Goal: Task Accomplishment & Management: Manage account settings

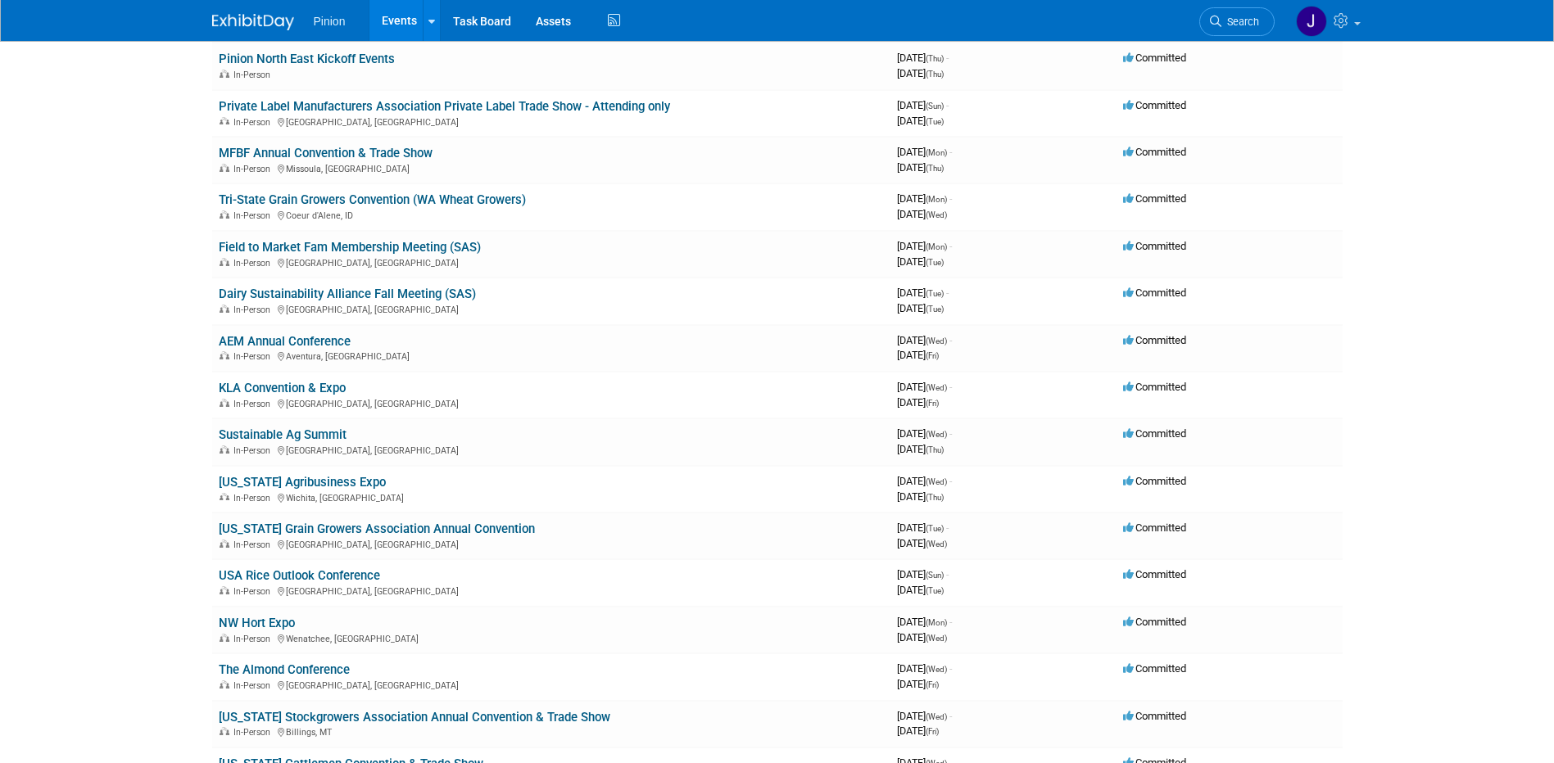
scroll to position [1079, 0]
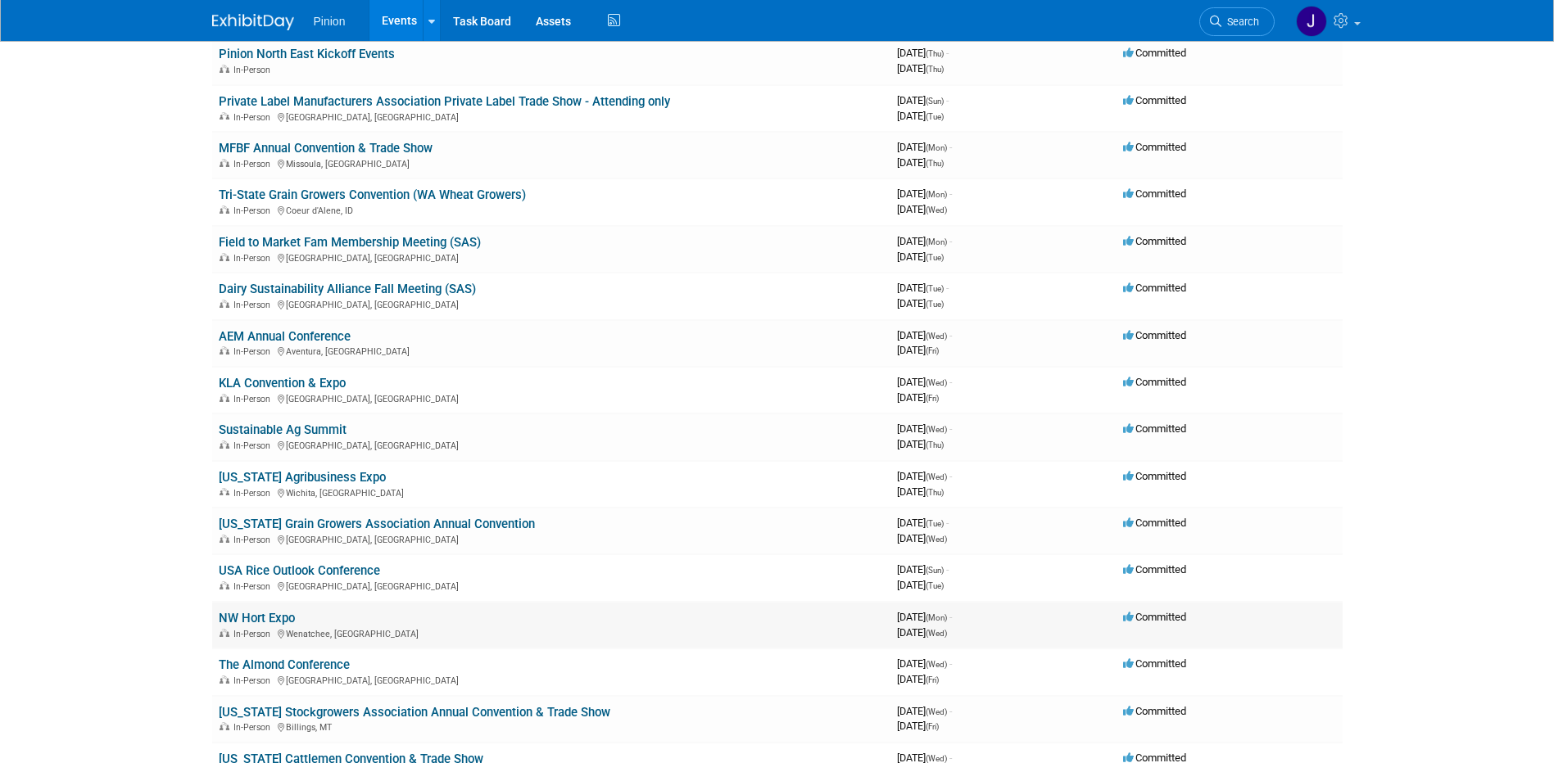
click at [277, 620] on link "NW Hort Expo" at bounding box center [257, 618] width 76 height 15
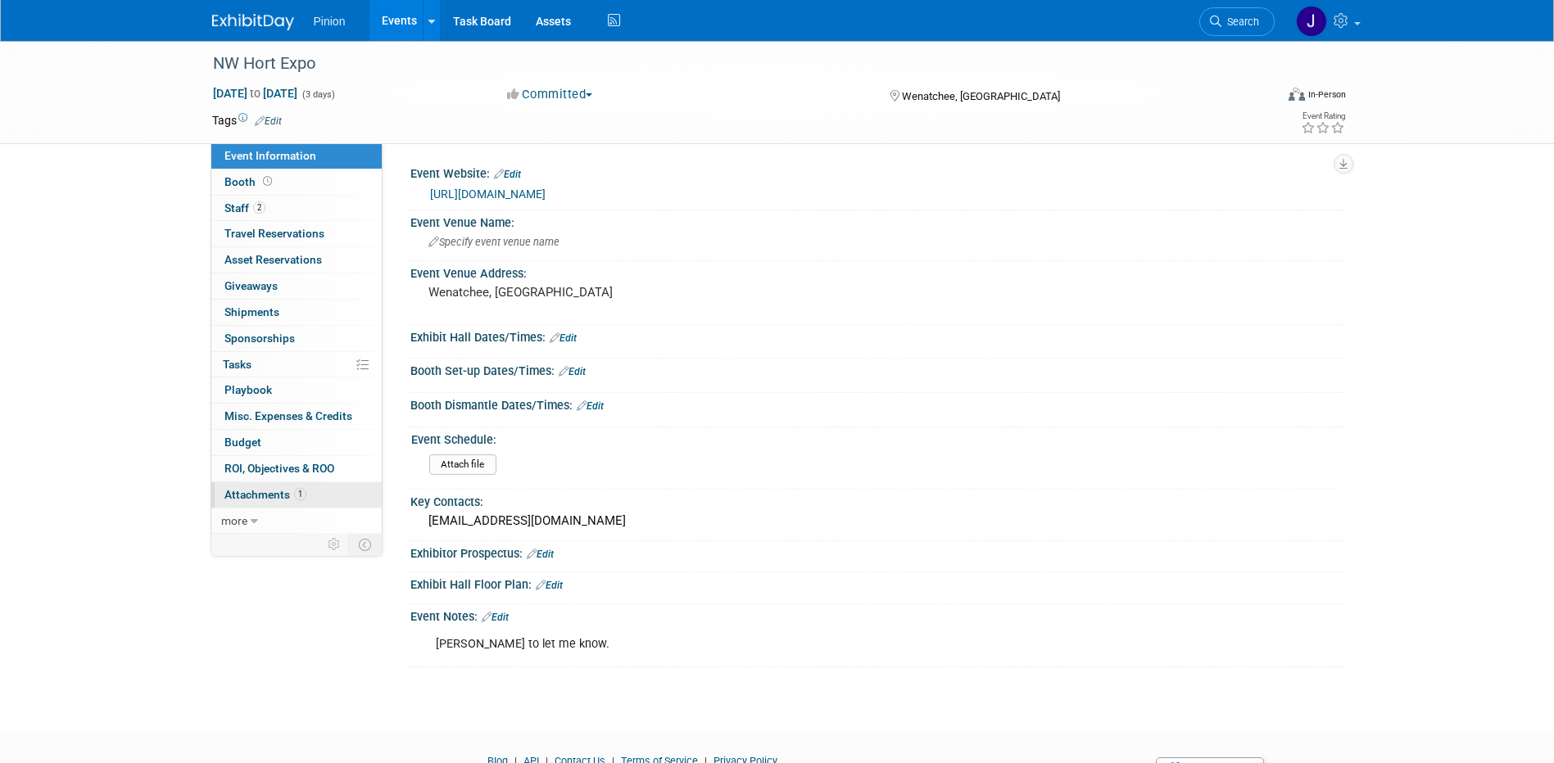
click at [290, 494] on span "Attachments 1" at bounding box center [265, 494] width 82 height 13
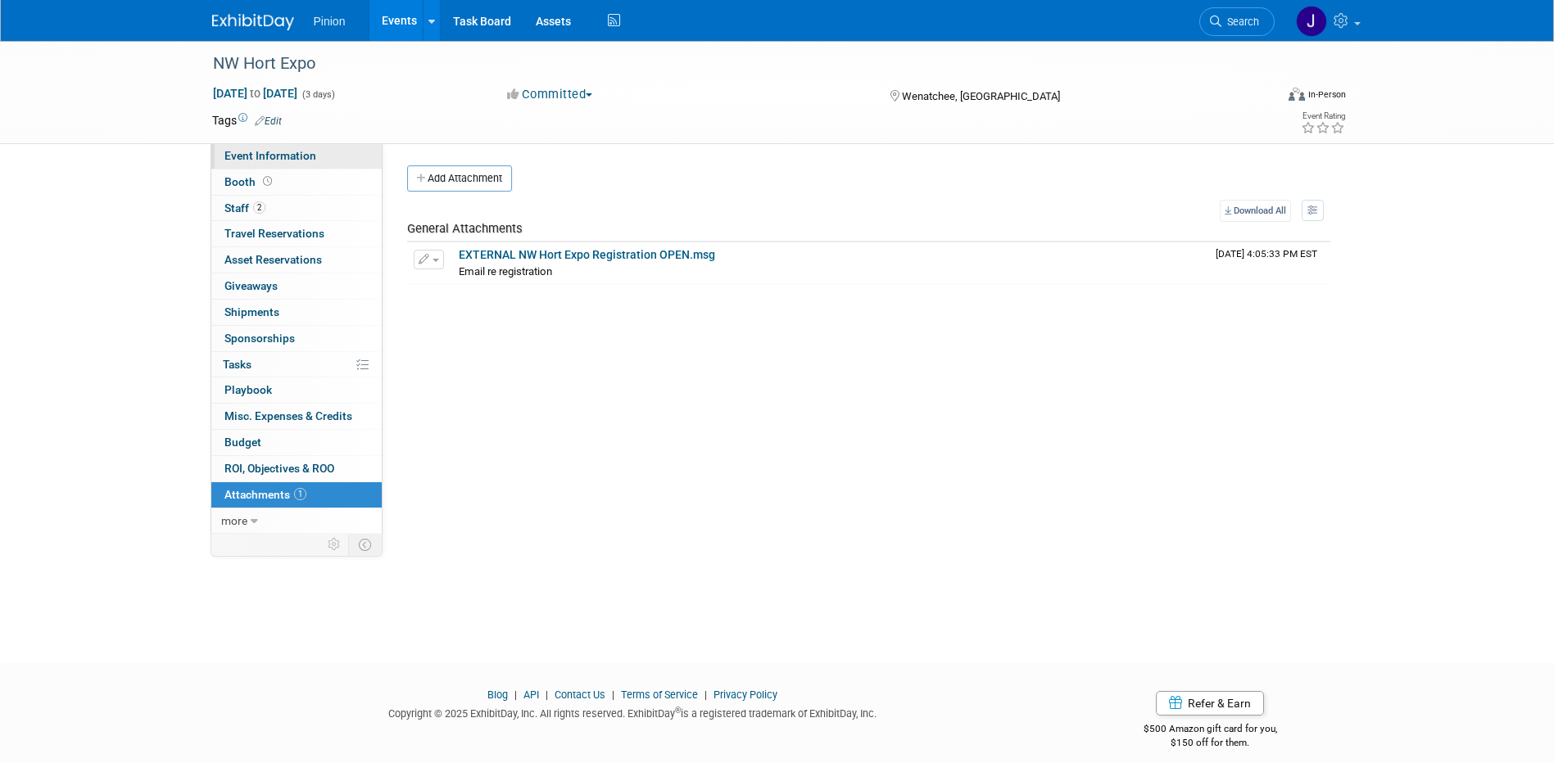
click at [287, 155] on span "Event Information" at bounding box center [270, 155] width 92 height 13
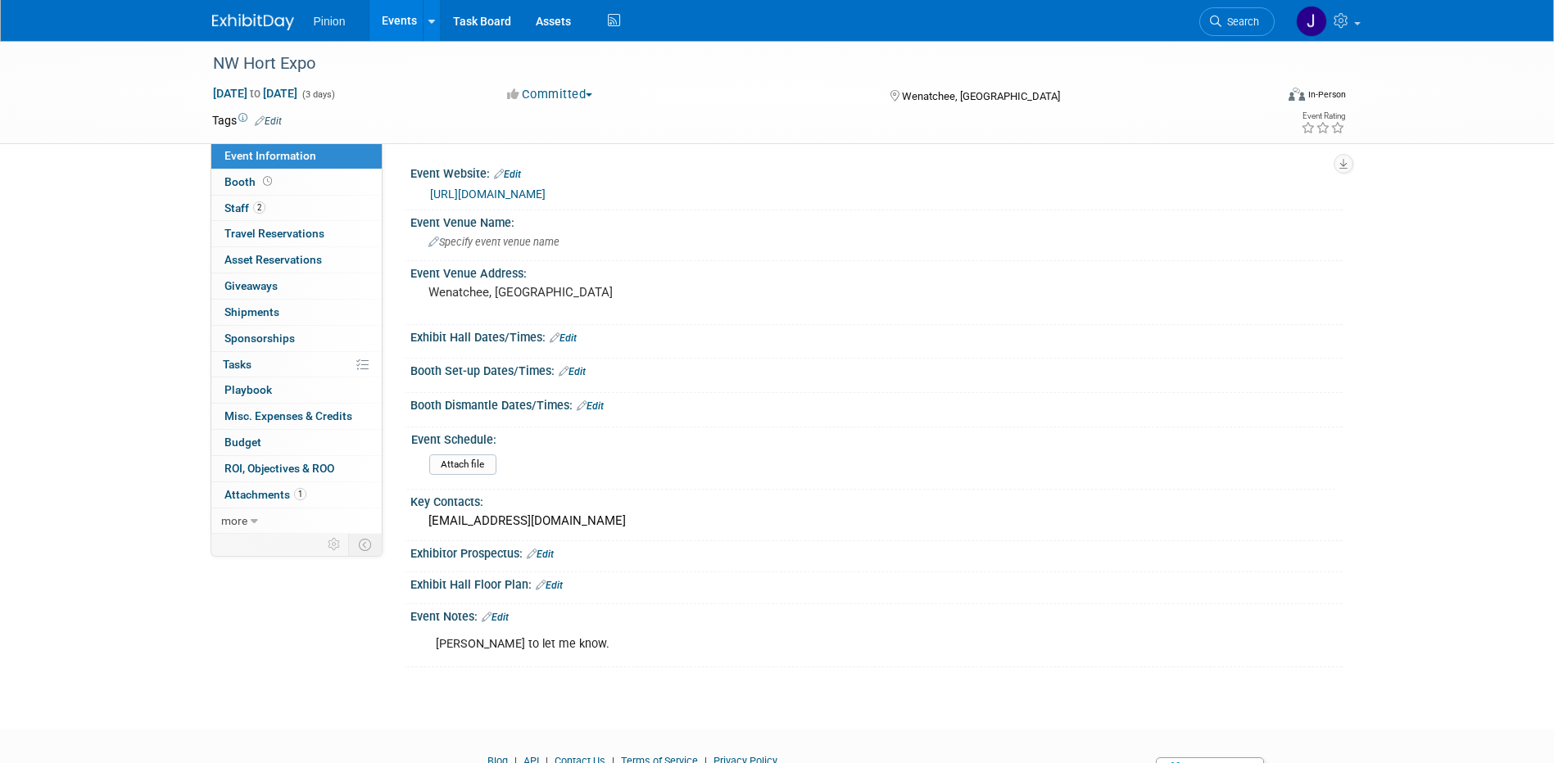
click at [281, 16] on img at bounding box center [253, 22] width 82 height 16
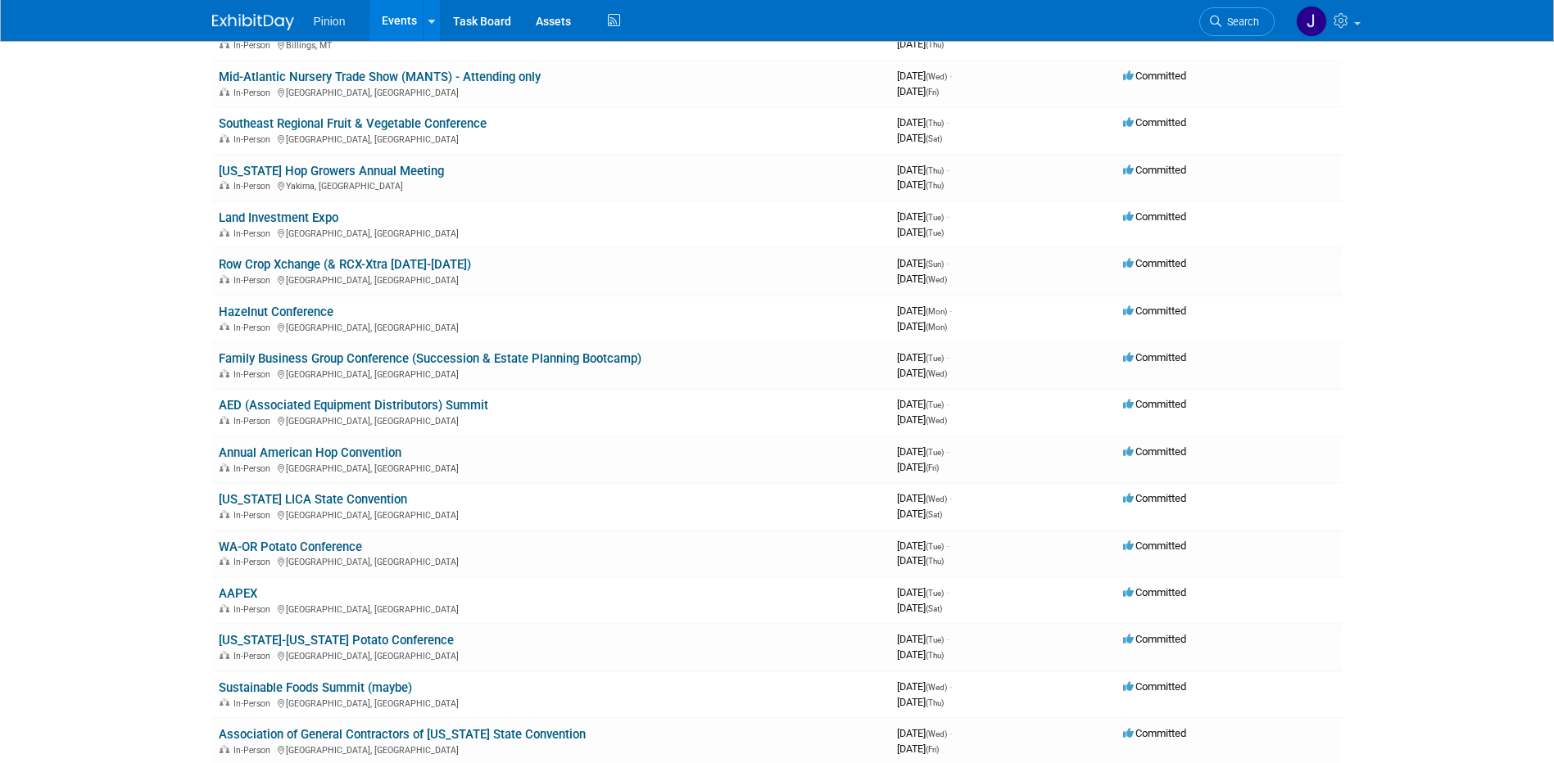
scroll to position [2006, 0]
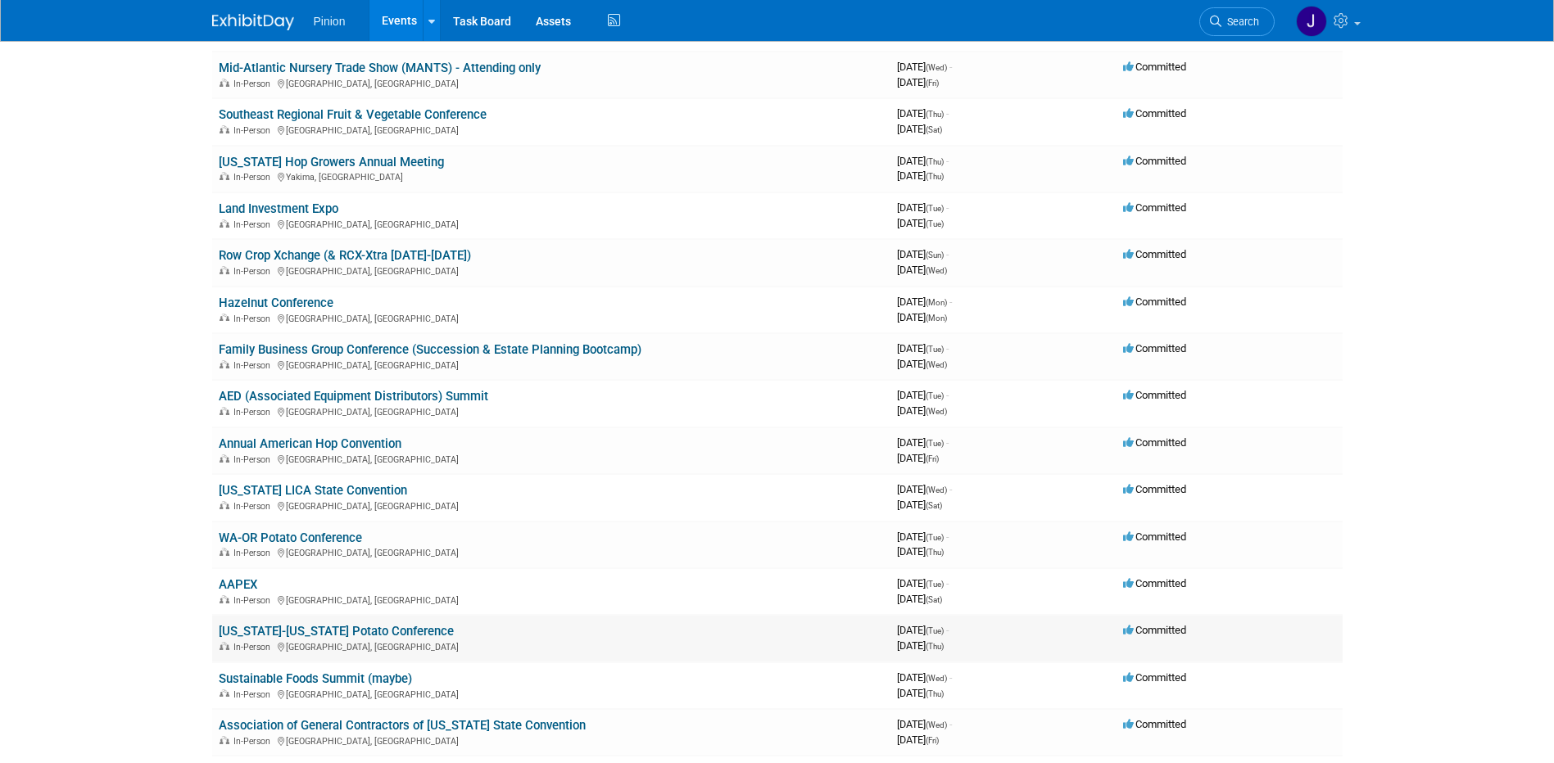
click at [360, 634] on link "[US_STATE]-[US_STATE] Potato Conference" at bounding box center [336, 631] width 235 height 15
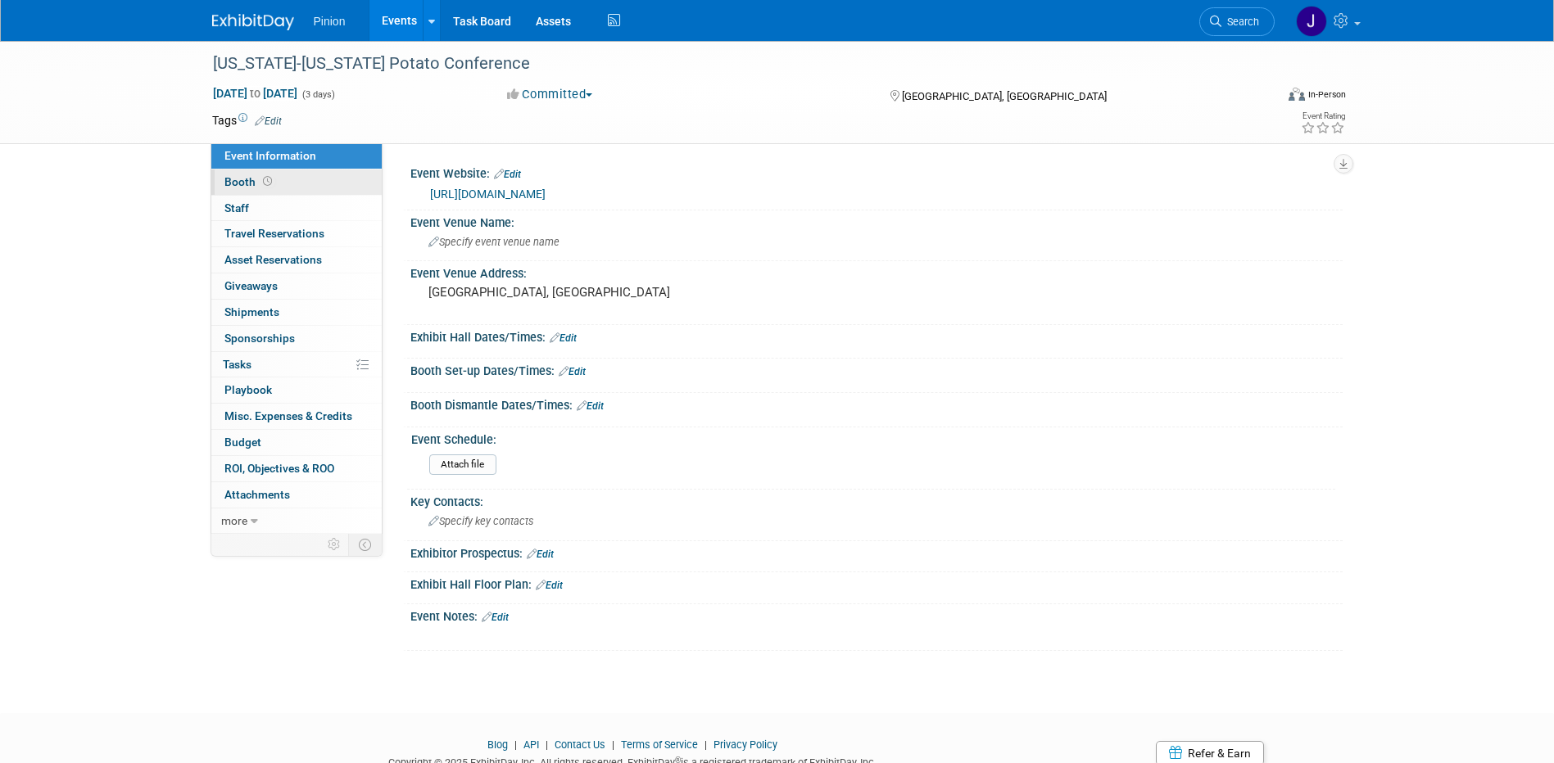
click at [254, 188] on link "Booth" at bounding box center [296, 182] width 170 height 25
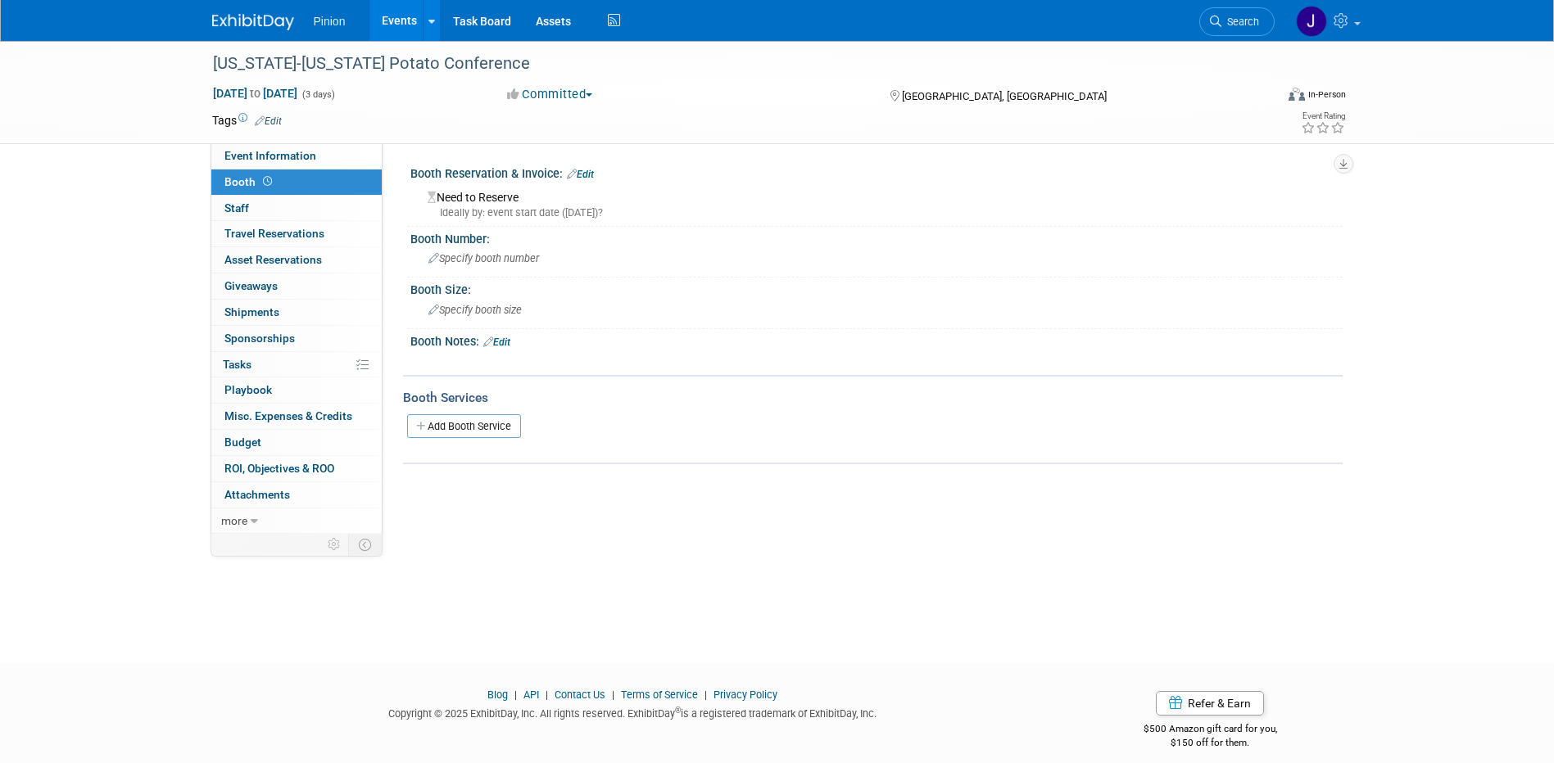
click at [588, 179] on link "Edit" at bounding box center [580, 174] width 27 height 11
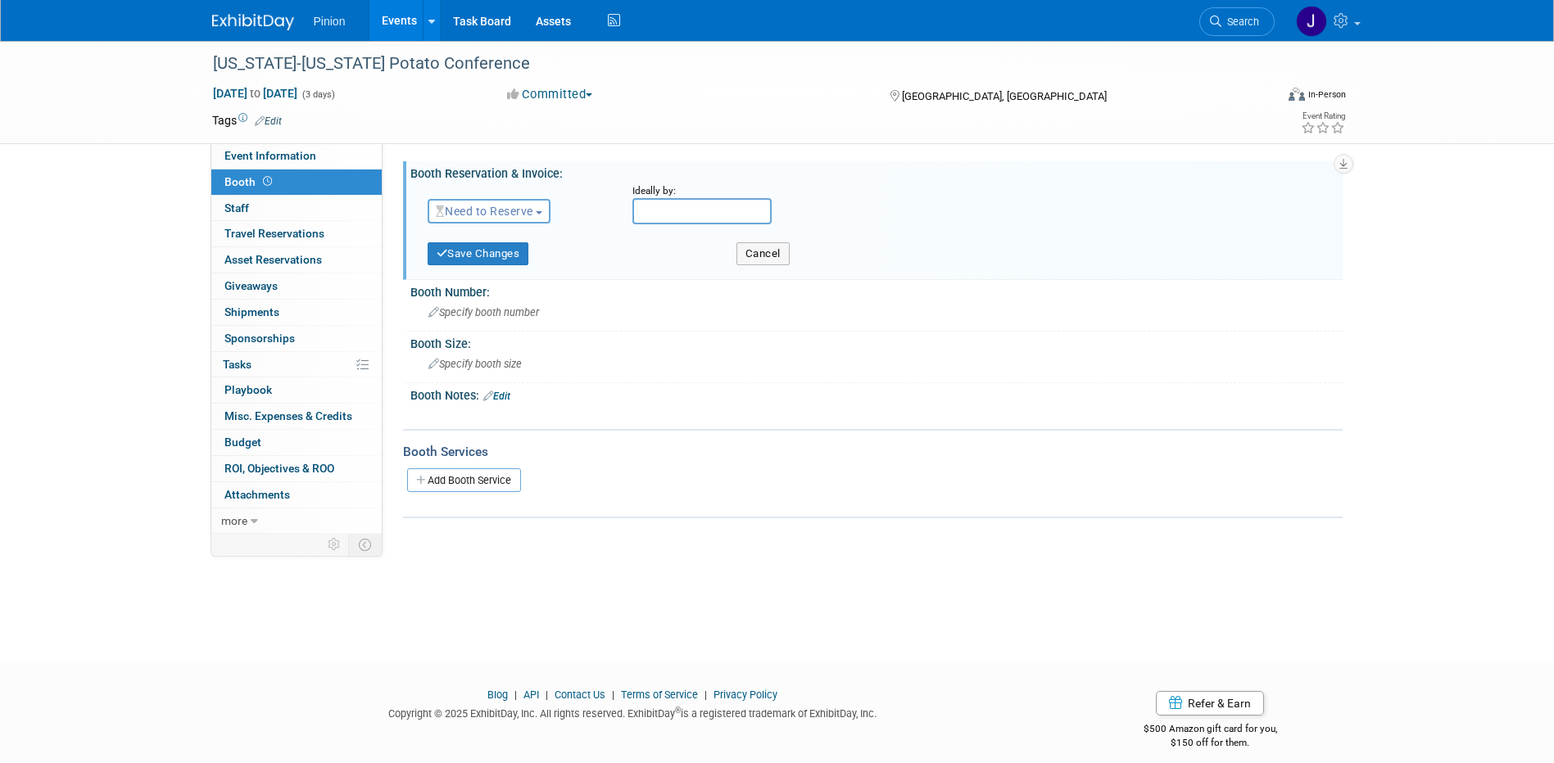
click at [499, 215] on span "Need to Reserve" at bounding box center [484, 211] width 97 height 13
click at [493, 257] on link "Reserved" at bounding box center [515, 262] width 175 height 23
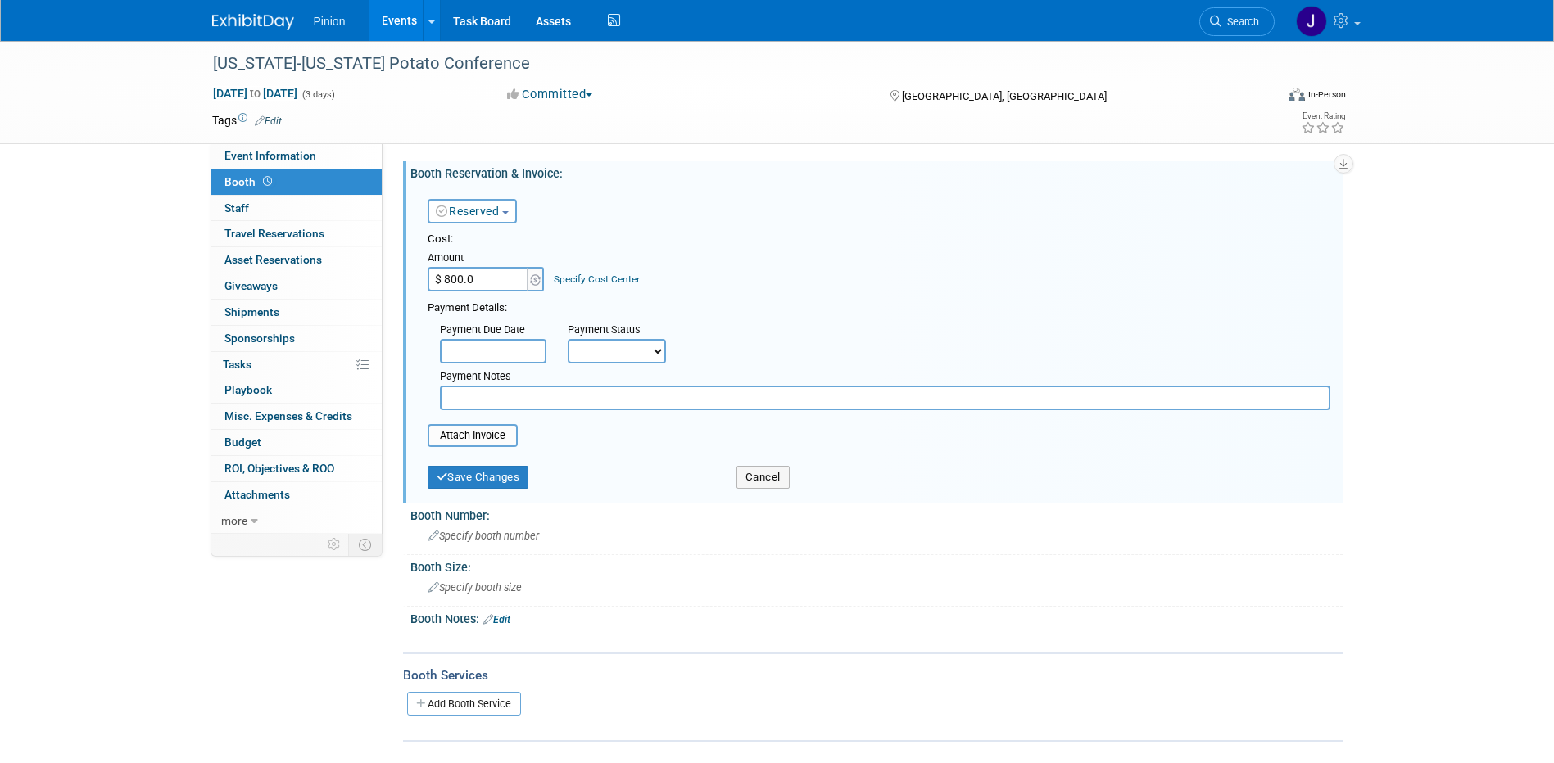
type input "$ 800.00"
click at [482, 433] on input "file" at bounding box center [418, 436] width 195 height 20
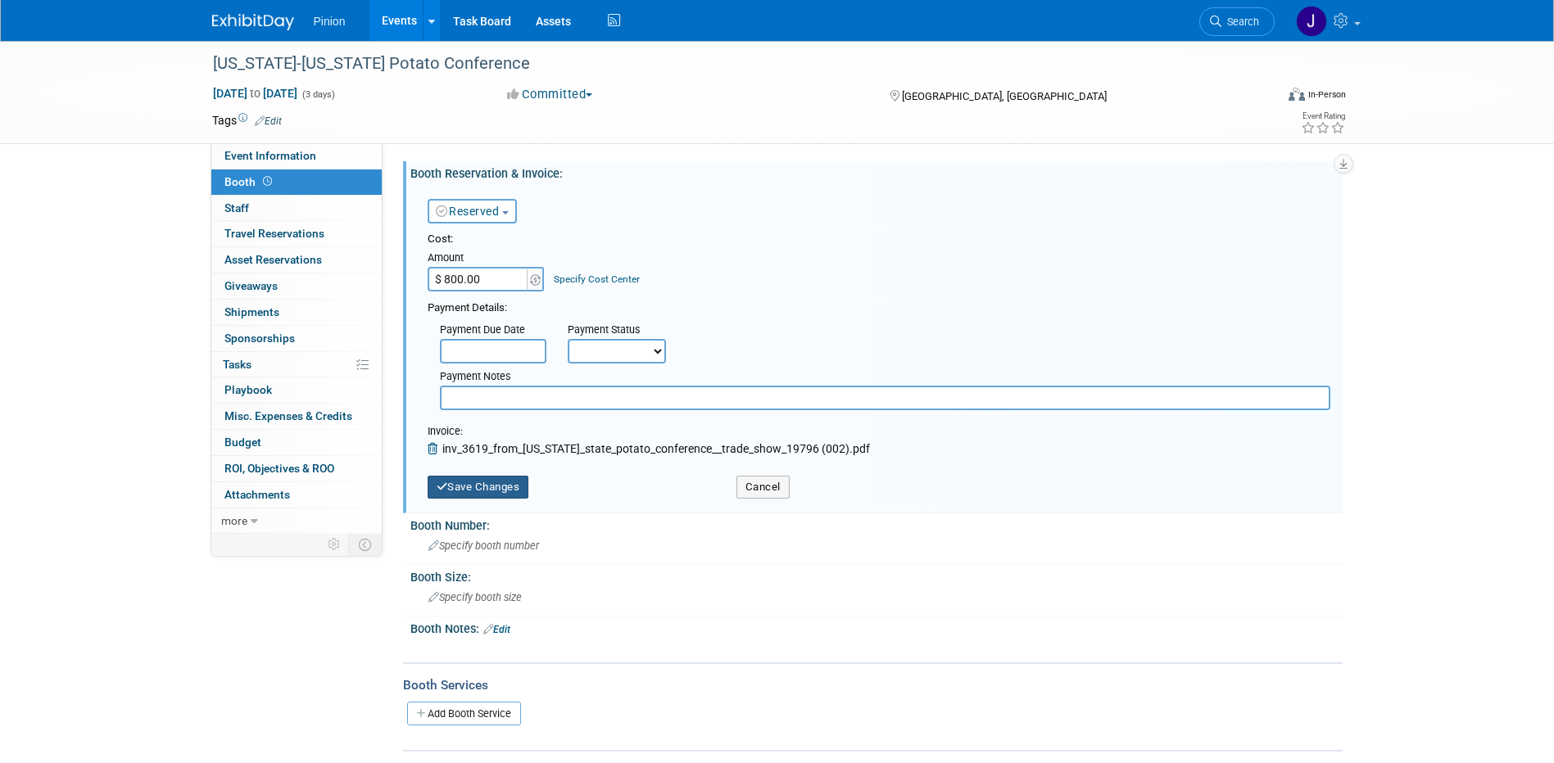
click at [509, 486] on button "Save Changes" at bounding box center [478, 487] width 102 height 23
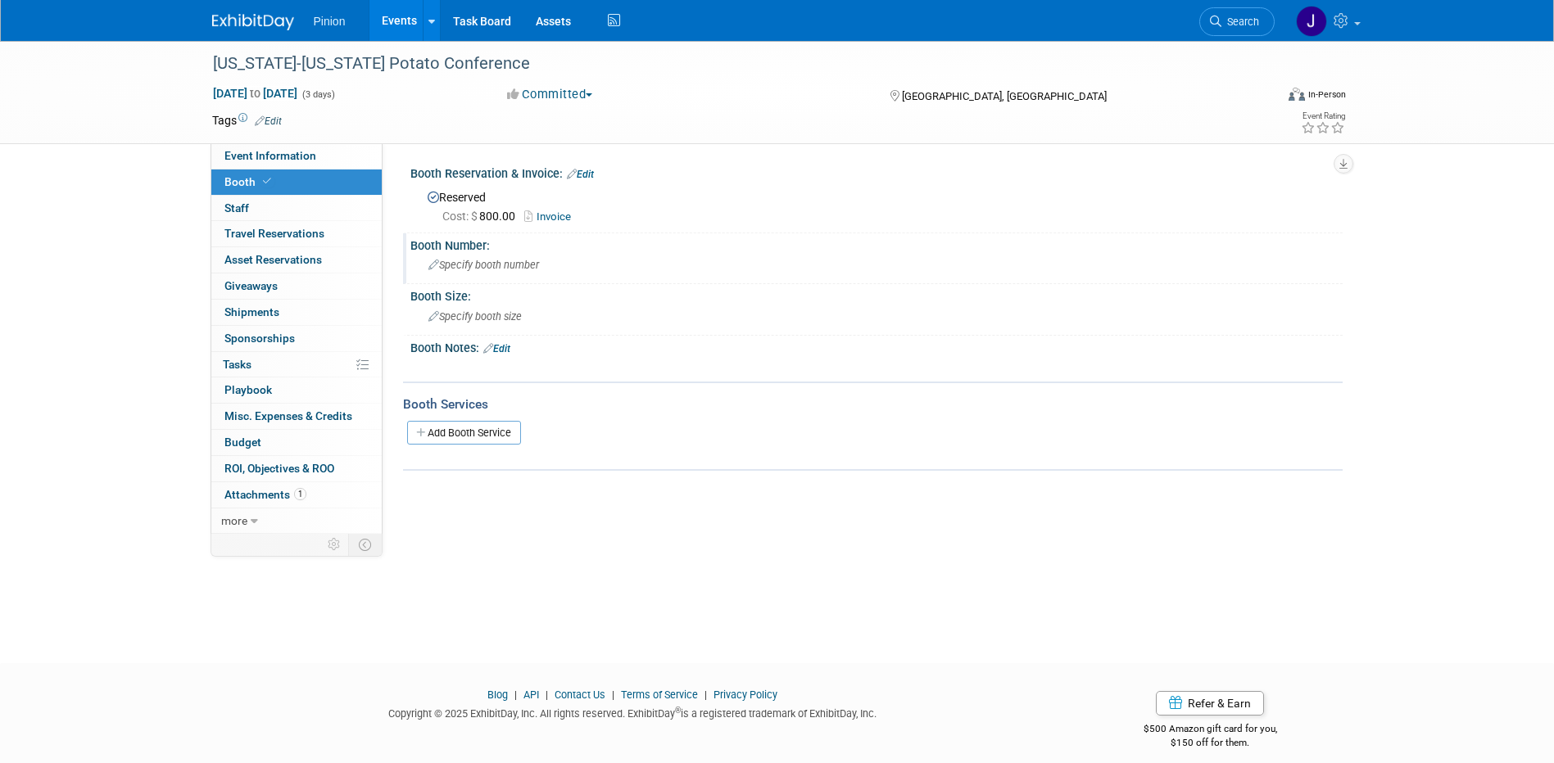
click at [485, 265] on span "Specify booth number" at bounding box center [483, 265] width 111 height 12
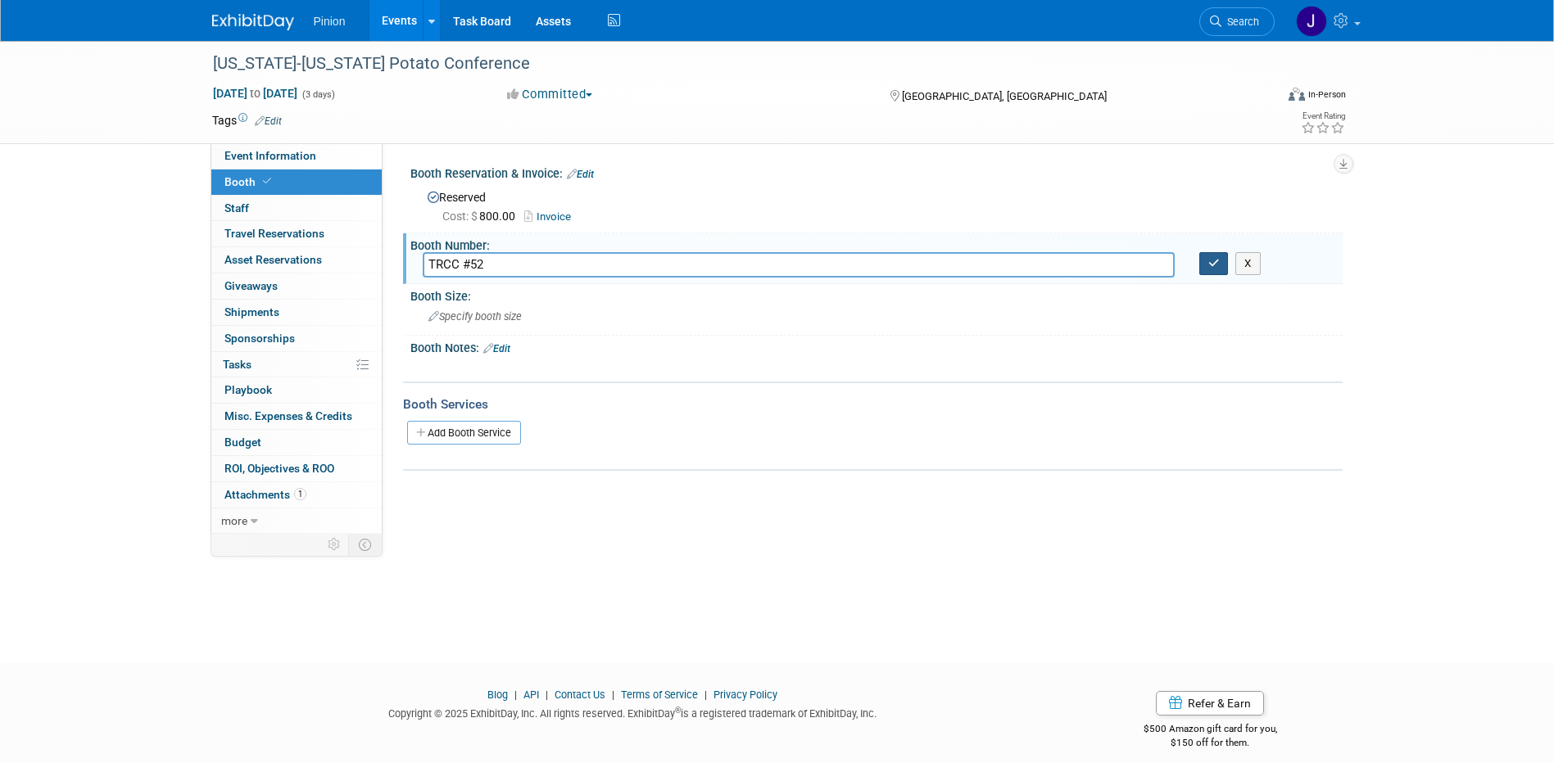
type input "TRCC #52"
click at [1208, 261] on icon "button" at bounding box center [1213, 263] width 11 height 11
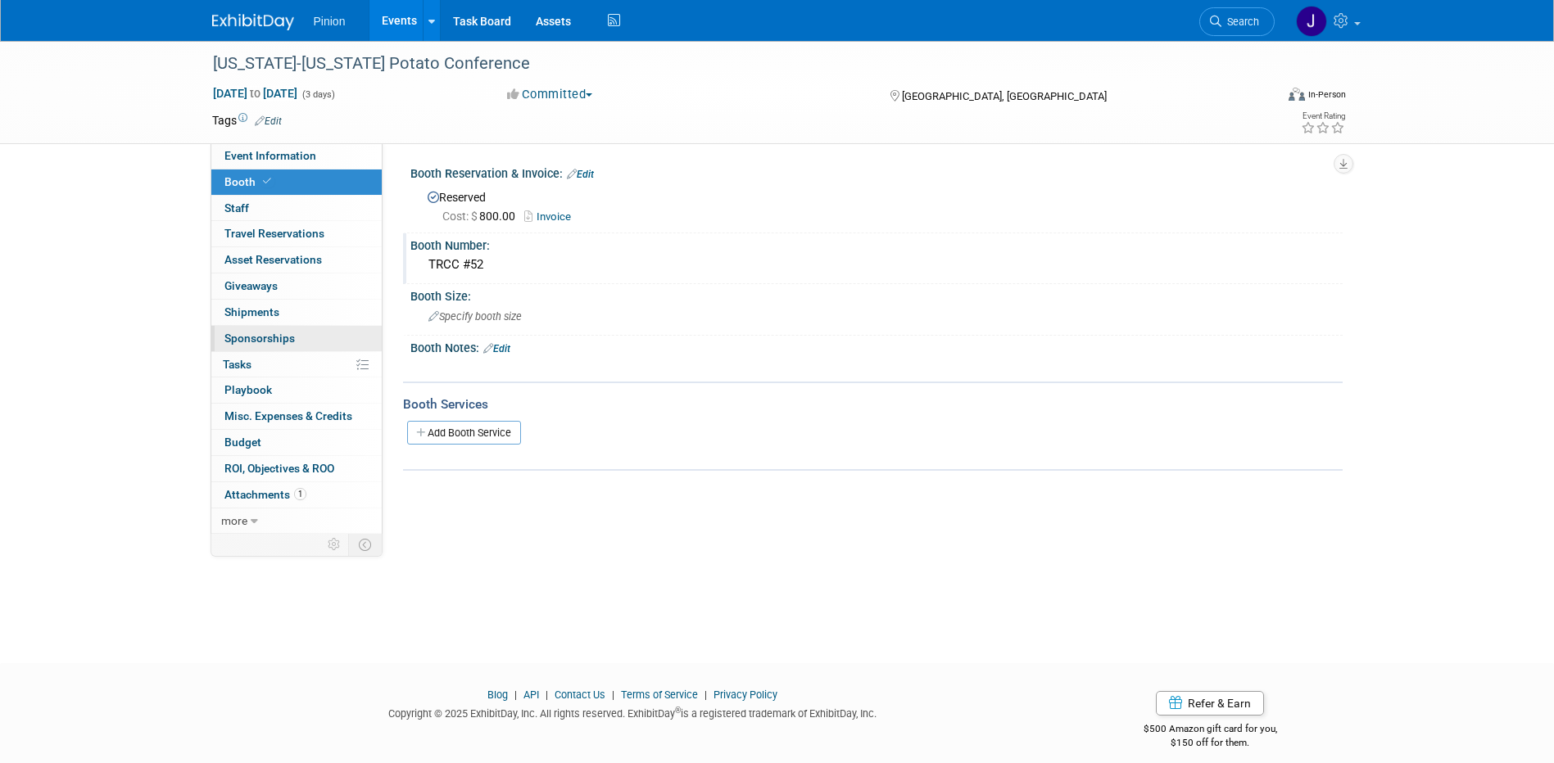
click at [256, 332] on span "Sponsorships 0" at bounding box center [259, 338] width 70 height 13
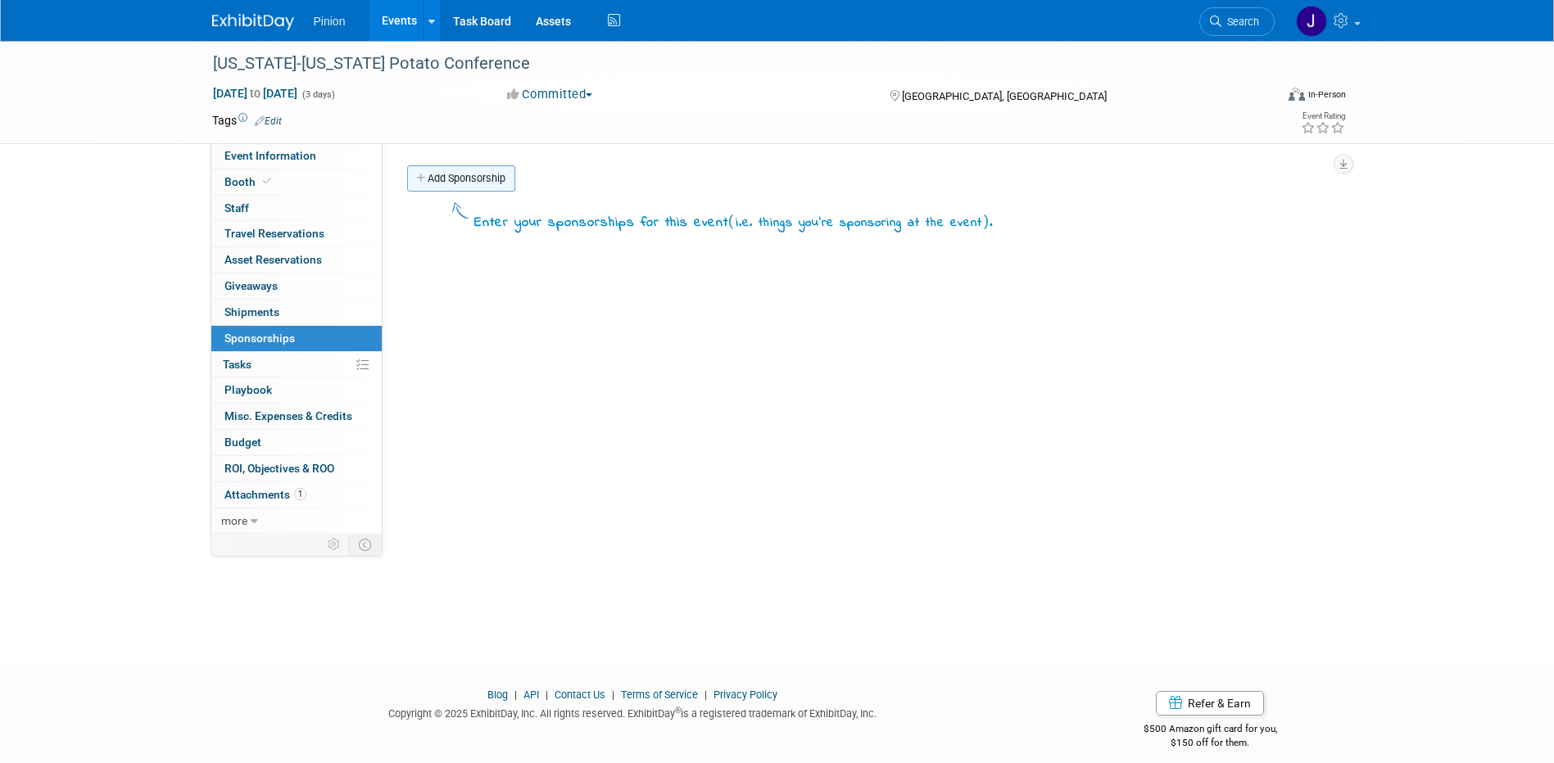
click at [449, 183] on link "Add Sponsorship" at bounding box center [461, 178] width 108 height 26
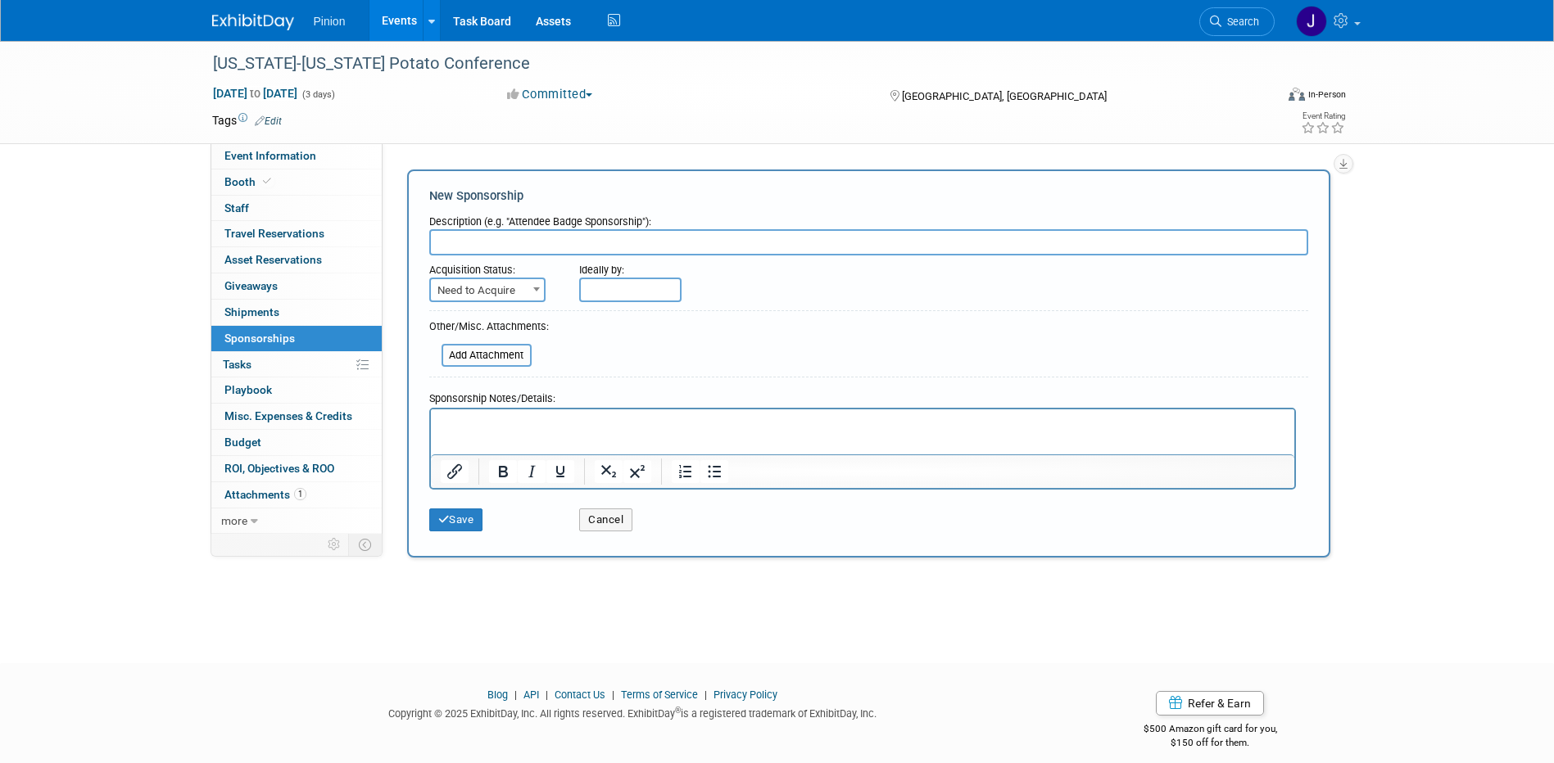
click at [464, 233] on input "text" at bounding box center [868, 242] width 879 height 26
click at [496, 291] on span "Need to Acquire" at bounding box center [487, 290] width 113 height 23
select select "2"
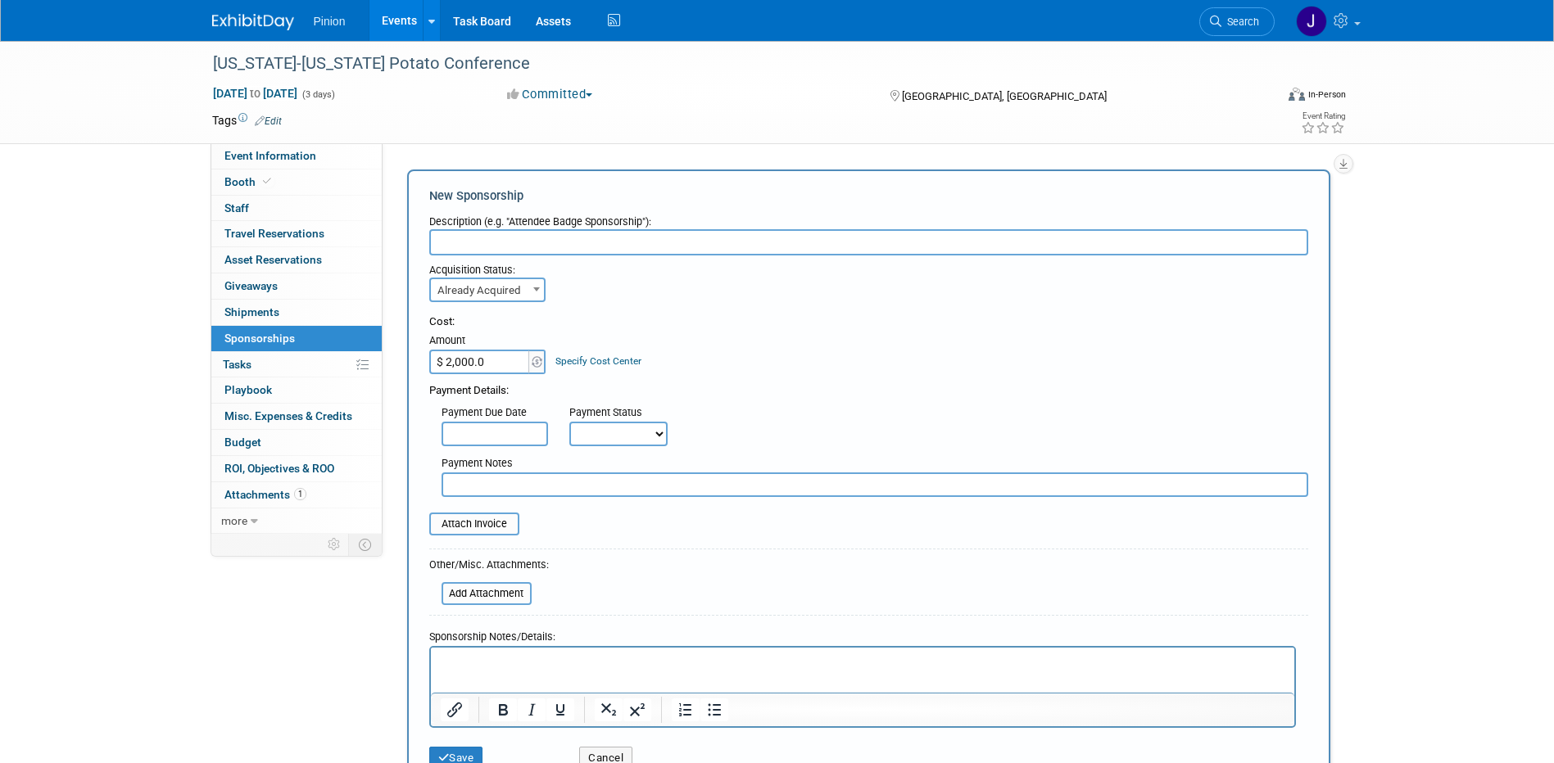
type input "$ 2,000.00"
click at [446, 232] on input "text" at bounding box center [868, 242] width 879 height 26
type input "Sponsorship"
click at [482, 526] on input "file" at bounding box center [420, 524] width 195 height 20
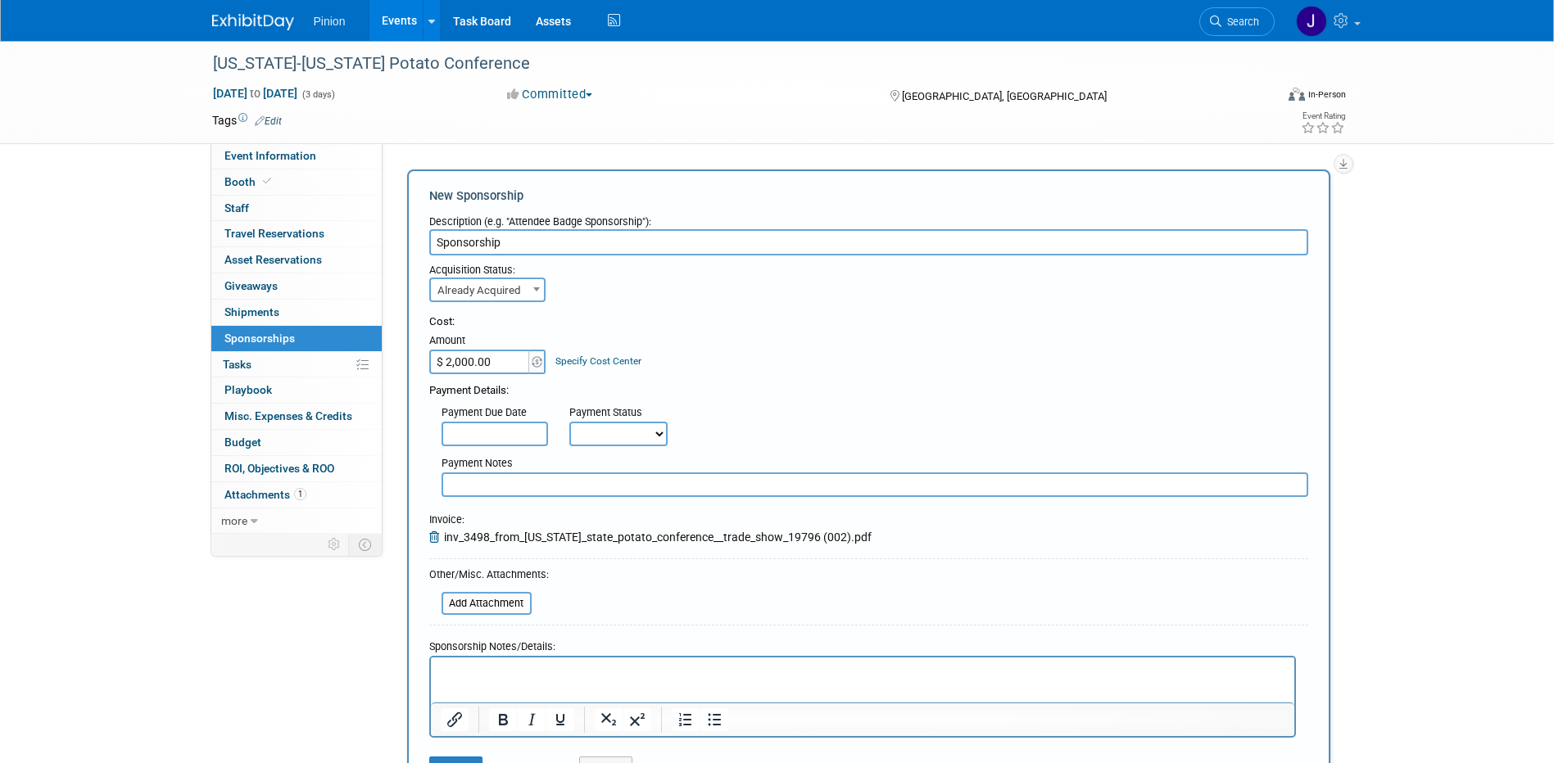
scroll to position [168, 0]
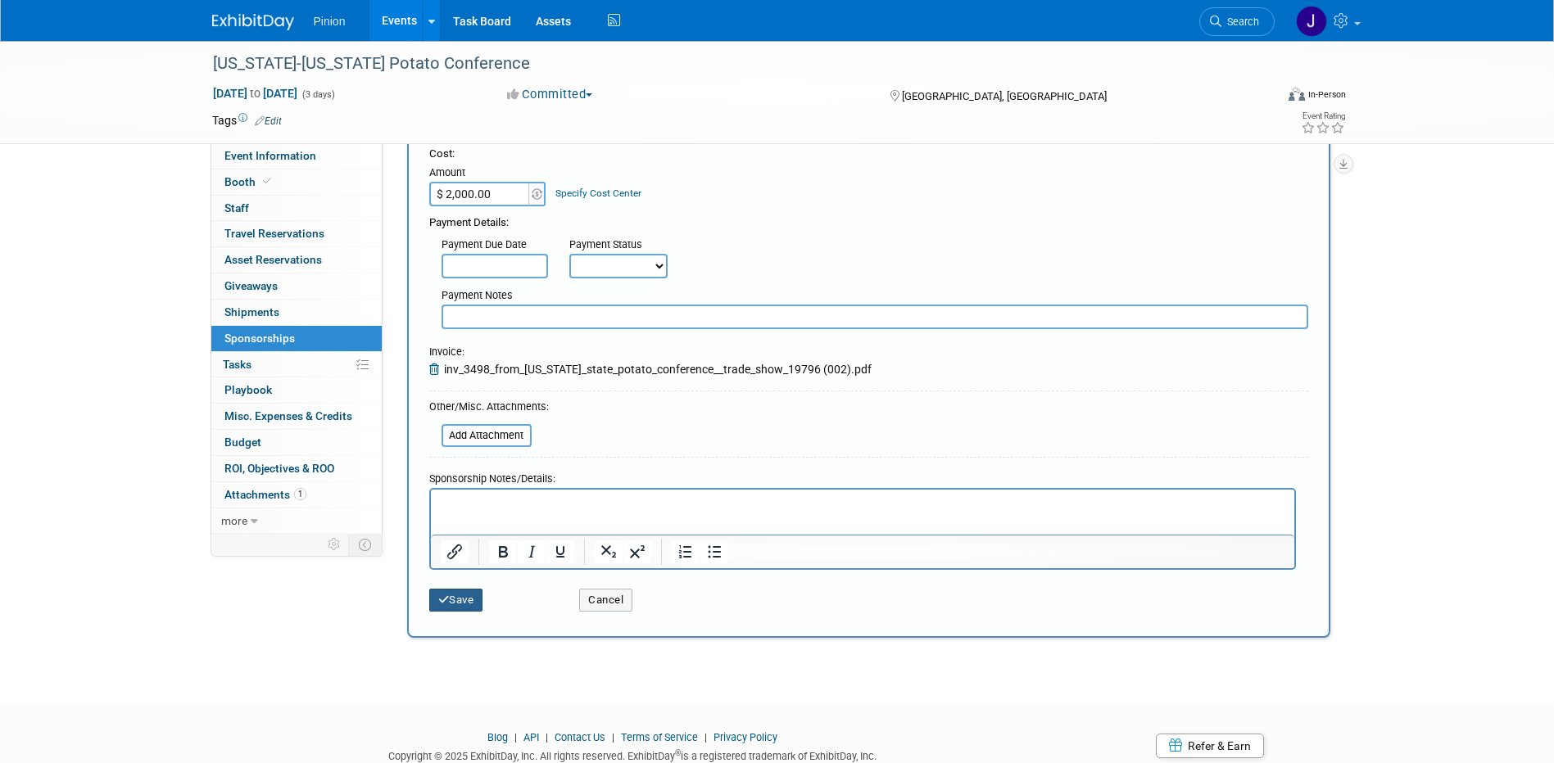
click at [470, 603] on button "Save" at bounding box center [456, 600] width 54 height 23
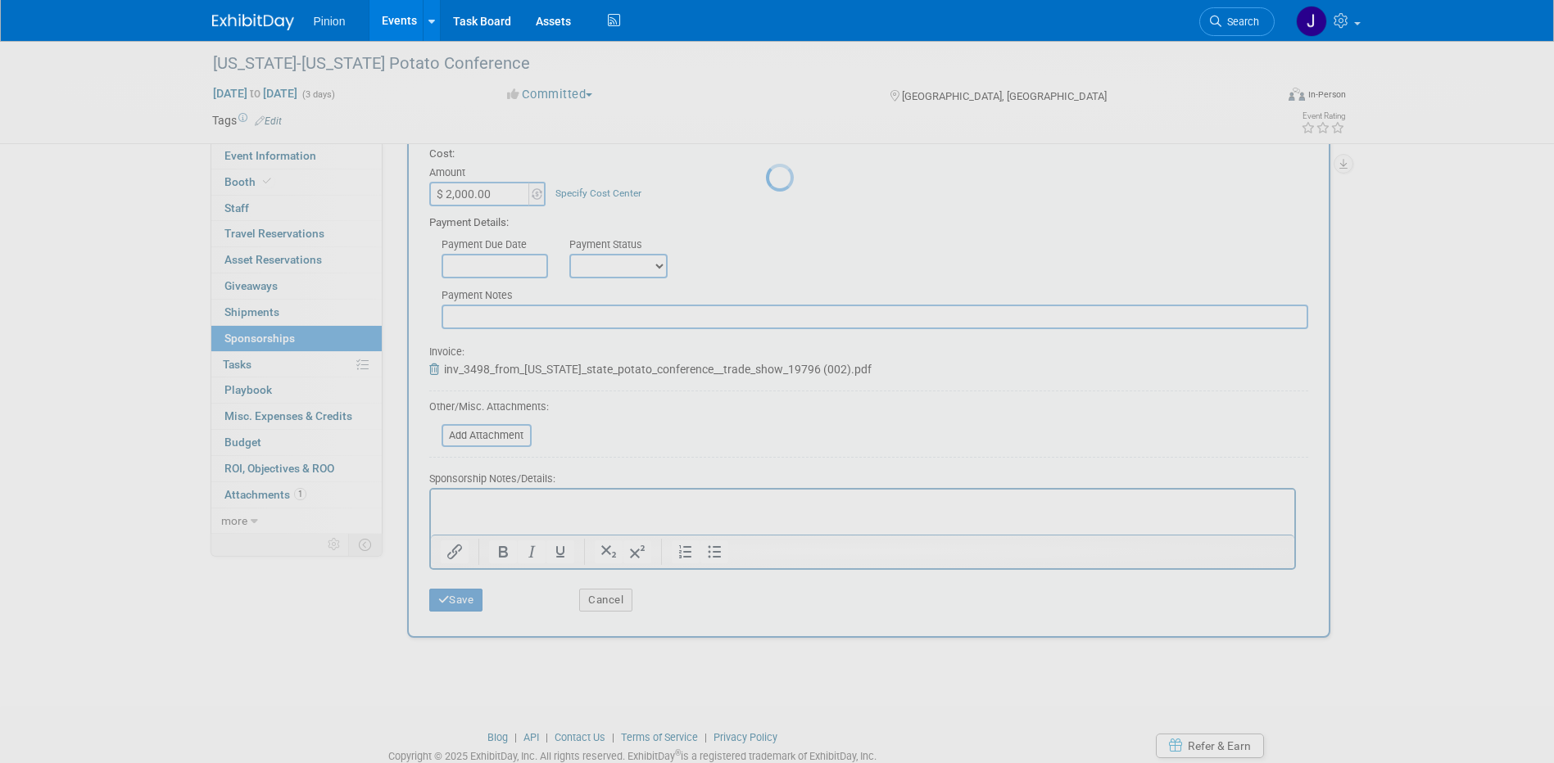
scroll to position [15, 0]
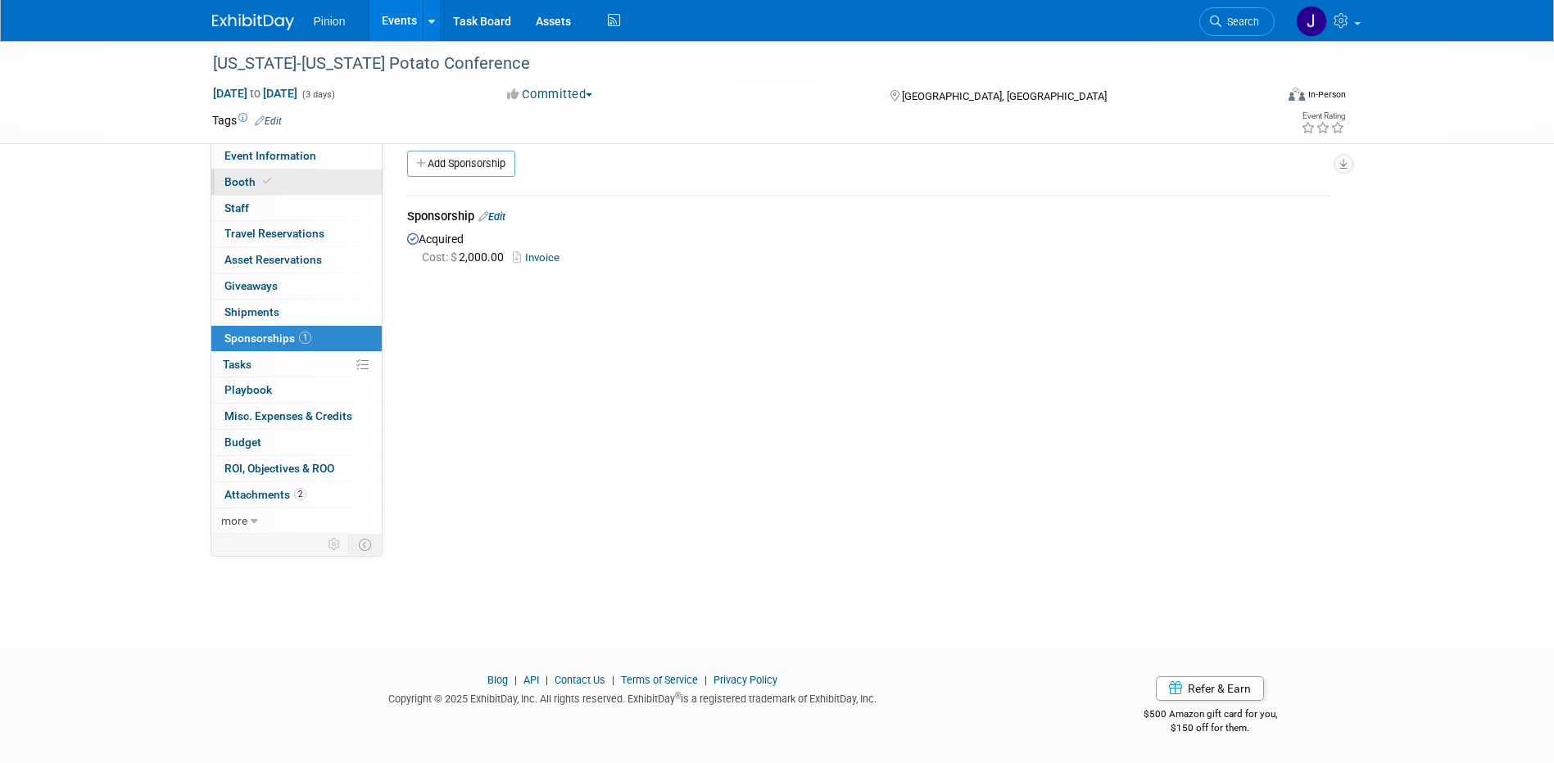
click at [279, 181] on link "Booth" at bounding box center [296, 182] width 170 height 25
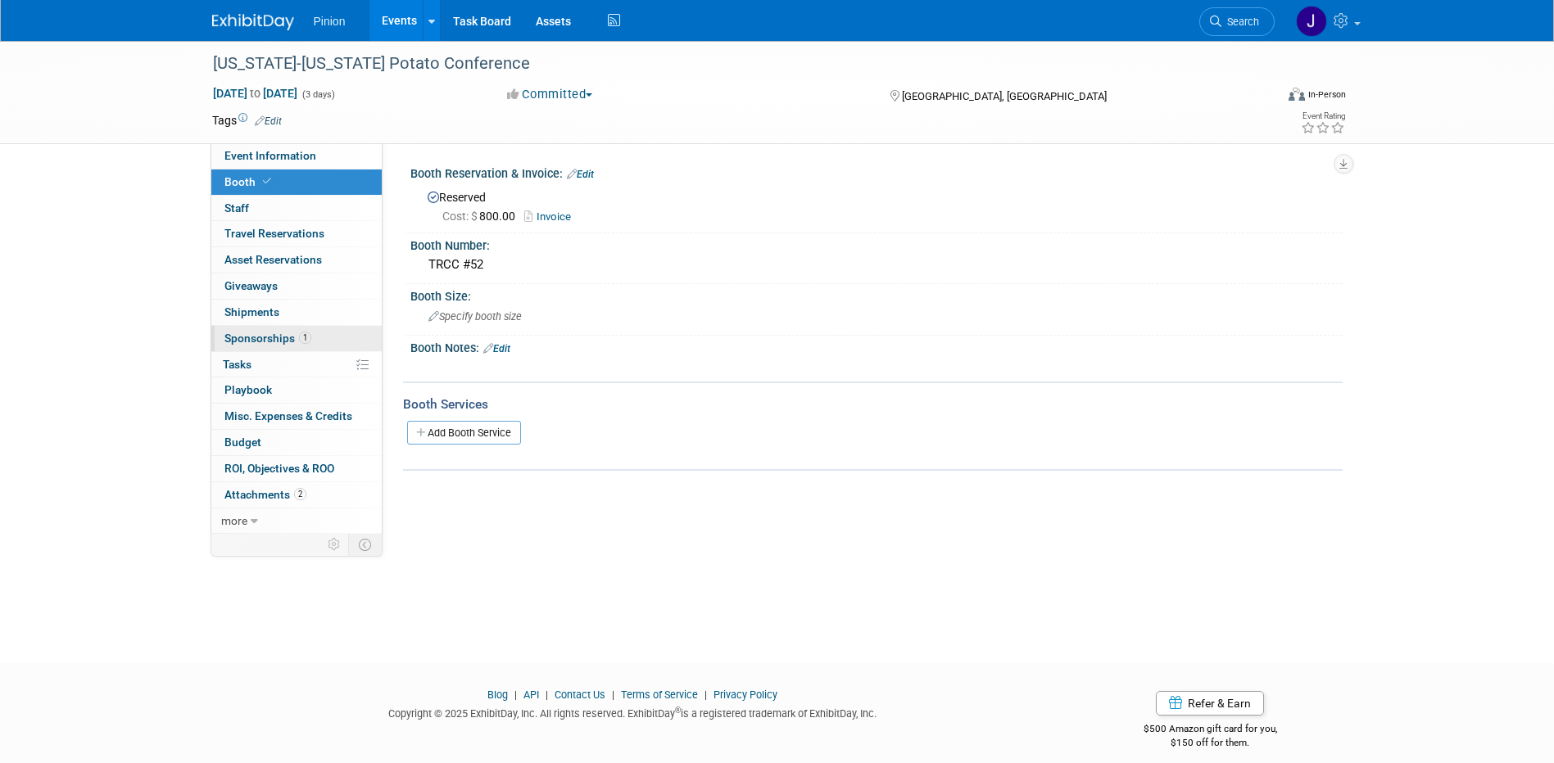
click at [281, 328] on link "1 Sponsorships 1" at bounding box center [296, 338] width 170 height 25
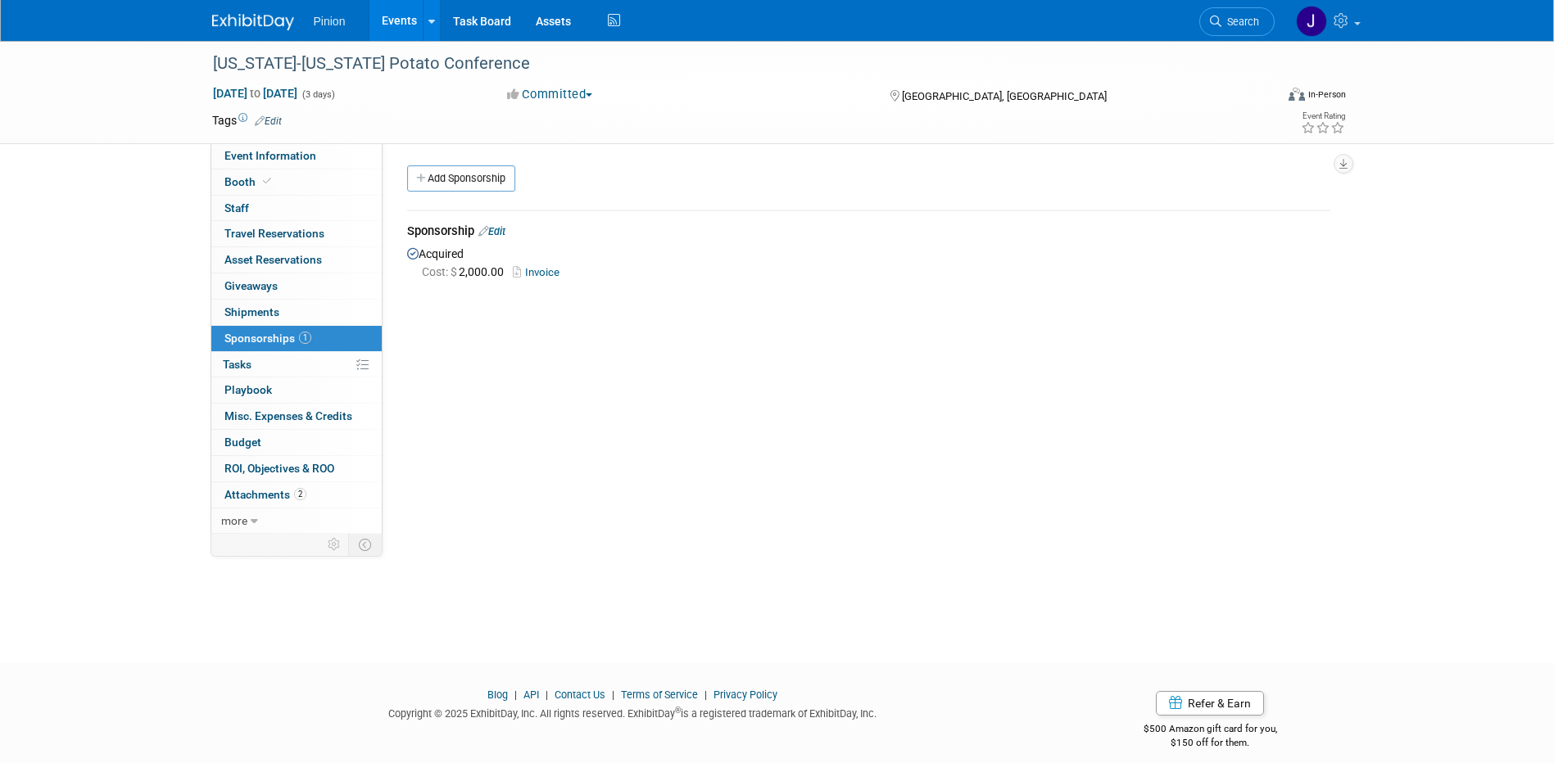
click at [504, 227] on link "Edit" at bounding box center [491, 231] width 27 height 12
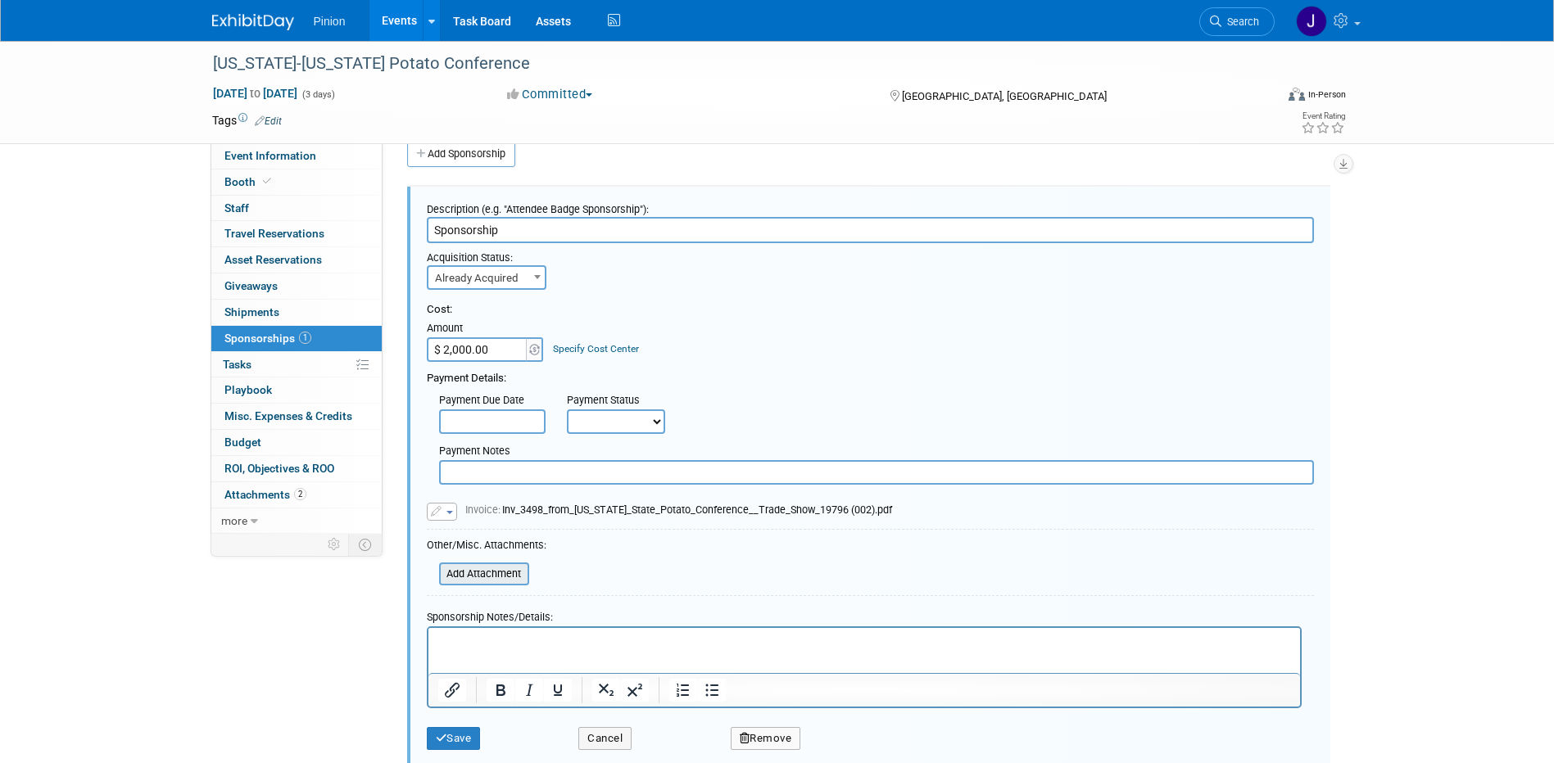
click at [509, 578] on input "file" at bounding box center [429, 574] width 195 height 20
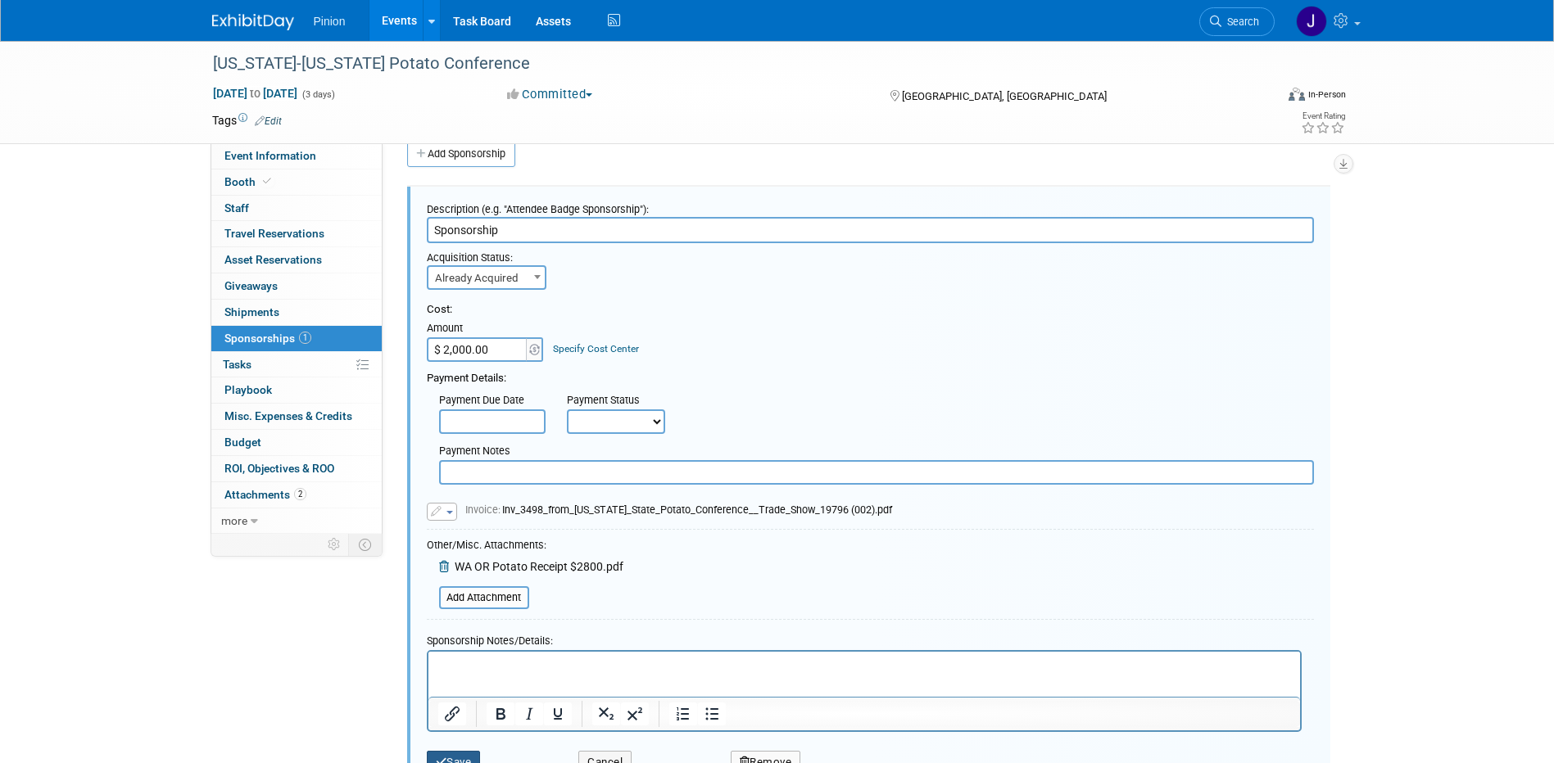
click at [469, 754] on button "Save" at bounding box center [454, 762] width 54 height 23
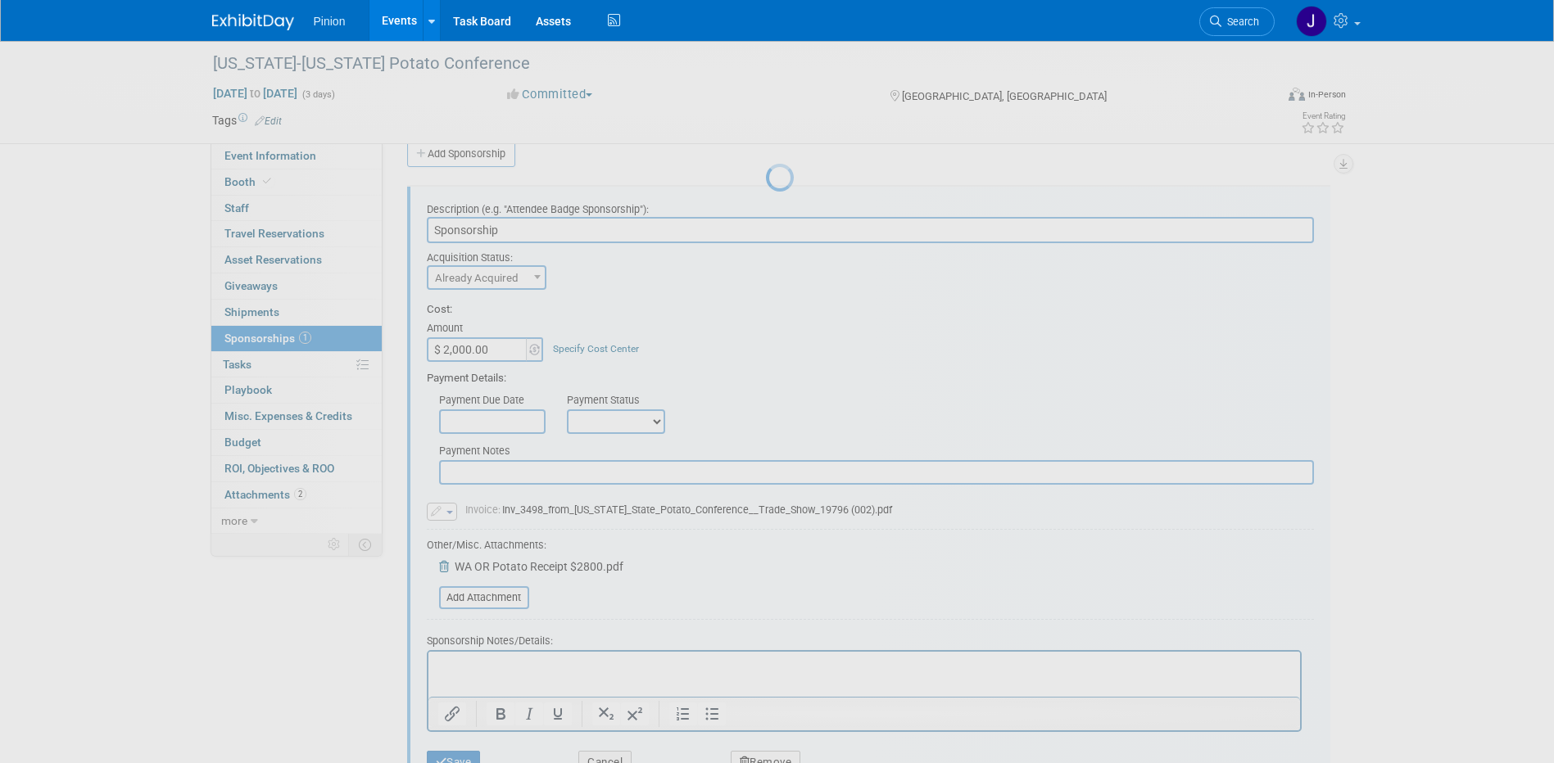
scroll to position [15, 0]
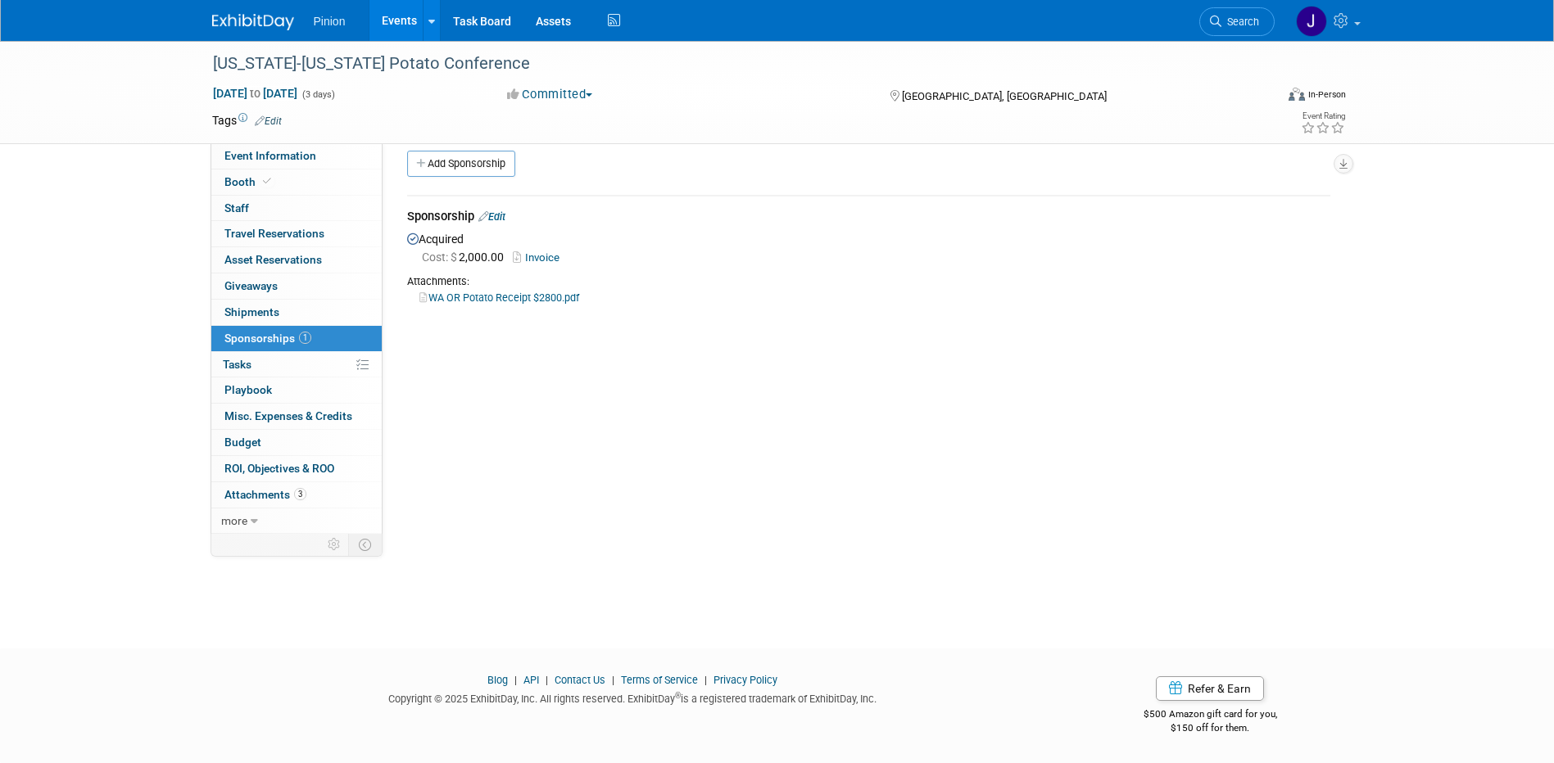
click at [256, 22] on img at bounding box center [253, 22] width 82 height 16
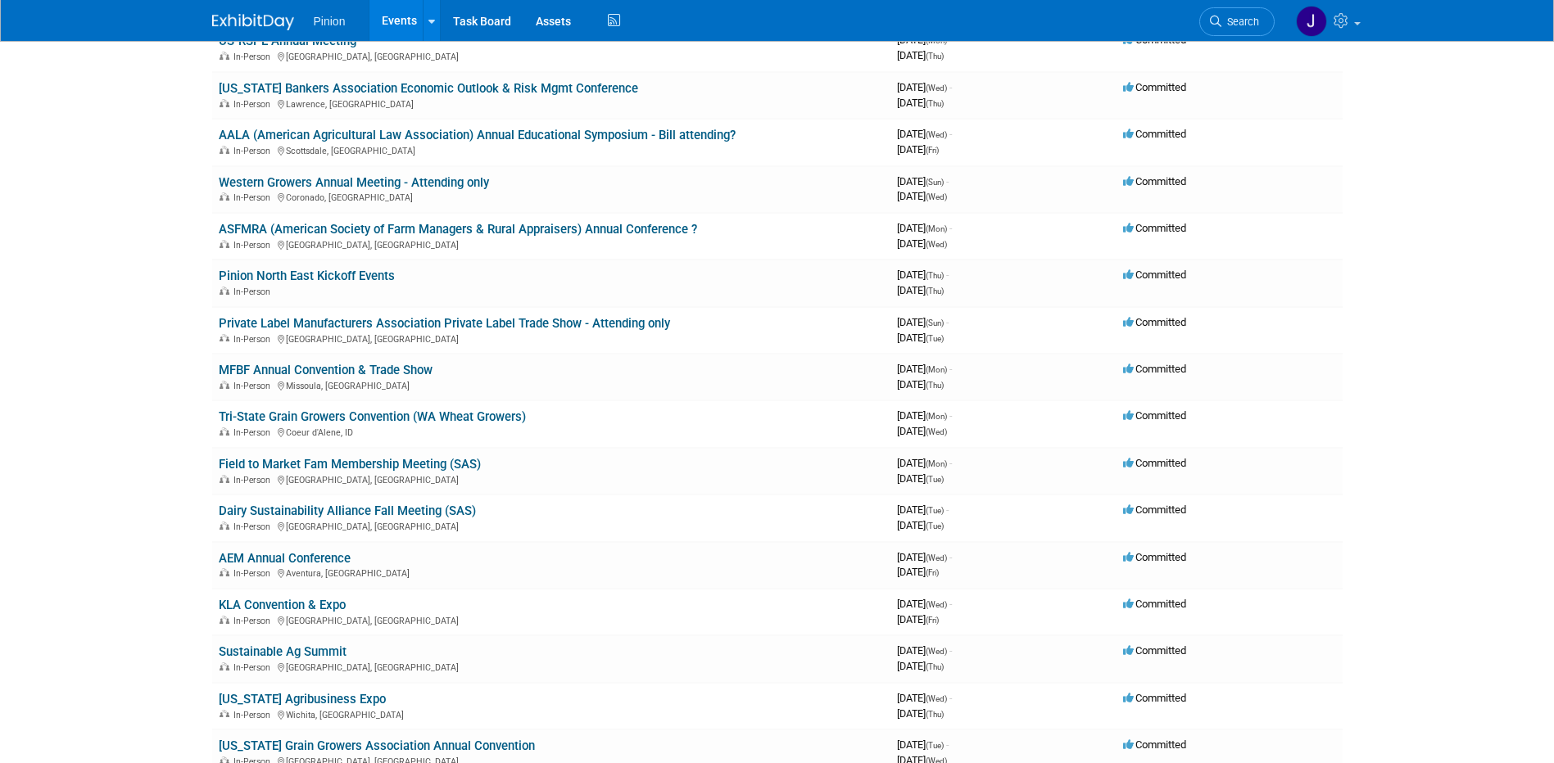
scroll to position [862, 0]
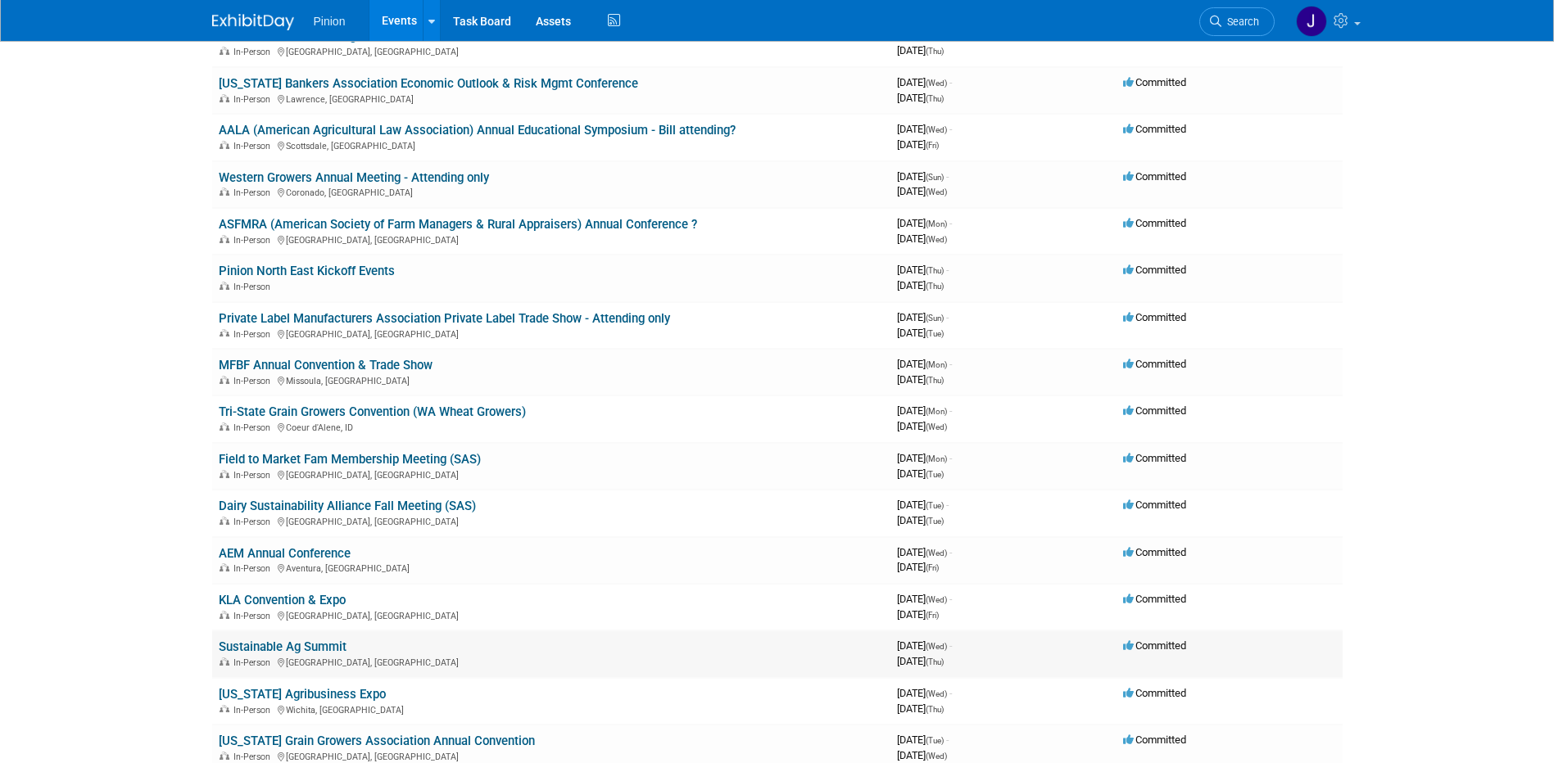
click at [339, 646] on link "Sustainable Ag Summit" at bounding box center [283, 647] width 128 height 15
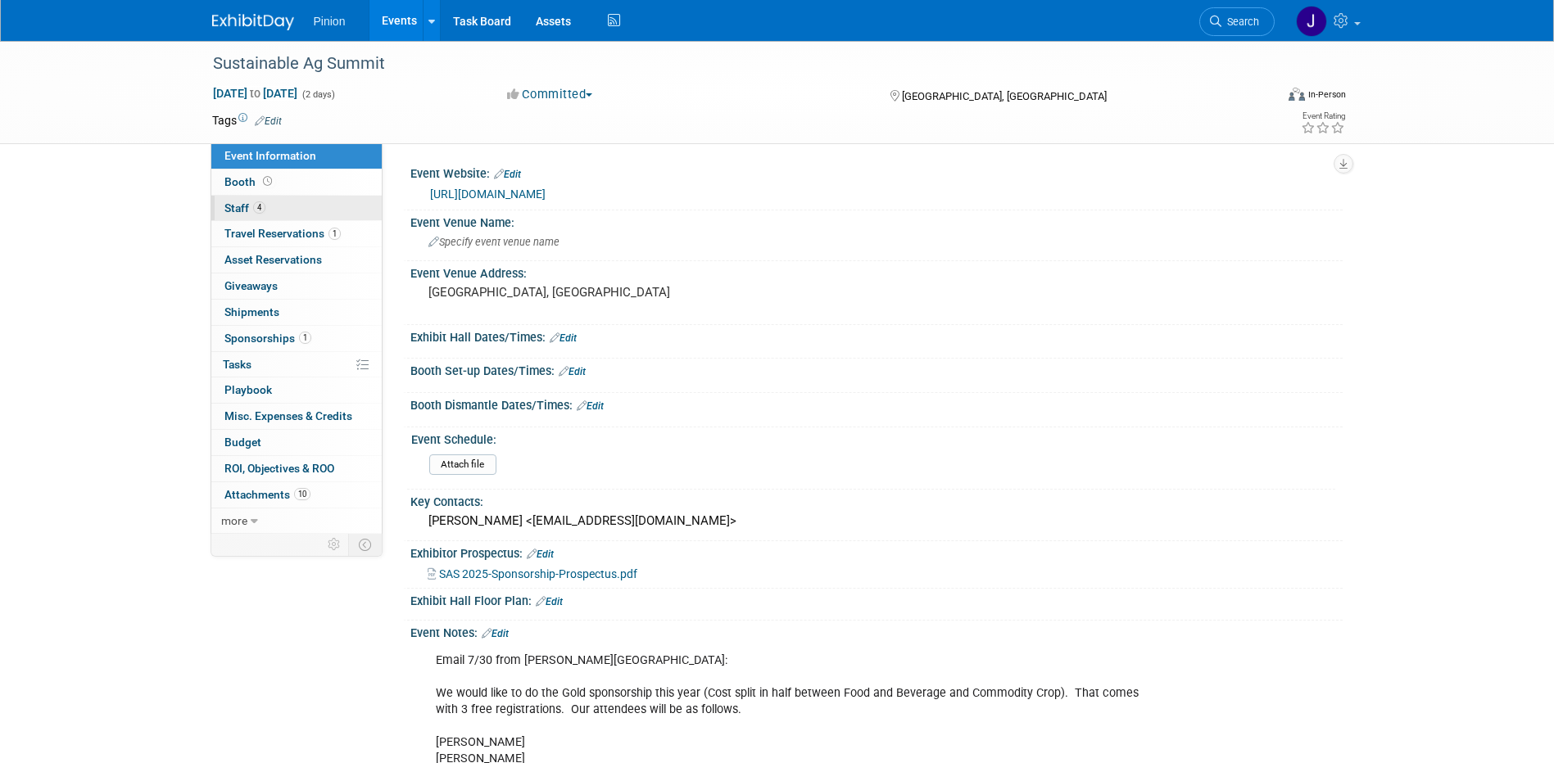
click at [261, 210] on span "4" at bounding box center [259, 207] width 12 height 12
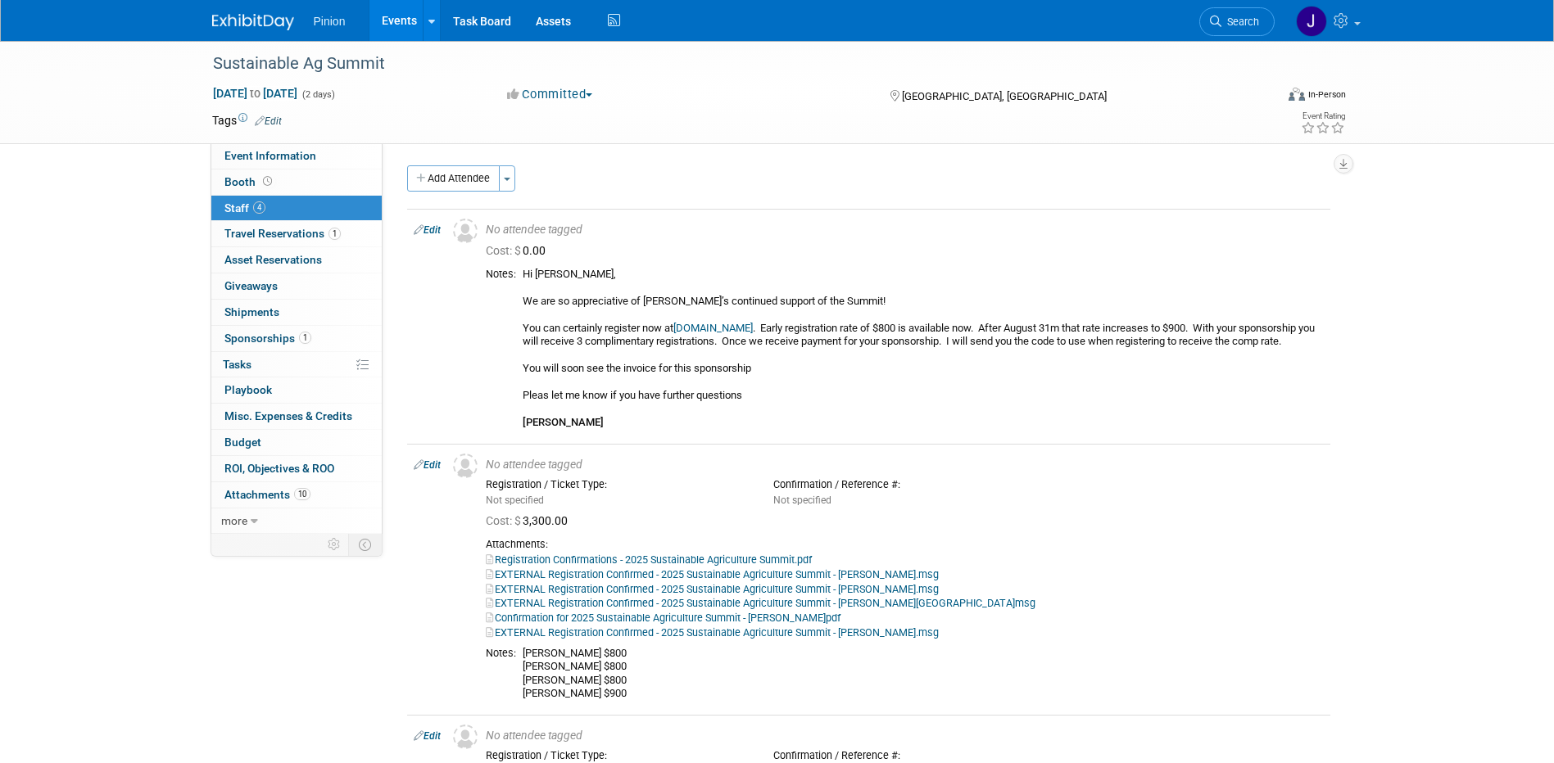
click at [445, 166] on button "Add Attendee" at bounding box center [453, 178] width 93 height 26
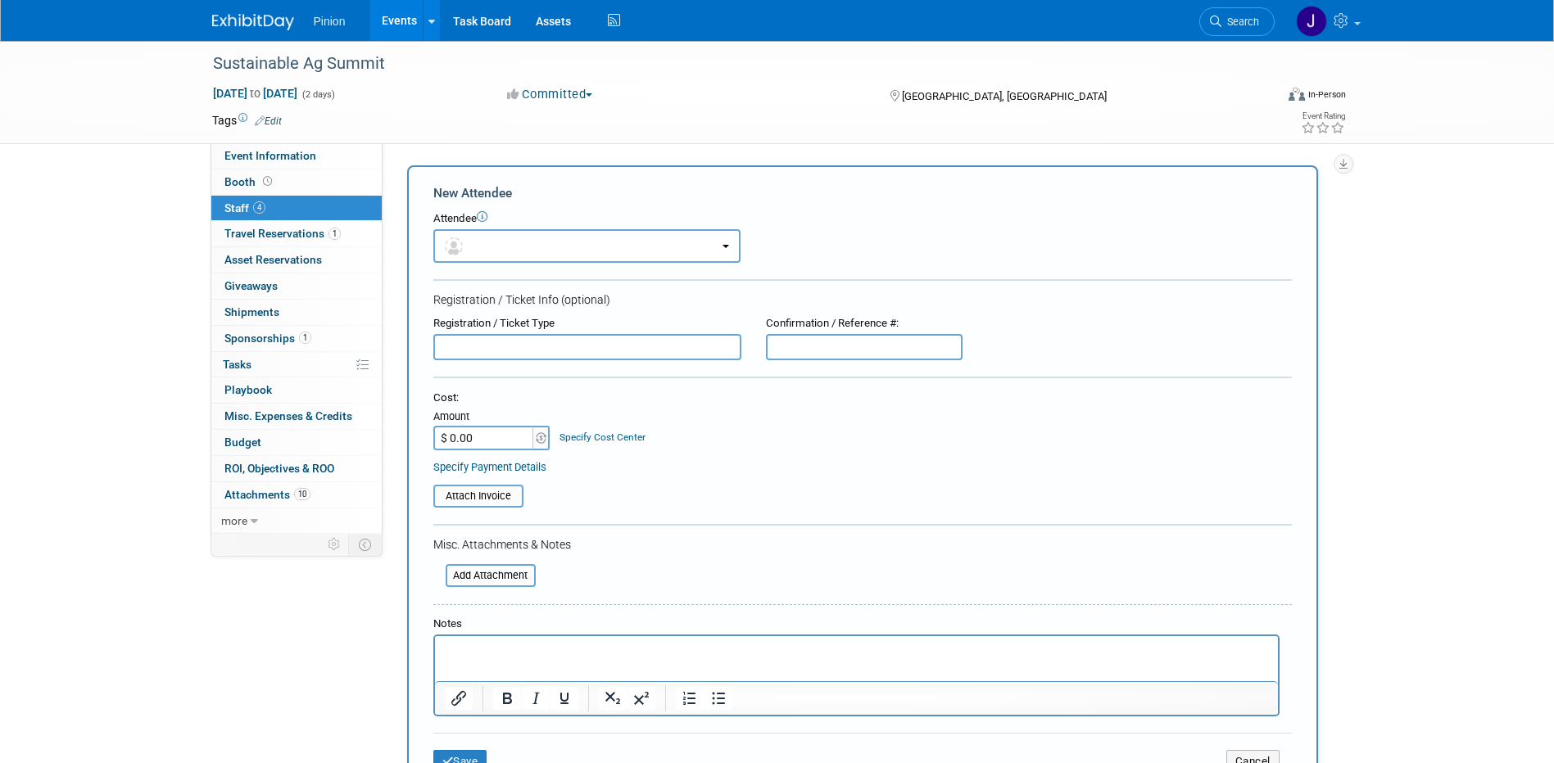
click at [497, 643] on p "Rich Text Area. Press ALT-0 for help." at bounding box center [856, 651] width 824 height 16
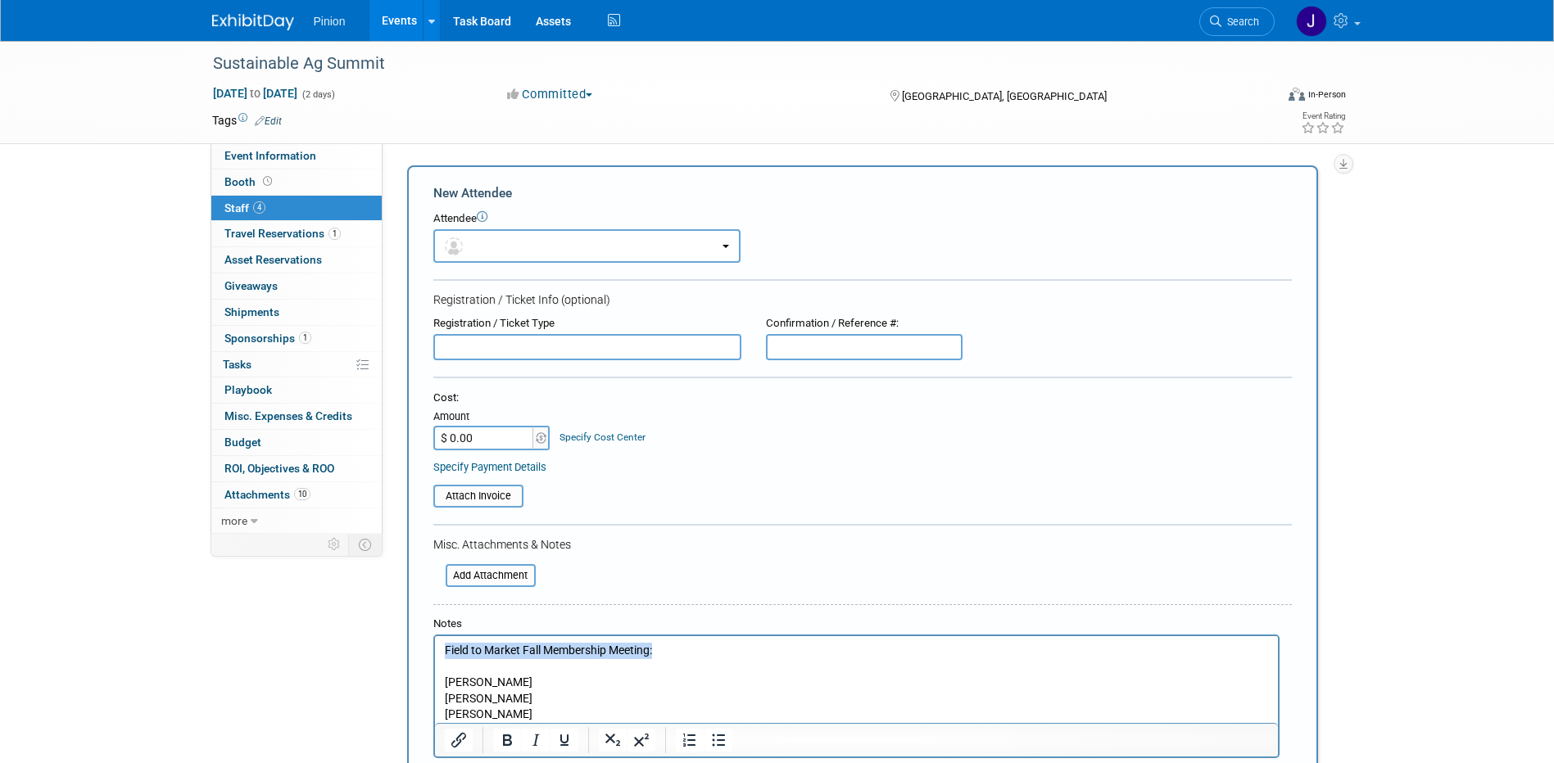
drag, startPoint x: 664, startPoint y: 644, endPoint x: 873, endPoint y: 1269, distance: 658.8
click at [434, 637] on html "Field to Market Fall Membership Meeting: Alec Watts Dylan Johnston Adriane Barry" at bounding box center [855, 679] width 843 height 87
copy p "Field to Market Fall Membership Meeting:"
click at [486, 339] on input "text" at bounding box center [587, 347] width 308 height 26
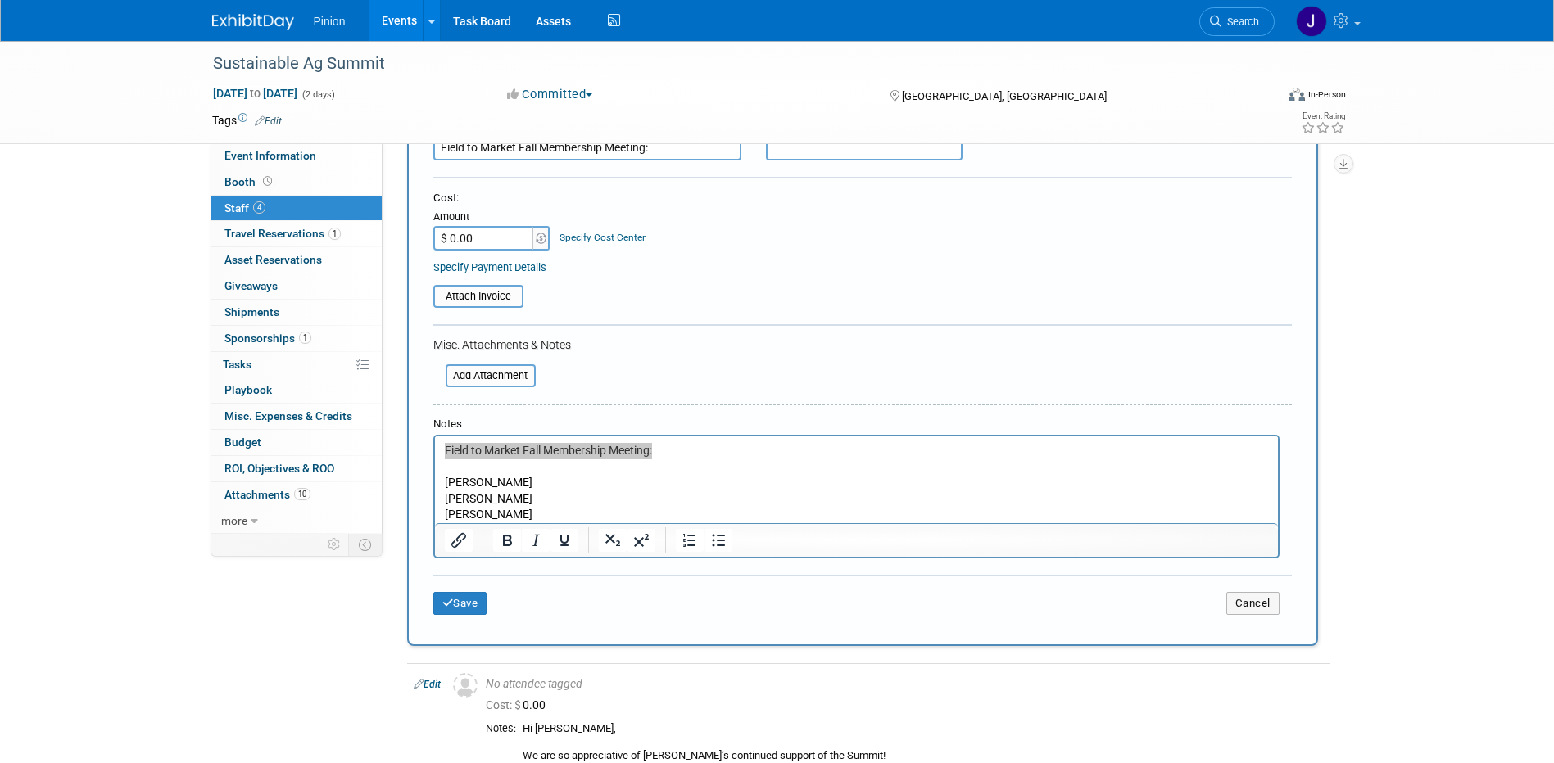
scroll to position [506, 0]
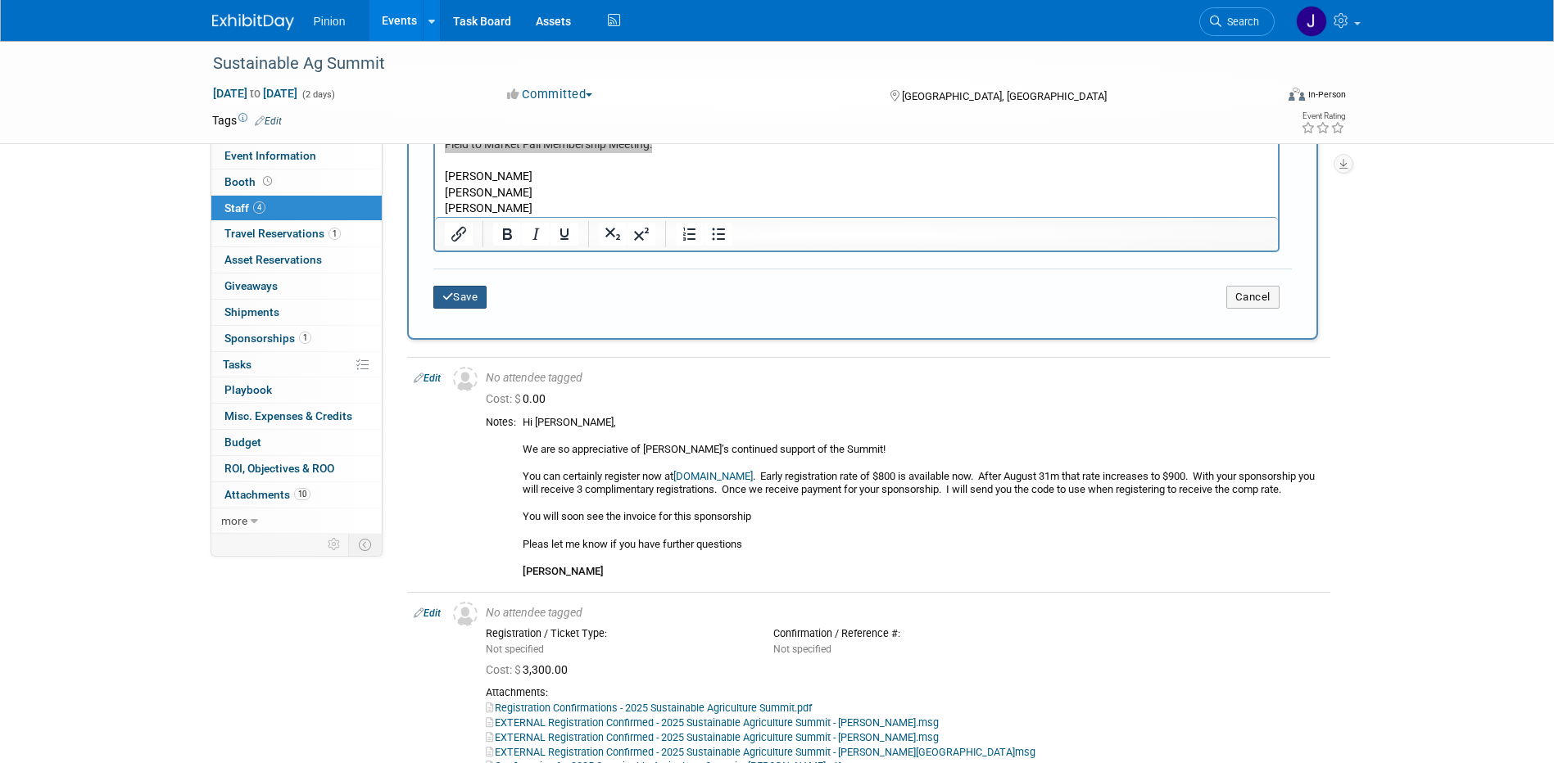
type input "Field to Market Fall Membership Meeting:"
click at [461, 297] on button "Save" at bounding box center [460, 297] width 54 height 23
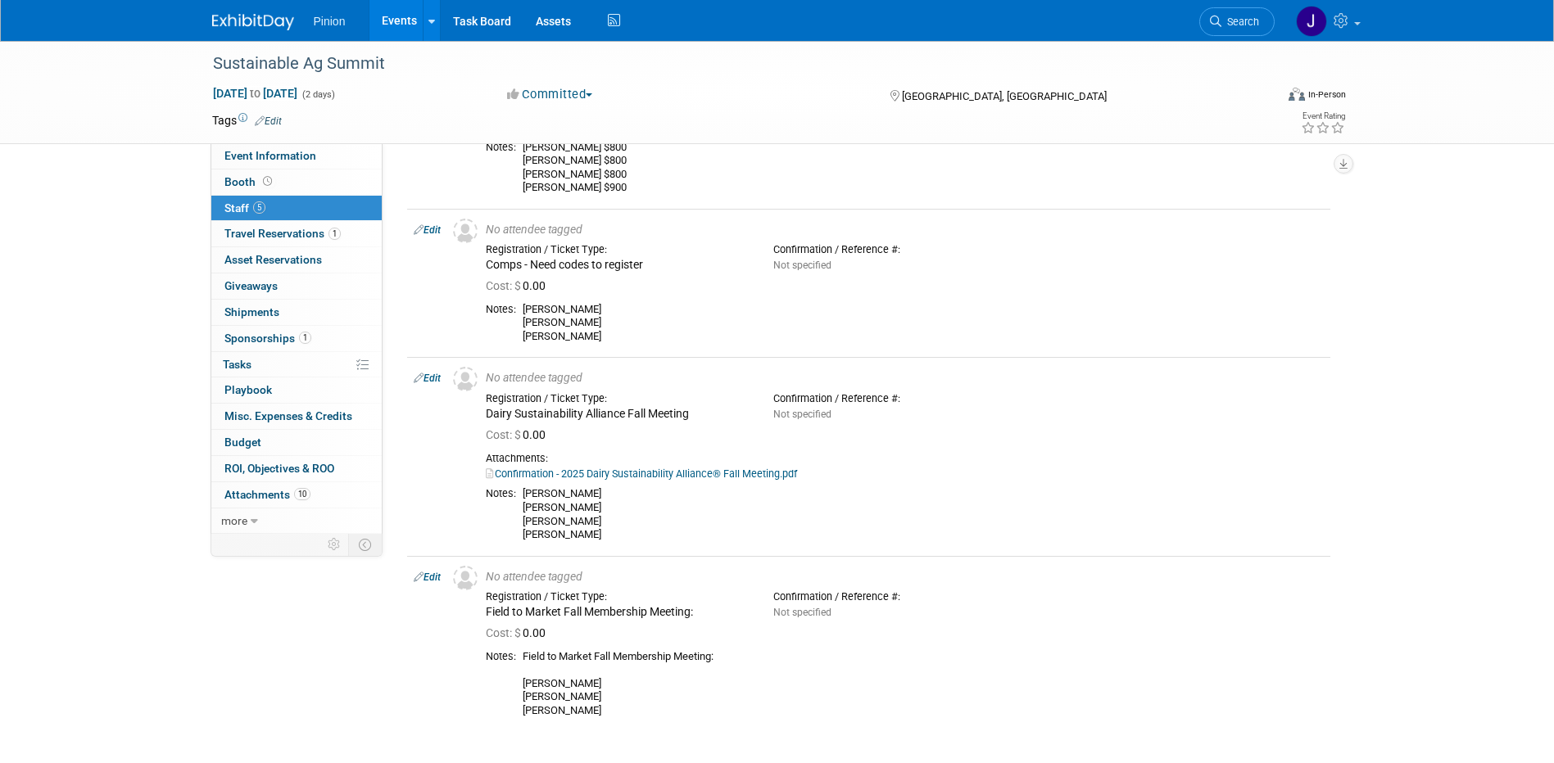
click at [240, 14] on img at bounding box center [253, 22] width 82 height 16
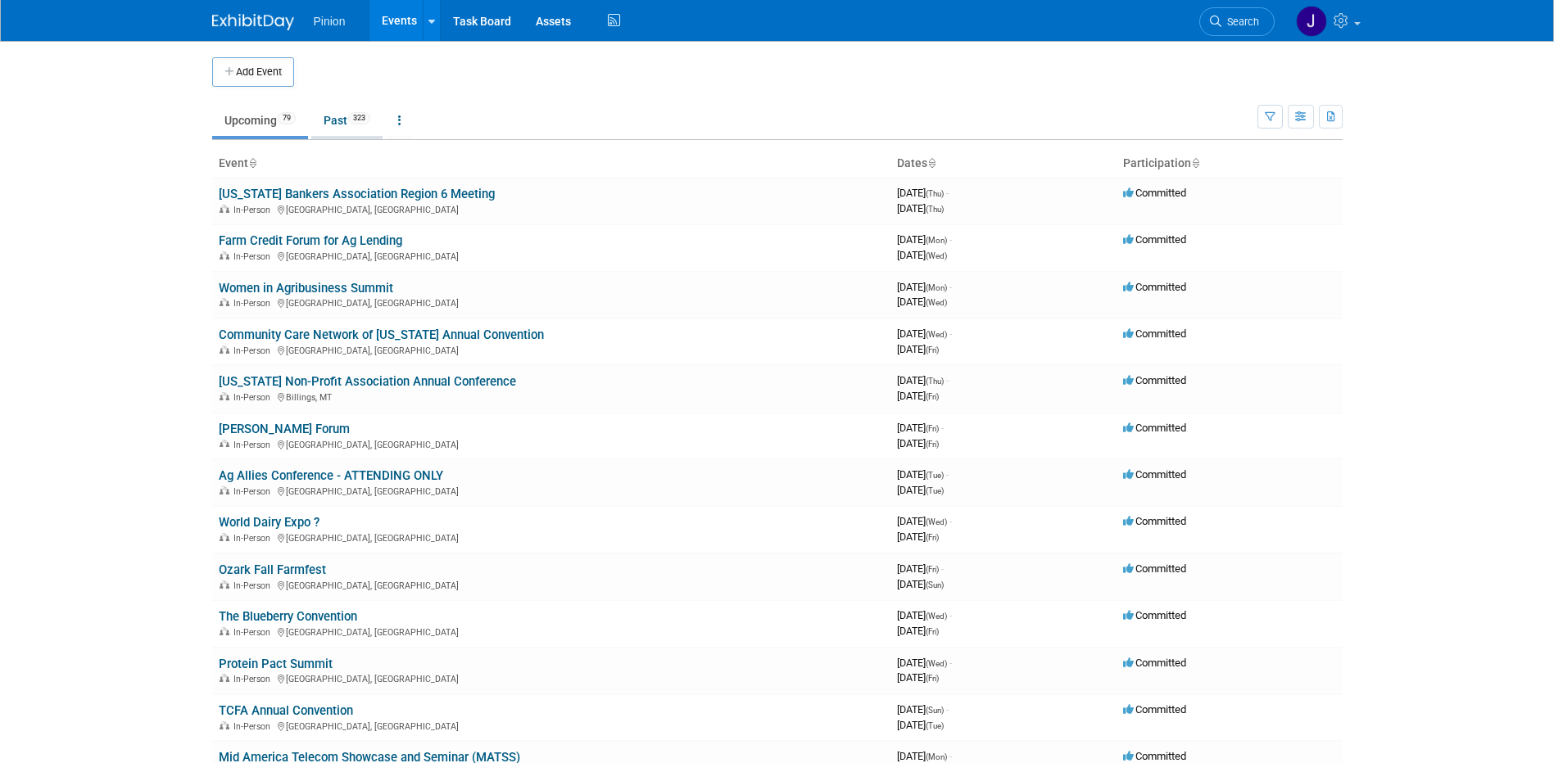
click at [338, 121] on link "Past 323" at bounding box center [346, 120] width 71 height 31
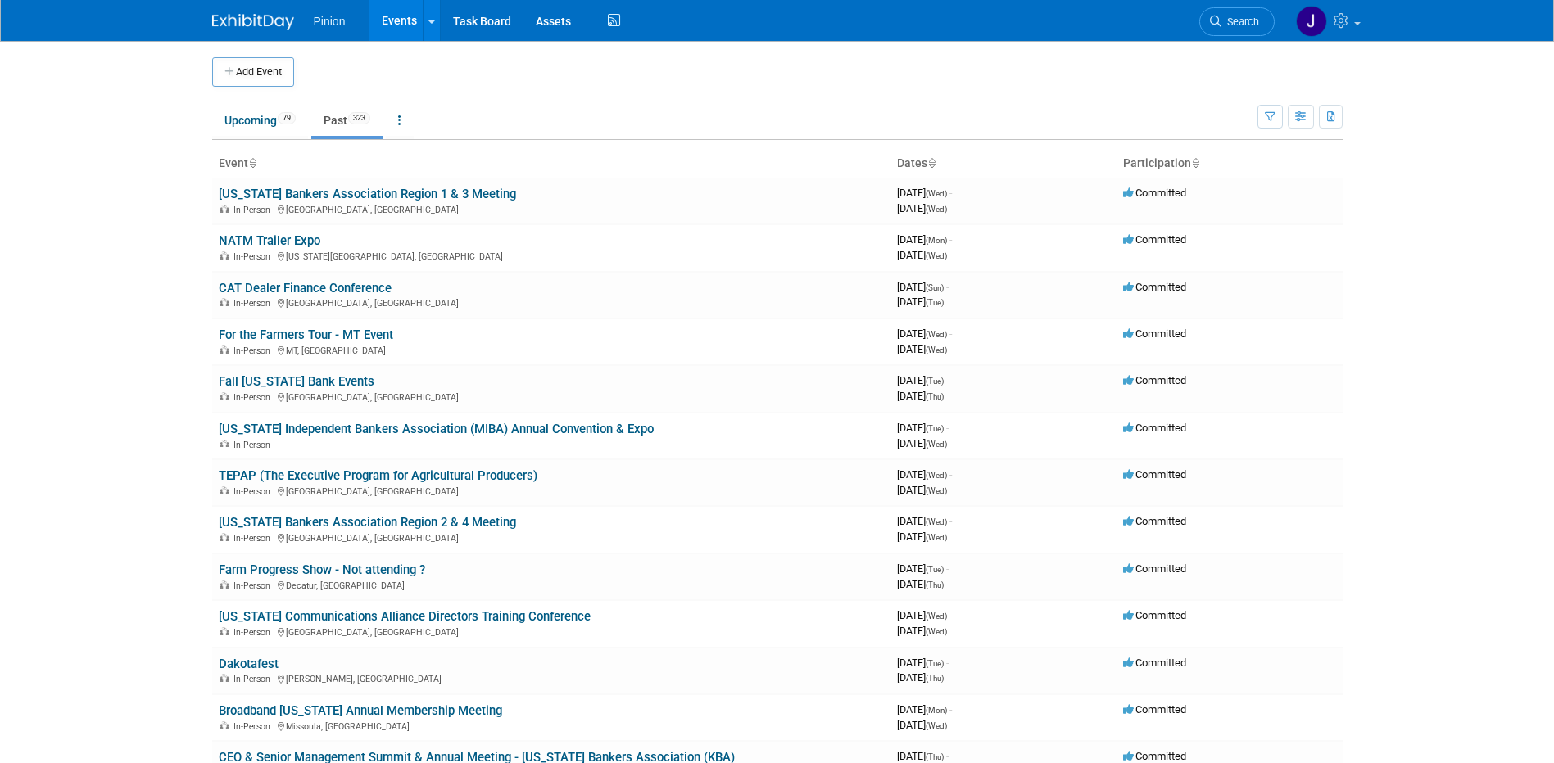
click at [256, 163] on icon at bounding box center [252, 164] width 8 height 11
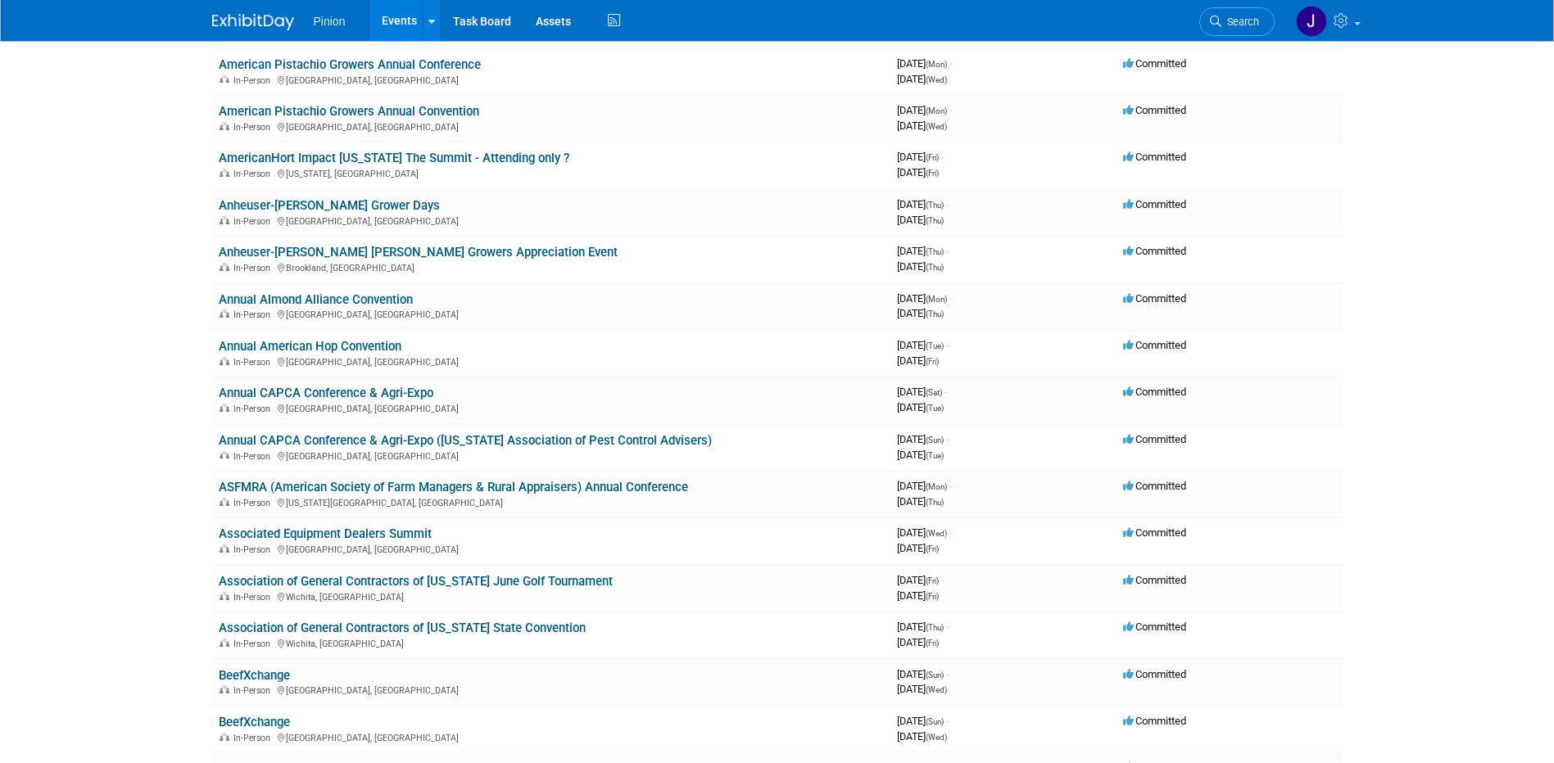
scroll to position [1650, 0]
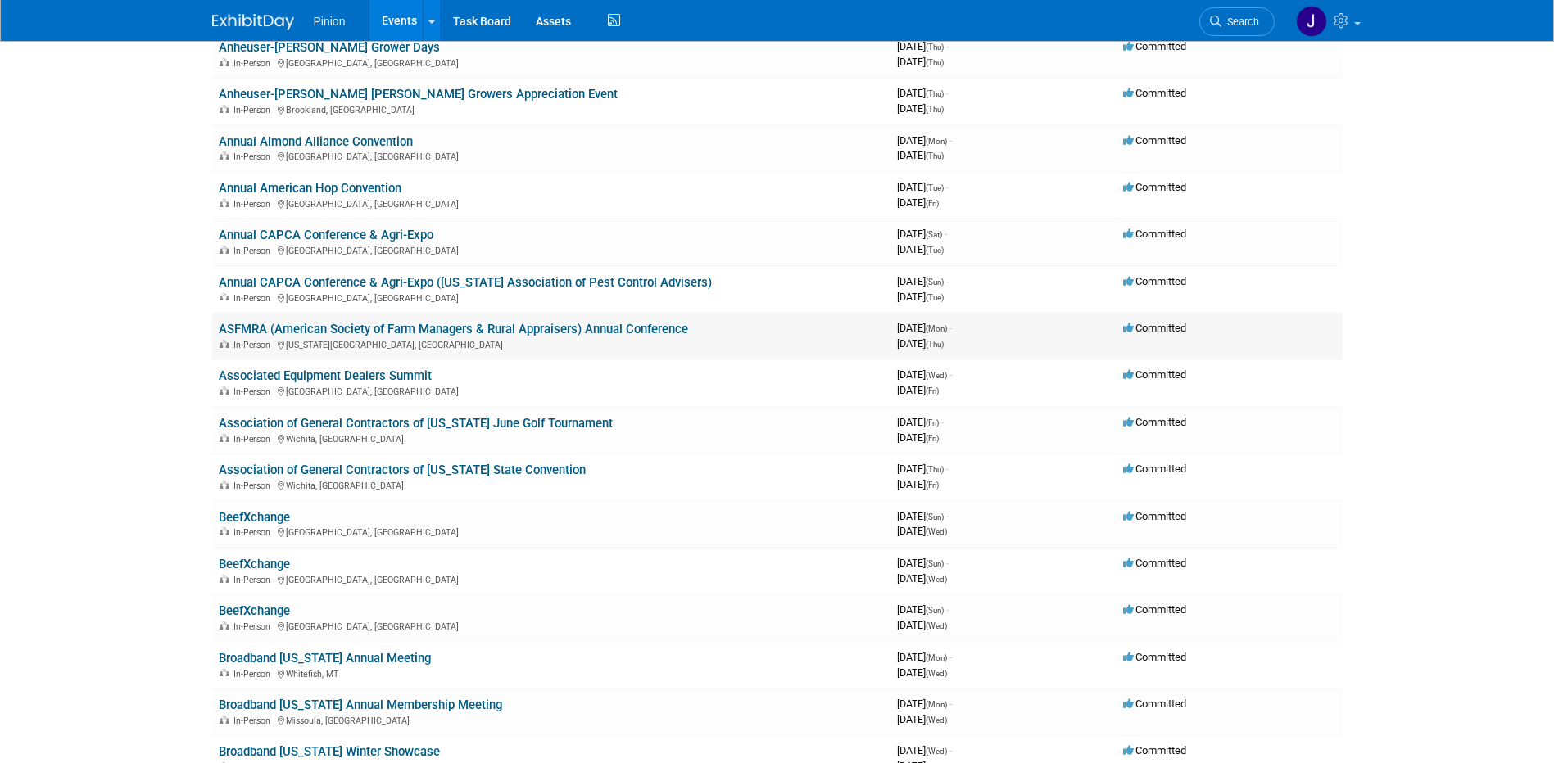
click at [455, 327] on link "ASFMRA (American Society of Farm Managers & Rural Appraisers) Annual Conference" at bounding box center [453, 329] width 469 height 15
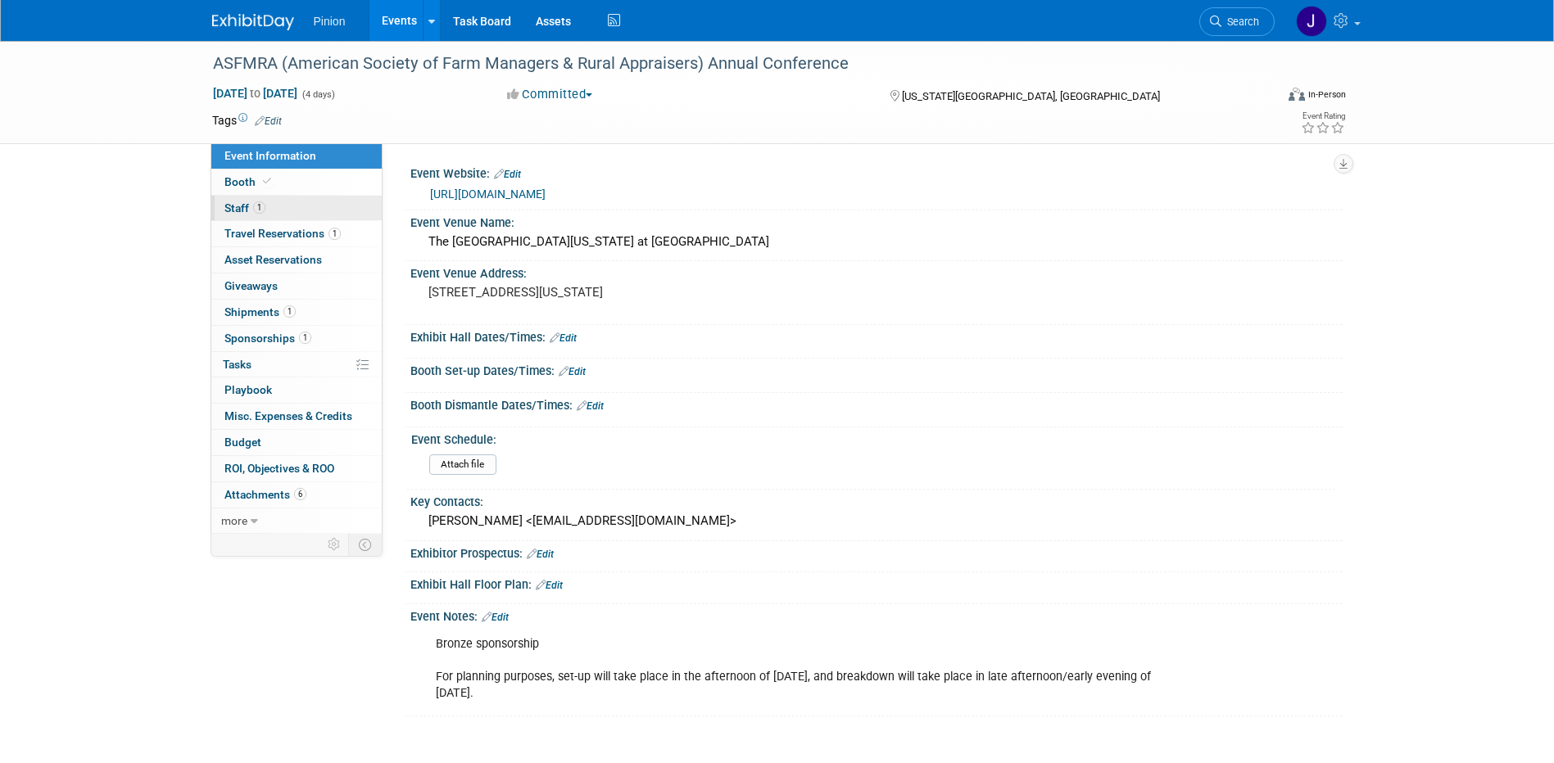
click at [244, 210] on span "Staff 1" at bounding box center [244, 207] width 41 height 13
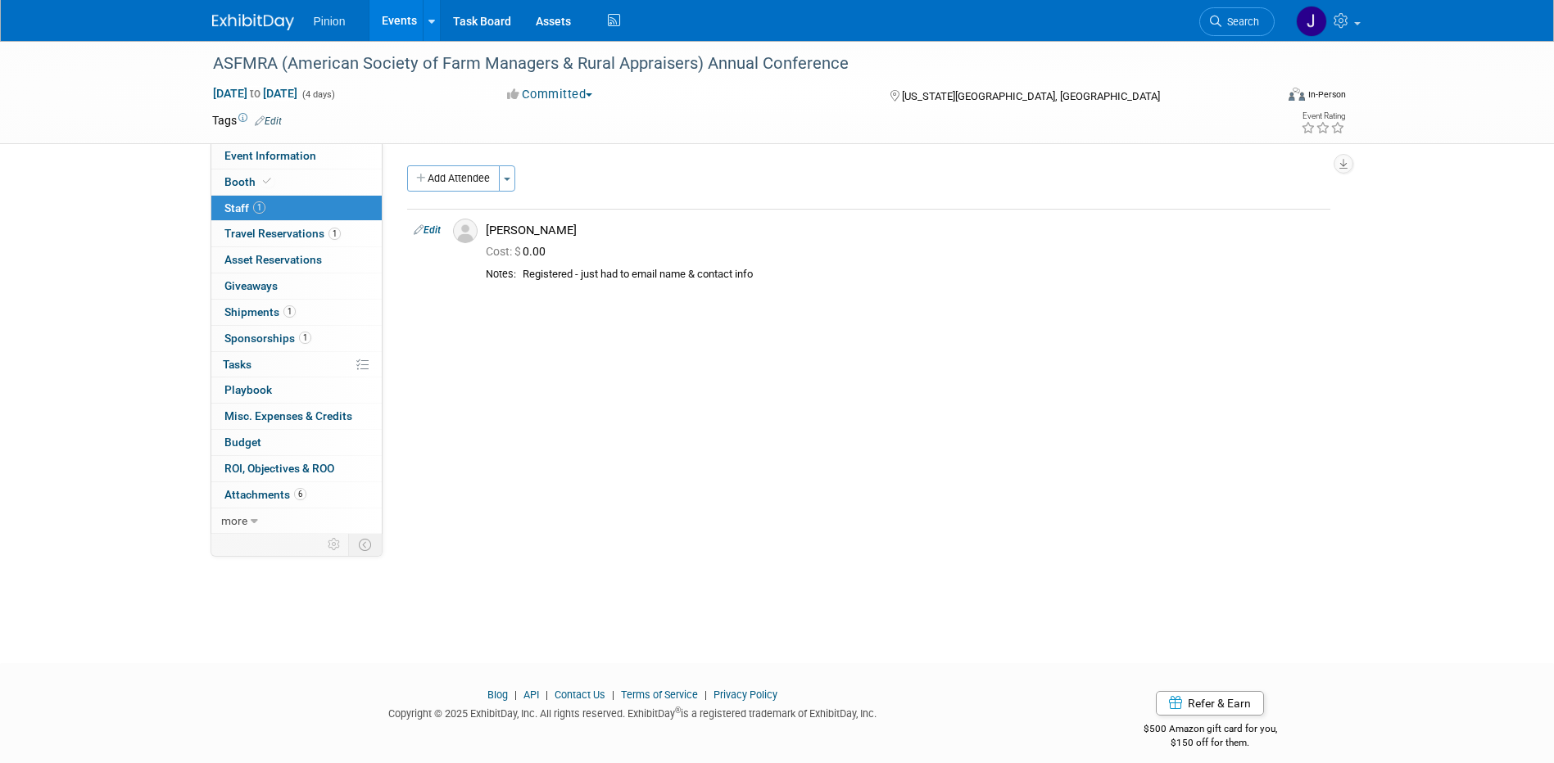
click at [247, 13] on link at bounding box center [263, 13] width 102 height 13
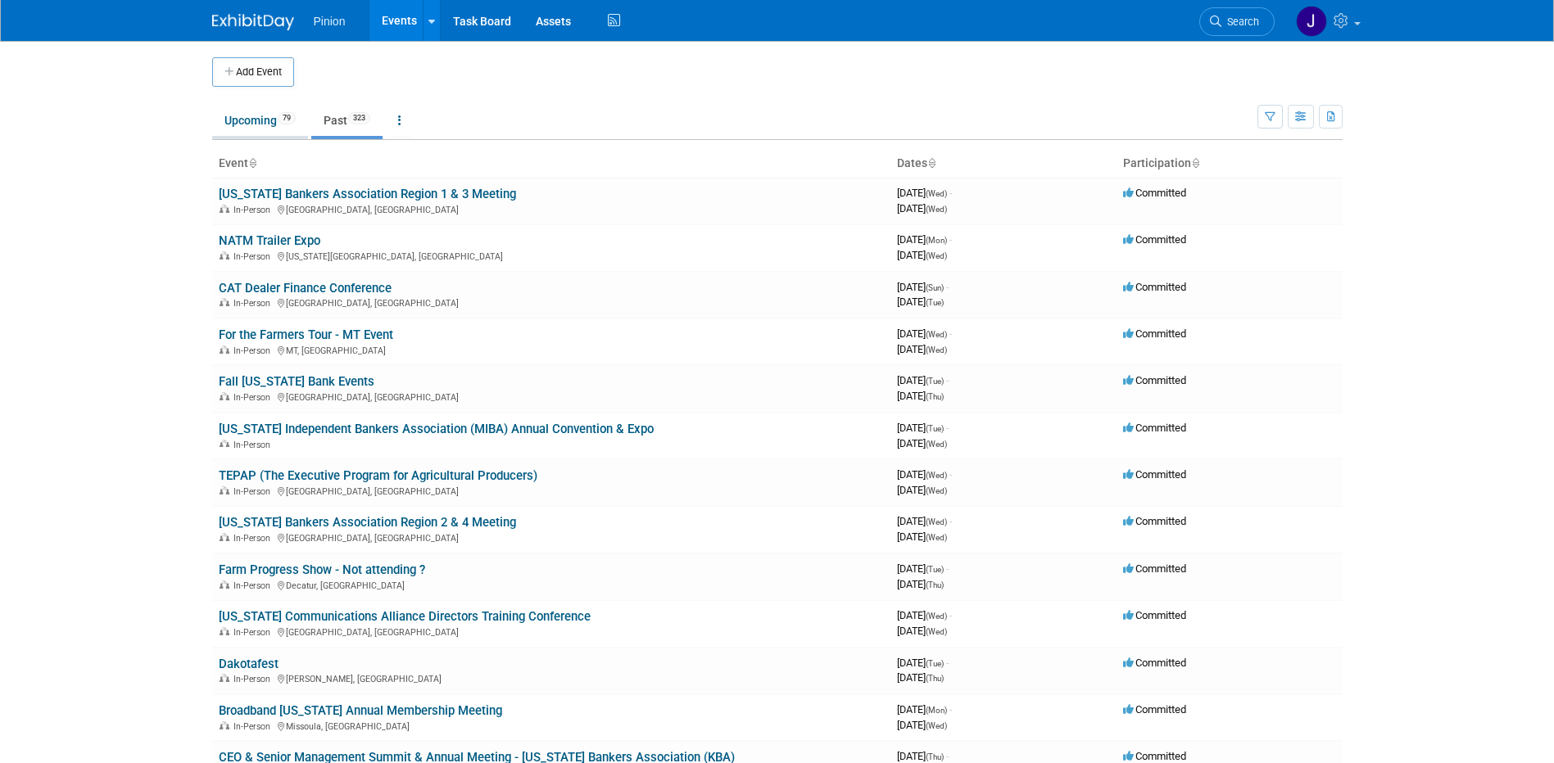
click at [273, 122] on link "Upcoming 79" at bounding box center [260, 120] width 96 height 31
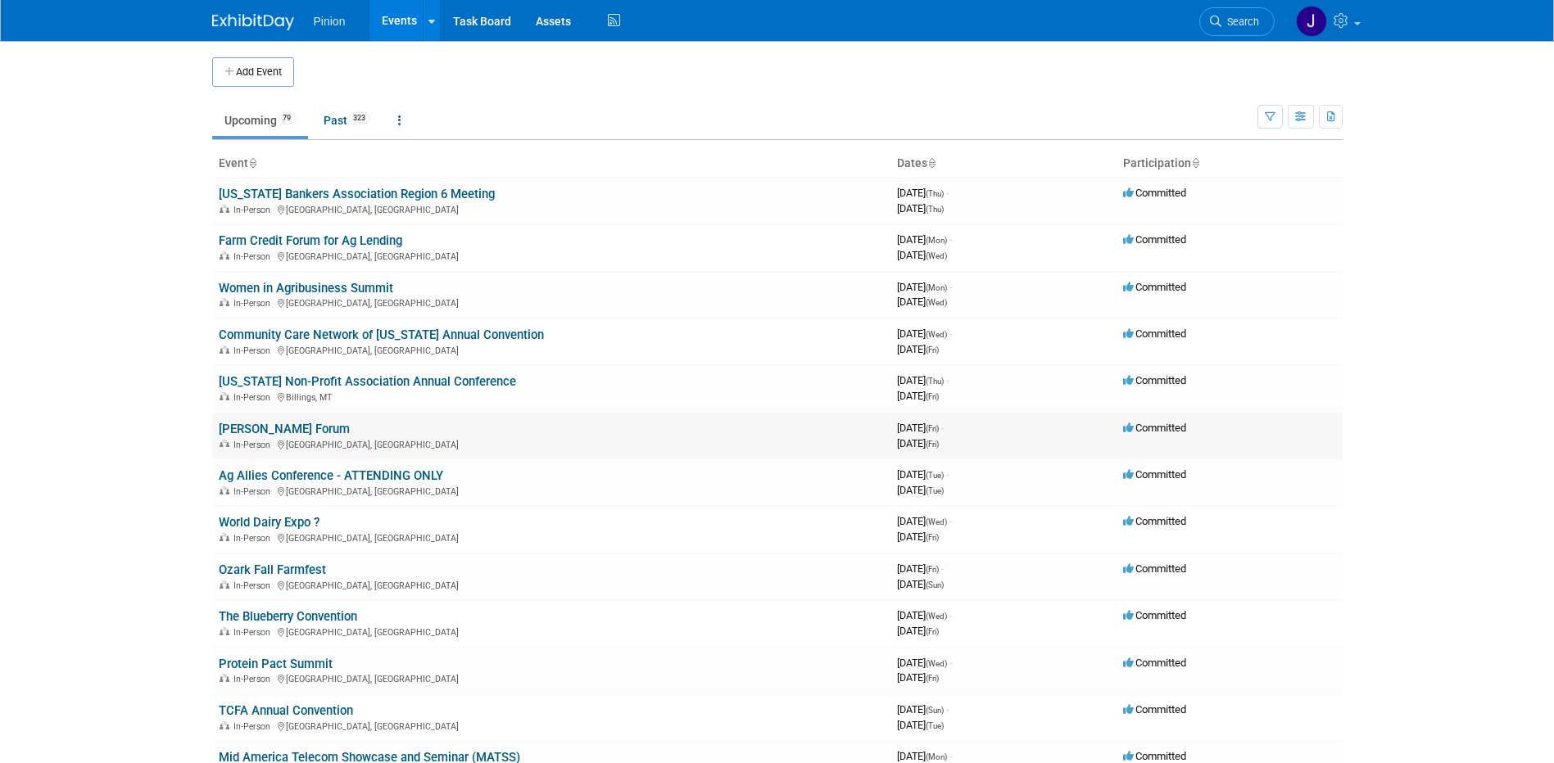
click at [256, 427] on link "[PERSON_NAME] Forum" at bounding box center [284, 429] width 131 height 15
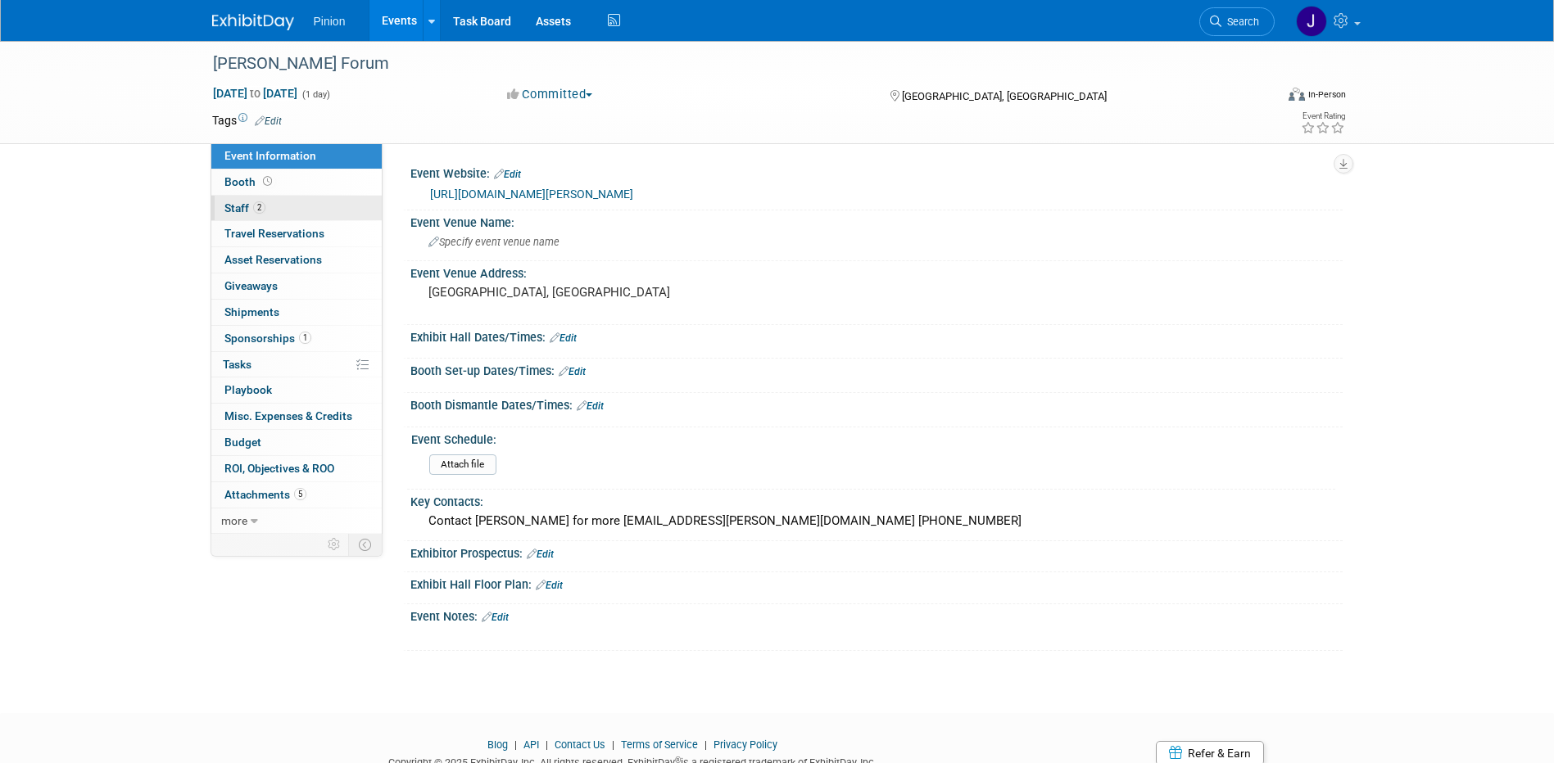
click at [260, 202] on span "2" at bounding box center [259, 207] width 12 height 12
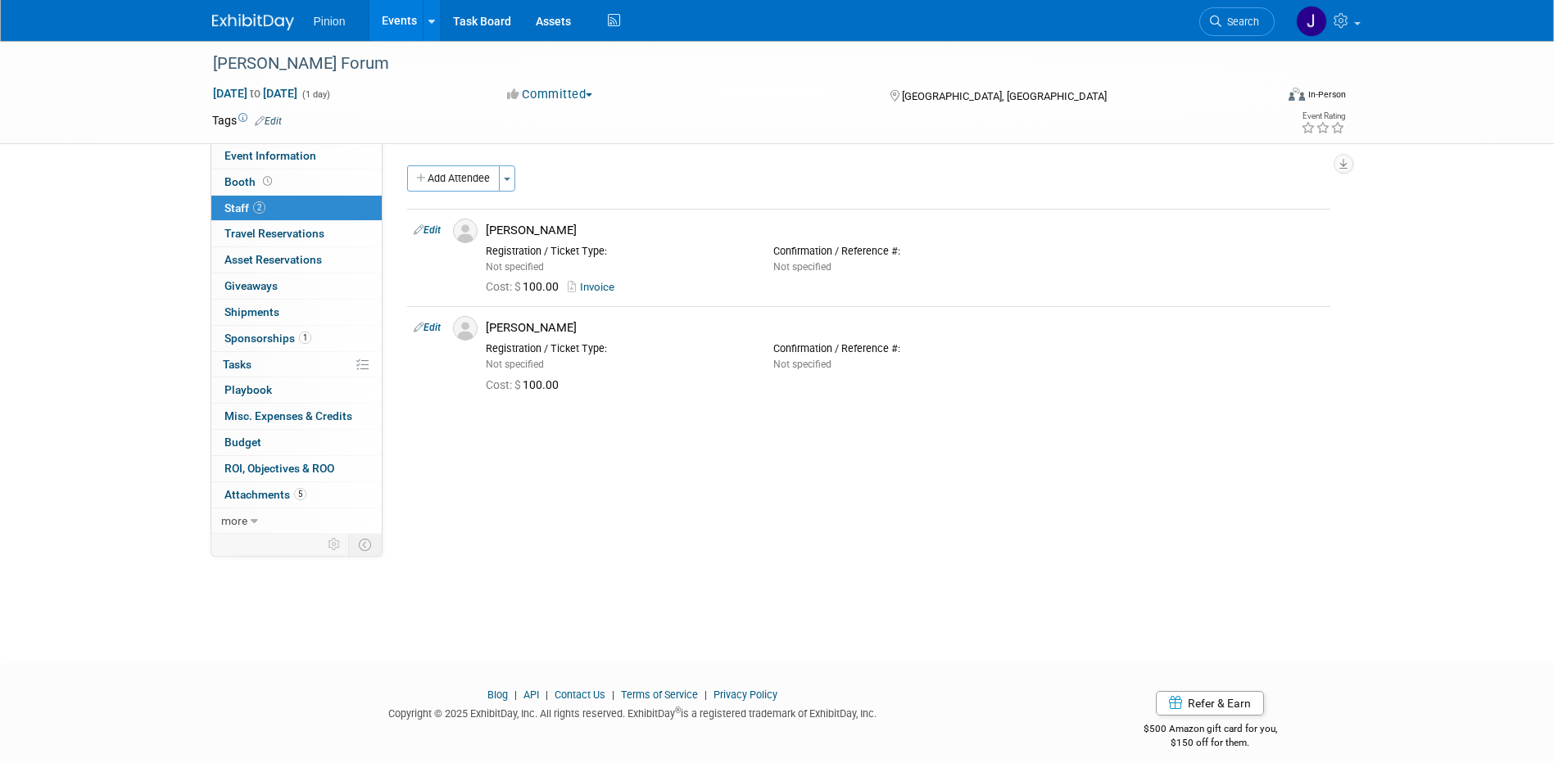
click at [264, 7] on link at bounding box center [263, 13] width 102 height 13
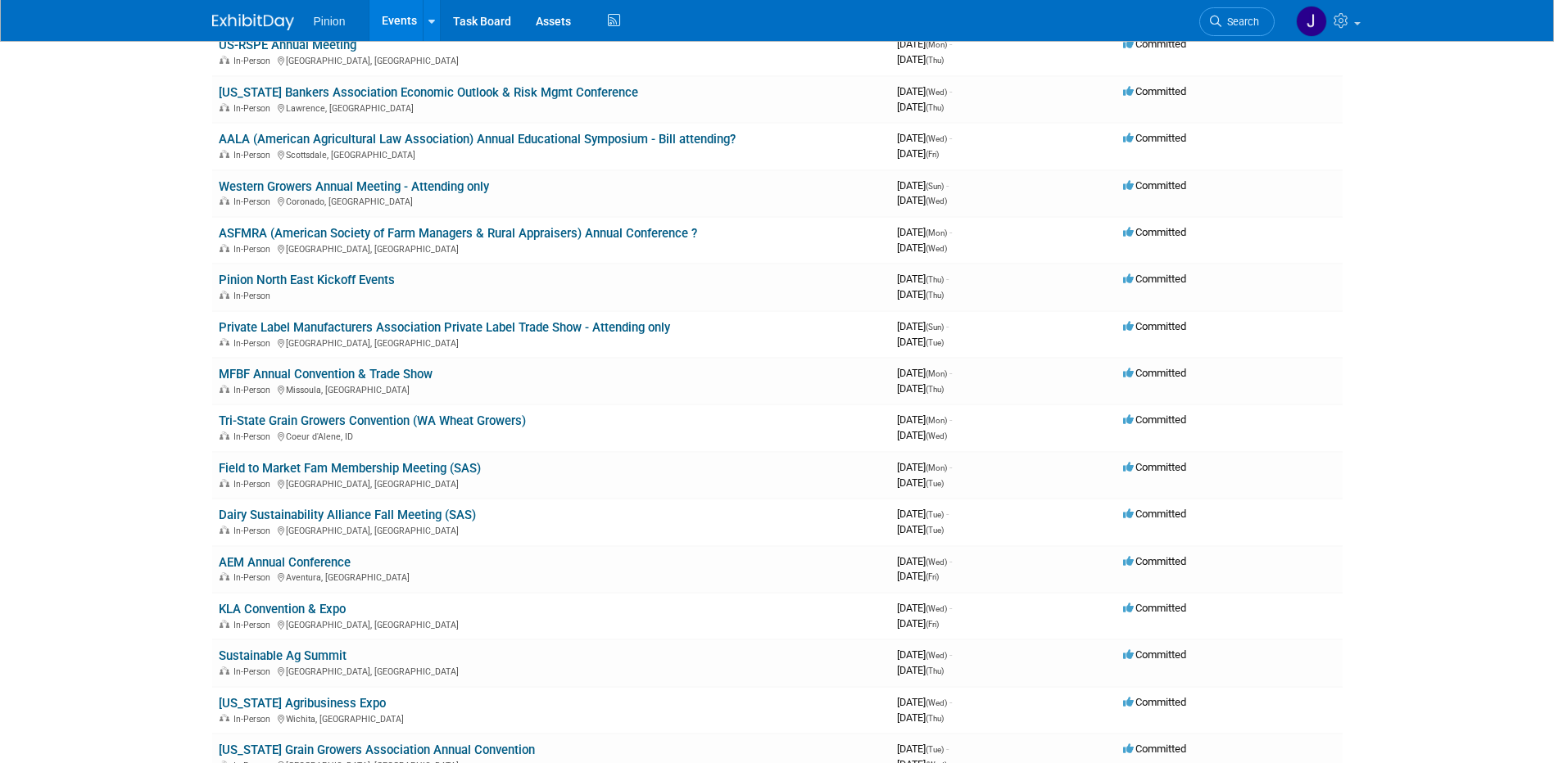
scroll to position [857, 0]
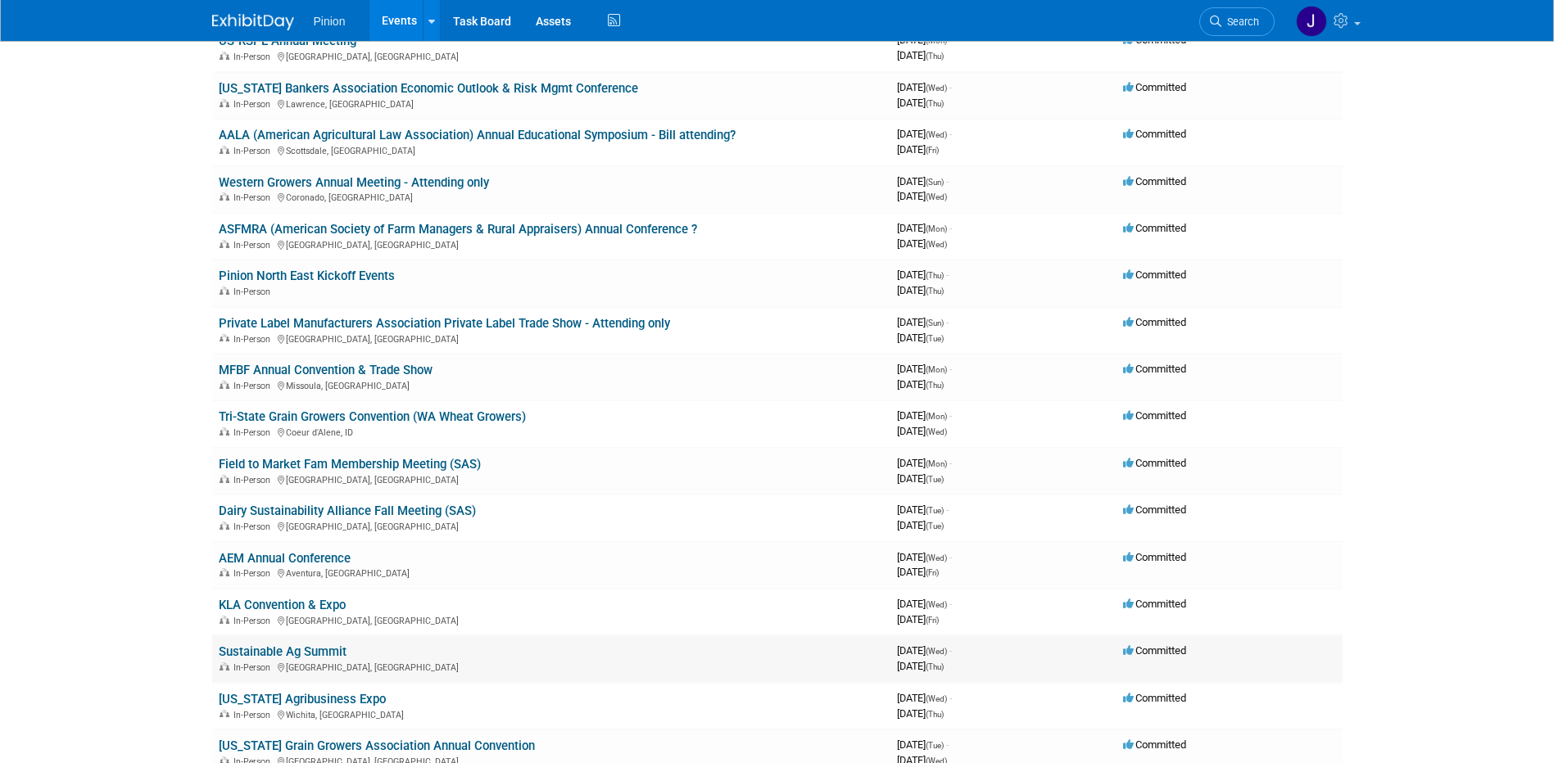
click at [329, 646] on link "Sustainable Ag Summit" at bounding box center [283, 652] width 128 height 15
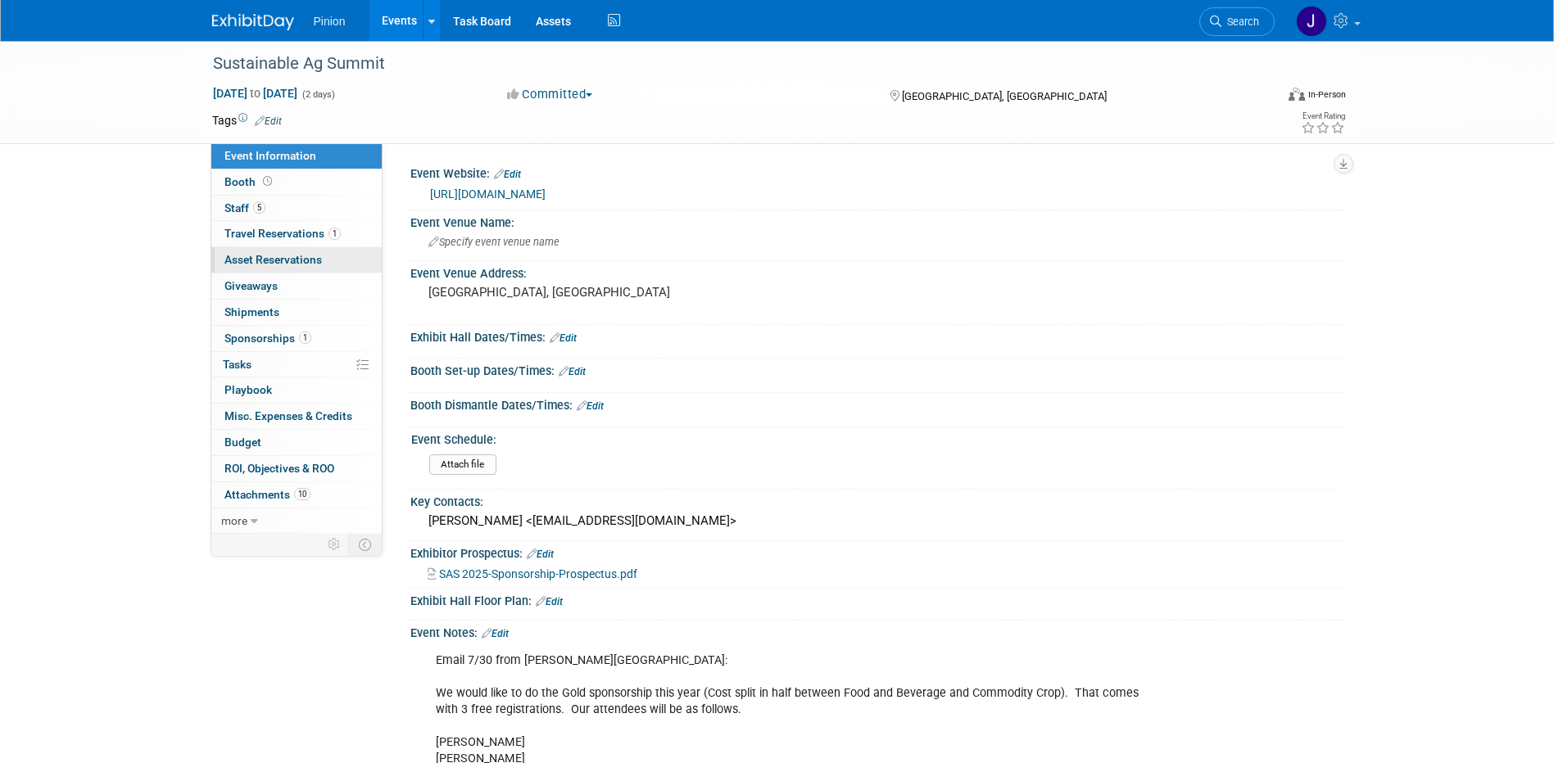
drag, startPoint x: 259, startPoint y: 209, endPoint x: 368, endPoint y: 248, distance: 115.8
click at [259, 208] on span "5" at bounding box center [259, 207] width 12 height 12
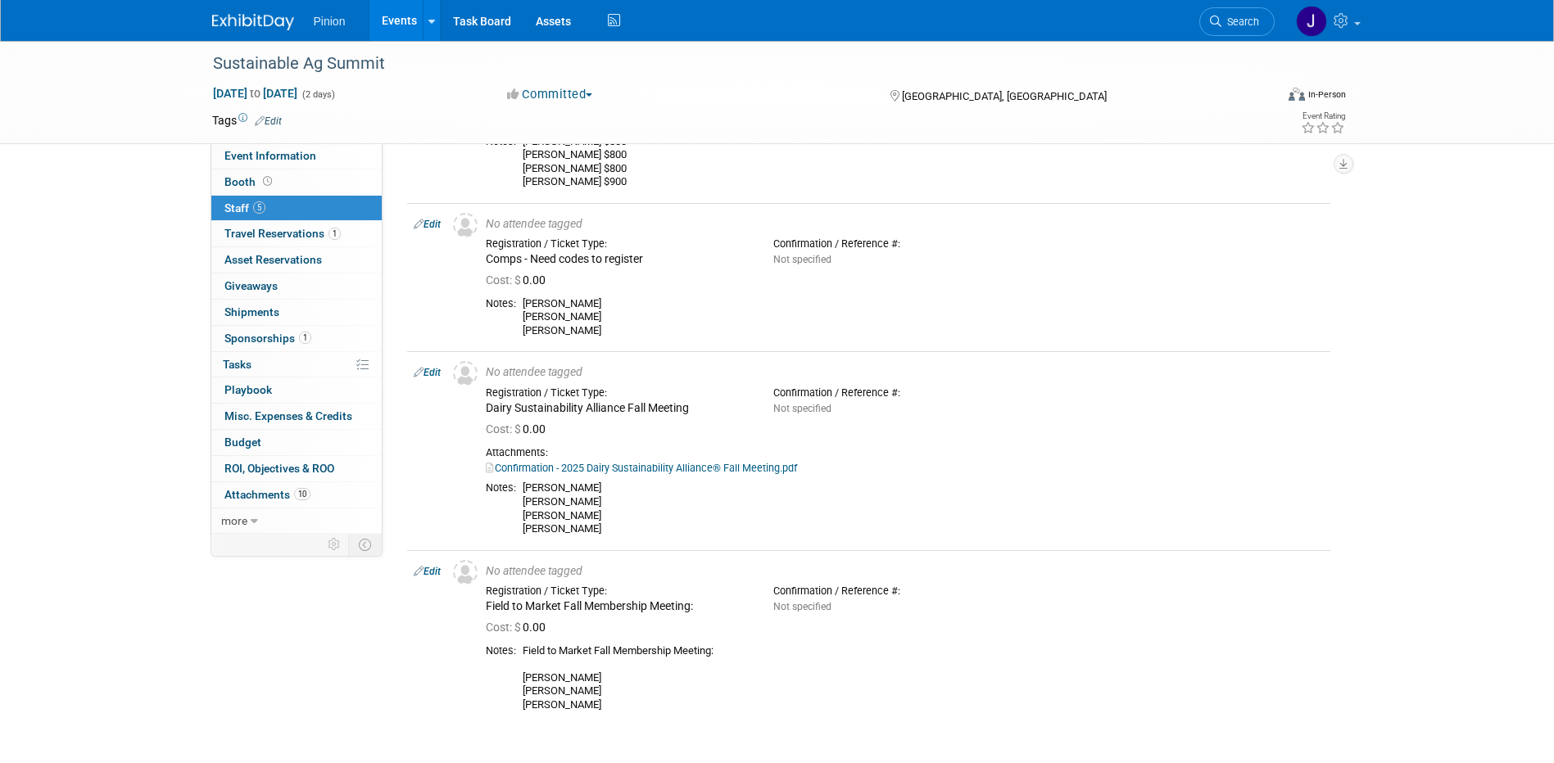
scroll to position [528, 0]
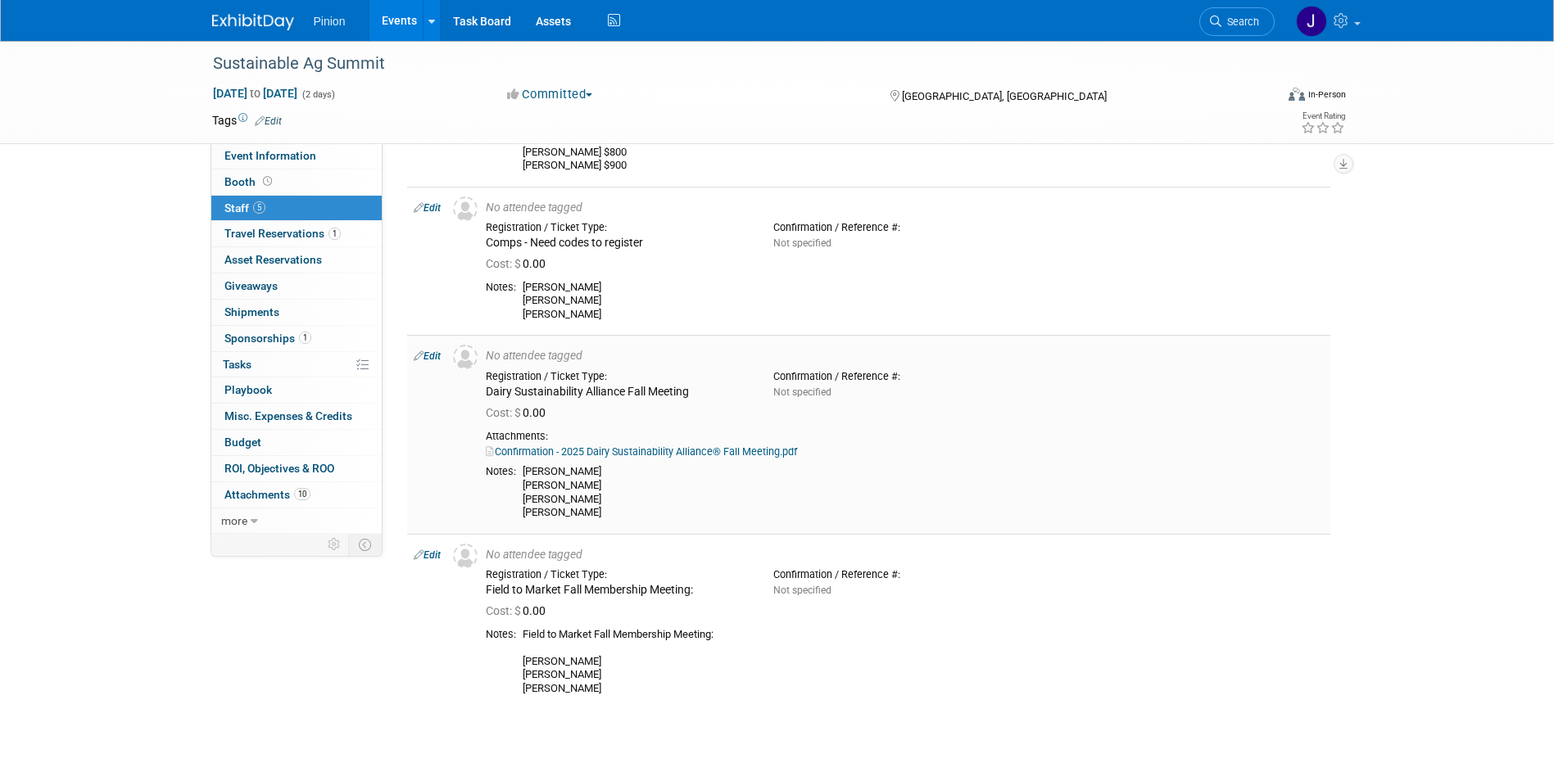
click at [432, 362] on link "Edit" at bounding box center [427, 356] width 27 height 11
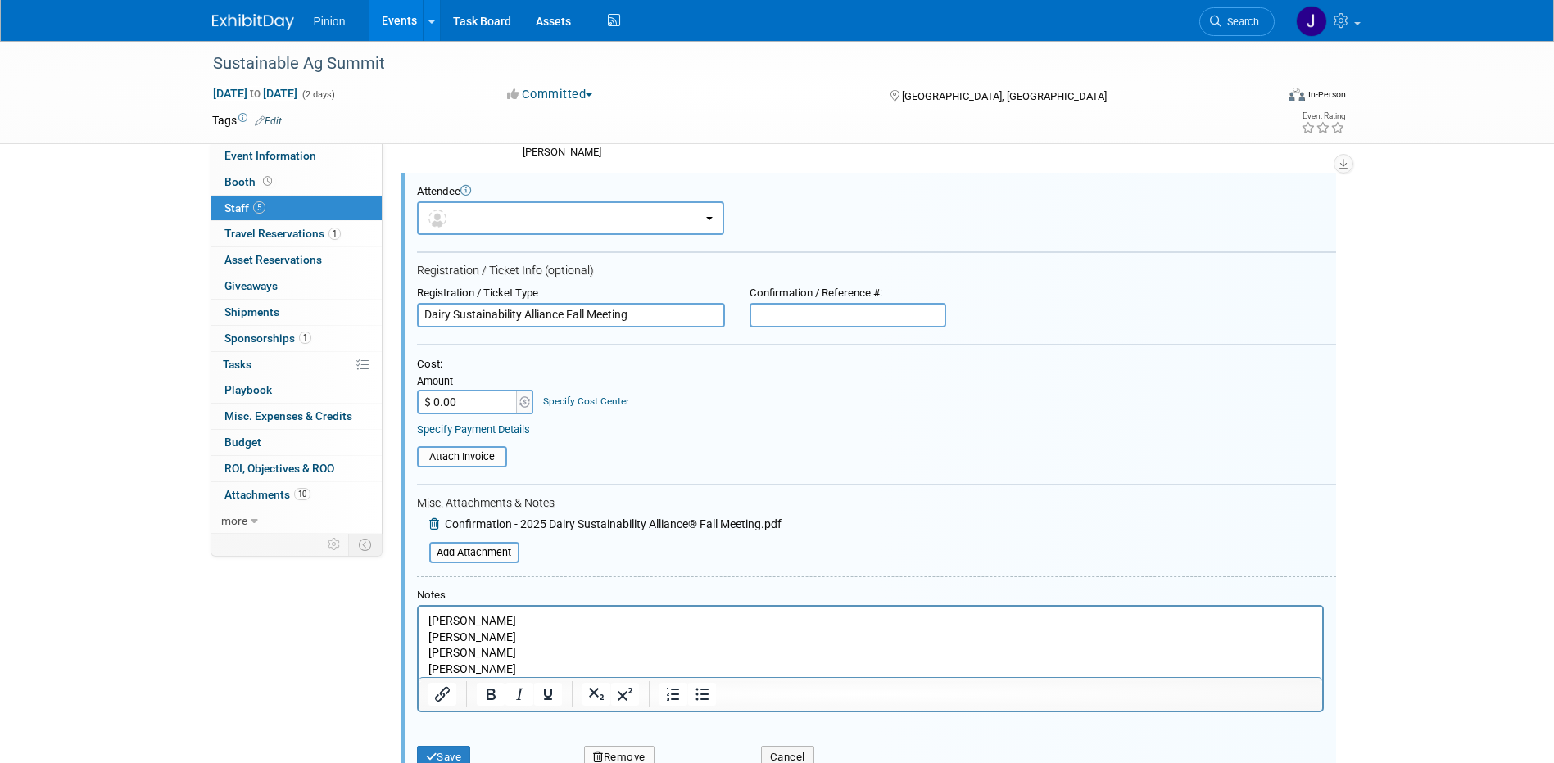
scroll to position [0, 0]
click at [482, 465] on input "file" at bounding box center [407, 456] width 195 height 18
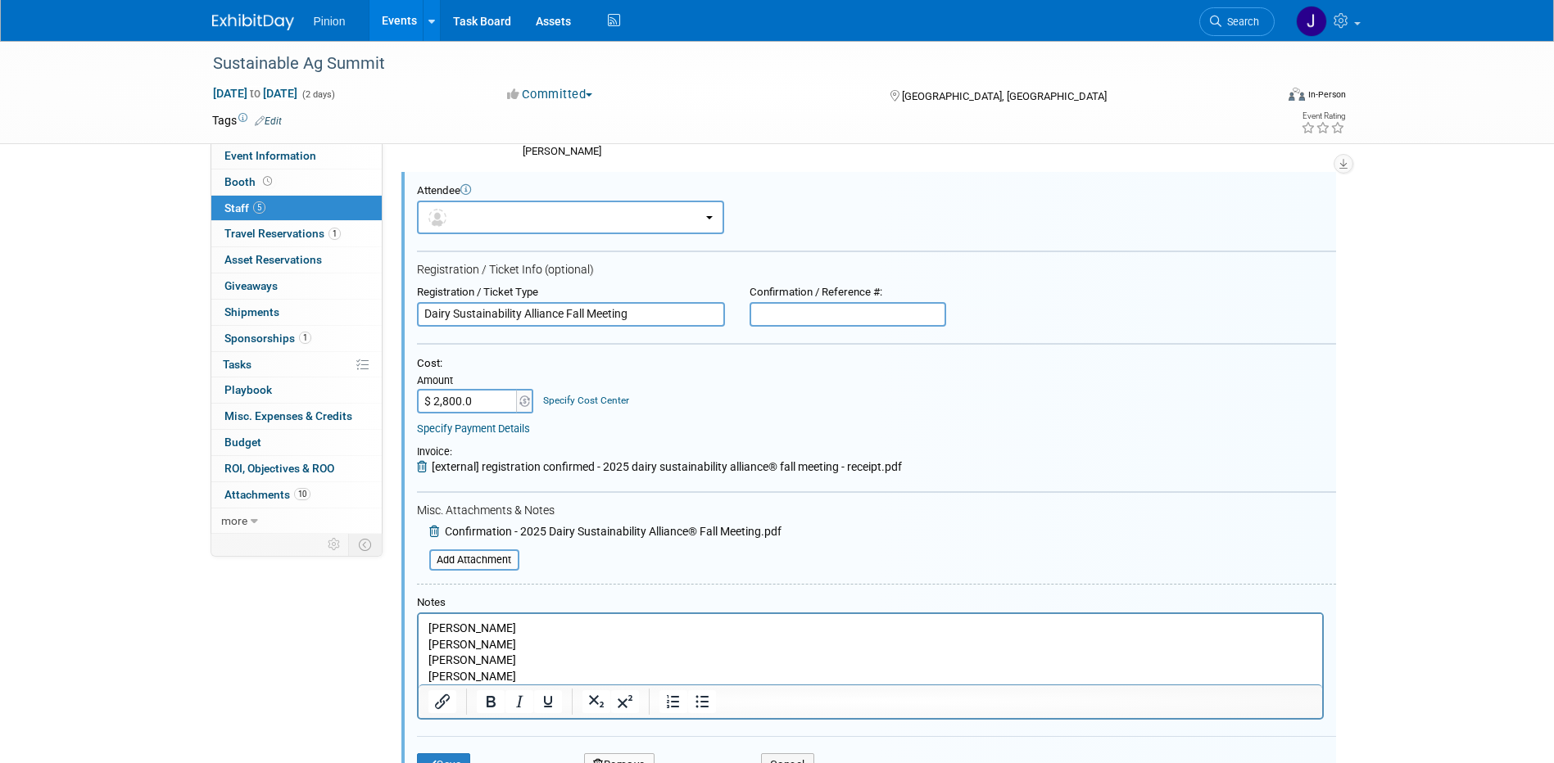
type input "$ 2,800.00"
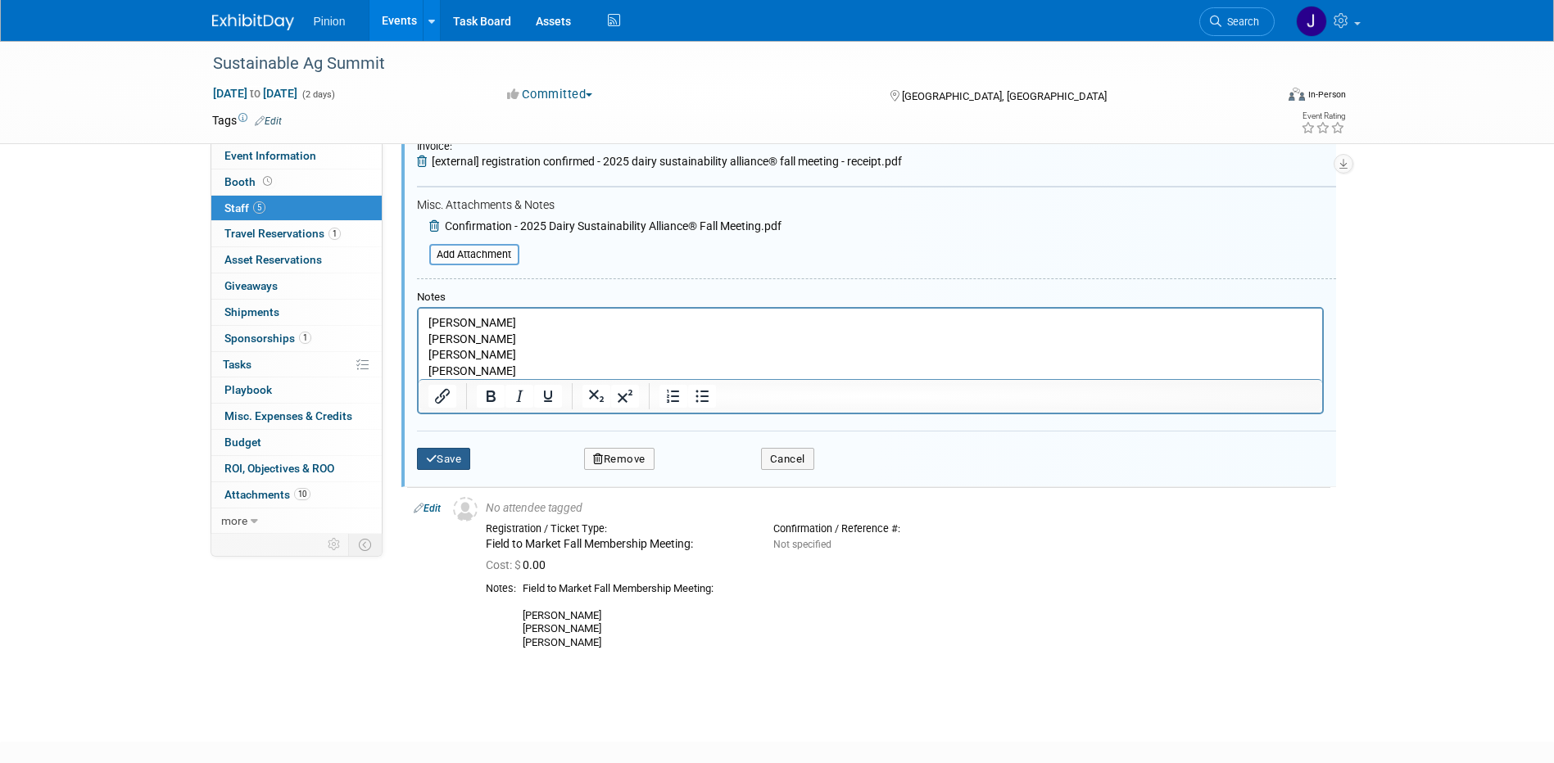
click at [438, 466] on button "Save" at bounding box center [444, 459] width 54 height 23
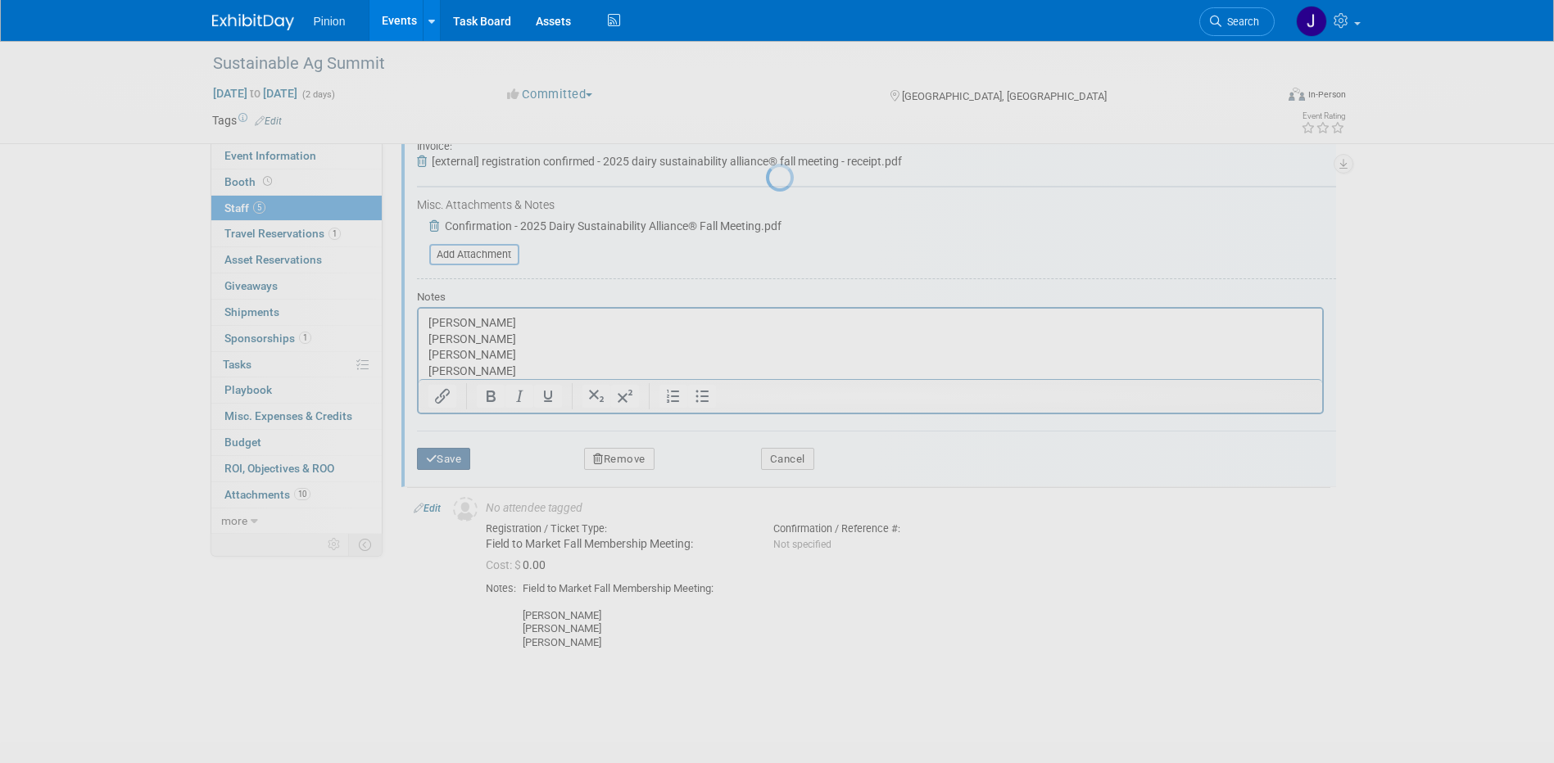
scroll to position [681, 0]
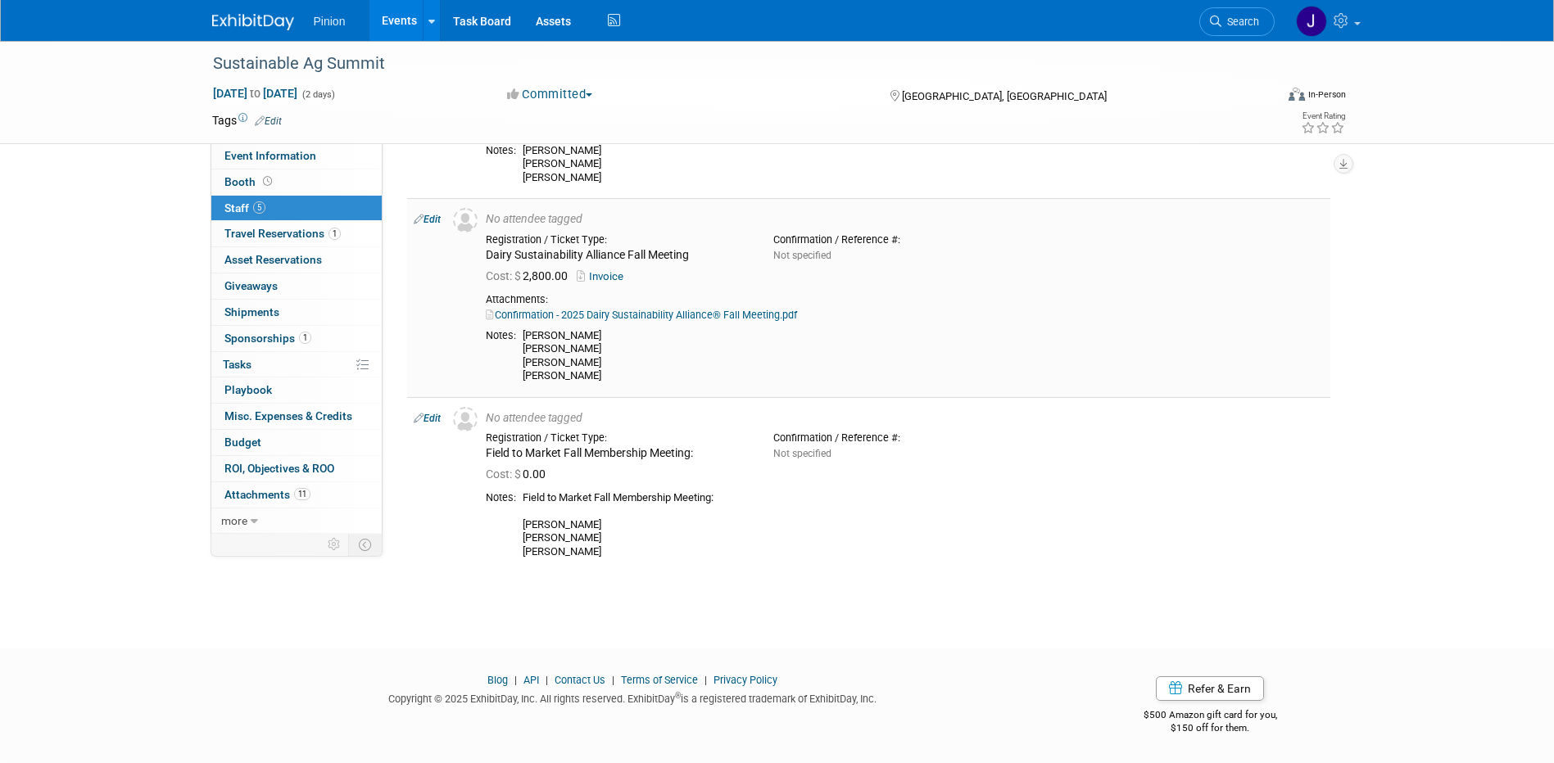
drag, startPoint x: 699, startPoint y: 256, endPoint x: 487, endPoint y: 259, distance: 212.1
click at [487, 259] on div "Dairy Sustainability Alliance Fall Meeting" at bounding box center [617, 255] width 263 height 15
copy div "Dairy Sustainability Alliance Fall Meeting"
click at [663, 309] on link "Confirmation - 2025 Dairy Sustainability Alliance® Fall Meeting.pdf" at bounding box center [641, 315] width 311 height 12
click at [622, 310] on link "Confirmation - 2025 Dairy Sustainability Alliance® Fall Meeting.pdf" at bounding box center [641, 315] width 311 height 12
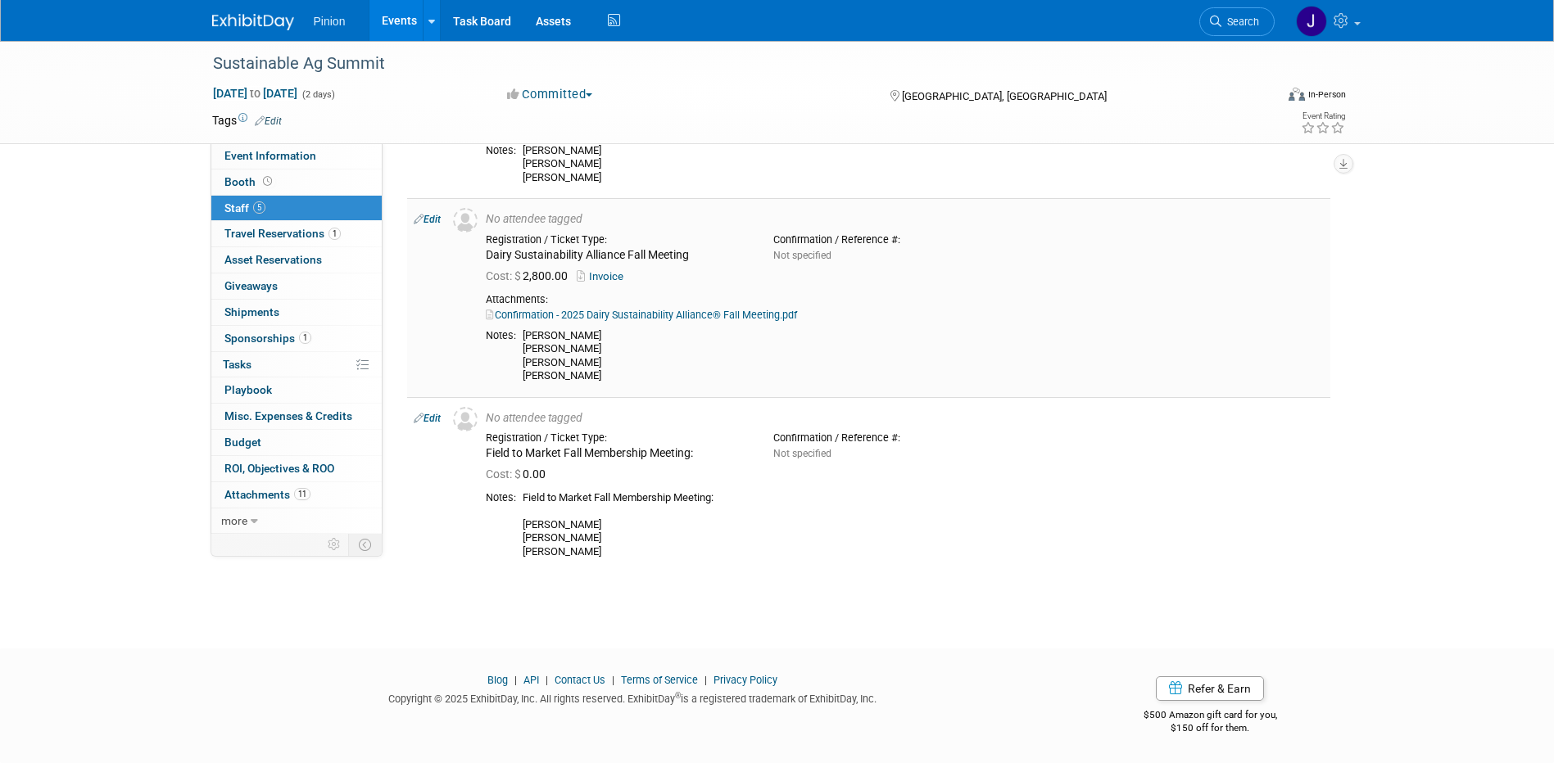
click at [440, 215] on link "Edit" at bounding box center [427, 219] width 27 height 11
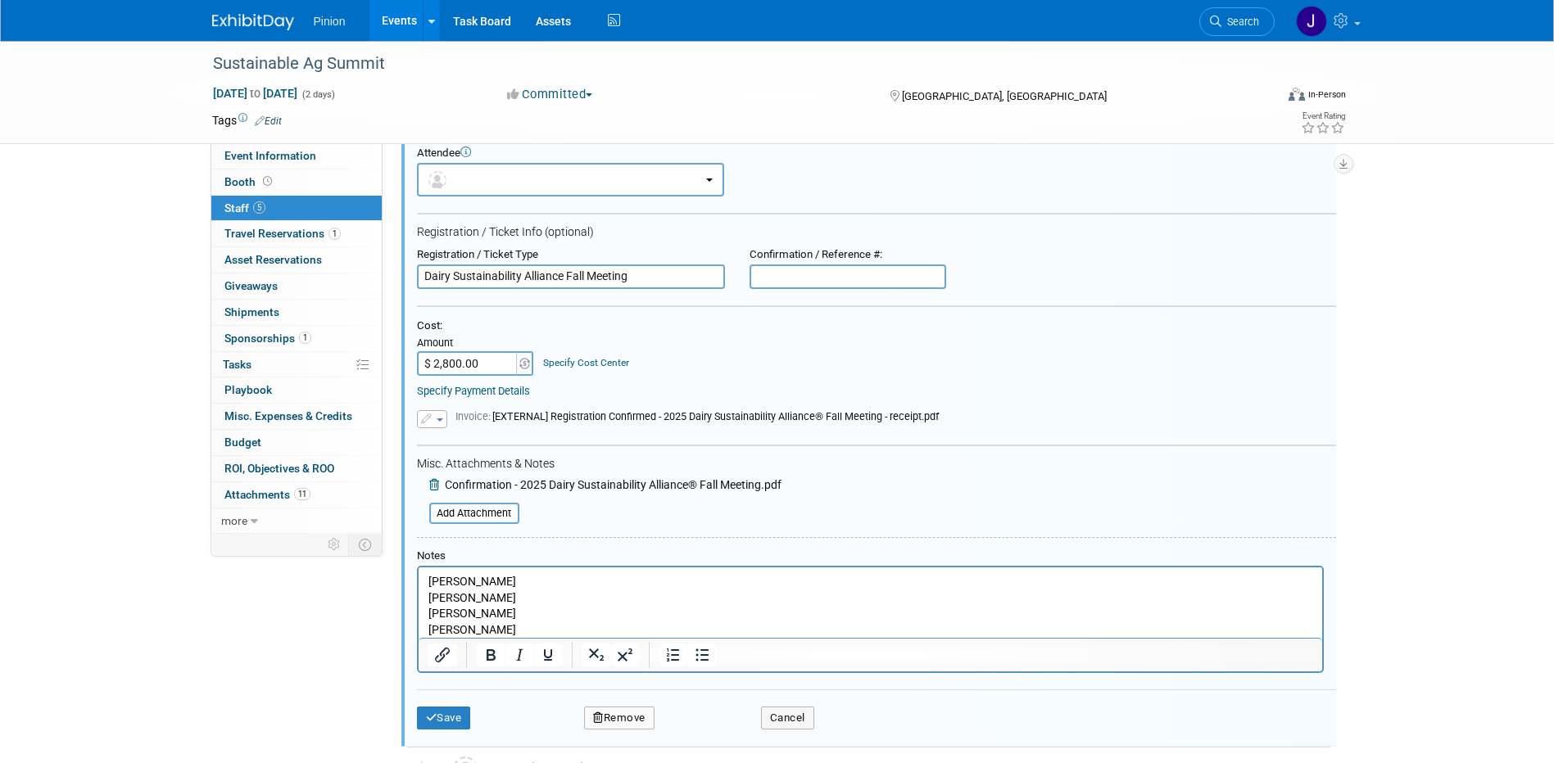
scroll to position [842, 0]
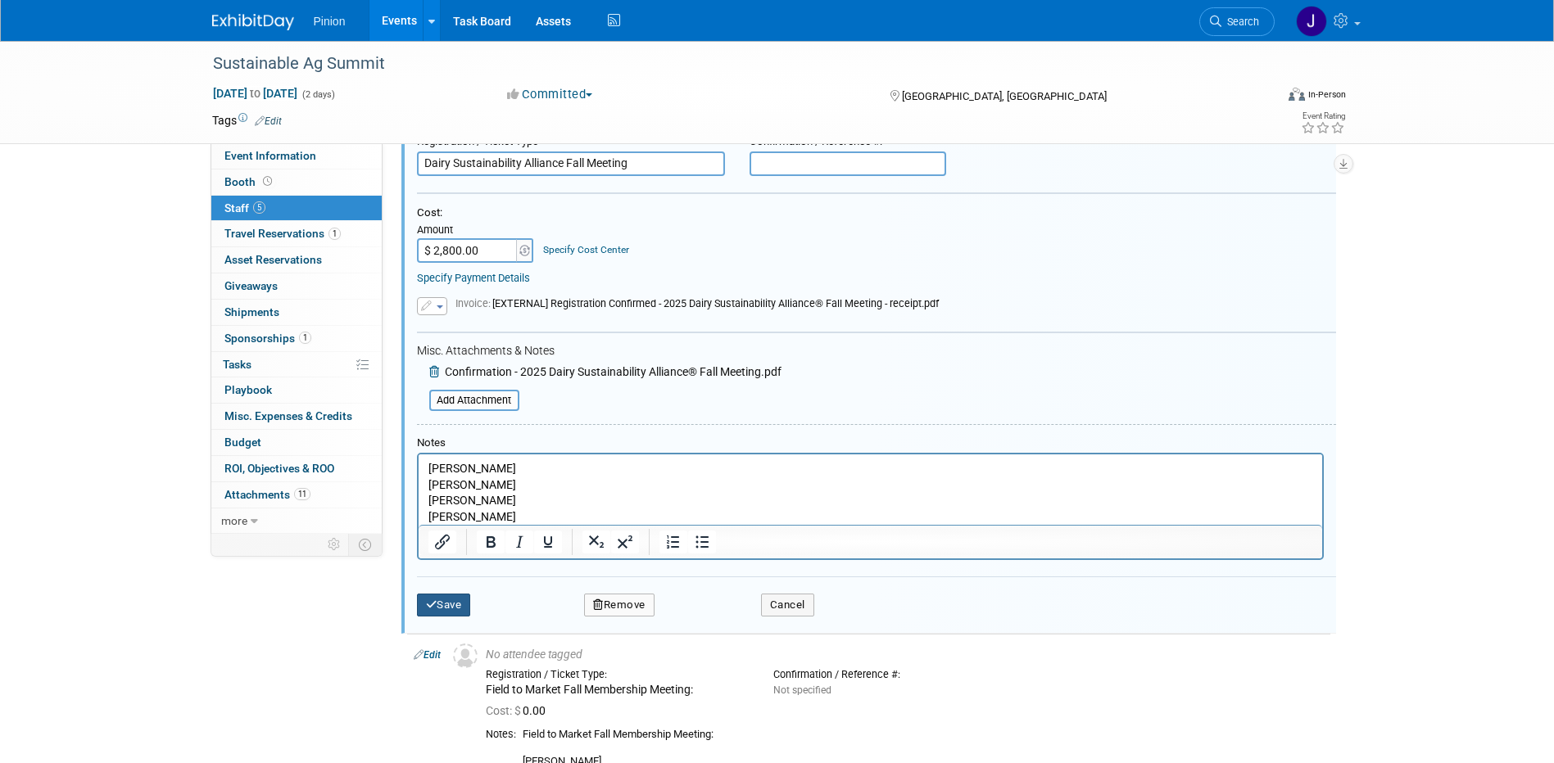
click at [460, 615] on button "Save" at bounding box center [444, 605] width 54 height 23
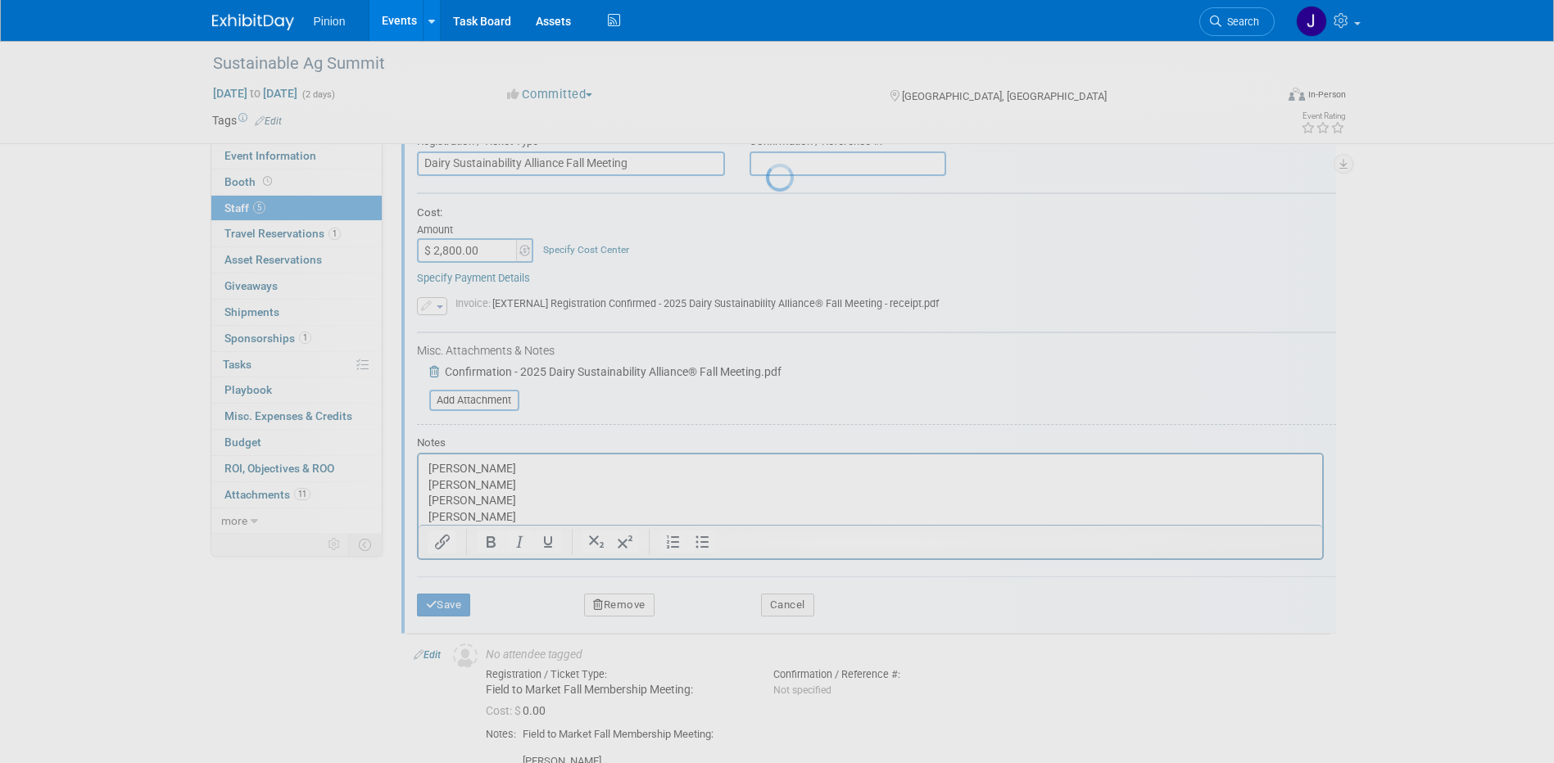
scroll to position [681, 0]
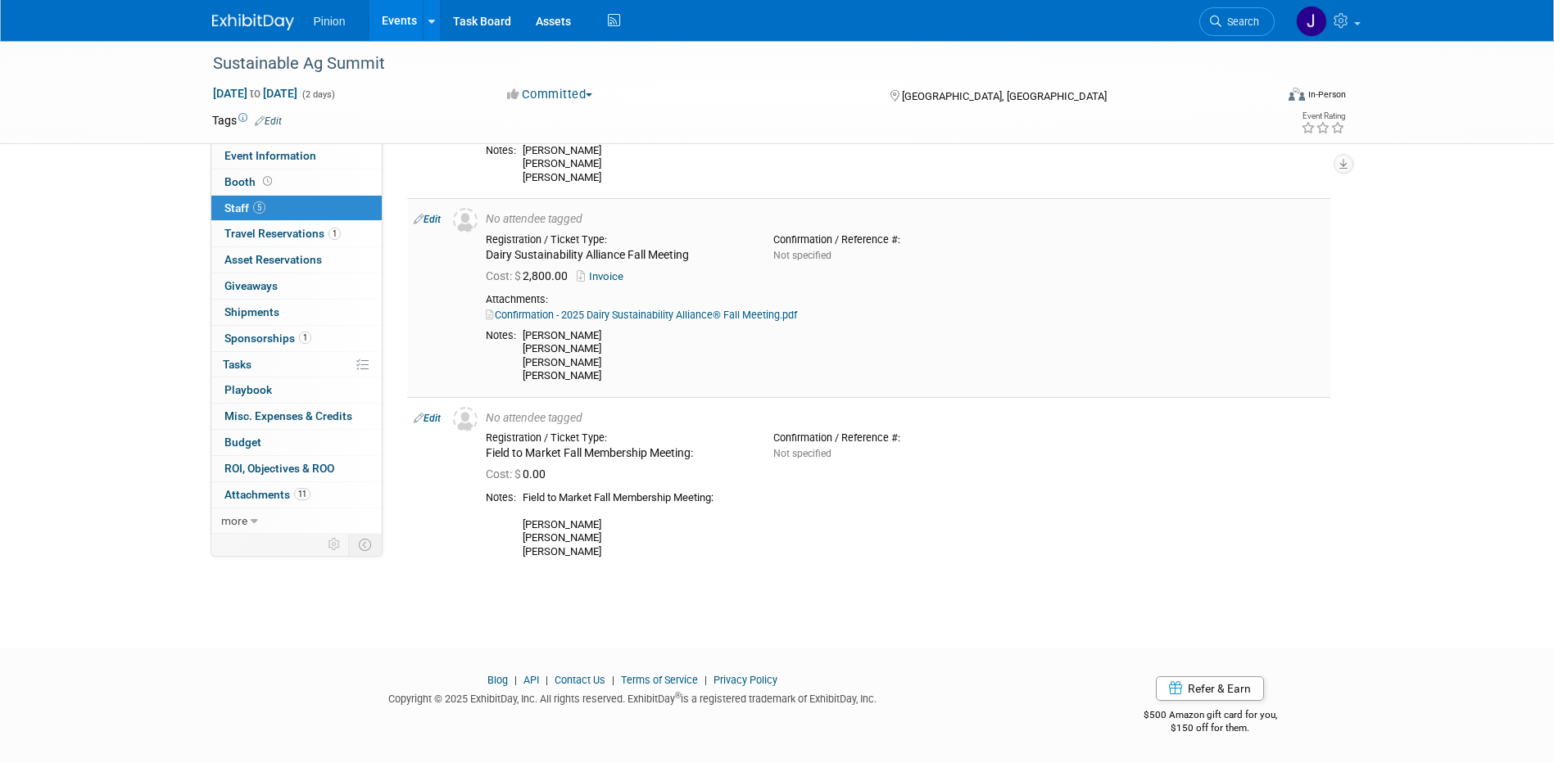
click at [619, 311] on link "Confirmation - 2025 Dairy Sustainability Alliance® Fall Meeting.pdf" at bounding box center [641, 315] width 311 height 12
click at [427, 214] on link "Edit" at bounding box center [427, 219] width 27 height 11
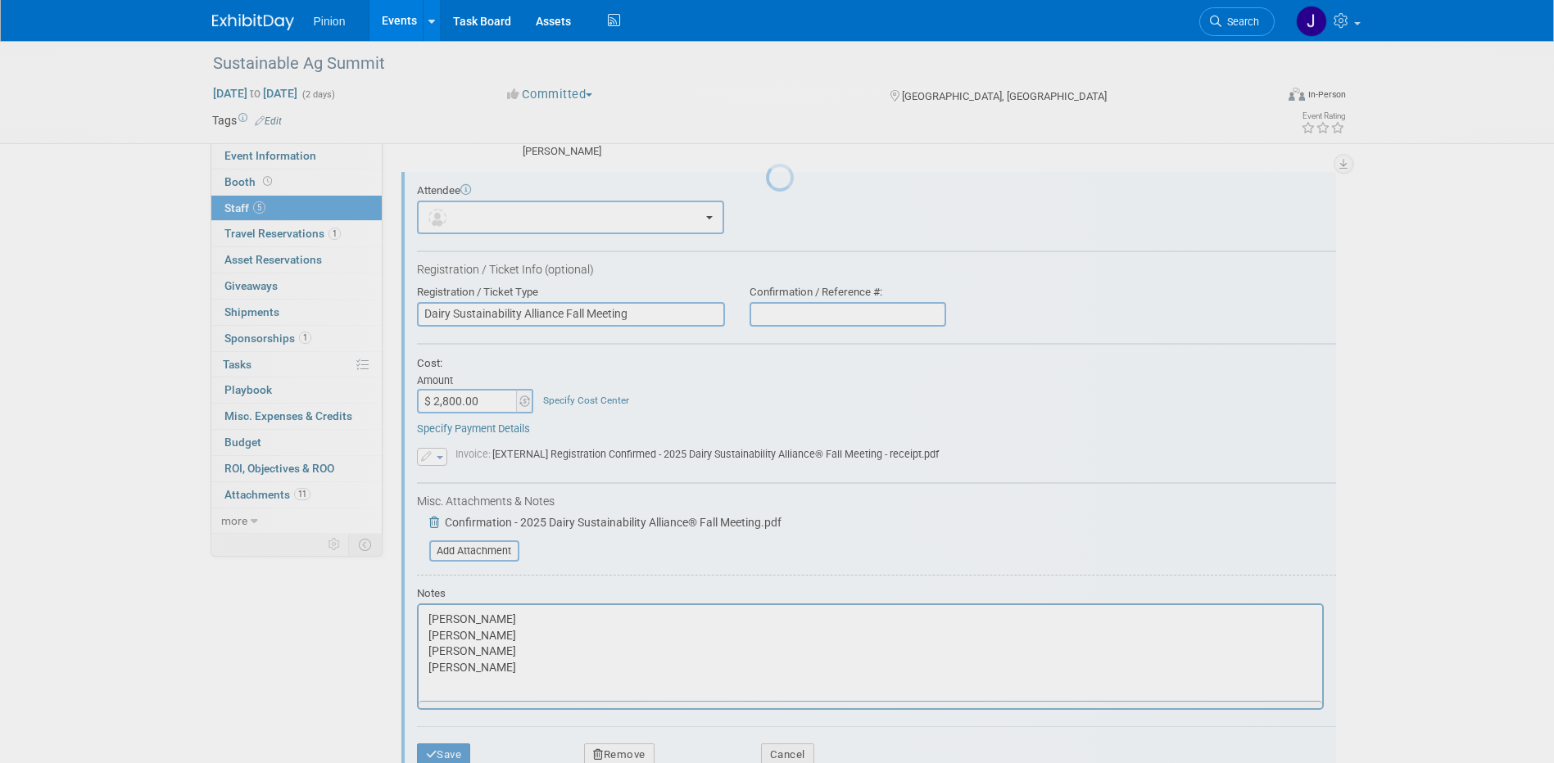
scroll to position [0, 0]
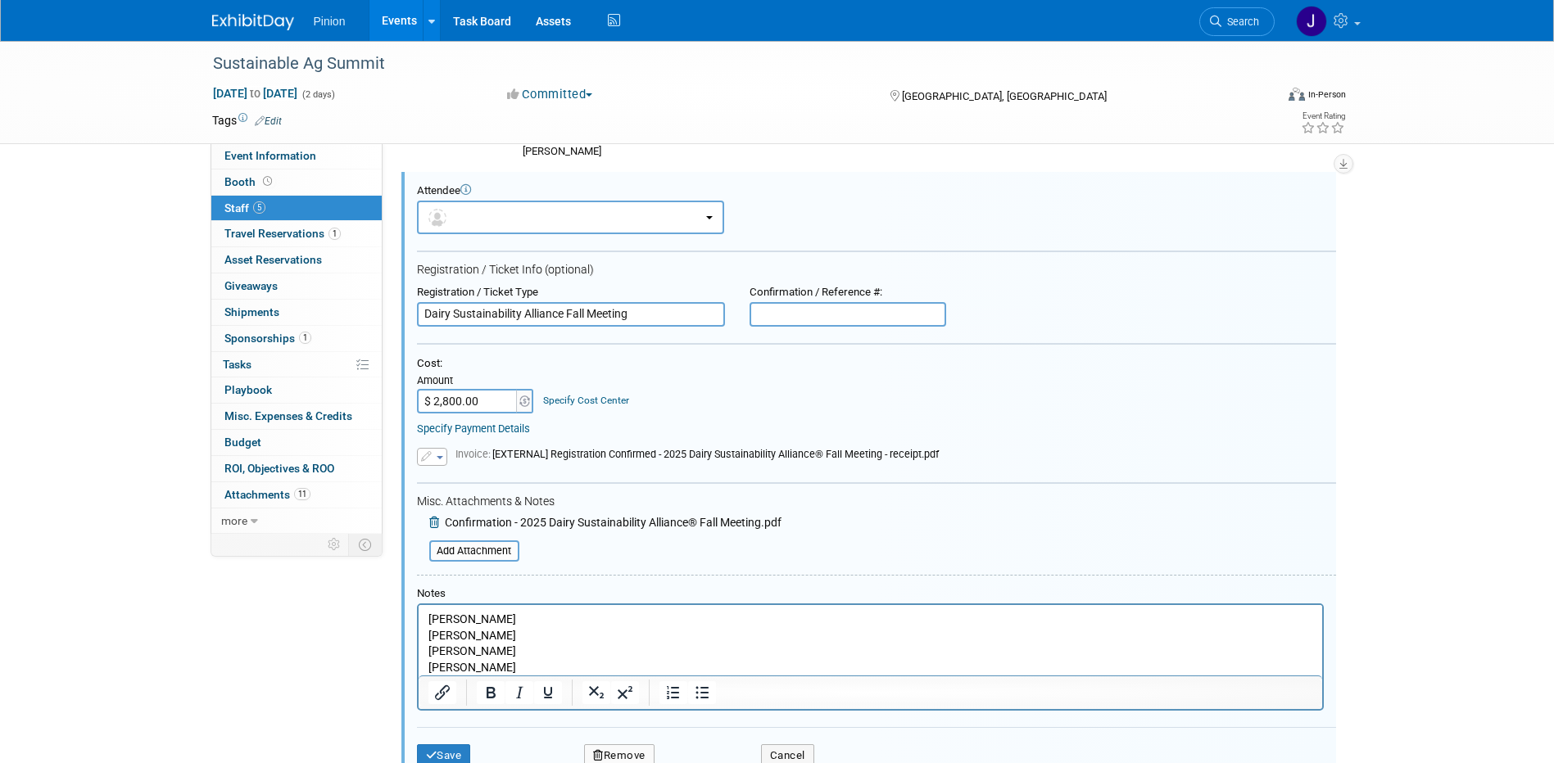
click at [441, 459] on span "button" at bounding box center [439, 457] width 7 height 3
click at [500, 493] on link "Replace with a new file" at bounding box center [500, 481] width 164 height 23
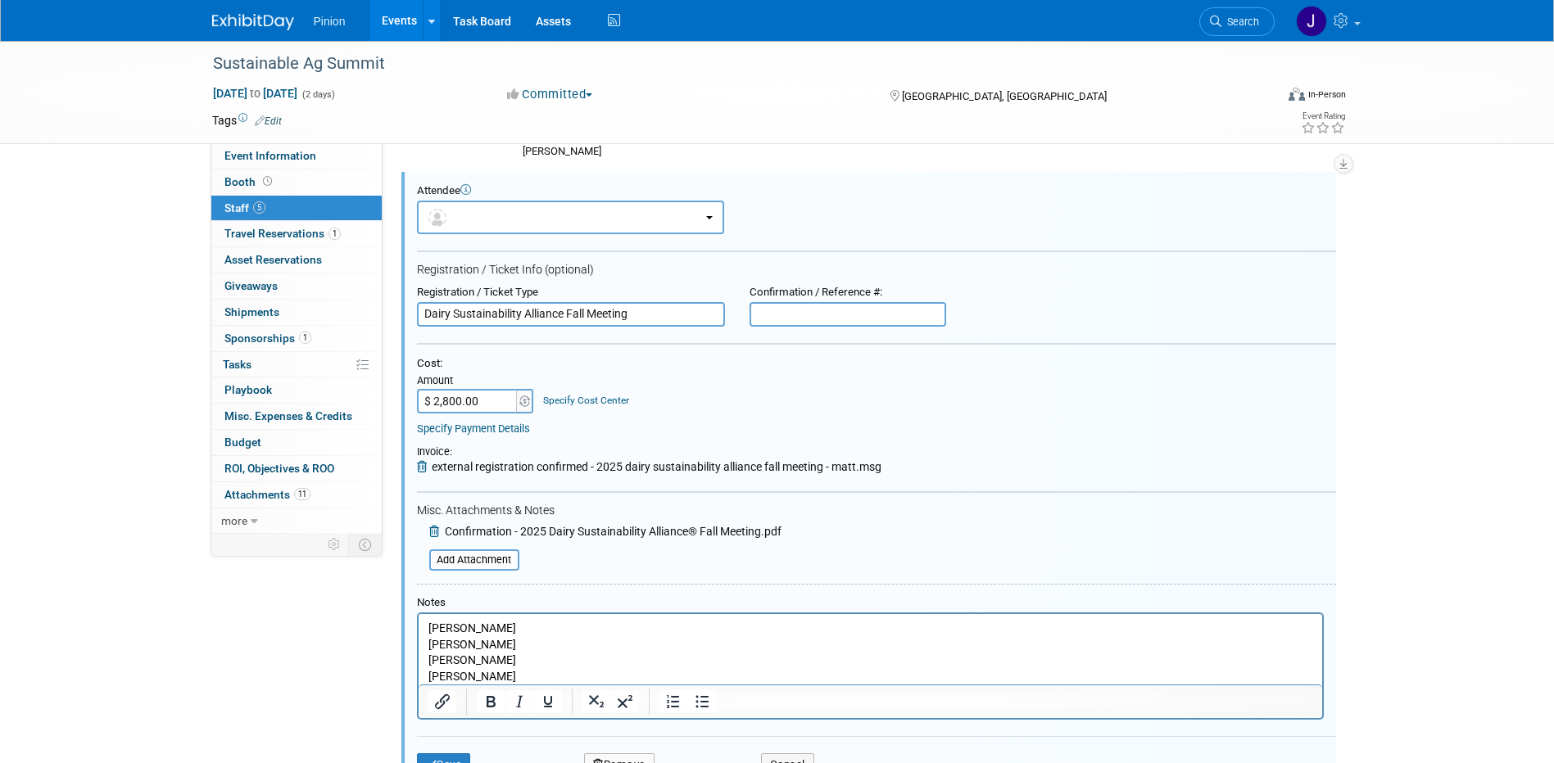
click at [434, 537] on icon at bounding box center [435, 531] width 13 height 11
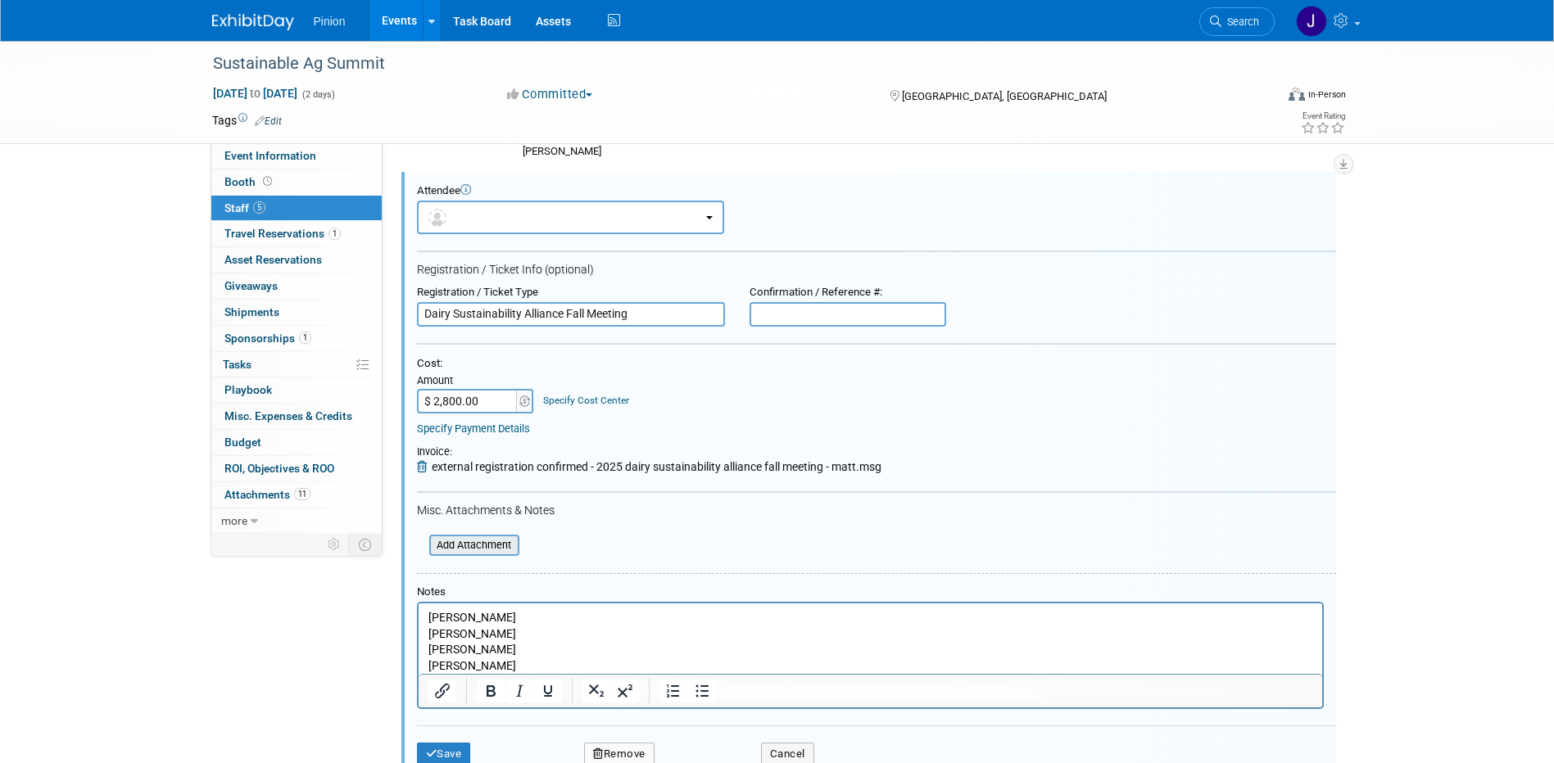
click at [488, 554] on input "file" at bounding box center [420, 545] width 195 height 18
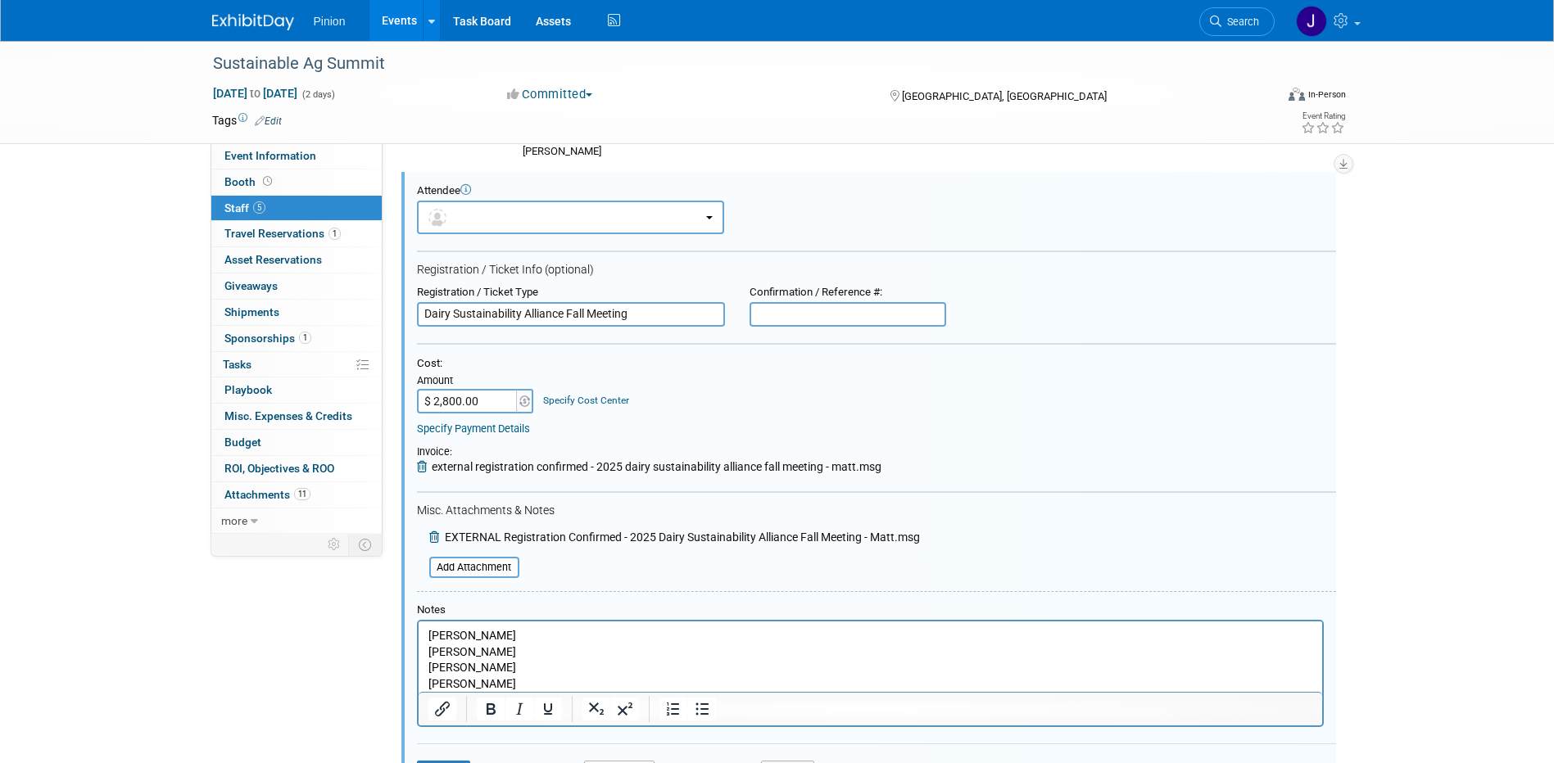
click at [494, 568] on div "Add Attachment EXTERNAL Registration Confirmed - 2025 Dairy Sustainability Alli…" at bounding box center [668, 550] width 503 height 57
click at [489, 577] on input "file" at bounding box center [420, 568] width 195 height 18
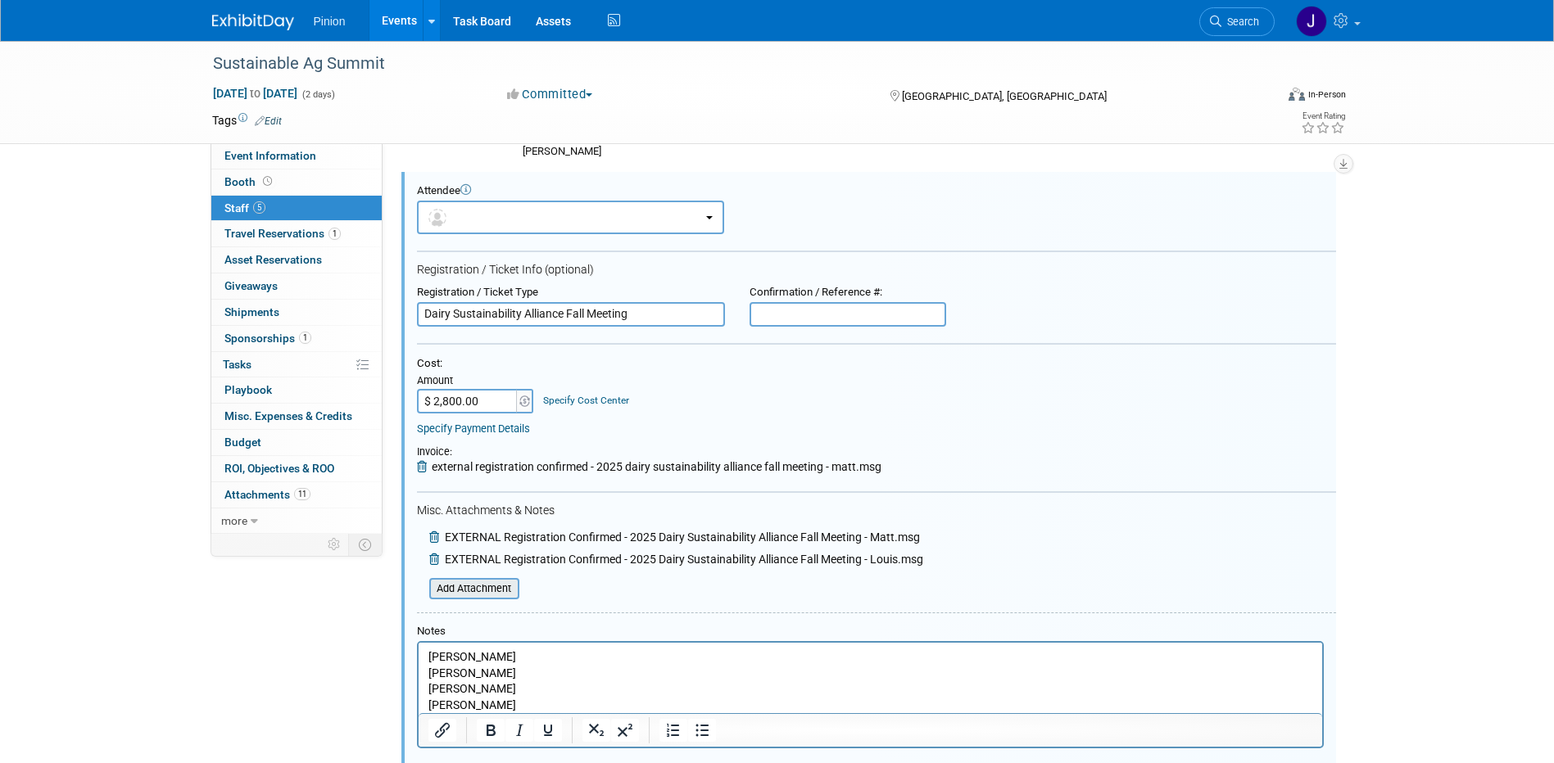
click at [482, 598] on input "file" at bounding box center [420, 589] width 195 height 18
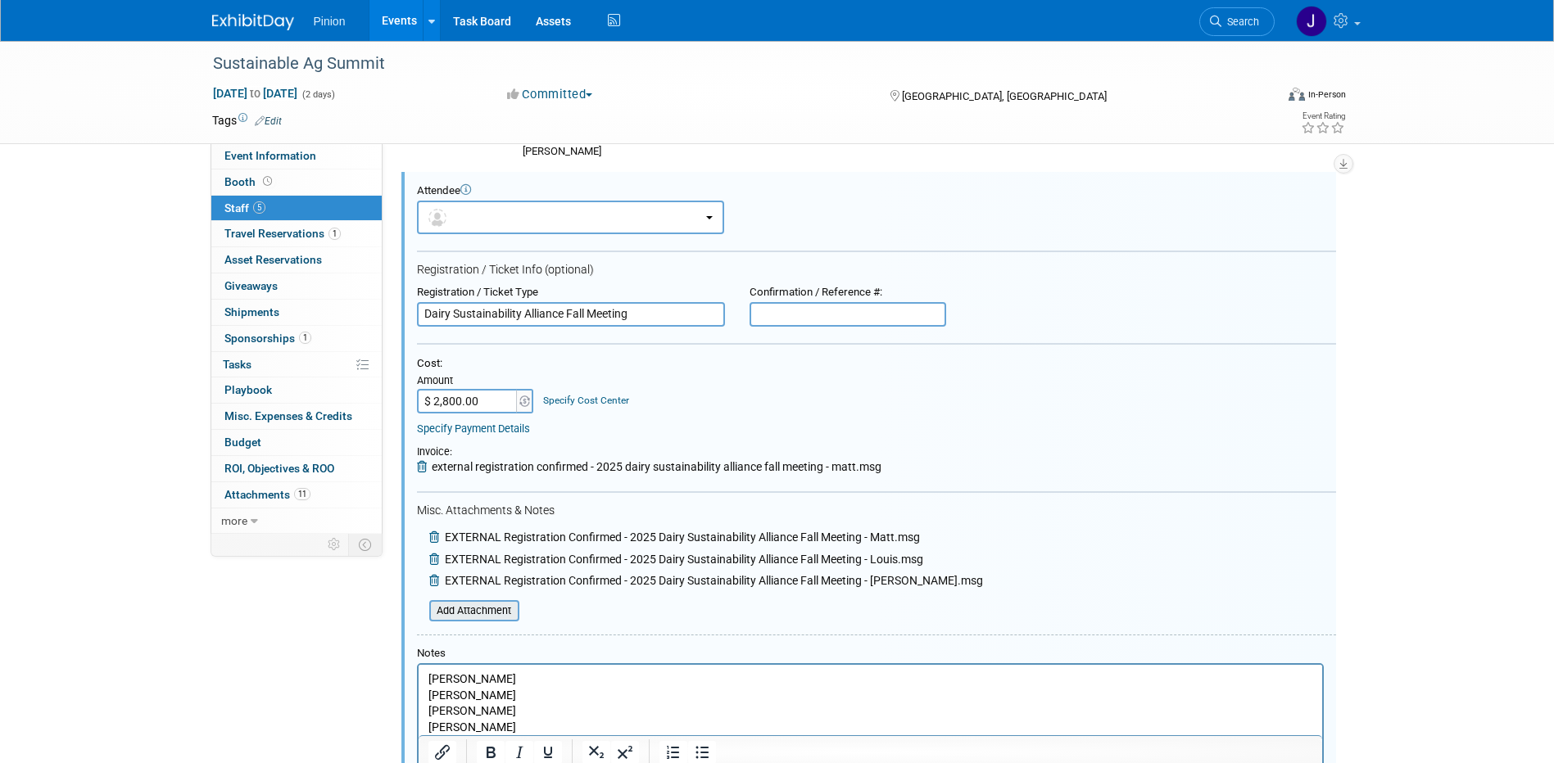
click at [473, 616] on input "file" at bounding box center [420, 611] width 195 height 18
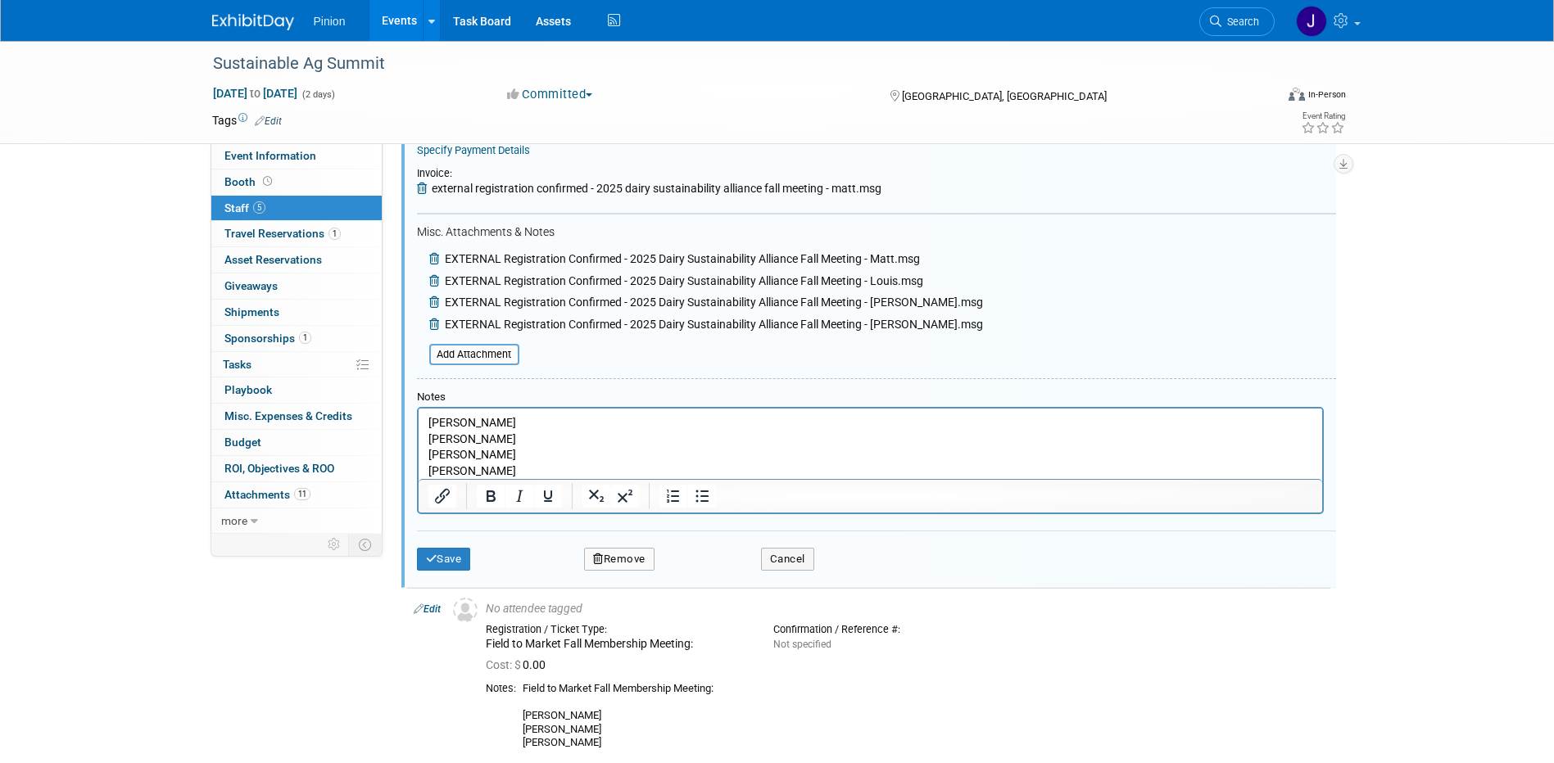
scroll to position [1129, 0]
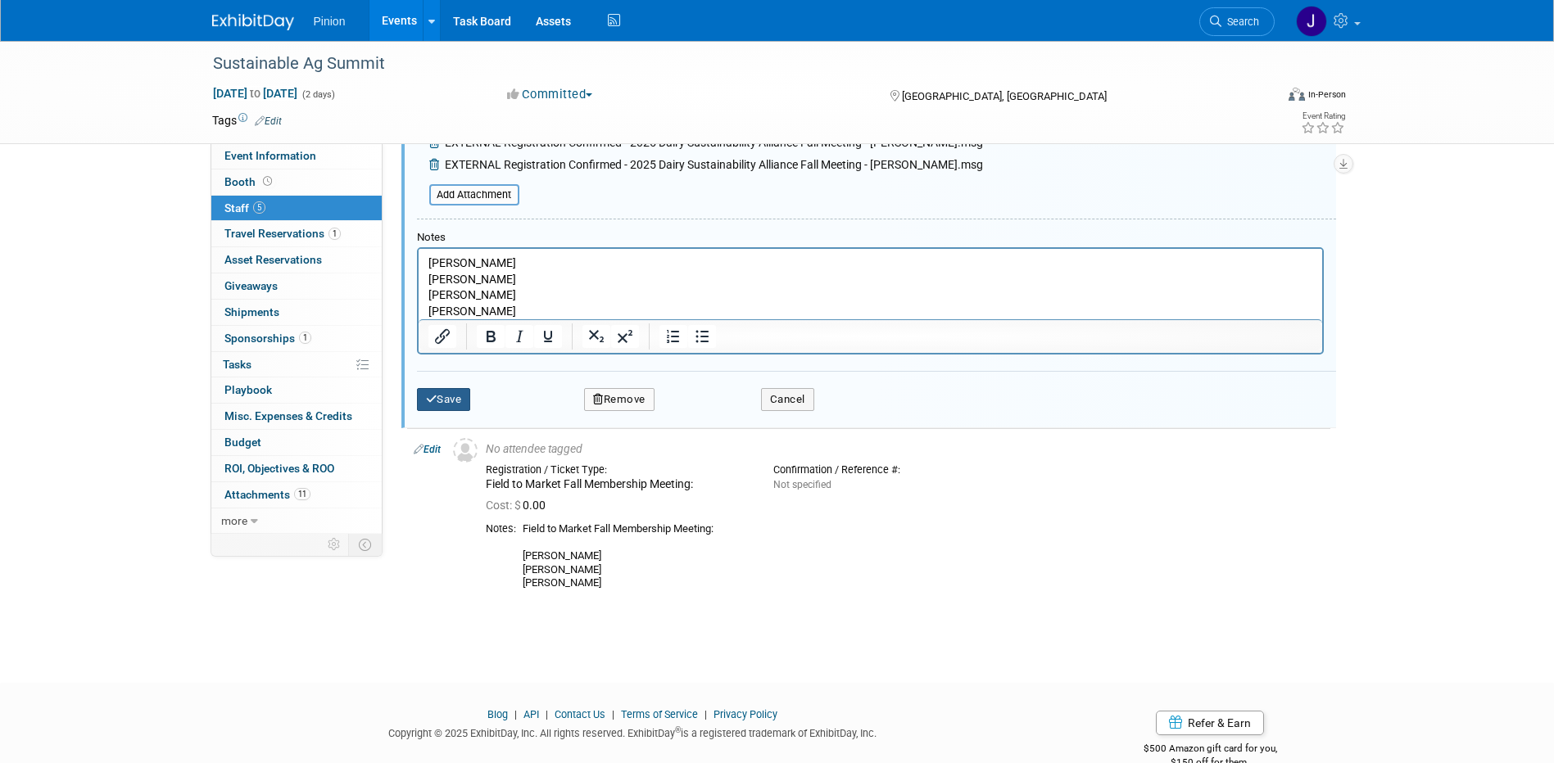
click at [471, 411] on button "Save" at bounding box center [444, 399] width 54 height 23
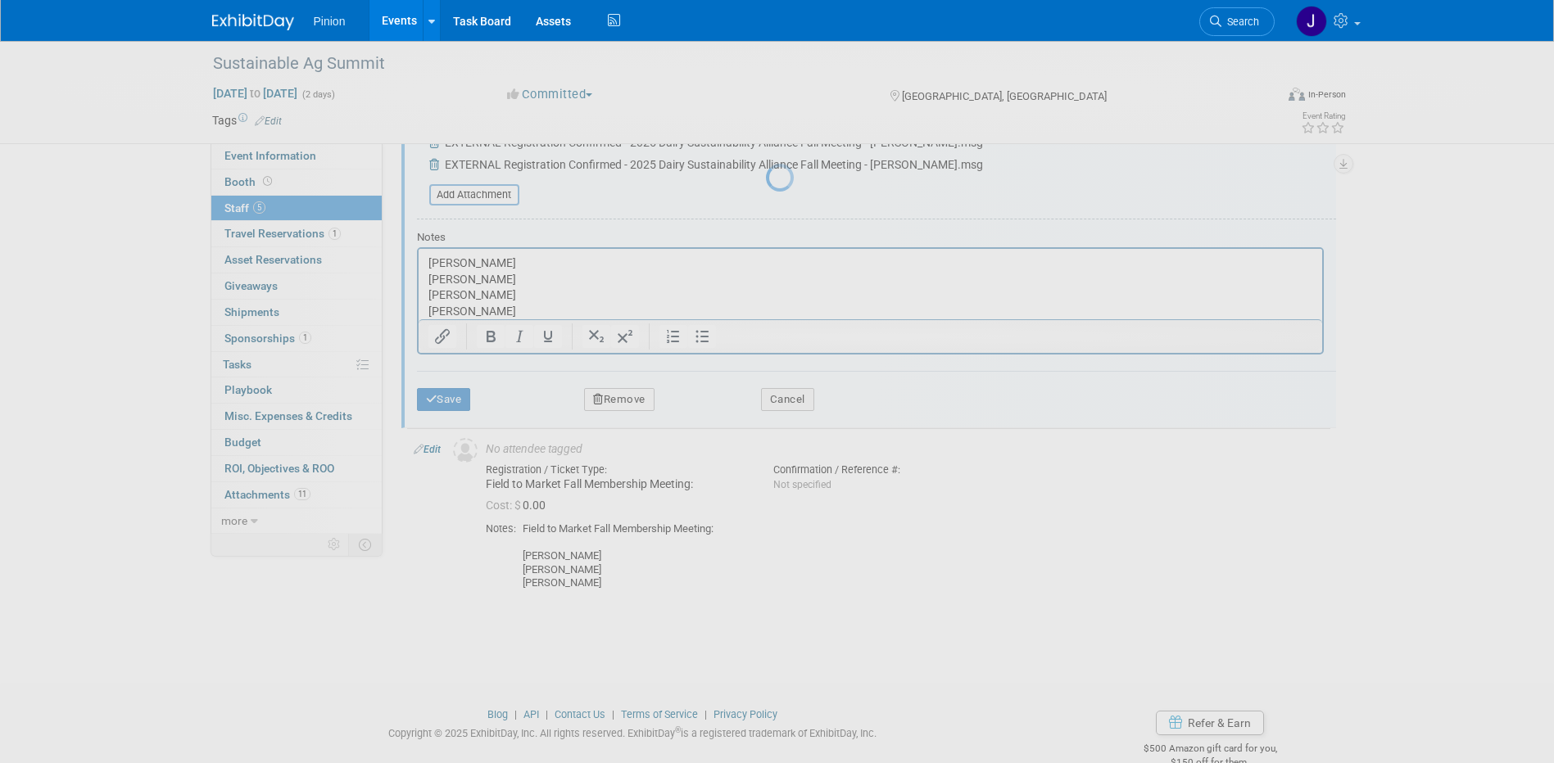
click at [766, 422] on div at bounding box center [777, 381] width 23 height 763
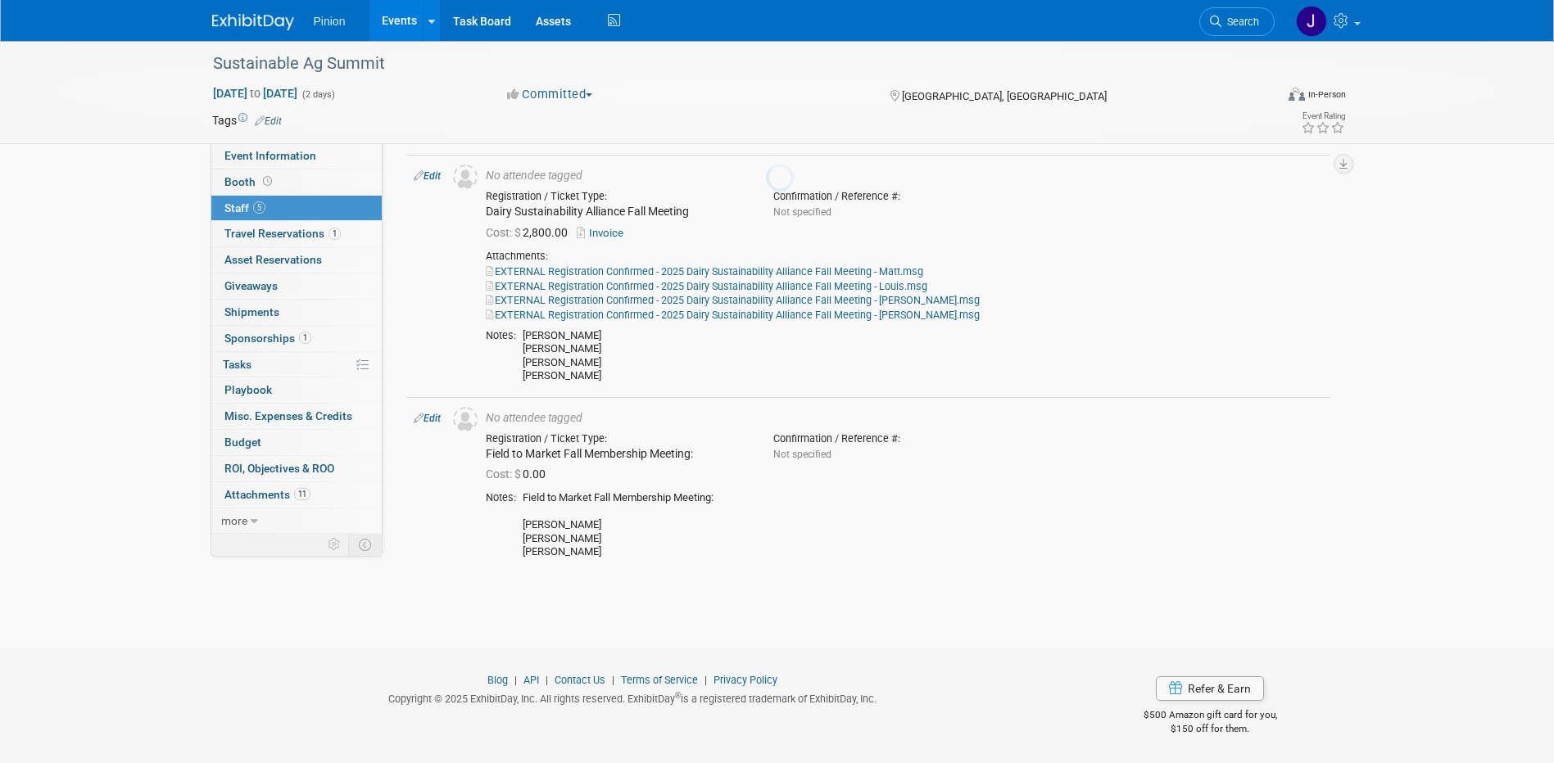
scroll to position [725, 0]
click at [321, 150] on link "Event Information" at bounding box center [296, 155] width 170 height 25
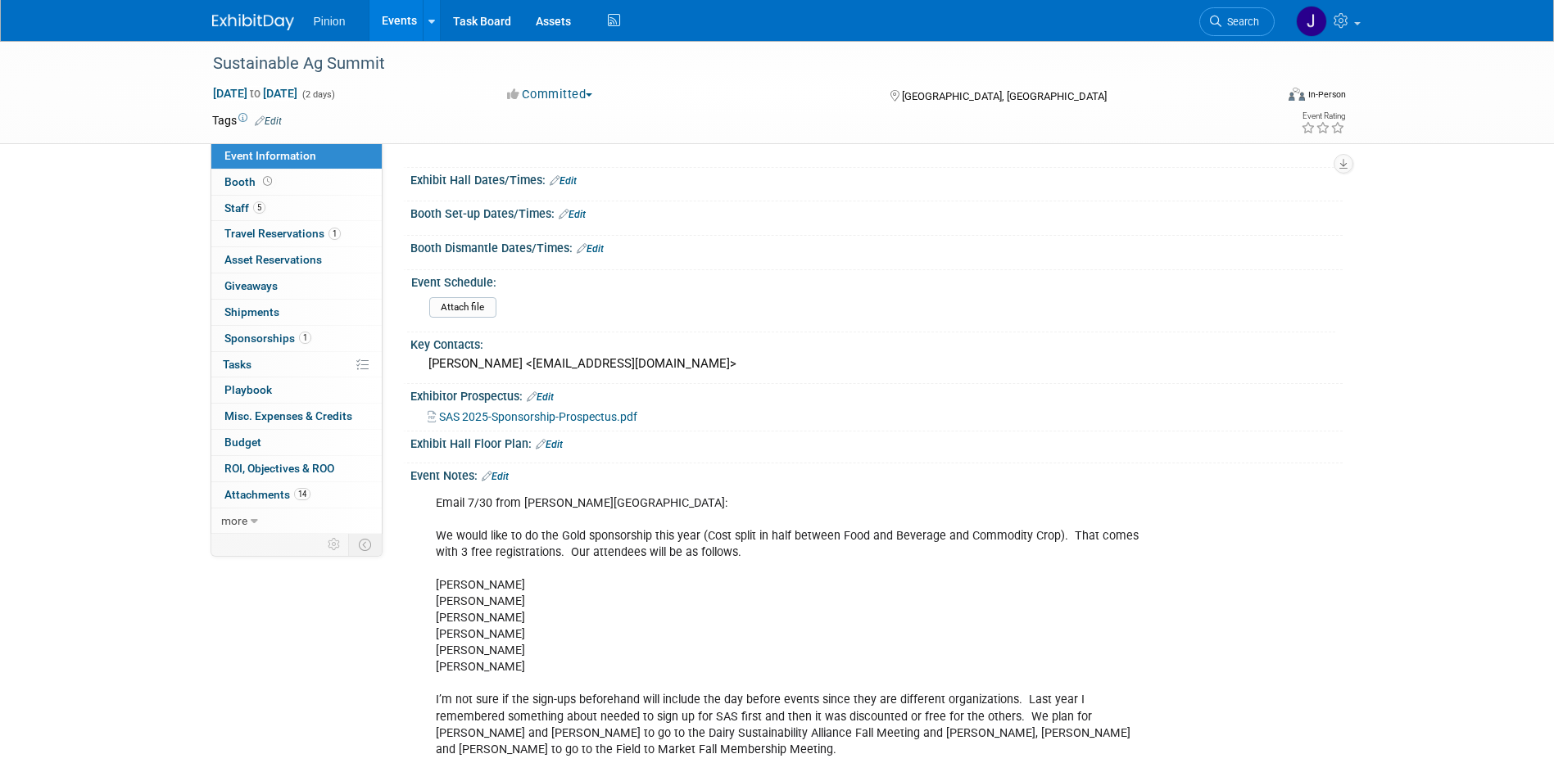
scroll to position [327, 0]
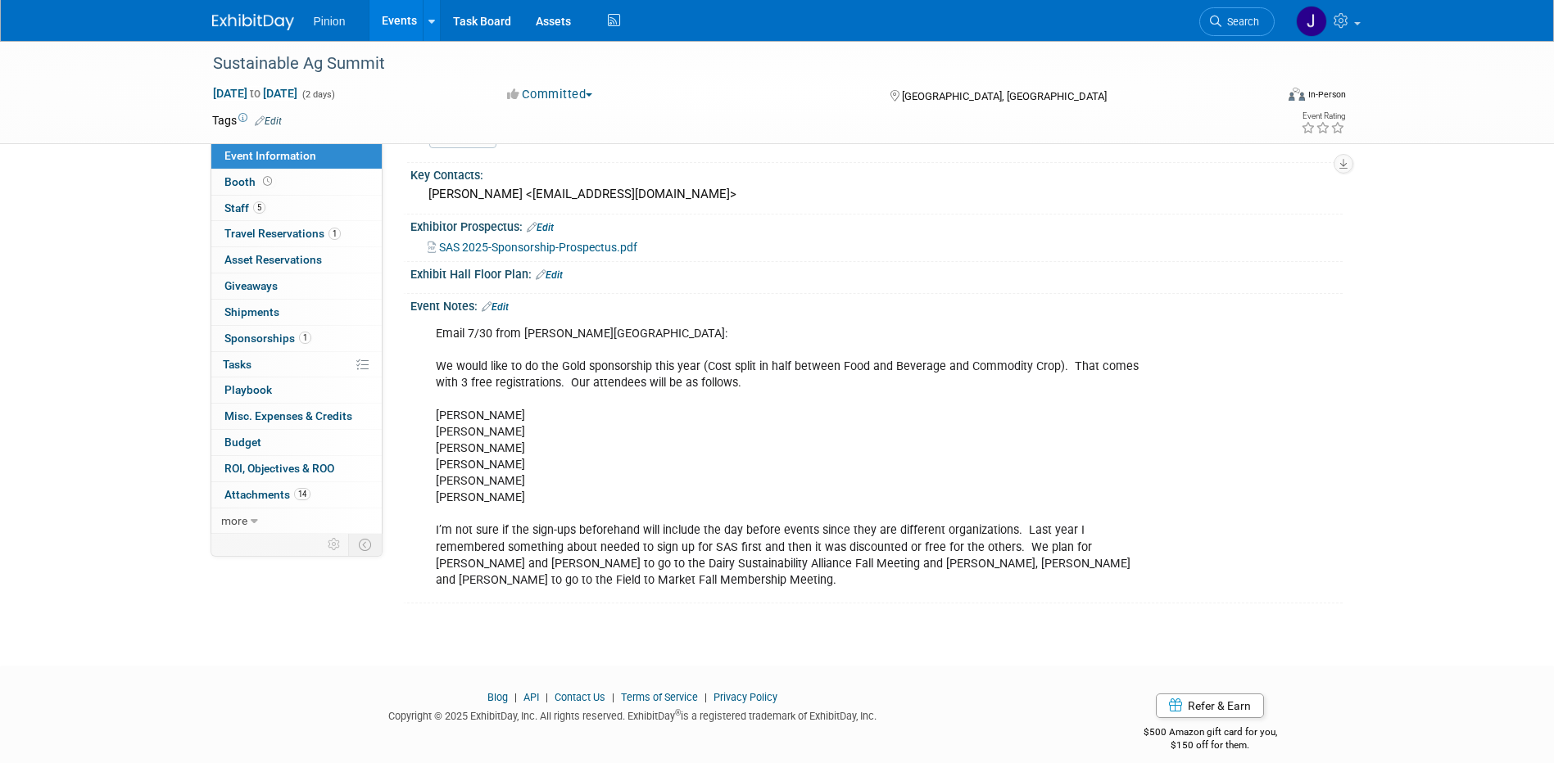
click at [238, 29] on img at bounding box center [253, 22] width 82 height 16
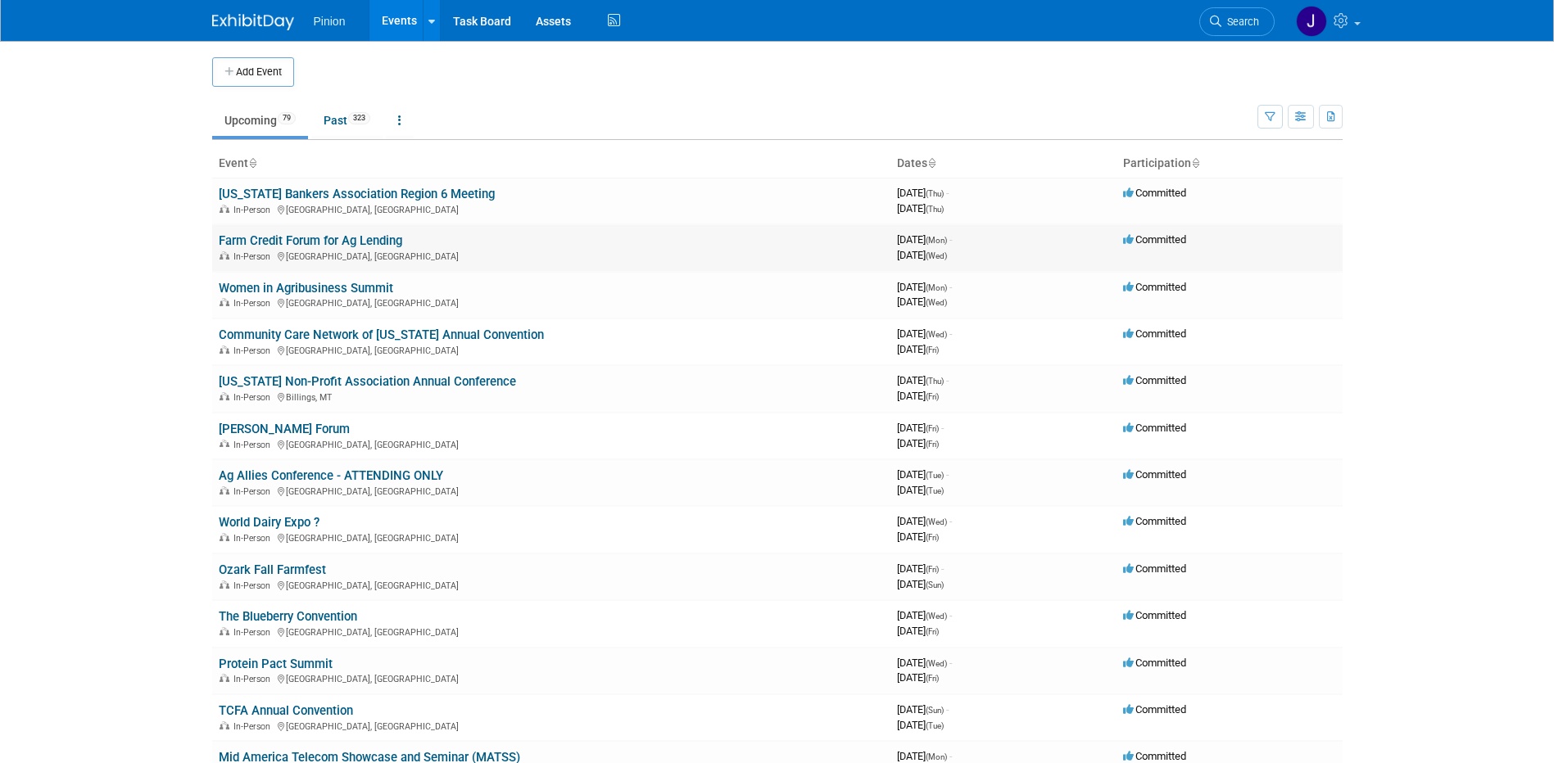
click at [248, 237] on link "Farm Credit Forum for Ag Lending" at bounding box center [310, 240] width 183 height 15
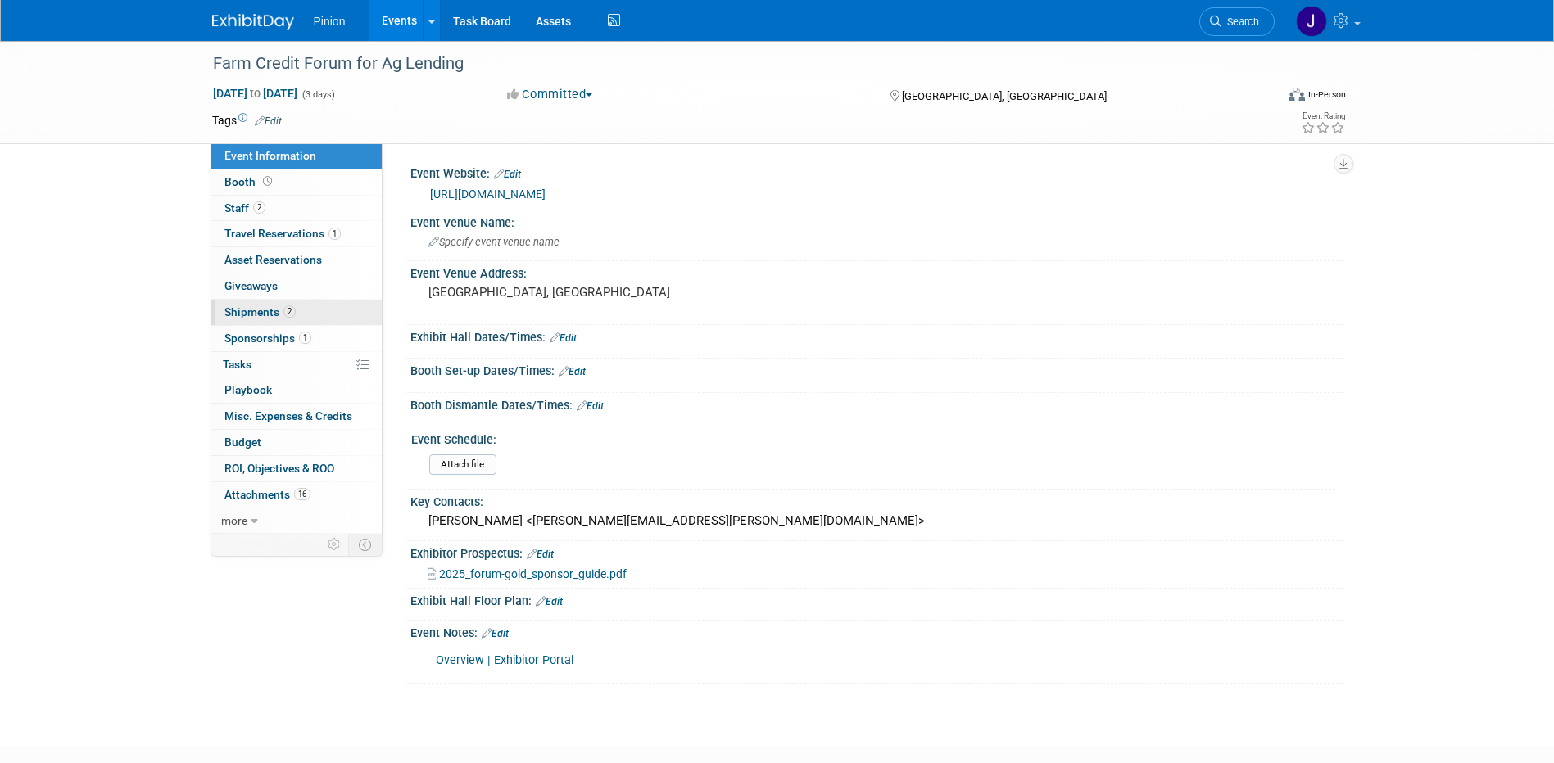
click at [247, 312] on span "Shipments 2" at bounding box center [259, 311] width 71 height 13
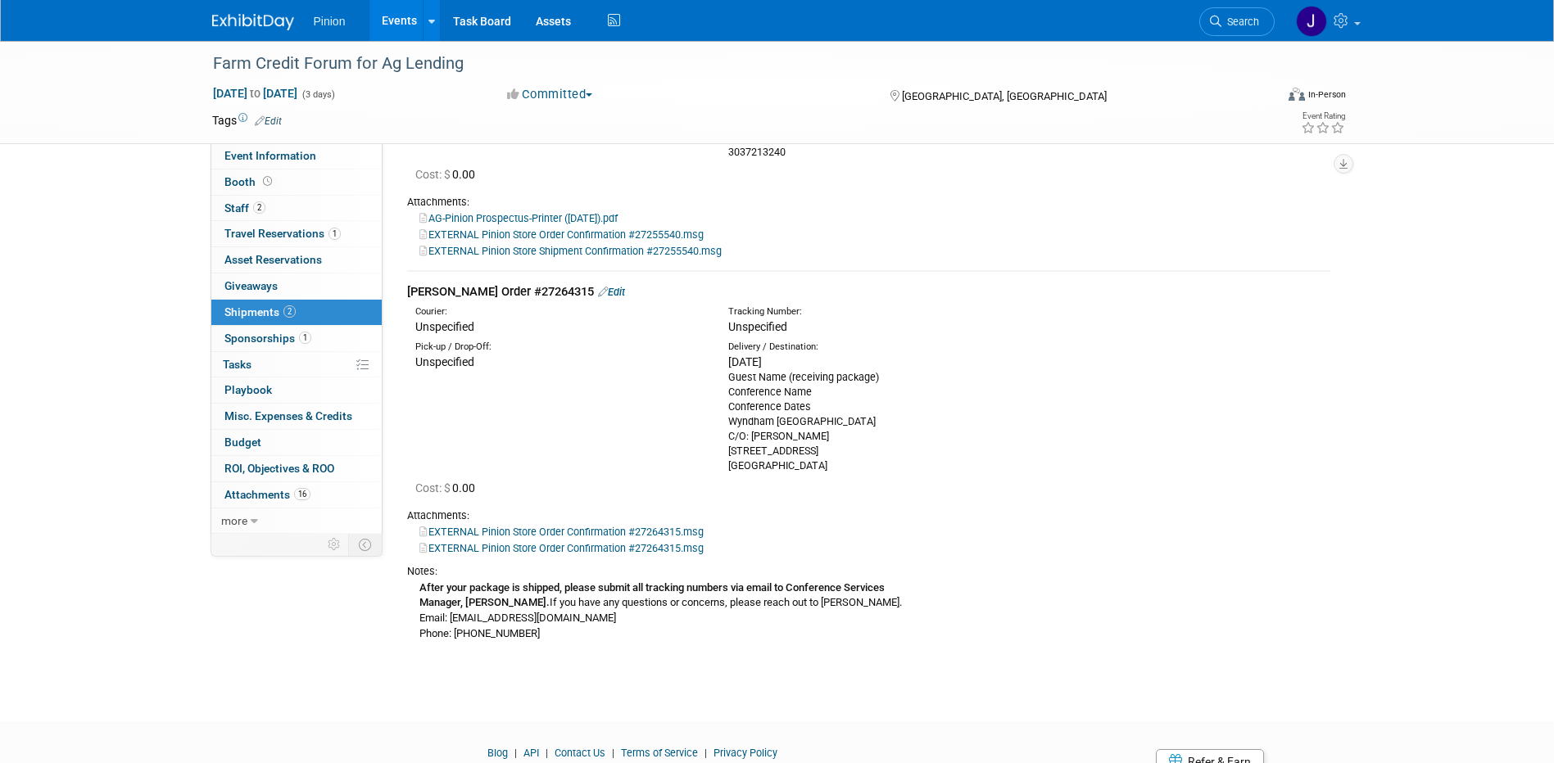
scroll to position [255, 0]
click at [598, 287] on link "Edit" at bounding box center [611, 290] width 27 height 12
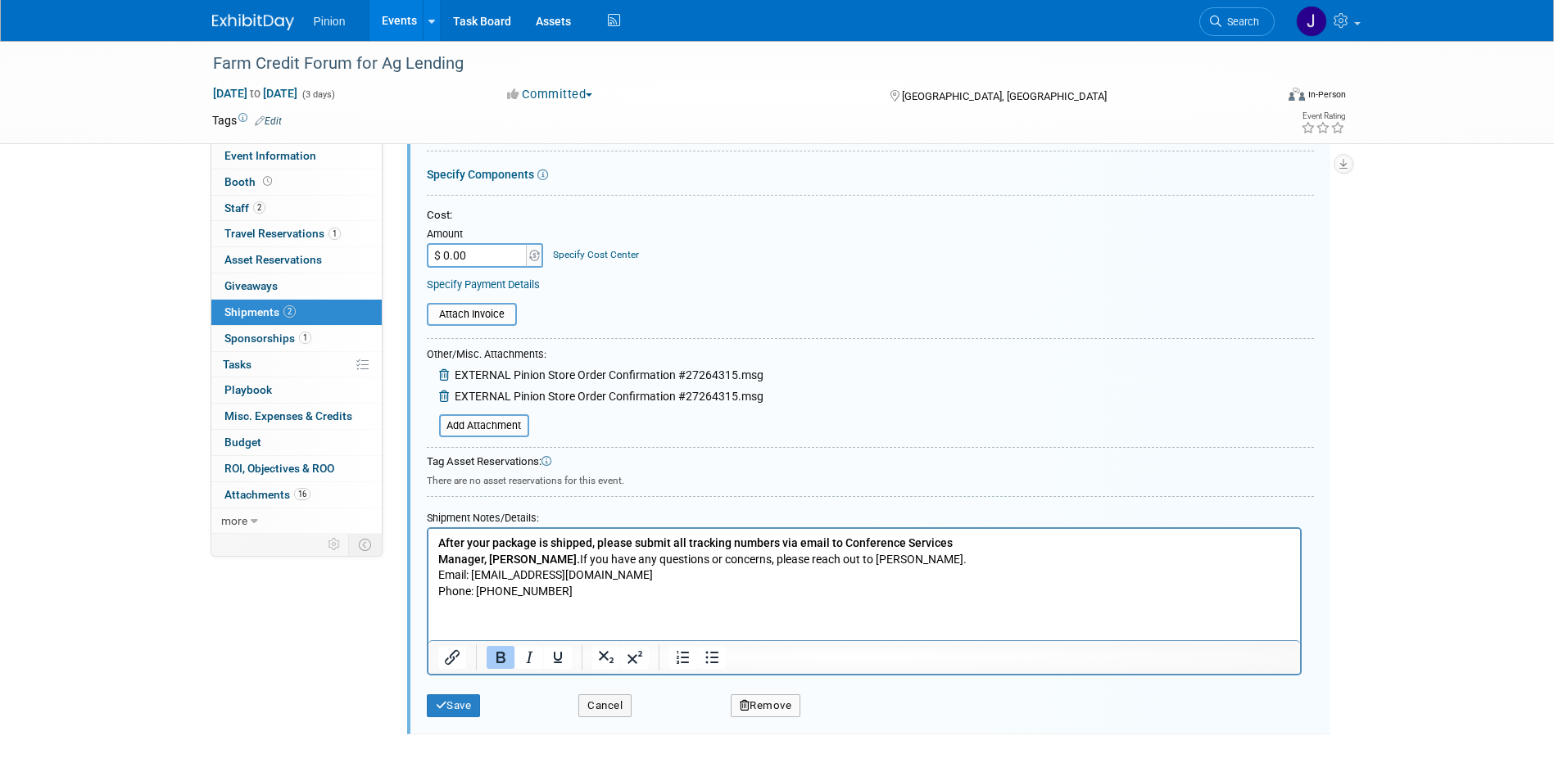
scroll to position [704, 0]
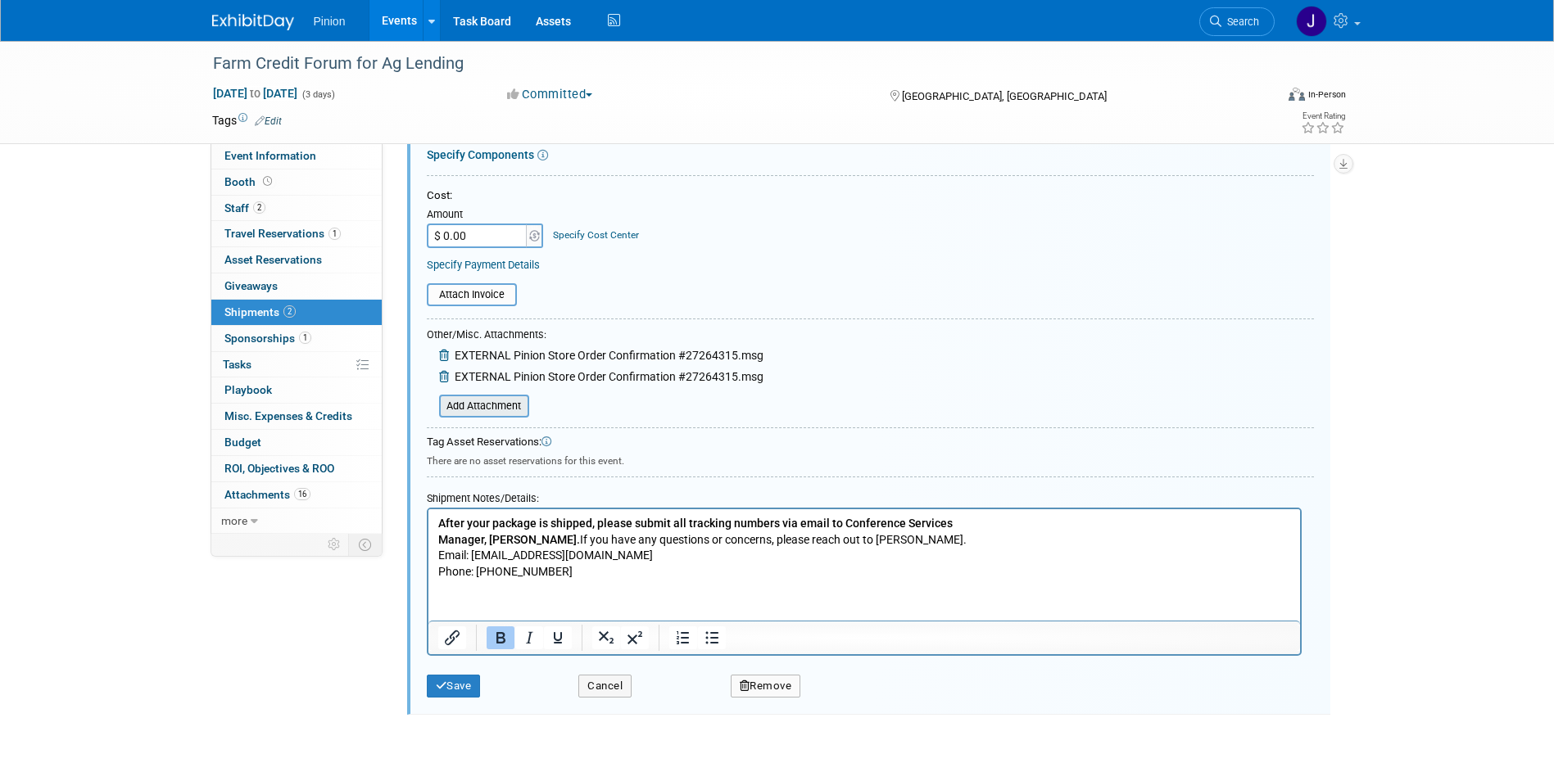
click at [476, 403] on input "file" at bounding box center [429, 406] width 195 height 20
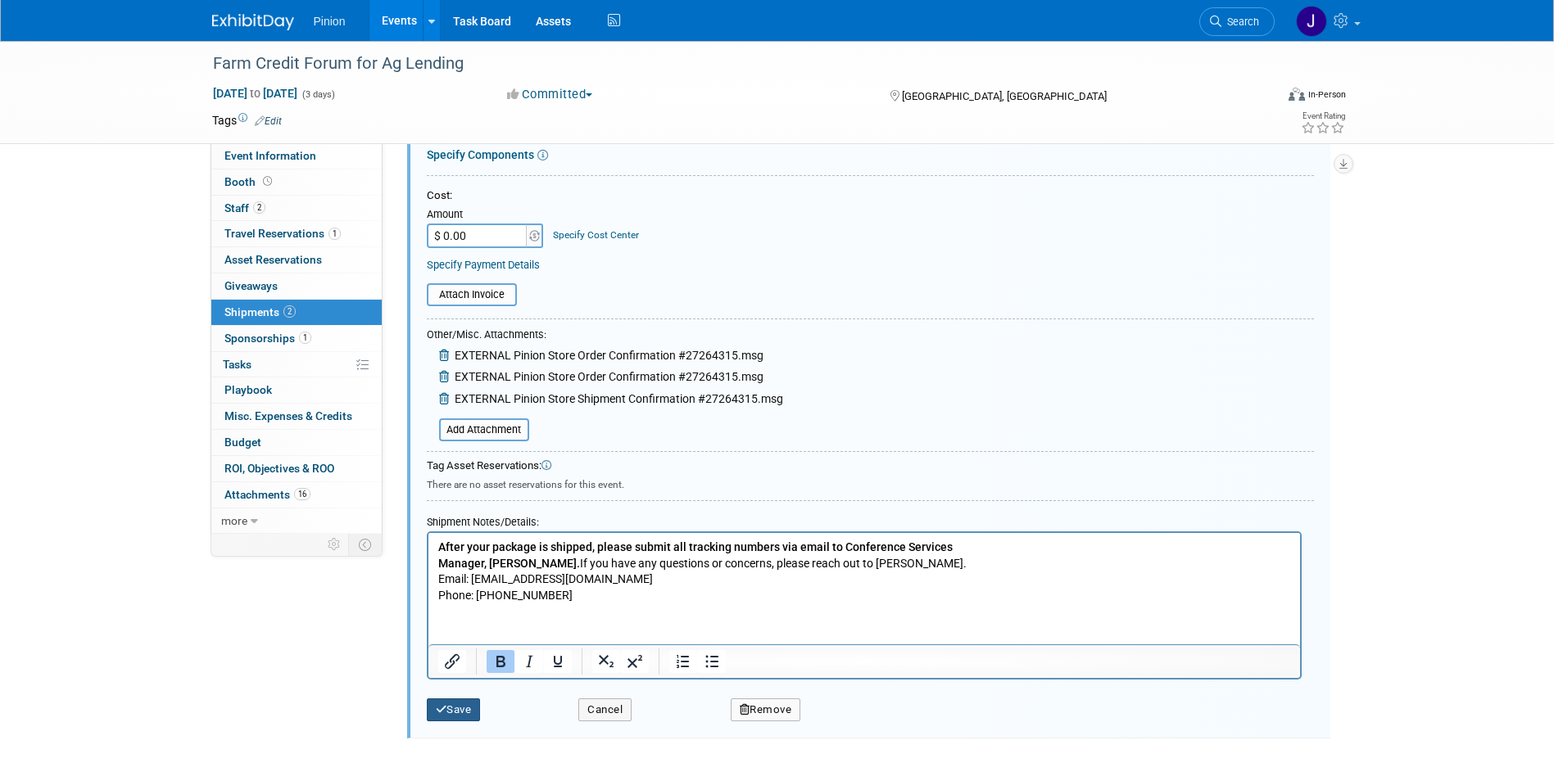
click at [459, 707] on button "Save" at bounding box center [454, 710] width 54 height 23
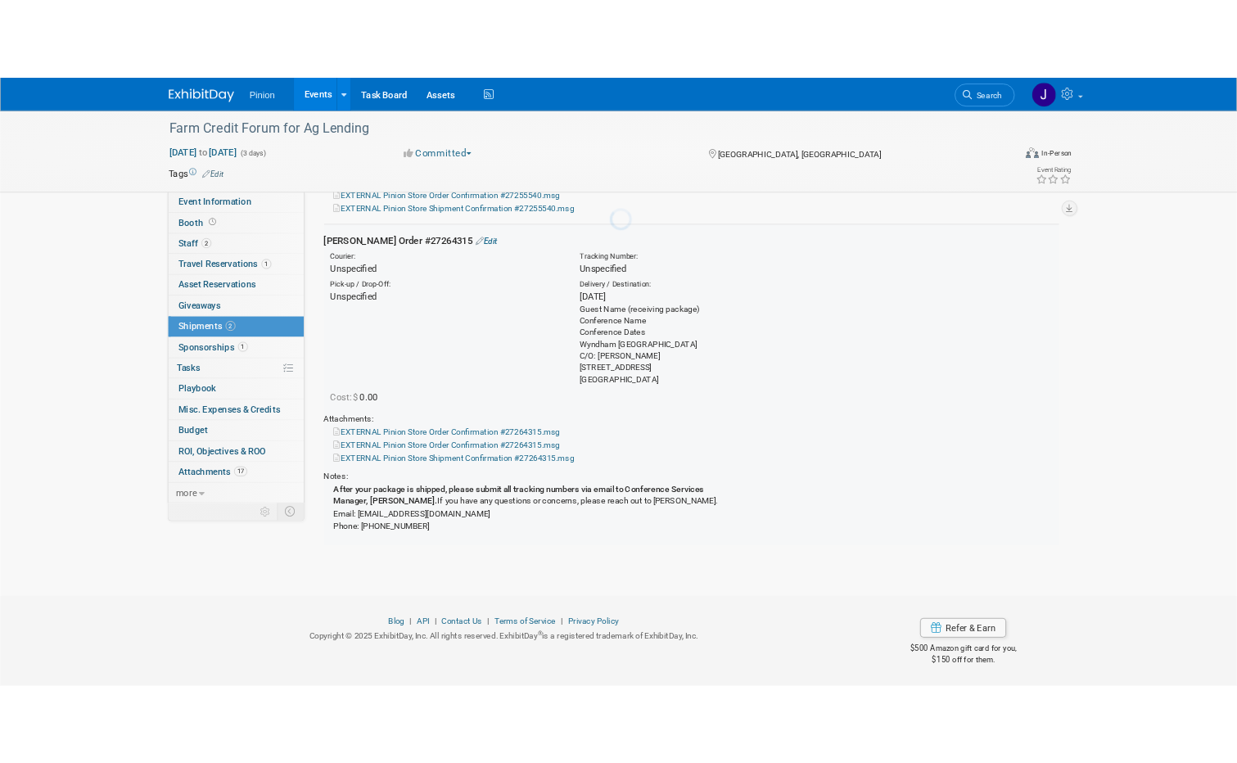
scroll to position [338, 0]
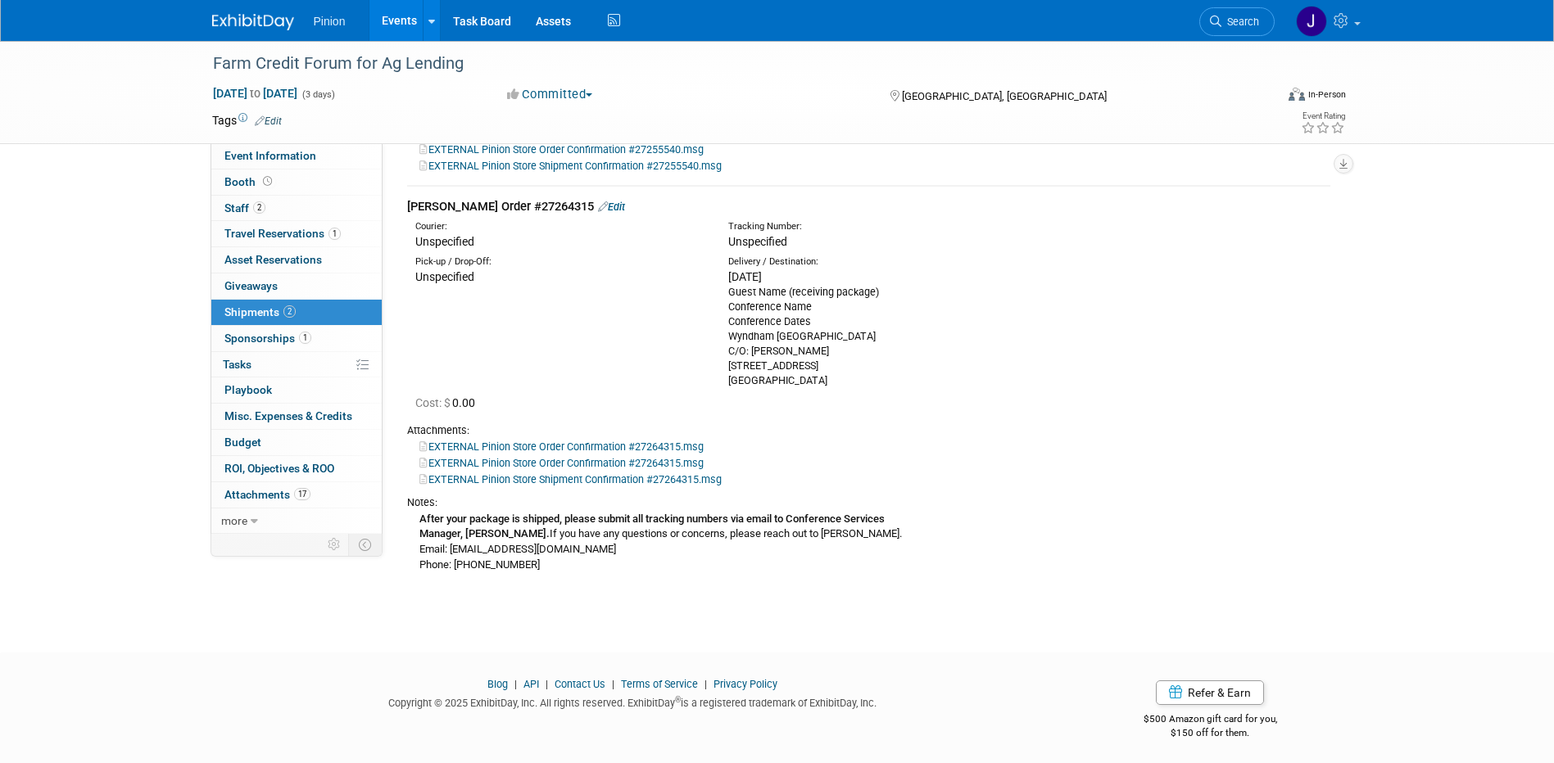
click at [592, 473] on link "EXTERNAL Pinion Store Shipment Confirmation #27264315.msg" at bounding box center [570, 479] width 302 height 12
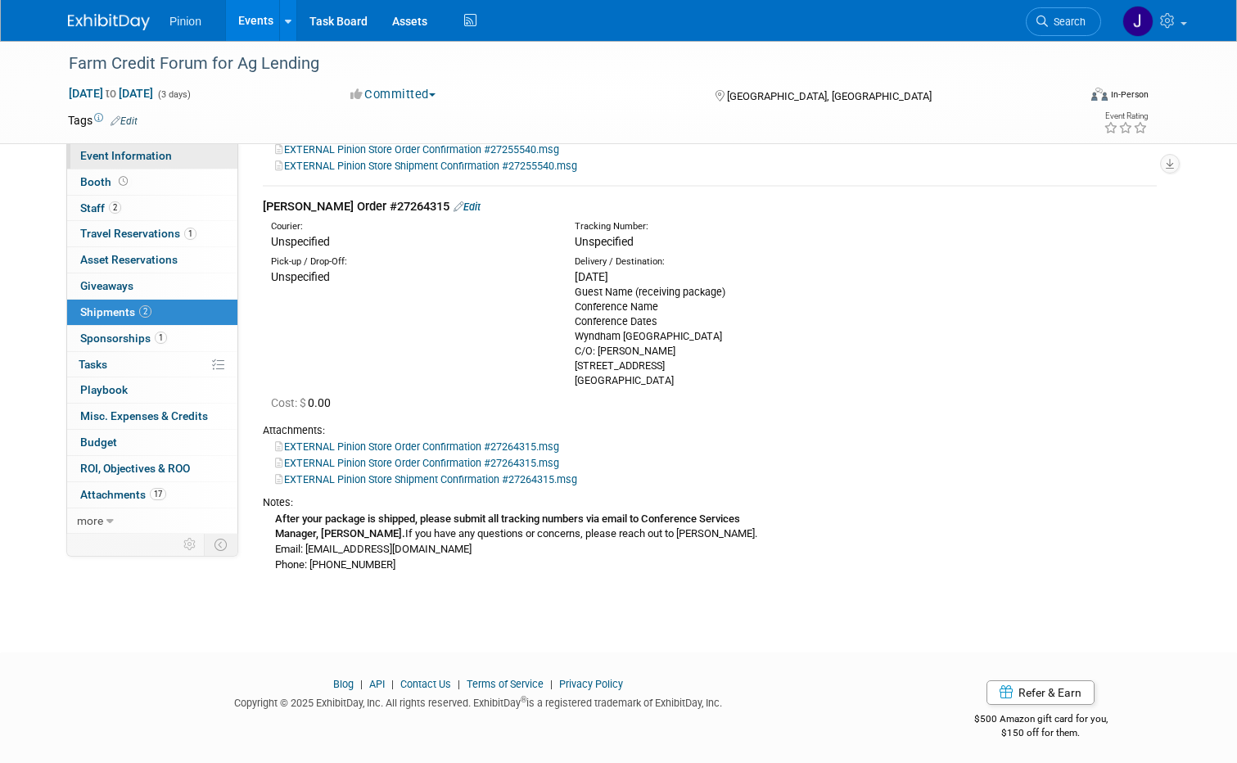
click at [167, 157] on link "Event Information" at bounding box center [152, 155] width 170 height 25
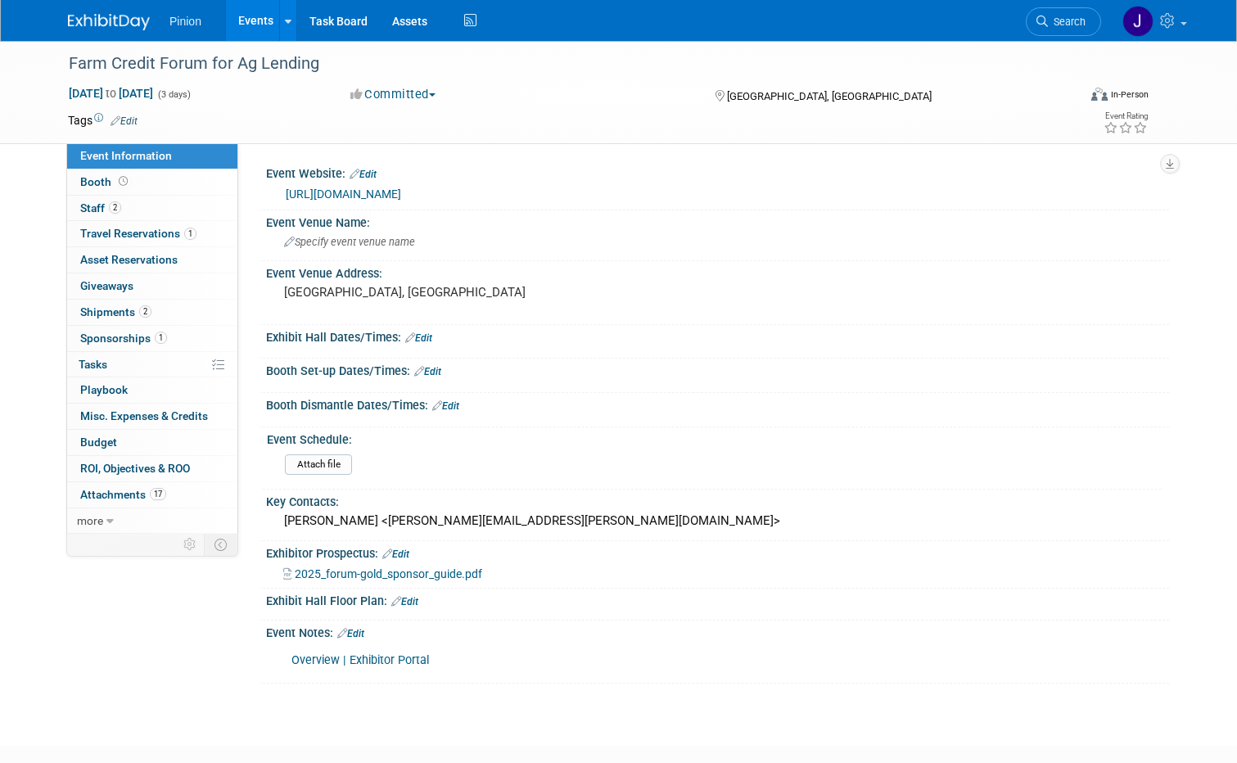
click at [346, 658] on link "Overview | Exhibitor Portal" at bounding box center [361, 661] width 138 height 14
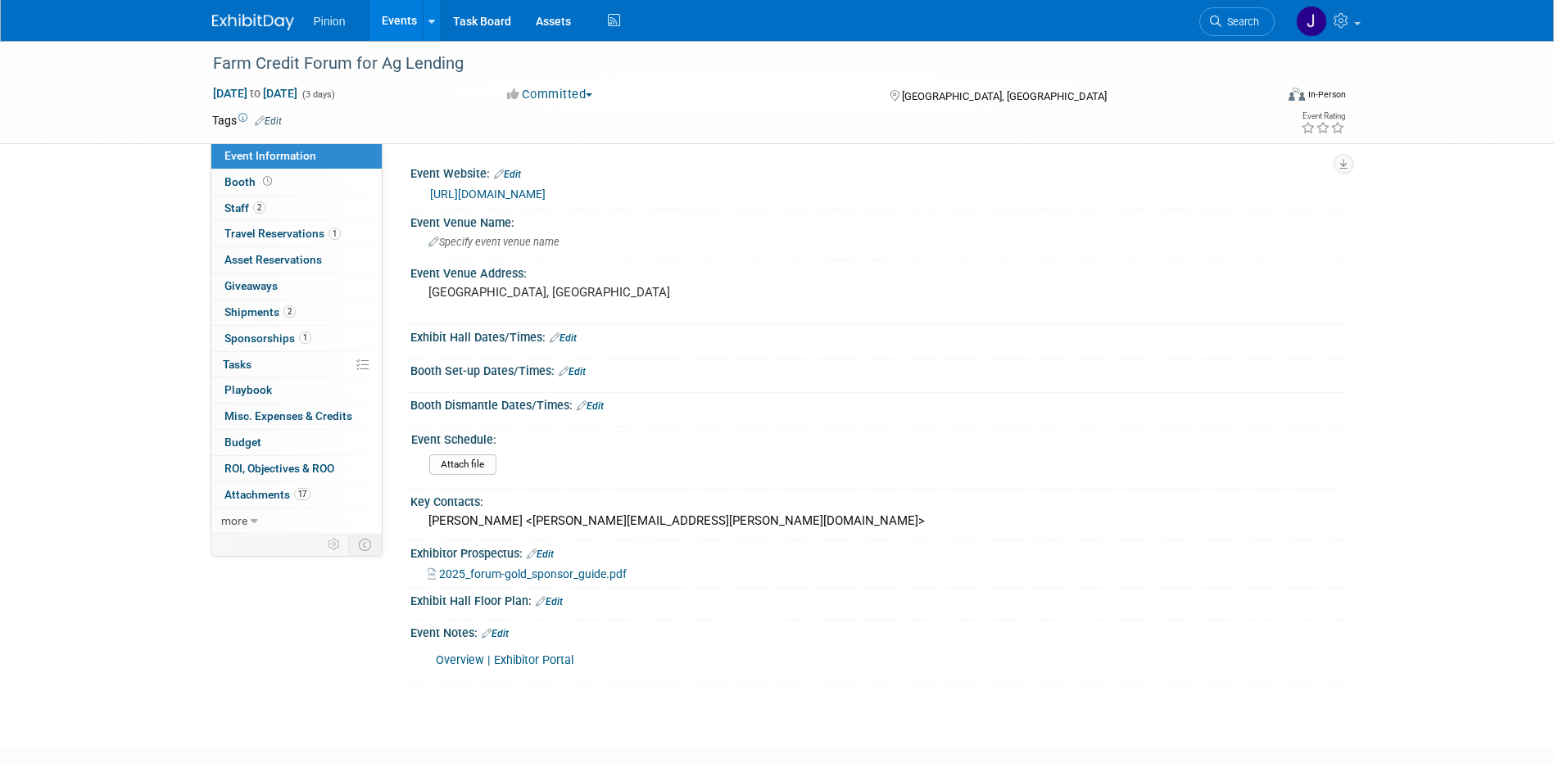
click at [480, 654] on link "Overview | Exhibitor Portal" at bounding box center [505, 661] width 138 height 14
click at [247, 204] on span "Staff 2" at bounding box center [244, 207] width 41 height 13
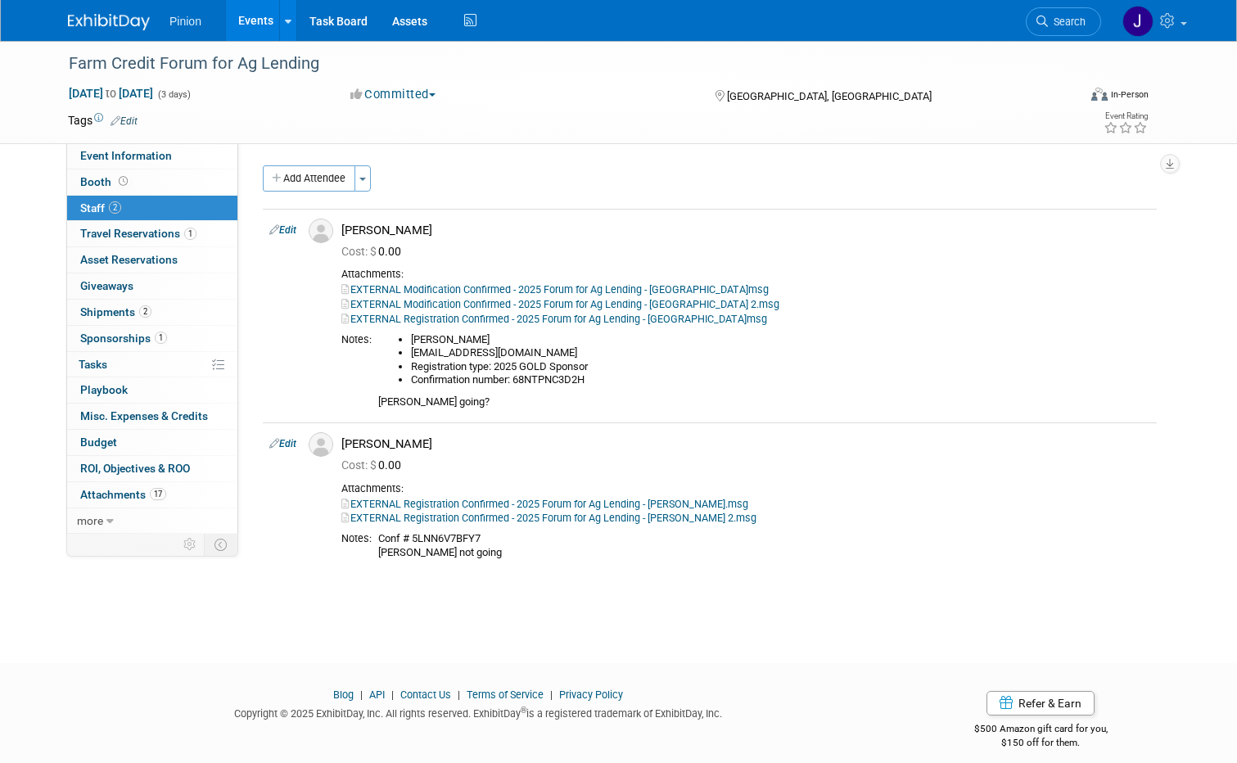
click at [117, 22] on img at bounding box center [109, 22] width 82 height 16
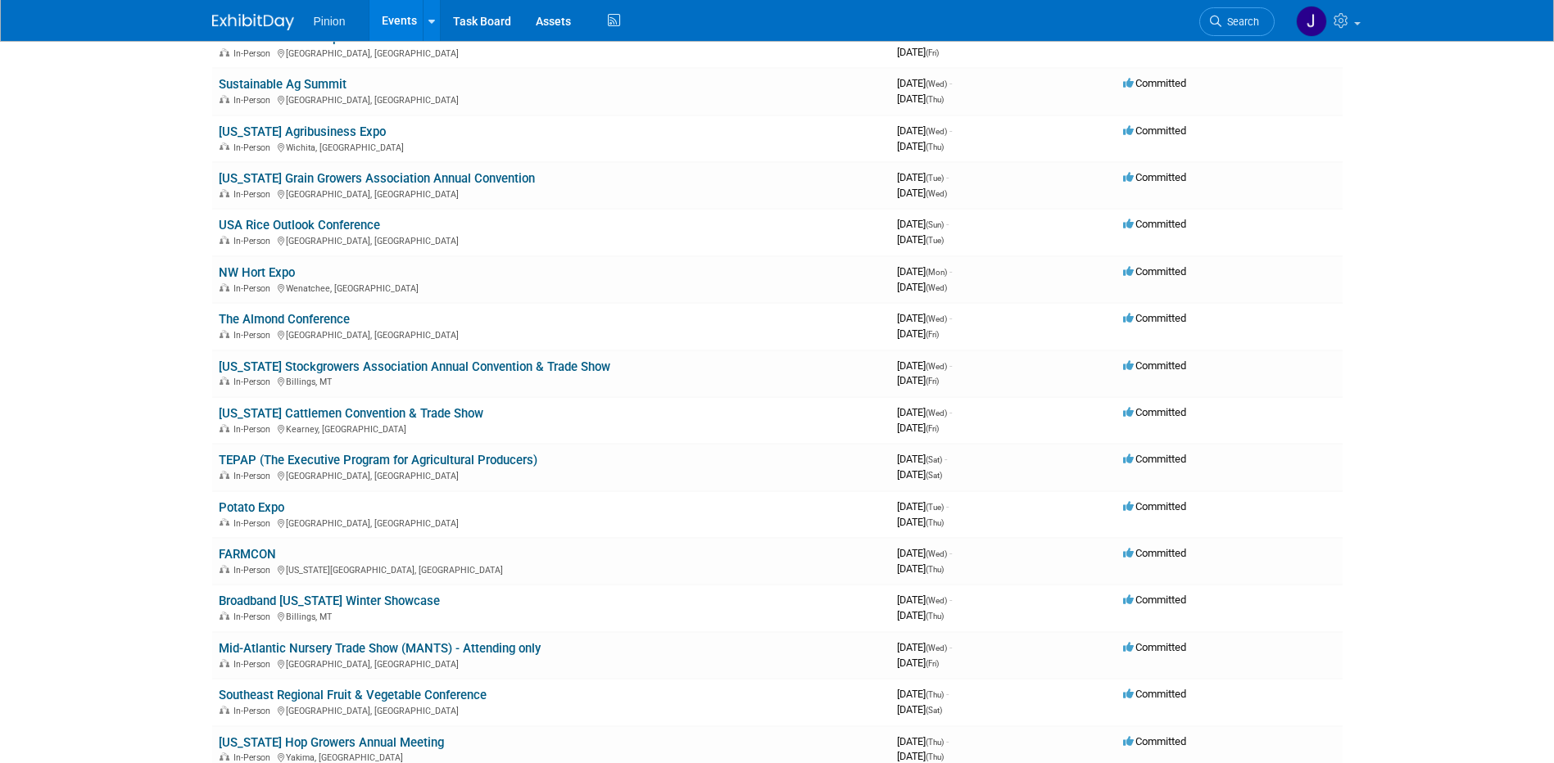
scroll to position [1429, 0]
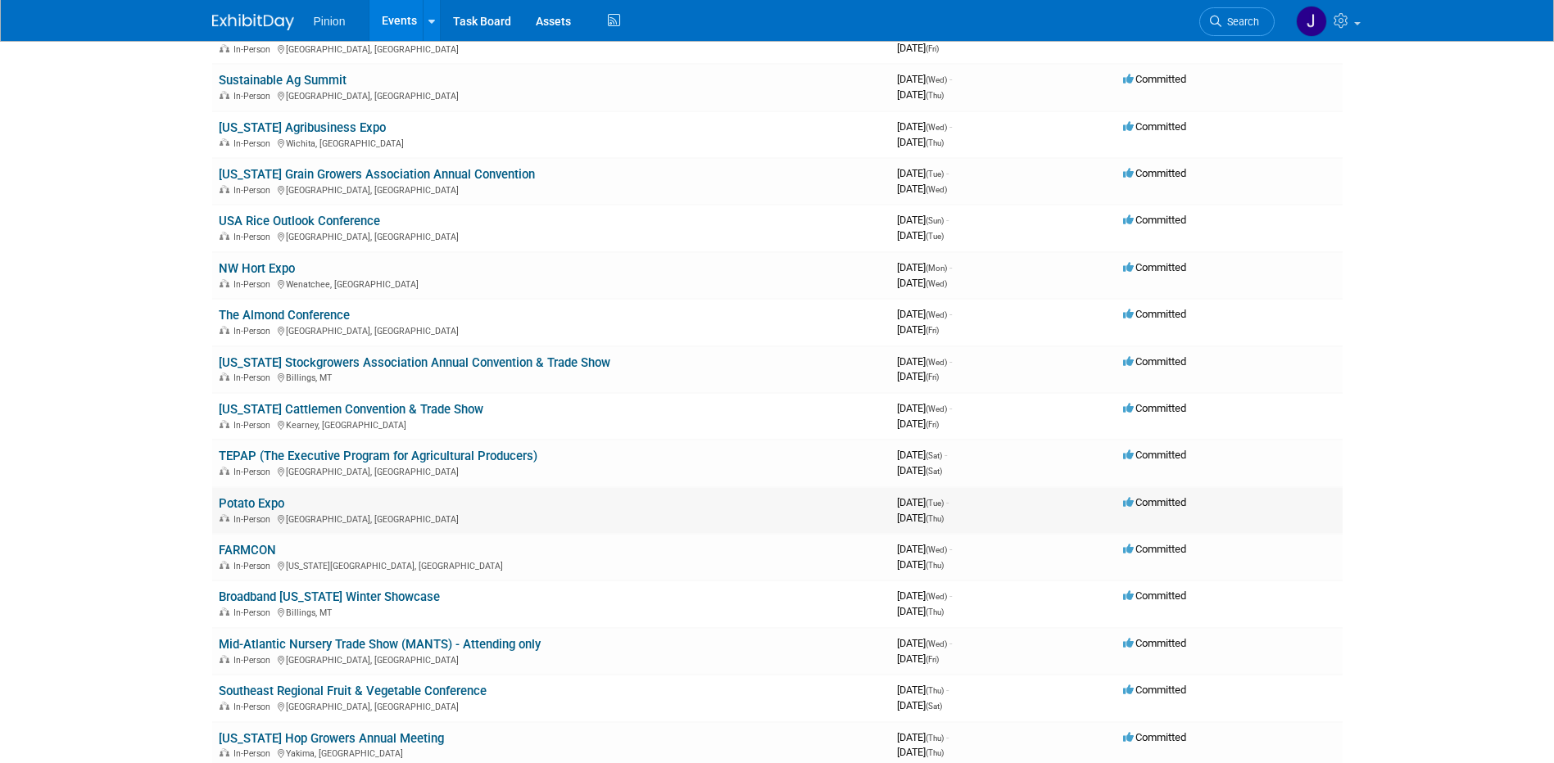
click at [271, 505] on link "Potato Expo" at bounding box center [252, 503] width 66 height 15
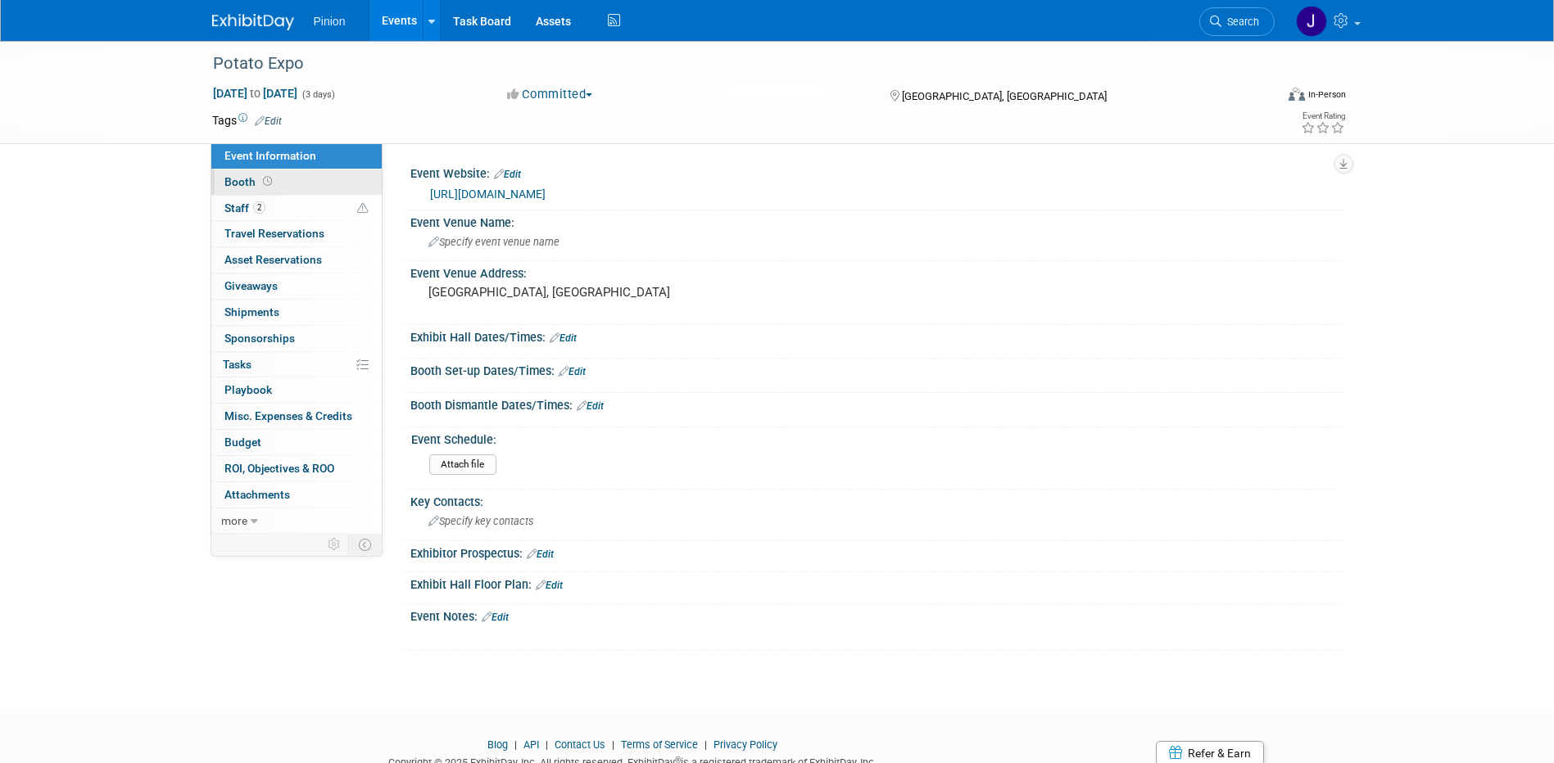
click at [271, 188] on link "Booth" at bounding box center [296, 182] width 170 height 25
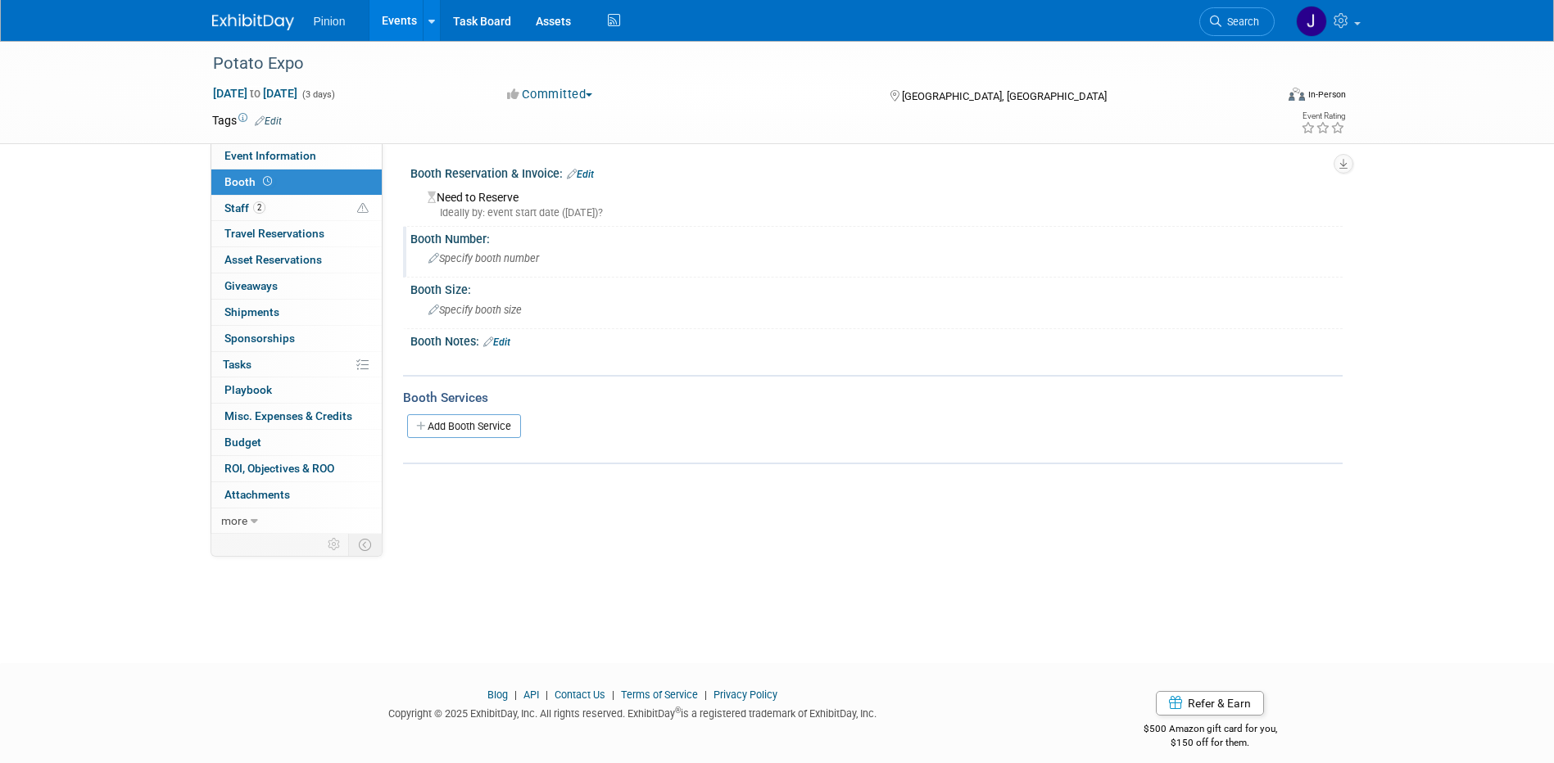
click at [498, 257] on span "Specify booth number" at bounding box center [483, 258] width 111 height 12
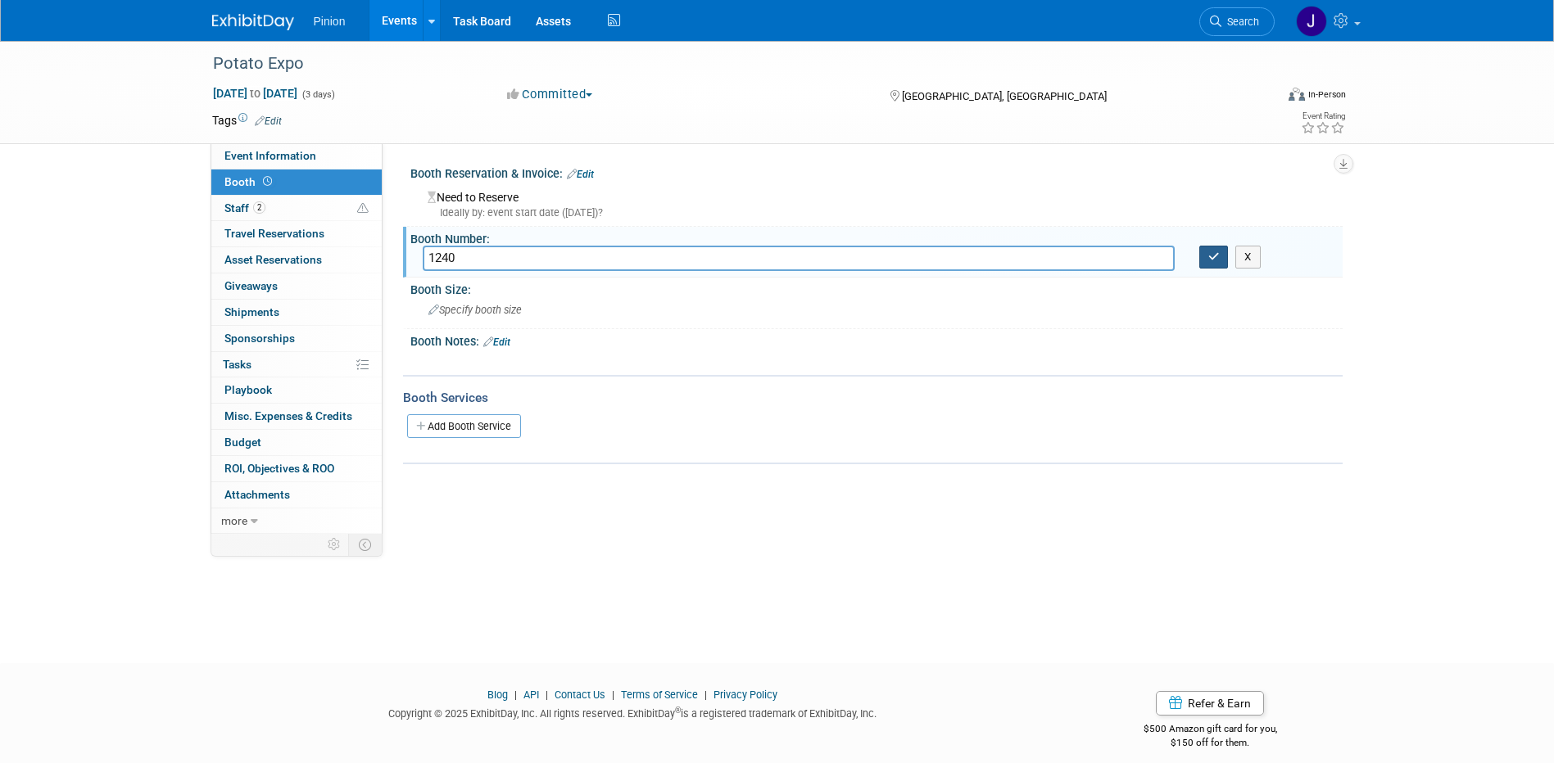
type input "1240"
click at [1213, 247] on button "button" at bounding box center [1213, 257] width 29 height 23
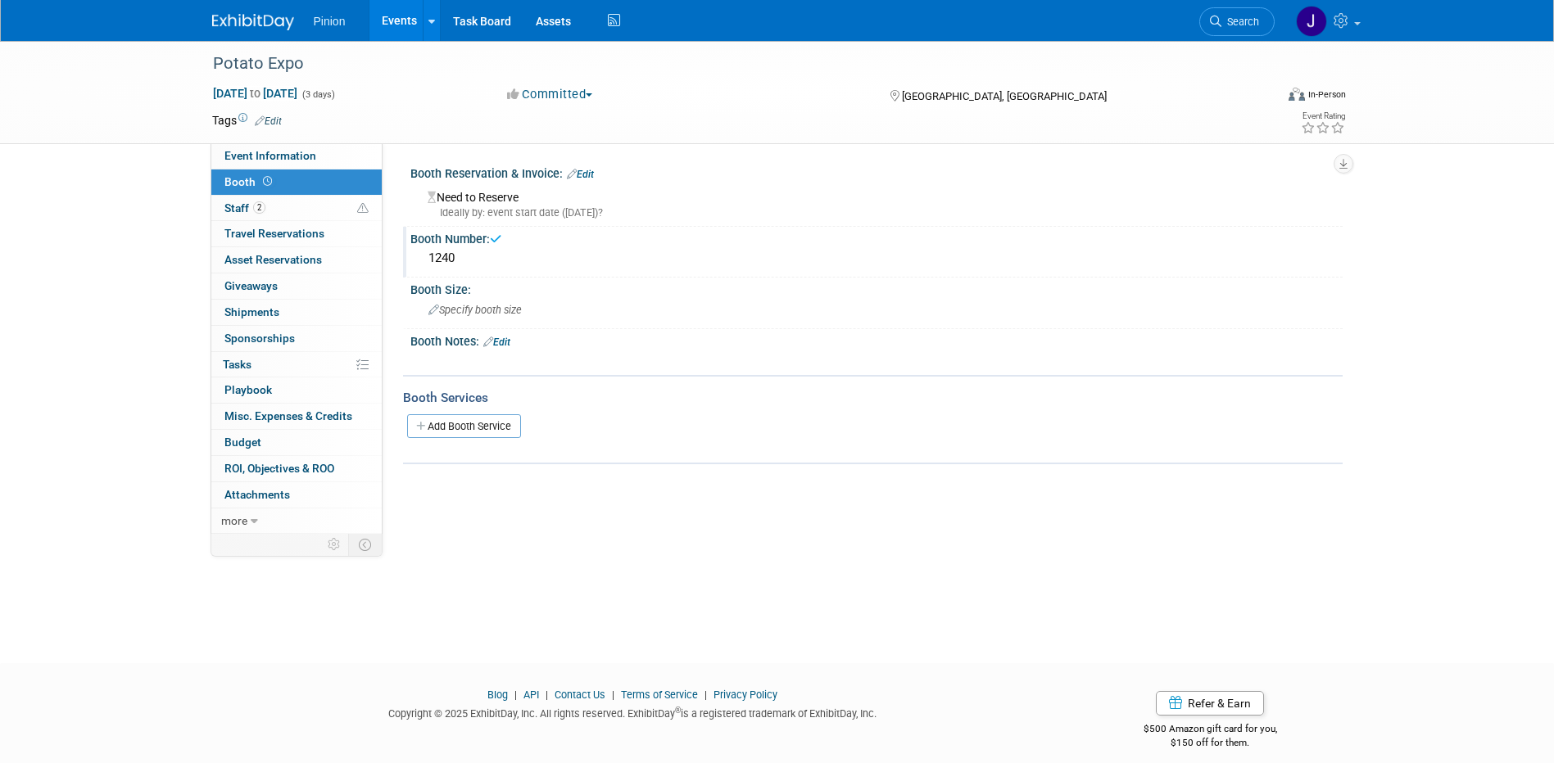
click at [586, 170] on link "Edit" at bounding box center [580, 174] width 27 height 11
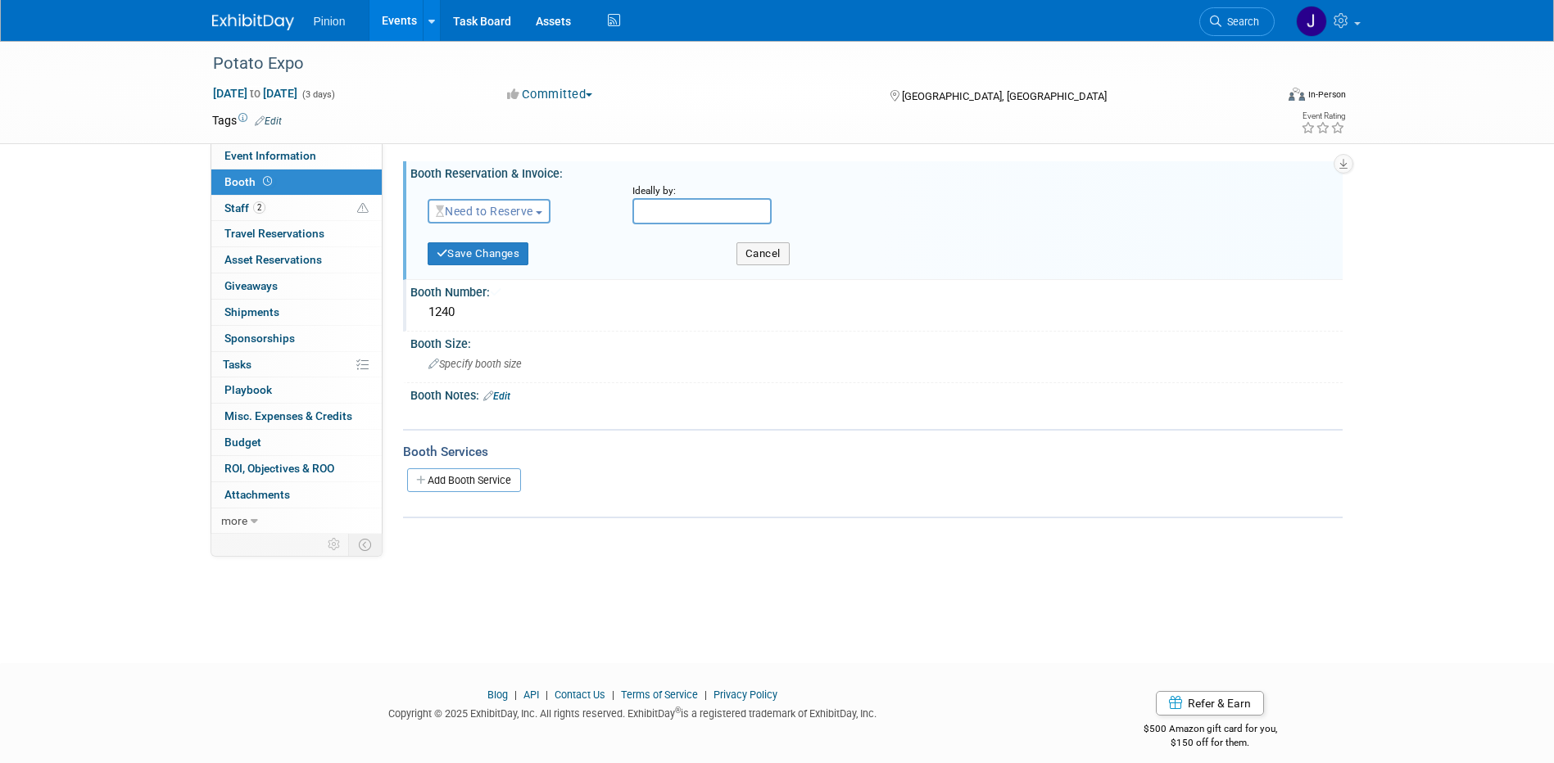
click at [491, 213] on span "Need to Reserve" at bounding box center [484, 211] width 97 height 13
click at [487, 257] on link "Reserved" at bounding box center [515, 262] width 175 height 23
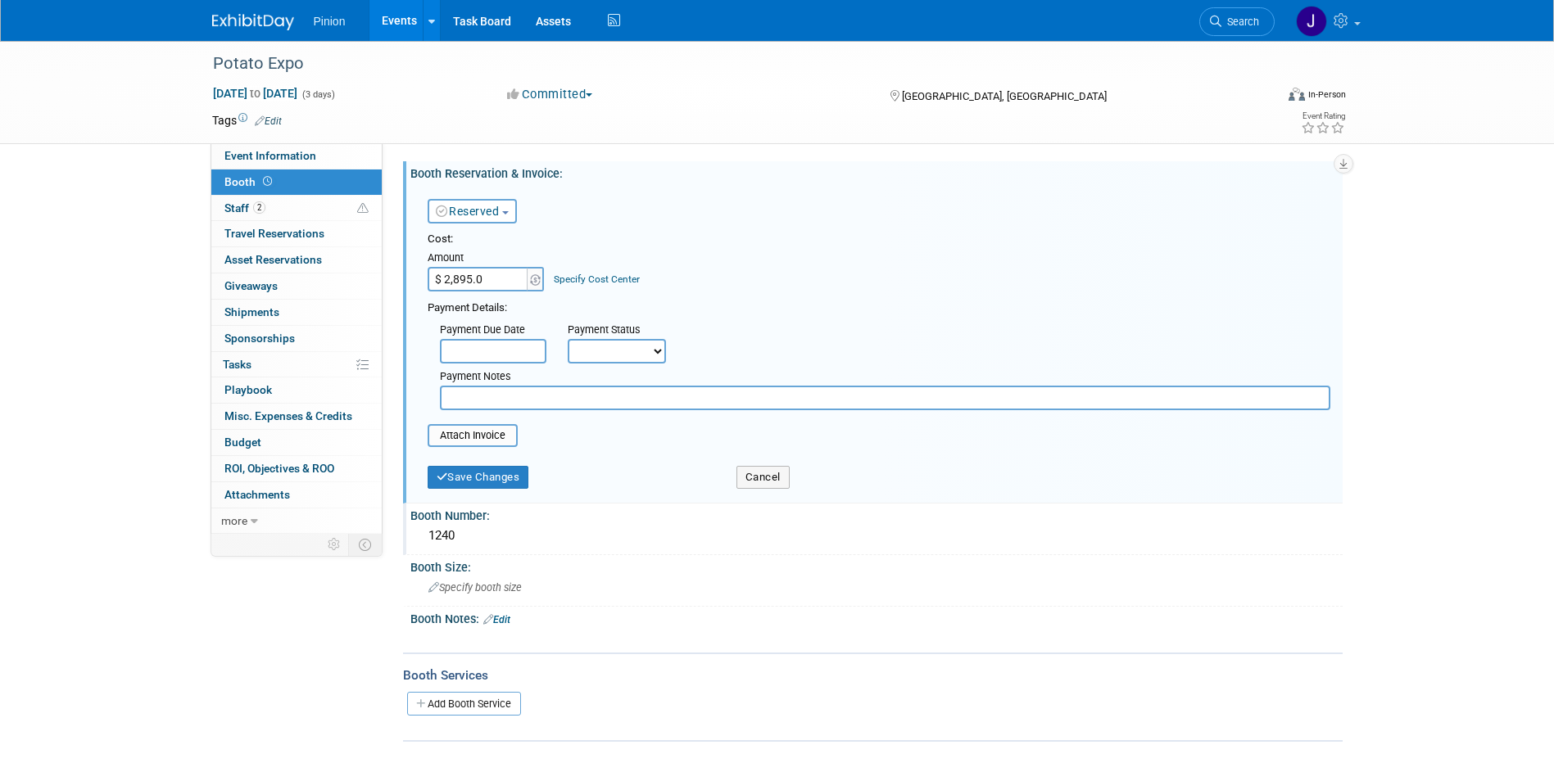
type input "$ 2,895.00"
click at [726, 217] on div "Reserved Need to Reserve Reserved No Reservation Required Ideally by:" at bounding box center [878, 207] width 927 height 47
click at [475, 437] on input "file" at bounding box center [418, 436] width 195 height 20
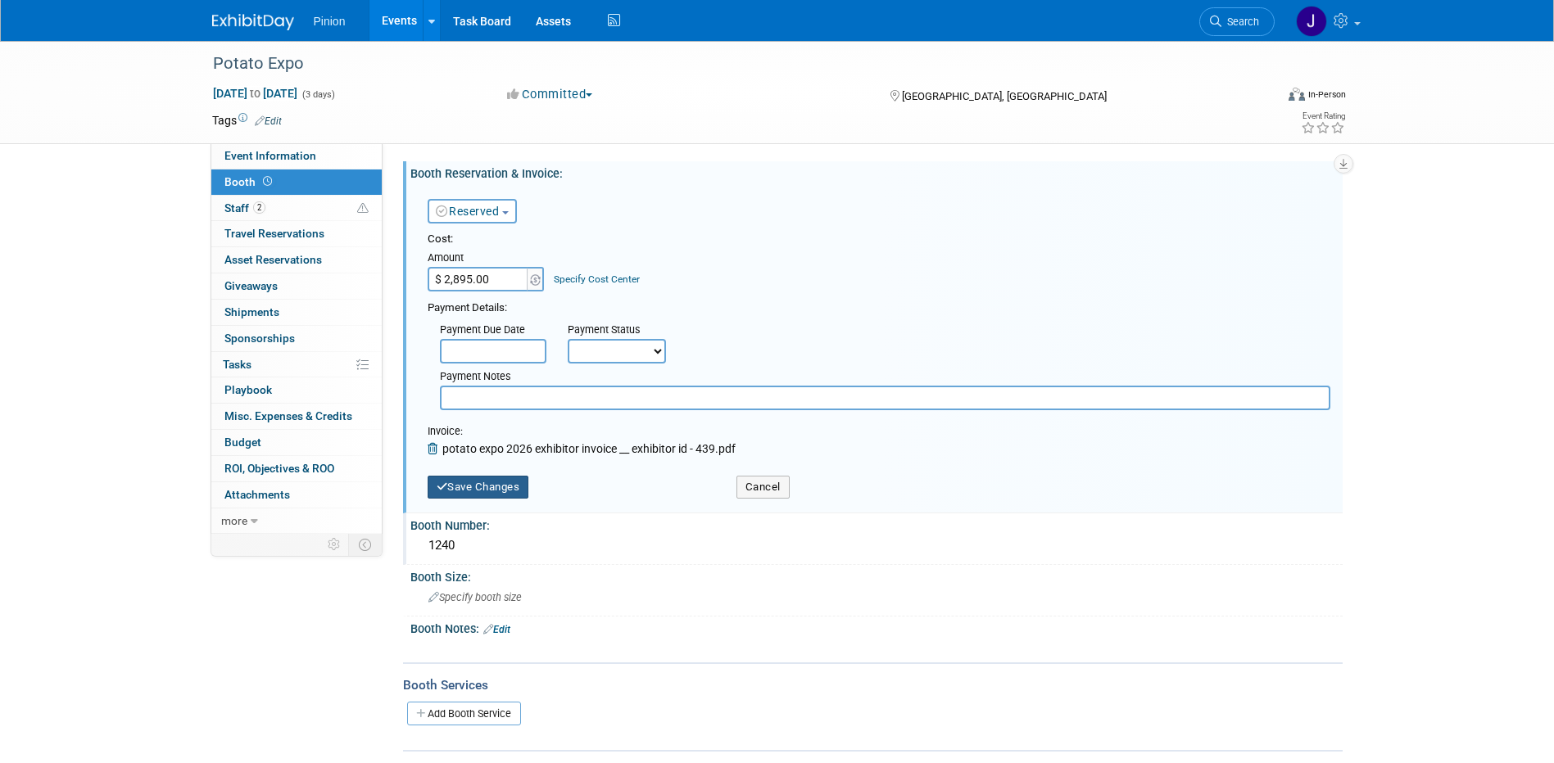
click at [506, 484] on button "Save Changes" at bounding box center [478, 487] width 102 height 23
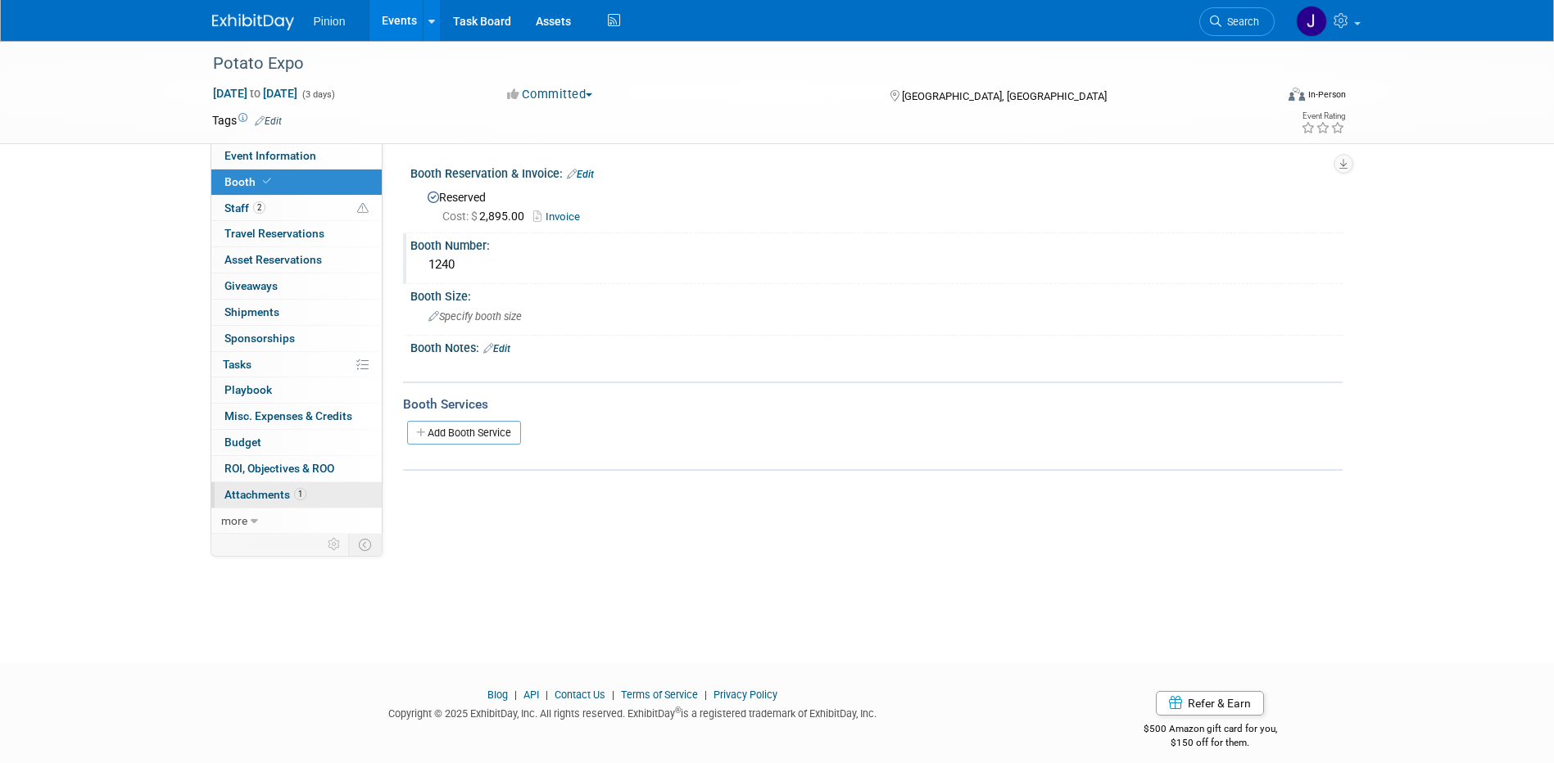
click at [279, 495] on span "Attachments 1" at bounding box center [265, 494] width 82 height 13
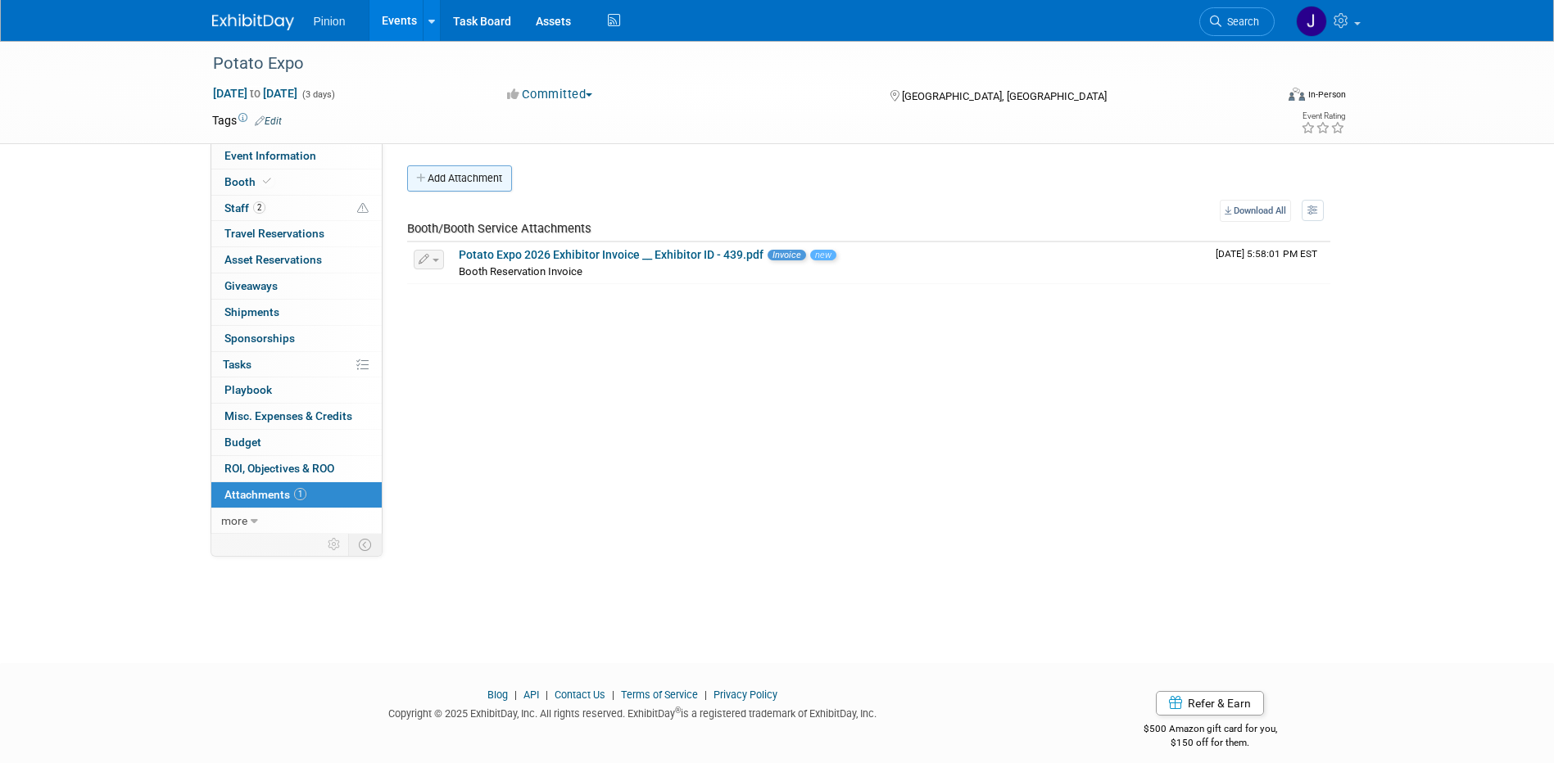
click at [479, 171] on button "Add Attachment" at bounding box center [459, 178] width 105 height 26
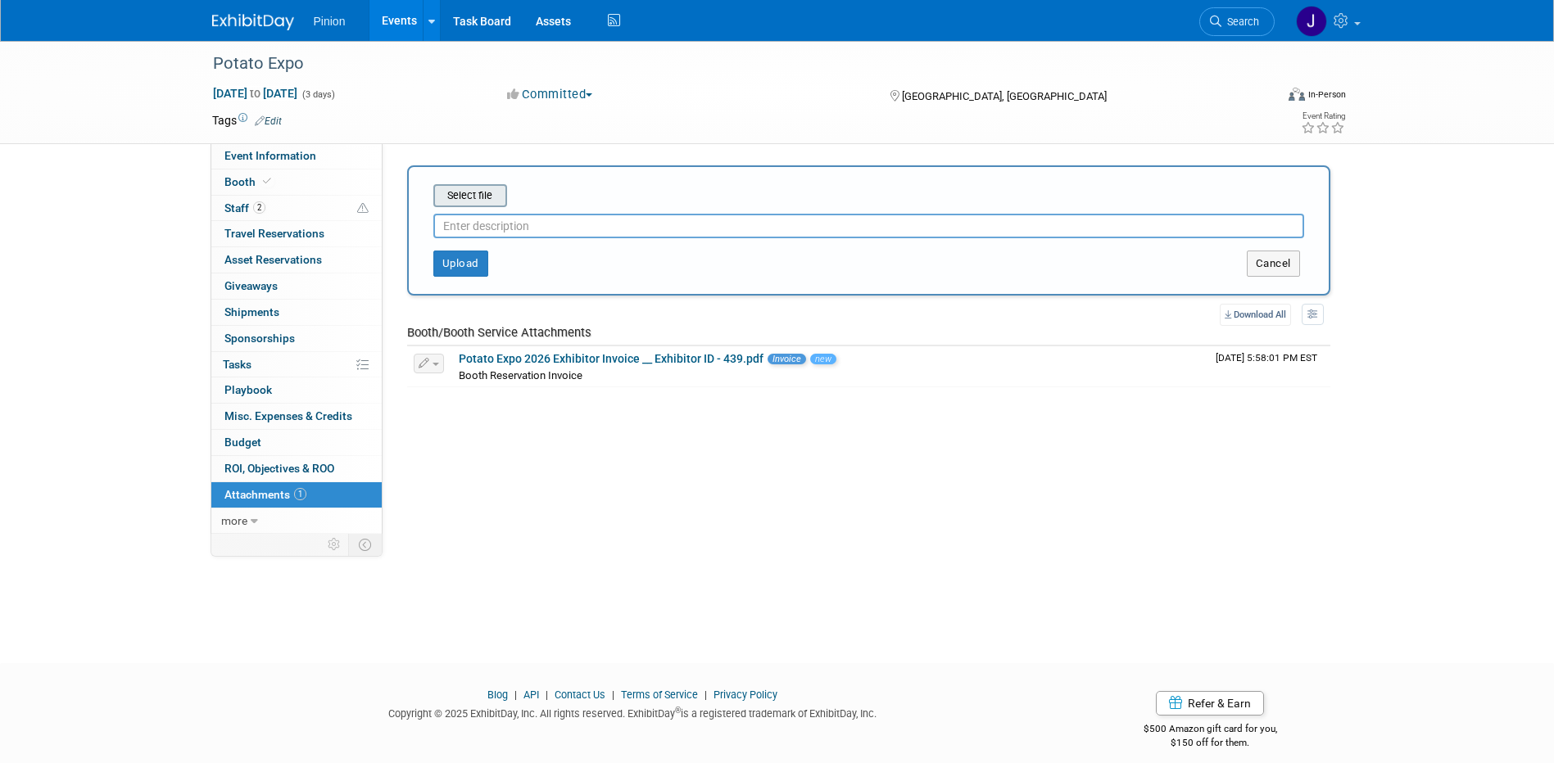
click at [478, 197] on input "file" at bounding box center [407, 196] width 195 height 20
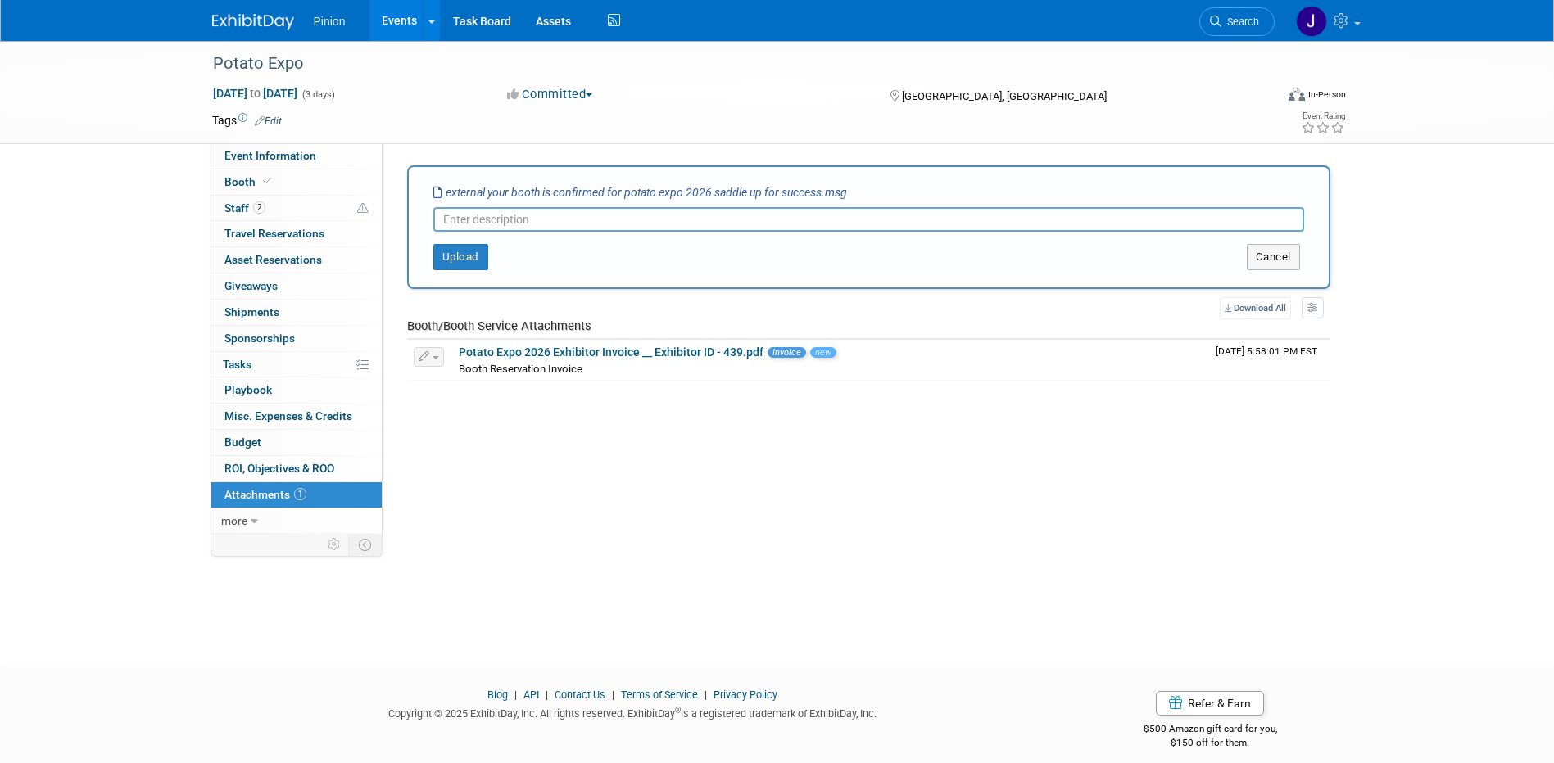
click at [498, 223] on input "text" at bounding box center [868, 219] width 871 height 25
type input "Email booth conf"
click at [460, 256] on button "Upload" at bounding box center [460, 257] width 55 height 26
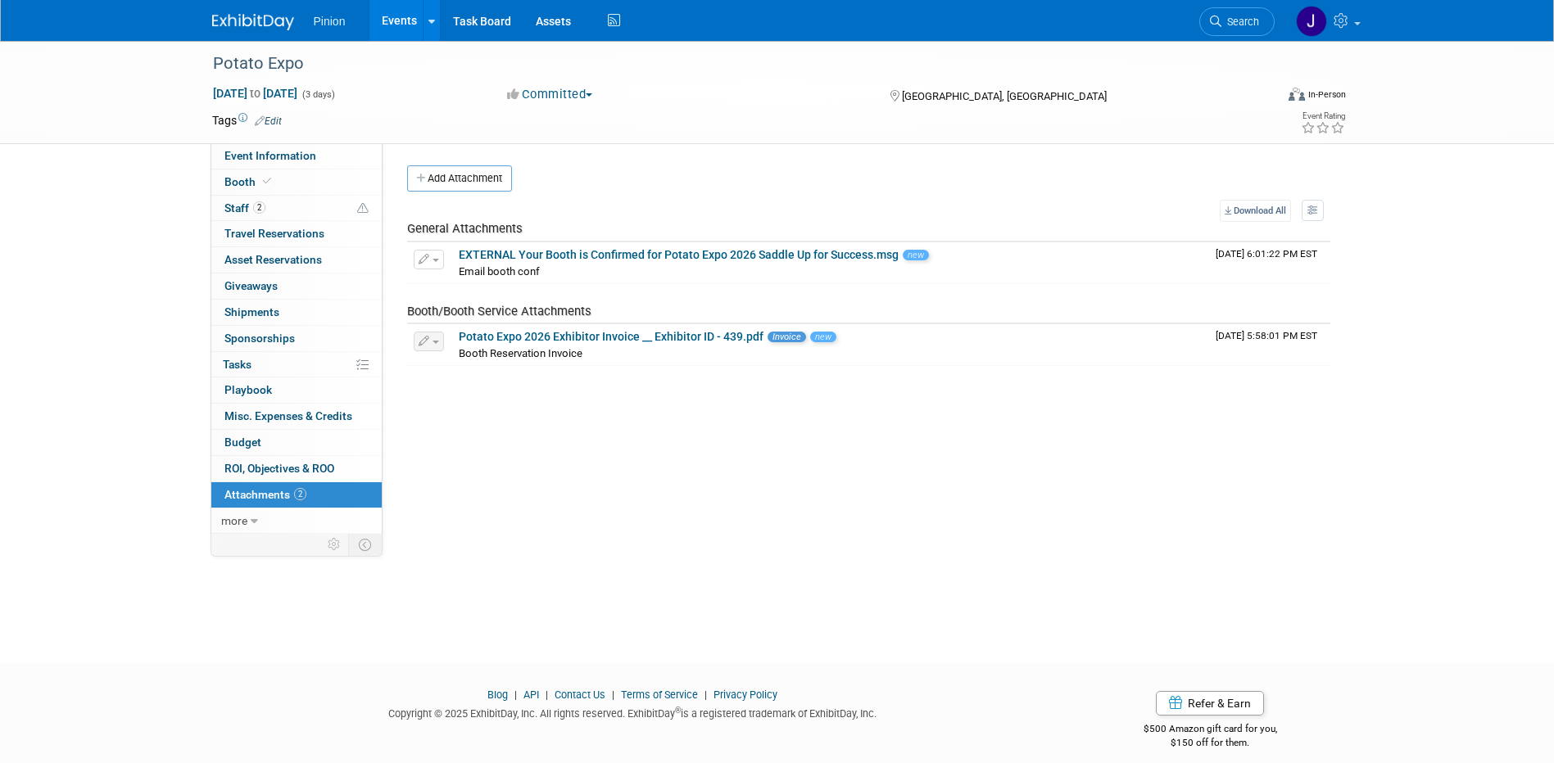
click at [224, 14] on img at bounding box center [253, 22] width 82 height 16
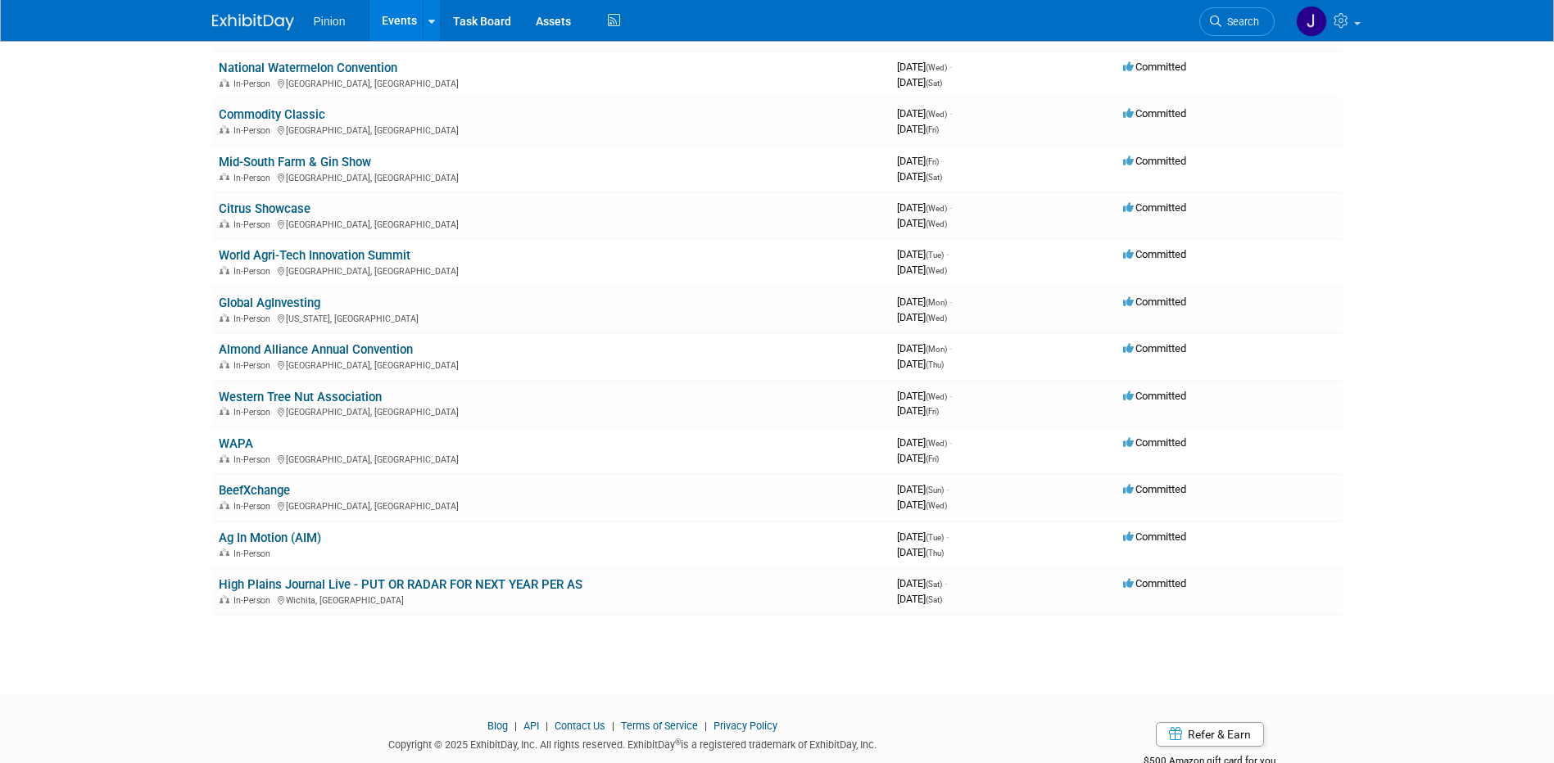
scroll to position [3320, 0]
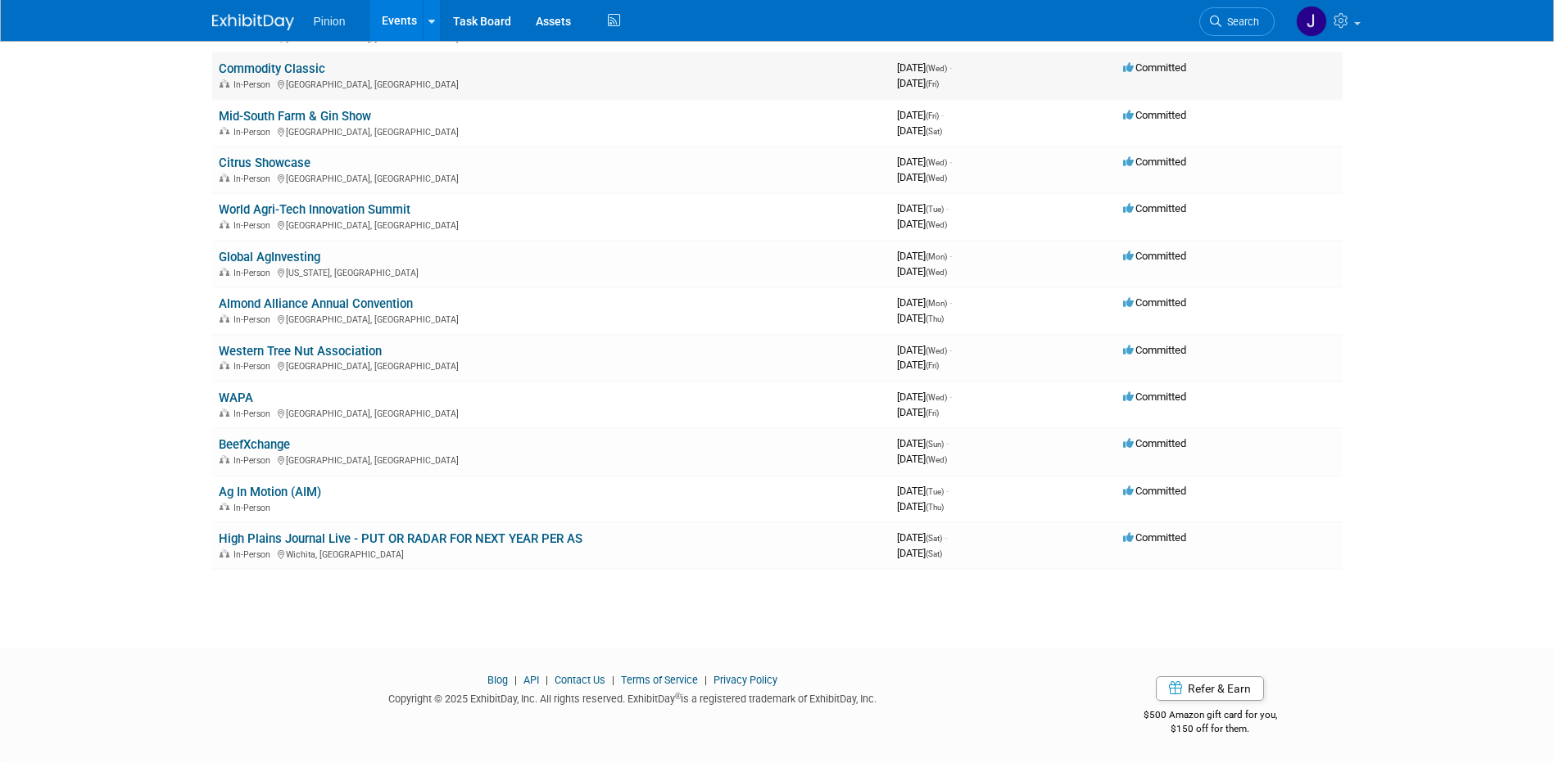
click at [320, 67] on link "Commodity Classic" at bounding box center [272, 68] width 106 height 15
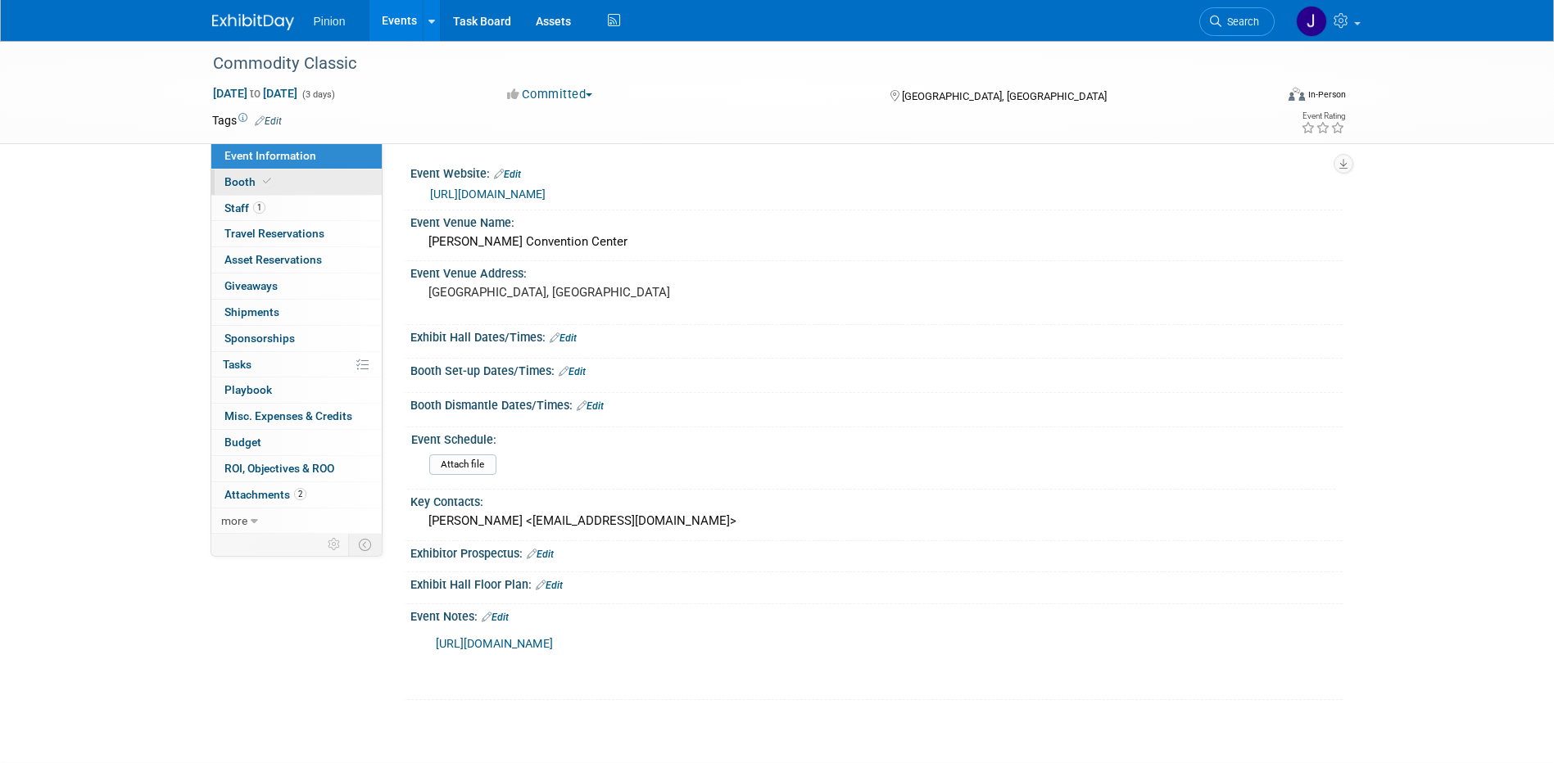
click at [263, 183] on icon at bounding box center [267, 181] width 8 height 9
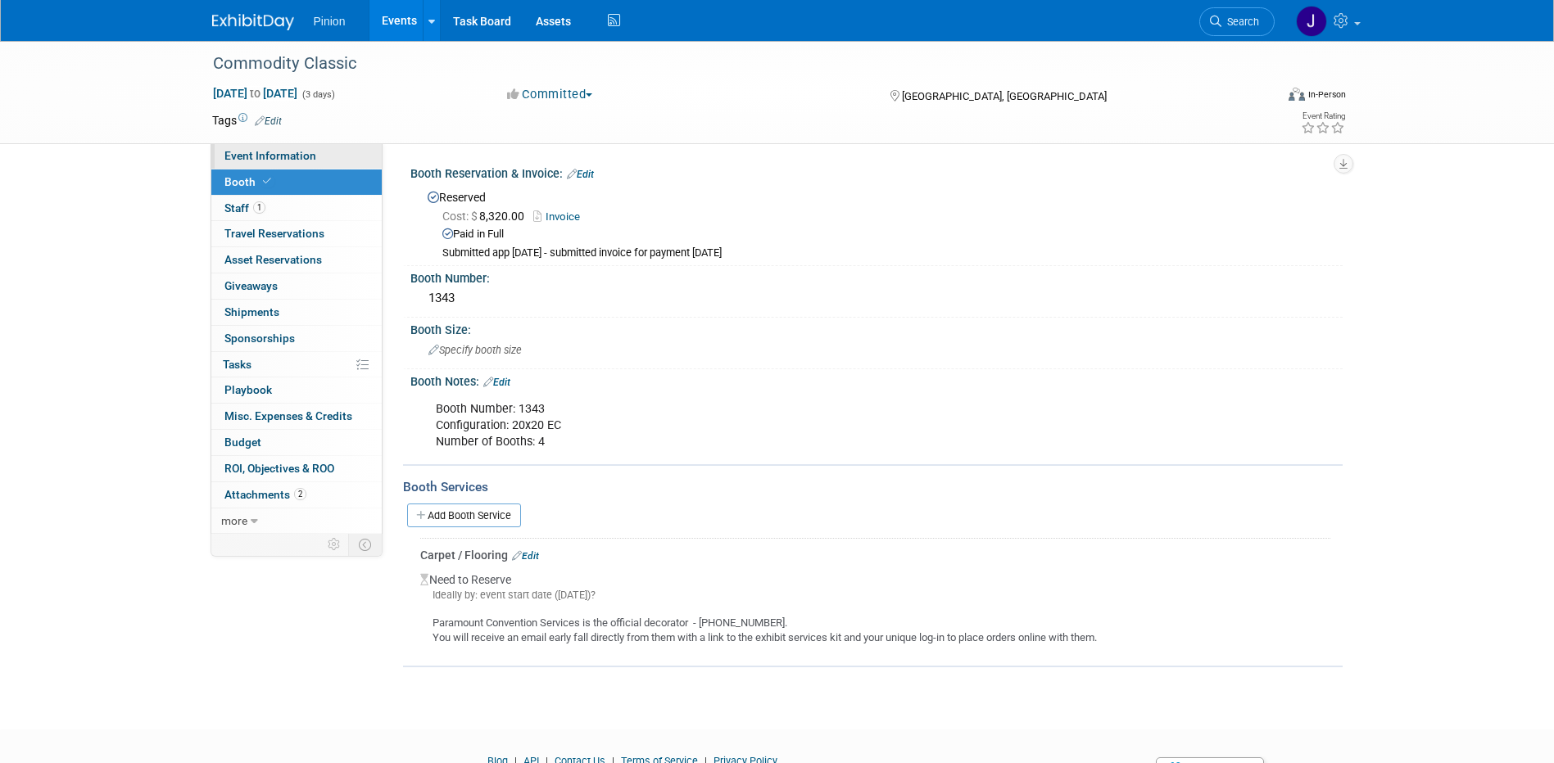
click at [293, 157] on span "Event Information" at bounding box center [270, 155] width 92 height 13
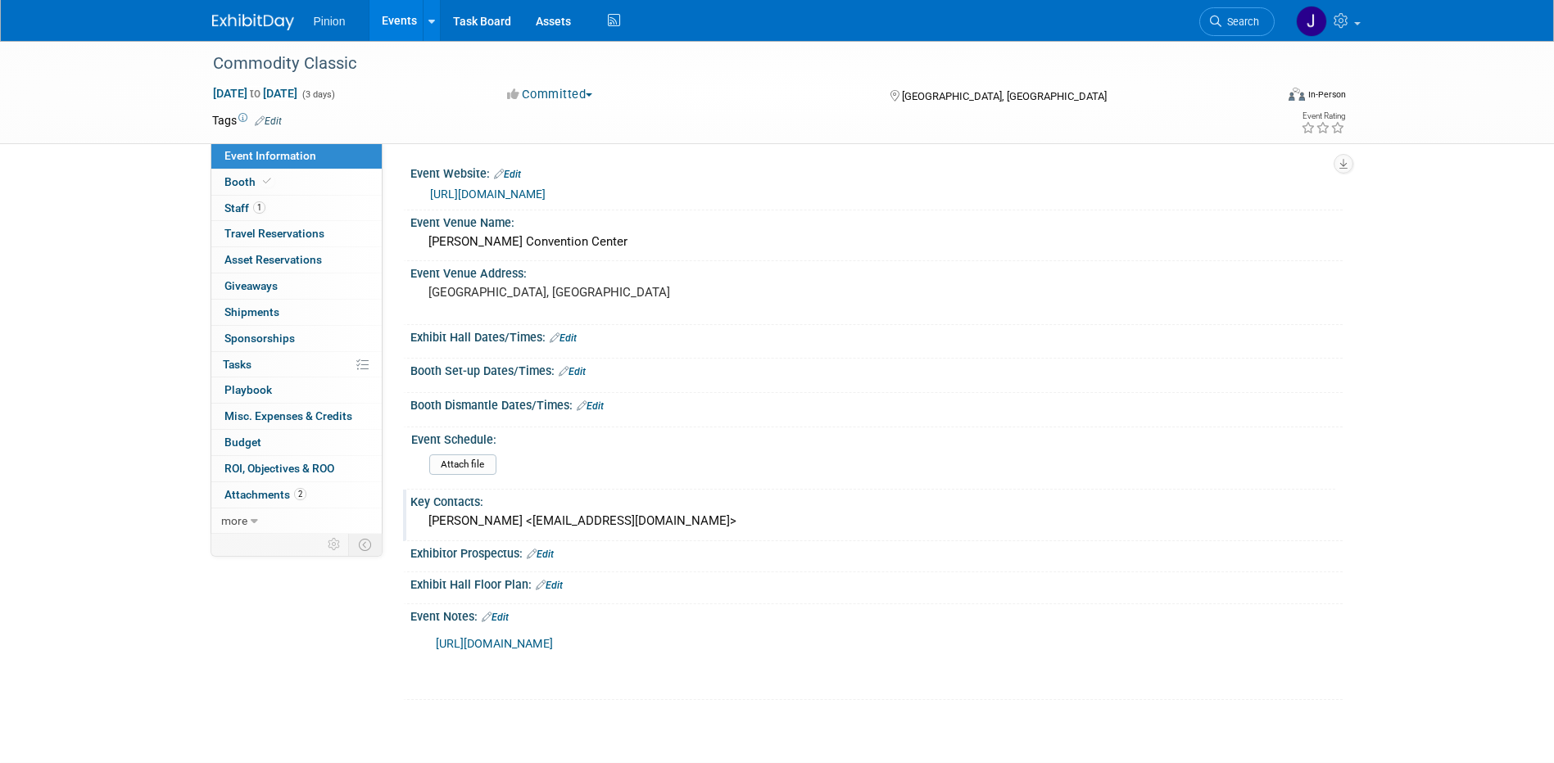
drag, startPoint x: 672, startPoint y: 520, endPoint x: 597, endPoint y: 522, distance: 74.5
click at [597, 522] on div "[PERSON_NAME] <[EMAIL_ADDRESS][DOMAIN_NAME]>" at bounding box center [876, 521] width 907 height 25
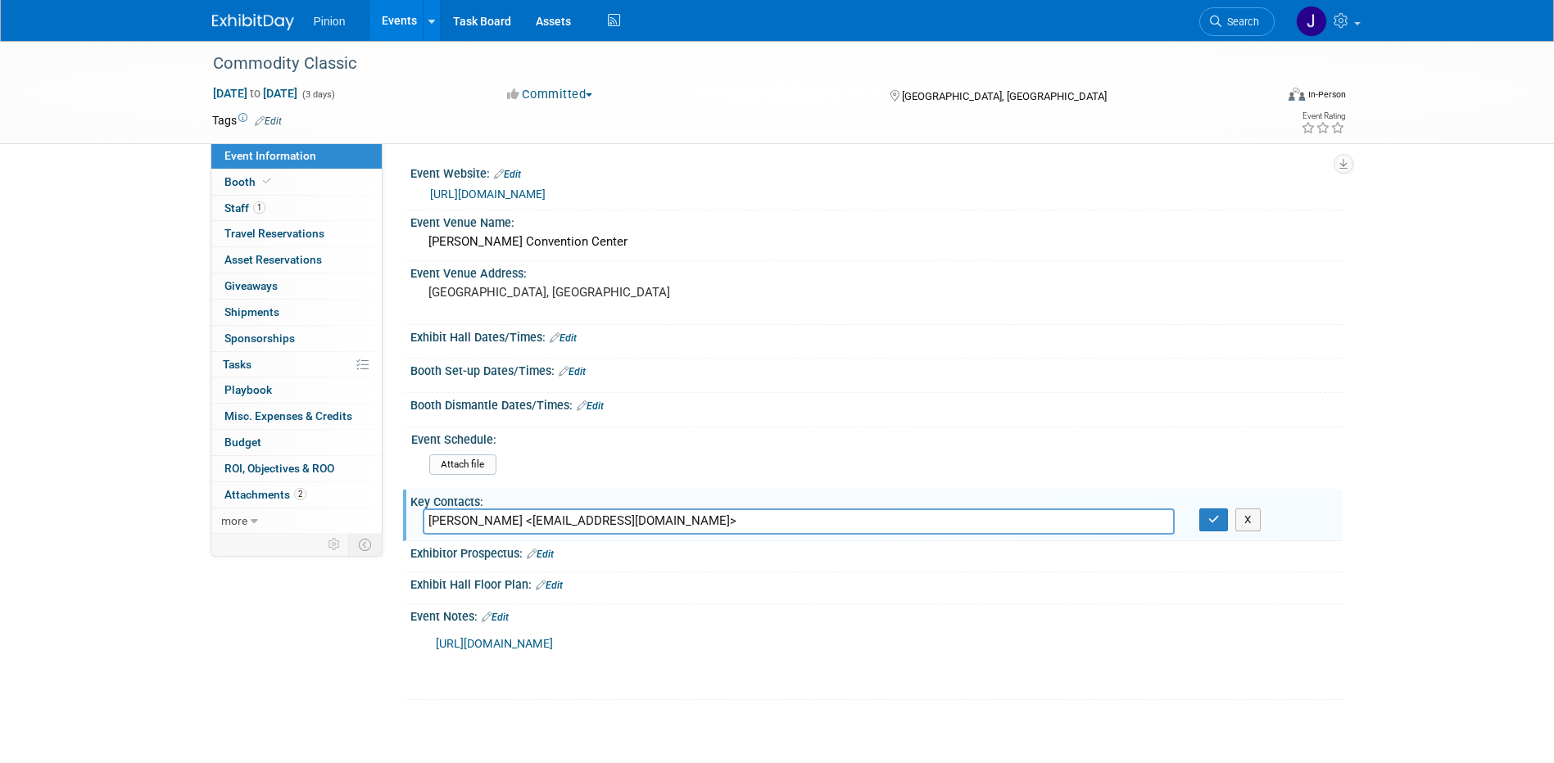
drag, startPoint x: 694, startPoint y: 518, endPoint x: 391, endPoint y: 531, distance: 304.1
click at [391, 531] on div "Event Website: Edit [URL][DOMAIN_NAME] Event Venue Name: [PERSON_NAME] Conventi…" at bounding box center [862, 338] width 960 height 391
click at [1223, 514] on button "button" at bounding box center [1213, 520] width 29 height 23
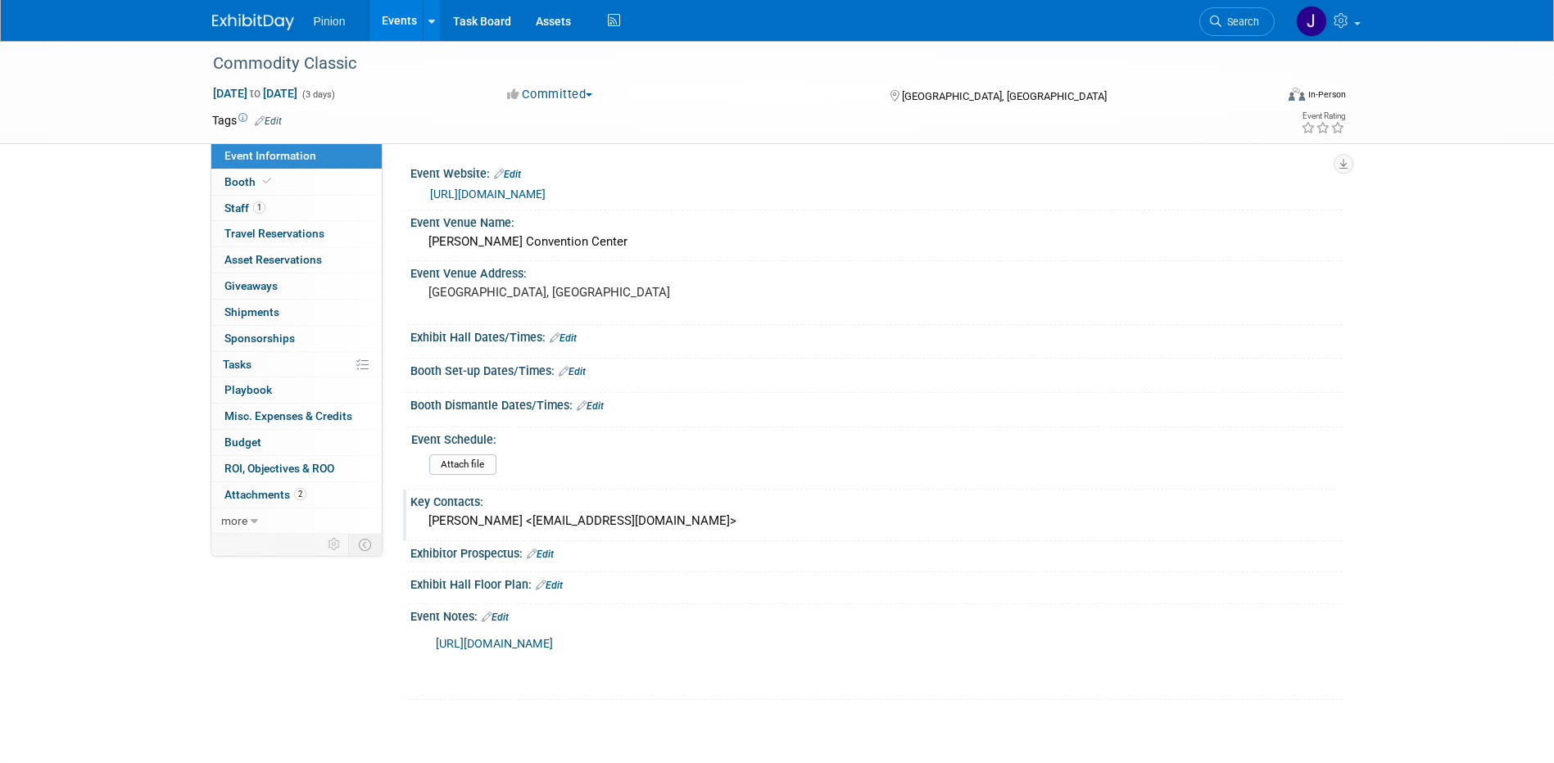
click at [254, 18] on img at bounding box center [253, 22] width 82 height 16
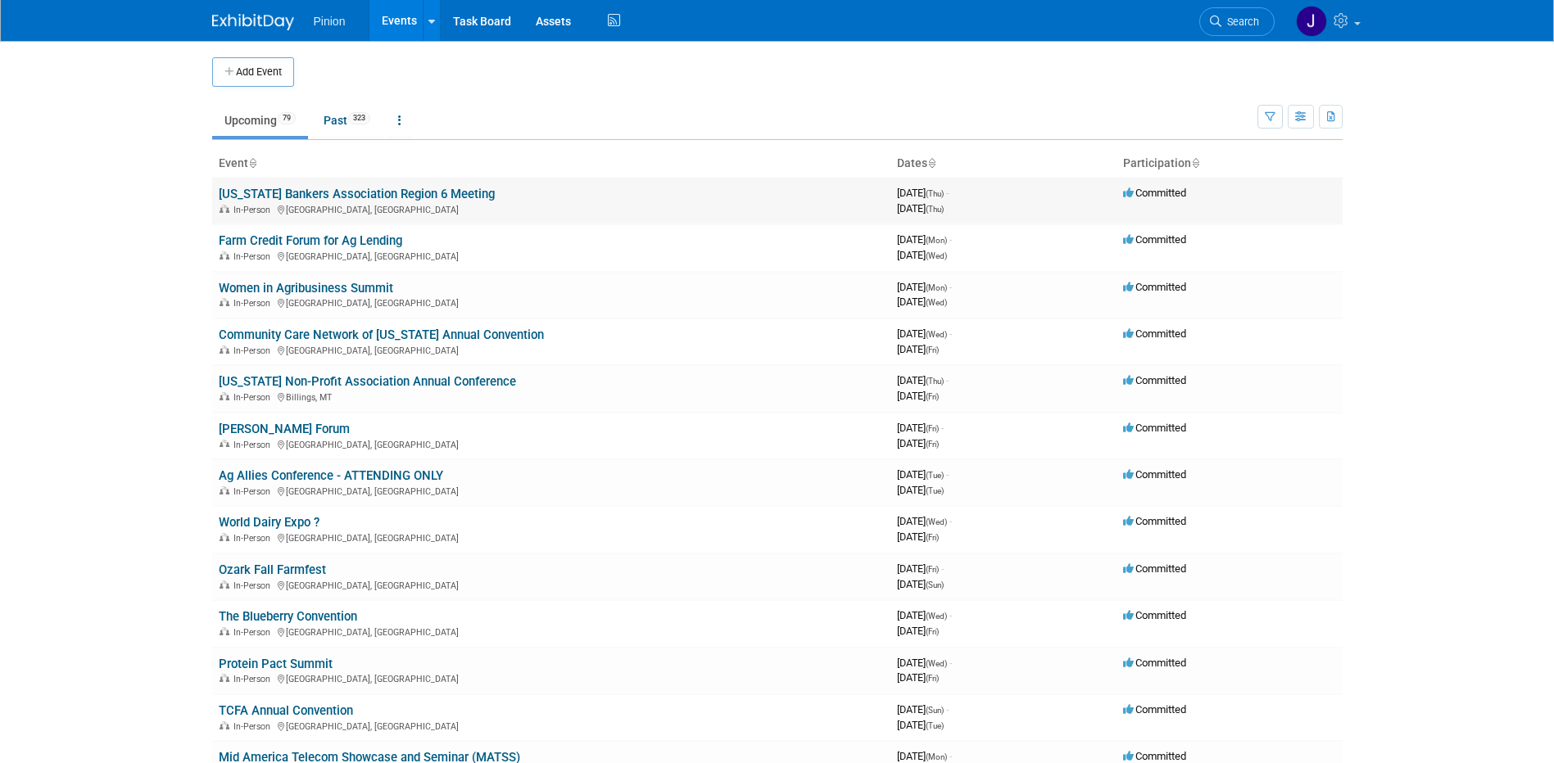
click at [333, 195] on link "[US_STATE] Bankers Association Region 6 Meeting" at bounding box center [357, 194] width 276 height 15
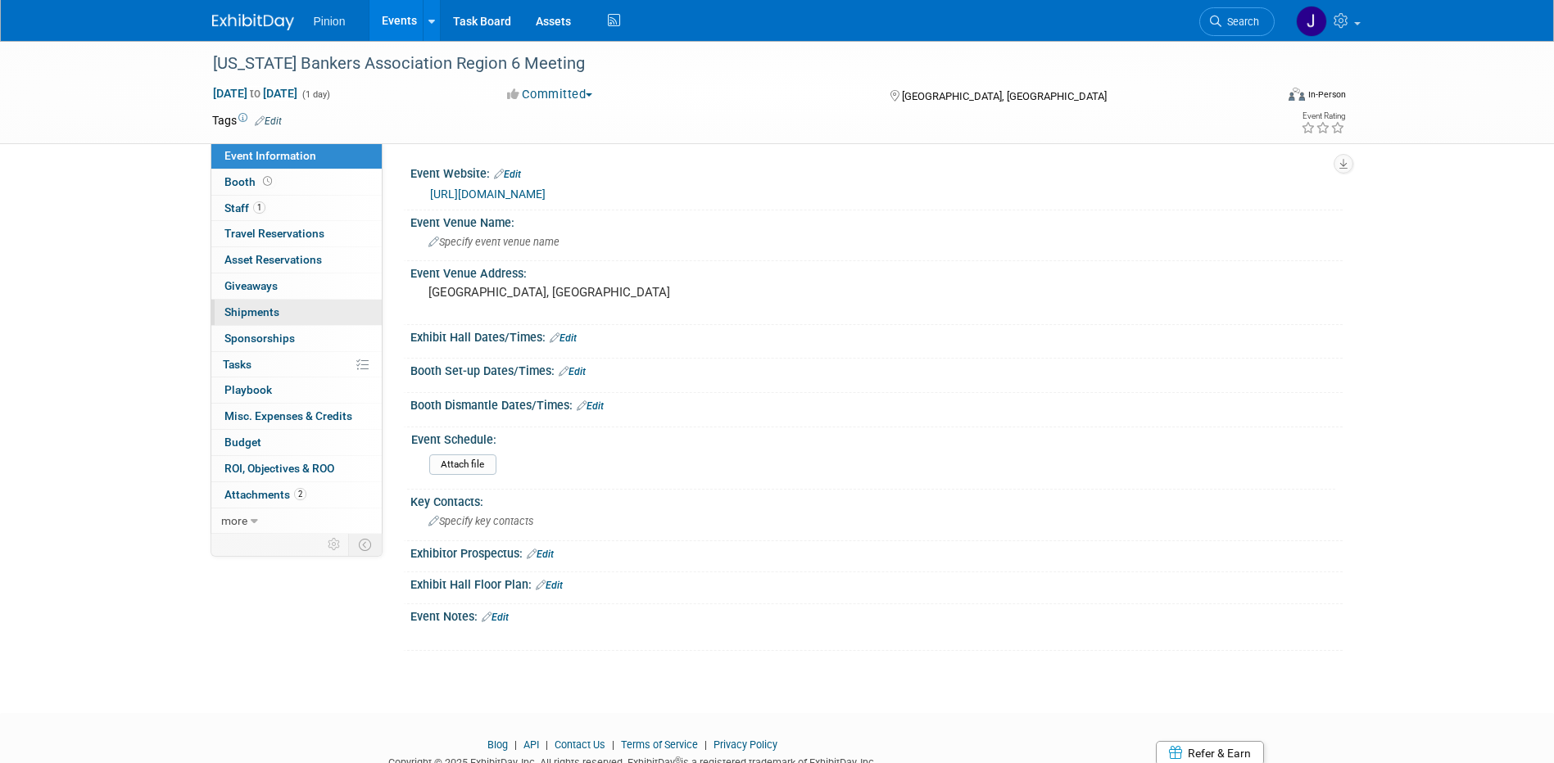
click at [256, 312] on span "Shipments 0" at bounding box center [251, 311] width 55 height 13
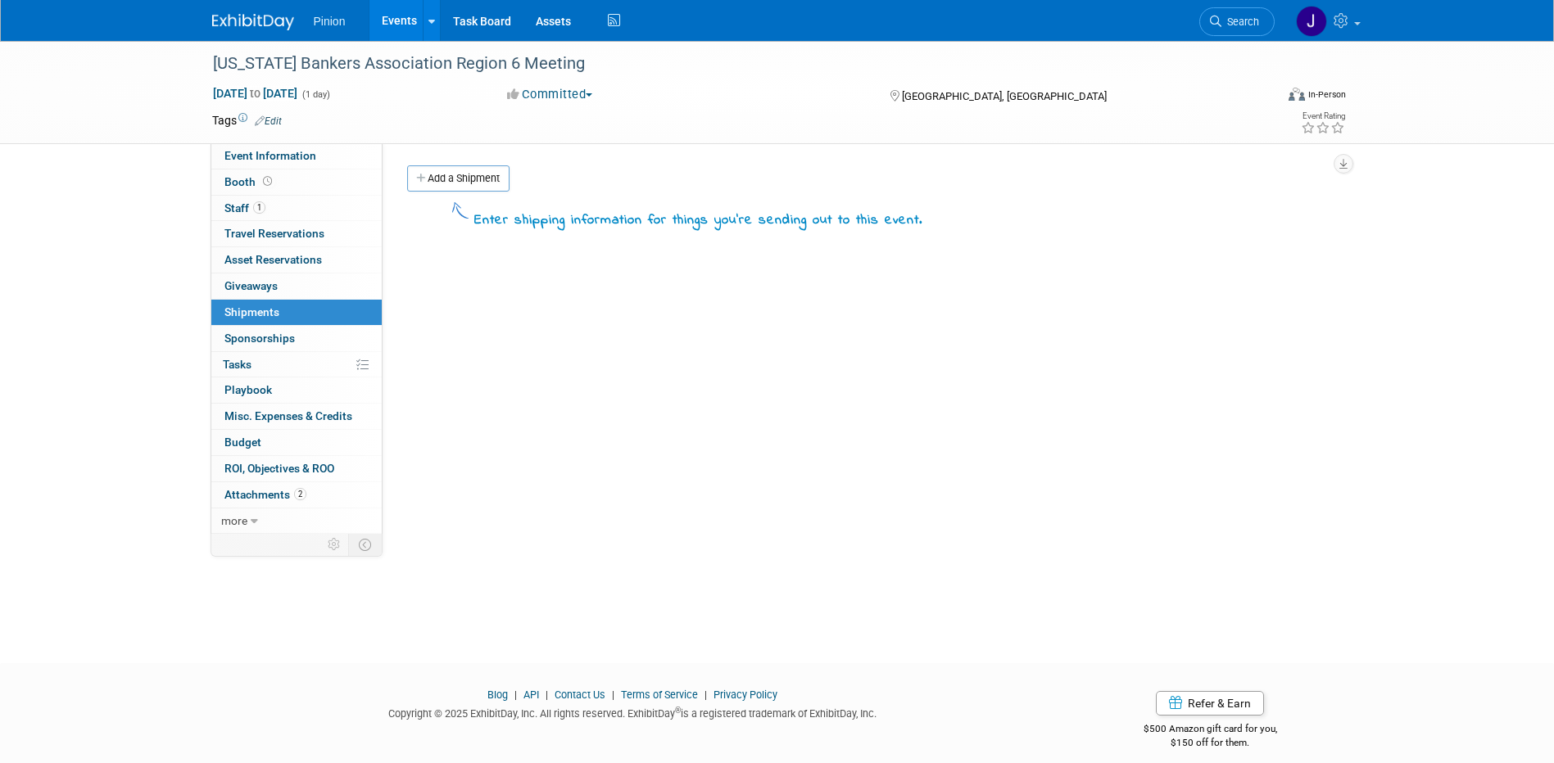
click at [243, 23] on img at bounding box center [253, 22] width 82 height 16
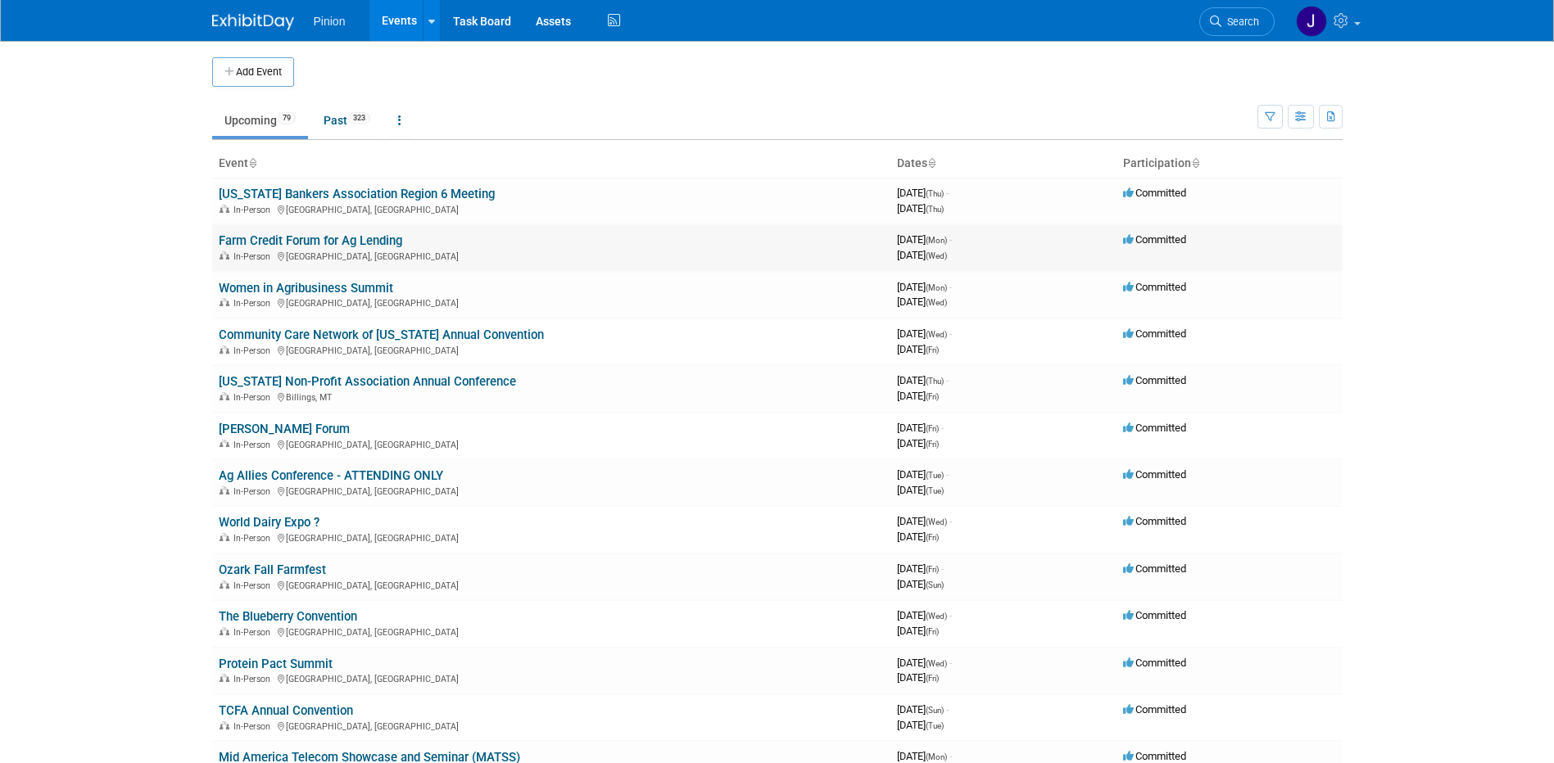
click at [287, 242] on link "Farm Credit Forum for Ag Lending" at bounding box center [310, 240] width 183 height 15
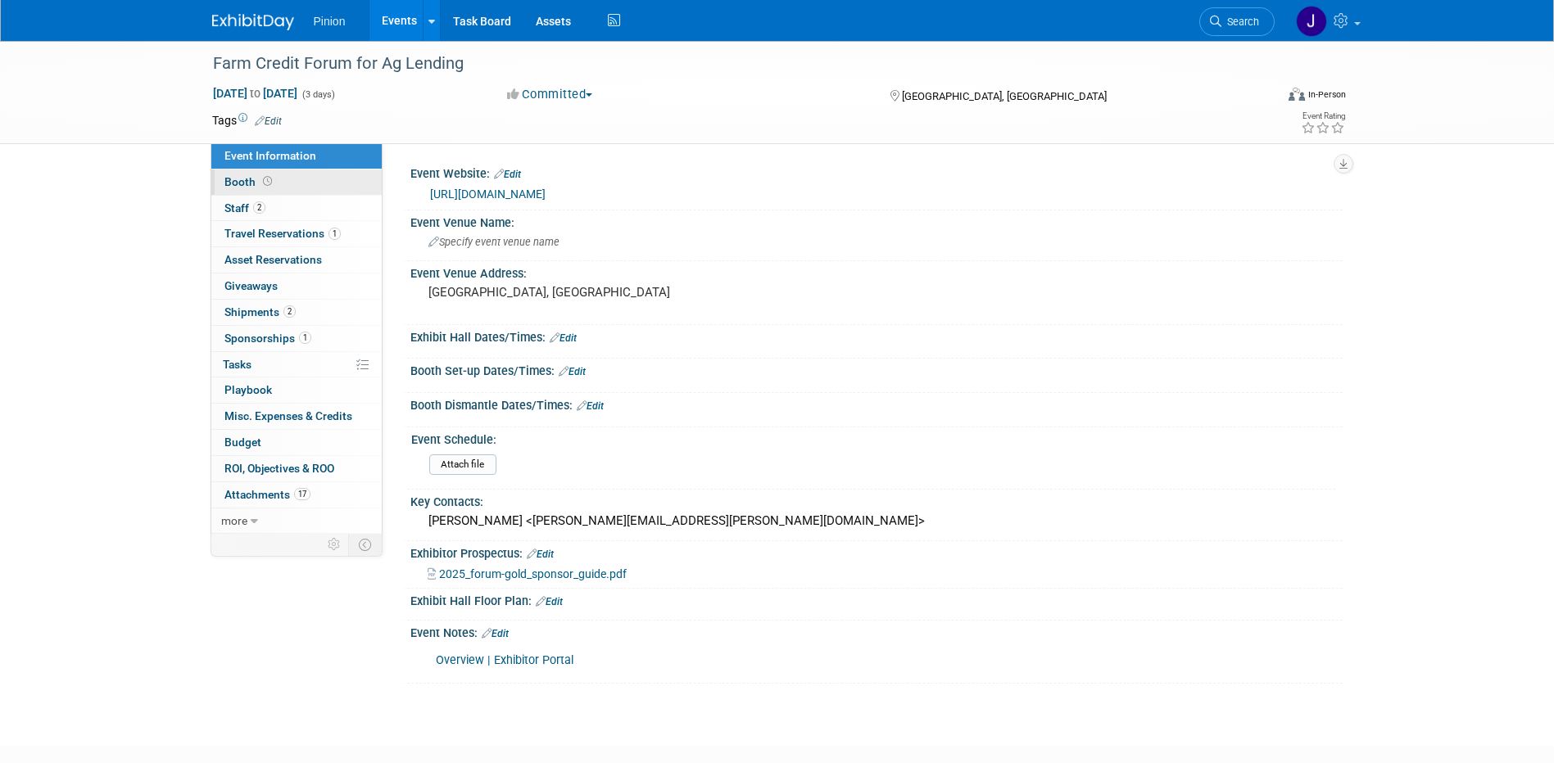
click at [247, 192] on link "Booth" at bounding box center [296, 182] width 170 height 25
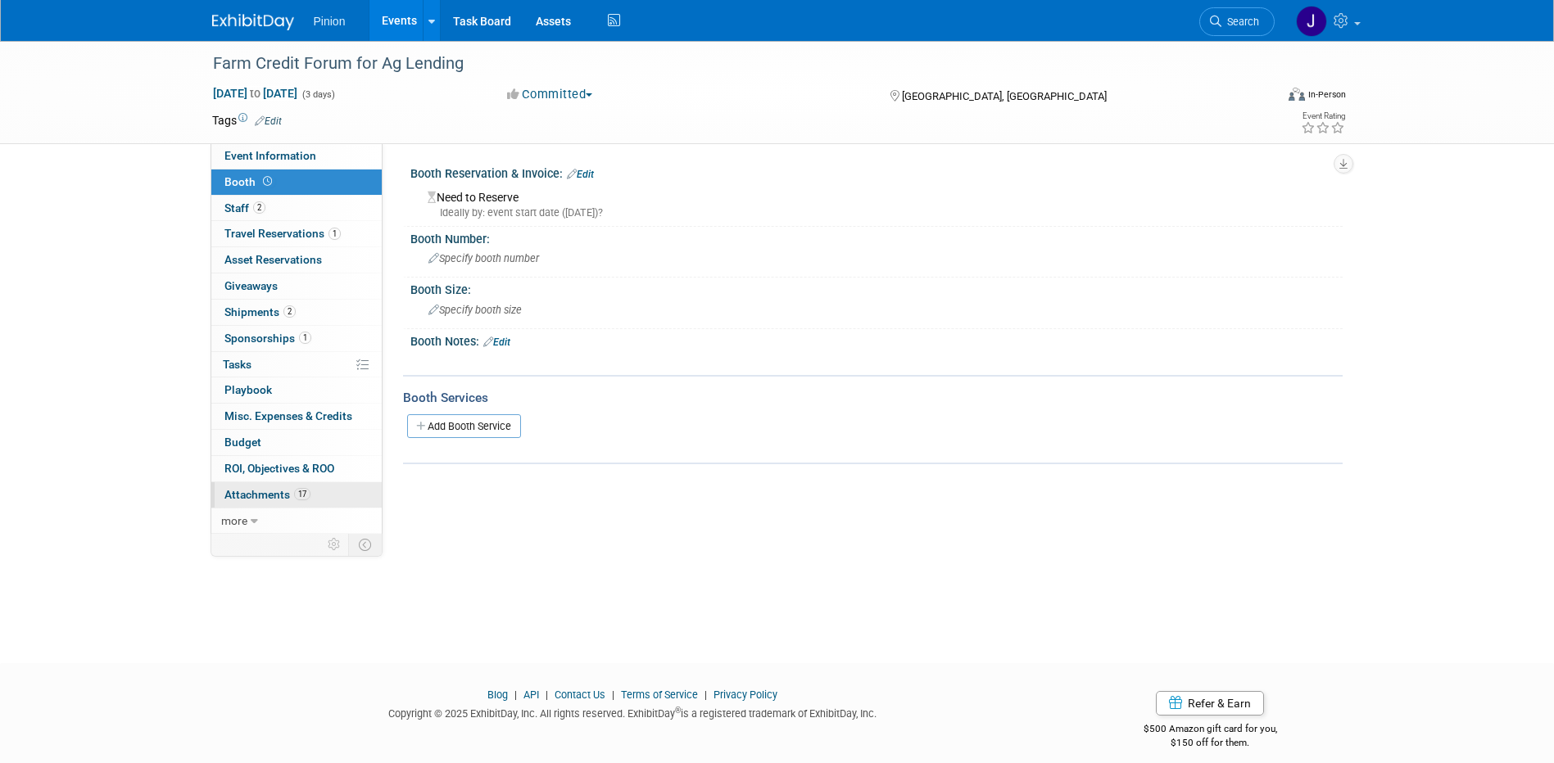
click at [274, 489] on span "Attachments 17" at bounding box center [267, 494] width 86 height 13
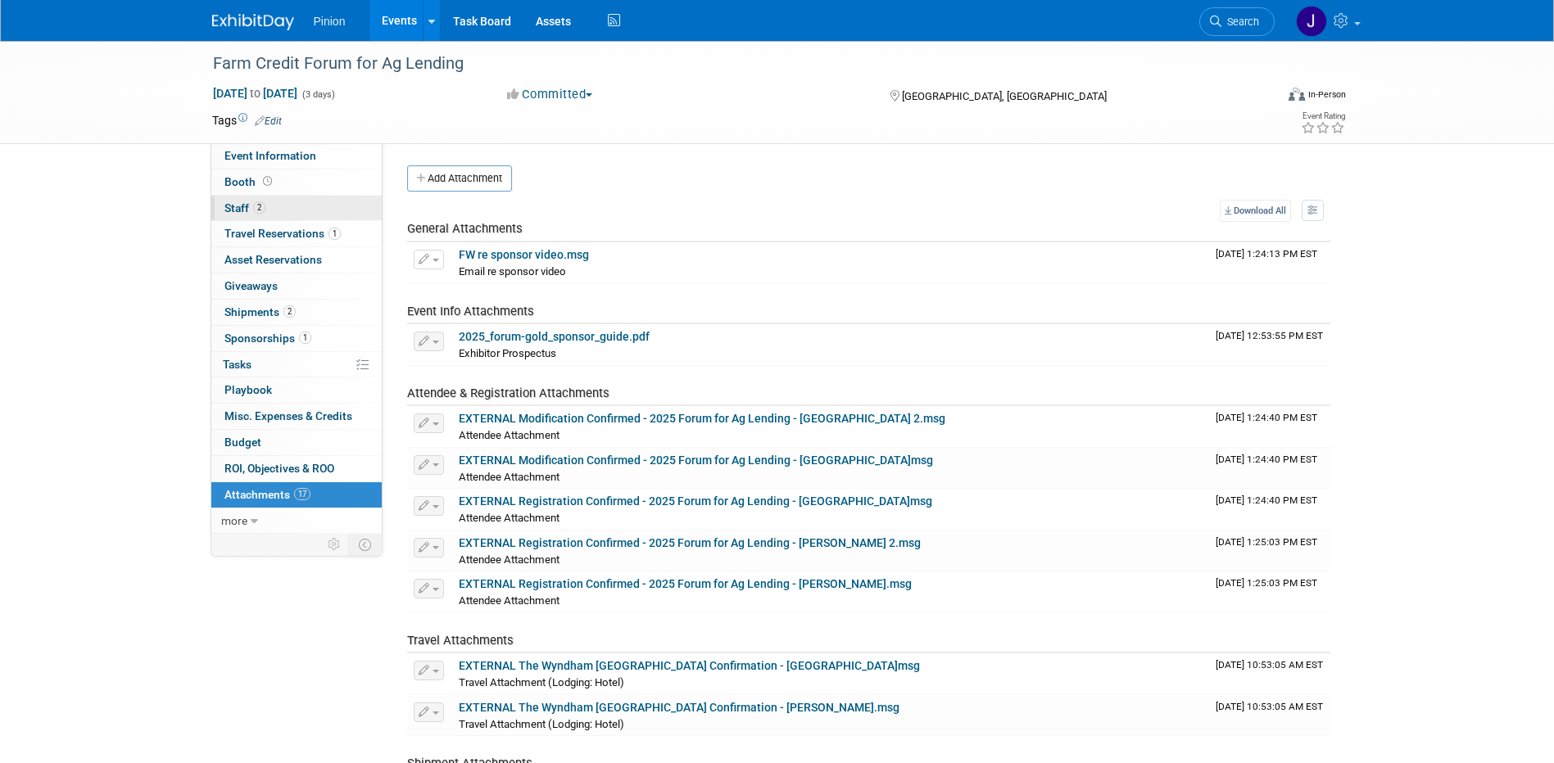
click at [261, 205] on span "2" at bounding box center [259, 207] width 12 height 12
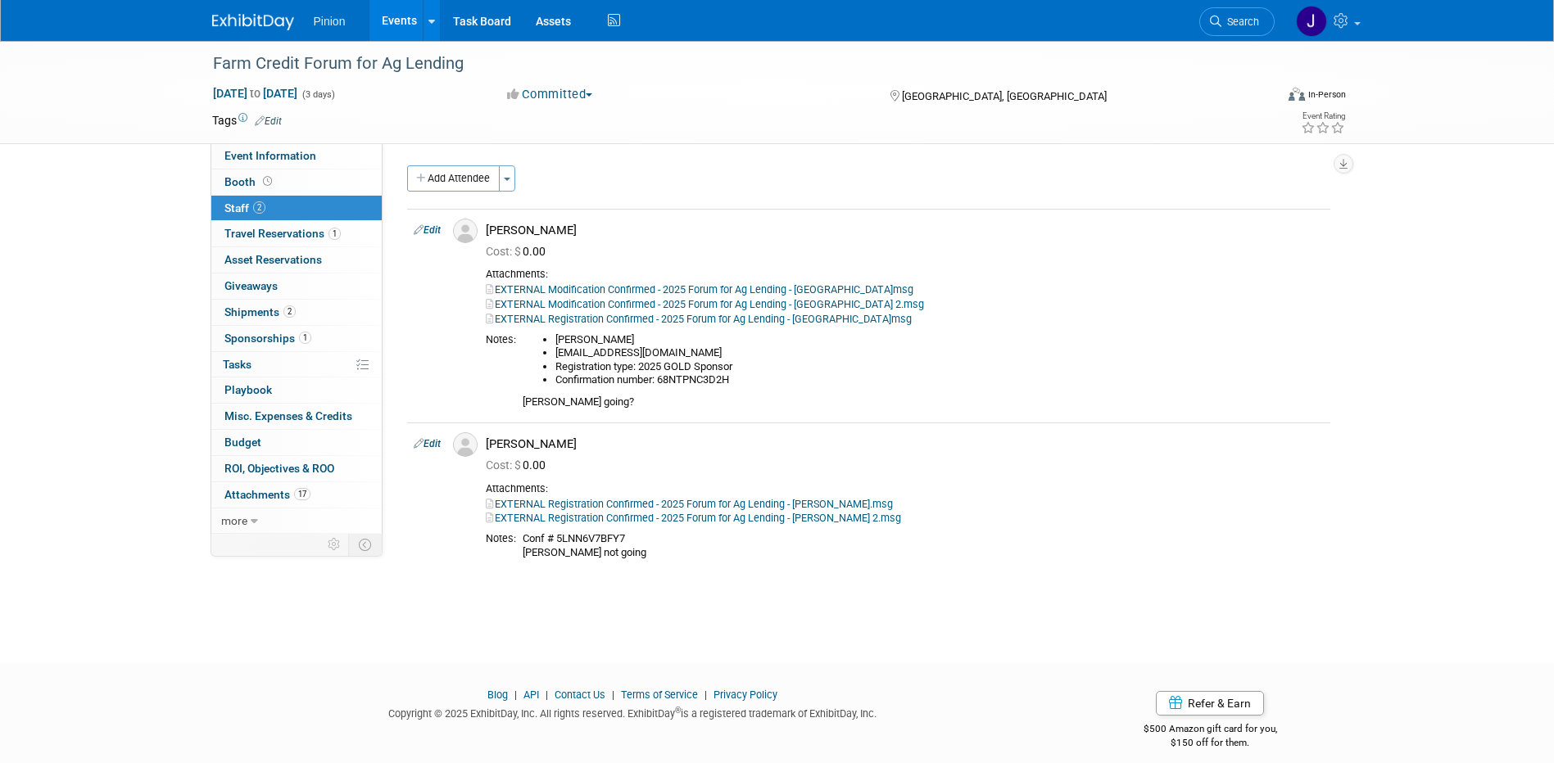
click at [224, 14] on img at bounding box center [253, 22] width 82 height 16
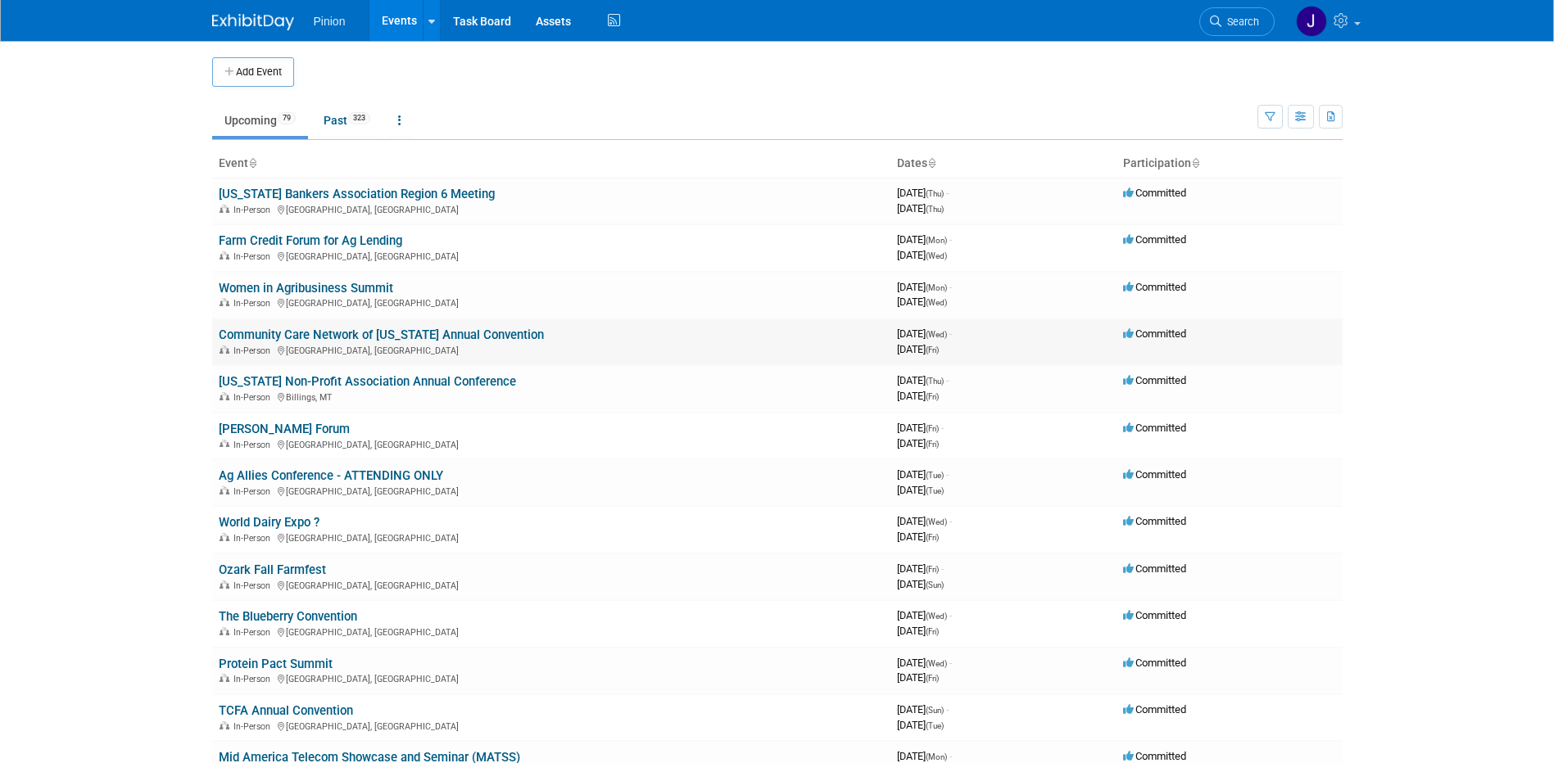
click at [254, 331] on link "Community Care Network of [US_STATE] Annual Convention" at bounding box center [381, 335] width 325 height 15
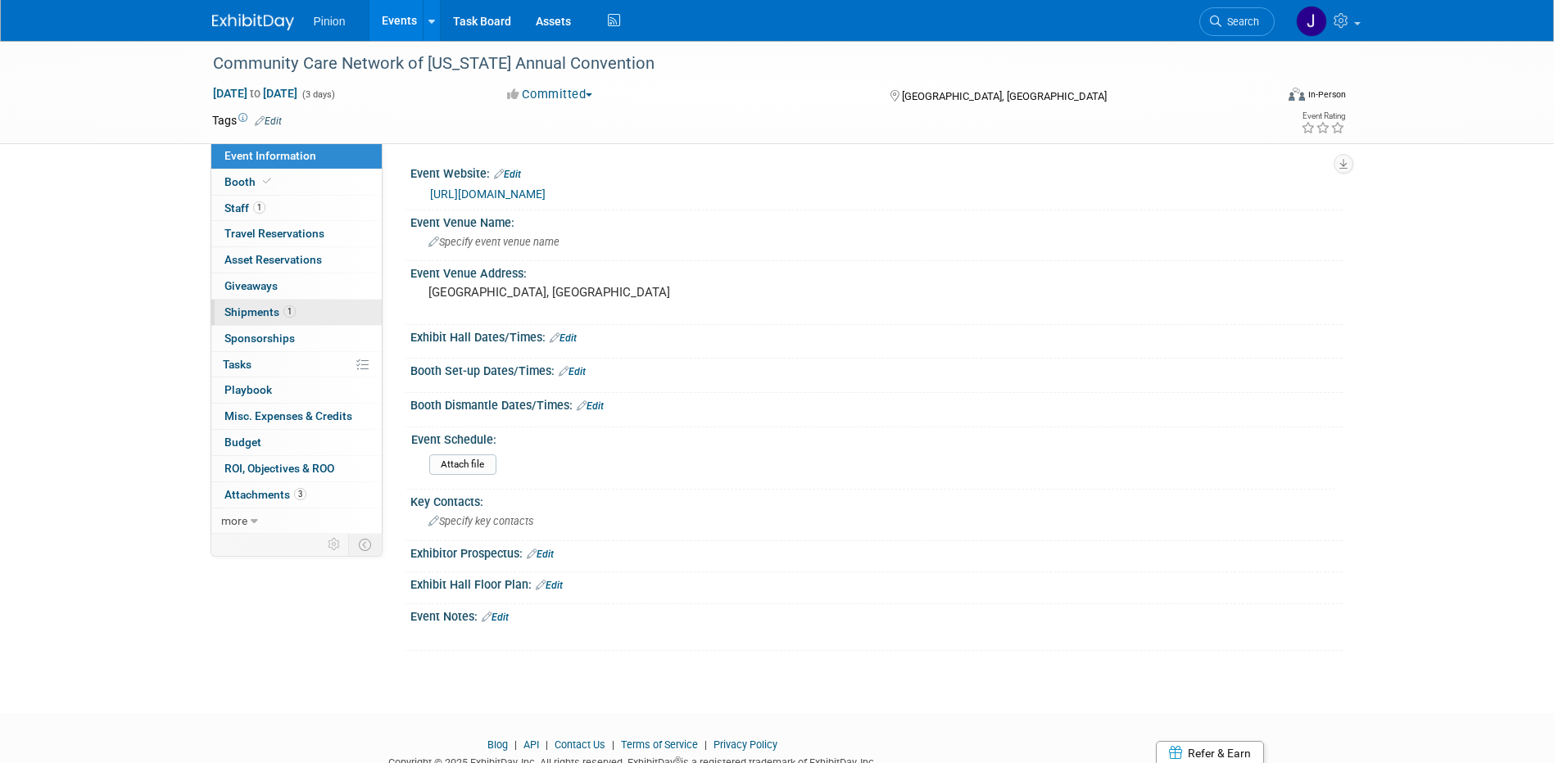
click at [256, 313] on span "Shipments 1" at bounding box center [259, 311] width 71 height 13
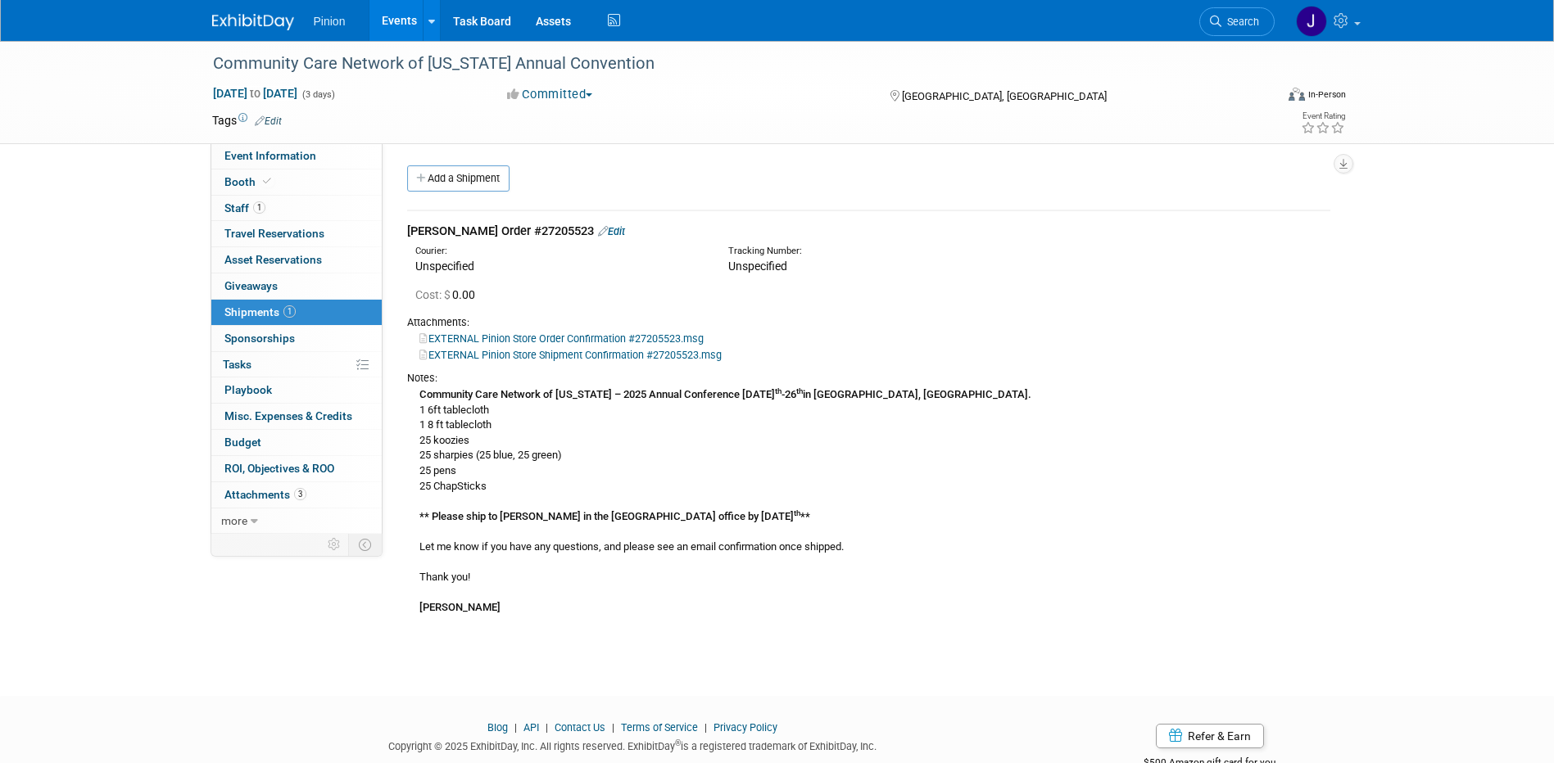
click at [591, 352] on link "EXTERNAL Pinion Store Shipment Confirmation #27205523.msg" at bounding box center [570, 355] width 302 height 12
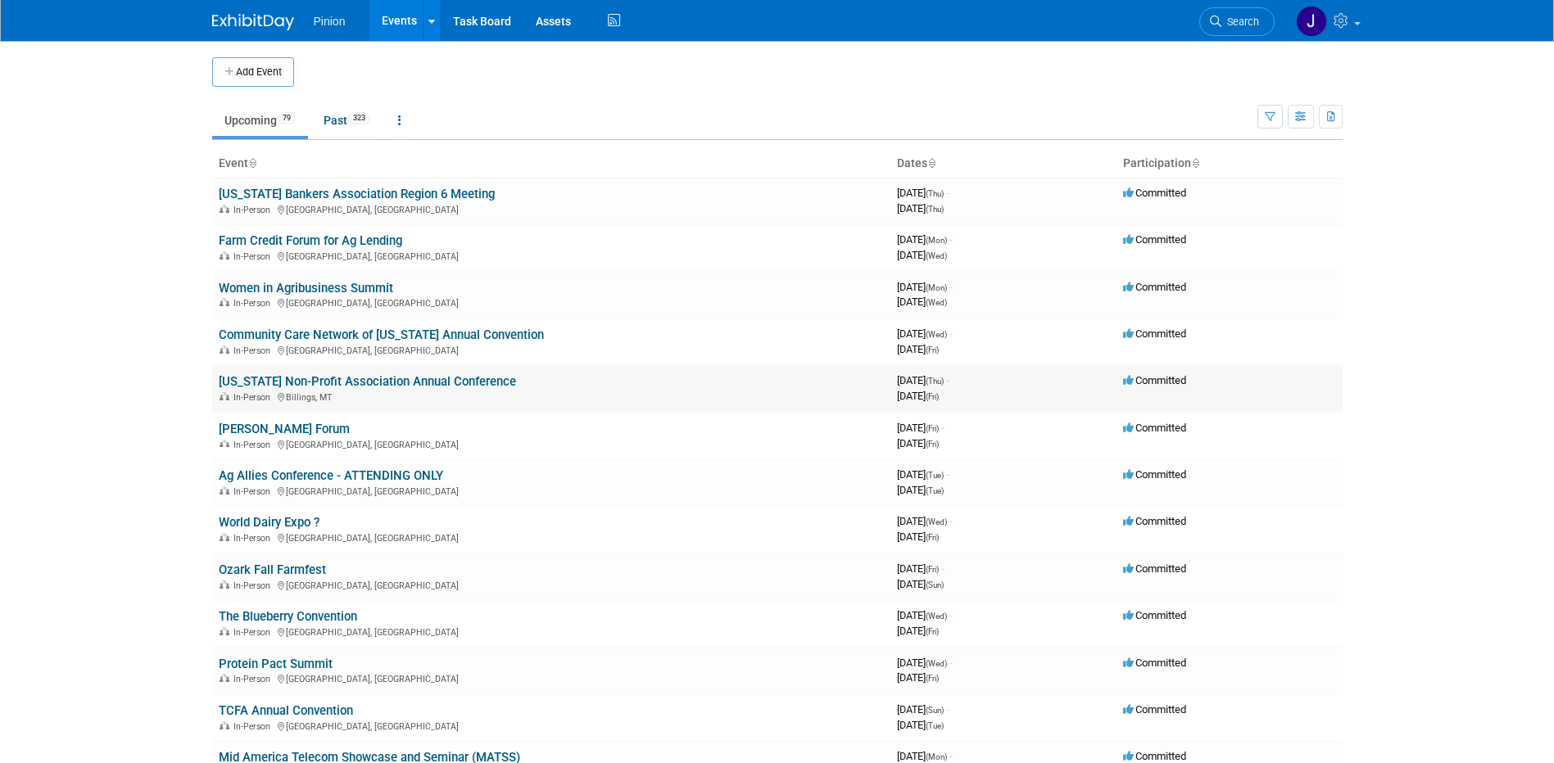
click at [322, 380] on link "[US_STATE] Non-Profit Association Annual Conference" at bounding box center [367, 381] width 297 height 15
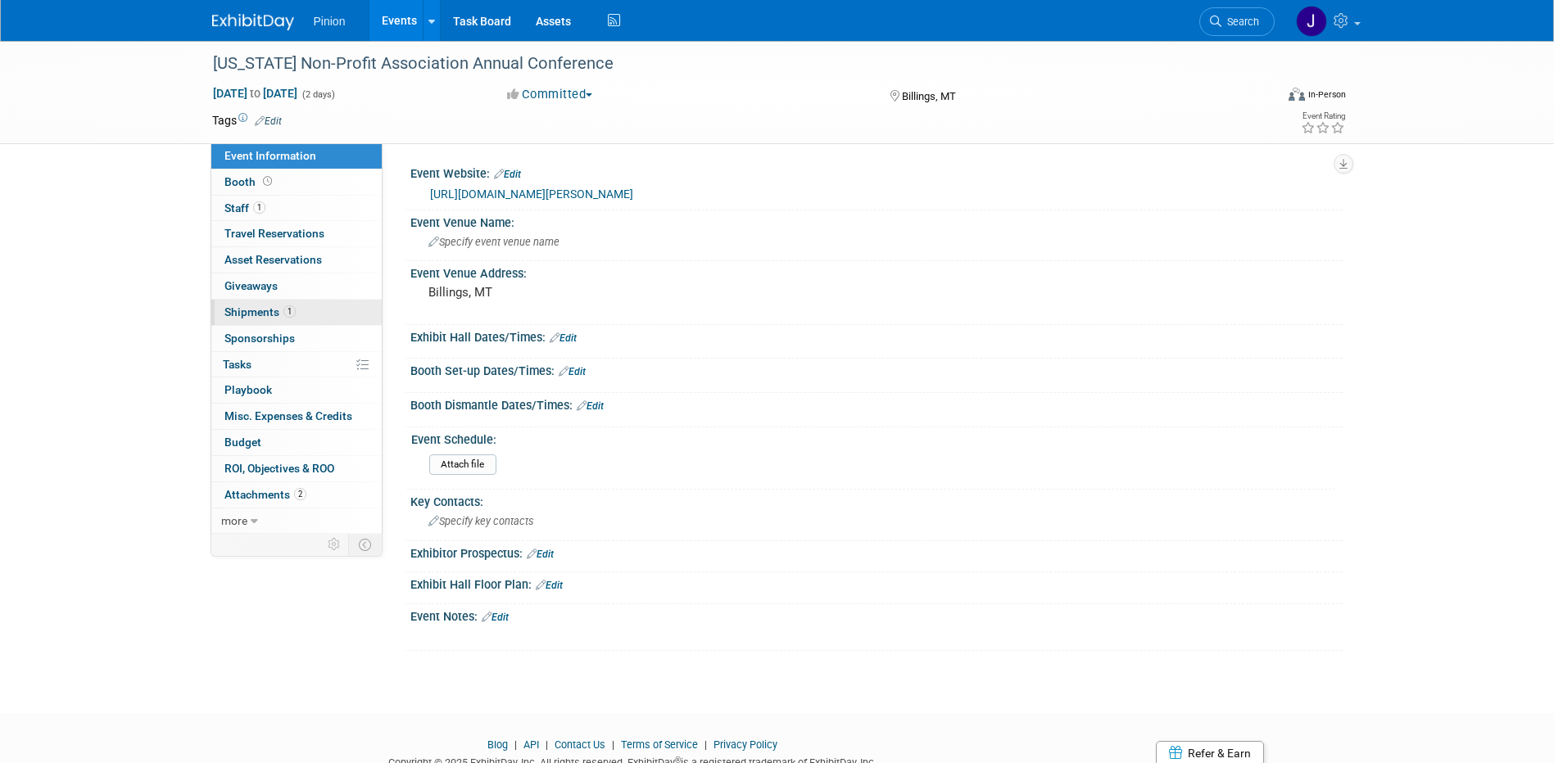
click at [269, 316] on span "Shipments 1" at bounding box center [259, 311] width 71 height 13
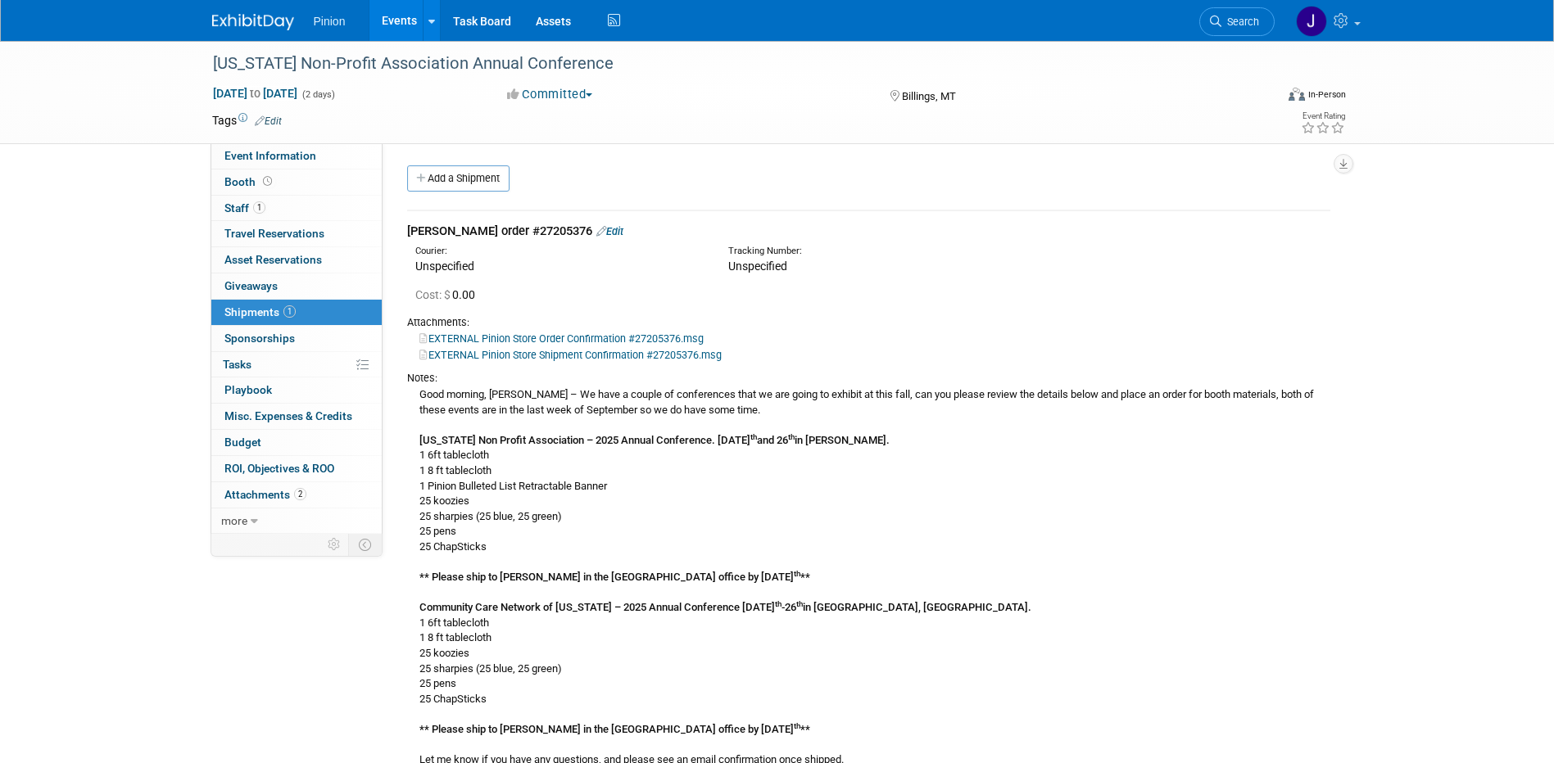
click at [515, 353] on link "EXTERNAL Pinion Store Shipment Confirmation #27205376.msg" at bounding box center [570, 355] width 302 height 12
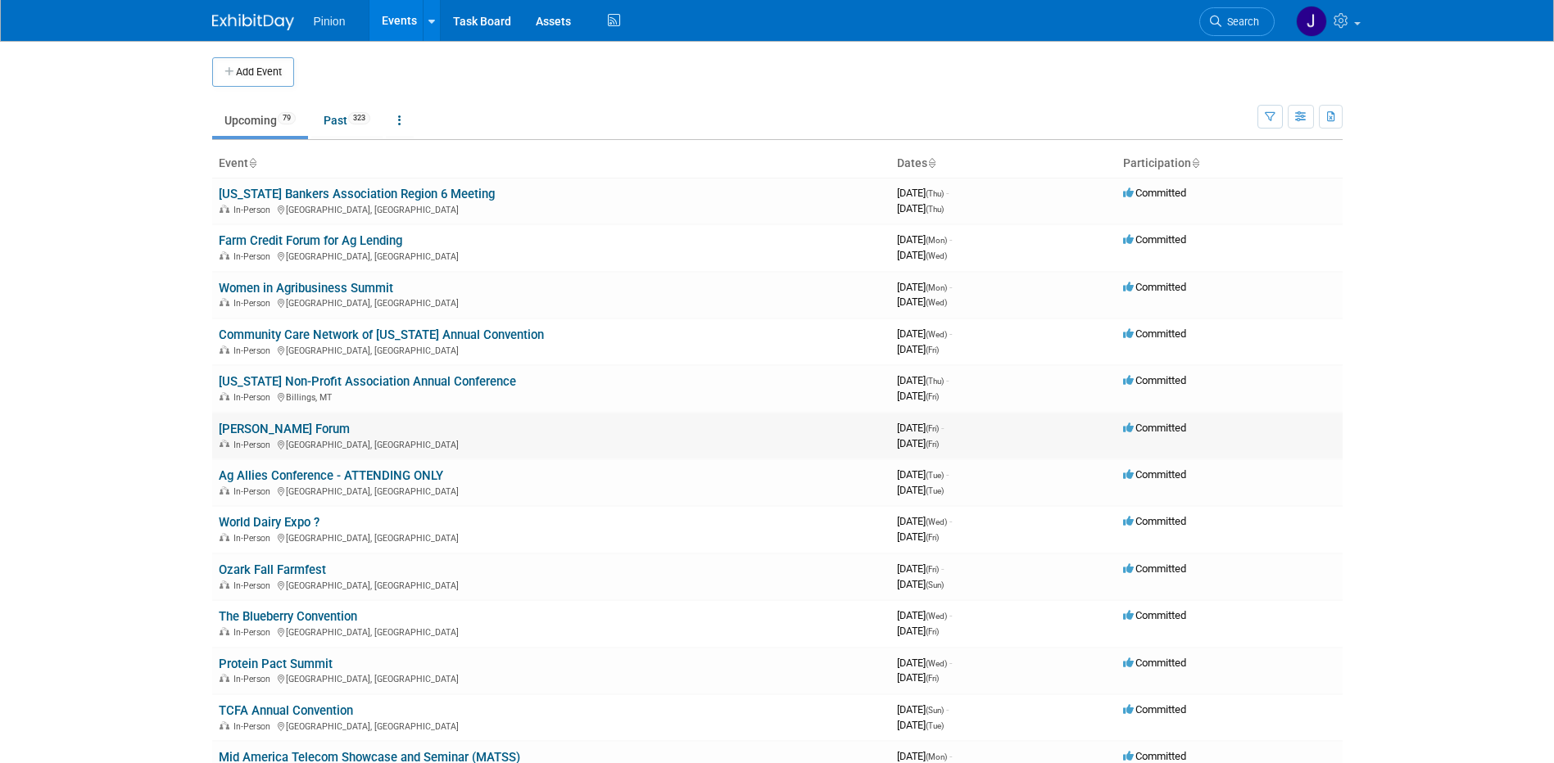
click at [308, 426] on link "[PERSON_NAME] Forum" at bounding box center [284, 429] width 131 height 15
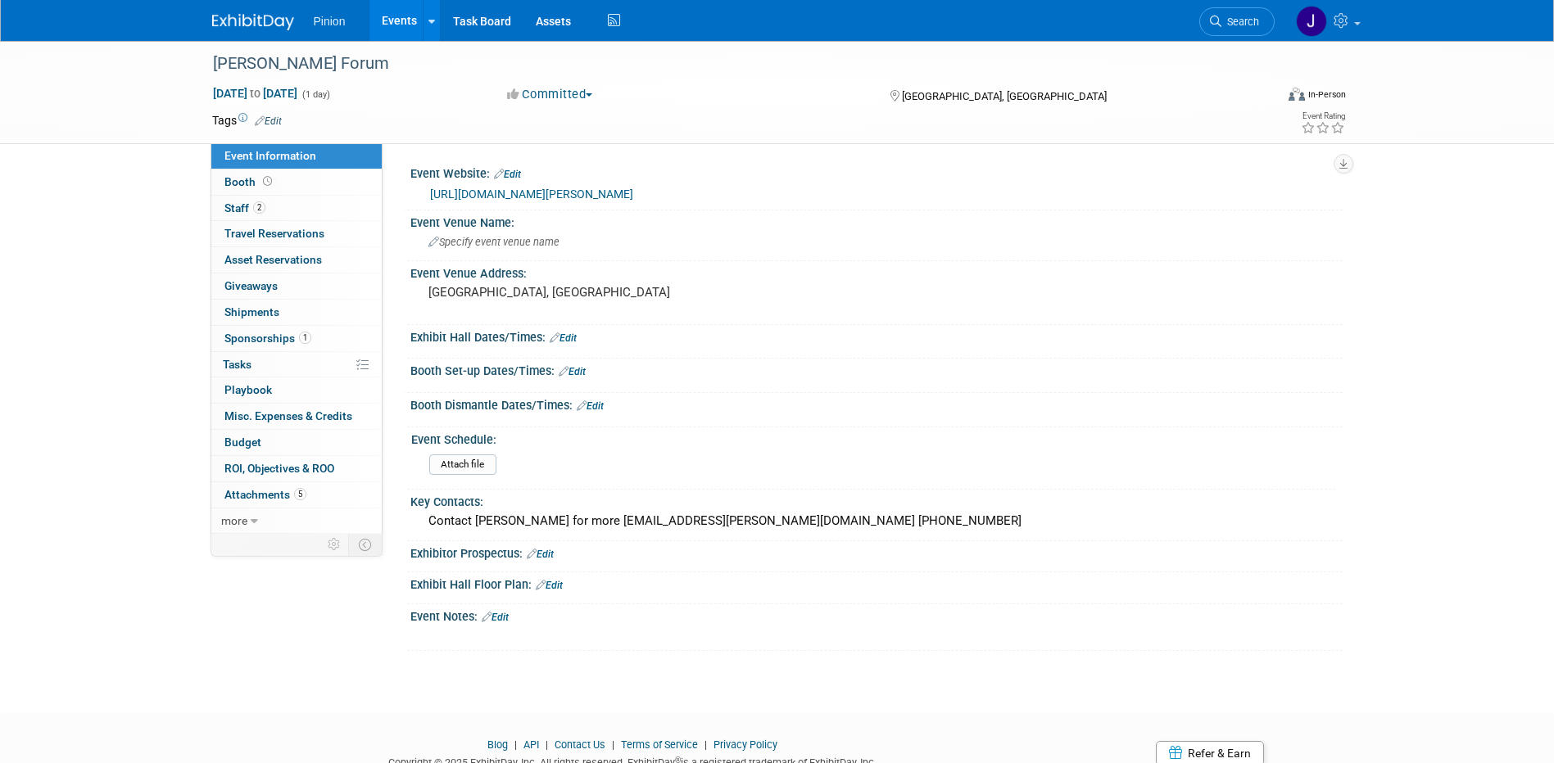
click at [579, 195] on link "[URL][DOMAIN_NAME][PERSON_NAME]" at bounding box center [531, 194] width 203 height 13
click at [237, 13] on link at bounding box center [263, 13] width 102 height 13
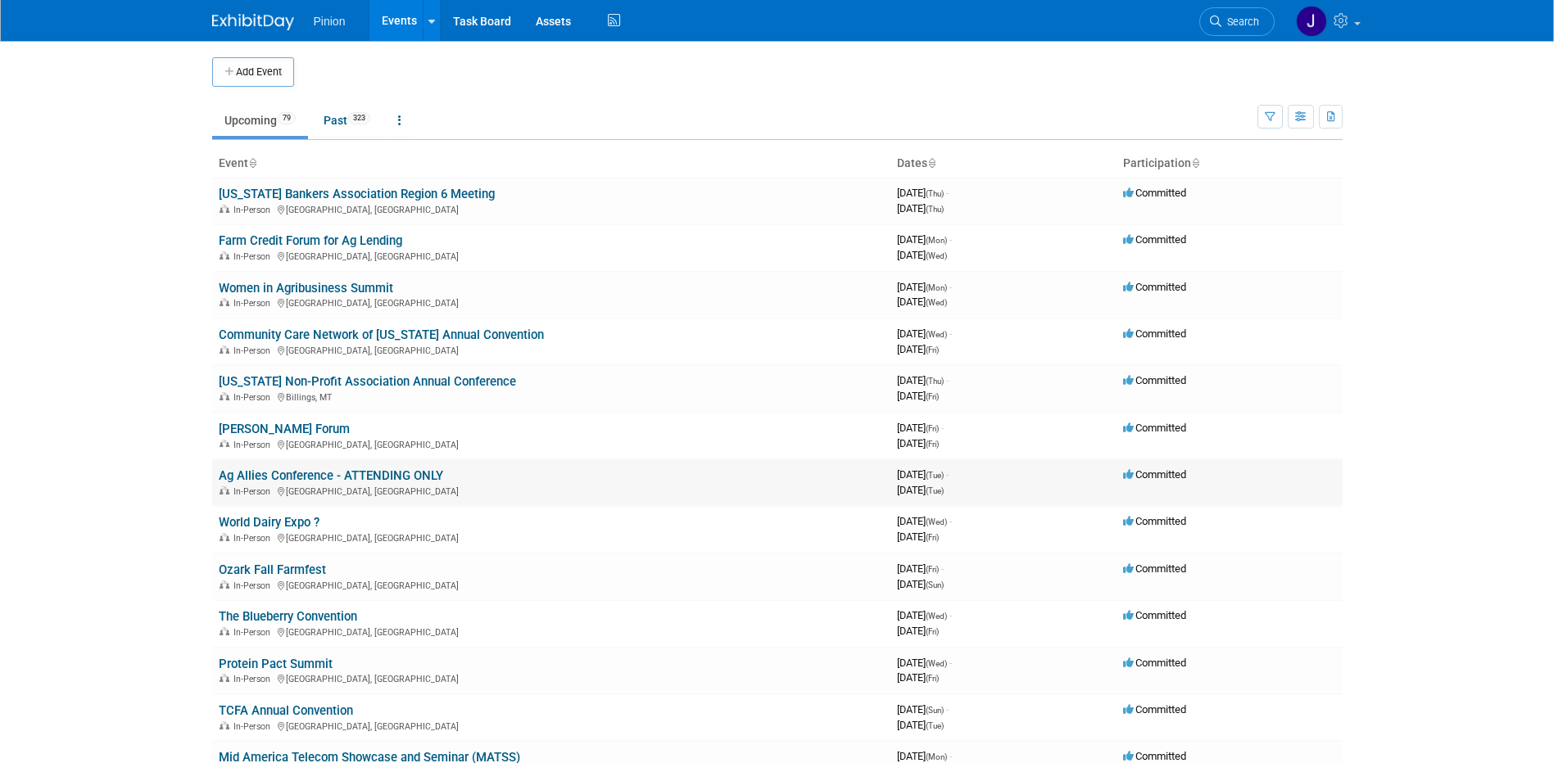
click at [322, 474] on link "Ag Allies Conference - ATTENDING ONLY" at bounding box center [331, 475] width 224 height 15
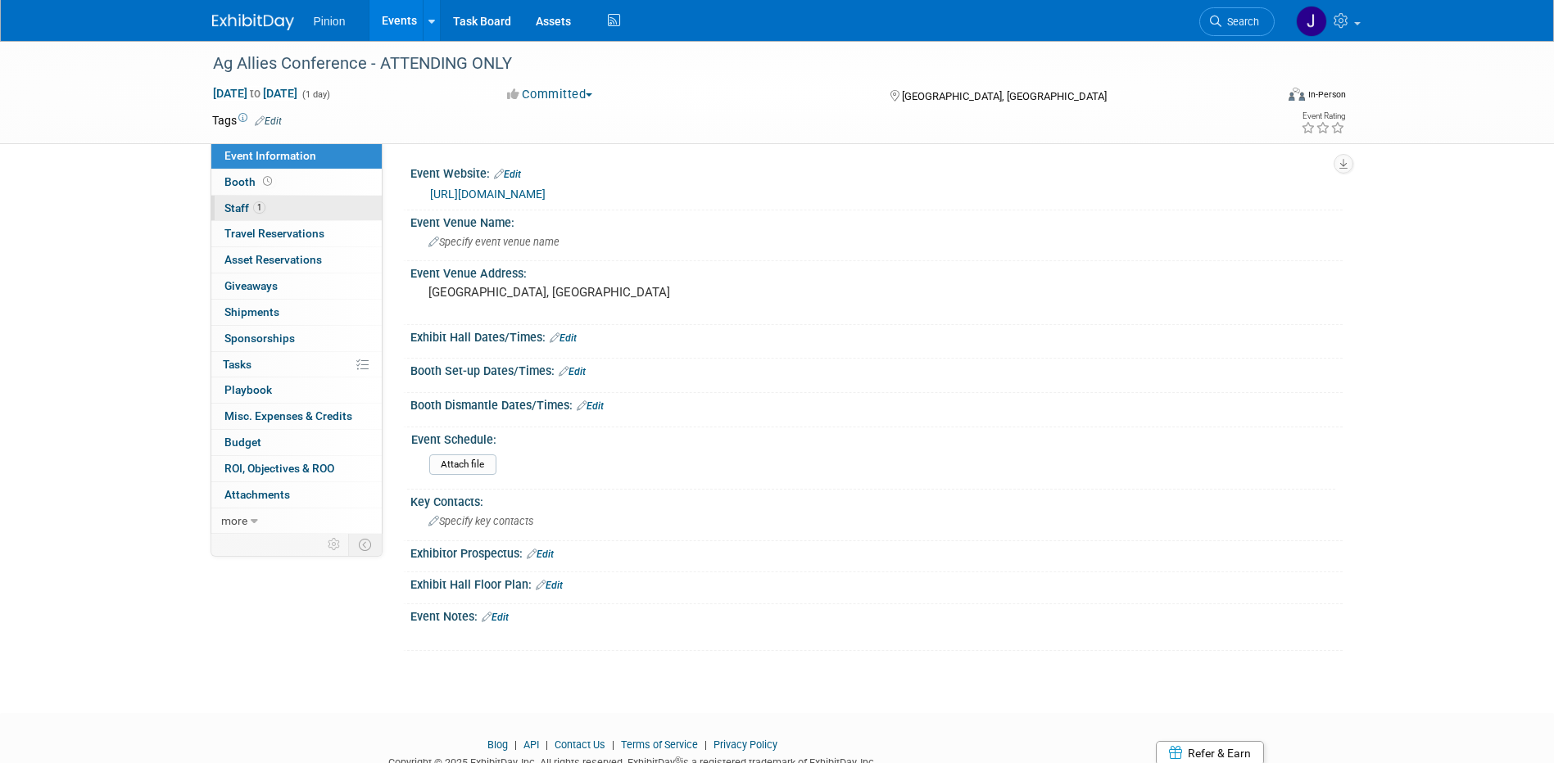
click at [267, 214] on link "1 Staff 1" at bounding box center [296, 208] width 170 height 25
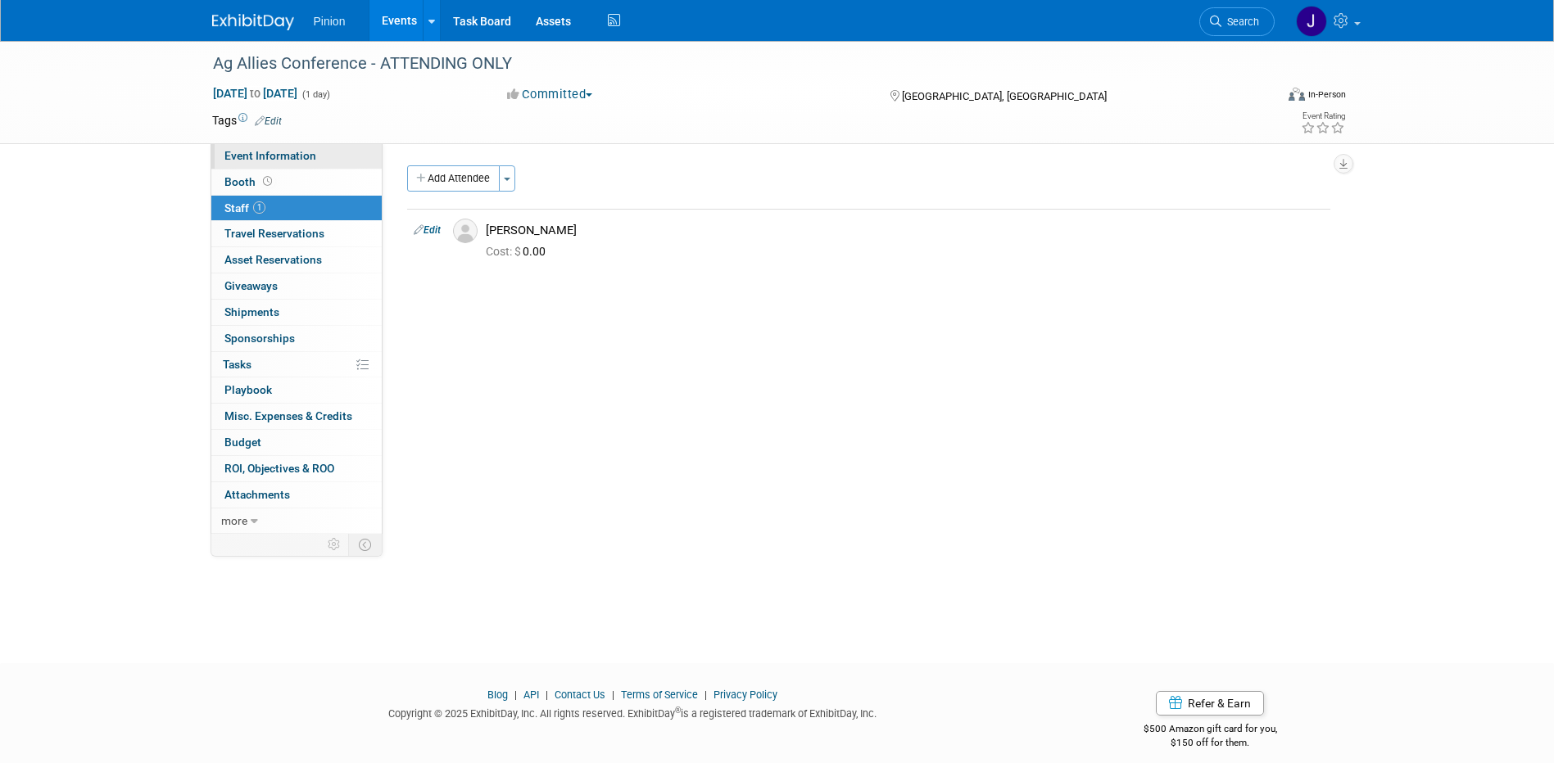
click at [270, 152] on span "Event Information" at bounding box center [270, 155] width 92 height 13
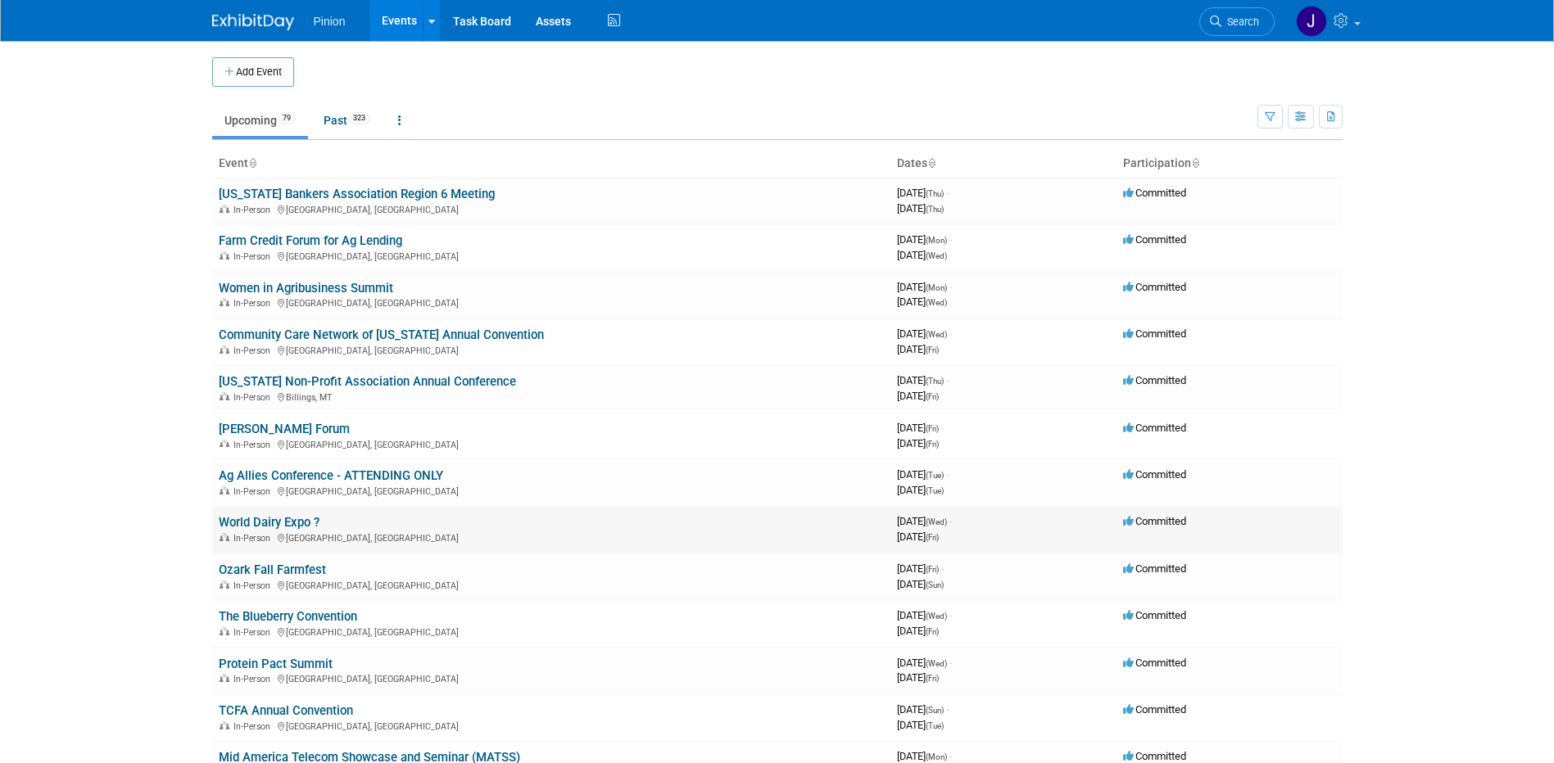
click at [248, 522] on link "World Dairy Expo ?" at bounding box center [269, 522] width 101 height 15
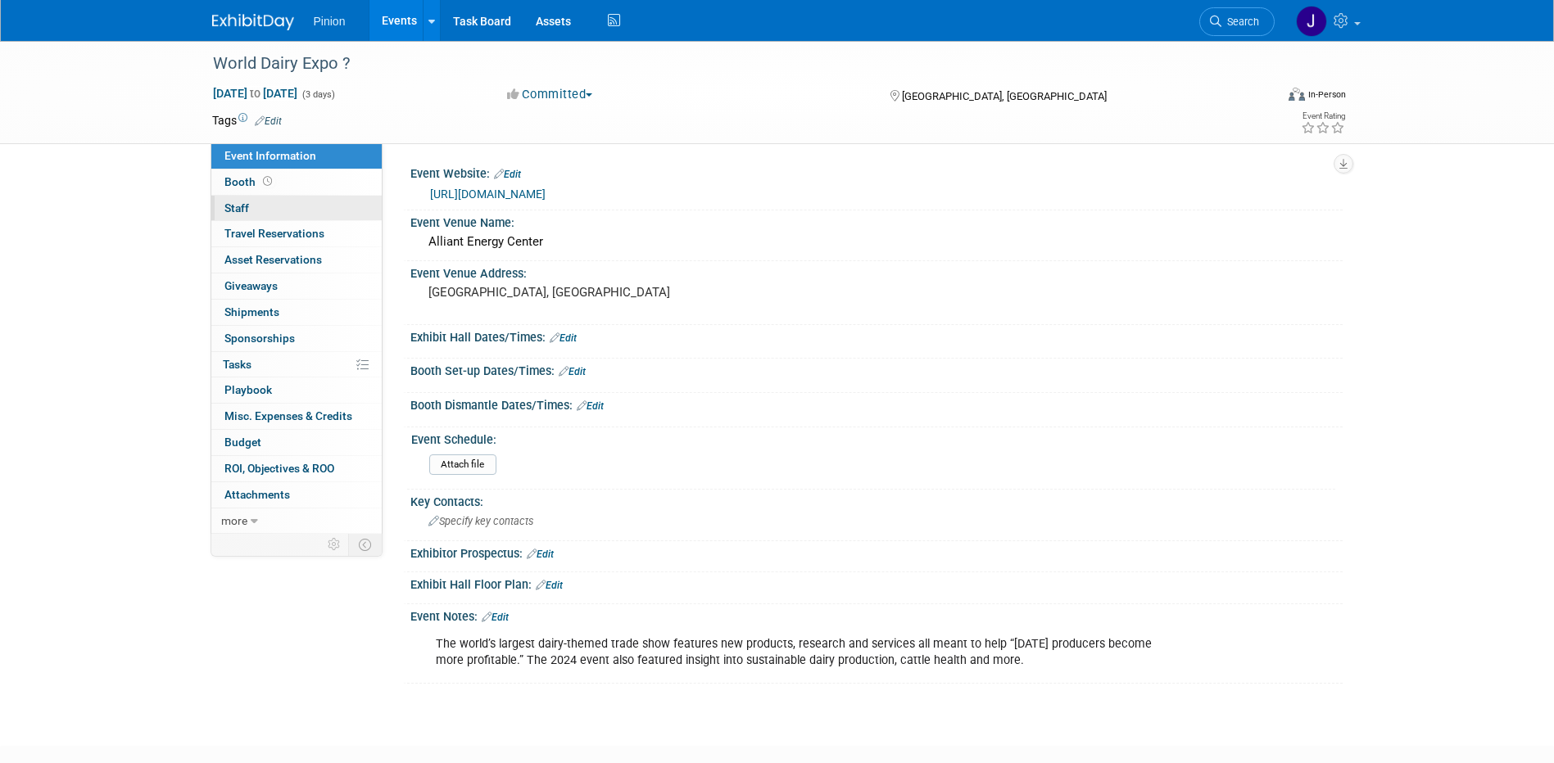
click at [257, 210] on link "0 Staff 0" at bounding box center [296, 208] width 170 height 25
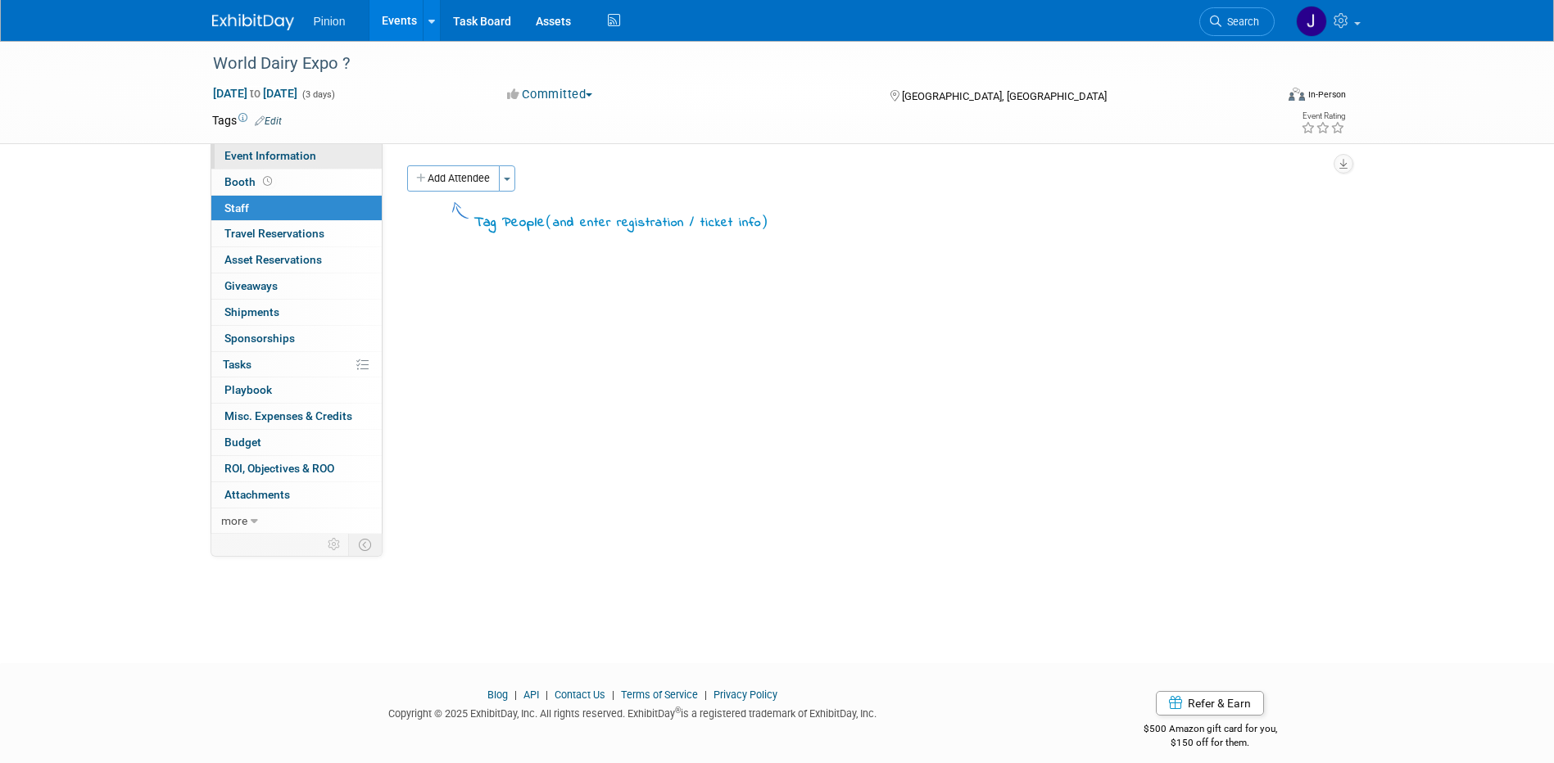
click at [269, 156] on span "Event Information" at bounding box center [270, 155] width 92 height 13
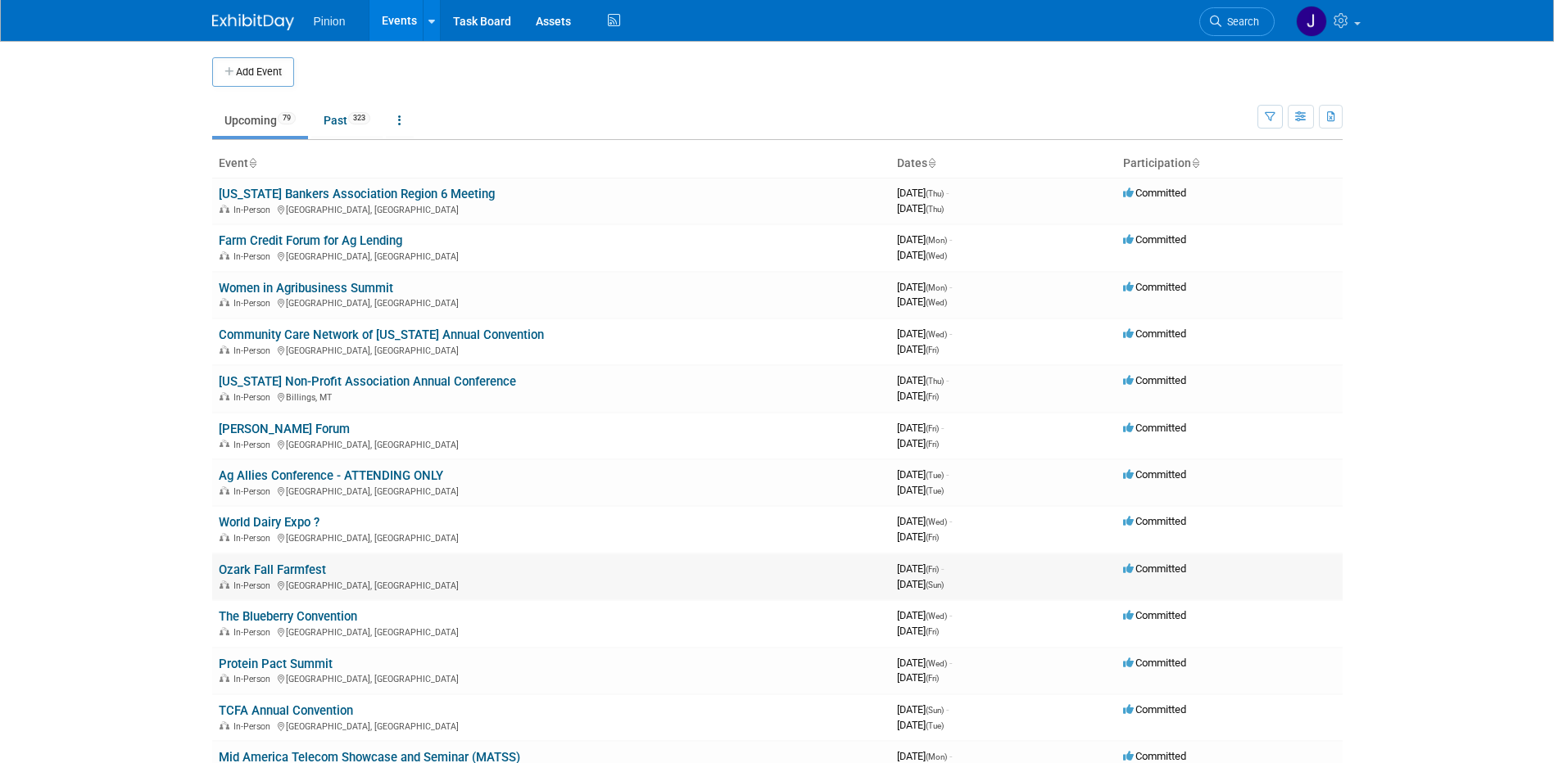
click at [291, 569] on link "Ozark Fall Farmfest" at bounding box center [272, 570] width 107 height 15
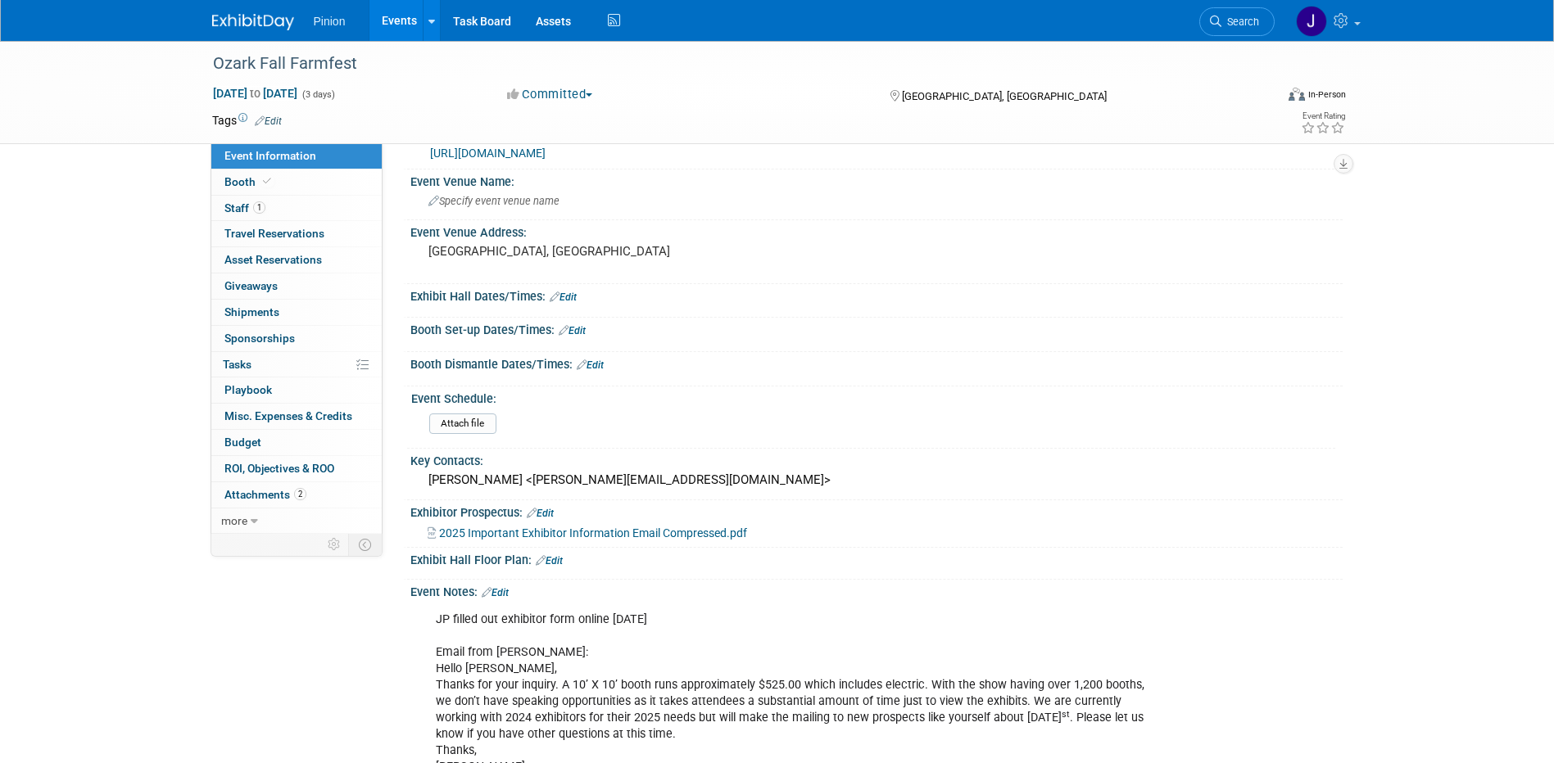
scroll to position [10, 0]
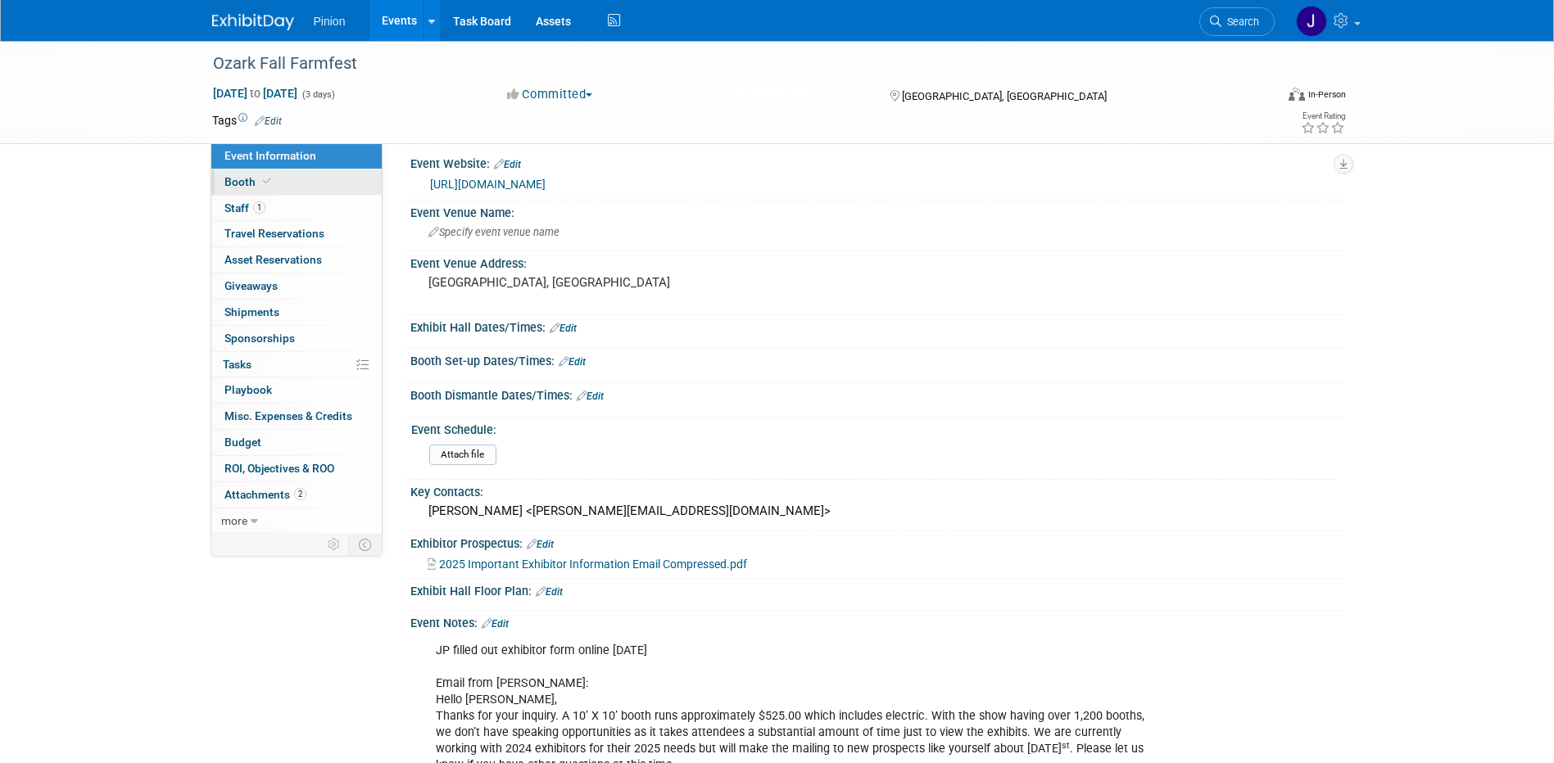
click at [232, 178] on span "Booth" at bounding box center [249, 181] width 50 height 13
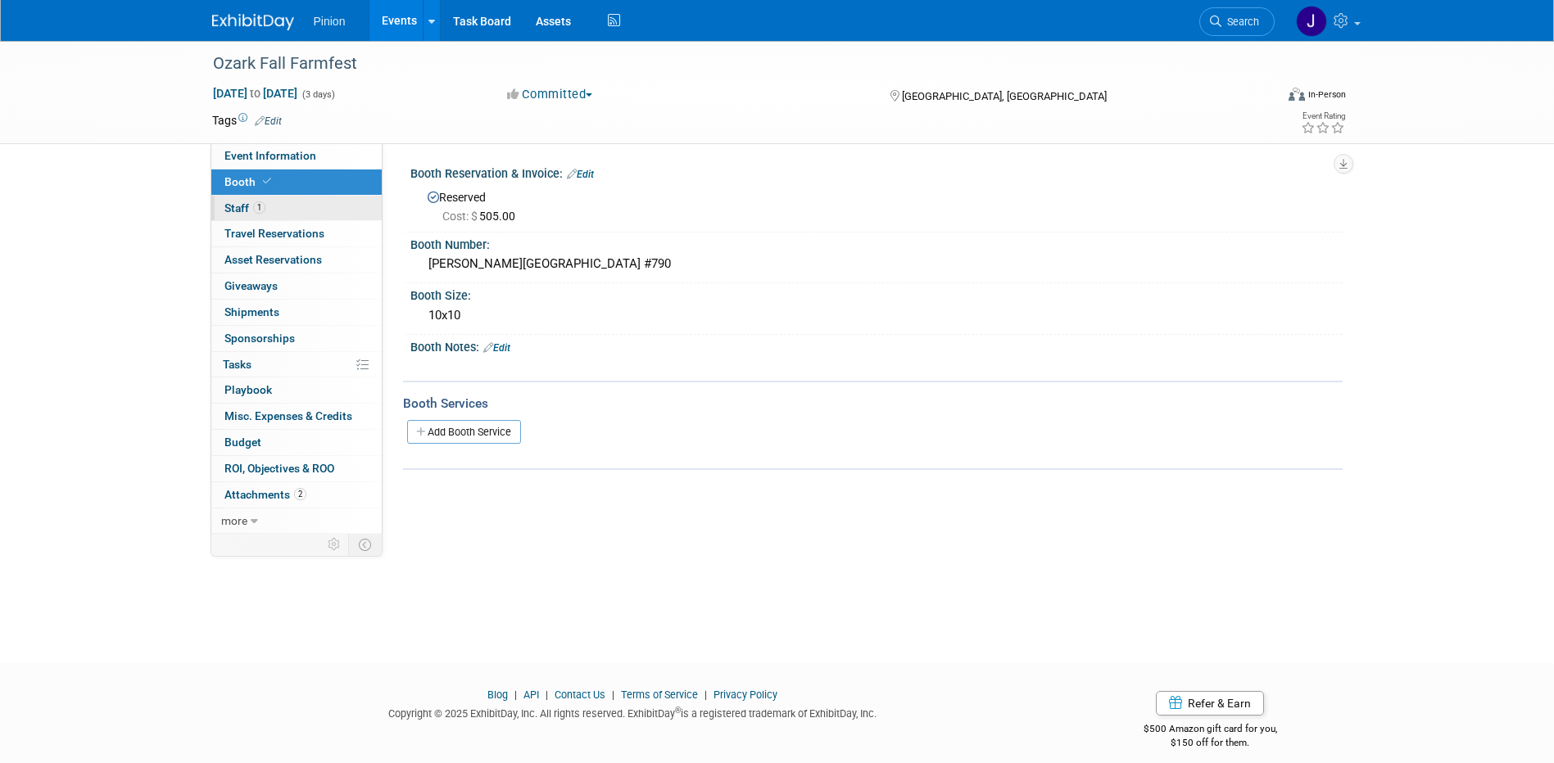
click at [263, 213] on span "Staff 1" at bounding box center [244, 207] width 41 height 13
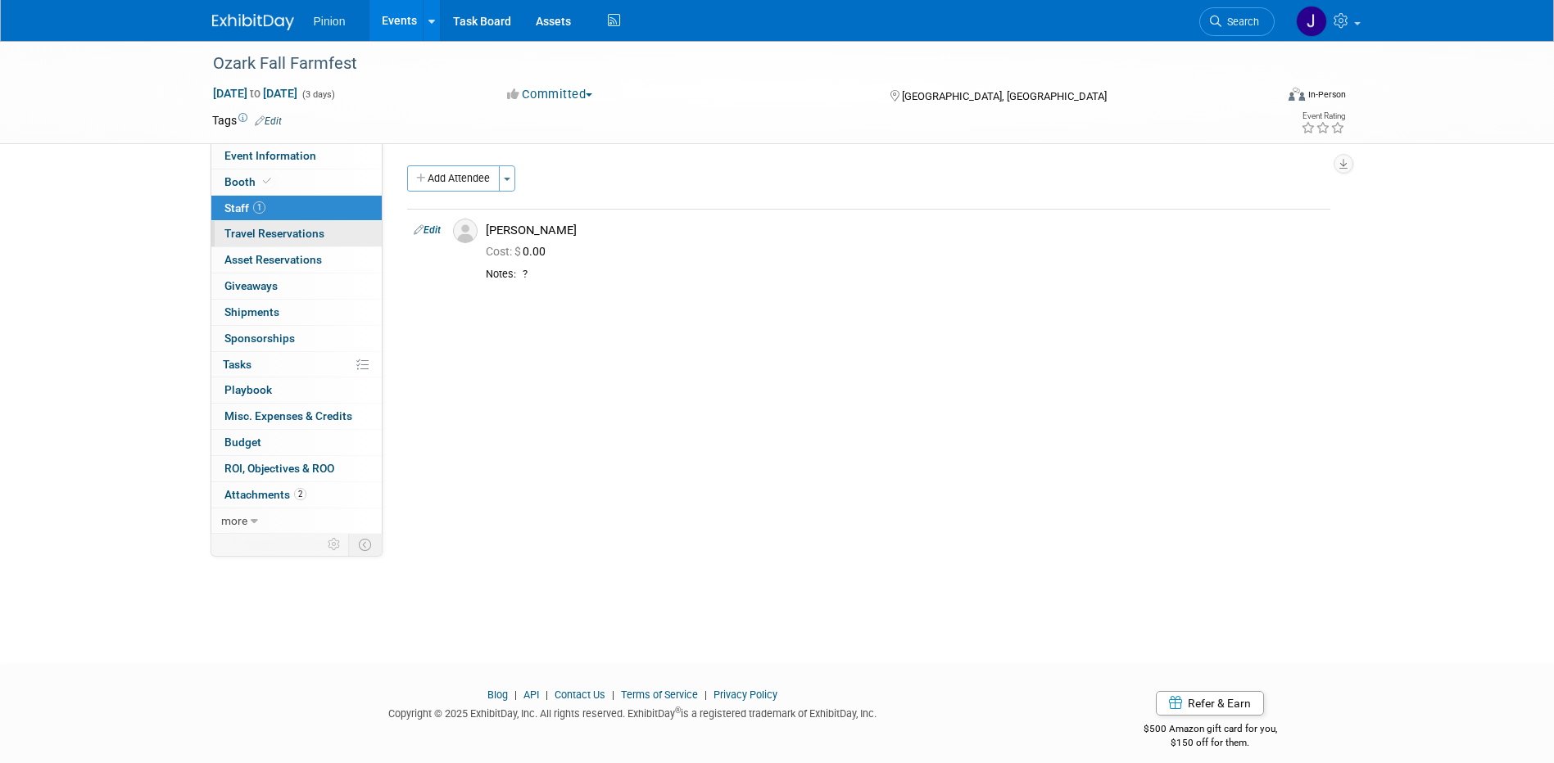
click at [319, 232] on span "Travel Reservations 0" at bounding box center [274, 233] width 100 height 13
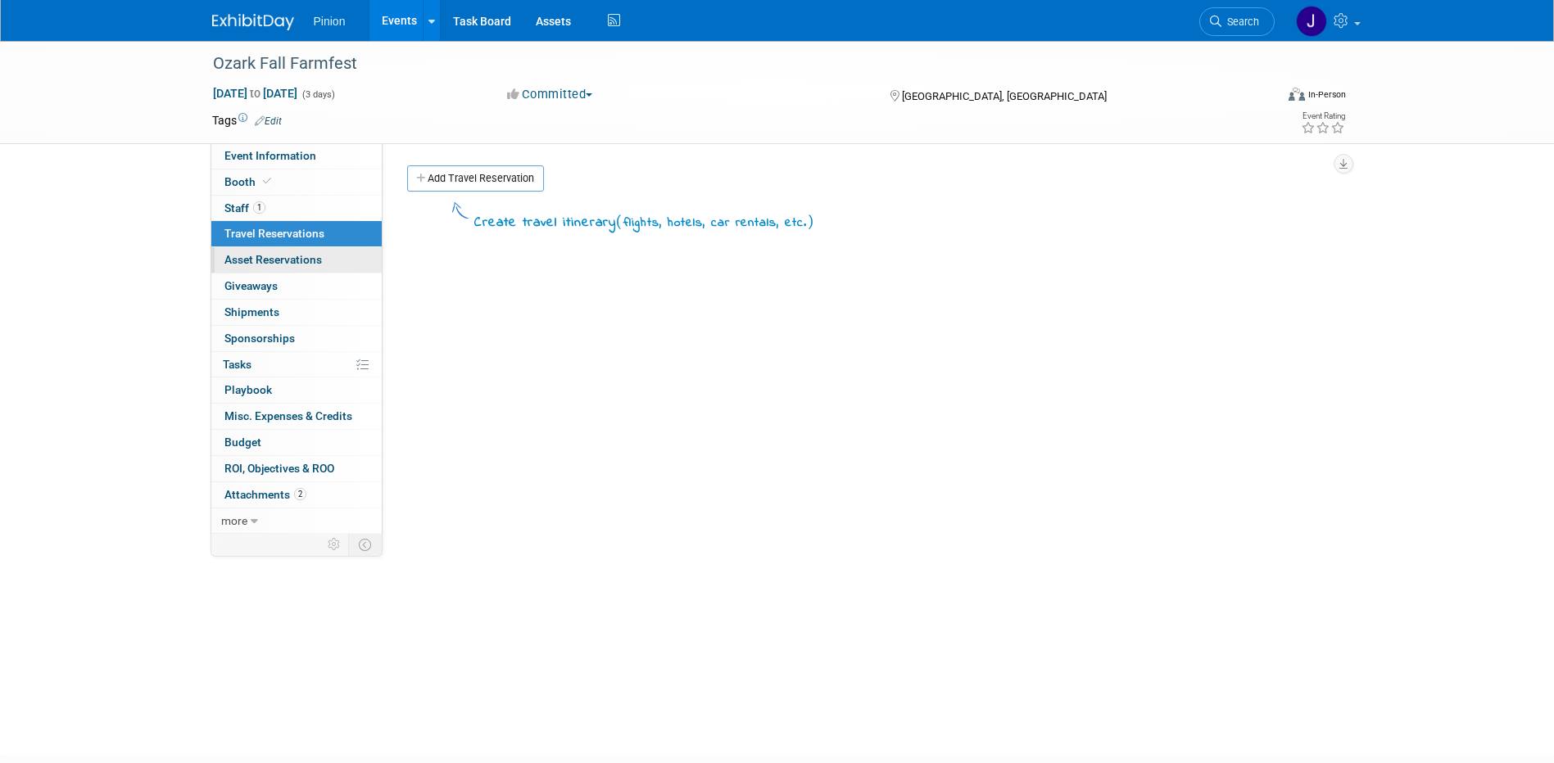
click at [305, 259] on span "Asset Reservations 0" at bounding box center [272, 259] width 97 height 13
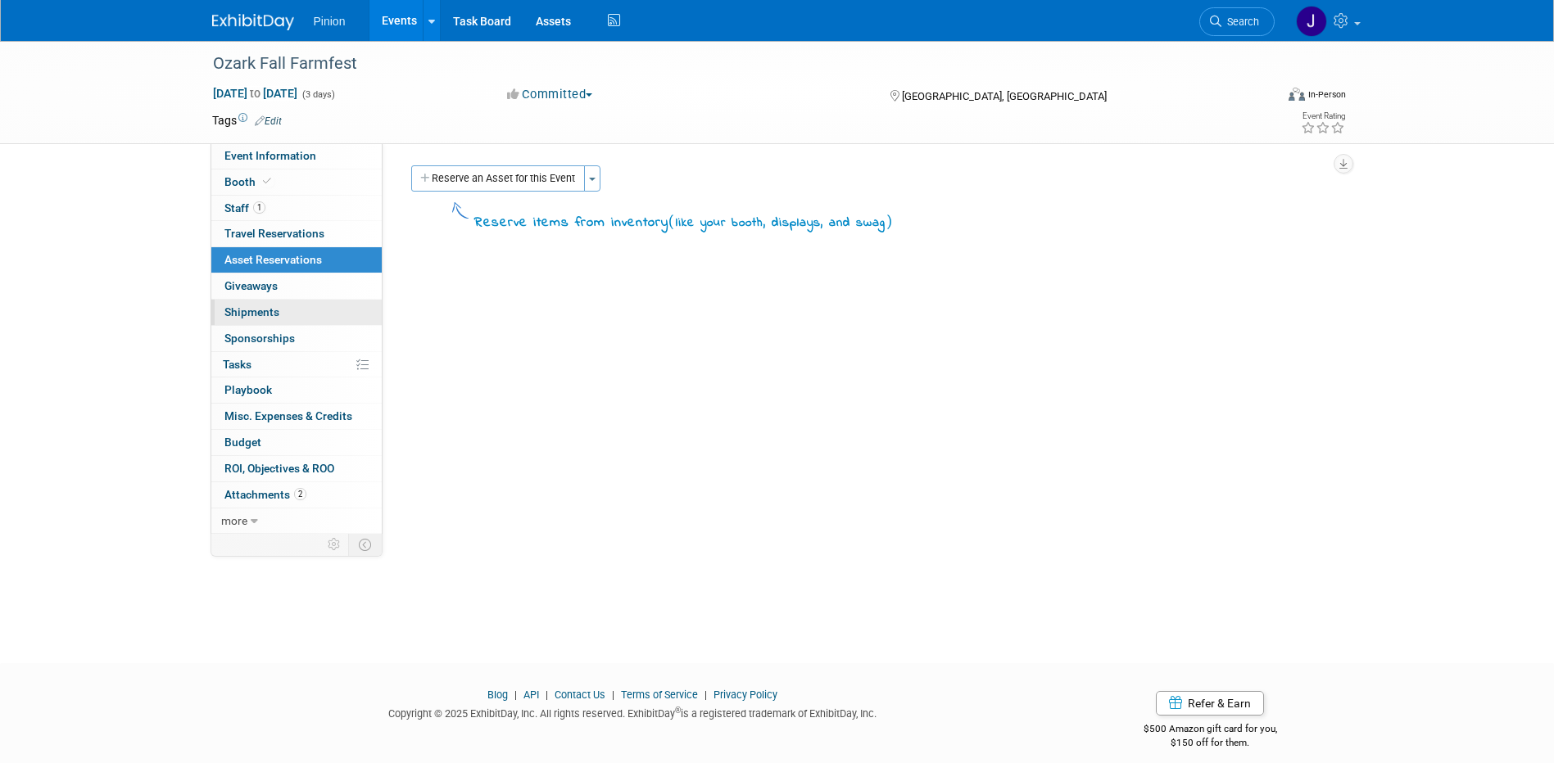
click at [267, 308] on span "Shipments 0" at bounding box center [251, 311] width 55 height 13
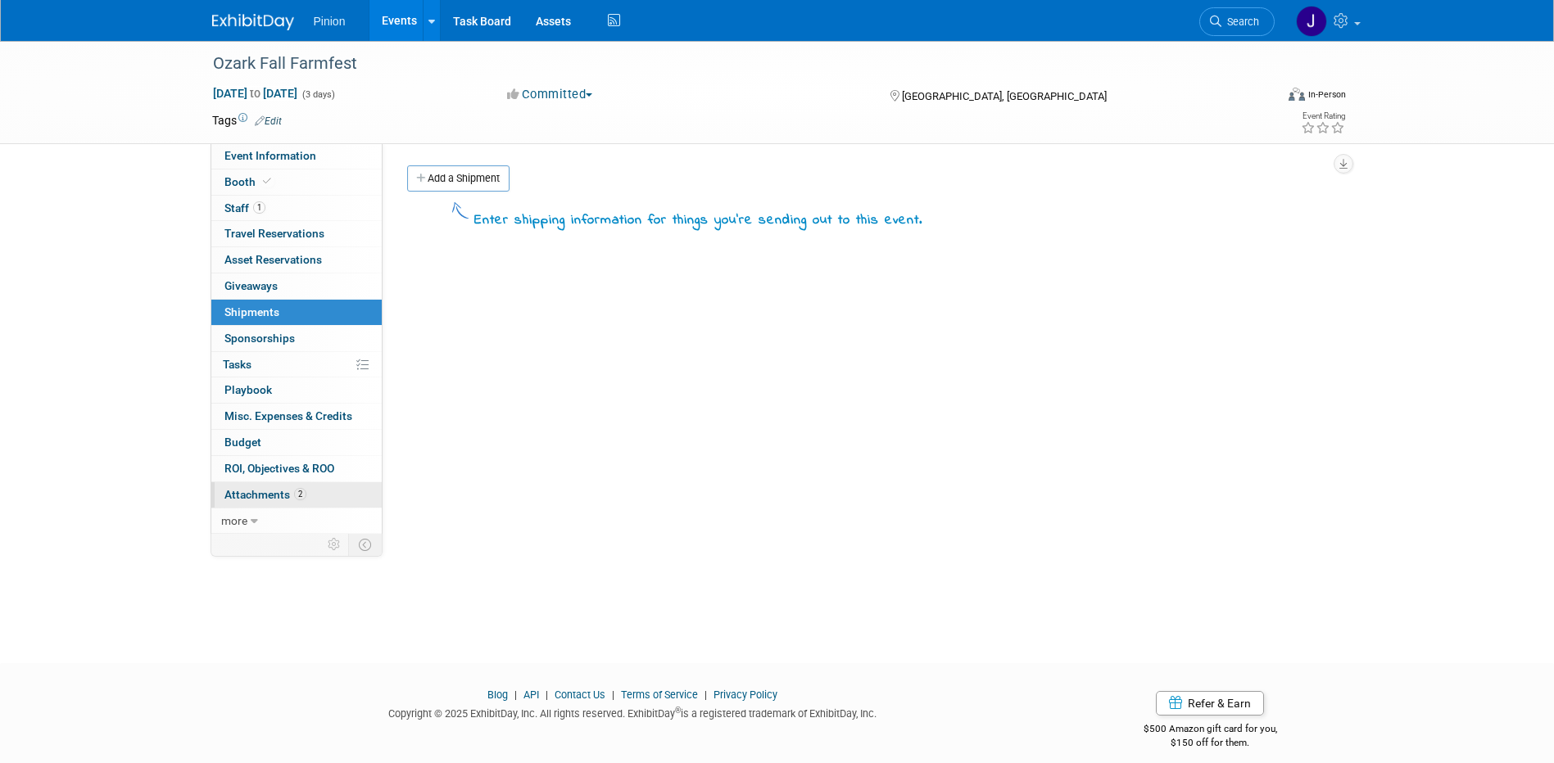
click at [250, 489] on span "Attachments 2" at bounding box center [265, 494] width 82 height 13
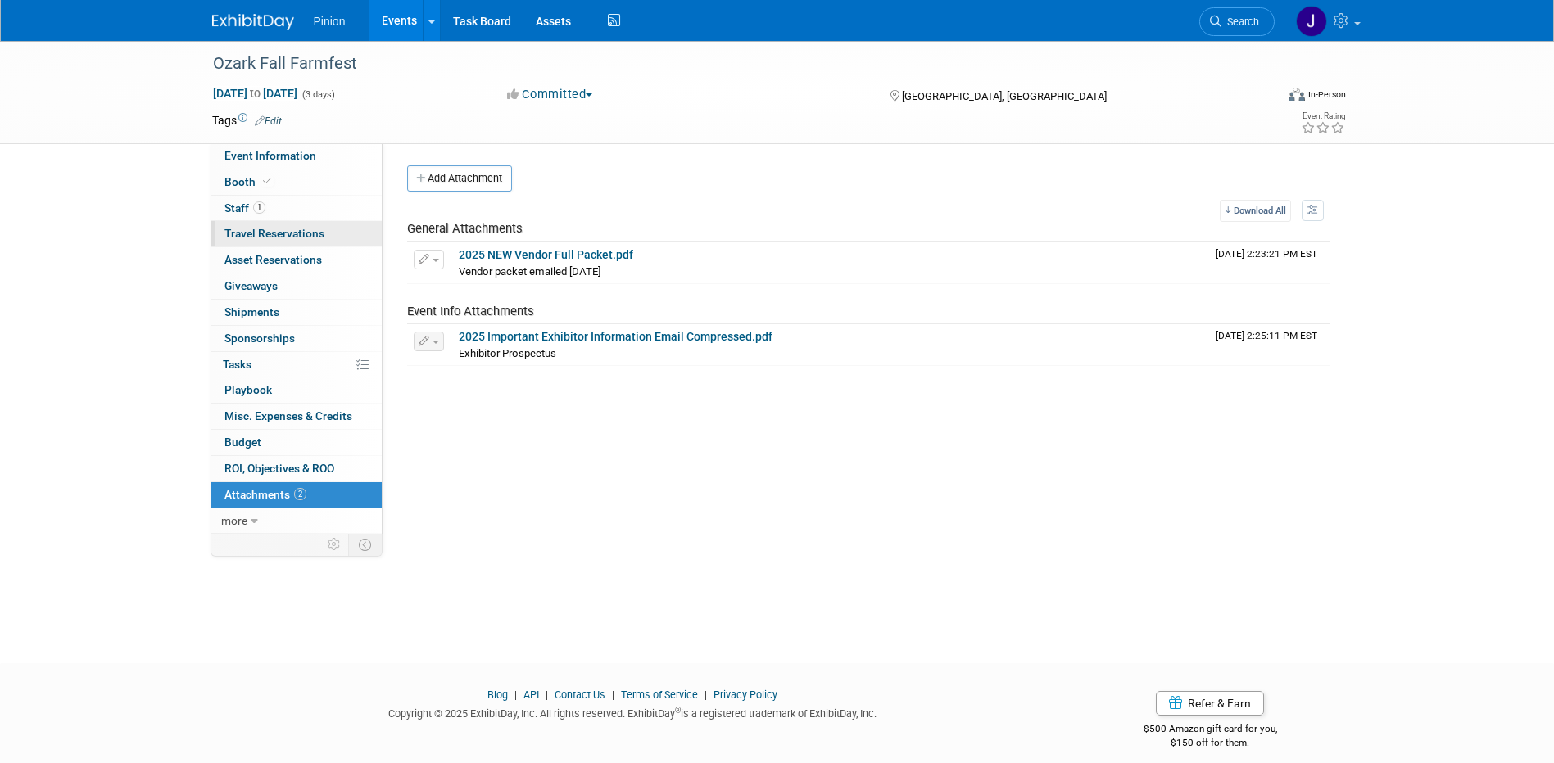
click at [287, 228] on span "Travel Reservations 0" at bounding box center [274, 233] width 100 height 13
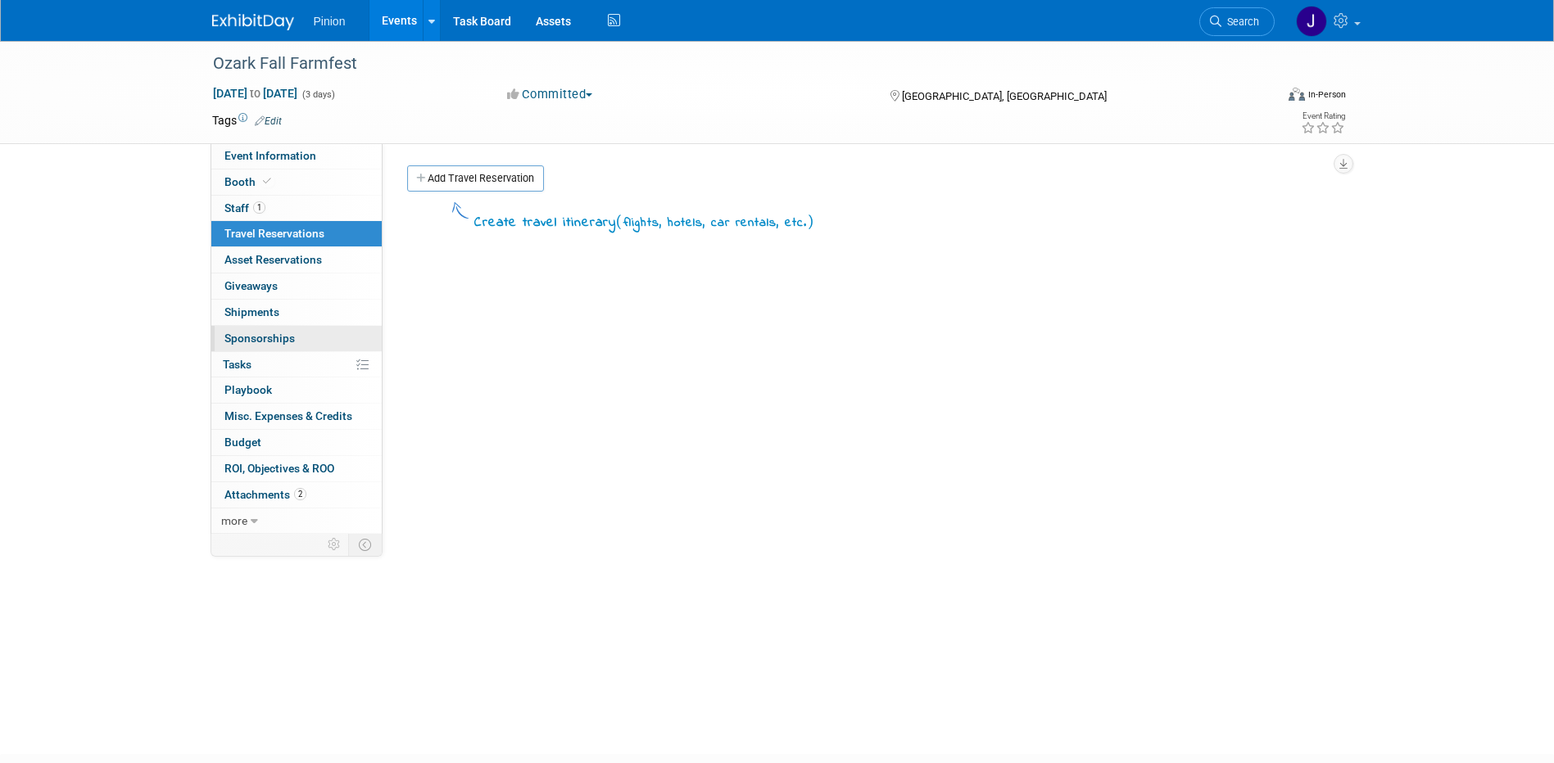
click at [264, 334] on span "Sponsorships 0" at bounding box center [259, 338] width 70 height 13
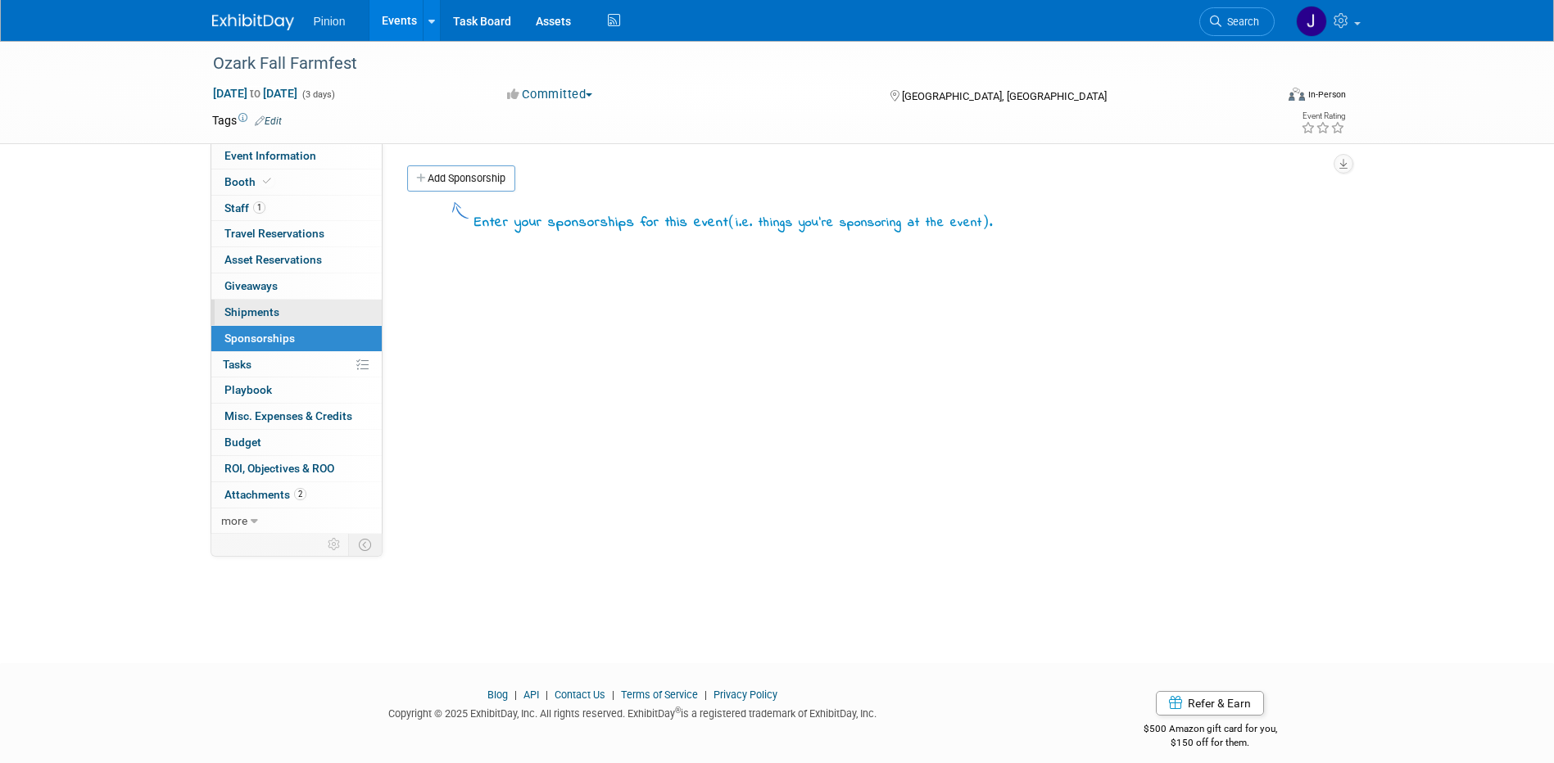
click at [269, 315] on span "Shipments 0" at bounding box center [251, 311] width 55 height 13
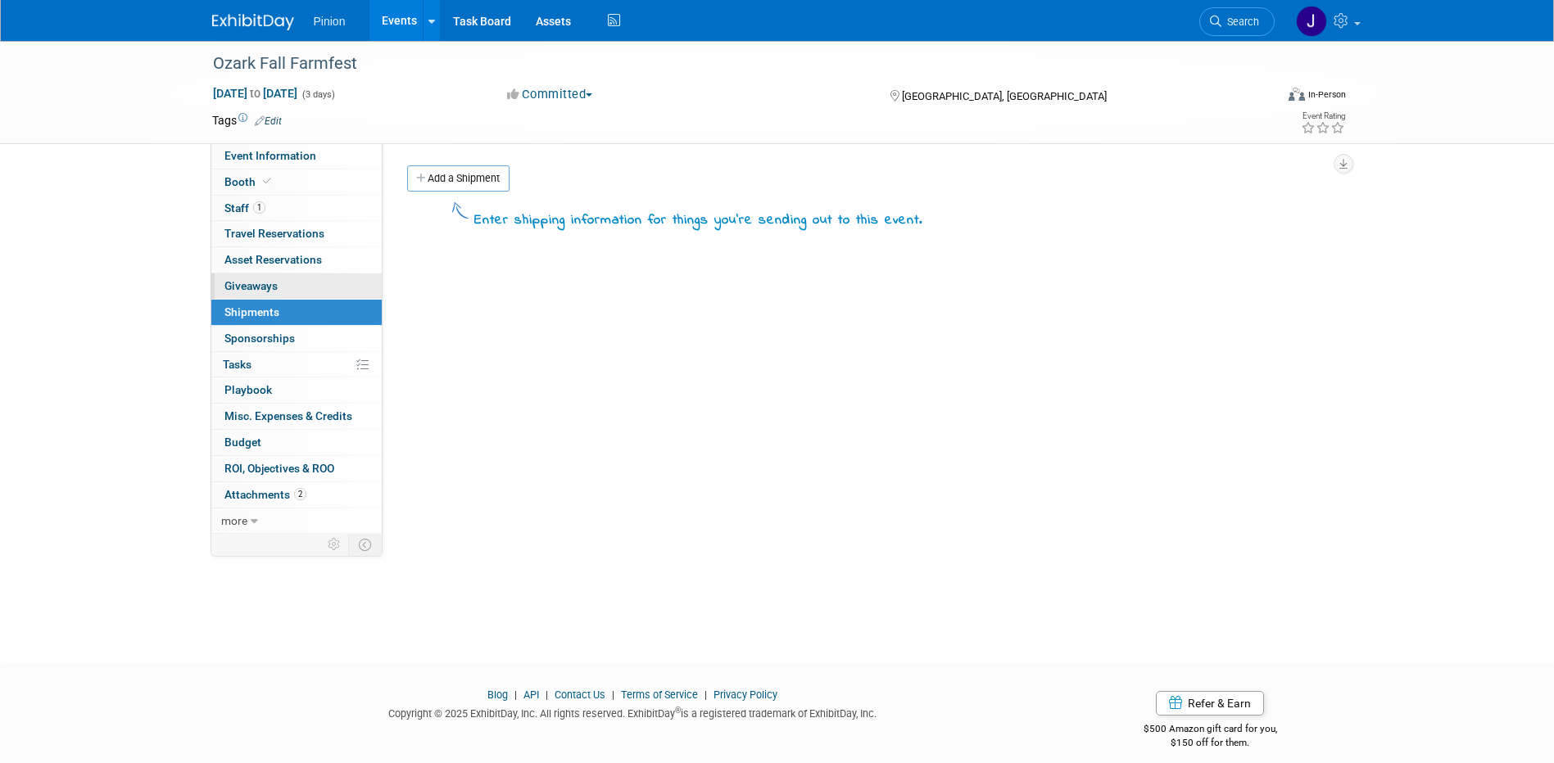
click at [264, 287] on span "Giveaways 0" at bounding box center [250, 285] width 53 height 13
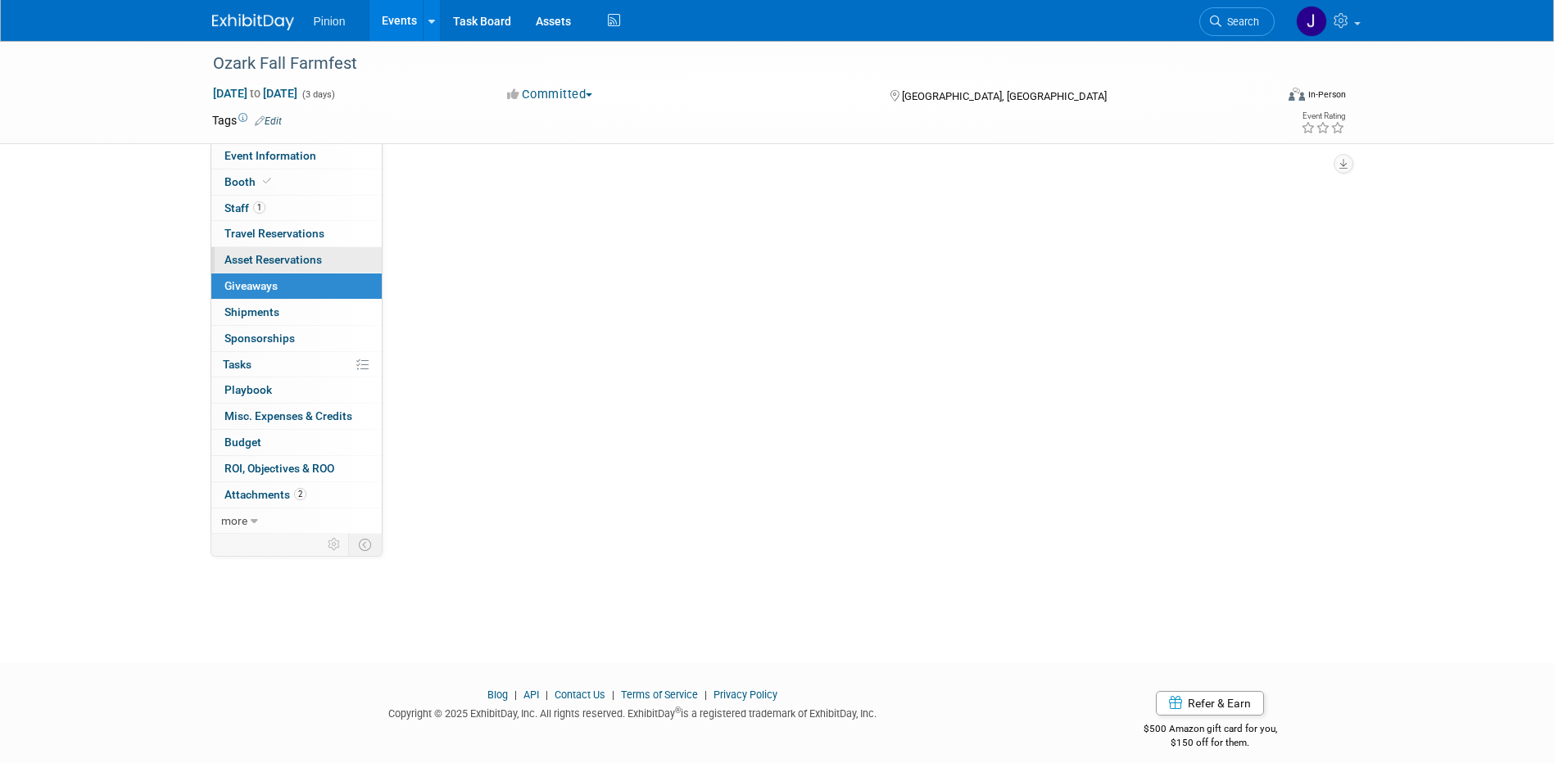
click at [261, 256] on span "Asset Reservations 0" at bounding box center [272, 259] width 97 height 13
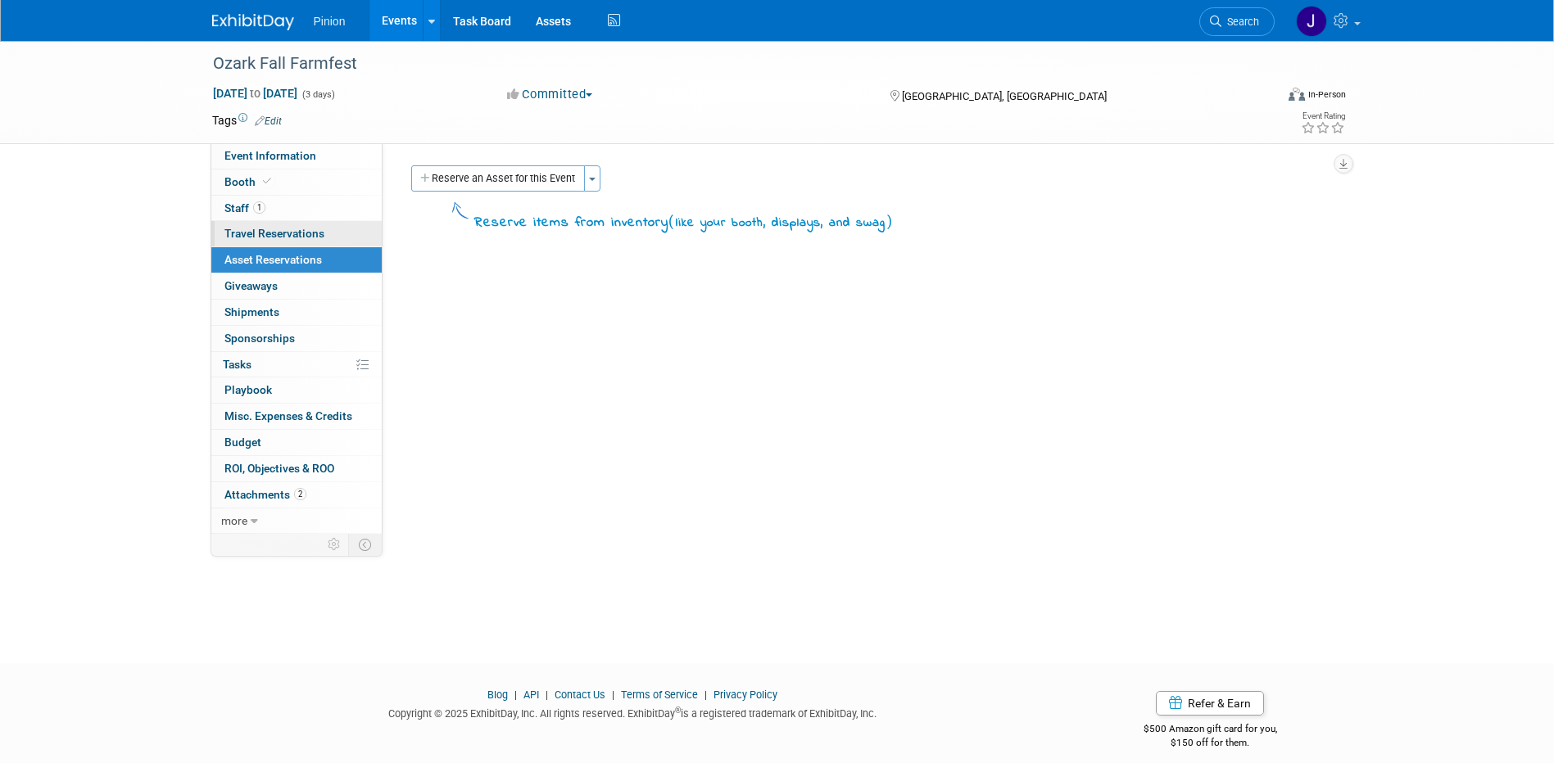
click at [260, 230] on span "Travel Reservations 0" at bounding box center [274, 233] width 100 height 13
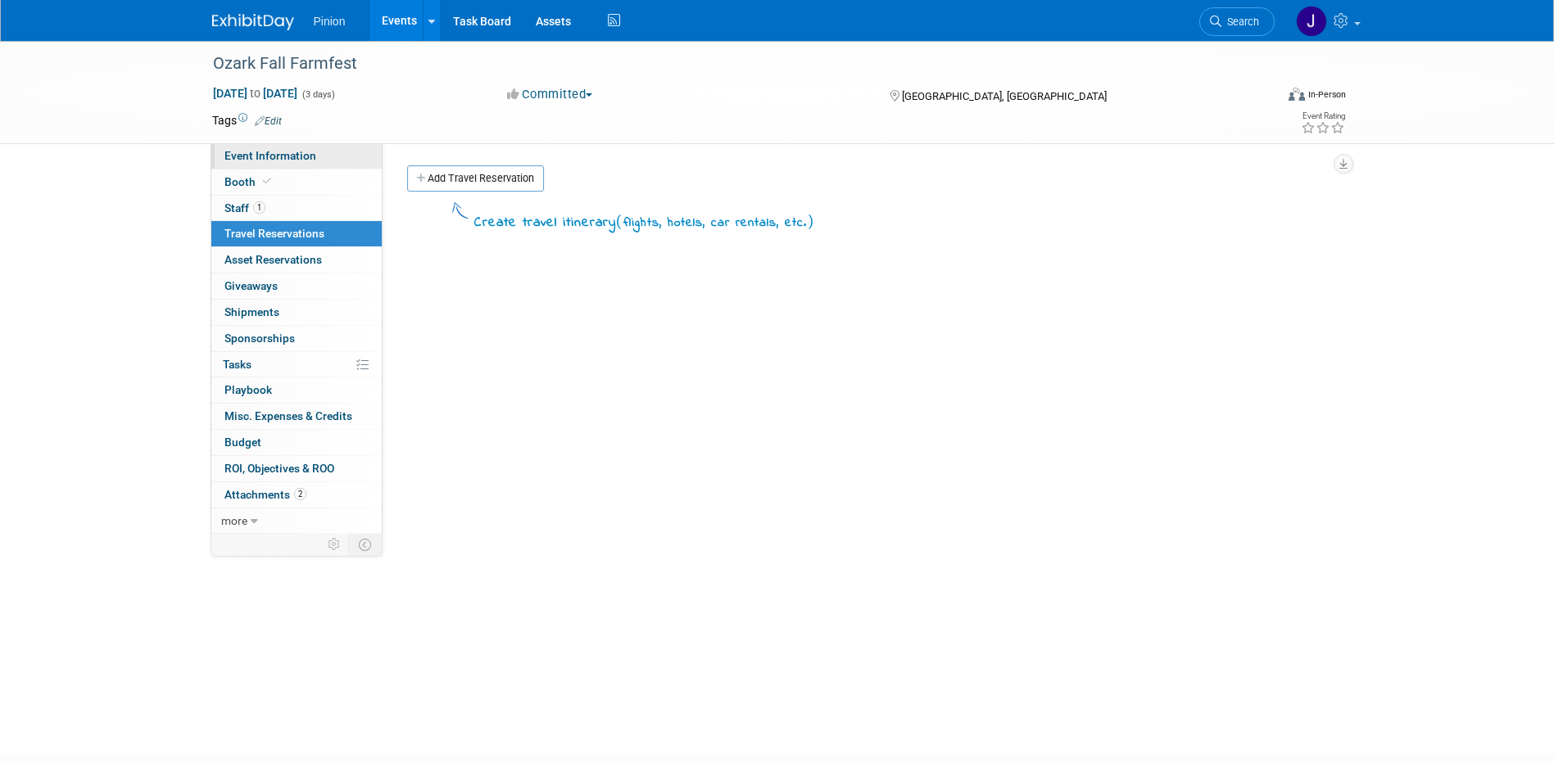
click at [262, 160] on span "Event Information" at bounding box center [270, 155] width 92 height 13
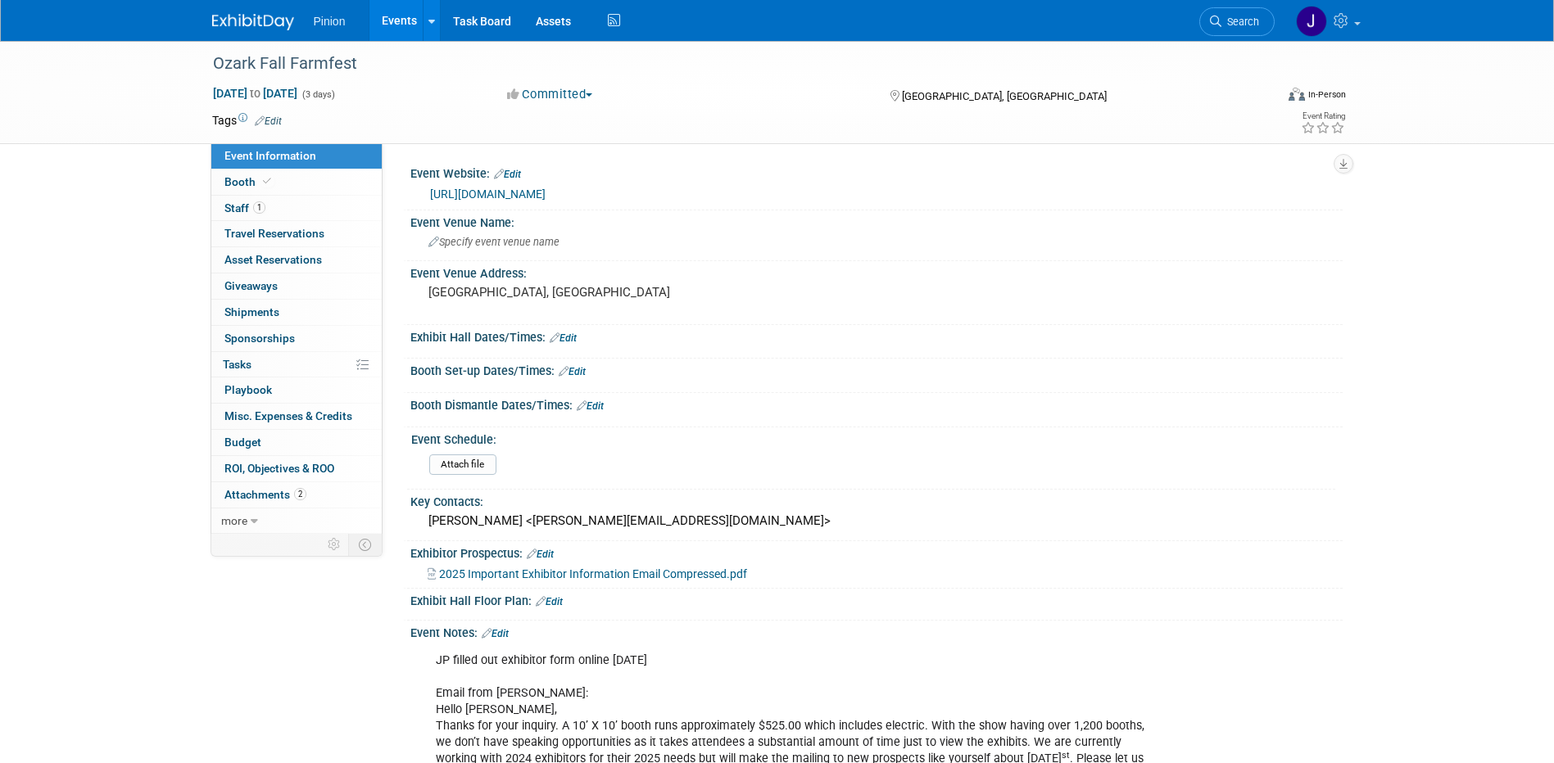
click at [462, 193] on link "https://ozarkfallfarmfest.com/" at bounding box center [487, 194] width 115 height 13
click at [279, 229] on span "Travel Reservations 0" at bounding box center [274, 233] width 100 height 13
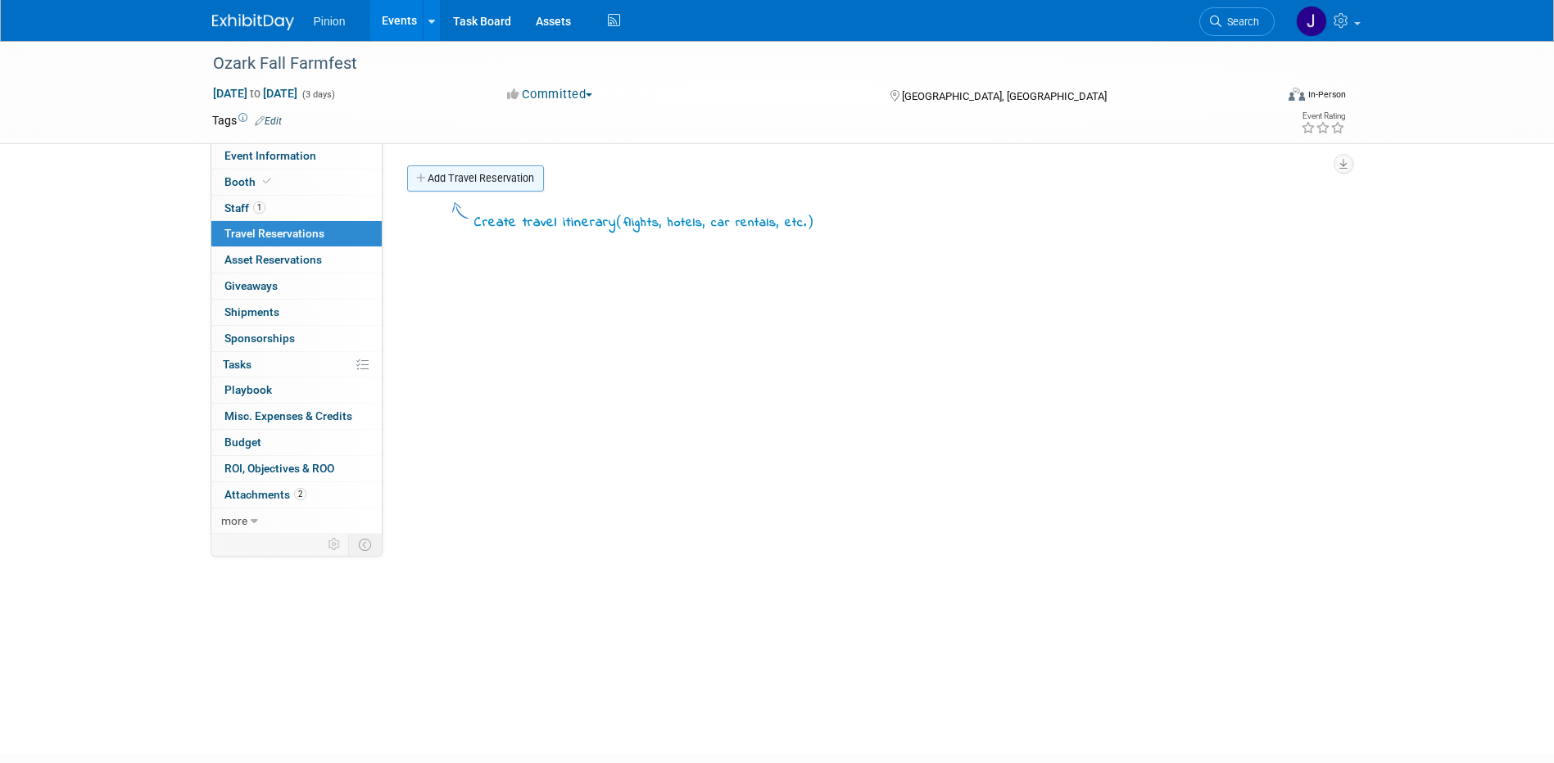
click at [459, 185] on link "Add Travel Reservation" at bounding box center [475, 178] width 137 height 26
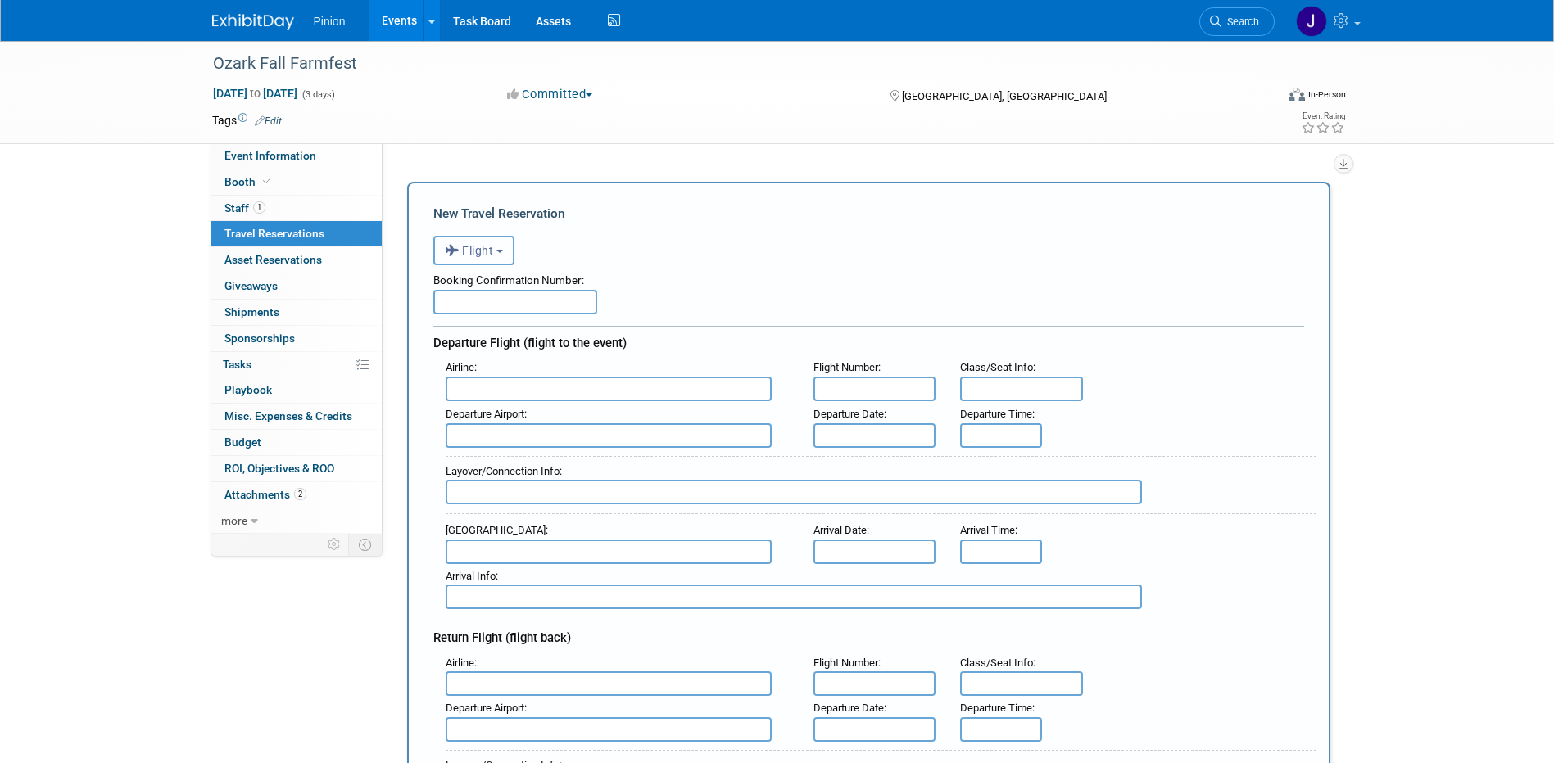
click at [504, 247] on button "Flight" at bounding box center [473, 250] width 81 height 29
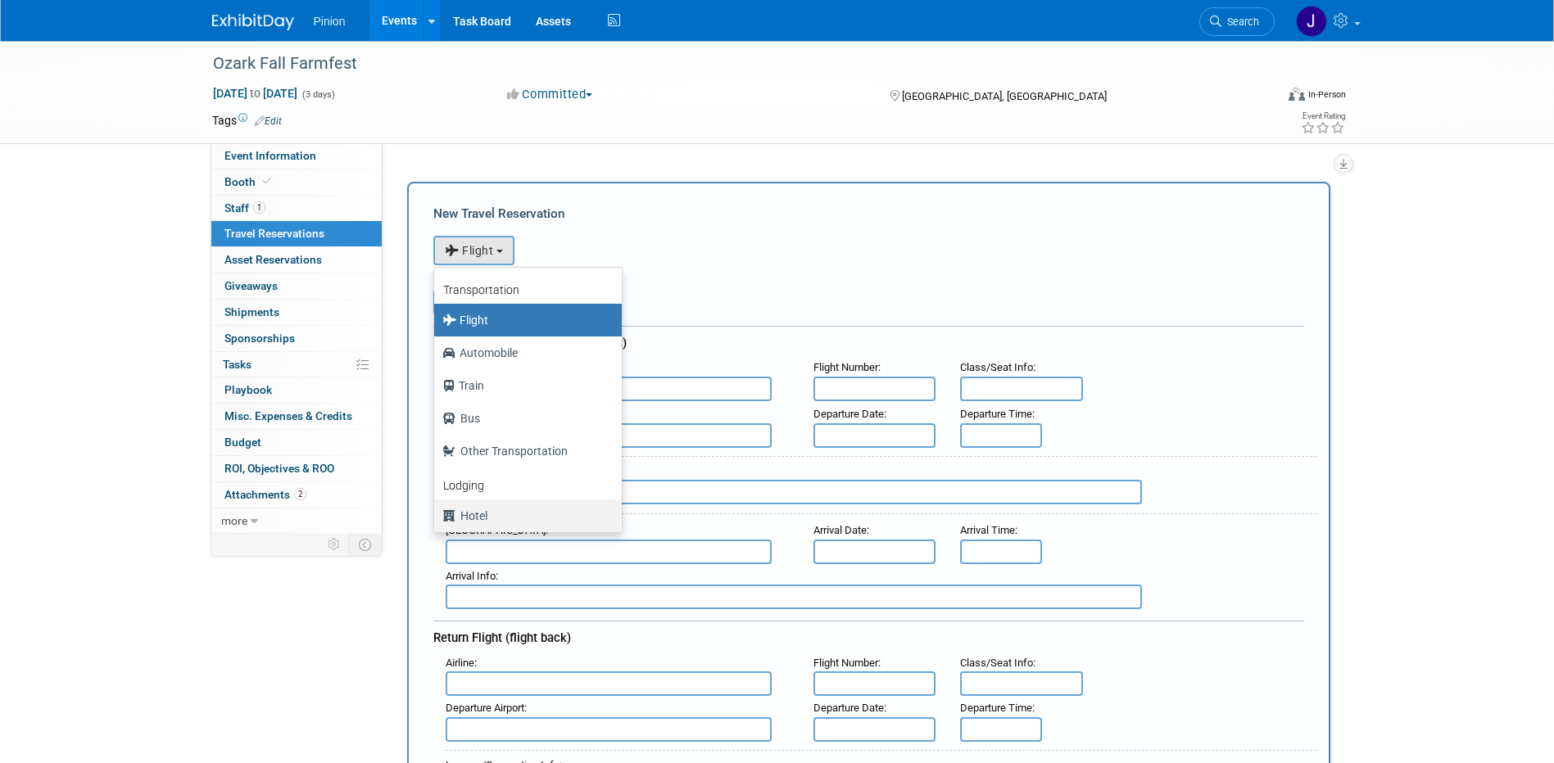
click at [482, 513] on label "Hotel" at bounding box center [523, 516] width 163 height 26
click at [436, 513] on input "Hotel" at bounding box center [431, 514] width 11 height 11
select select "6"
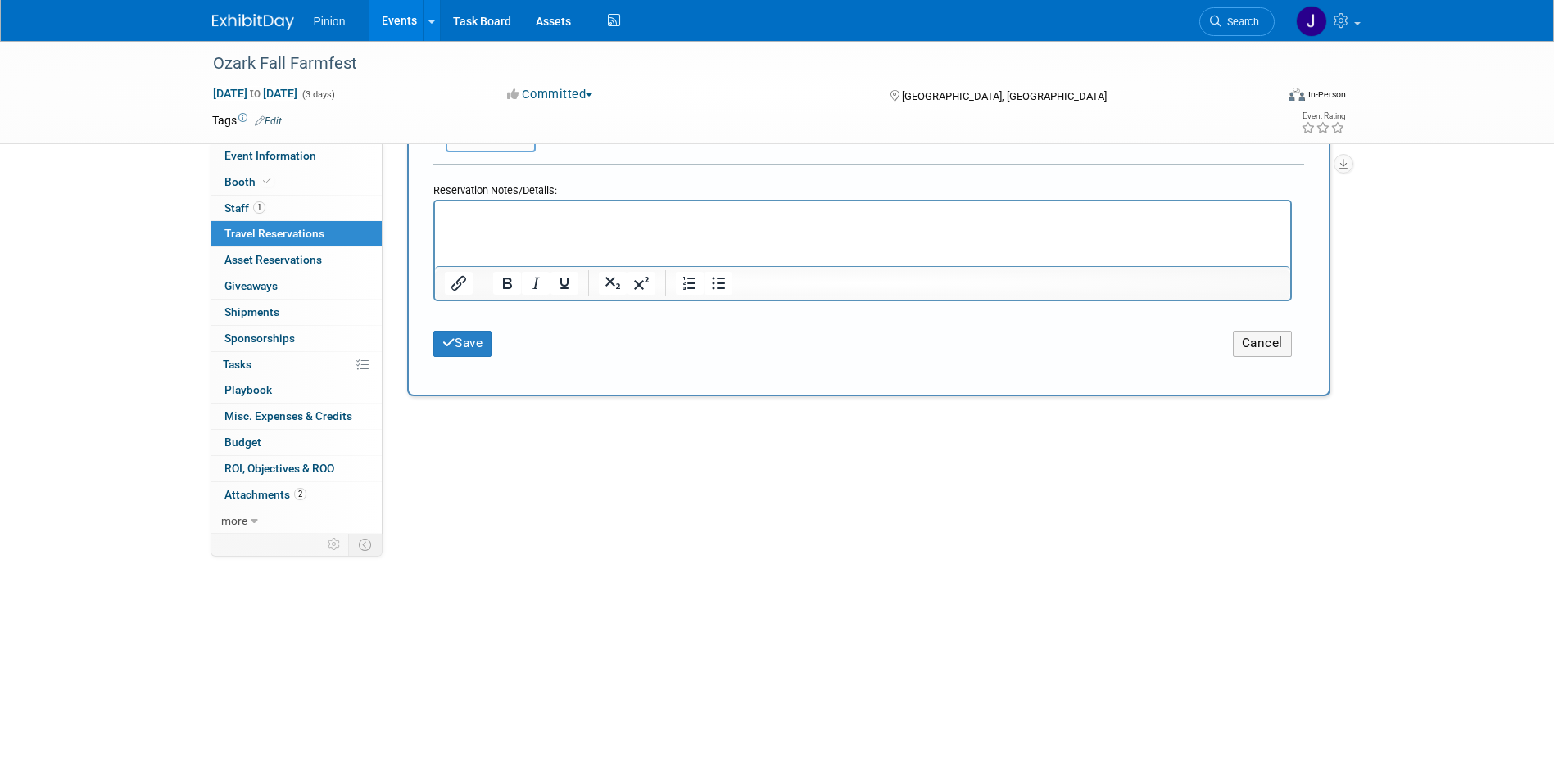
scroll to position [826, 0]
click at [518, 219] on p "Rich Text Area. Press ALT-0 for help." at bounding box center [862, 218] width 836 height 17
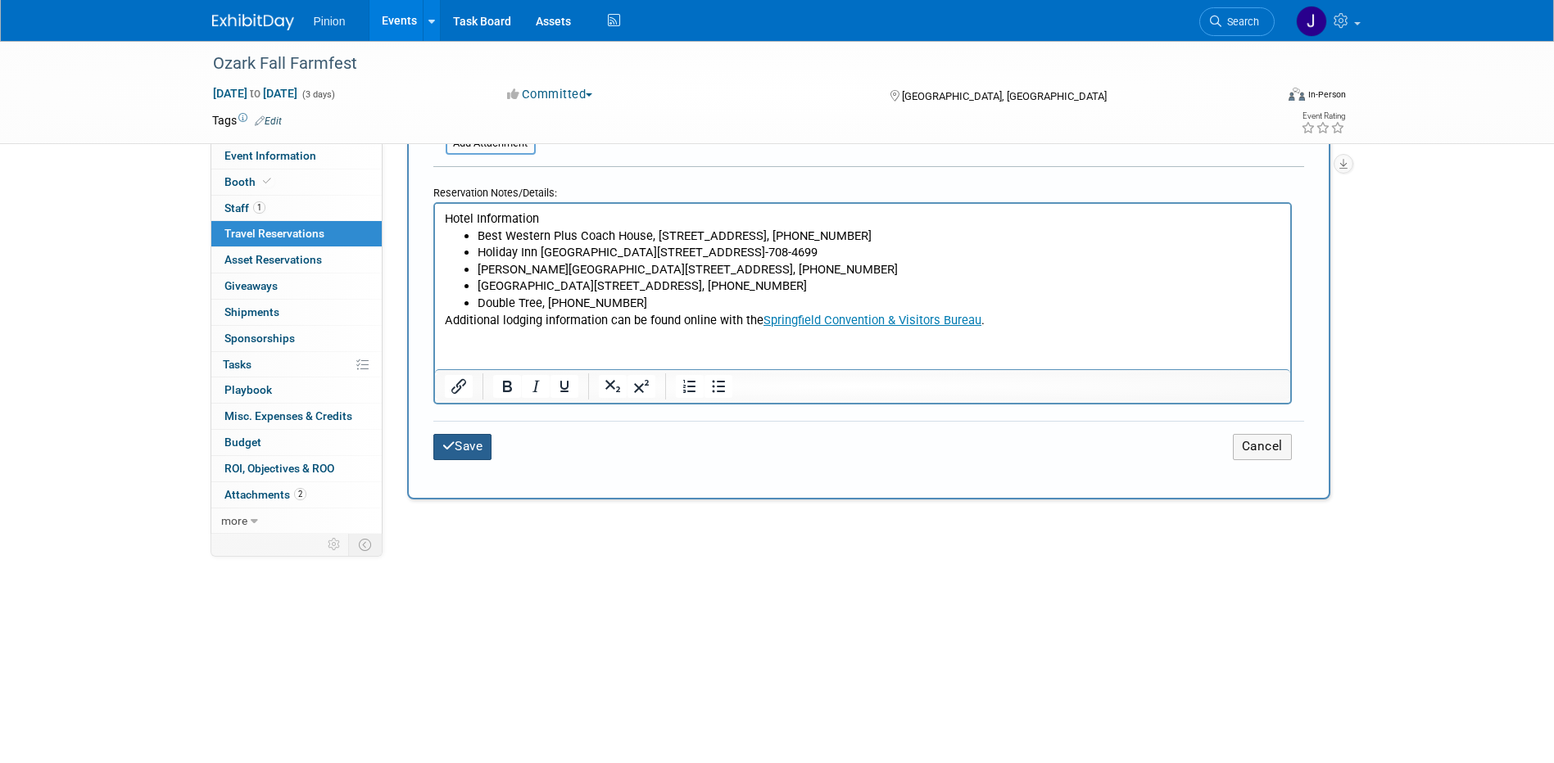
click at [485, 448] on button "Save" at bounding box center [462, 446] width 59 height 25
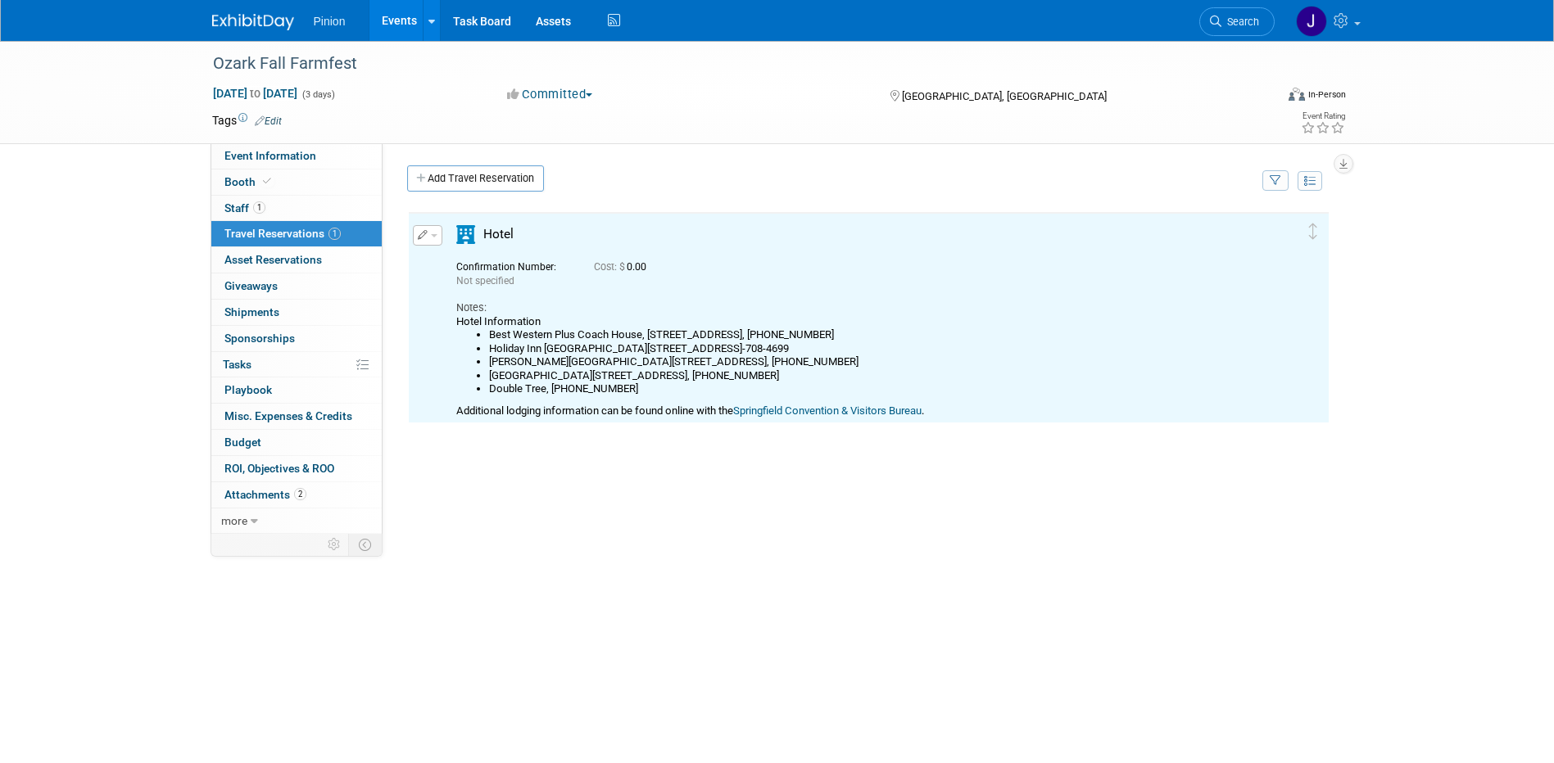
scroll to position [0, 0]
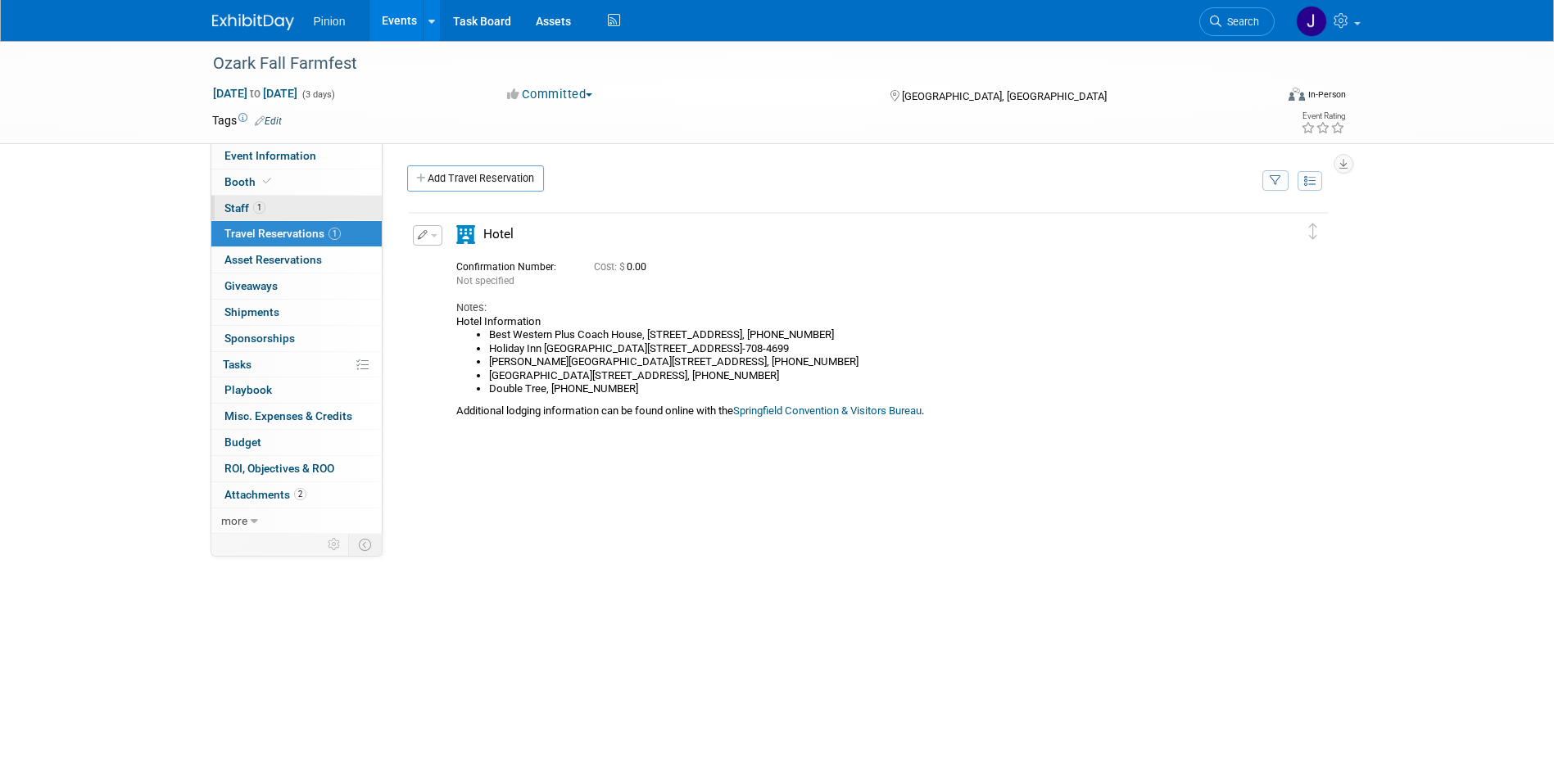
click at [264, 201] on span "Staff 1" at bounding box center [244, 207] width 41 height 13
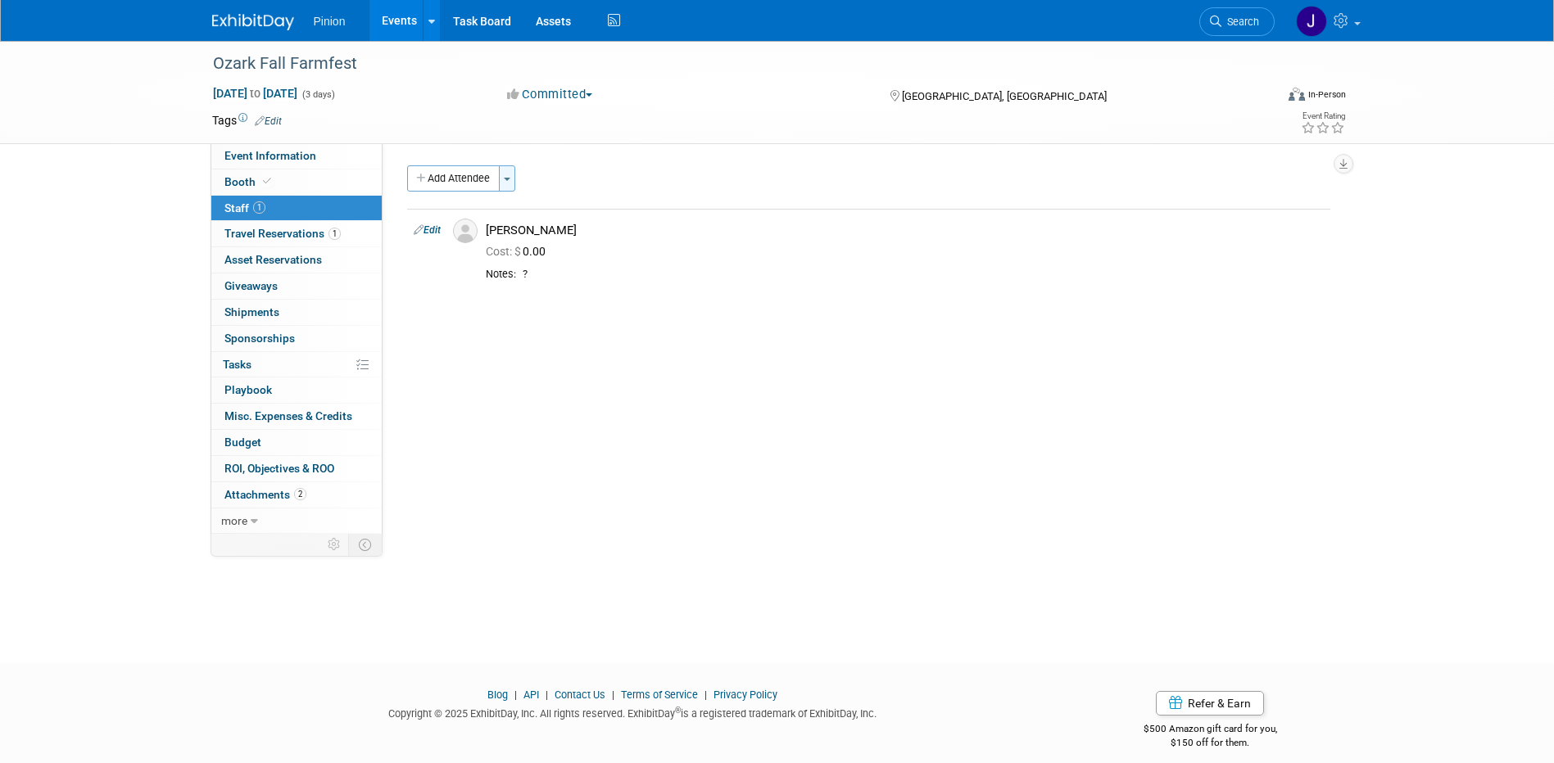
click at [510, 179] on span "button" at bounding box center [507, 179] width 7 height 3
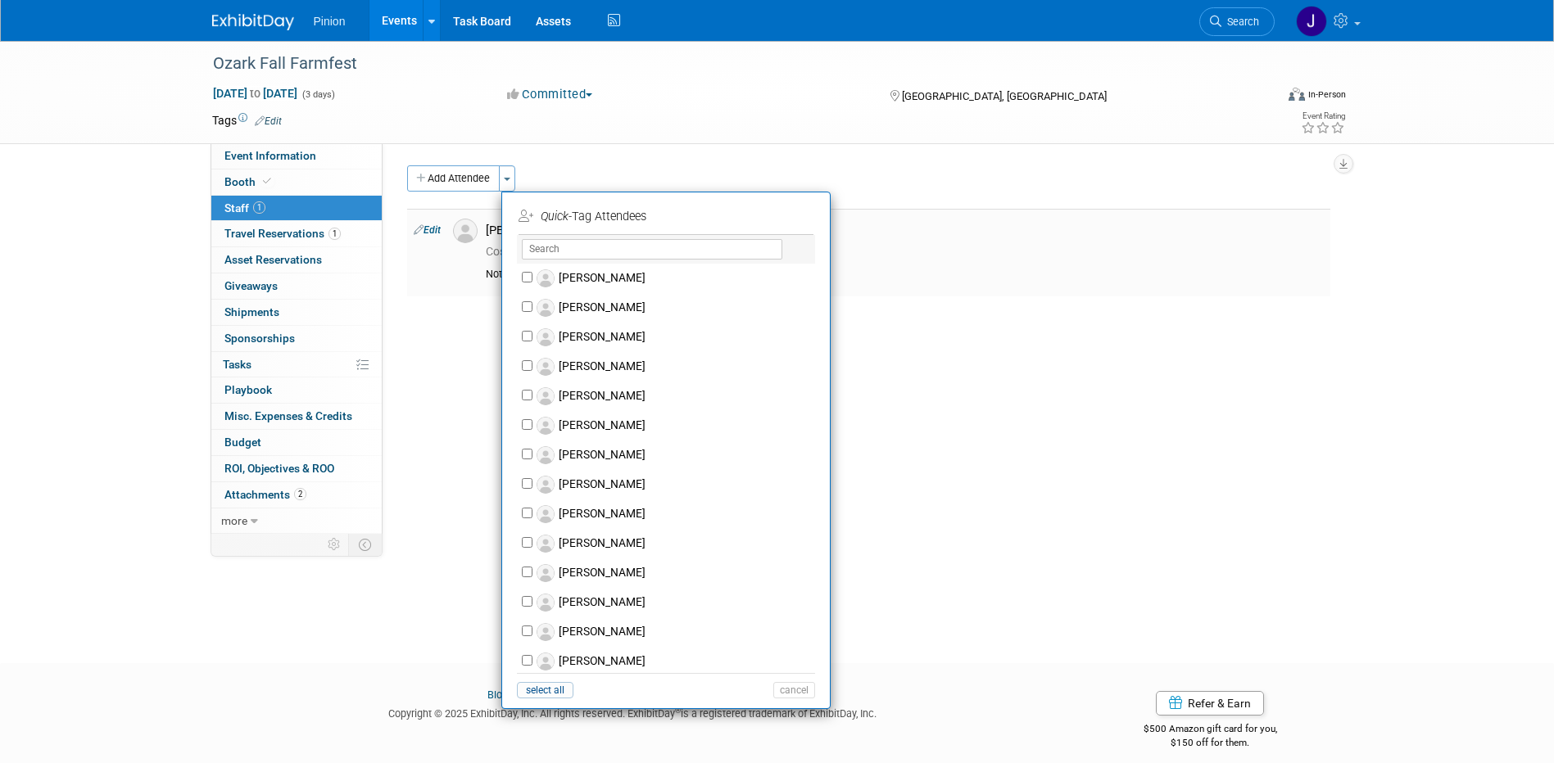
click at [1105, 281] on div "?" at bounding box center [922, 275] width 801 height 14
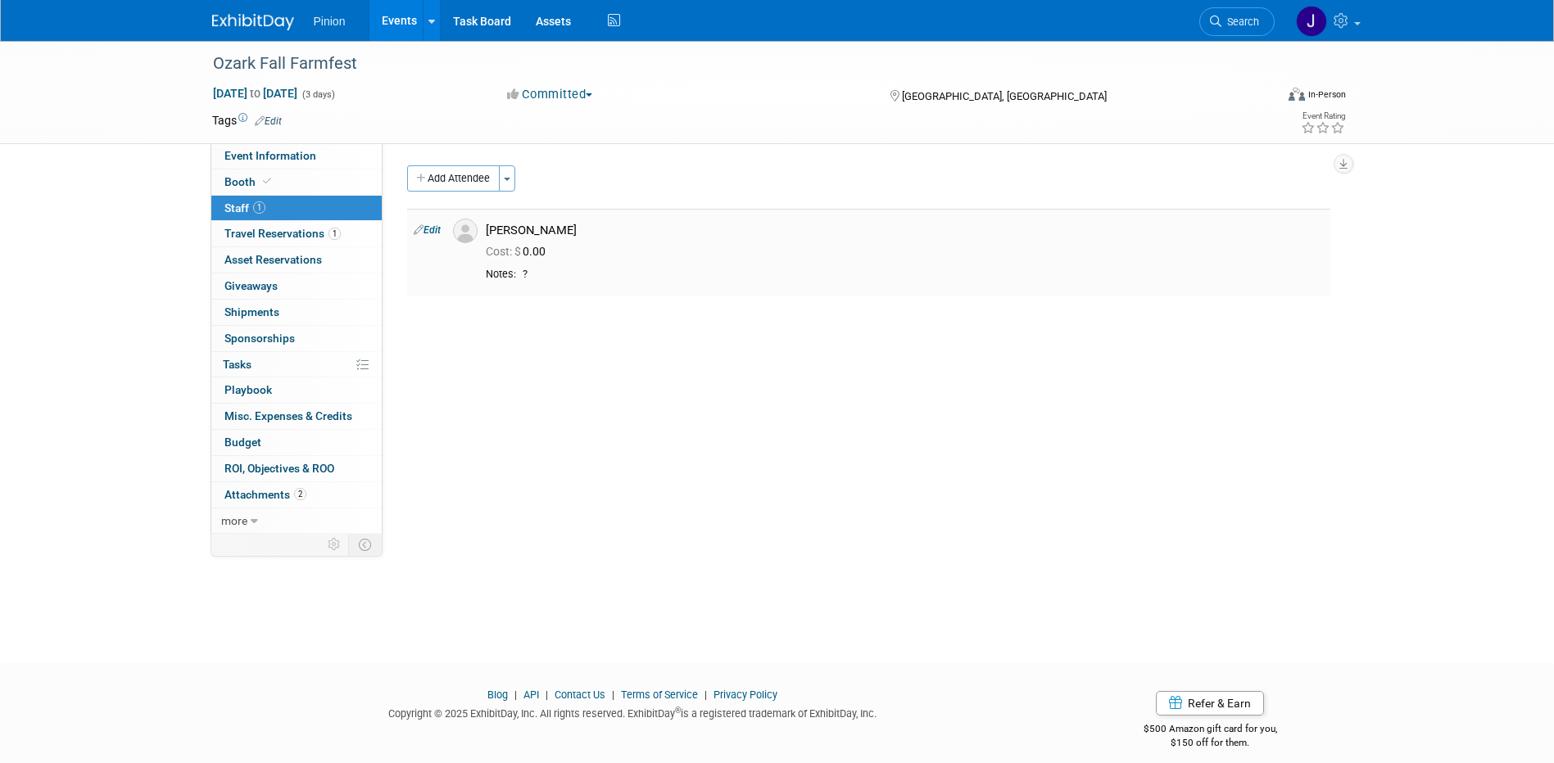
click at [426, 223] on td "Edit" at bounding box center [426, 253] width 39 height 88
click at [423, 206] on div "Add Attendee Toggle Dropdown Quick -Tag Attendees Apply X (me) select all cancel" at bounding box center [868, 230] width 923 height 131
click at [429, 222] on td "Edit" at bounding box center [426, 253] width 39 height 88
click at [427, 228] on link "Edit" at bounding box center [427, 229] width 27 height 11
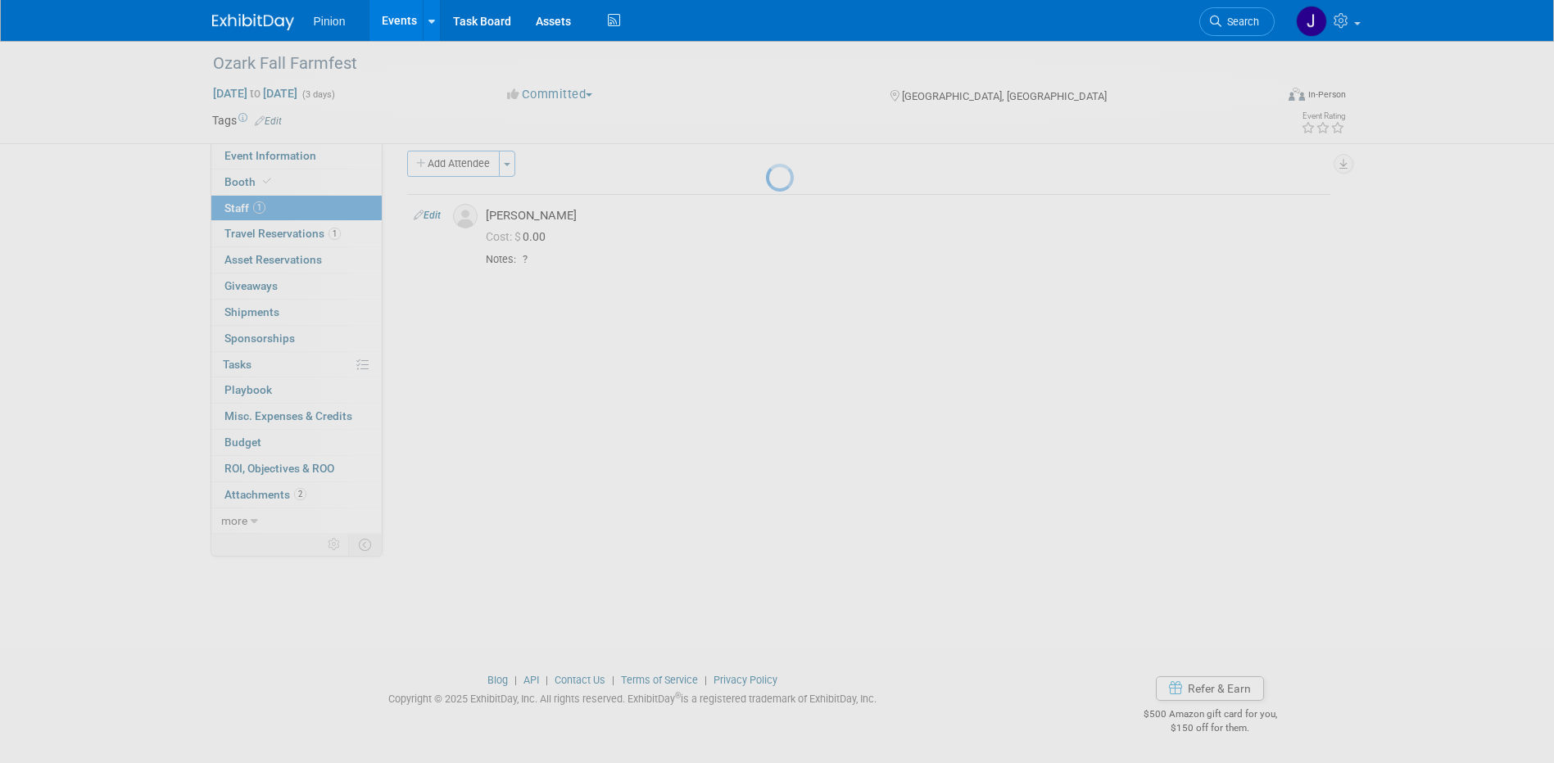
select select "3e7c390d-d910-4aaf-8ba3-f8d80adcfde8"
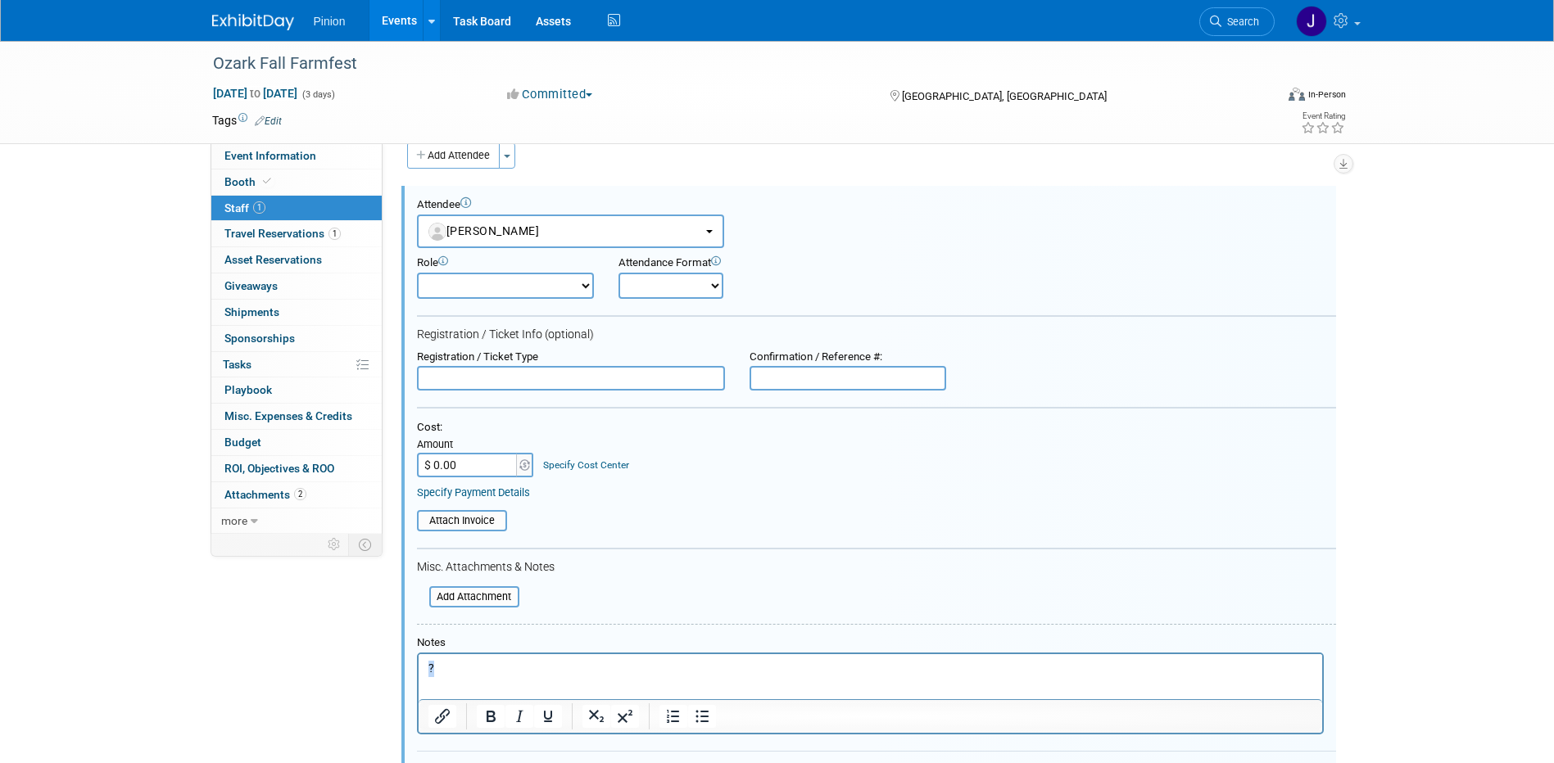
drag, startPoint x: 450, startPoint y: 667, endPoint x: 360, endPoint y: 672, distance: 90.2
click at [418, 672] on html "?" at bounding box center [869, 665] width 903 height 23
paste body "Rich Text Area. Press ALT-0 for help."
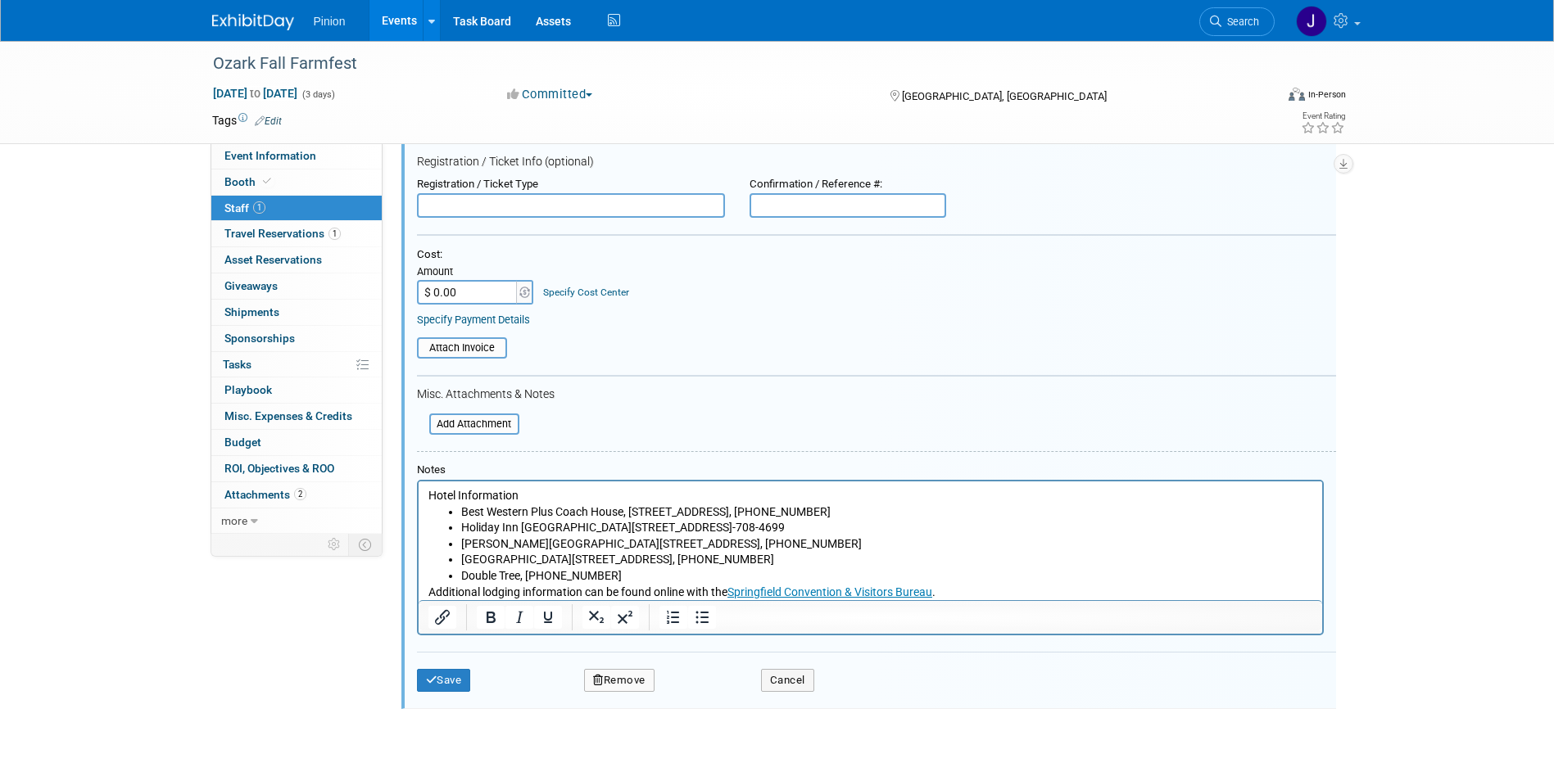
scroll to position [214, 0]
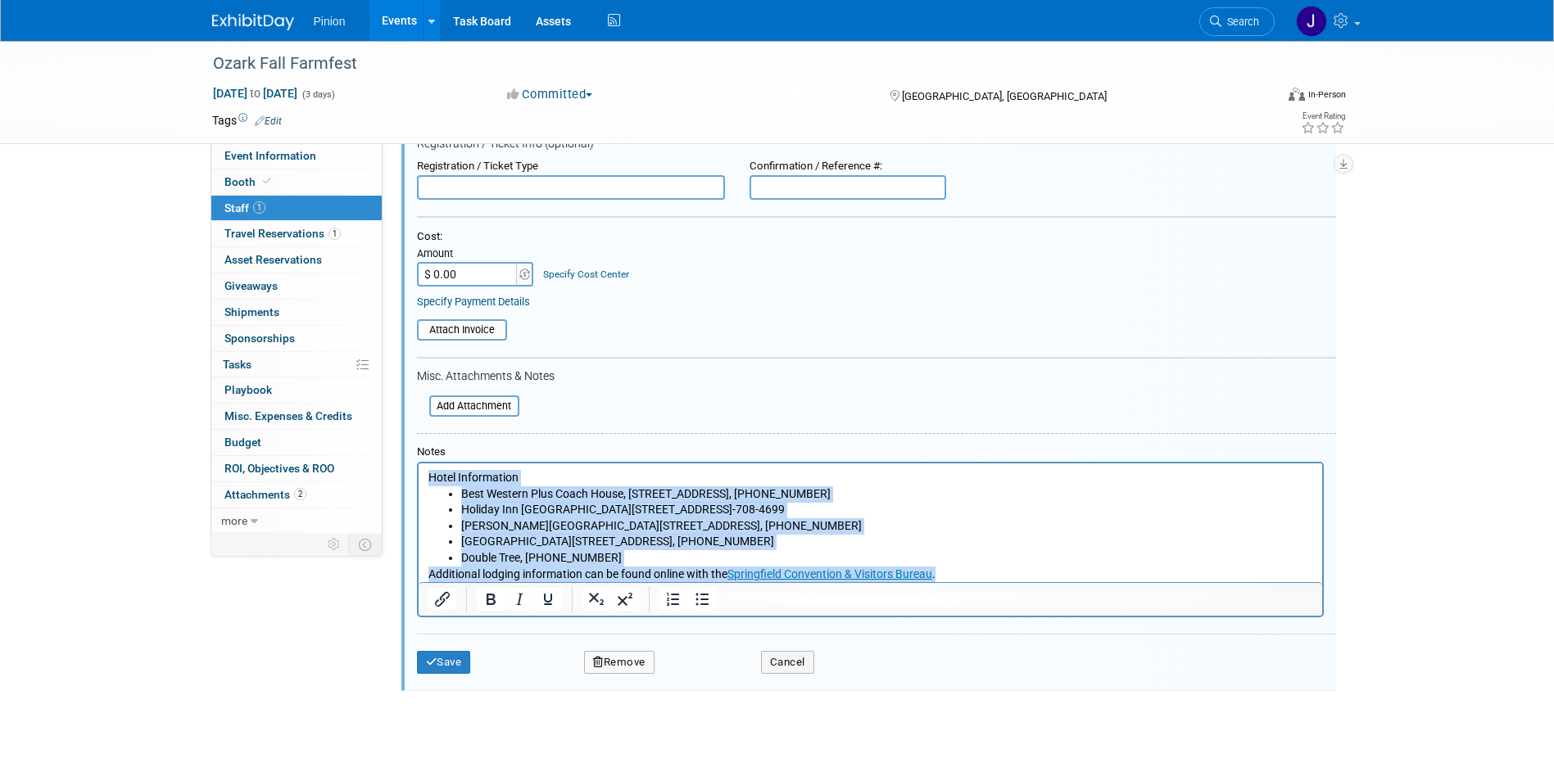
drag, startPoint x: 956, startPoint y: 568, endPoint x: 316, endPoint y: 431, distance: 654.2
click at [418, 464] on html "Hotel Information Best Western Plus Coach House, 2535 N. Glenstone, 417-862-070…" at bounding box center [869, 523] width 903 height 119
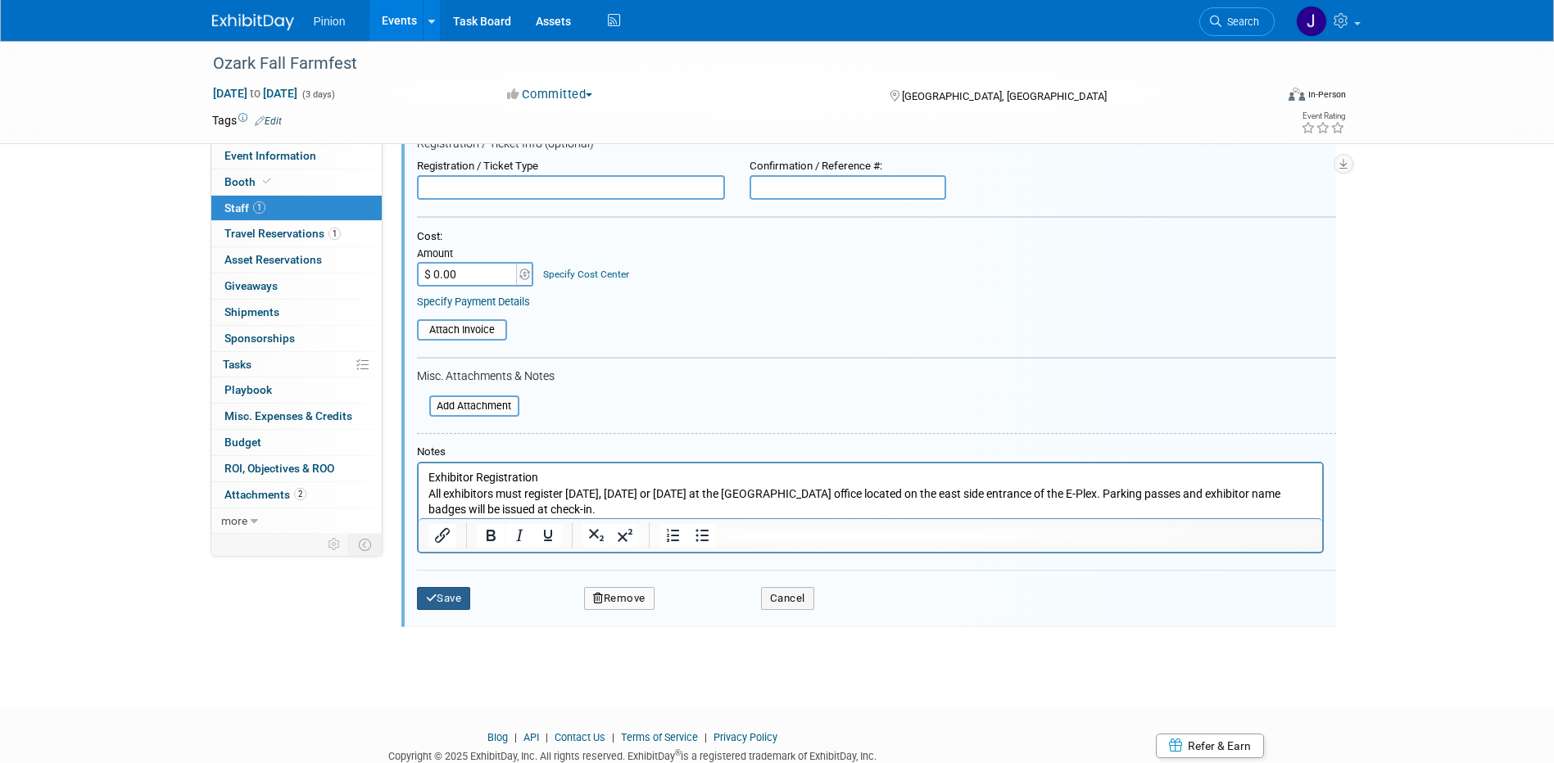
click at [450, 597] on button "Save" at bounding box center [444, 598] width 54 height 23
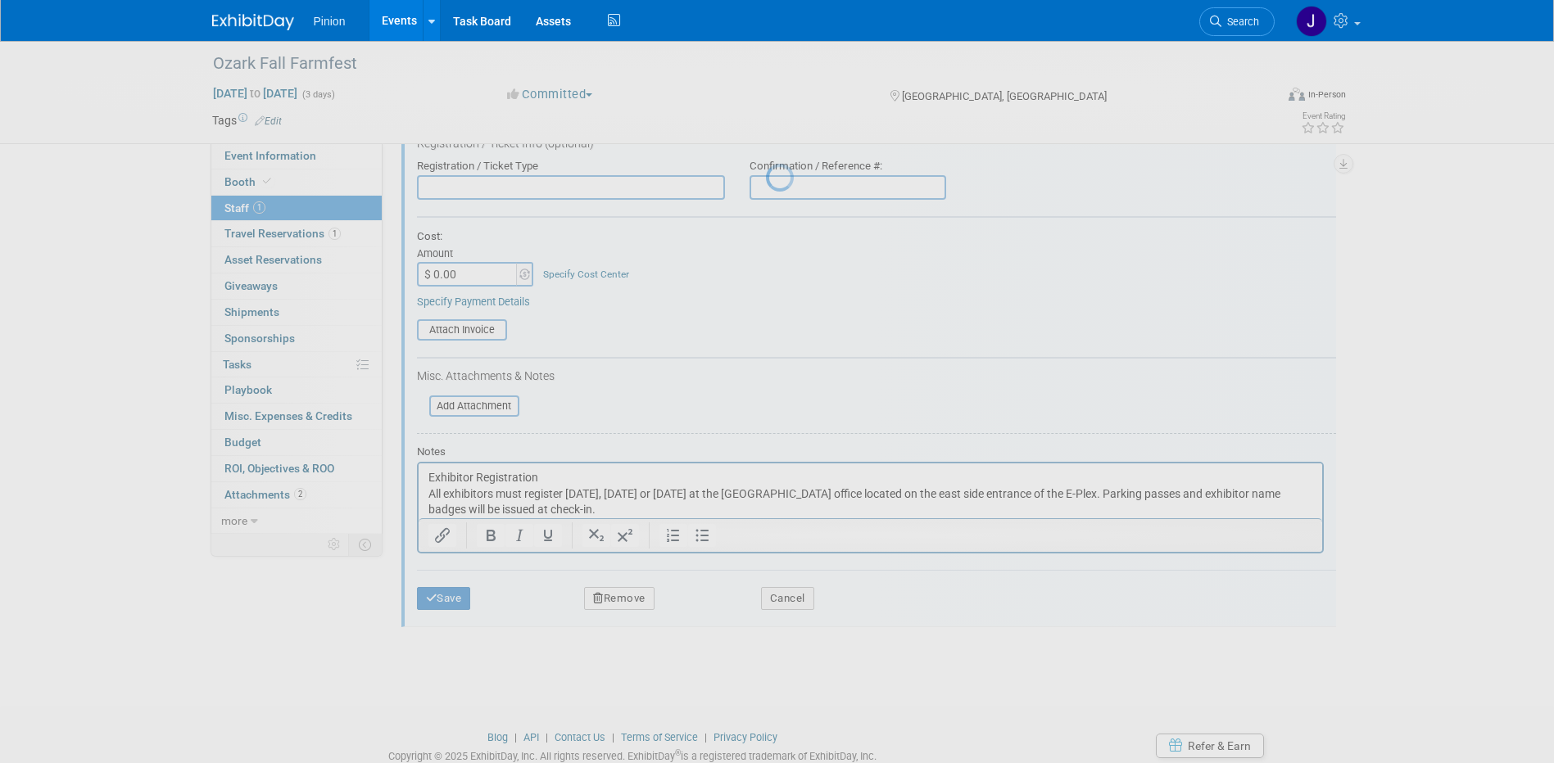
scroll to position [15, 0]
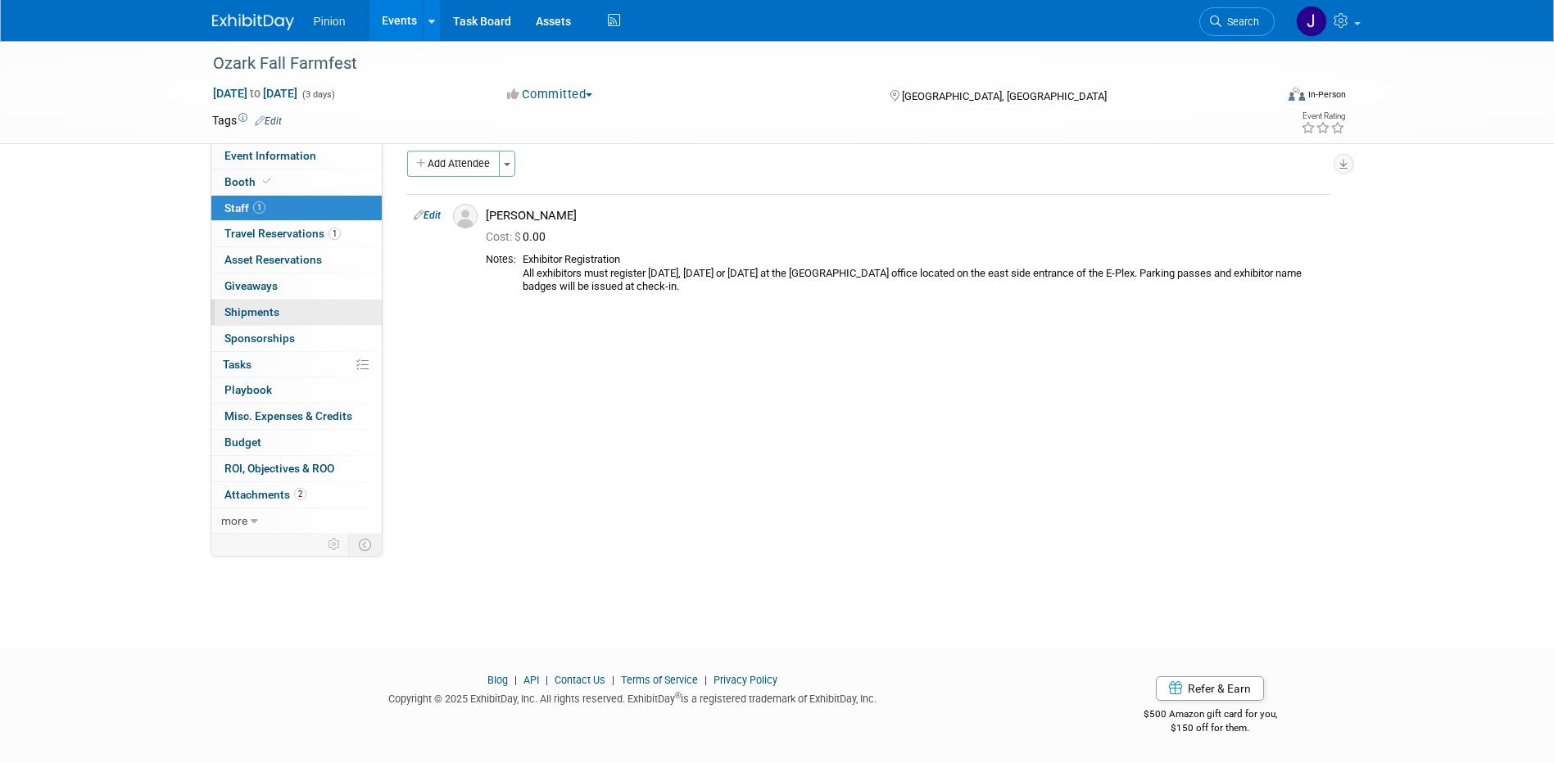
click at [265, 310] on span "Shipments 0" at bounding box center [251, 311] width 55 height 13
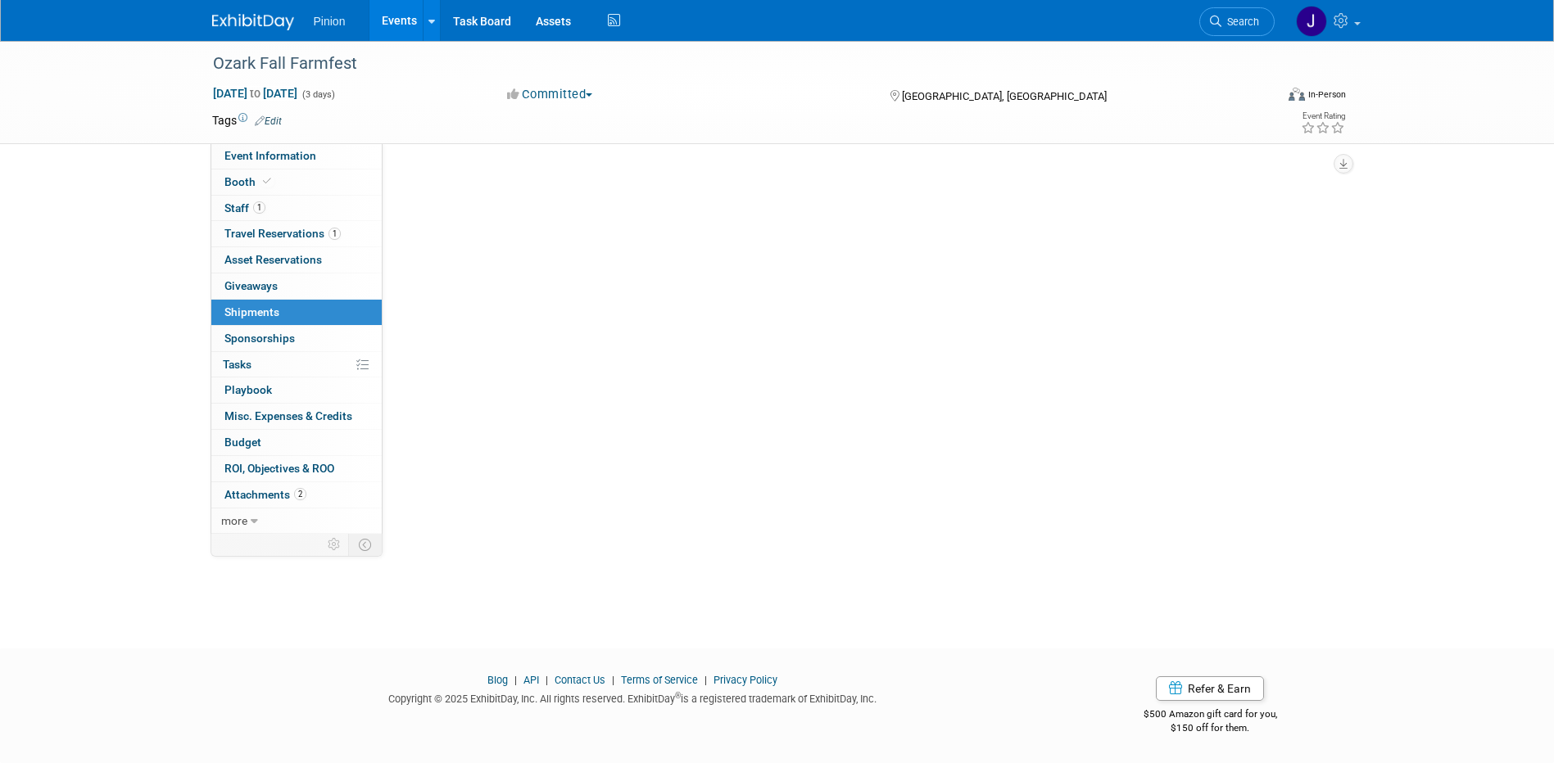
scroll to position [0, 0]
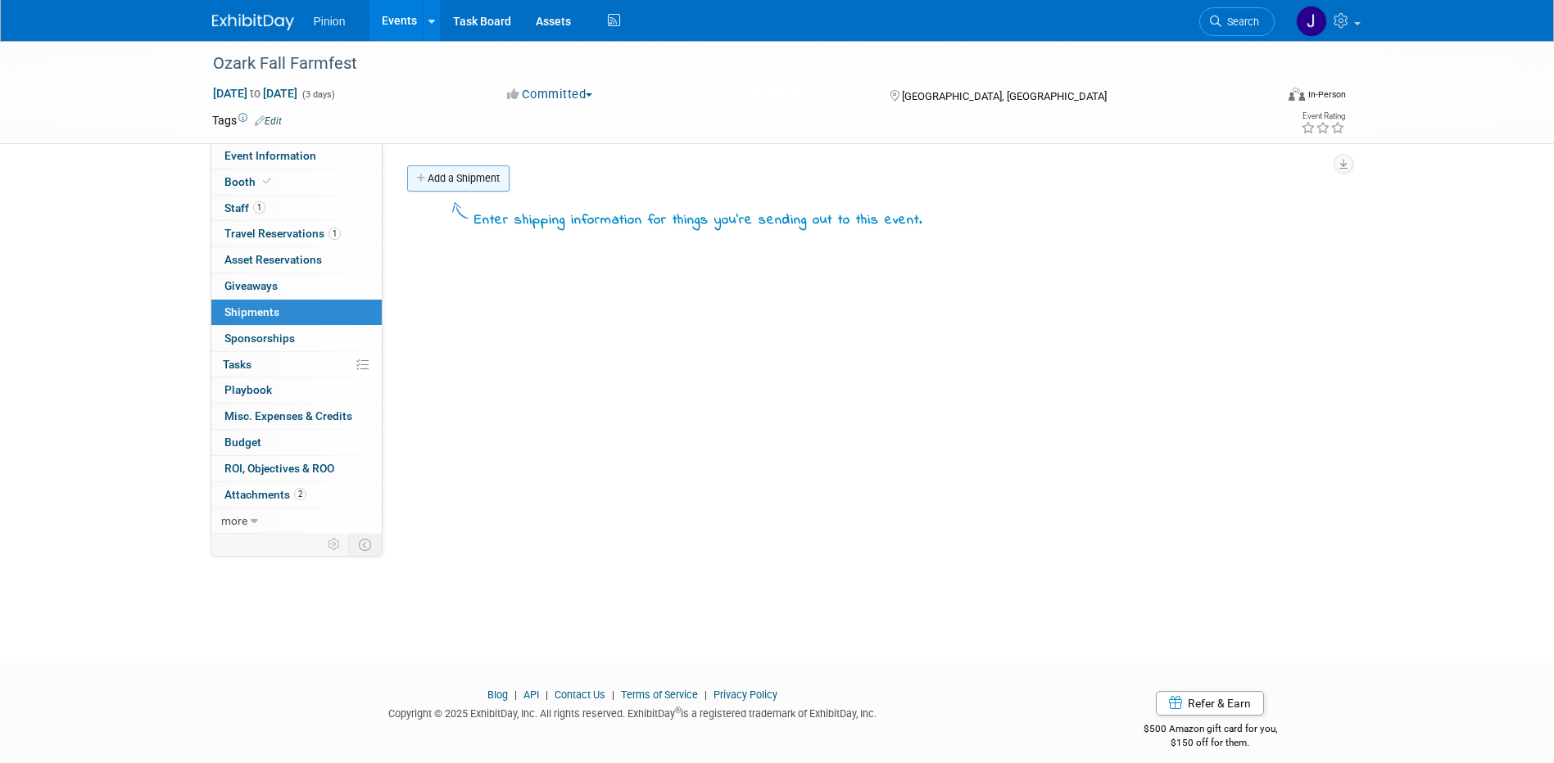
click at [461, 179] on link "Add a Shipment" at bounding box center [458, 178] width 102 height 26
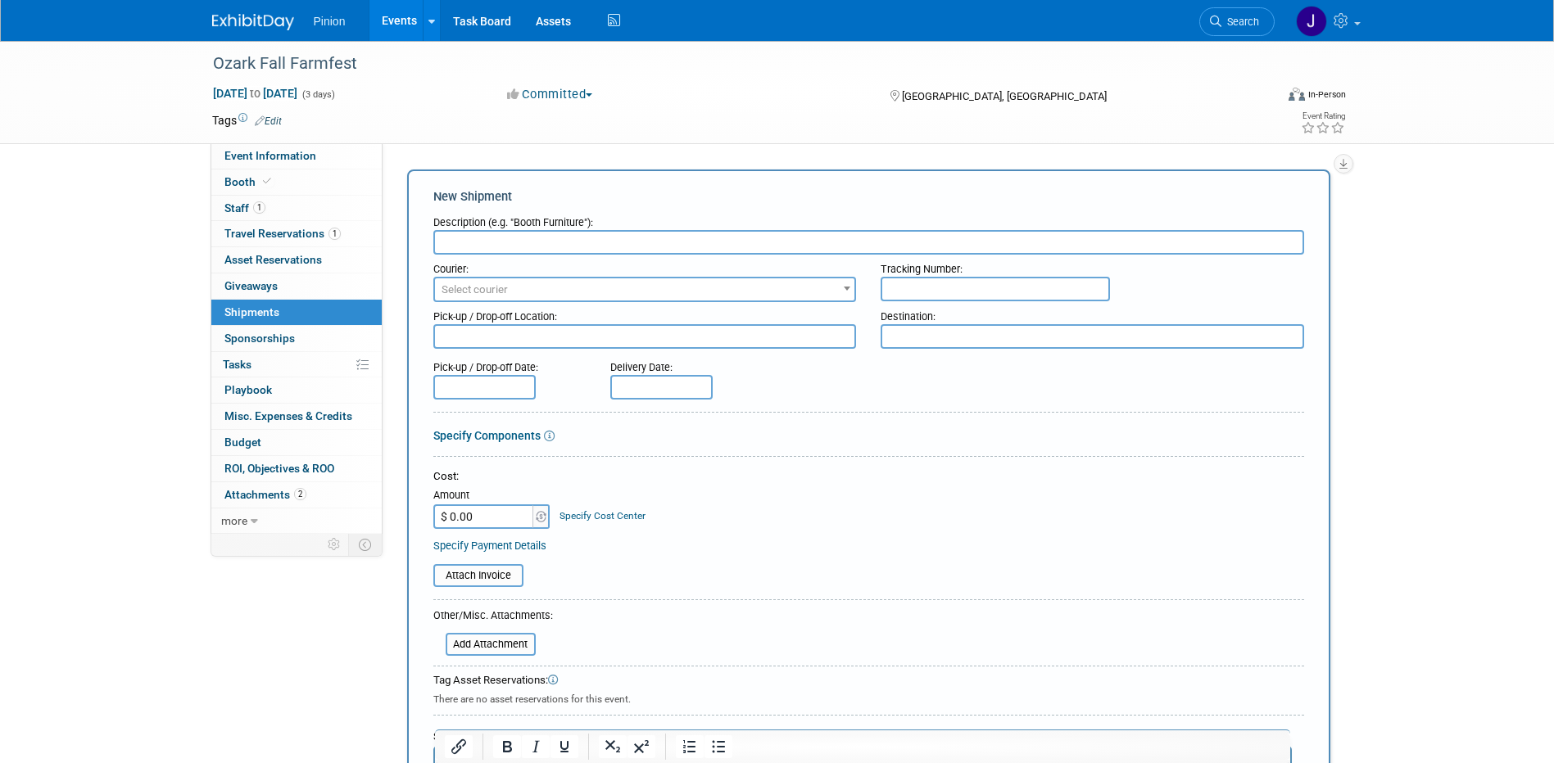
click at [701, 396] on body "Pinion Events Add Event Bulk Upload Events Shareable Event Boards Recently View…" at bounding box center [777, 381] width 1554 height 763
click at [627, 427] on span at bounding box center [627, 419] width 29 height 28
select select "8"
click at [809, 565] on span "26" at bounding box center [808, 567] width 32 height 32
type input "Sep 26, 2025"
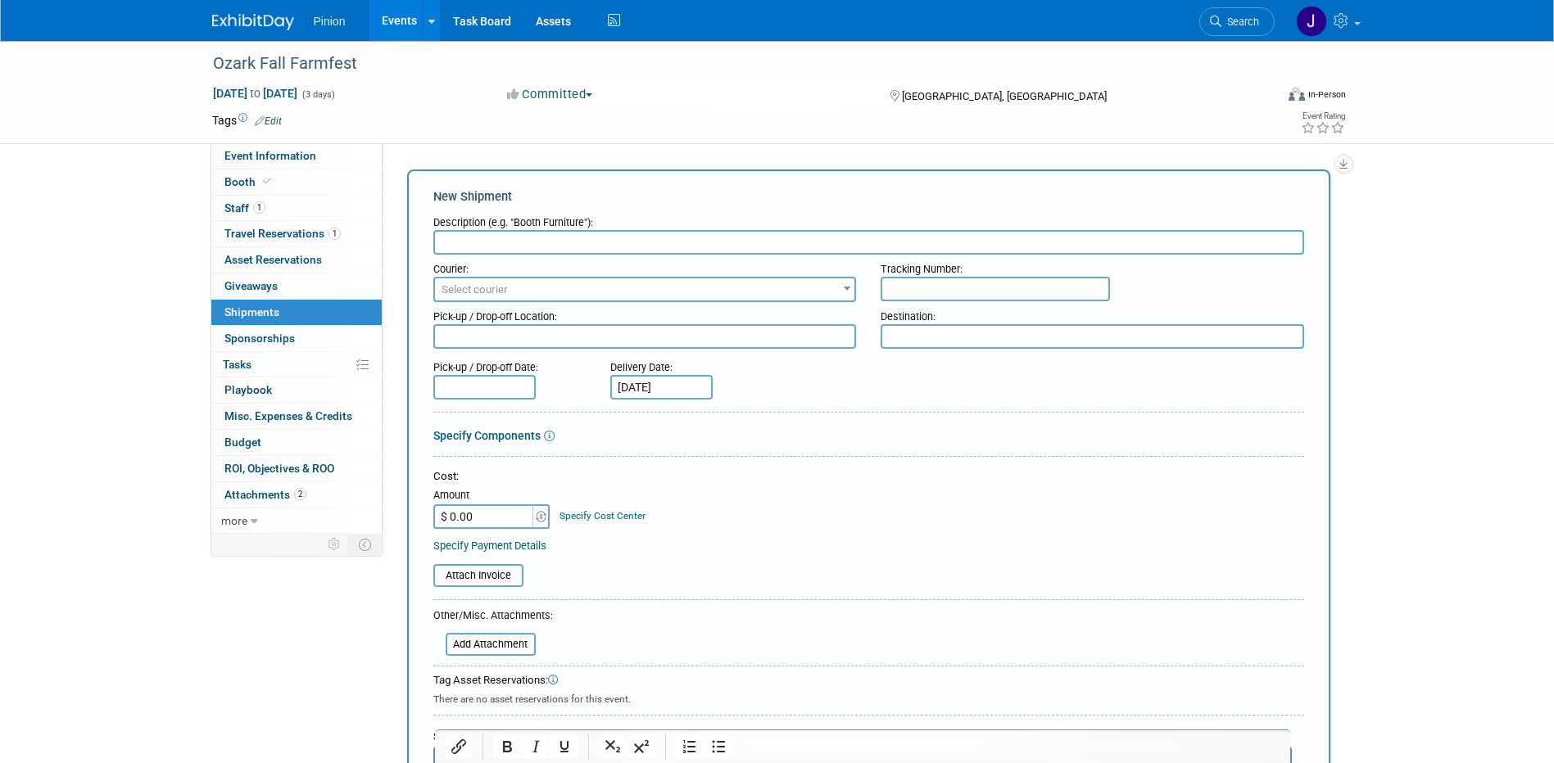
click at [503, 240] on input "text" at bounding box center [868, 242] width 871 height 25
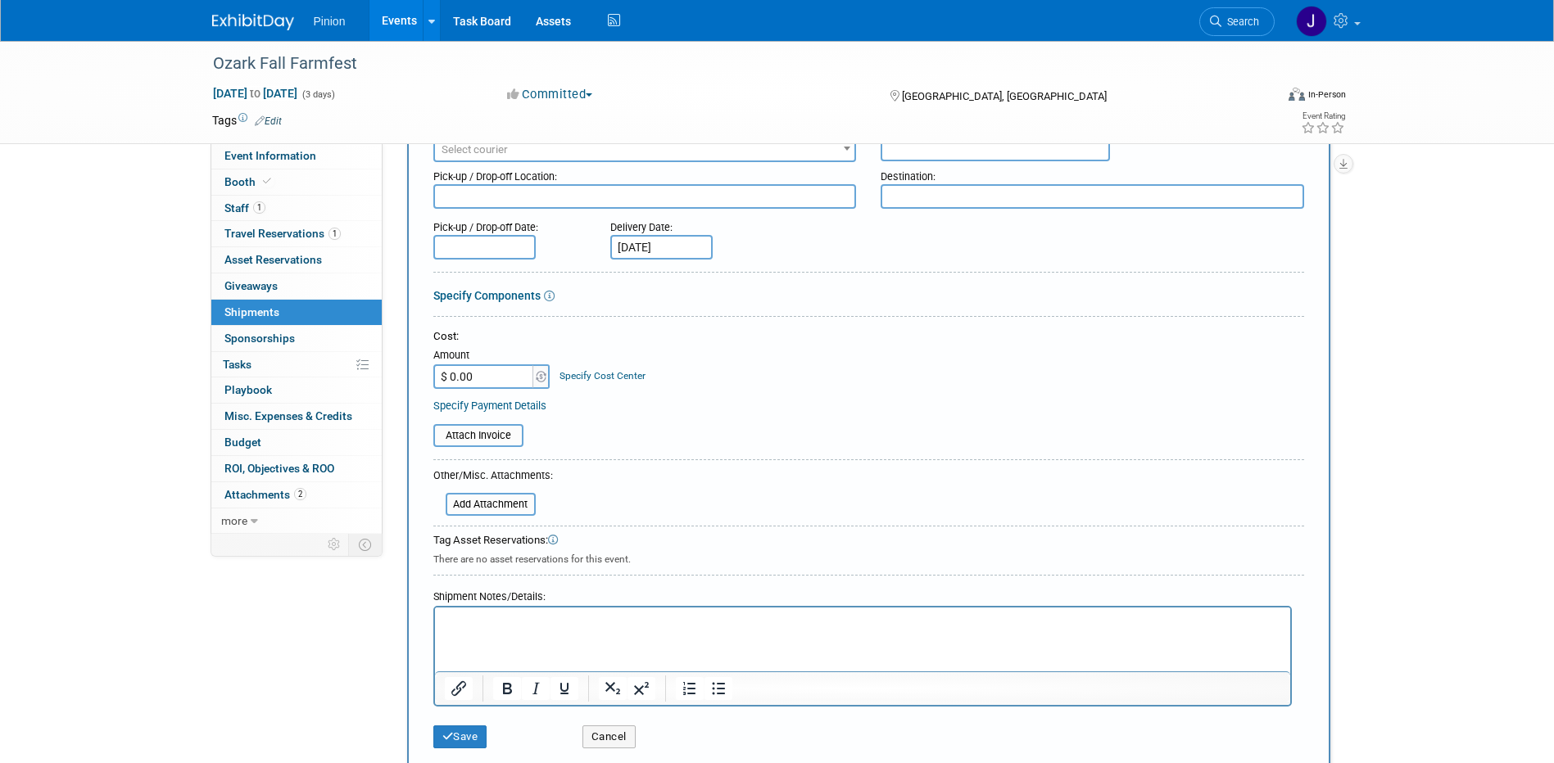
scroll to position [156, 0]
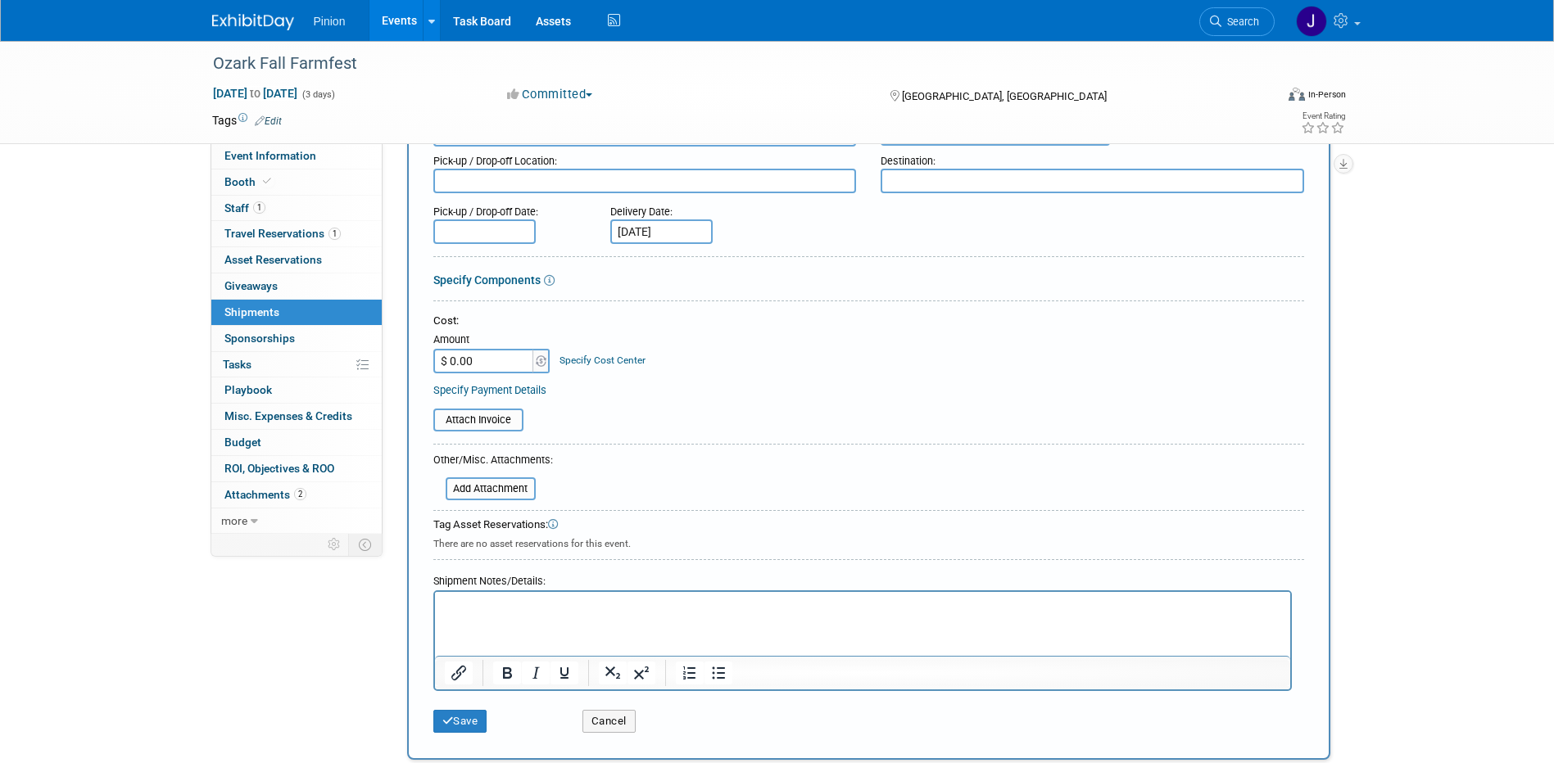
type input "Coggins"
click at [620, 608] on p "Rich Text Area. Press ALT-0 for help." at bounding box center [862, 607] width 836 height 16
click at [477, 721] on button "Save" at bounding box center [460, 721] width 54 height 23
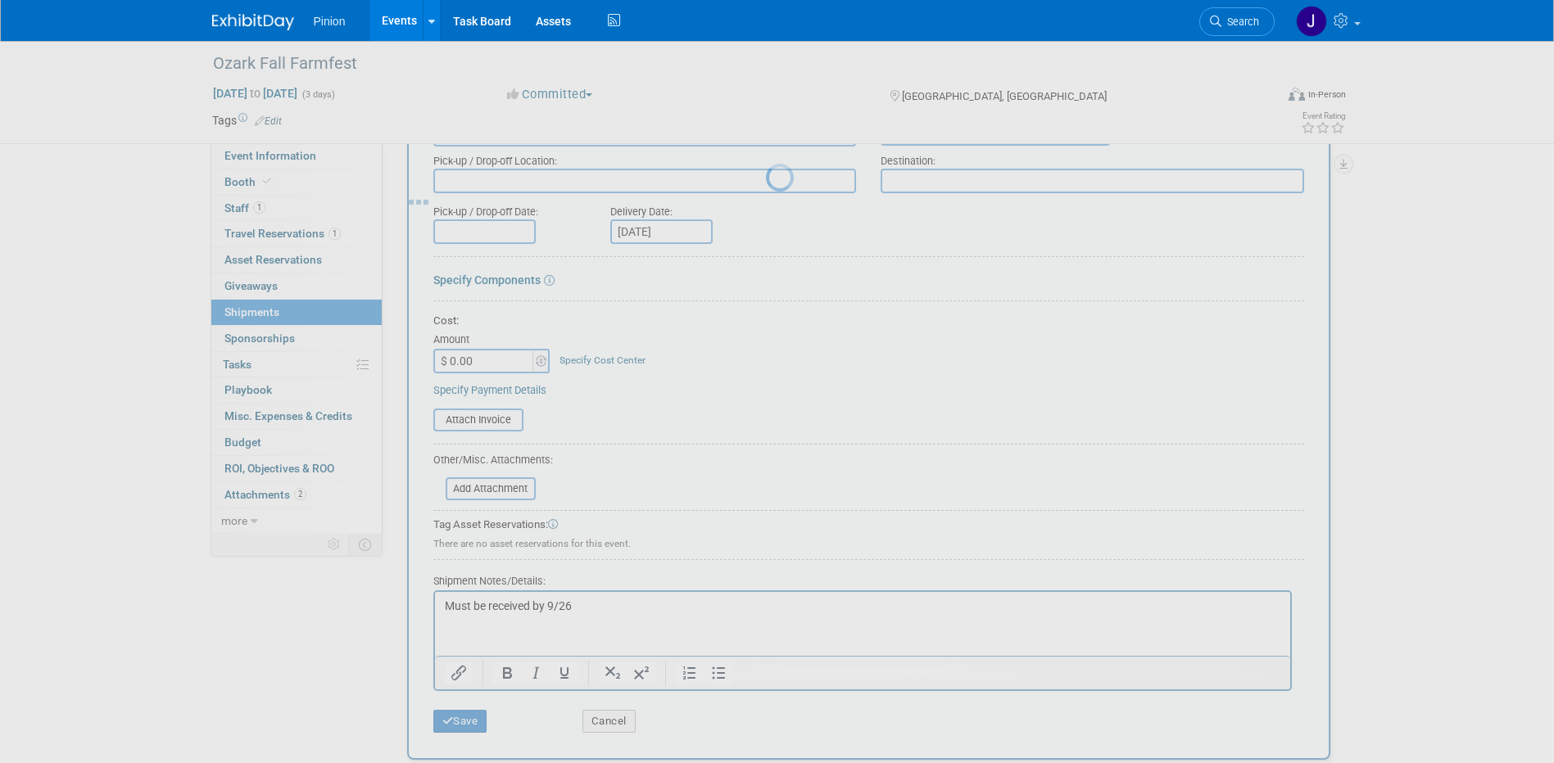
scroll to position [15, 0]
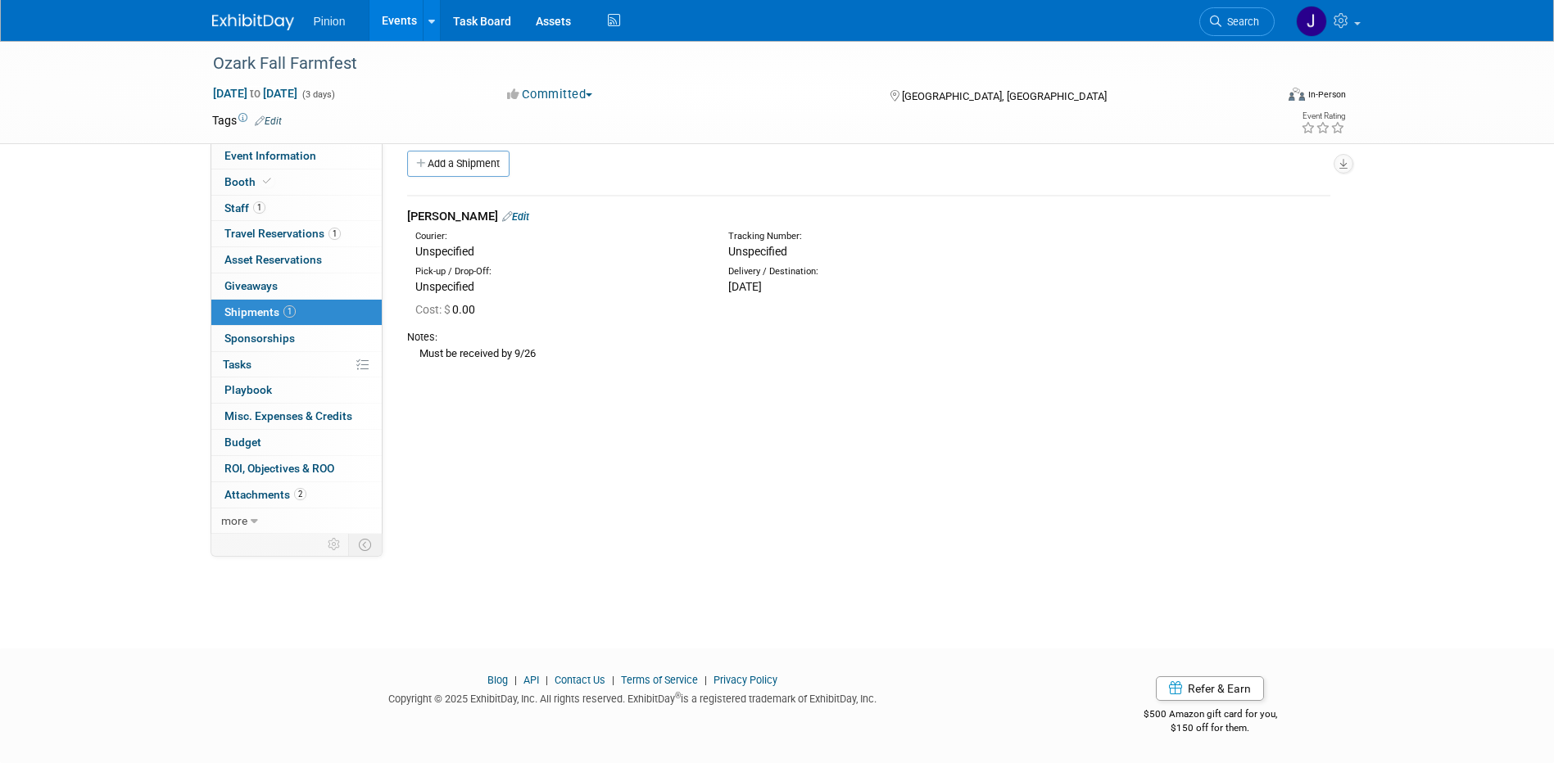
click at [481, 228] on div "Courier: Unspecified Tracking Number: Unspecified" at bounding box center [869, 242] width 948 height 35
click at [489, 214] on div "Coggins Edit" at bounding box center [868, 216] width 923 height 17
click at [502, 219] on link "Edit" at bounding box center [515, 216] width 27 height 12
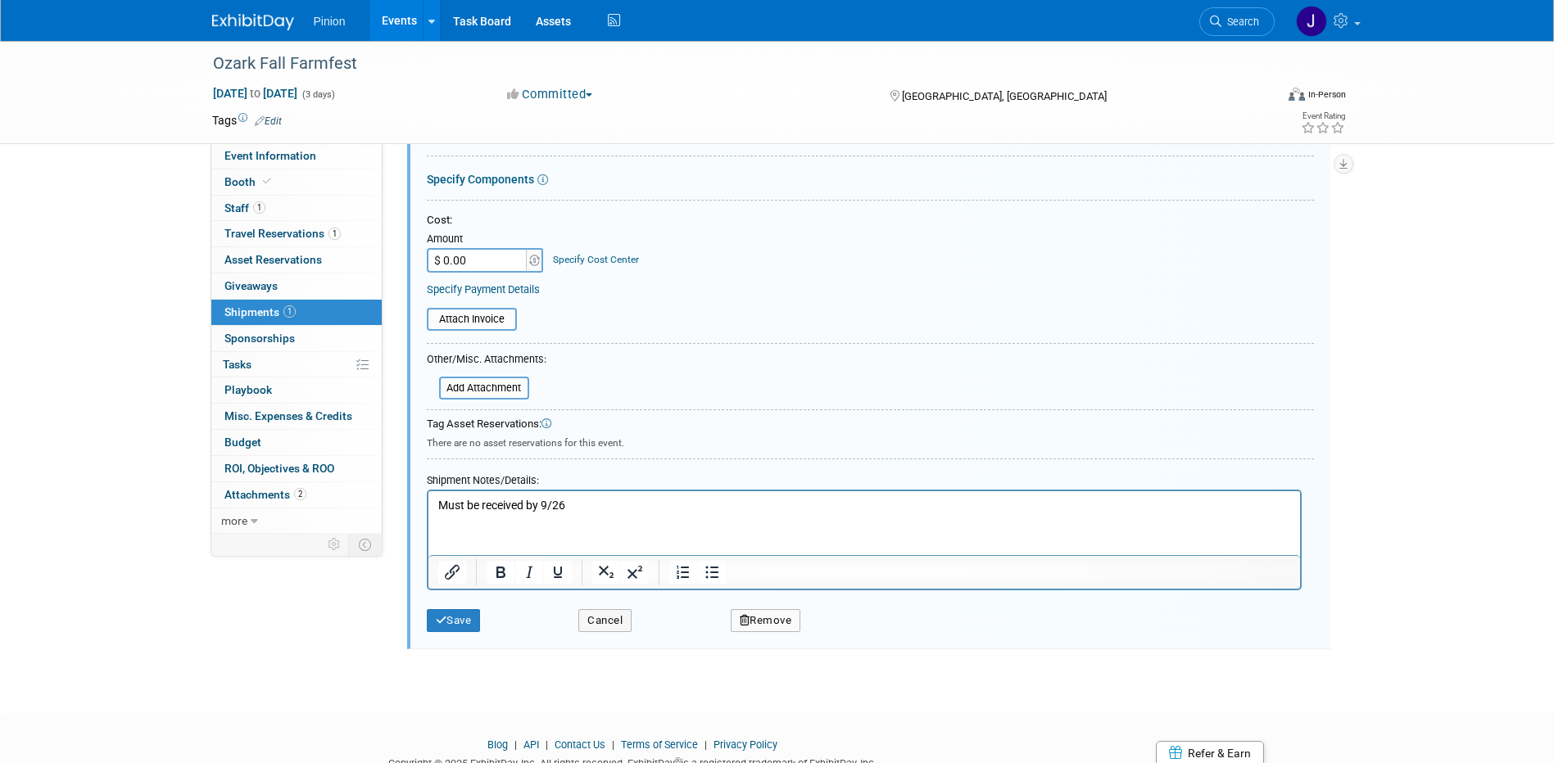
scroll to position [294, 0]
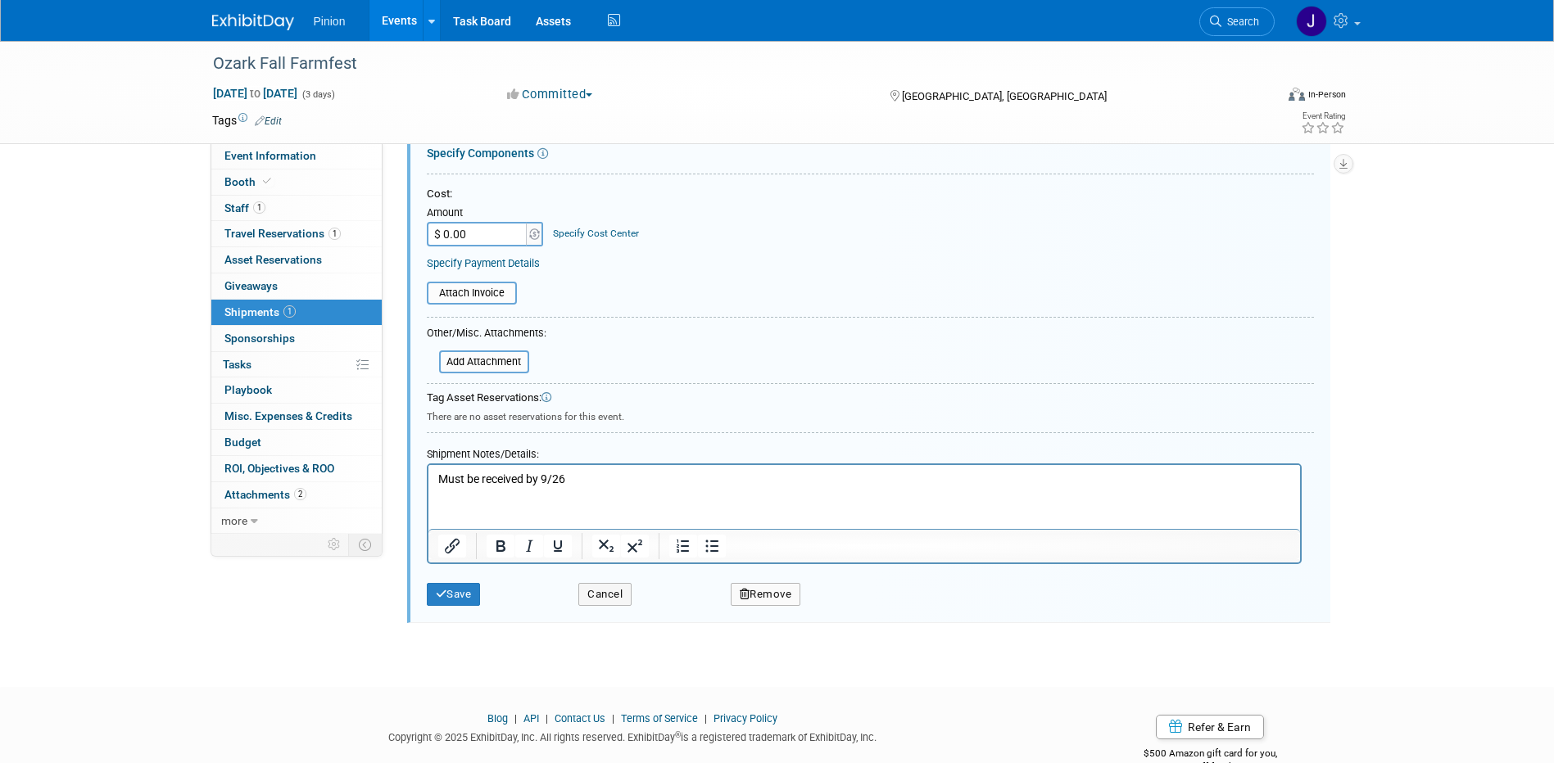
click at [613, 475] on p "Must be received by 9/26" at bounding box center [863, 480] width 853 height 16
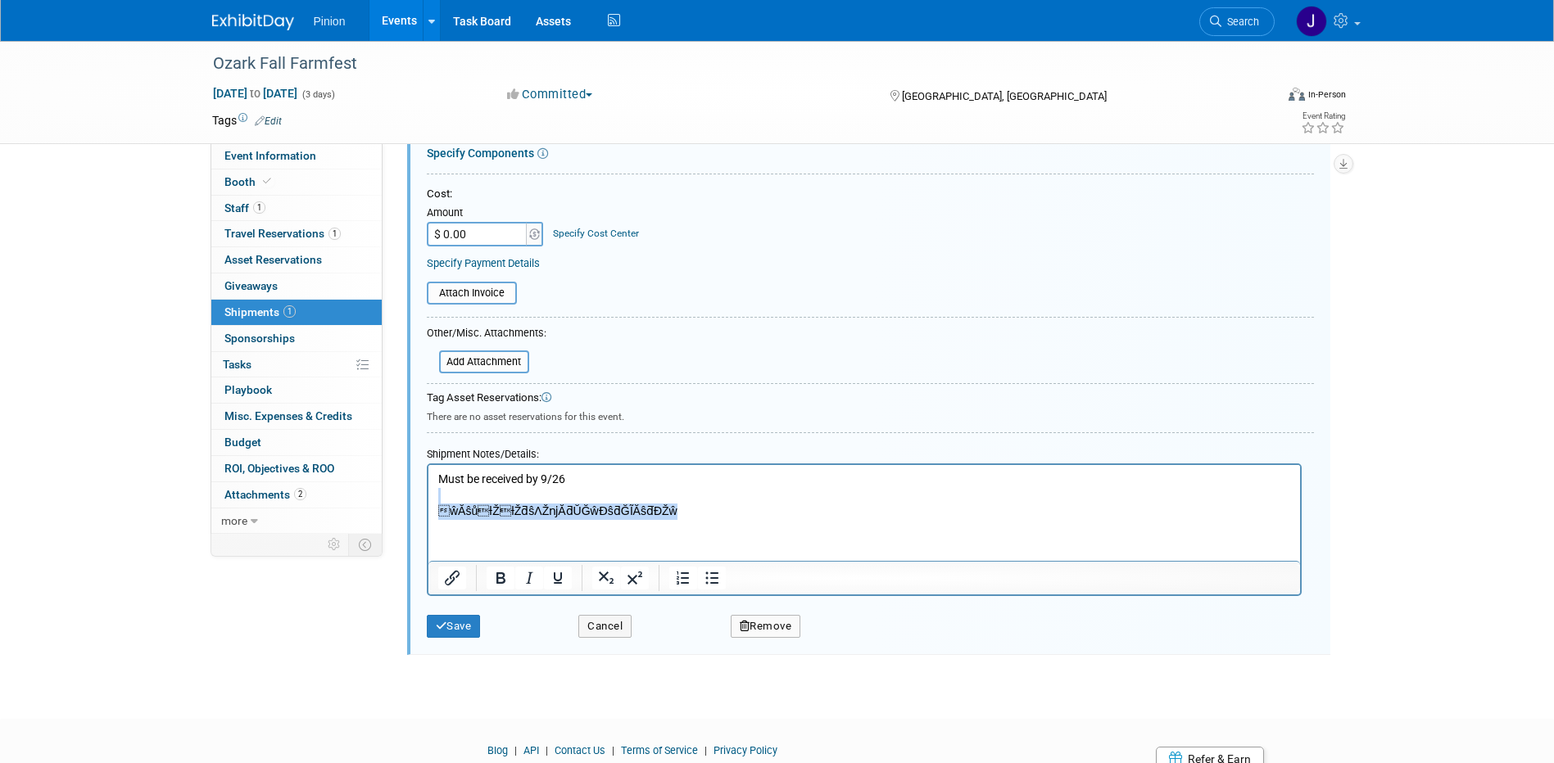
drag, startPoint x: 465, startPoint y: 495, endPoint x: 228, endPoint y: 490, distance: 236.7
click at [427, 490] on html "Must be received by 9/26 ŵĂŝůƚŽƚŽƌŝΛŽǌĂƌŬĞŵƉŝƌĞĨĂŝƌ͘ĐŽŵ" at bounding box center [862, 492] width 871 height 55
click at [617, 516] on p "Email to Tori tori@ozarkempire.com" at bounding box center [863, 512] width 853 height 16
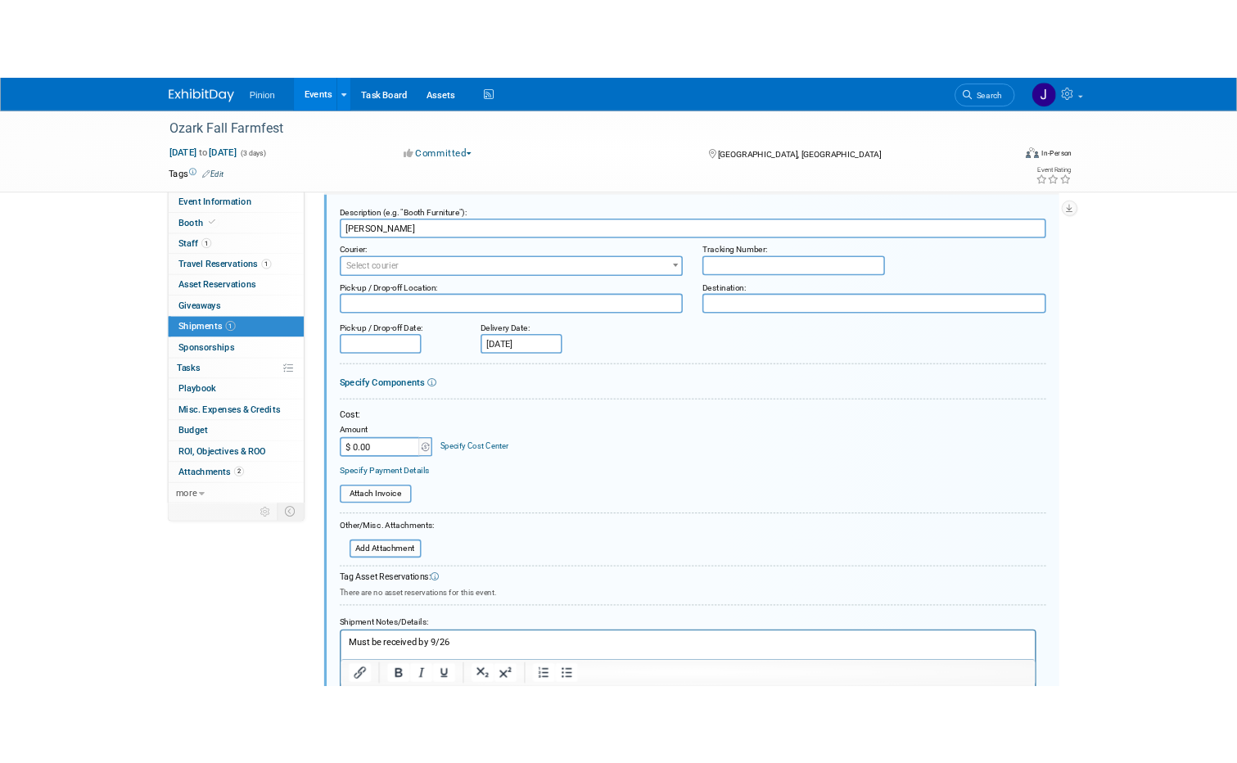
scroll to position [52, 0]
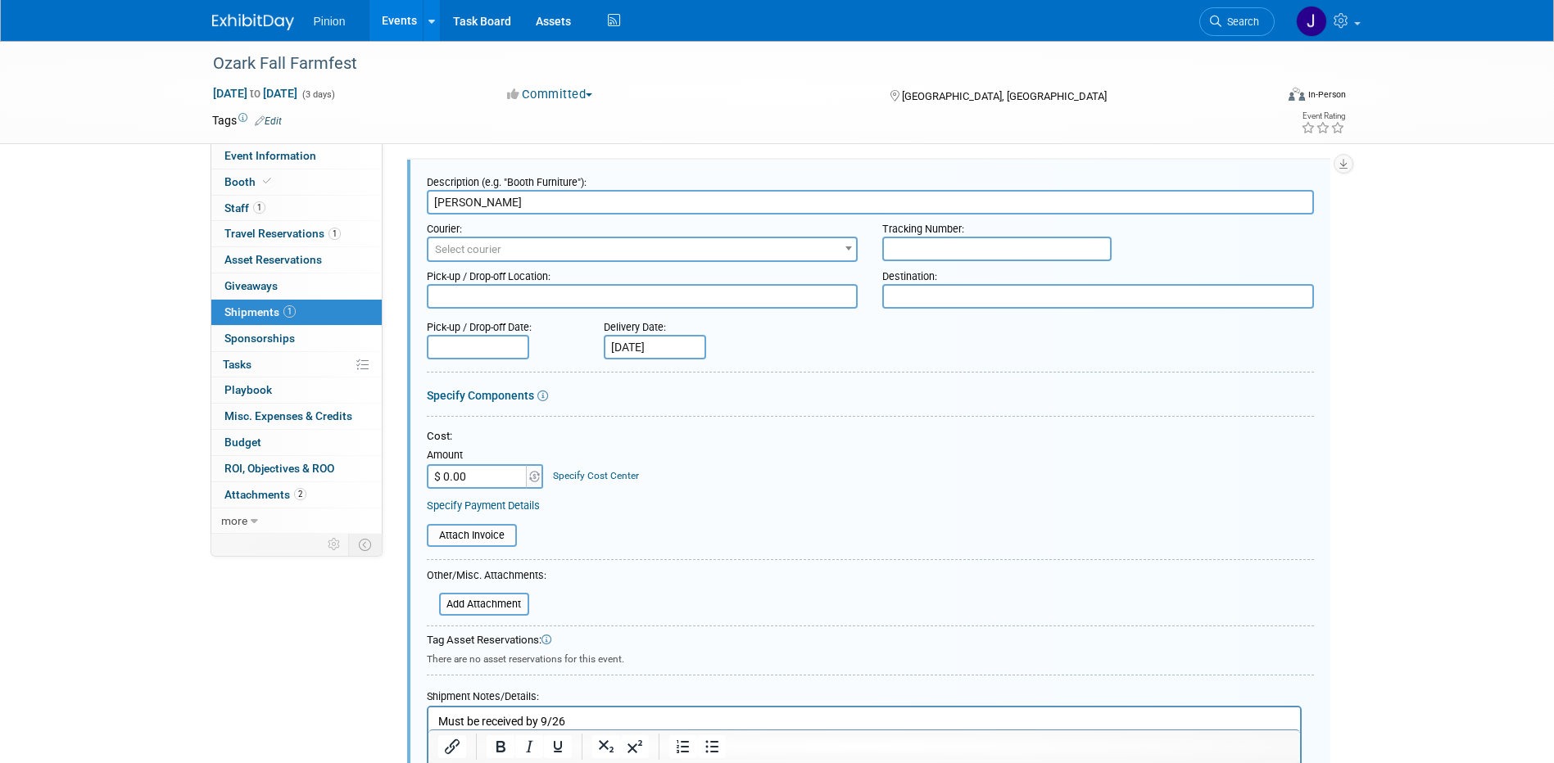
click at [991, 290] on textarea at bounding box center [1098, 296] width 432 height 25
type textarea "L"
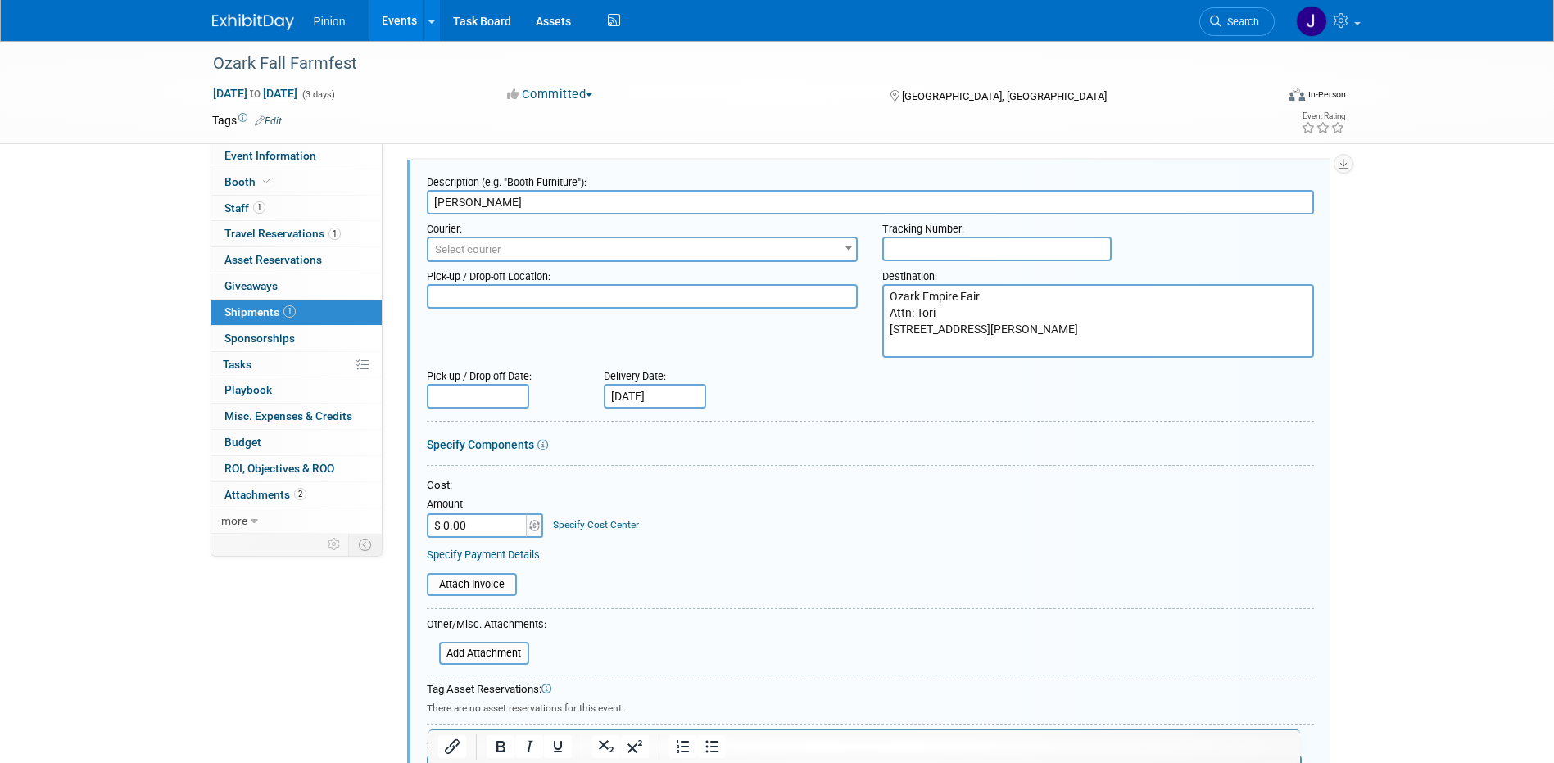
click at [987, 333] on textarea "Ozark Empire Fair Attn: Tori 3001 N. Grant Ave" at bounding box center [1098, 321] width 432 height 74
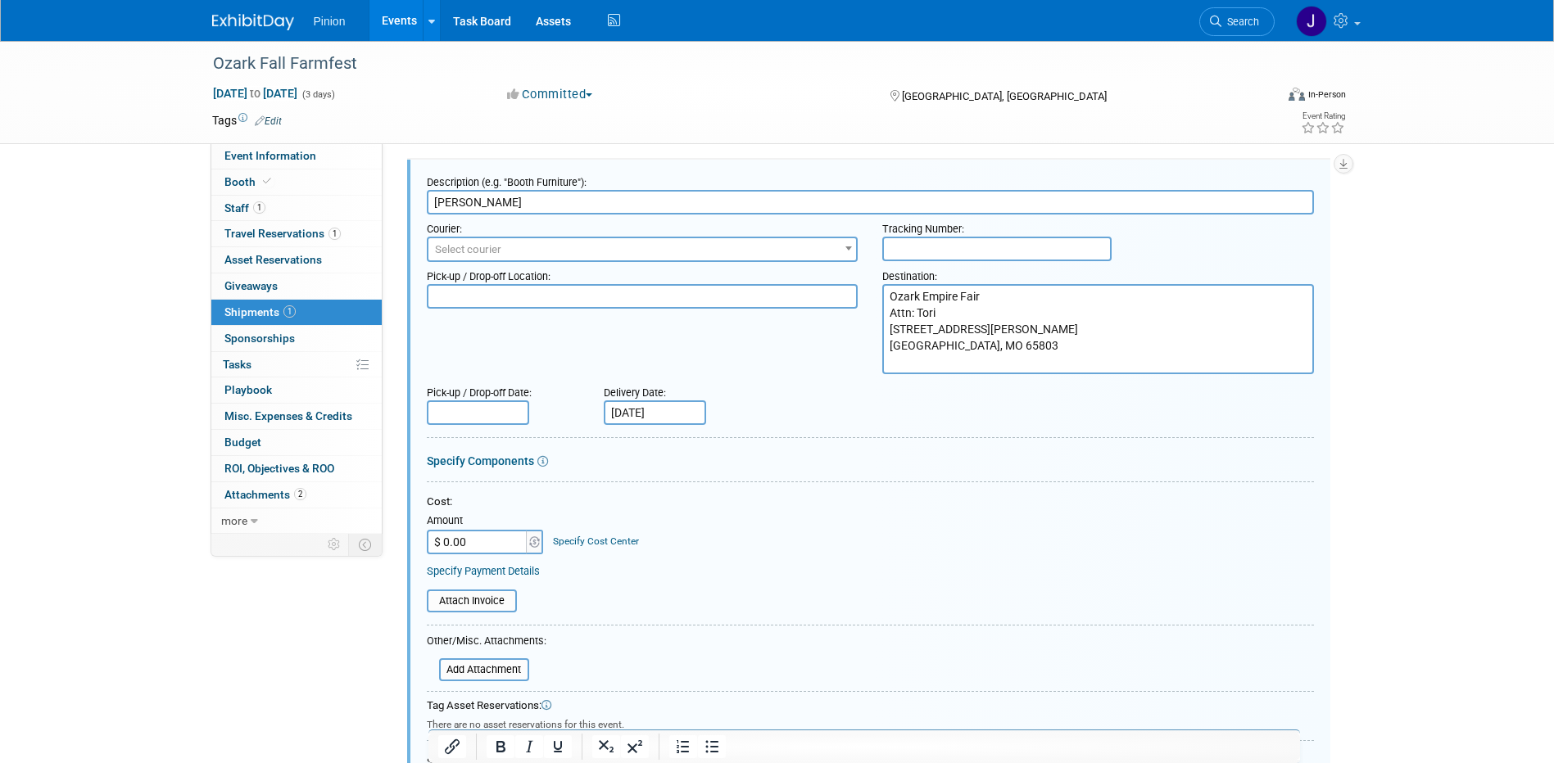
type textarea "Ozark Empire Fair Attn: Tori 3001 N. Grant Ave. Springfield, MO 65803"
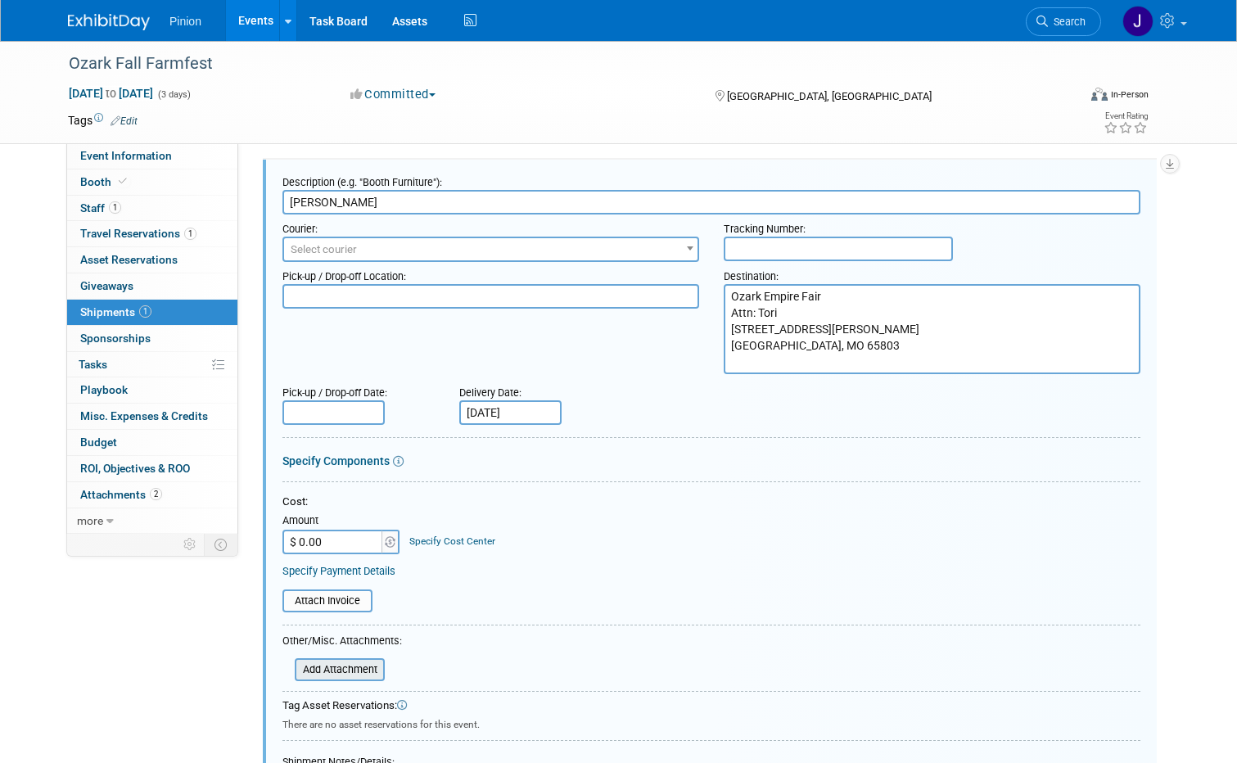
click at [347, 658] on div "Other/Misc. Attachments: Add Attachment" at bounding box center [343, 657] width 120 height 51
click at [348, 663] on input "file" at bounding box center [285, 670] width 195 height 20
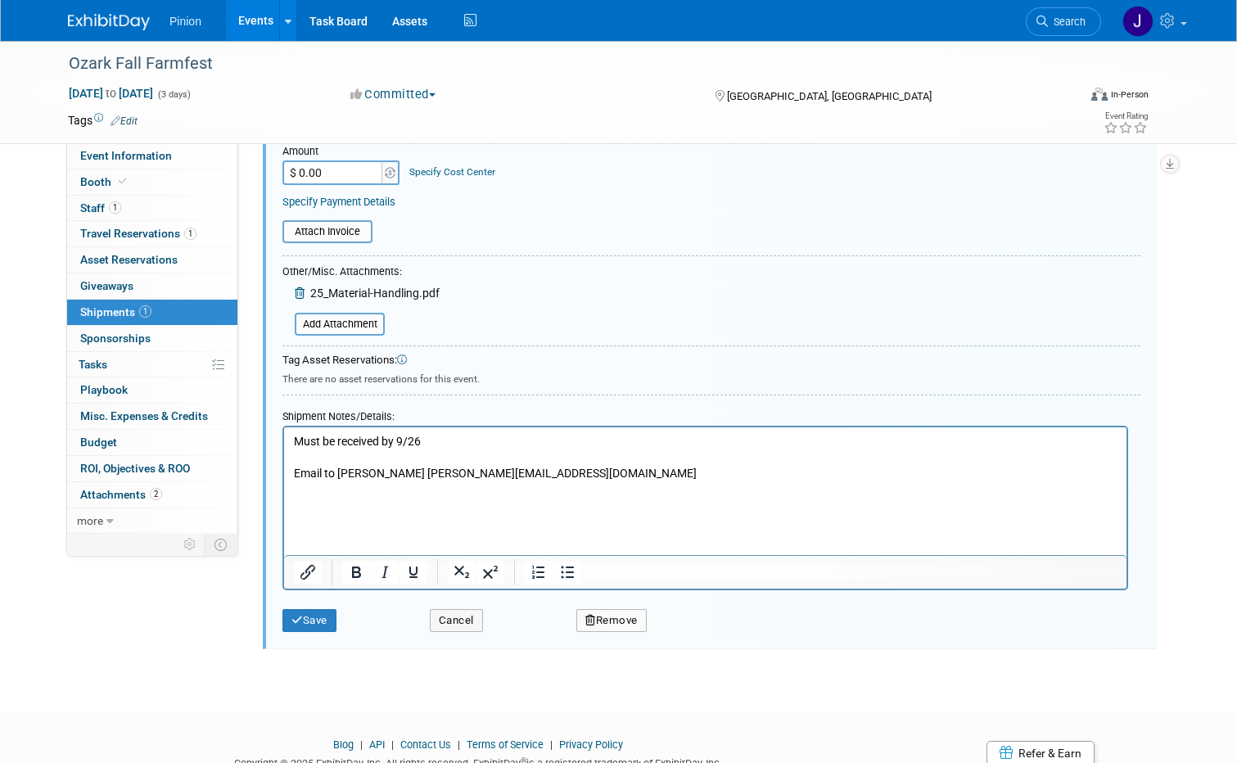
scroll to position [423, 0]
click at [314, 619] on button "Save" at bounding box center [310, 618] width 54 height 23
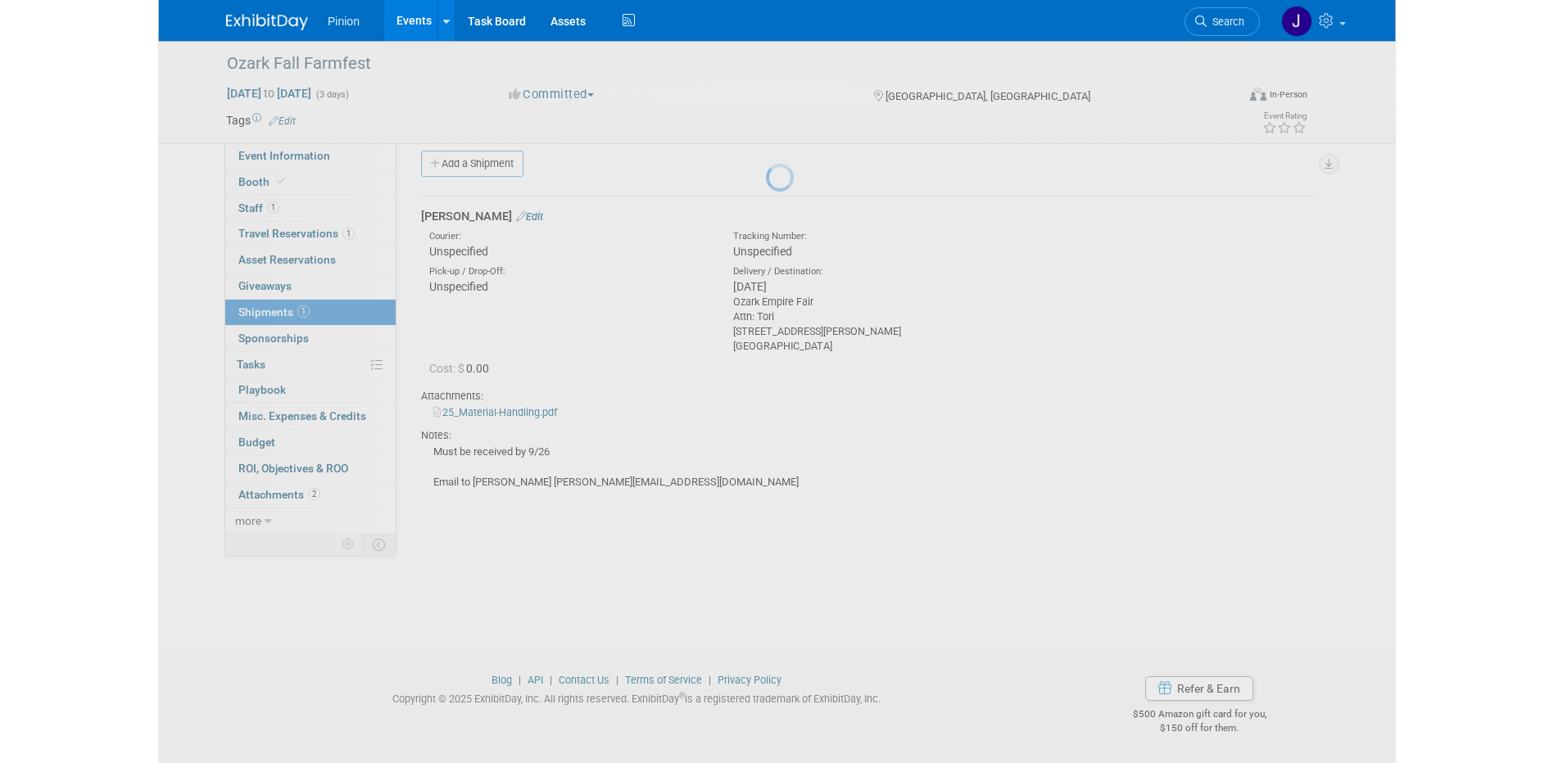
scroll to position [15, 0]
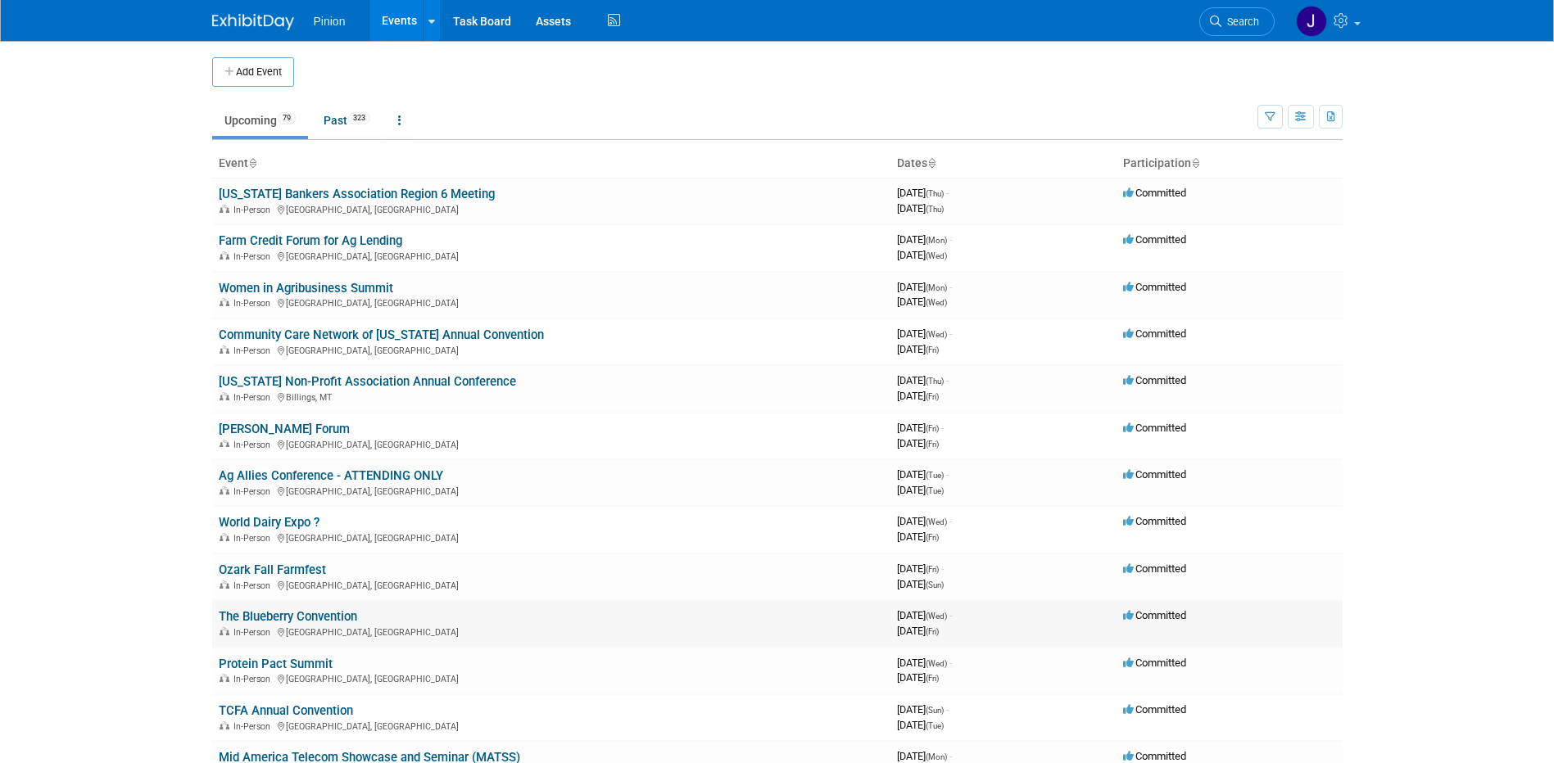
click at [328, 614] on link "The Blueberry Convention" at bounding box center [288, 616] width 138 height 15
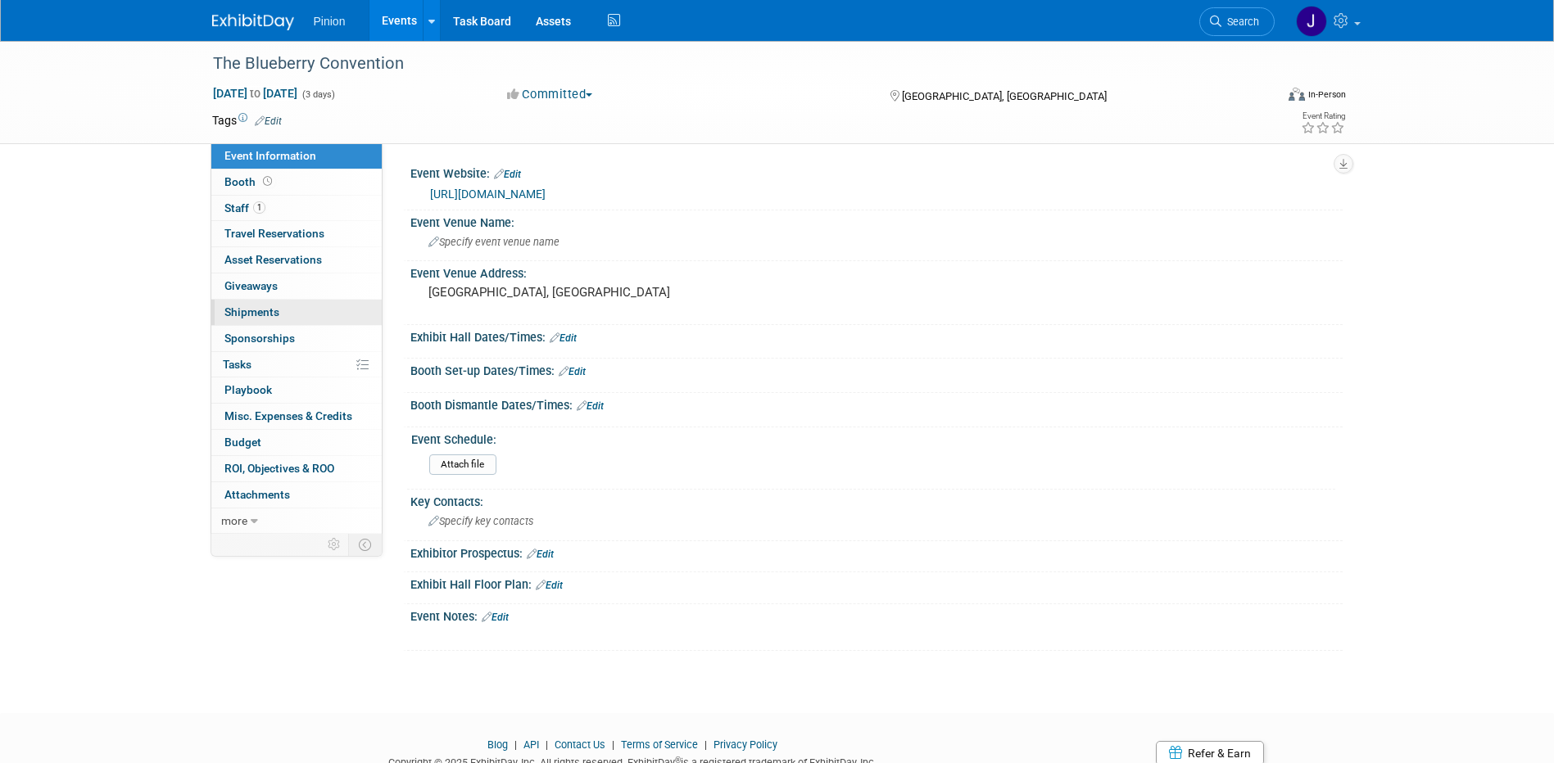
click at [263, 310] on span "Shipments 0" at bounding box center [251, 311] width 55 height 13
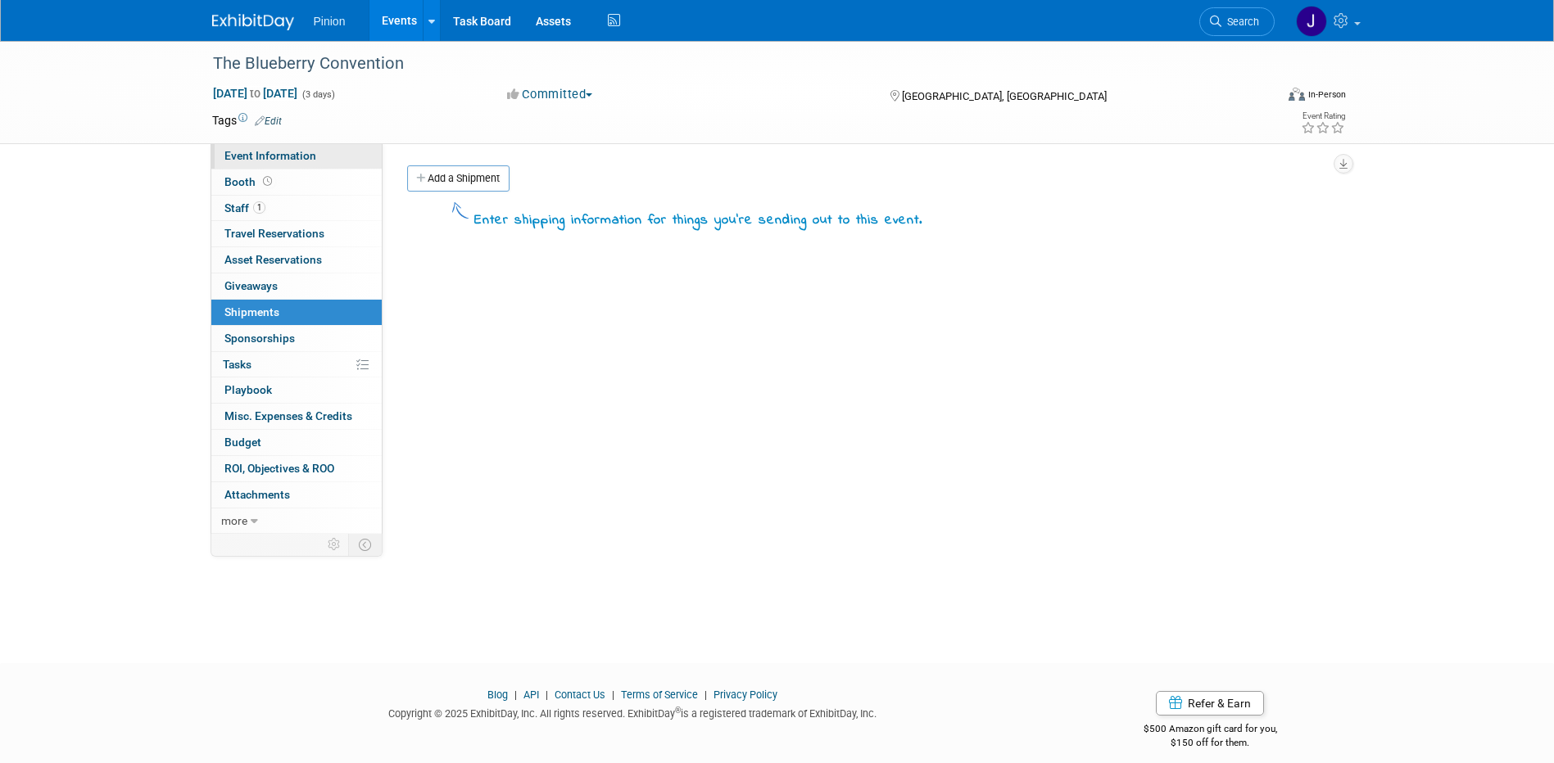
click at [242, 155] on span "Event Information" at bounding box center [270, 155] width 92 height 13
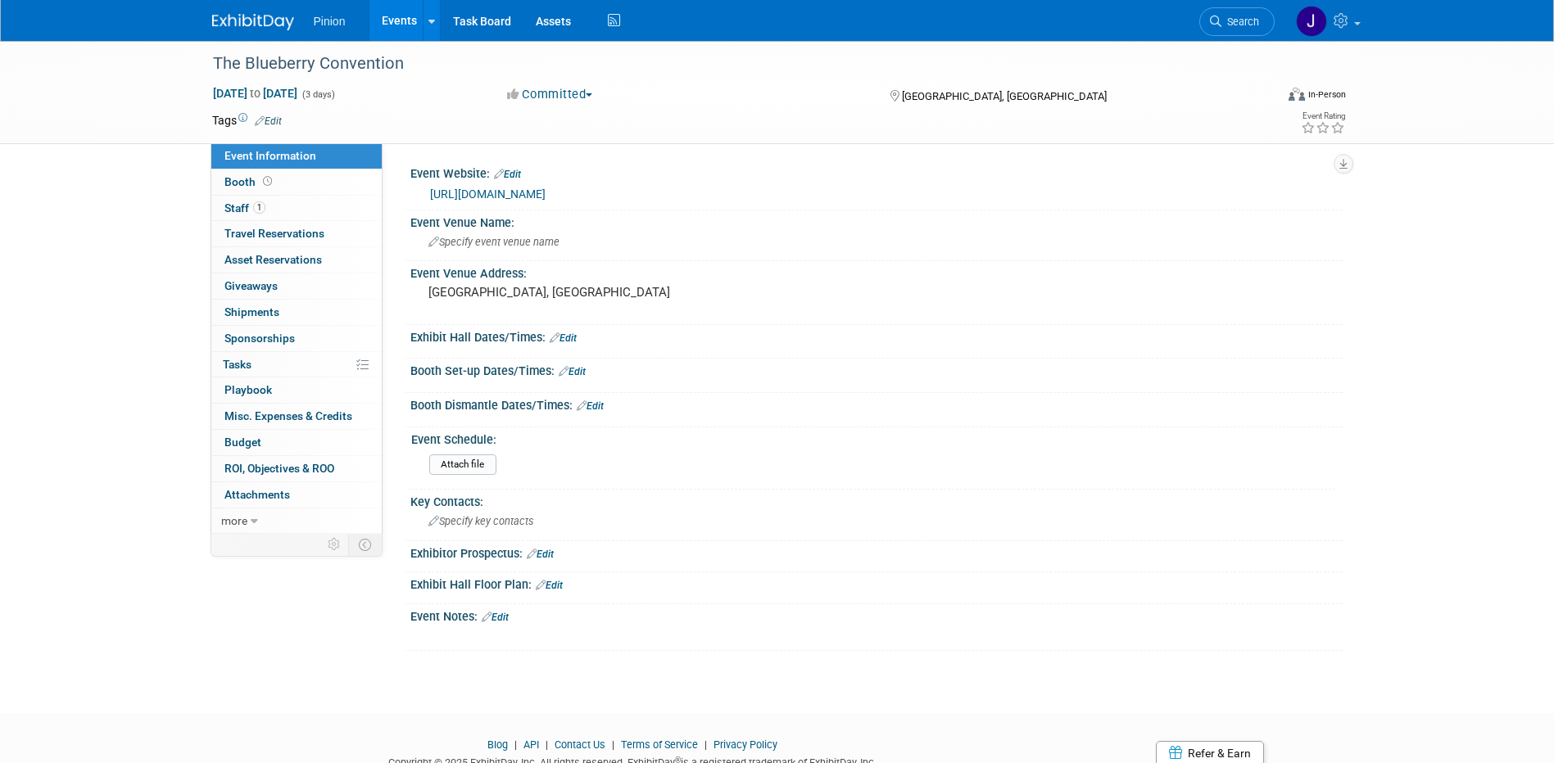
click at [237, 18] on img at bounding box center [253, 22] width 82 height 16
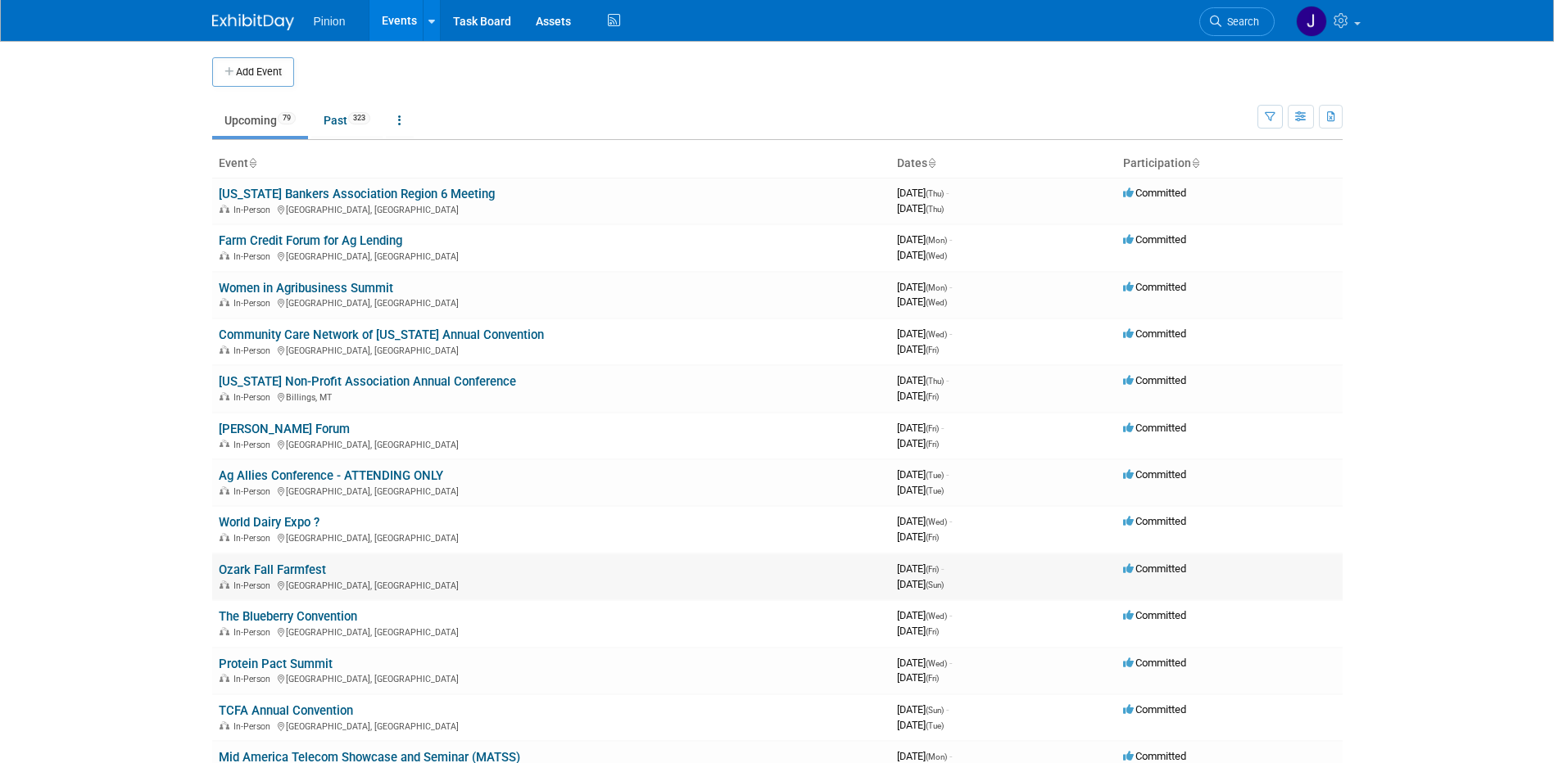
click at [274, 568] on link "Ozark Fall Farmfest" at bounding box center [272, 570] width 107 height 15
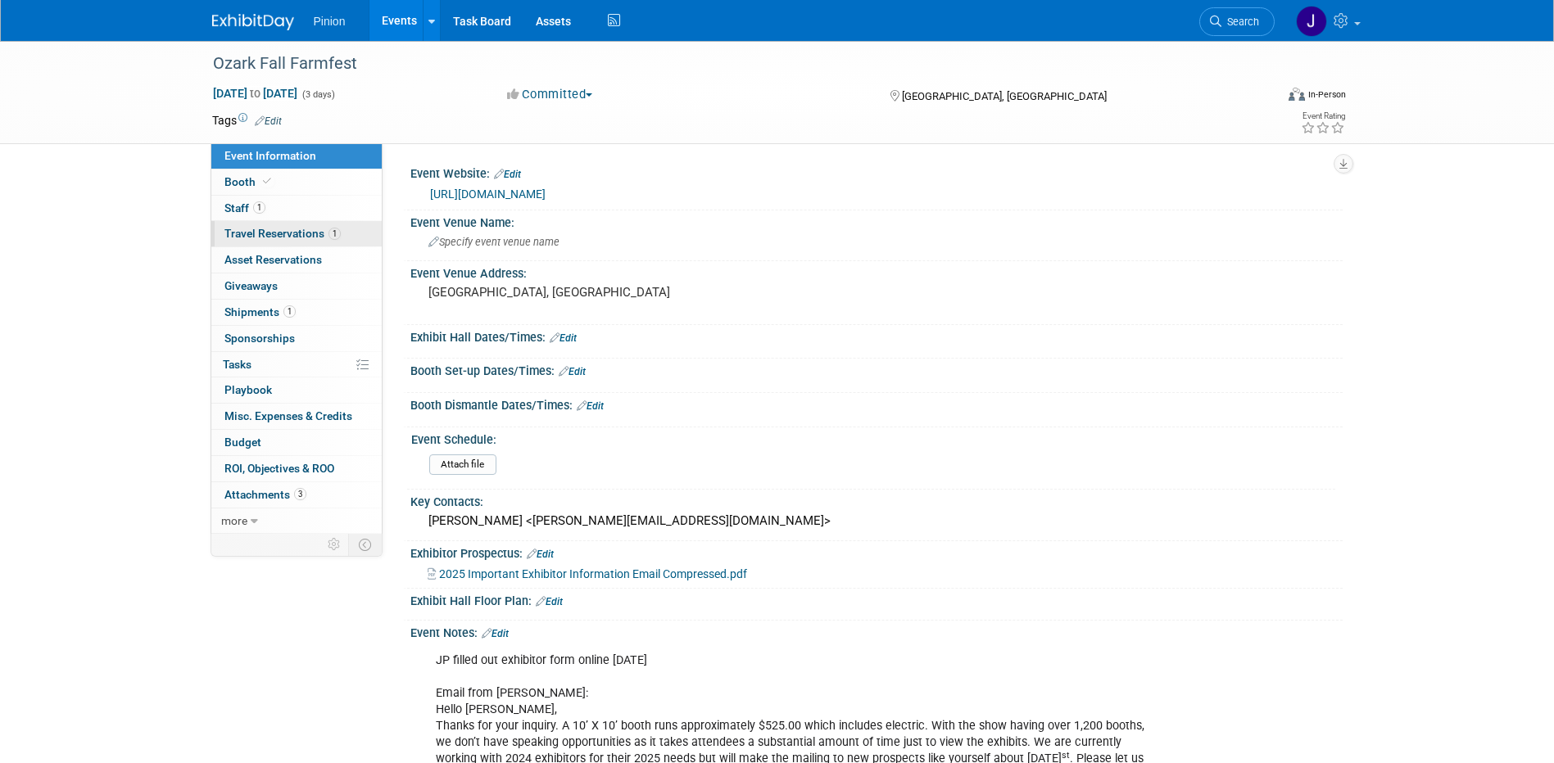
click at [266, 233] on span "Travel Reservations 1" at bounding box center [282, 233] width 116 height 13
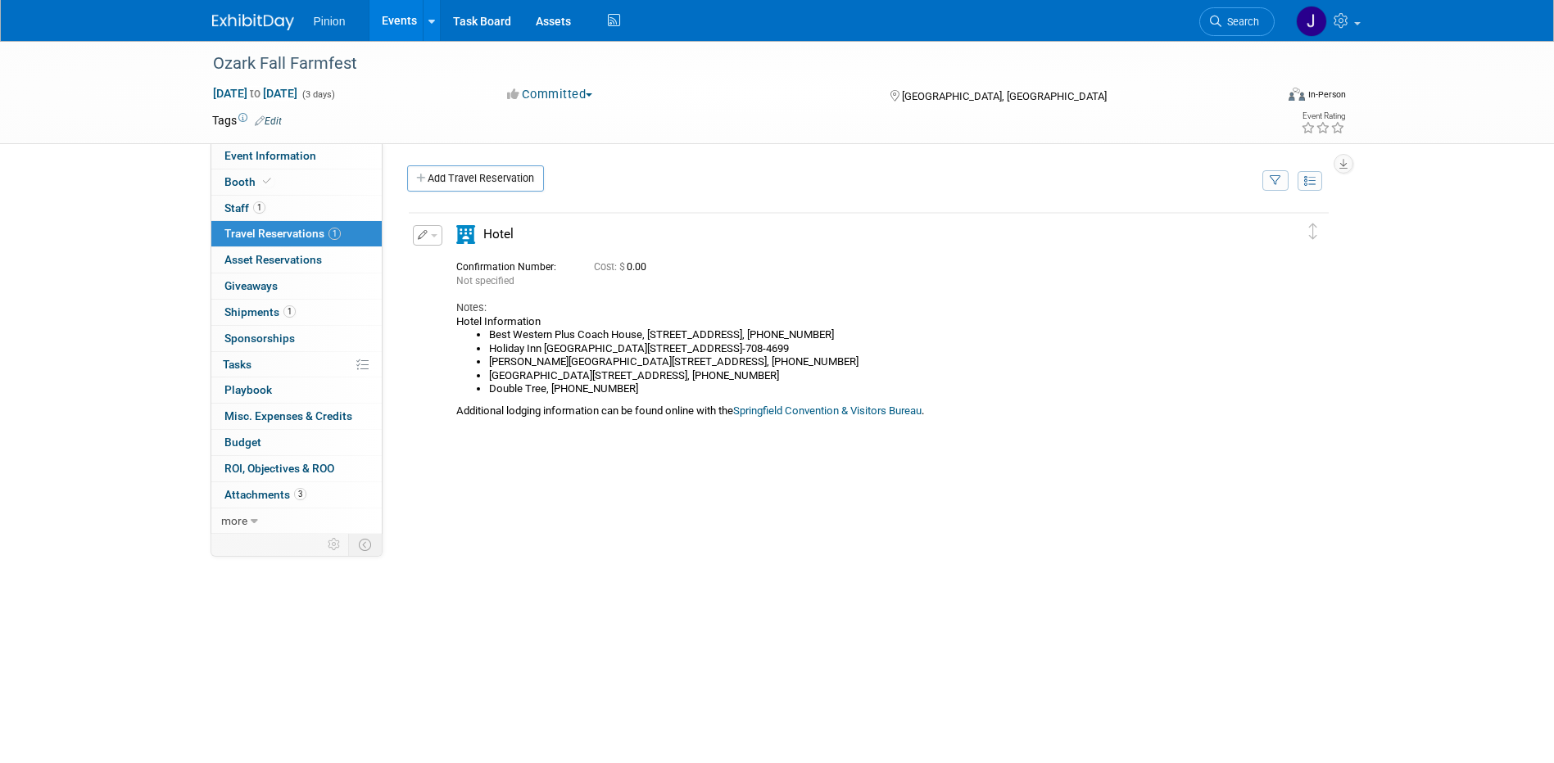
drag, startPoint x: 942, startPoint y: 414, endPoint x: 456, endPoint y: 325, distance: 493.8
click at [456, 325] on div "Hotel Information Best [GEOGRAPHIC_DATA][STREET_ADDRESS], [PHONE_NUMBER] [GEOGR…" at bounding box center [854, 366] width 796 height 102
drag, startPoint x: 456, startPoint y: 325, endPoint x: 525, endPoint y: 356, distance: 75.5
copy div "Hotel Information Best [GEOGRAPHIC_DATA][STREET_ADDRESS], [PHONE_NUMBER] [GEOGR…"
click at [370, 83] on div "Ozark Fall Farmfest" at bounding box center [731, 63] width 1062 height 44
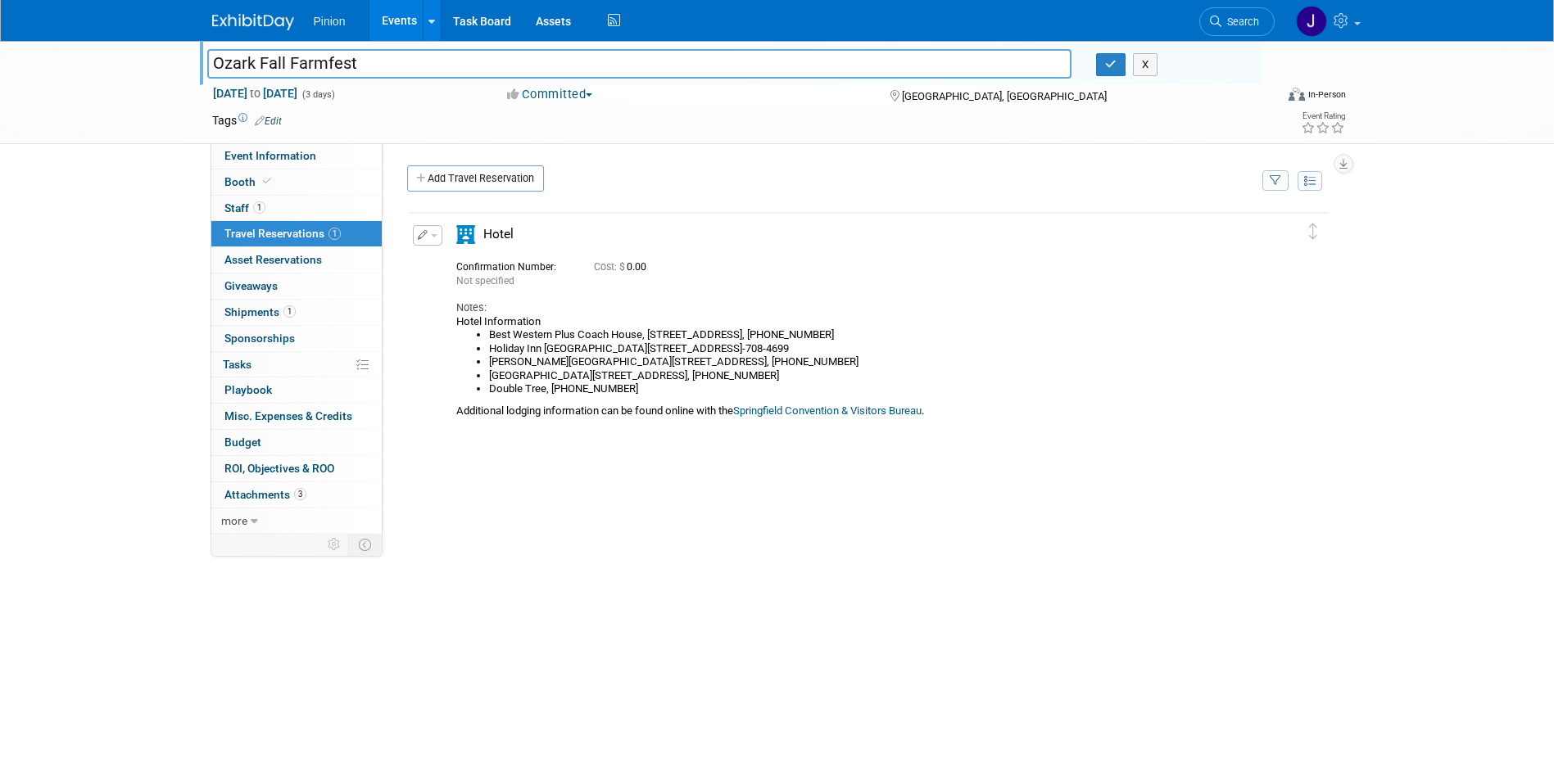
drag, startPoint x: 372, startPoint y: 59, endPoint x: 106, endPoint y: 46, distance: 265.7
click at [106, 46] on div "Ozark Fall Farmfest Ozark Fall Farmfest X Oct 3, 2025 to Oct 5, 2025 (3 days) O…" at bounding box center [777, 92] width 1554 height 103
click at [1101, 63] on button "button" at bounding box center [1110, 64] width 29 height 23
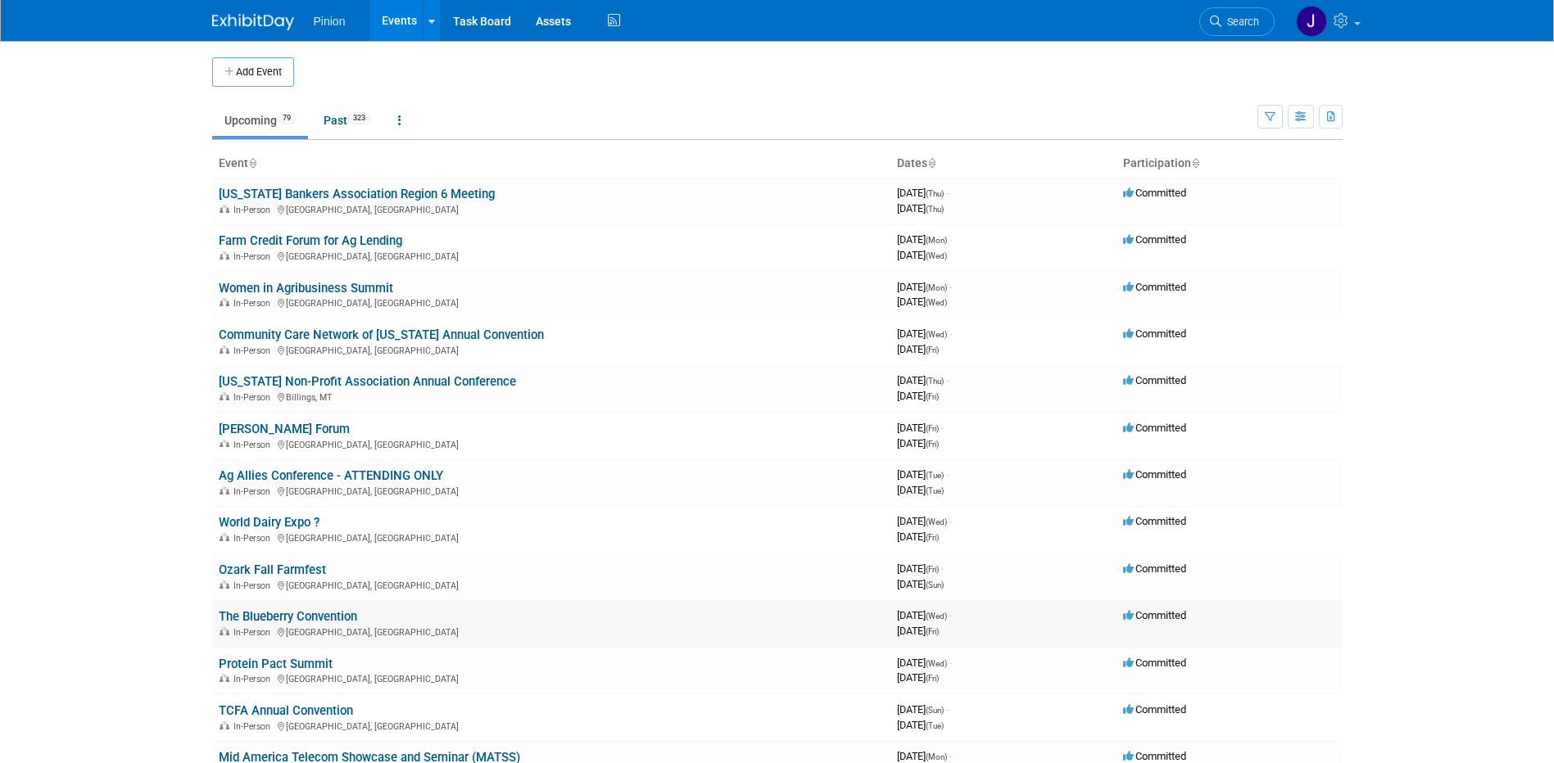
click at [237, 614] on link "The Blueberry Convention" at bounding box center [288, 616] width 138 height 15
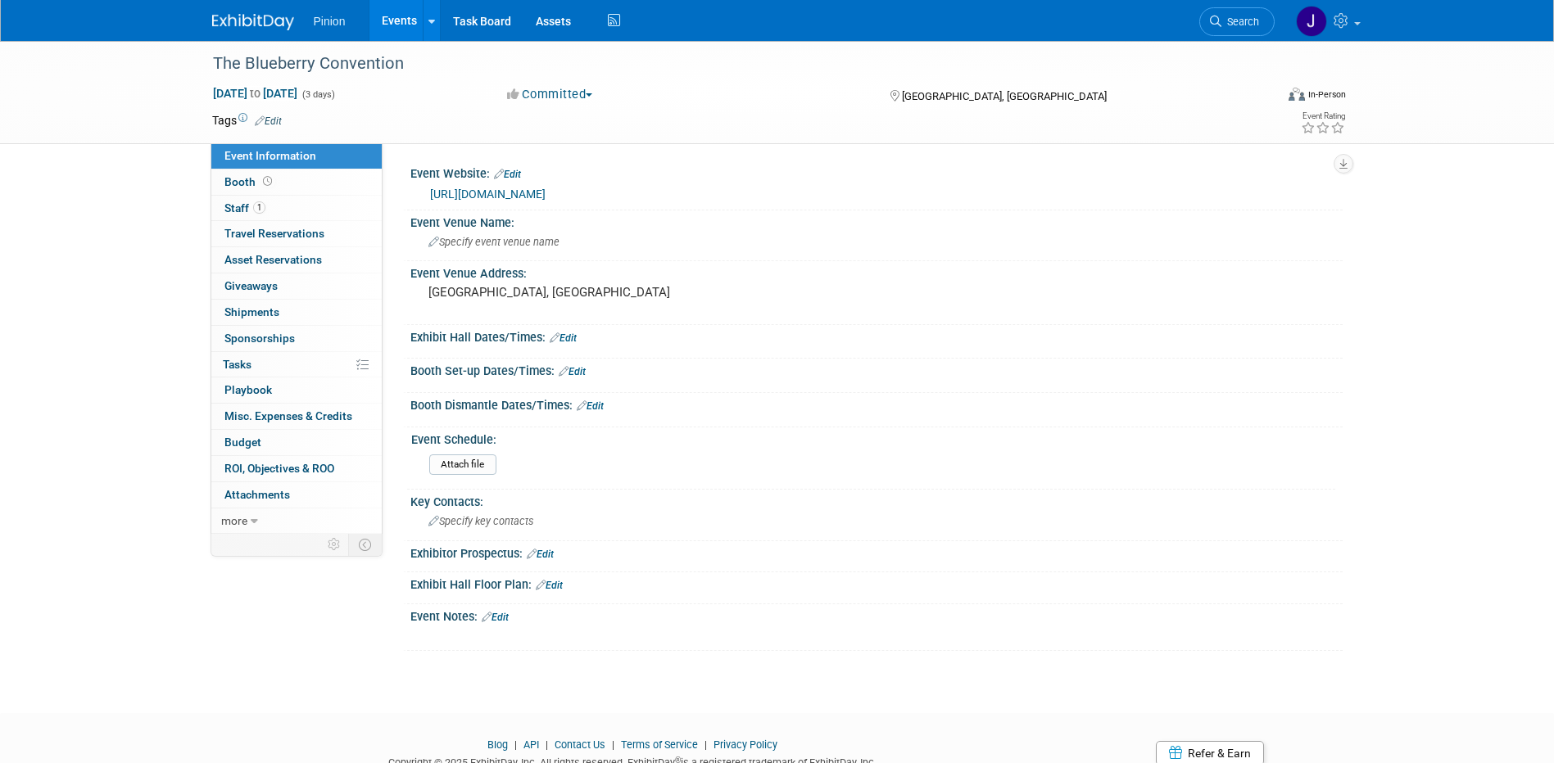
drag, startPoint x: 415, startPoint y: 52, endPoint x: 162, endPoint y: 42, distance: 253.2
click at [162, 42] on div "The Blueberry Convention Oct 8, 2025 to Oct 10, 2025 (3 days) Oct 8, 2025 to Oc…" at bounding box center [777, 92] width 1554 height 103
copy div "The Blueberry Convention"
click at [245, 57] on div "The Blueberry Convention" at bounding box center [728, 63] width 1043 height 29
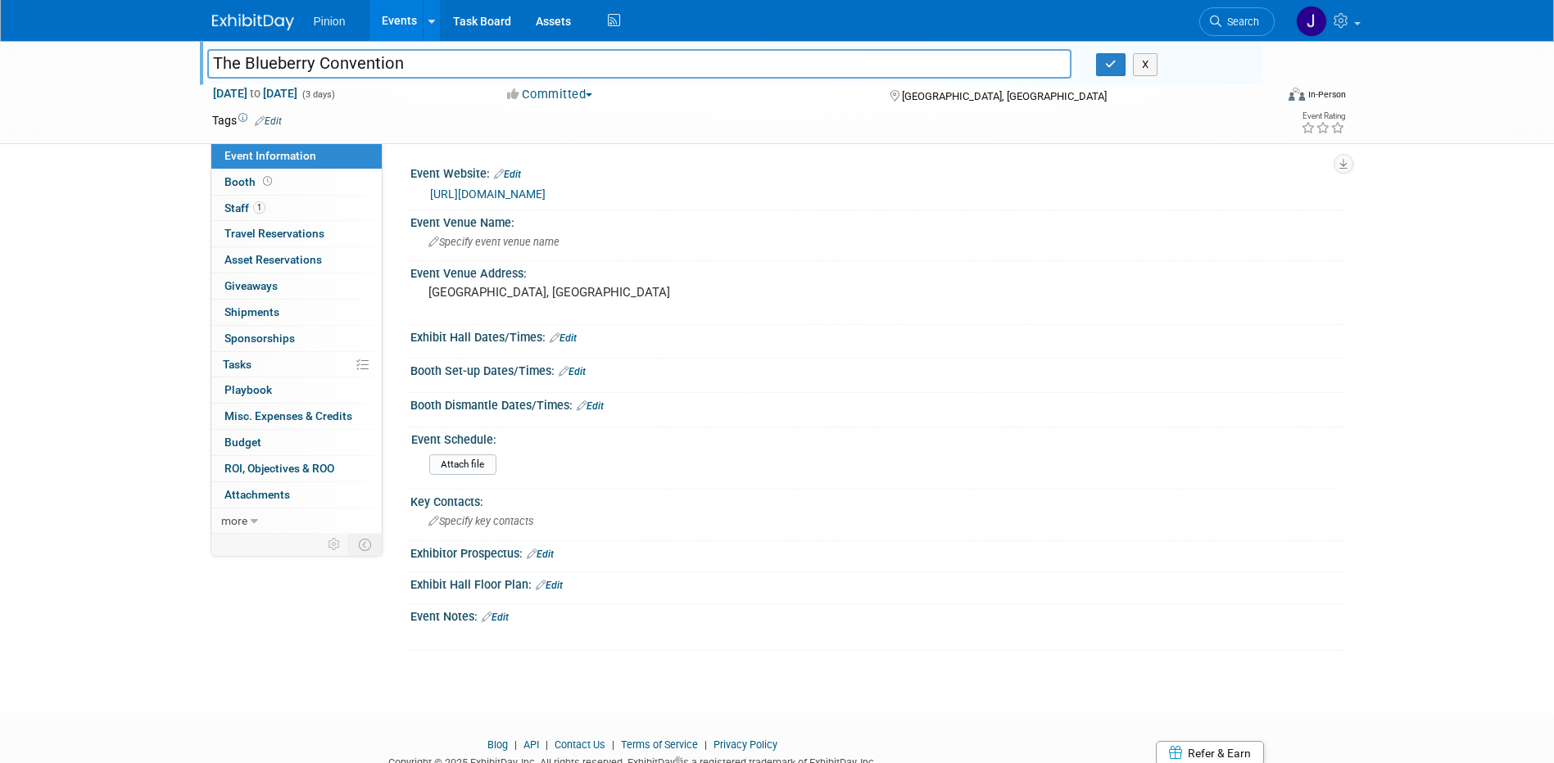
drag, startPoint x: 449, startPoint y: 70, endPoint x: 67, endPoint y: 2, distance: 387.6
click at [0, 0] on html "Pinion Events Add Event Bulk Upload Events Shareable Event Boards Recently View…" at bounding box center [777, 381] width 1554 height 763
click at [1102, 62] on button "button" at bounding box center [1110, 64] width 29 height 23
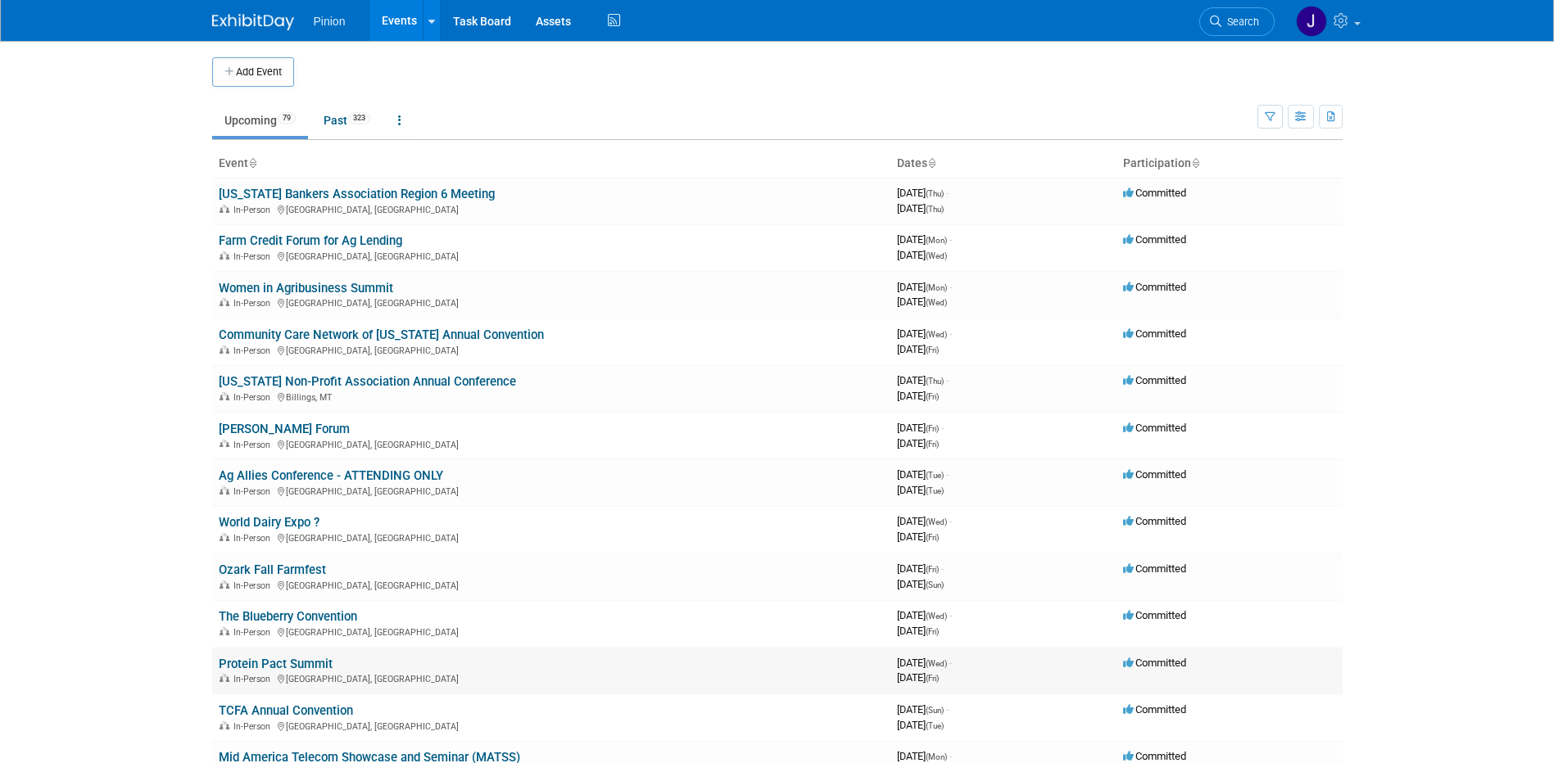
click at [279, 666] on link "Protein Pact Summit" at bounding box center [276, 664] width 114 height 15
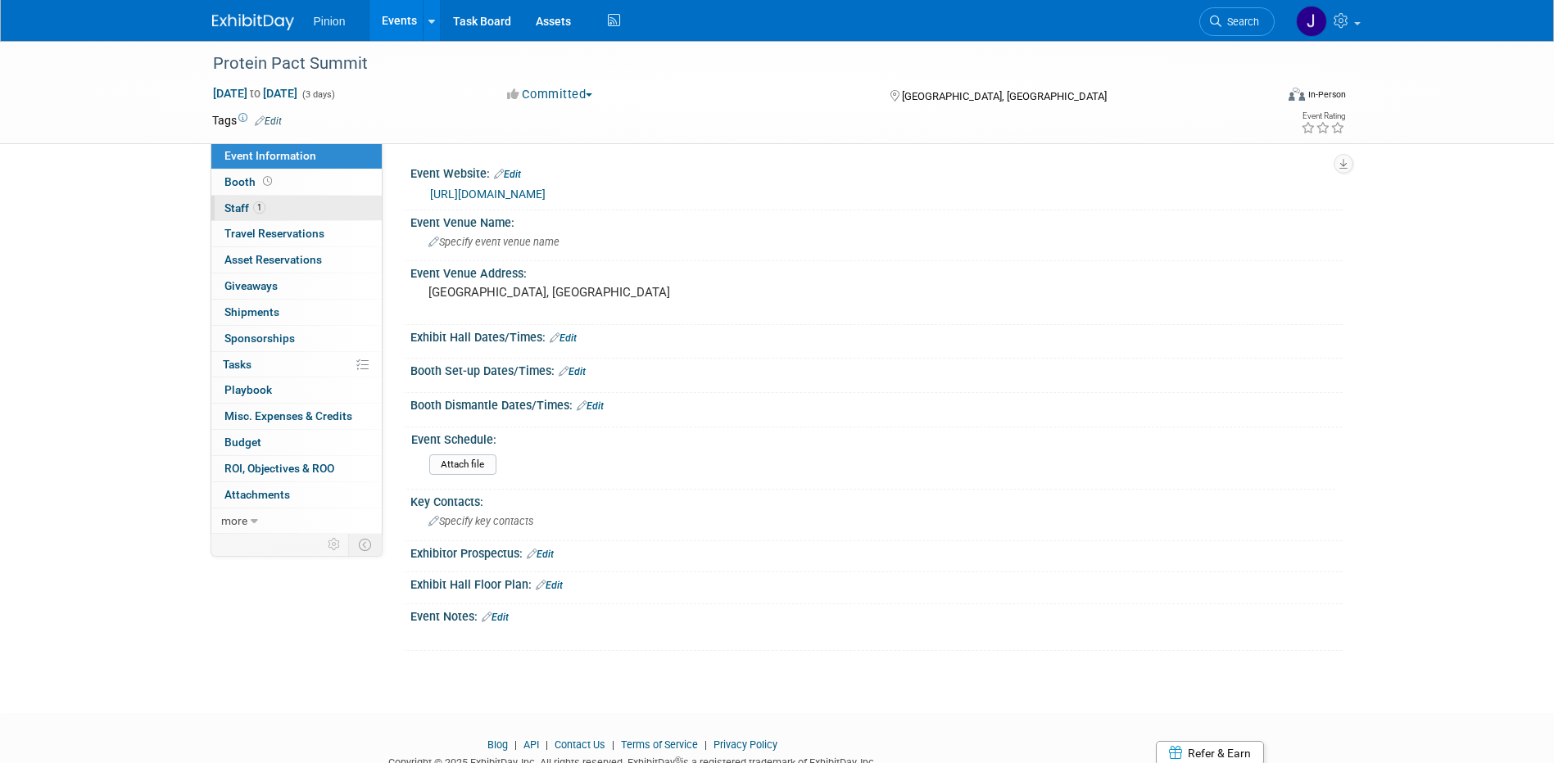
click at [260, 207] on span "1" at bounding box center [259, 207] width 12 height 12
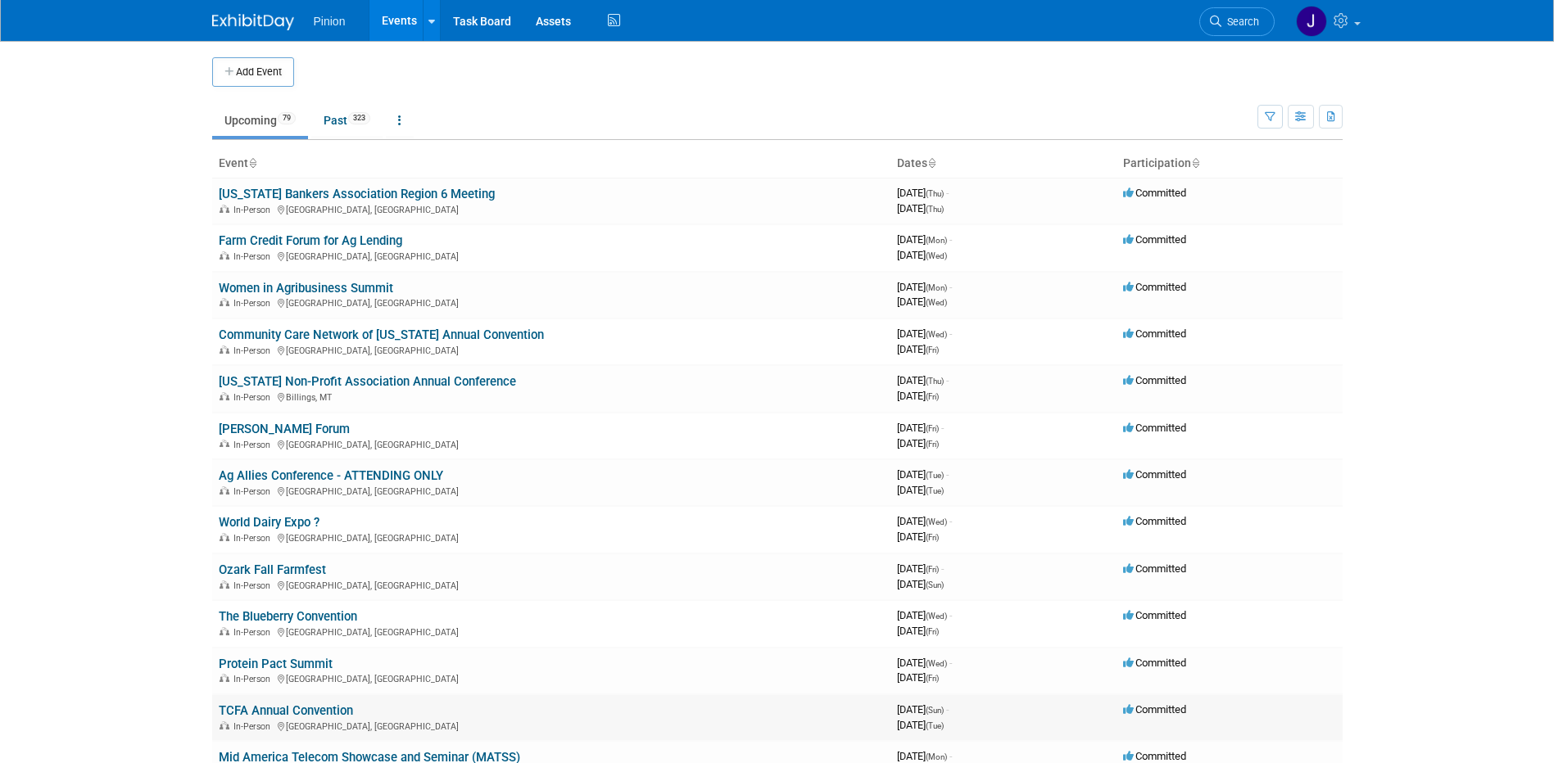
click at [325, 714] on link "TCFA Annual Convention" at bounding box center [286, 710] width 134 height 15
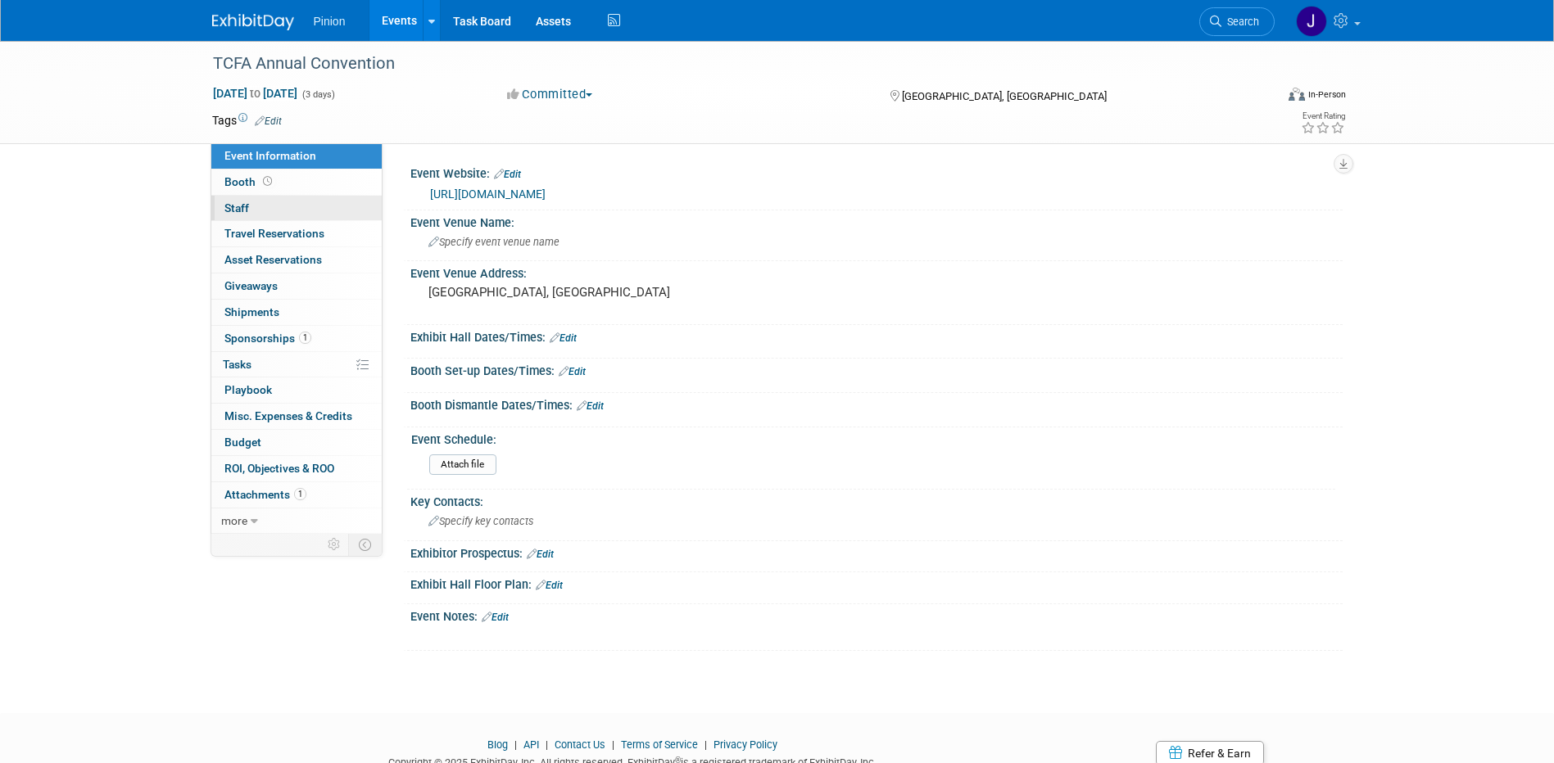
click at [246, 210] on span "Staff 0" at bounding box center [236, 207] width 25 height 13
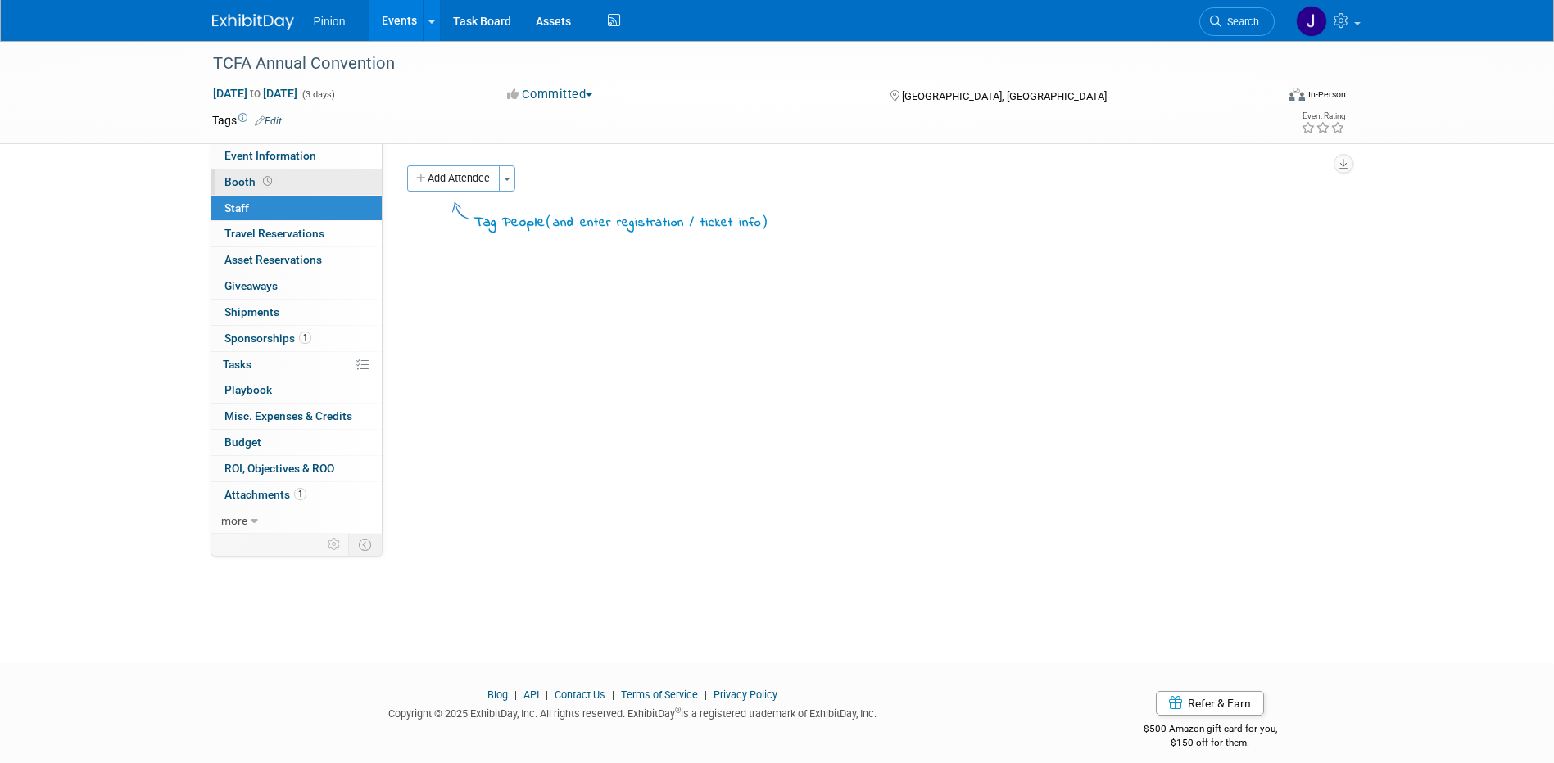
click at [252, 183] on span "Booth" at bounding box center [249, 181] width 51 height 13
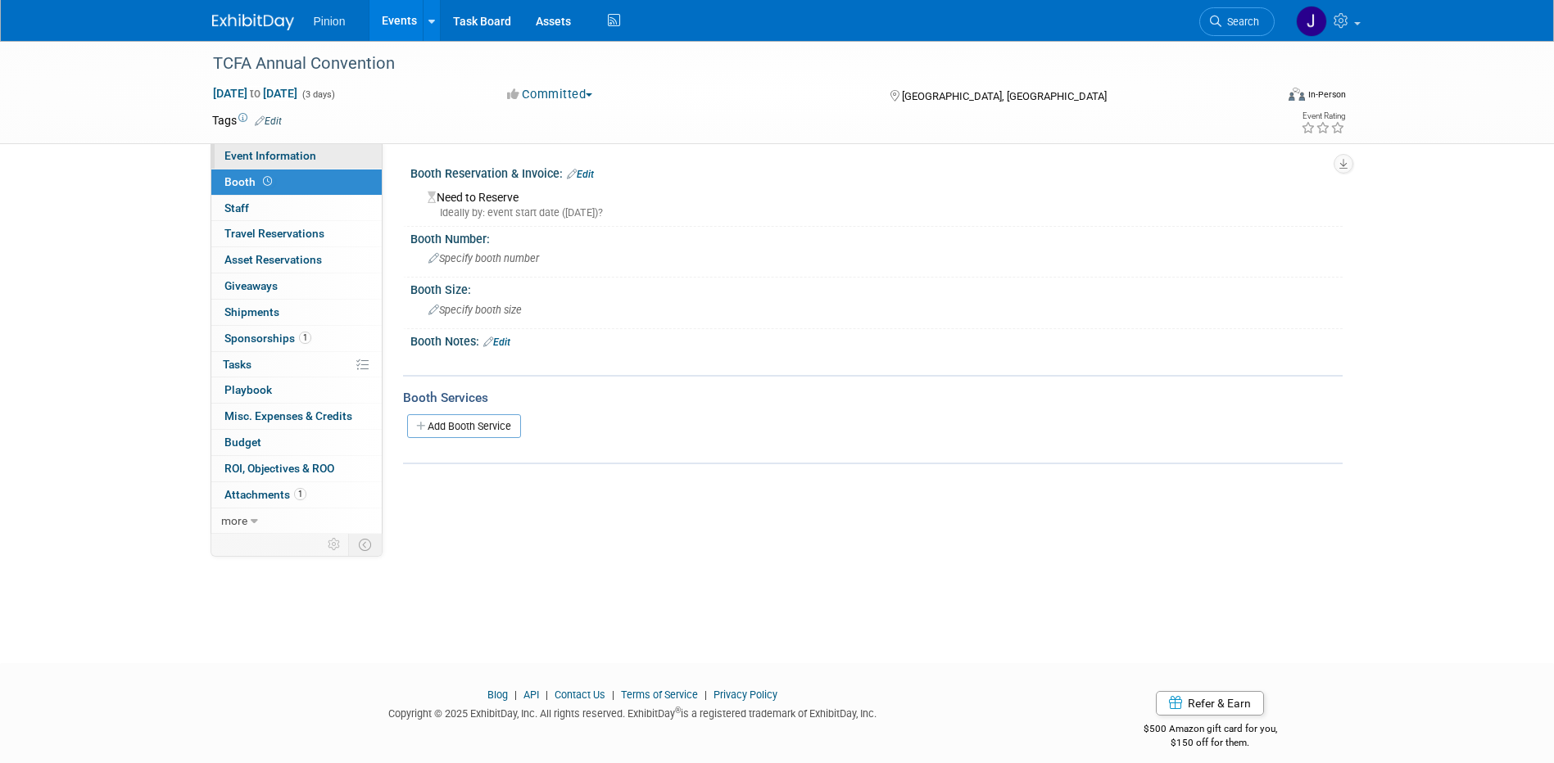
click at [258, 153] on span "Event Information" at bounding box center [270, 155] width 92 height 13
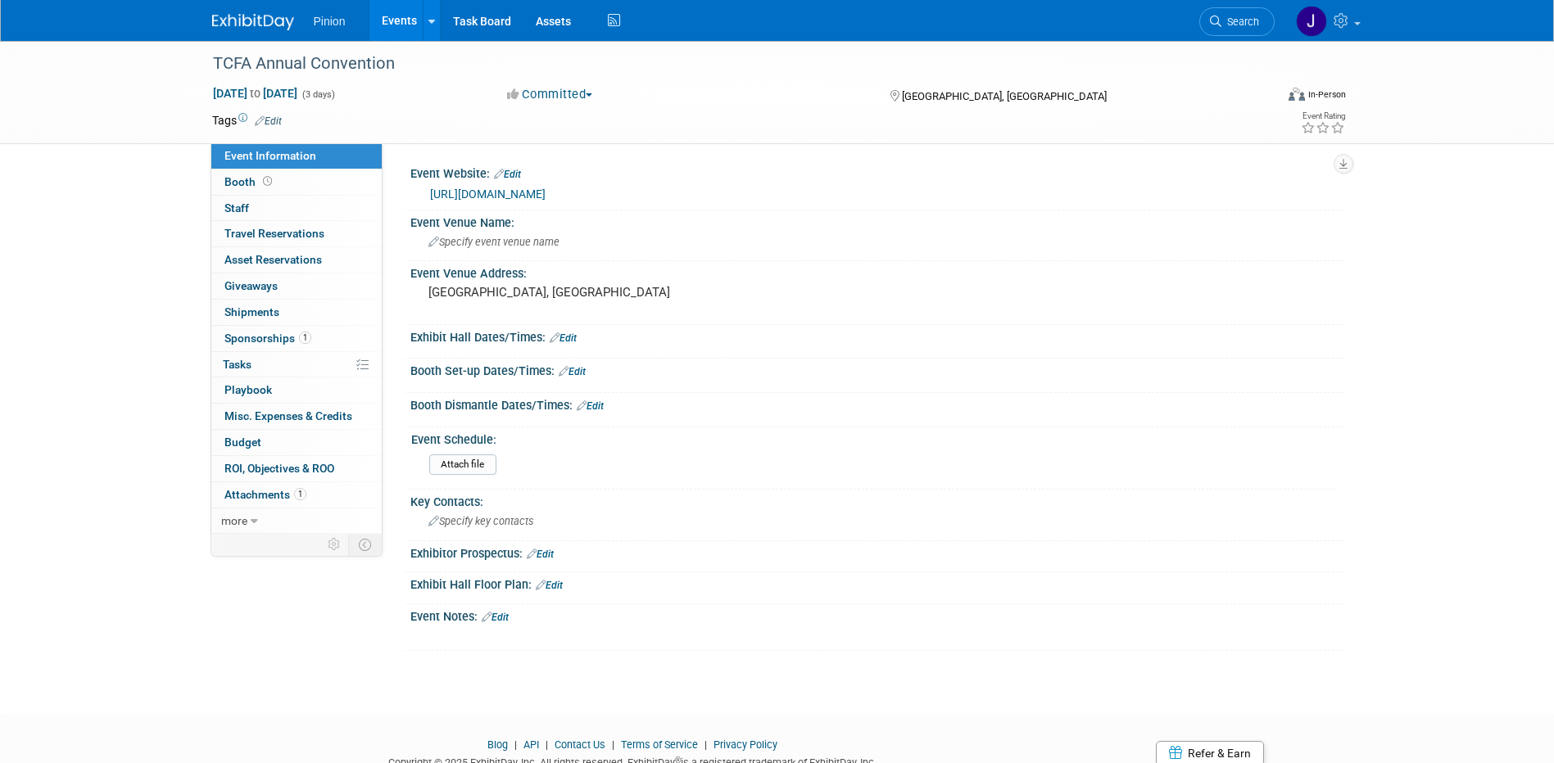
click at [242, 12] on link at bounding box center [263, 13] width 102 height 13
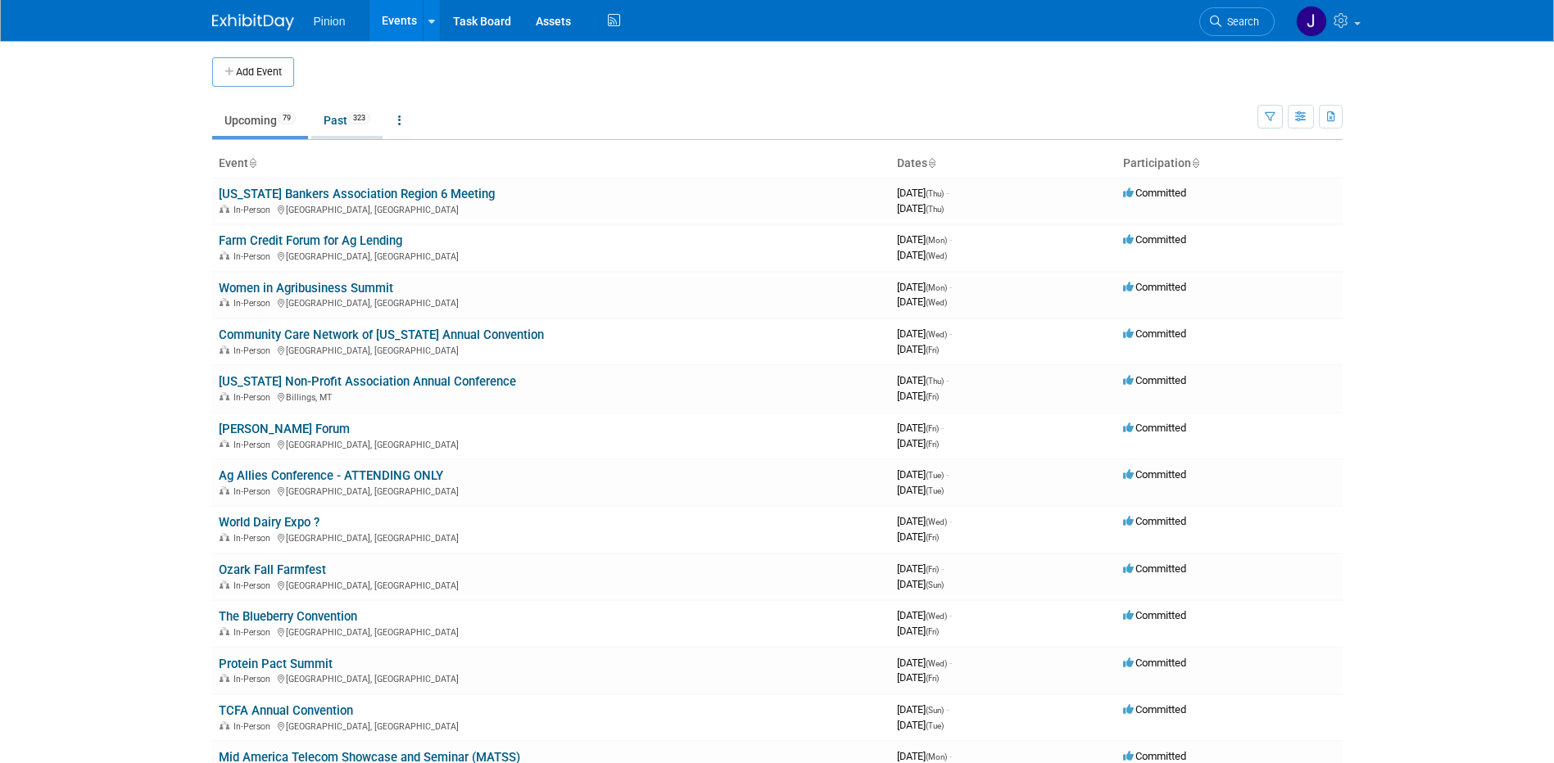
click at [338, 116] on link "Past 323" at bounding box center [346, 120] width 71 height 31
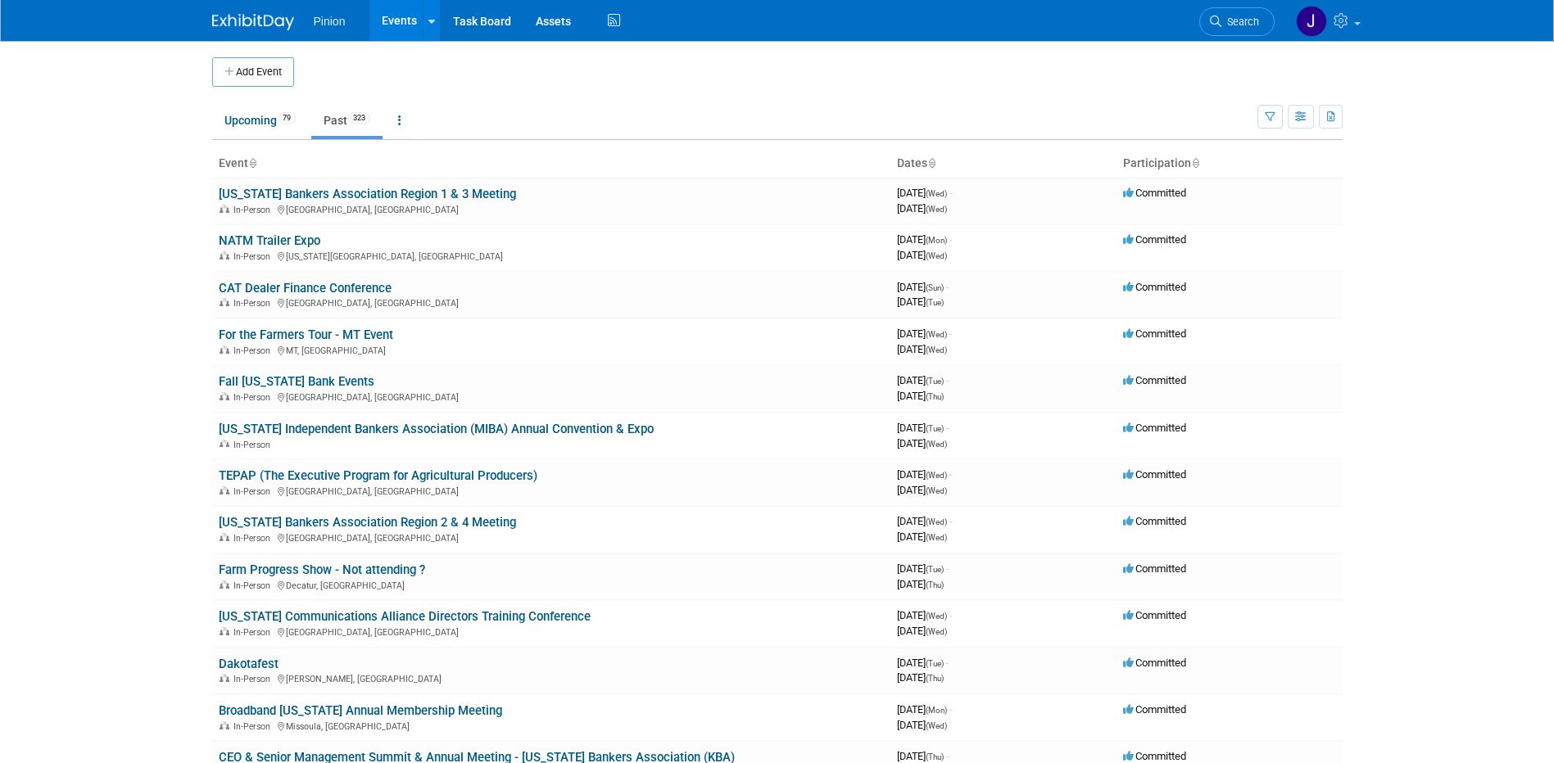
click at [247, 156] on th "Event" at bounding box center [551, 164] width 678 height 28
click at [255, 156] on th "Event" at bounding box center [551, 164] width 678 height 28
click at [261, 168] on th "Event" at bounding box center [551, 164] width 678 height 28
click at [254, 162] on icon at bounding box center [252, 164] width 8 height 11
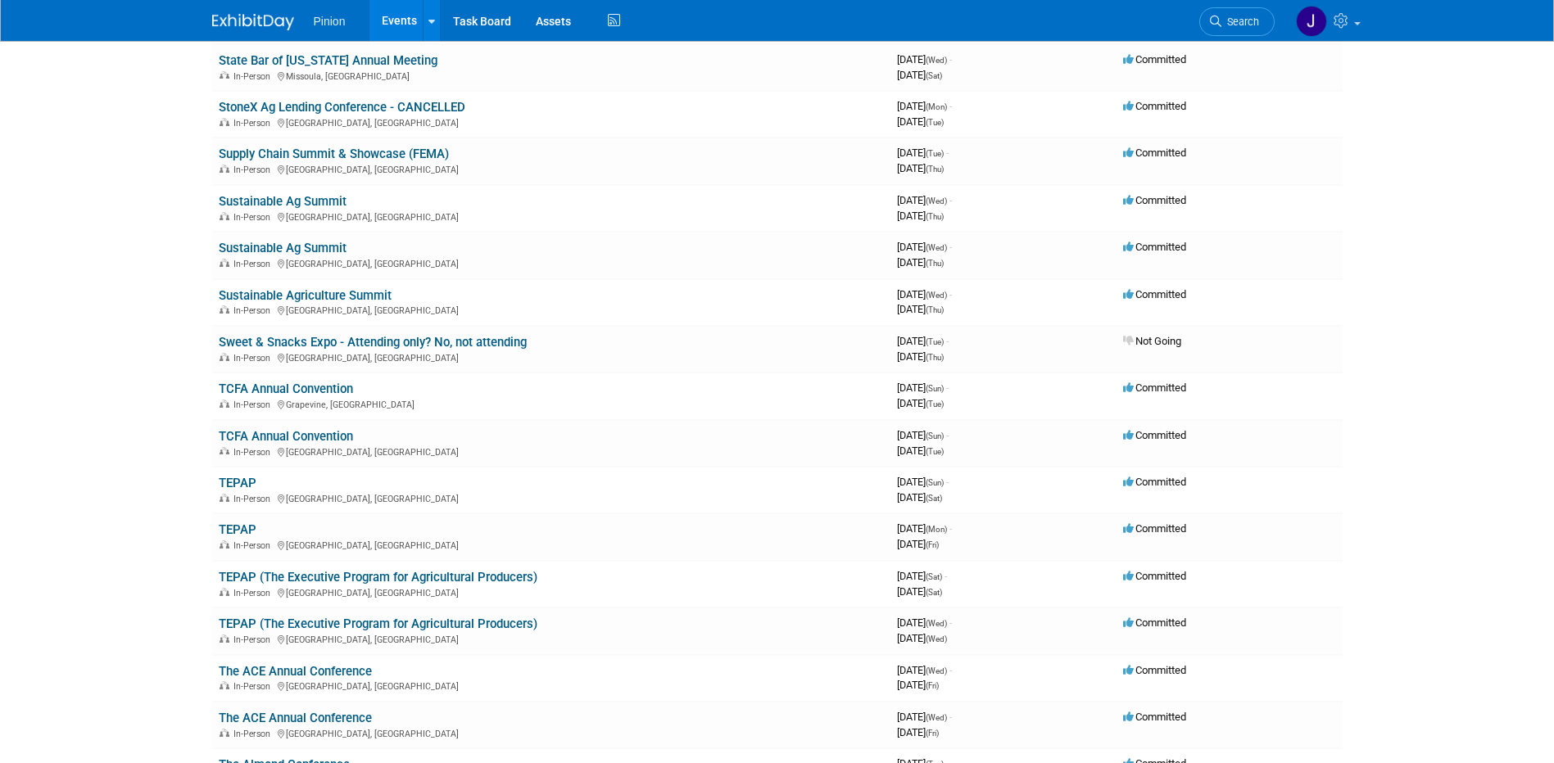
scroll to position [12624, 0]
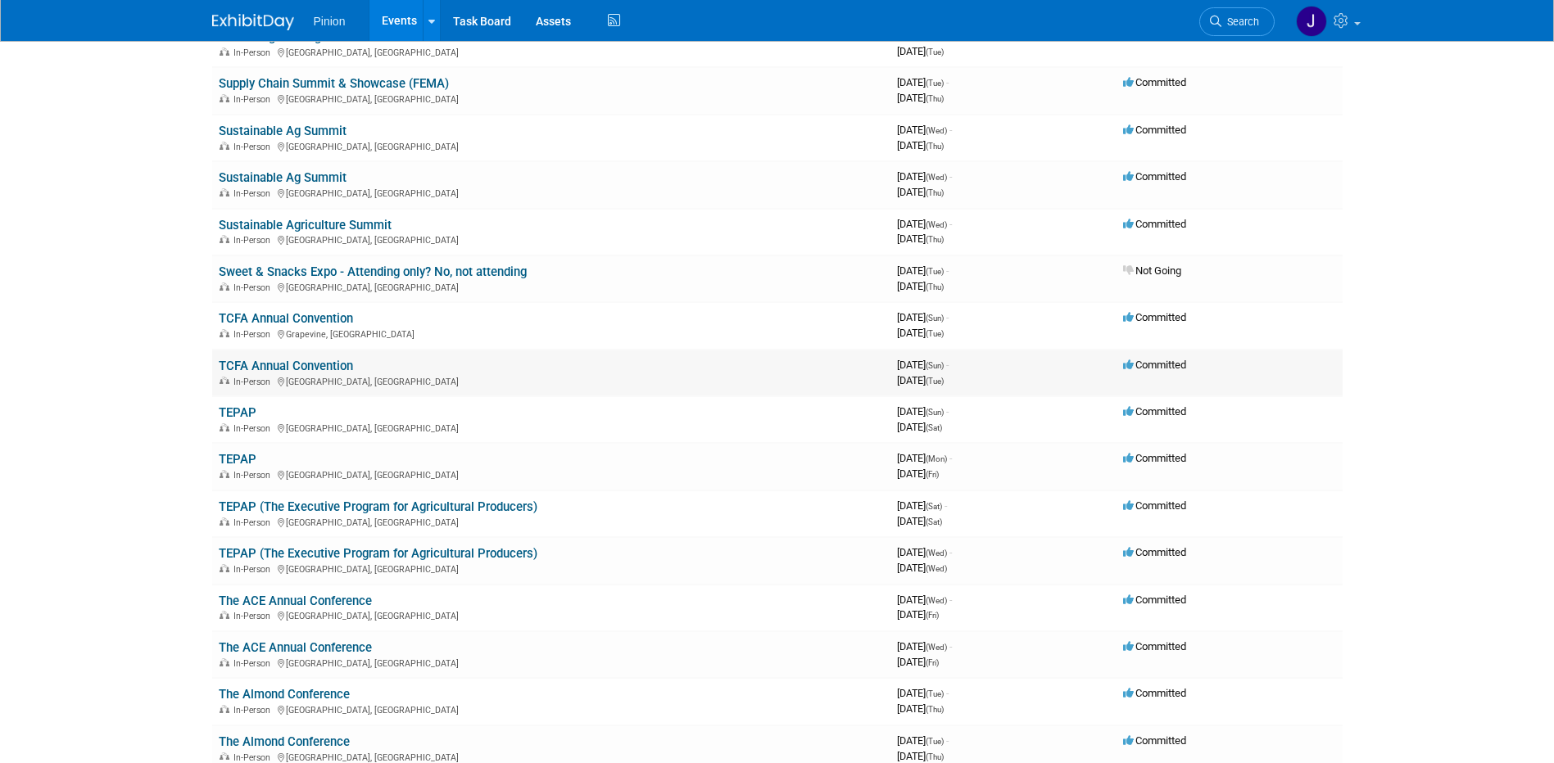
click at [305, 364] on link "TCFA Annual Convention" at bounding box center [286, 366] width 134 height 15
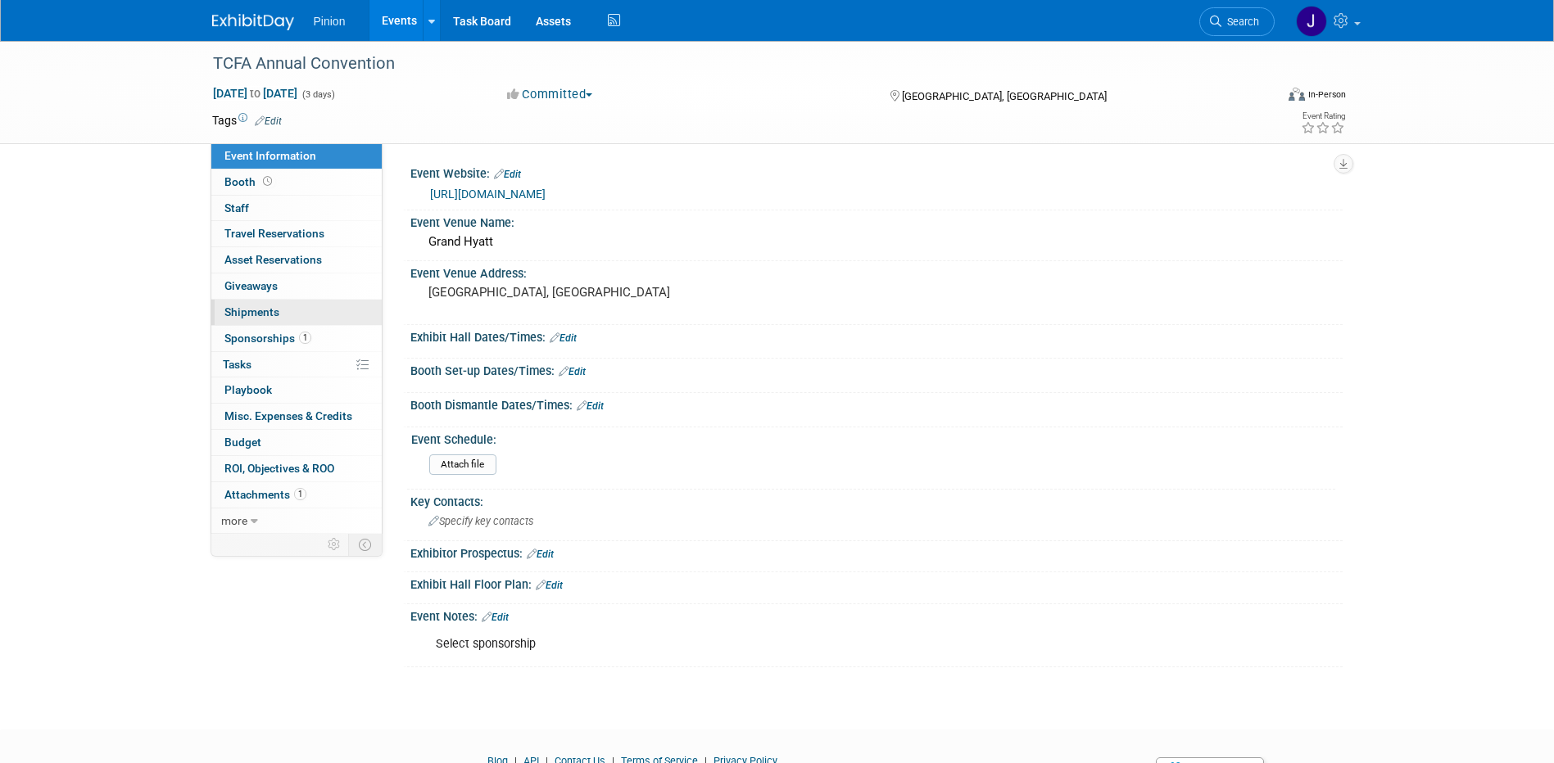
click at [278, 322] on link "0 Shipments 0" at bounding box center [296, 312] width 170 height 25
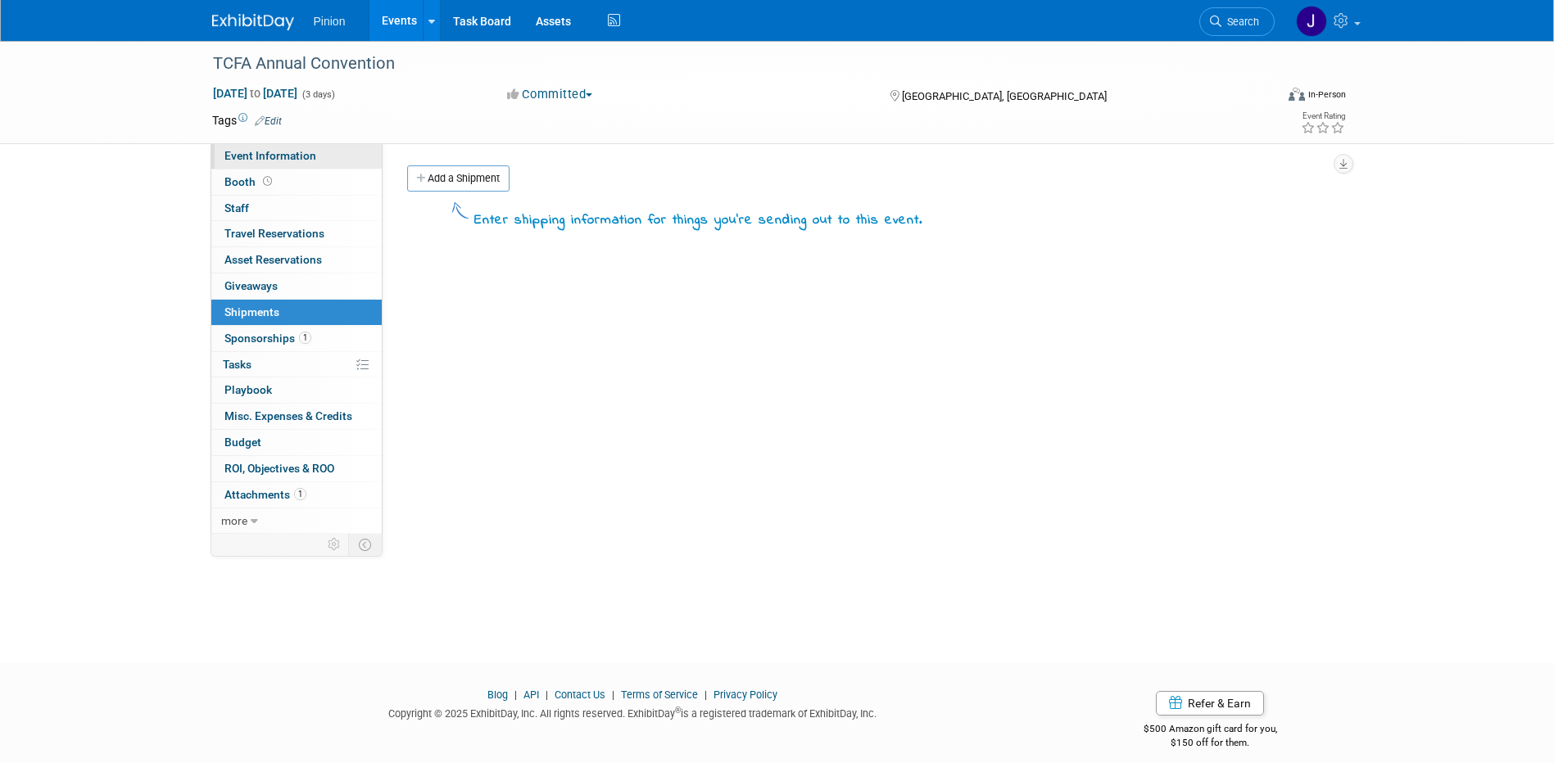
click at [270, 156] on span "Event Information" at bounding box center [270, 155] width 92 height 13
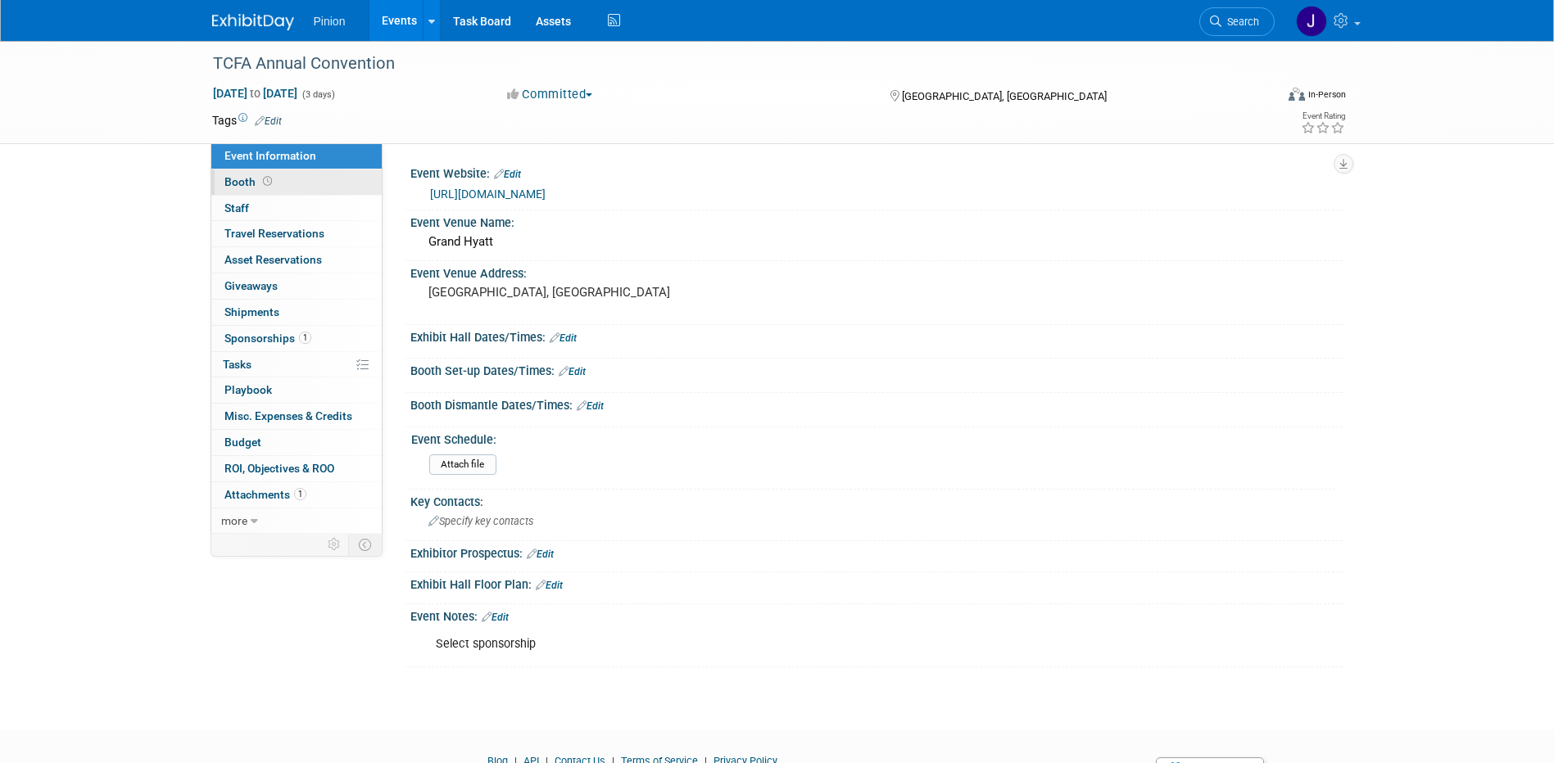
click at [266, 181] on icon at bounding box center [267, 181] width 9 height 9
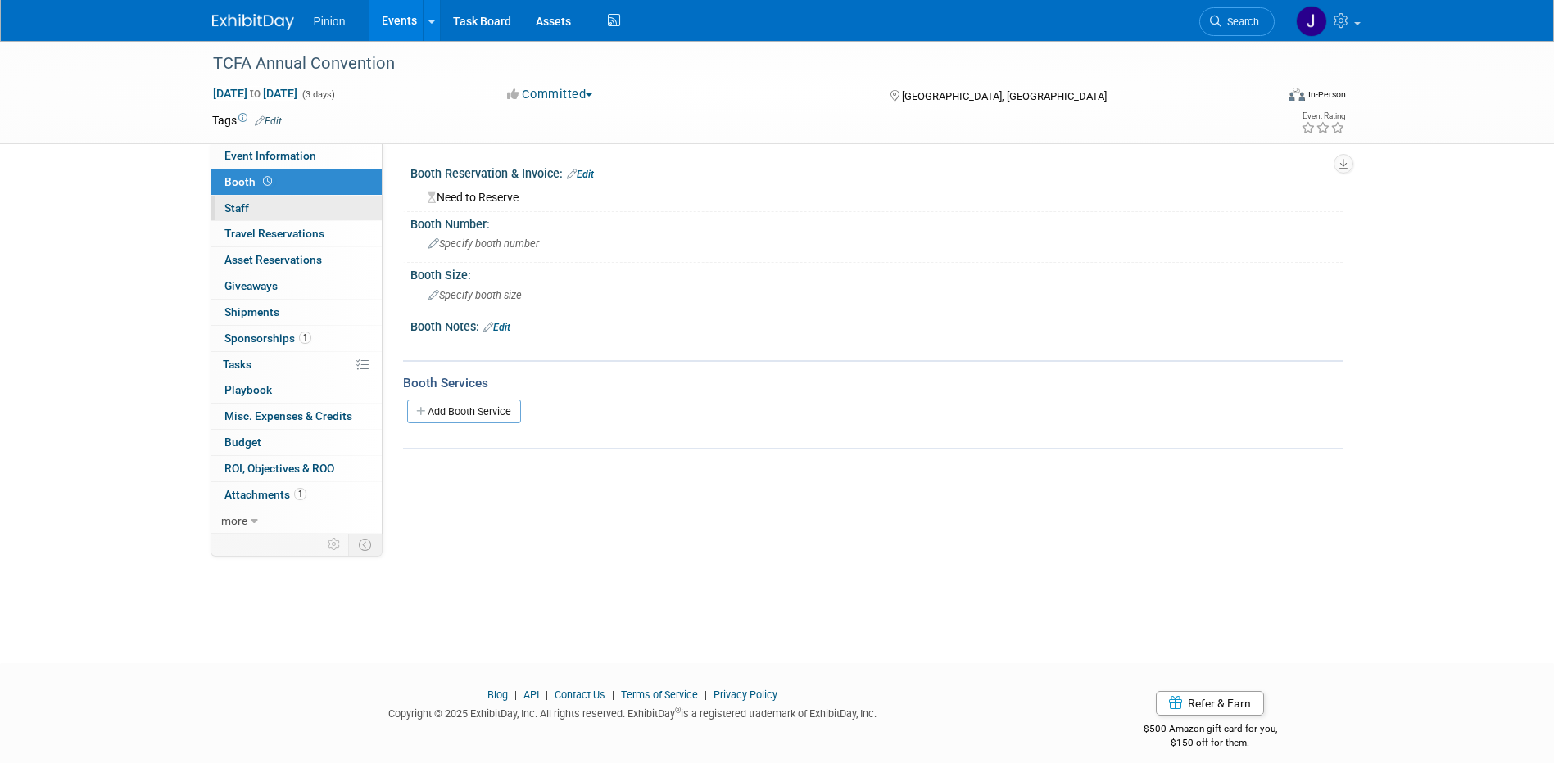
click at [252, 199] on link "0 Staff 0" at bounding box center [296, 208] width 170 height 25
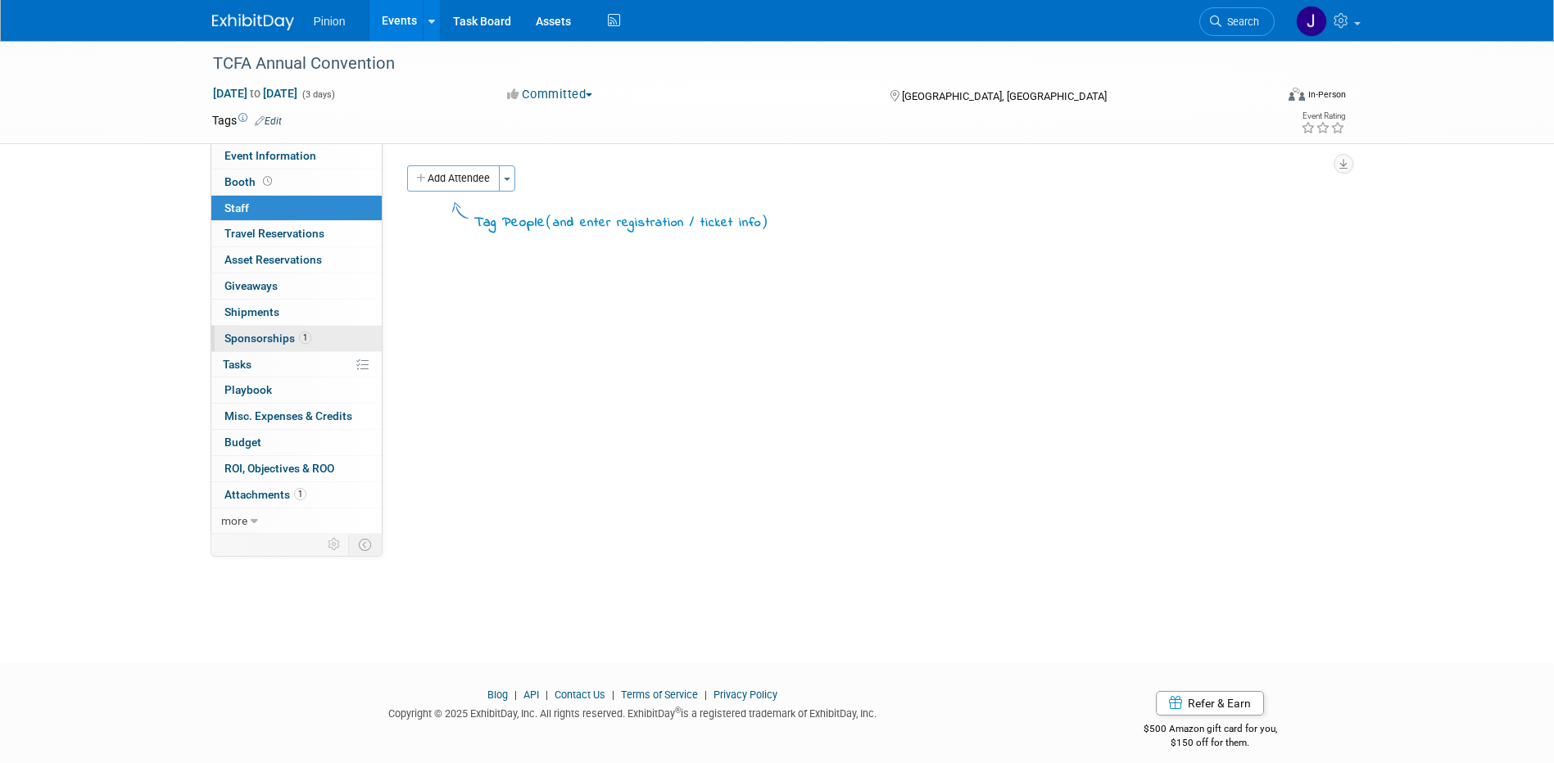
click at [267, 333] on span "Sponsorships 1" at bounding box center [267, 338] width 87 height 13
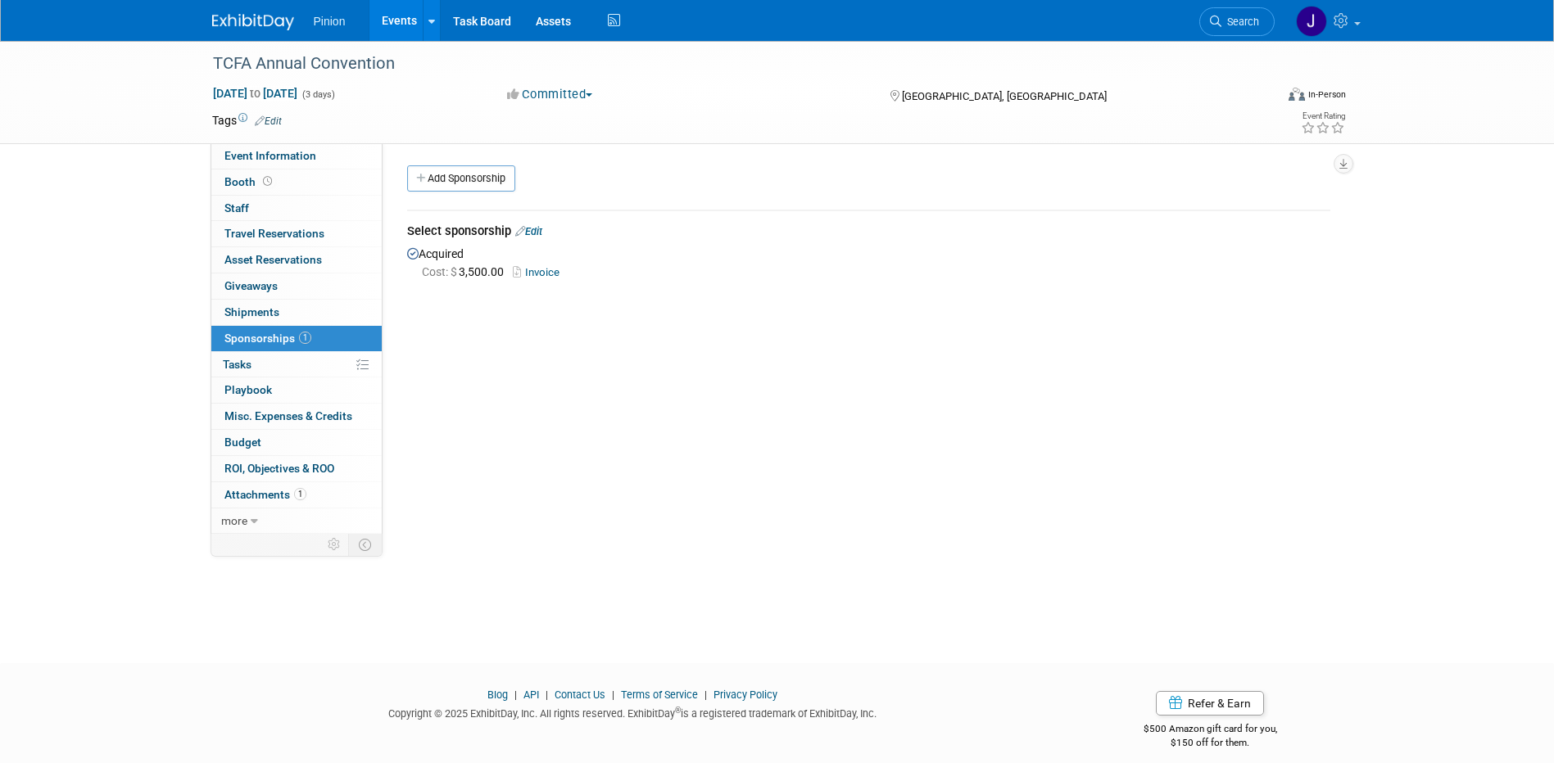
click at [552, 269] on link "Invoice" at bounding box center [539, 272] width 53 height 12
click at [294, 491] on span "1" at bounding box center [300, 494] width 12 height 12
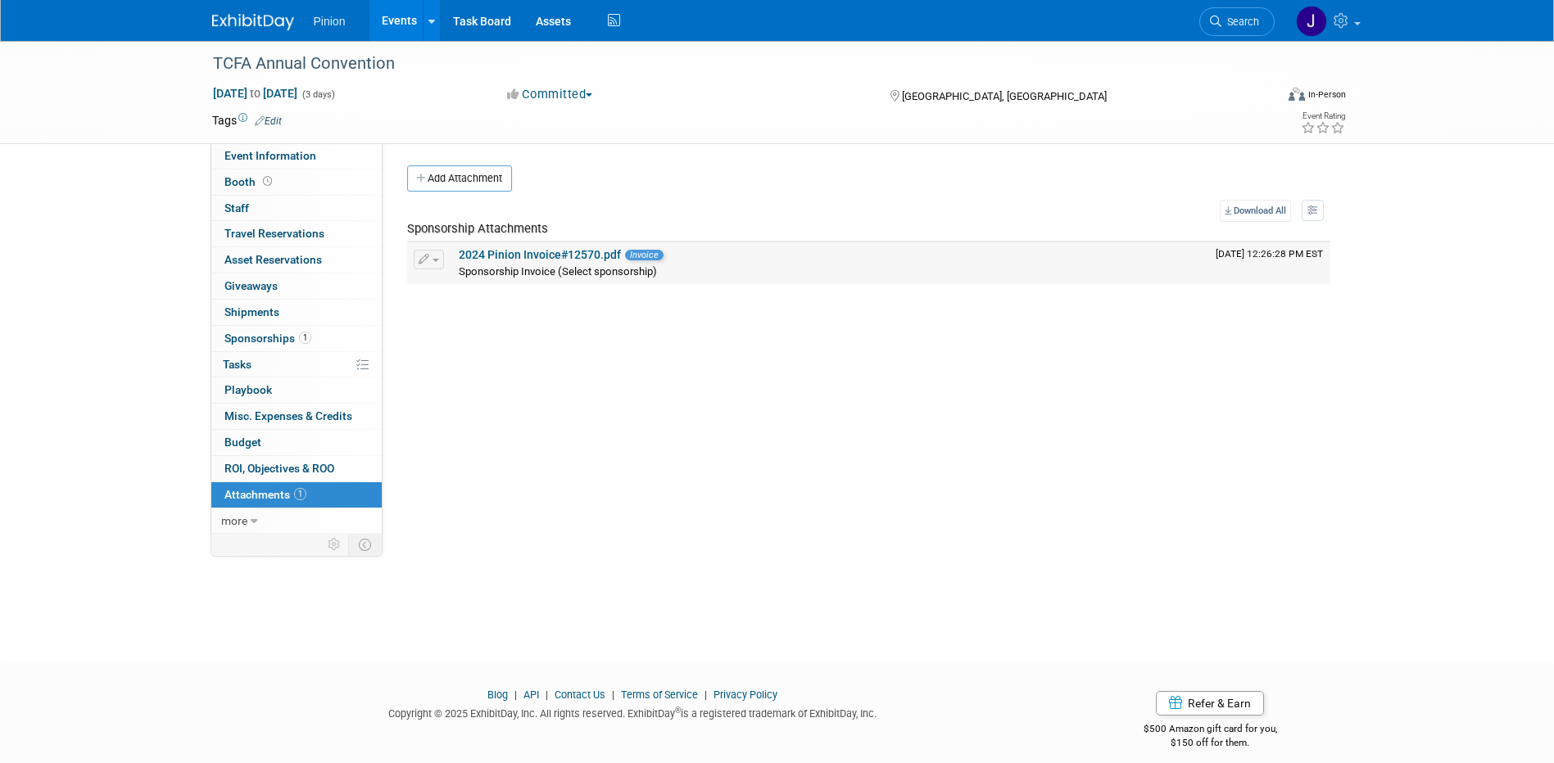
click at [537, 259] on link "2024 Pinion Invoice#12570.pdf" at bounding box center [540, 254] width 162 height 13
click at [262, 21] on img at bounding box center [253, 22] width 82 height 16
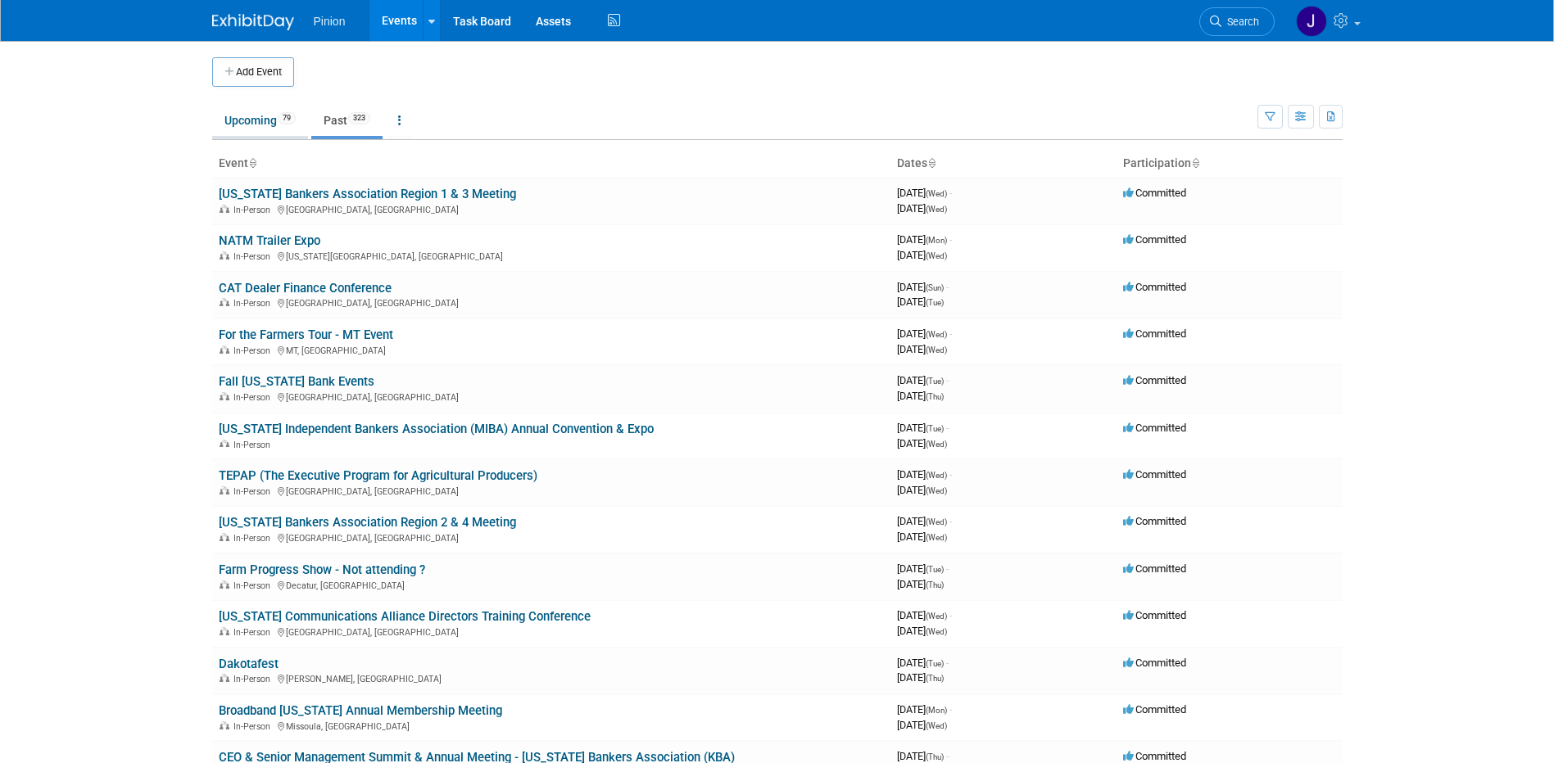
click at [236, 125] on link "Upcoming 79" at bounding box center [260, 120] width 96 height 31
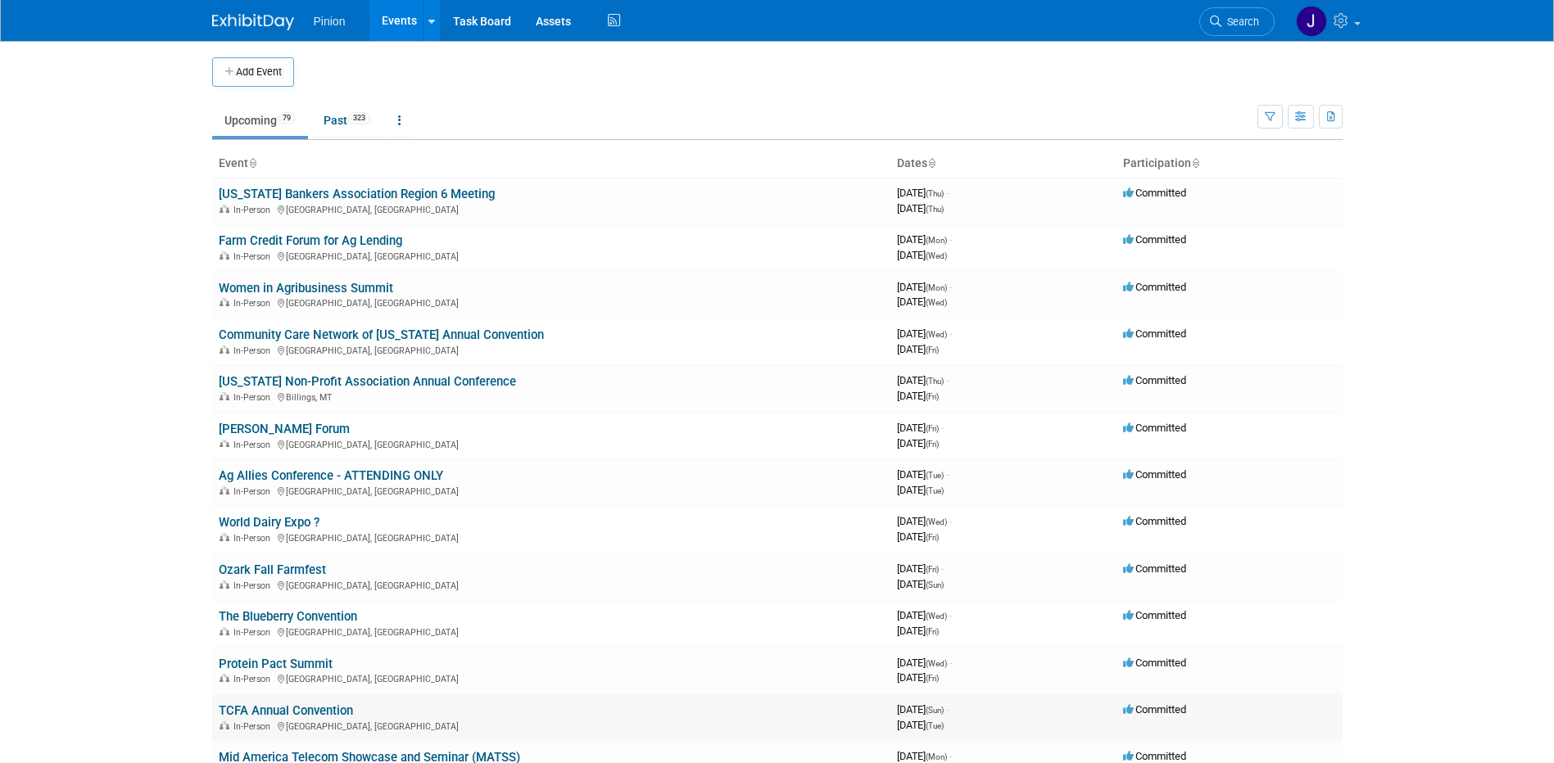
click at [309, 709] on link "TCFA Annual Convention" at bounding box center [286, 710] width 134 height 15
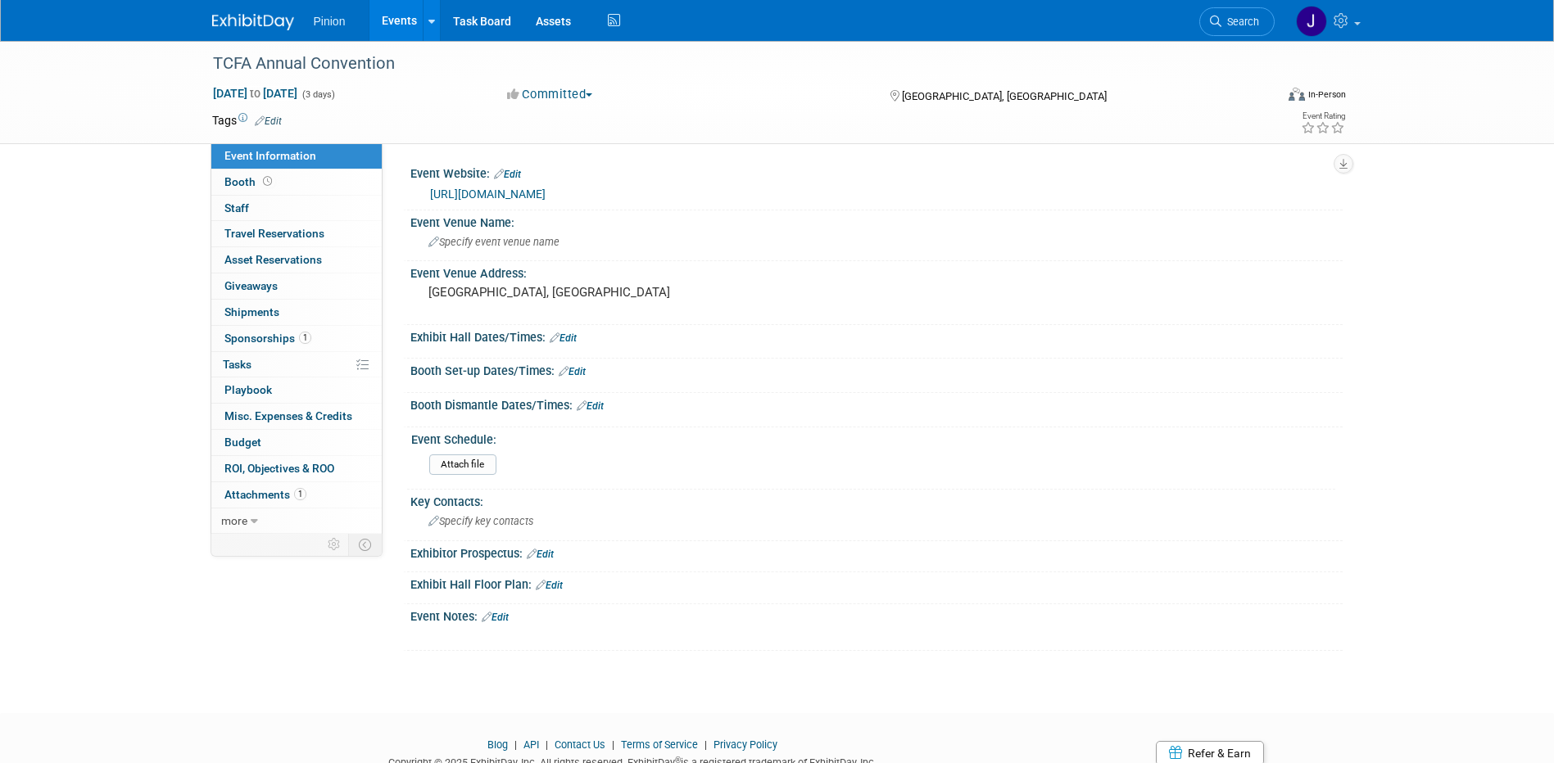
click at [482, 192] on link "[URL][DOMAIN_NAME]" at bounding box center [487, 194] width 115 height 13
click at [399, 67] on div "TCFA Annual Convention" at bounding box center [728, 63] width 1043 height 29
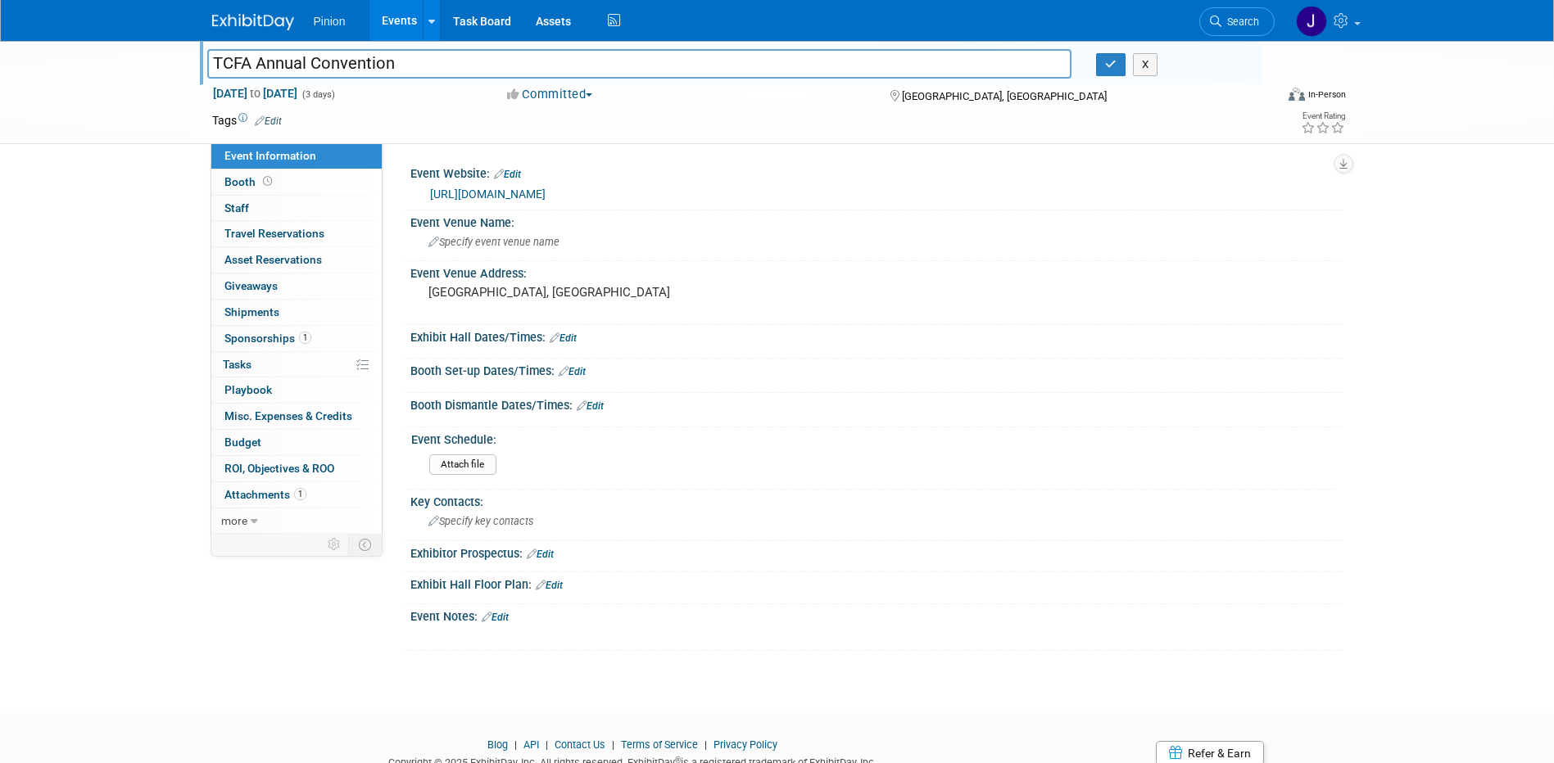
drag, startPoint x: 399, startPoint y: 67, endPoint x: 233, endPoint y: 42, distance: 167.4
click at [43, 5] on body "Pinion Events Add Event Bulk Upload Events Shareable Event Boards Recently View…" at bounding box center [777, 381] width 1554 height 763
drag, startPoint x: 1112, startPoint y: 70, endPoint x: 1114, endPoint y: 80, distance: 10.8
click at [1114, 70] on icon "button" at bounding box center [1110, 64] width 11 height 11
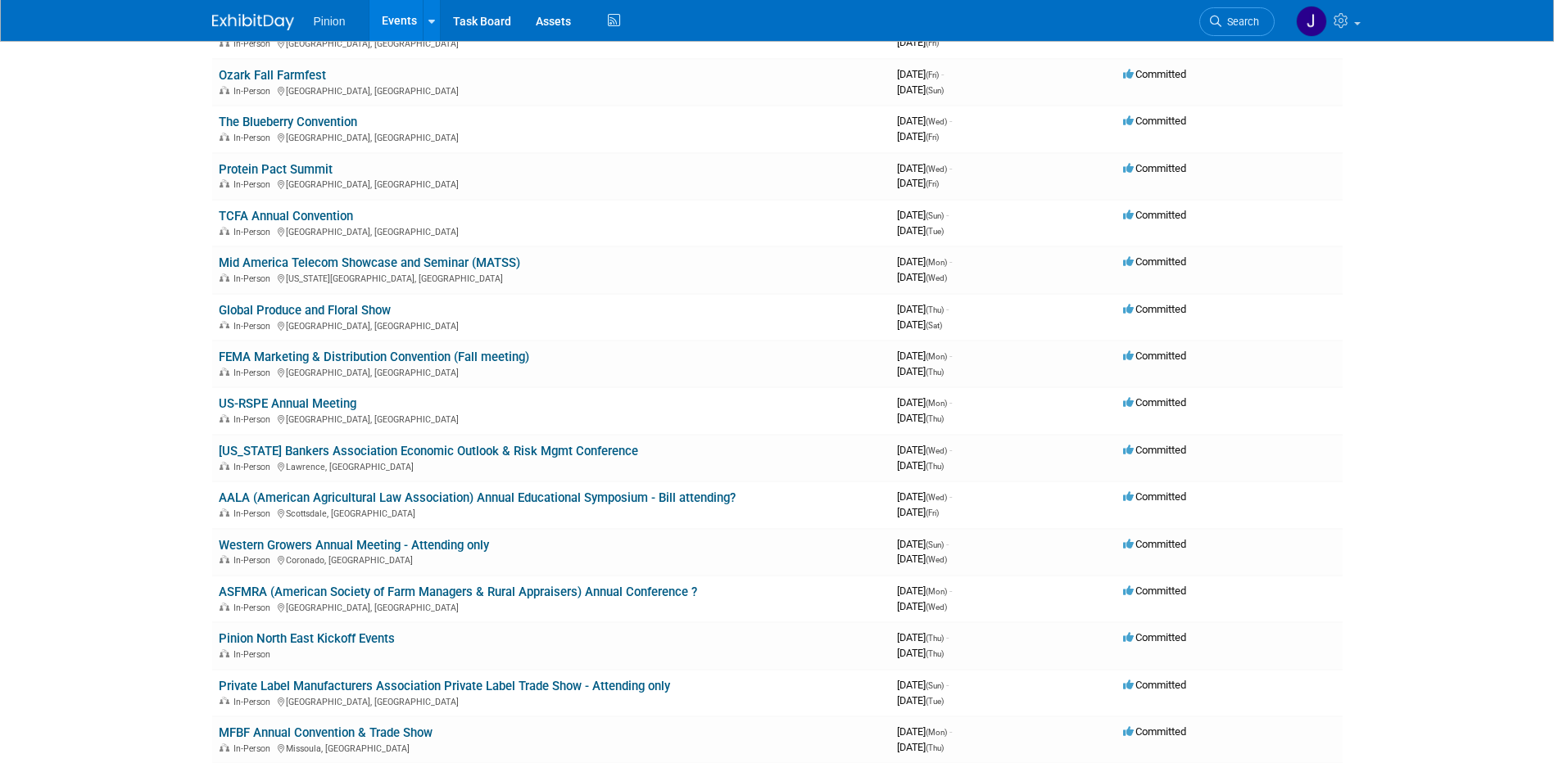
scroll to position [502, 0]
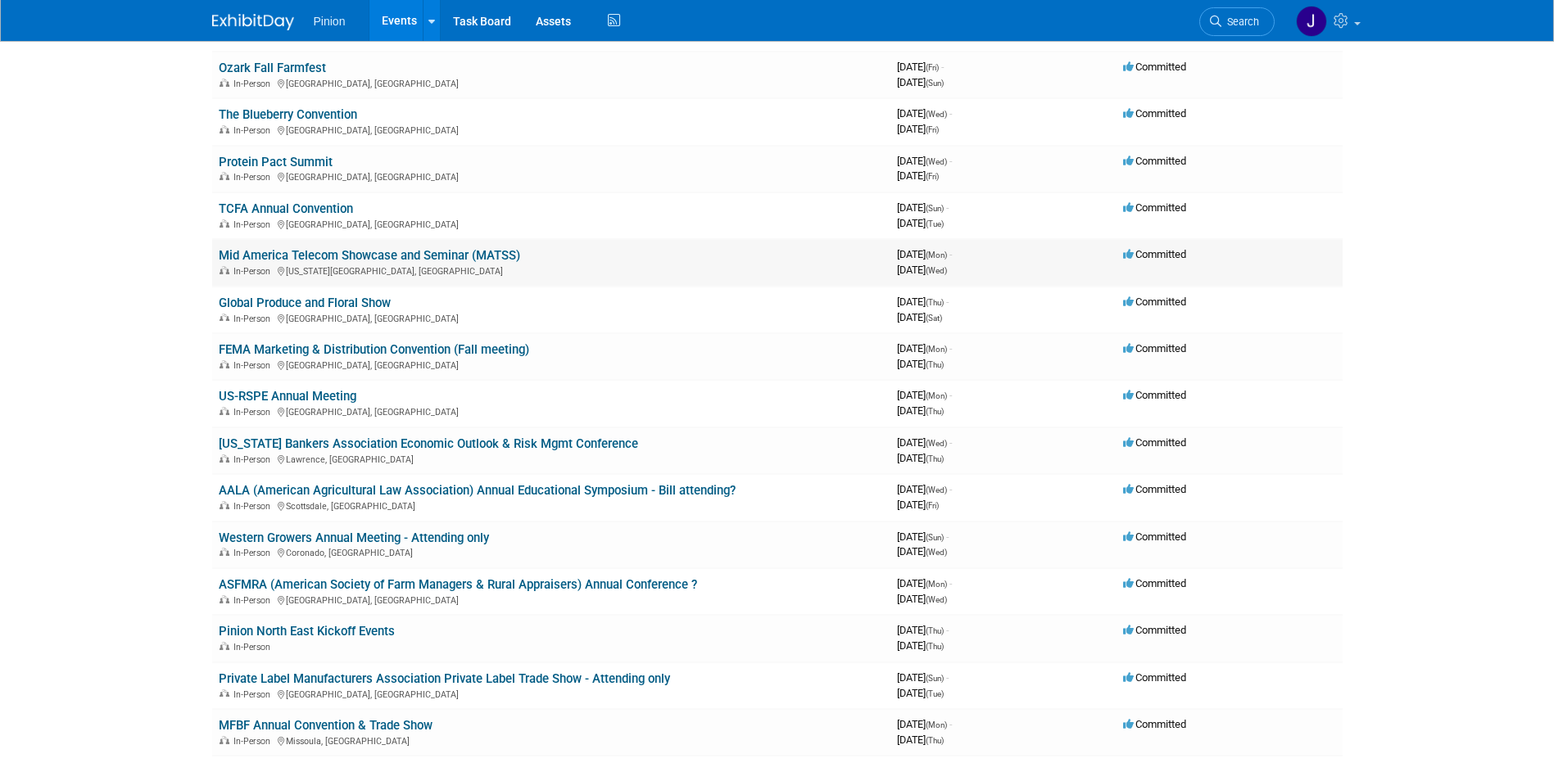
click at [463, 249] on link "Mid America Telecom Showcase and Seminar (MATSS)" at bounding box center [369, 255] width 301 height 15
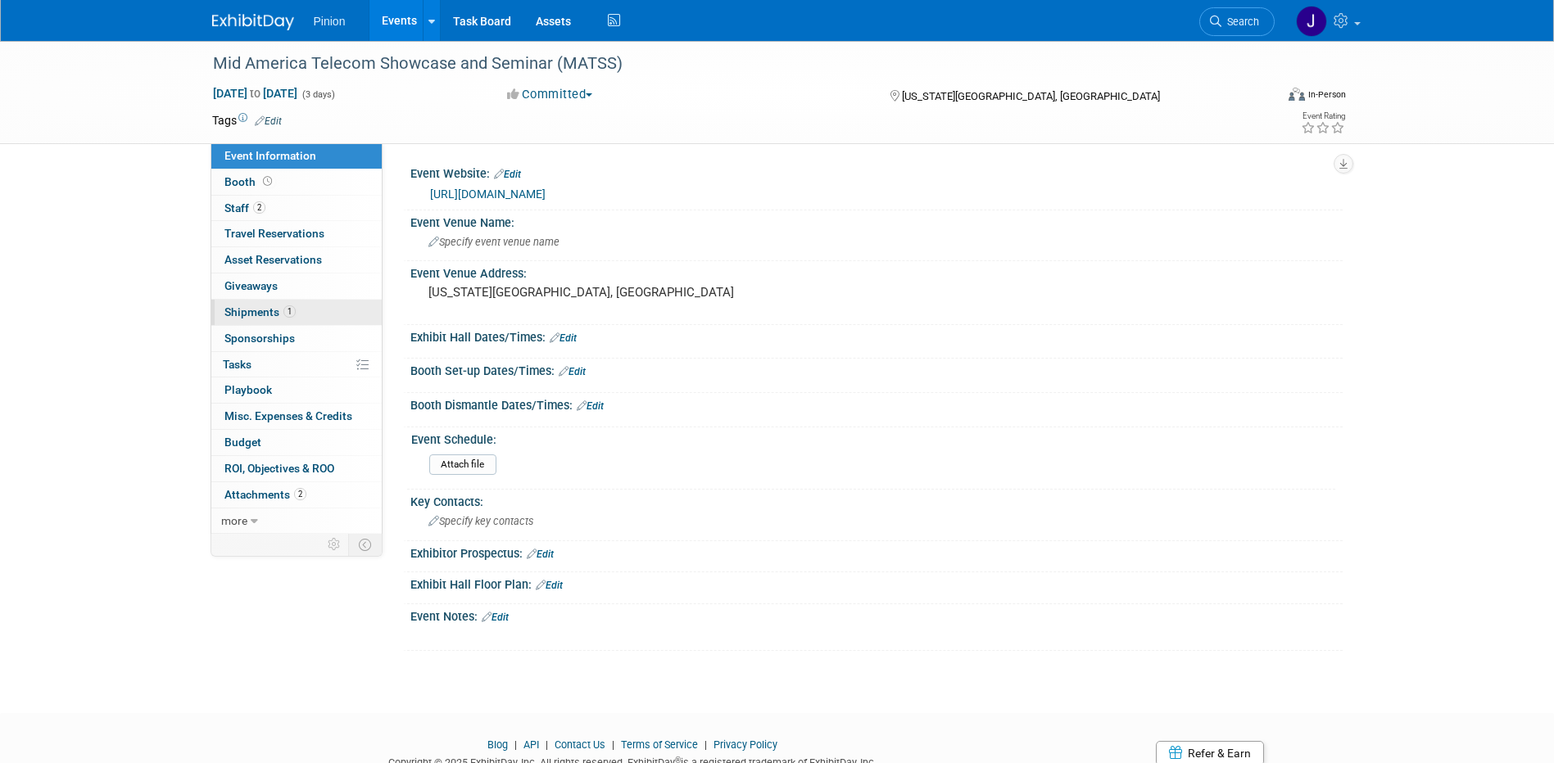
click at [283, 313] on span "1" at bounding box center [289, 311] width 12 height 12
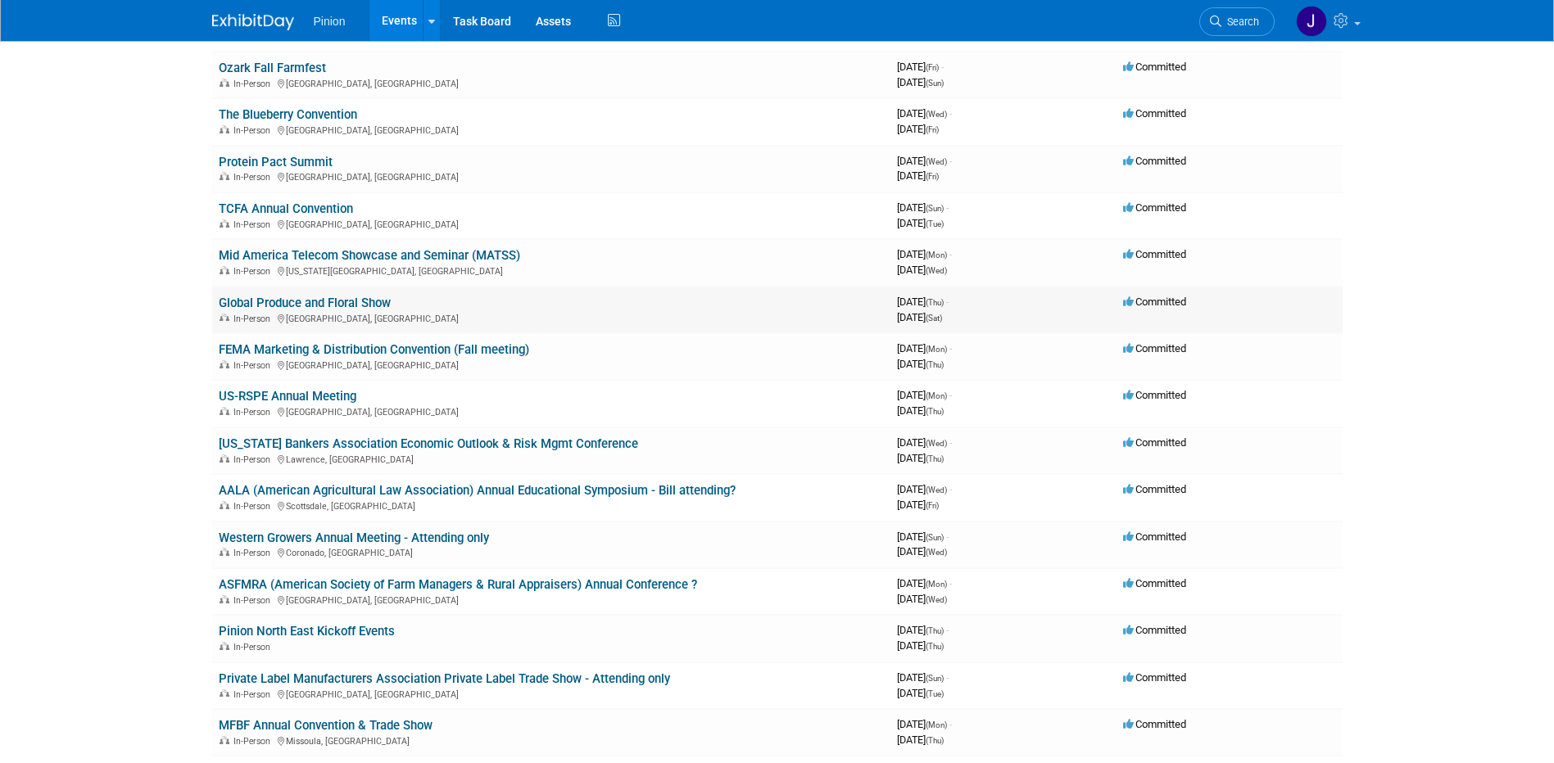
click at [296, 303] on link "Global Produce and Floral Show" at bounding box center [305, 303] width 172 height 15
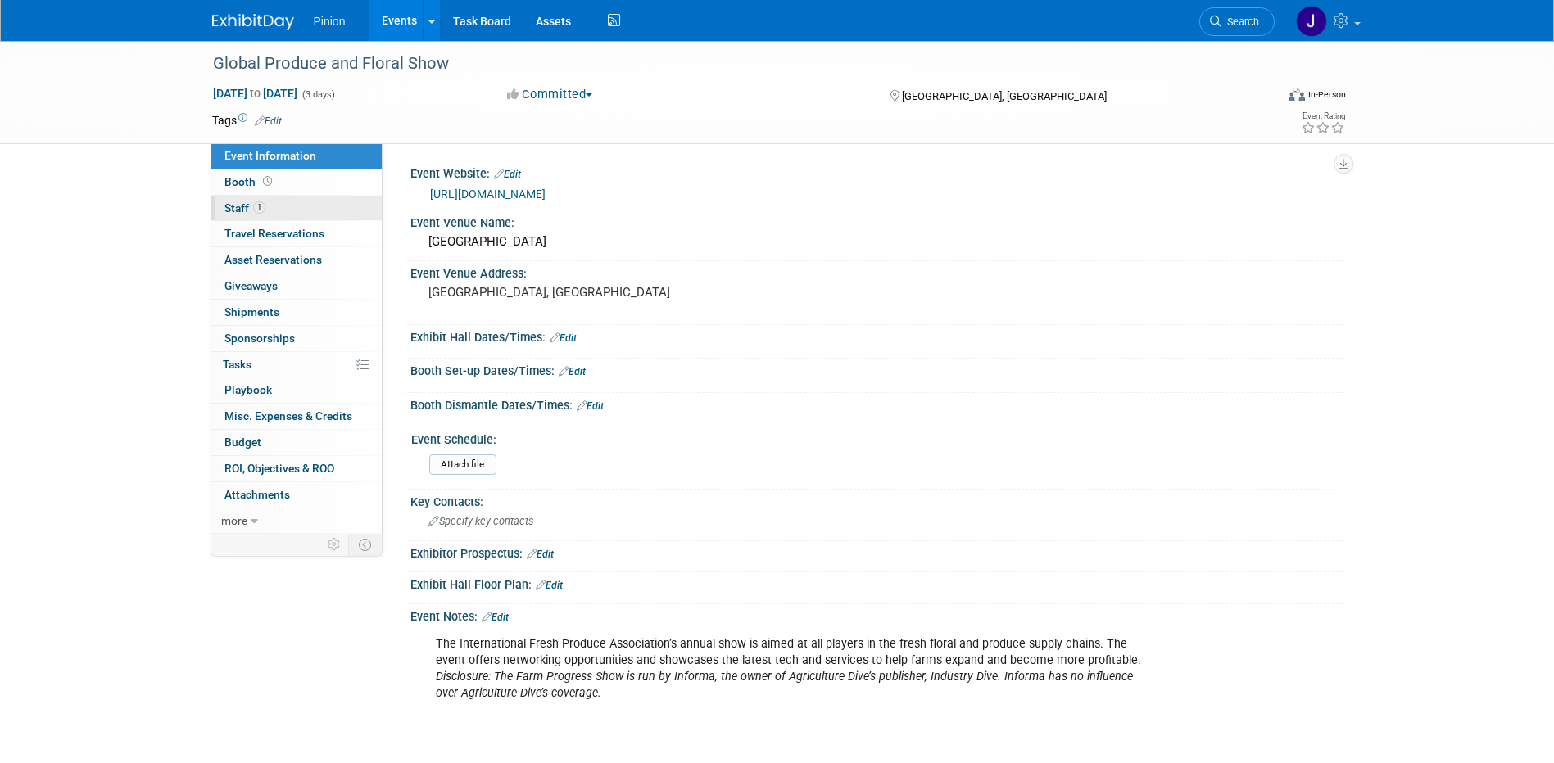
click at [260, 213] on span "1" at bounding box center [259, 207] width 12 height 12
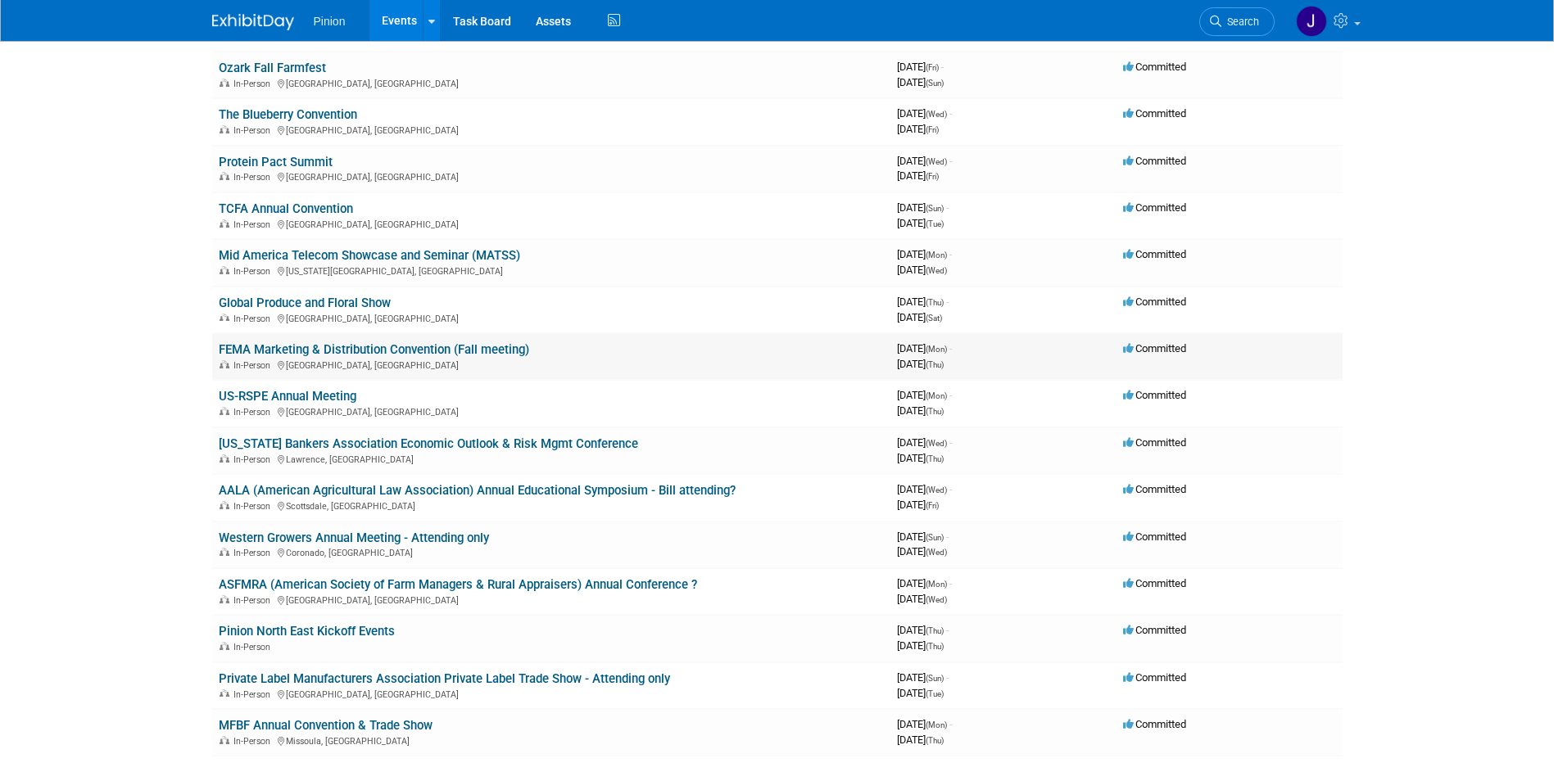
click at [278, 348] on link "FEMA Marketing & Distribution Convention (Fall meeting)" at bounding box center [374, 349] width 310 height 15
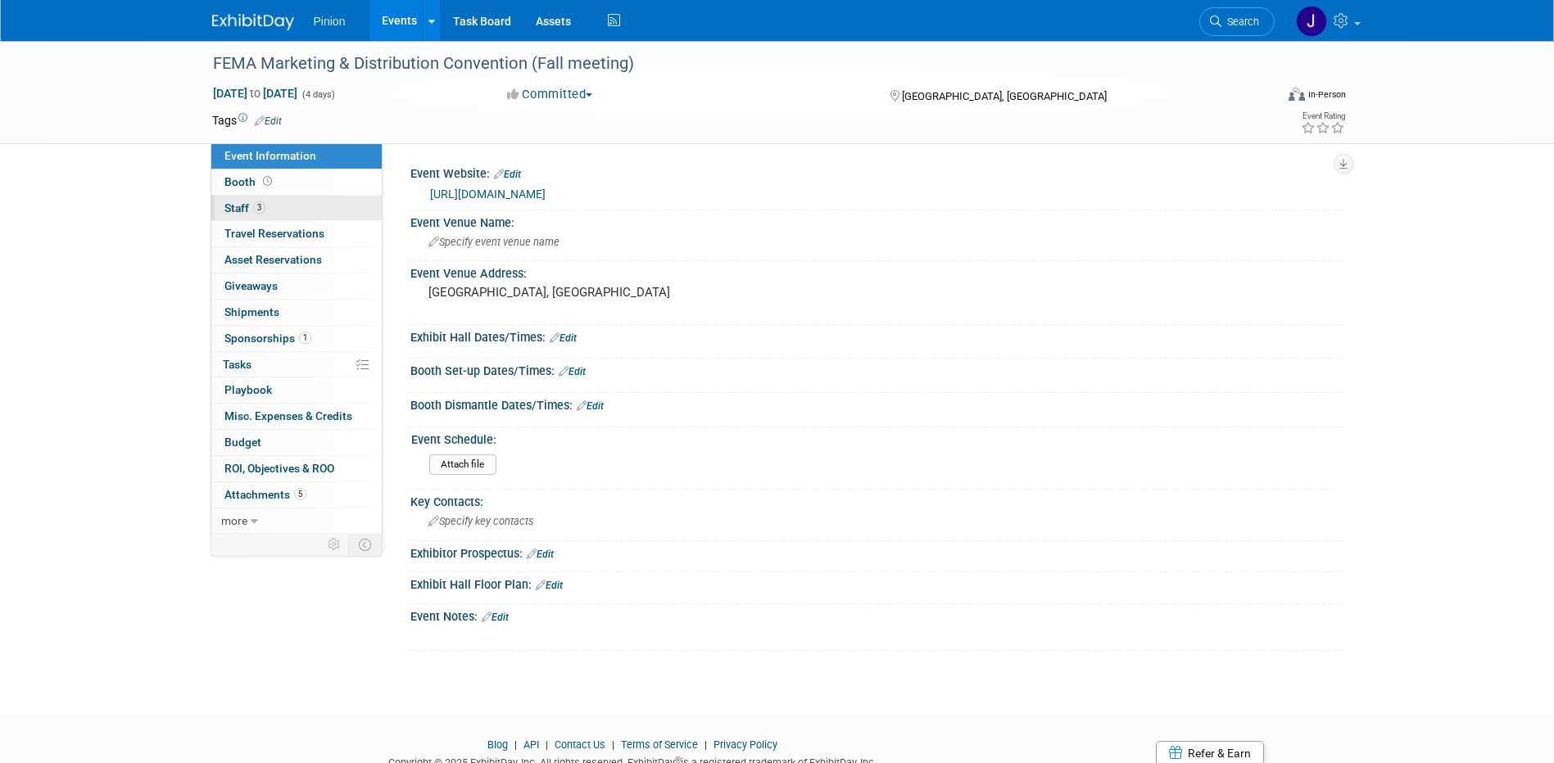
click at [236, 207] on span "Staff 3" at bounding box center [244, 207] width 41 height 13
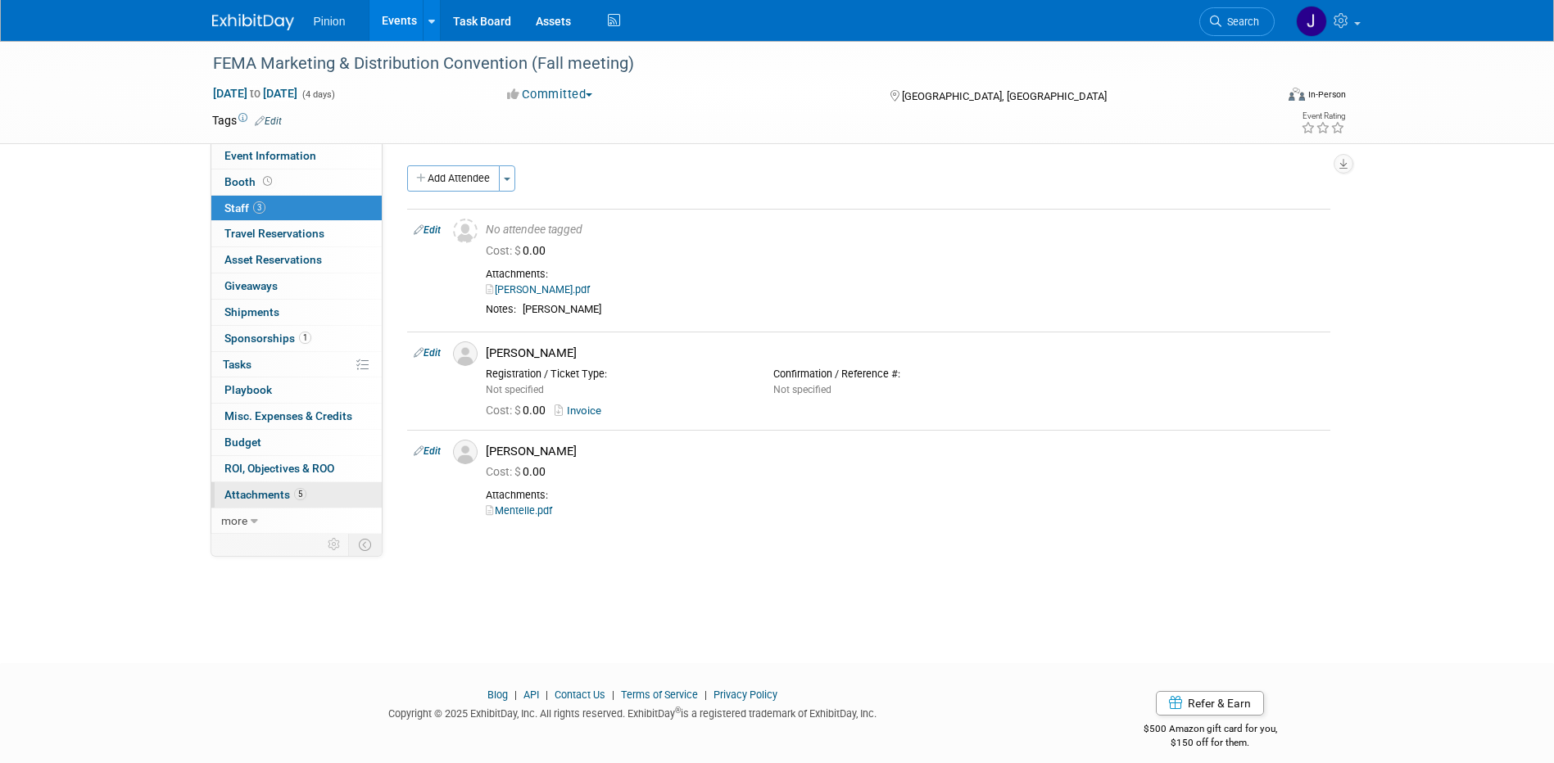
click at [289, 495] on span "Attachments 5" at bounding box center [265, 494] width 82 height 13
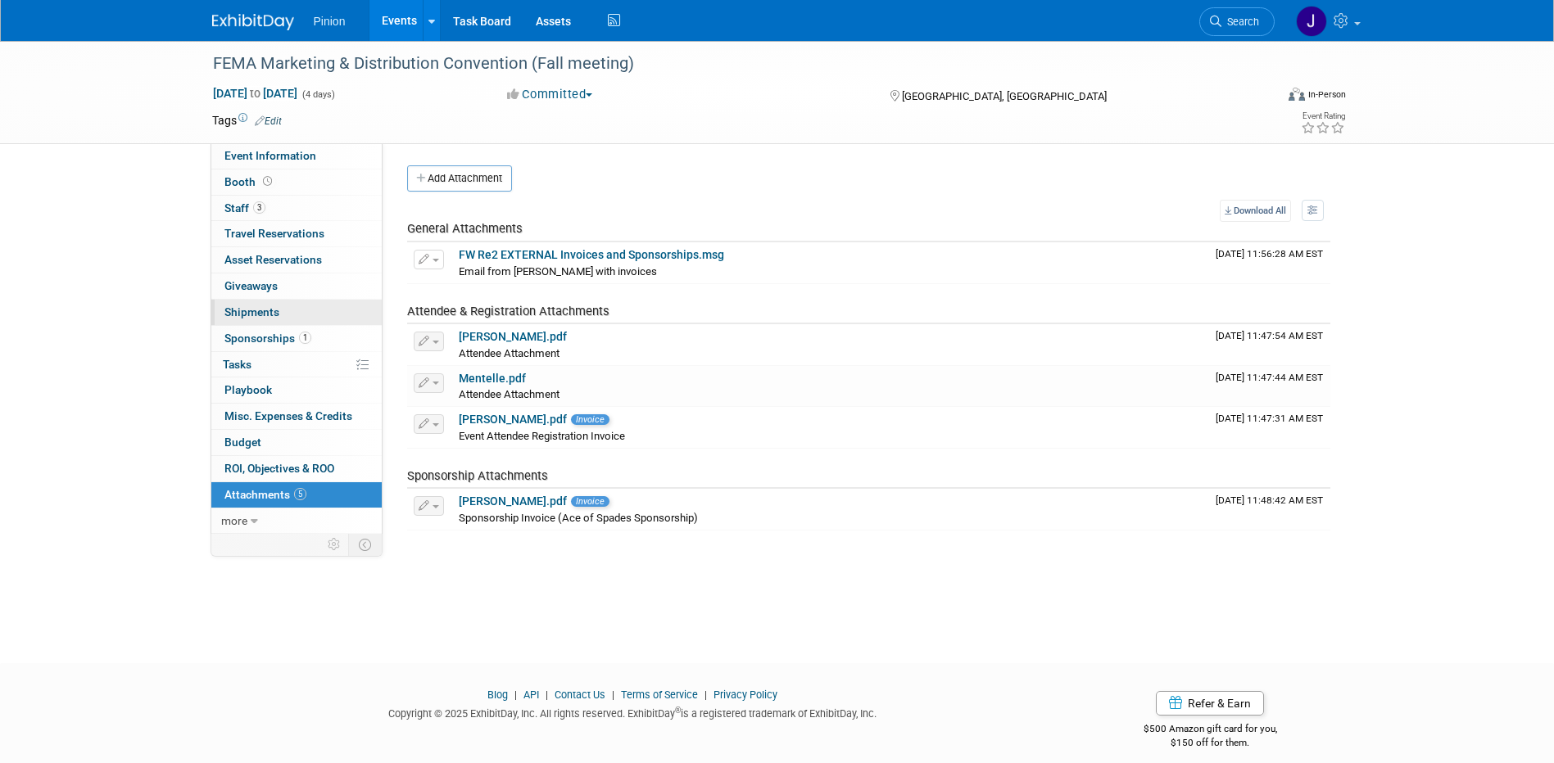
click at [272, 305] on span "Shipments 0" at bounding box center [251, 311] width 55 height 13
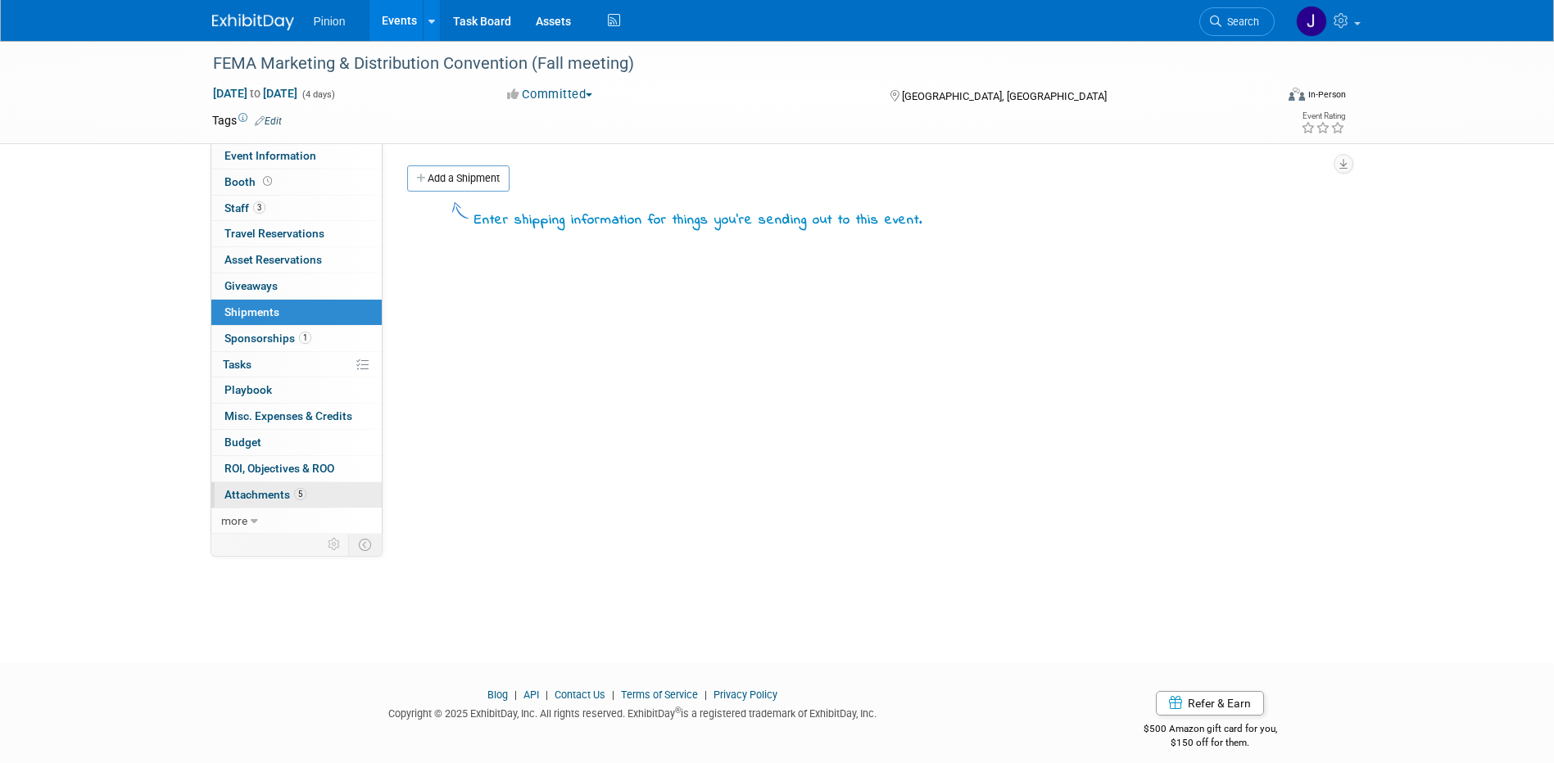
click at [301, 490] on span "5" at bounding box center [300, 494] width 12 height 12
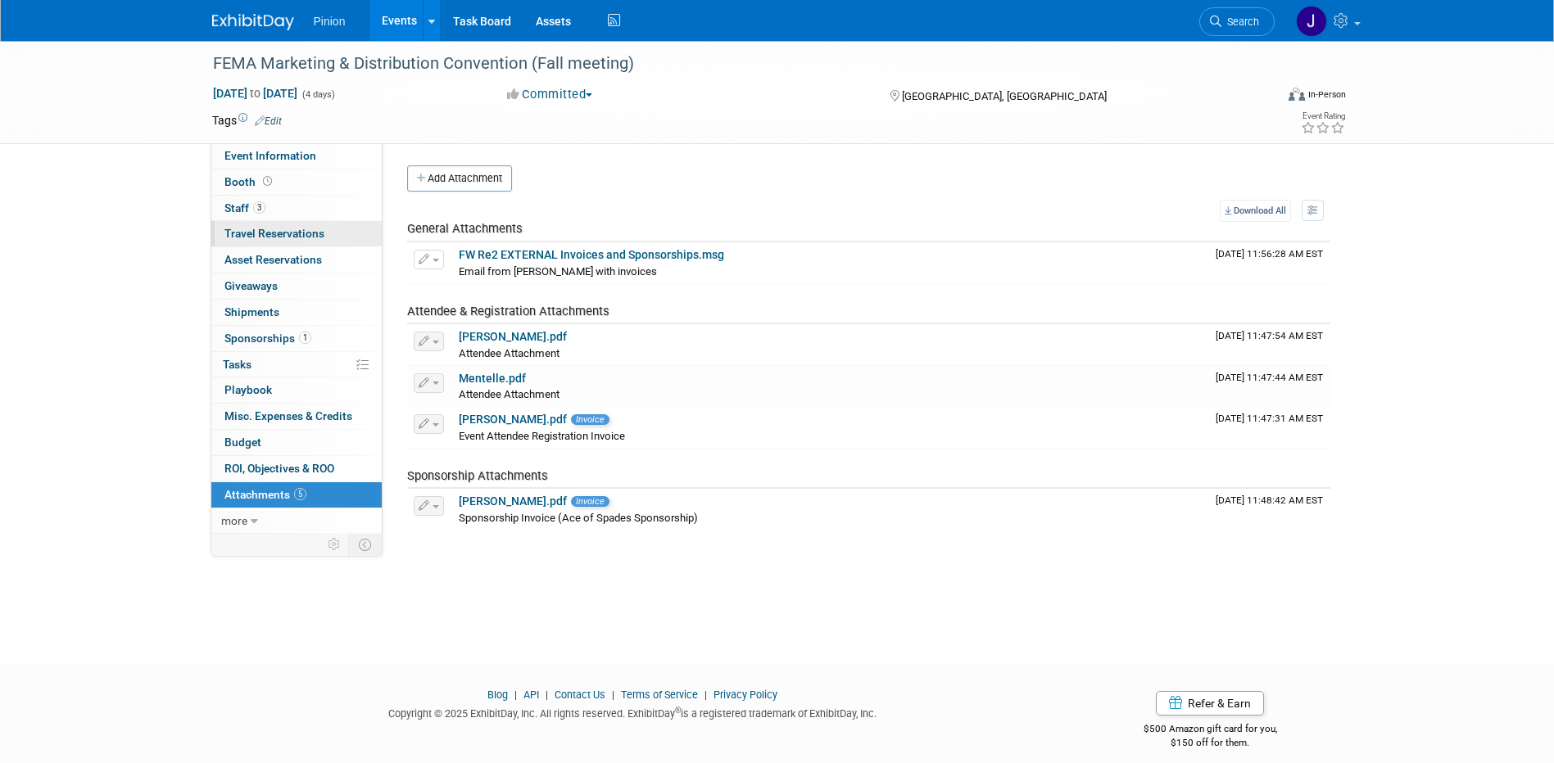
click at [274, 233] on span "Travel Reservations 0" at bounding box center [274, 233] width 100 height 13
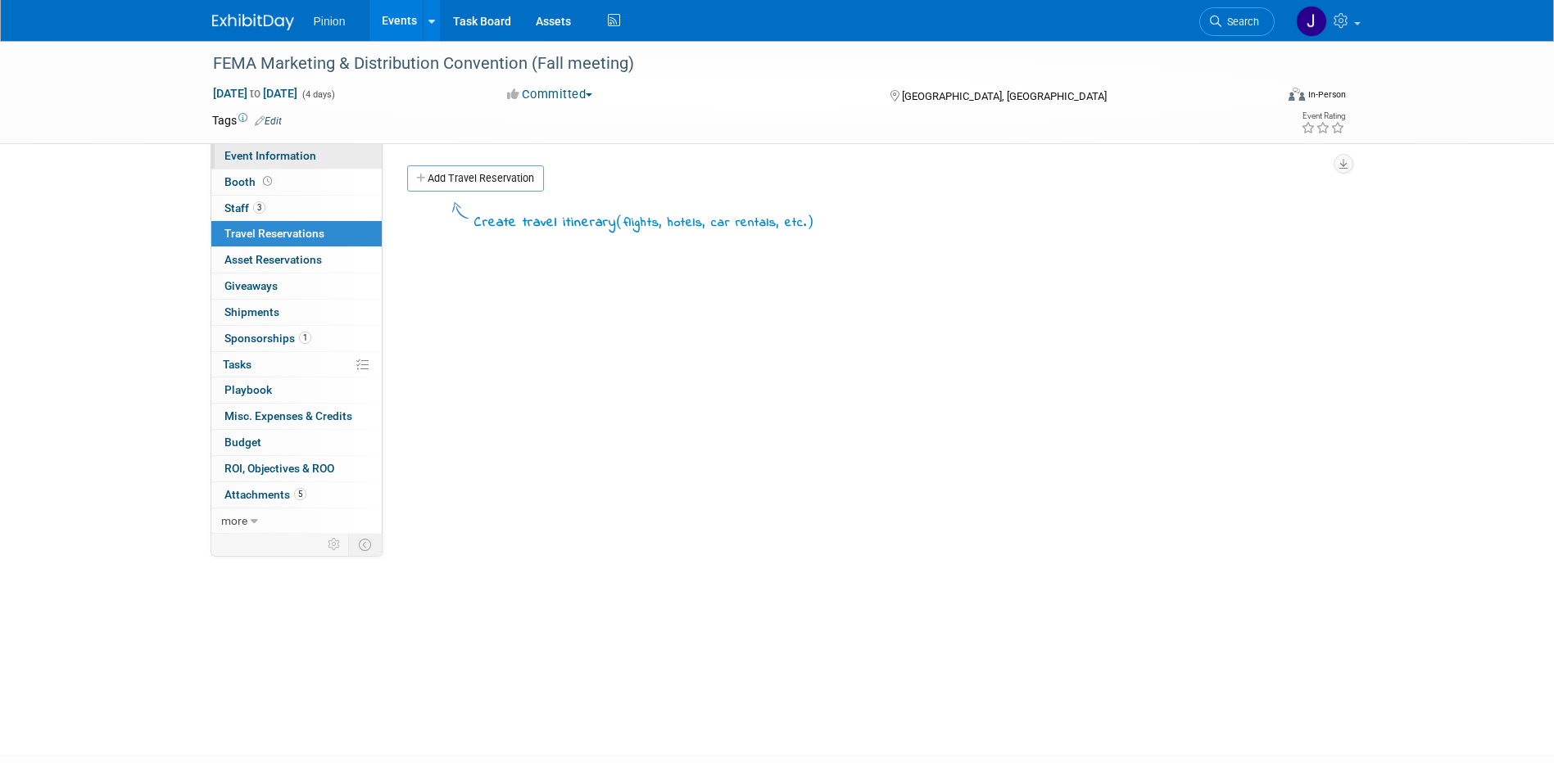
click at [305, 159] on span "Event Information" at bounding box center [270, 155] width 92 height 13
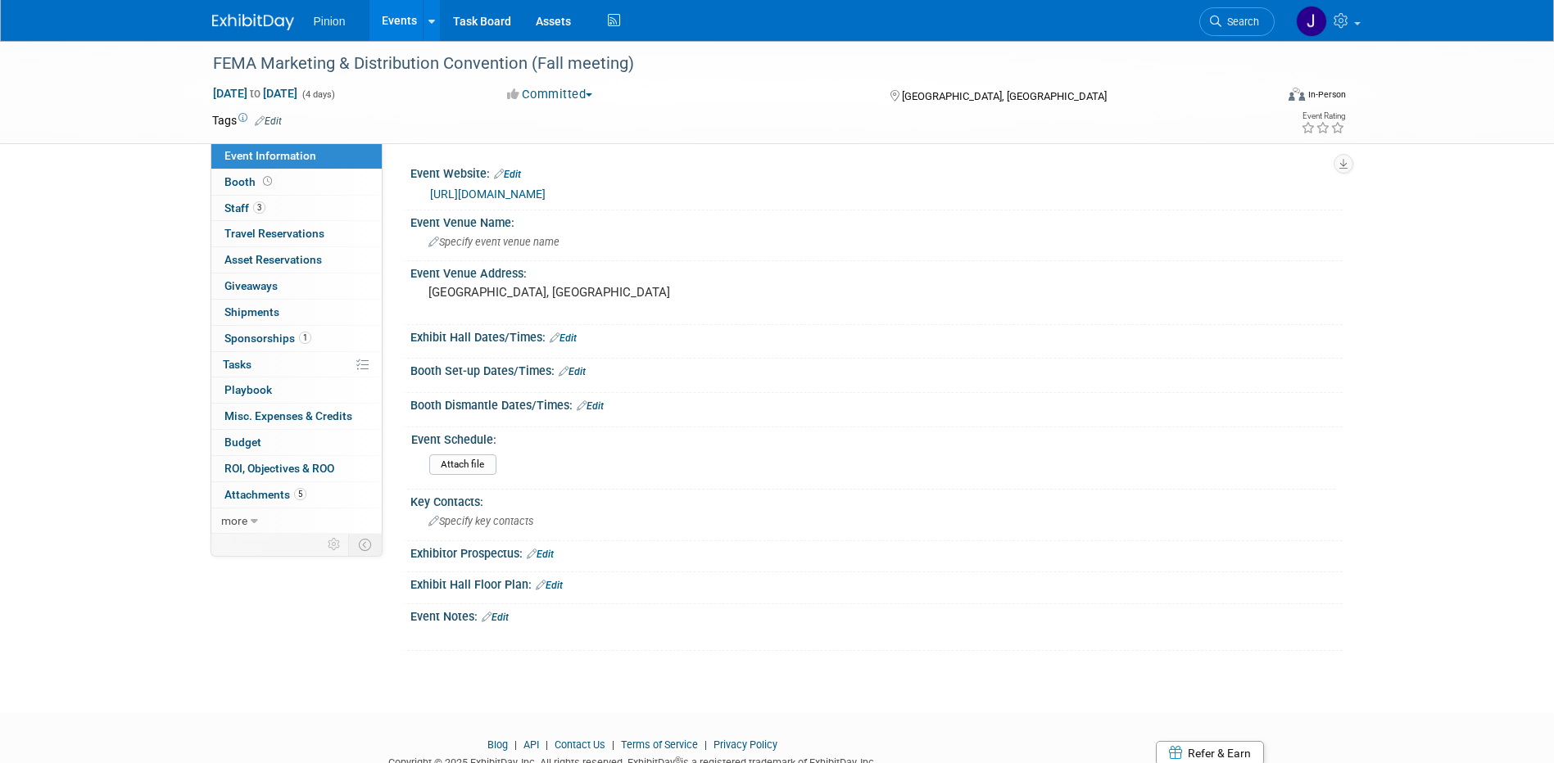
click at [496, 192] on link "https://www.farmequip.org/meetings/fall/" at bounding box center [487, 194] width 115 height 13
click at [271, 16] on img at bounding box center [253, 22] width 82 height 16
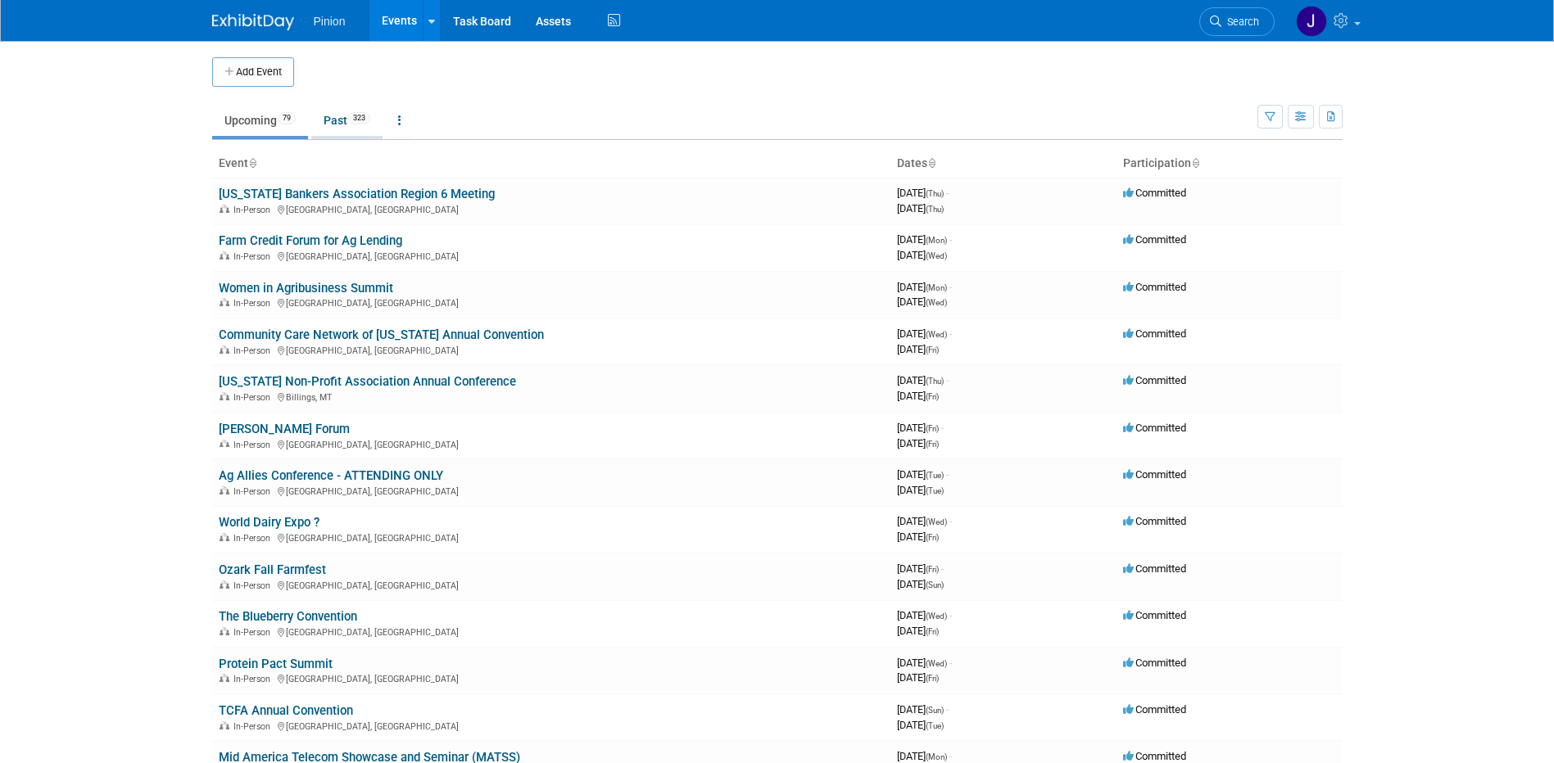
click at [346, 117] on link "Past 323" at bounding box center [346, 120] width 71 height 31
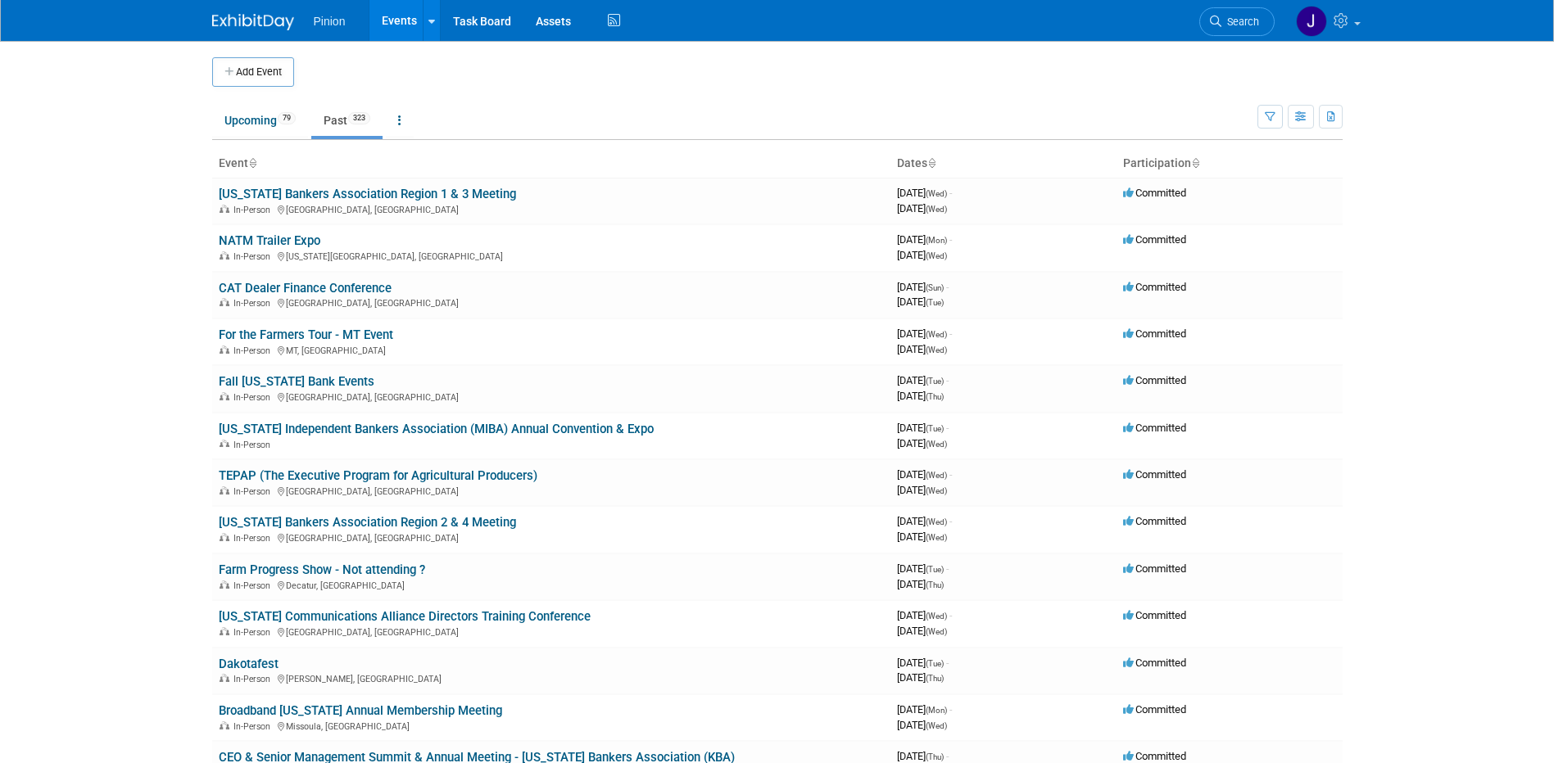
click at [251, 162] on icon at bounding box center [252, 164] width 8 height 11
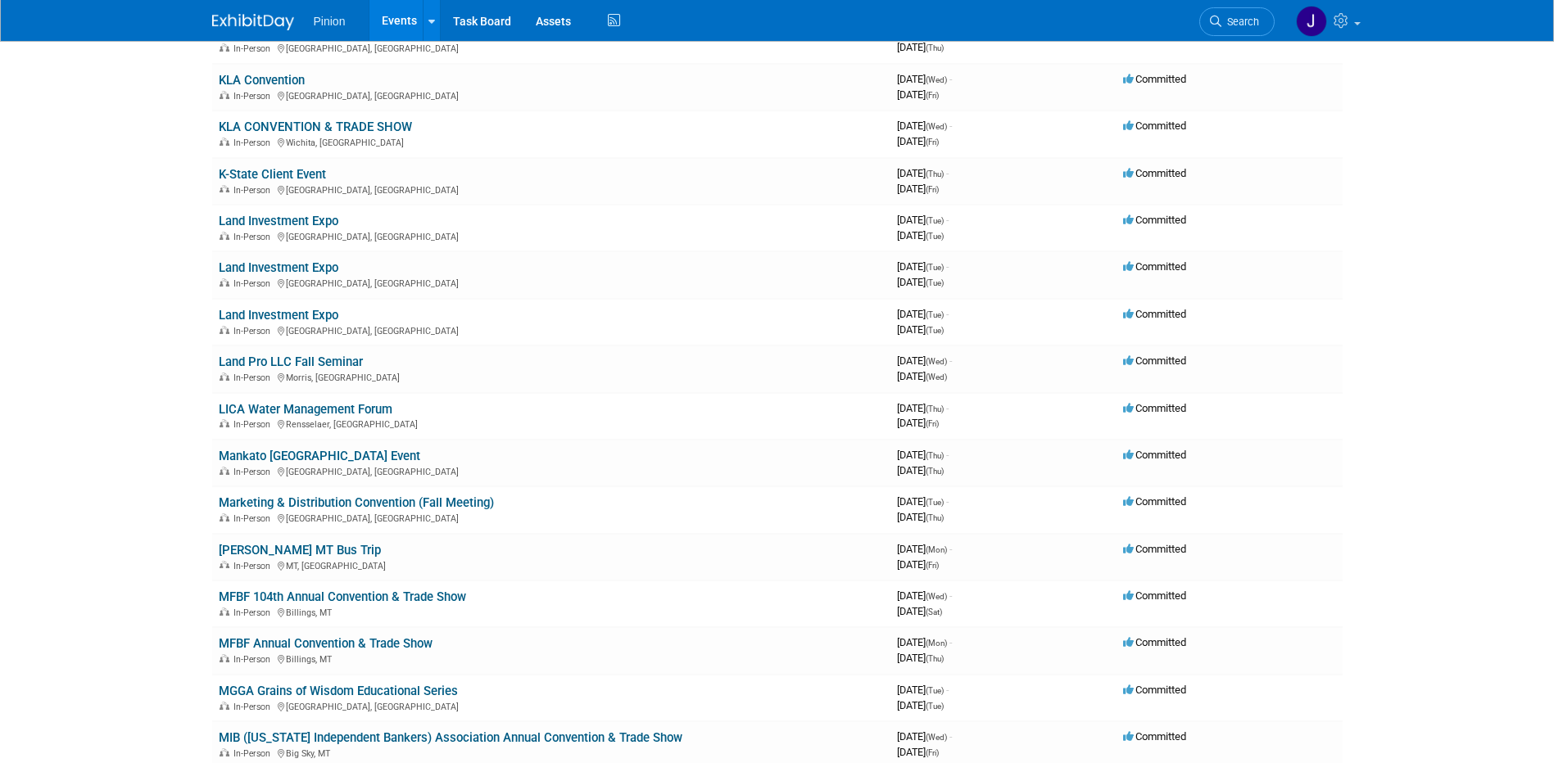
scroll to position [8410, 0]
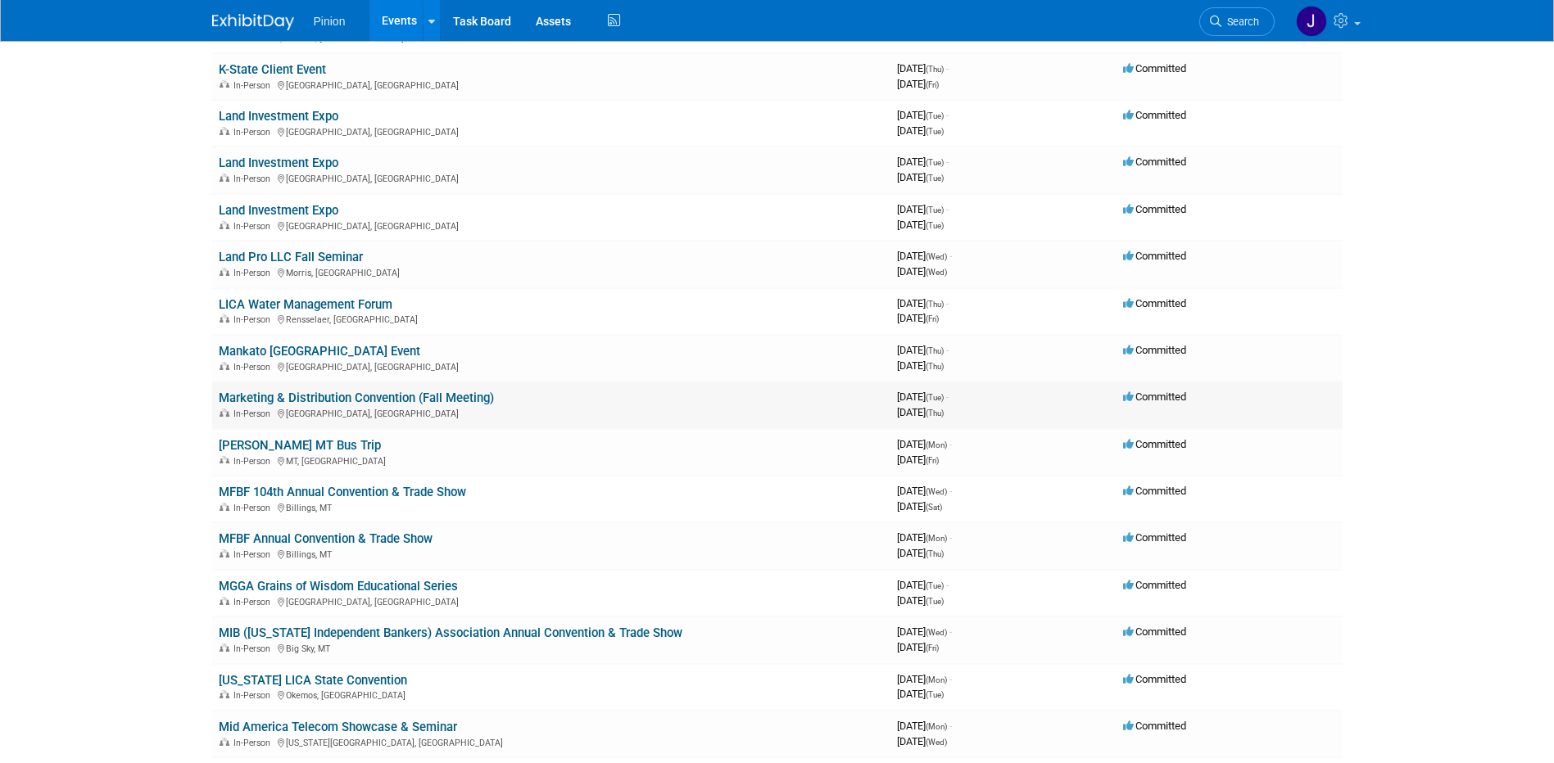
click at [387, 395] on link "Marketing & Distribution Convention (Fall Meeting)" at bounding box center [356, 398] width 275 height 15
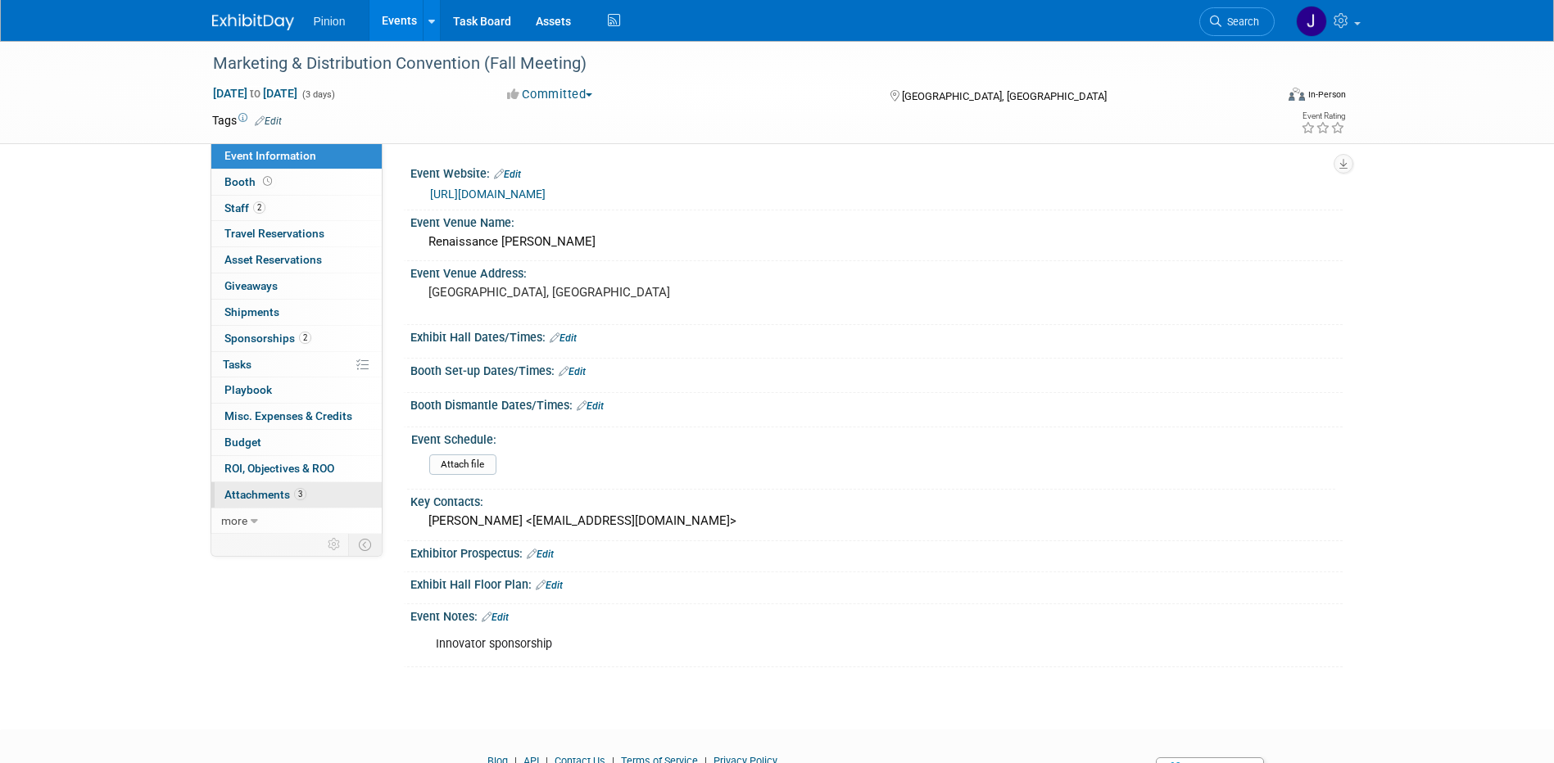
click at [257, 497] on span "Attachments 3" at bounding box center [265, 494] width 82 height 13
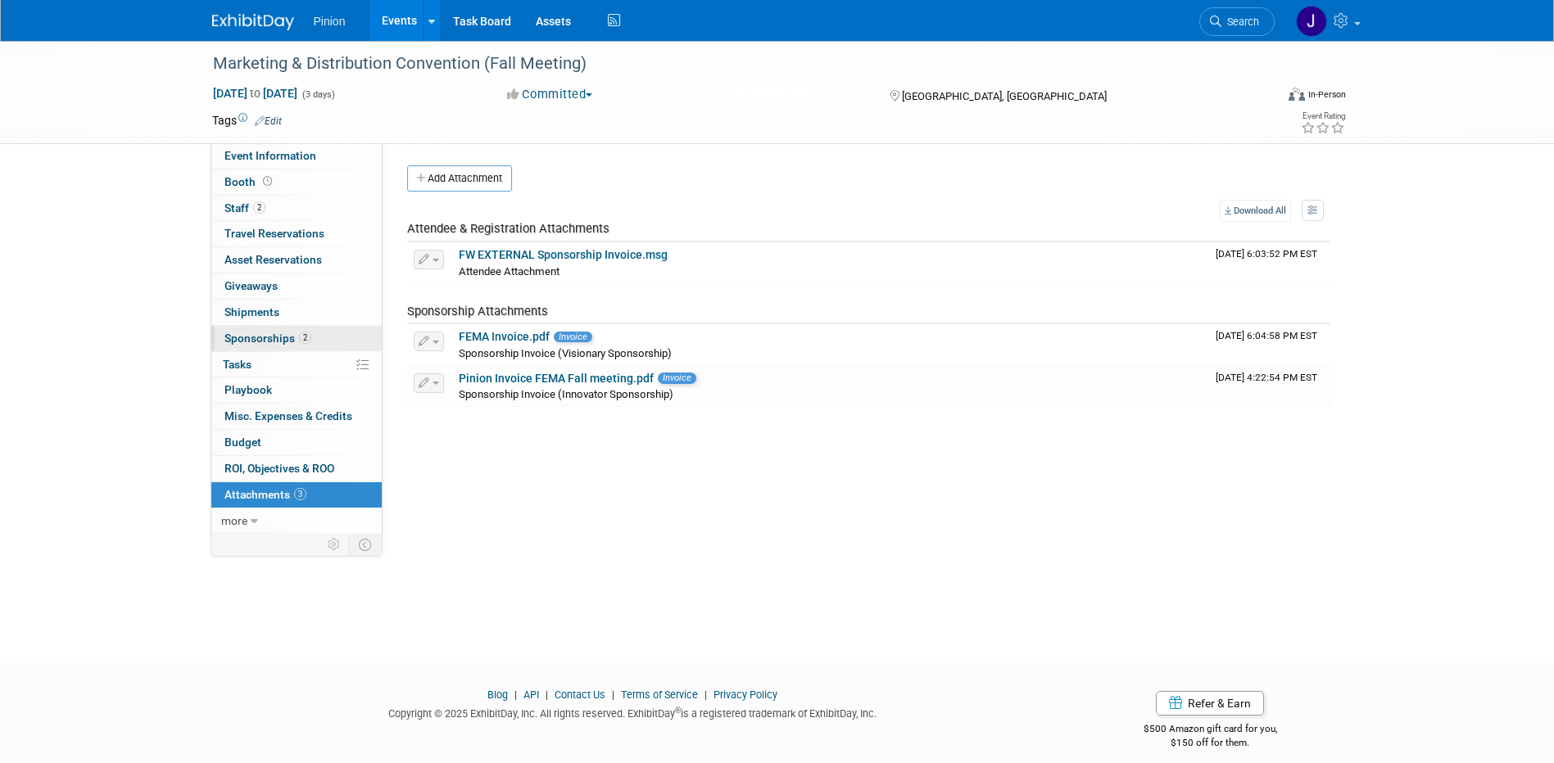
click at [256, 336] on span "Sponsorships 2" at bounding box center [267, 338] width 87 height 13
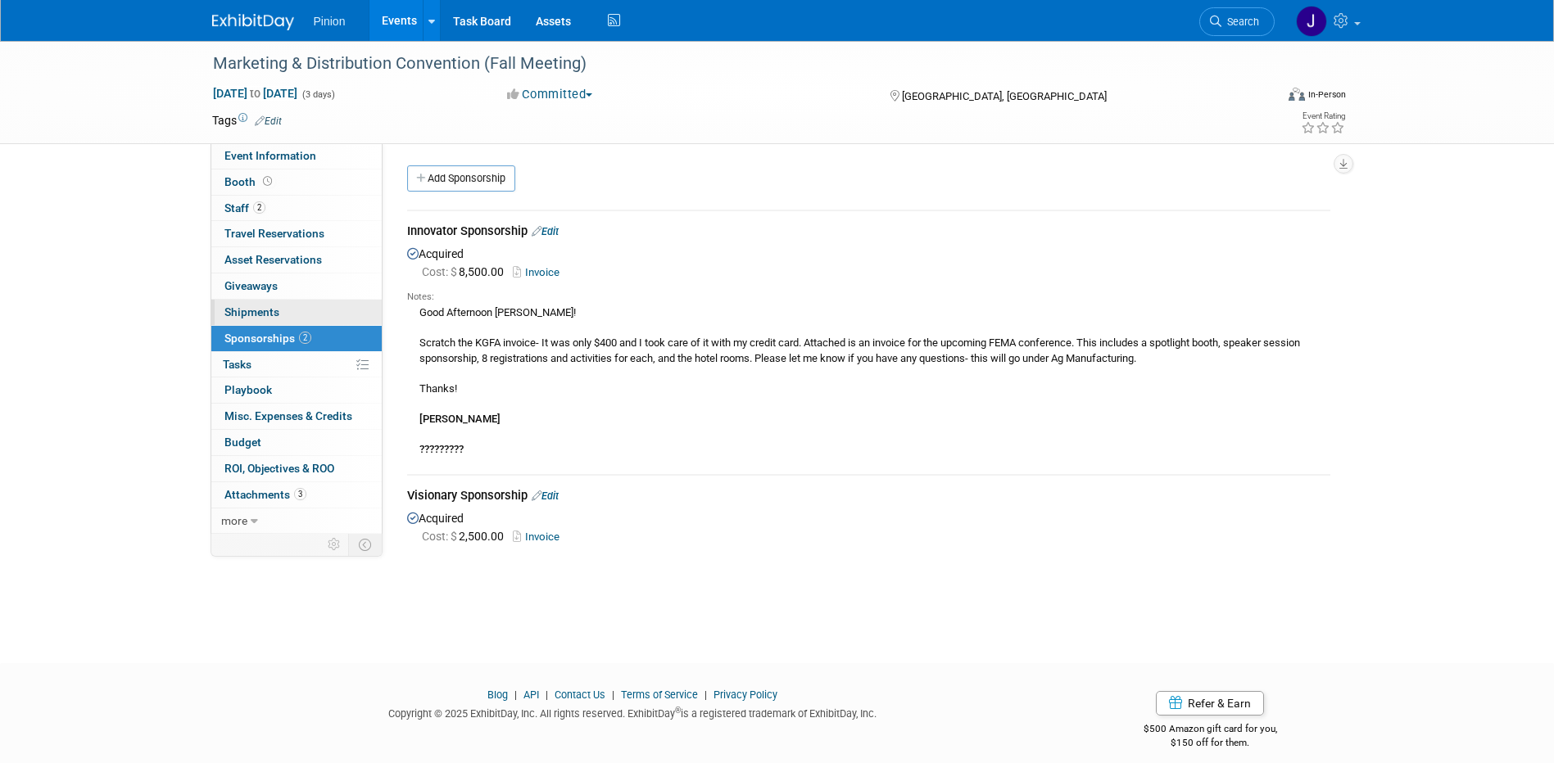
click at [283, 314] on link "0 Shipments 0" at bounding box center [296, 312] width 170 height 25
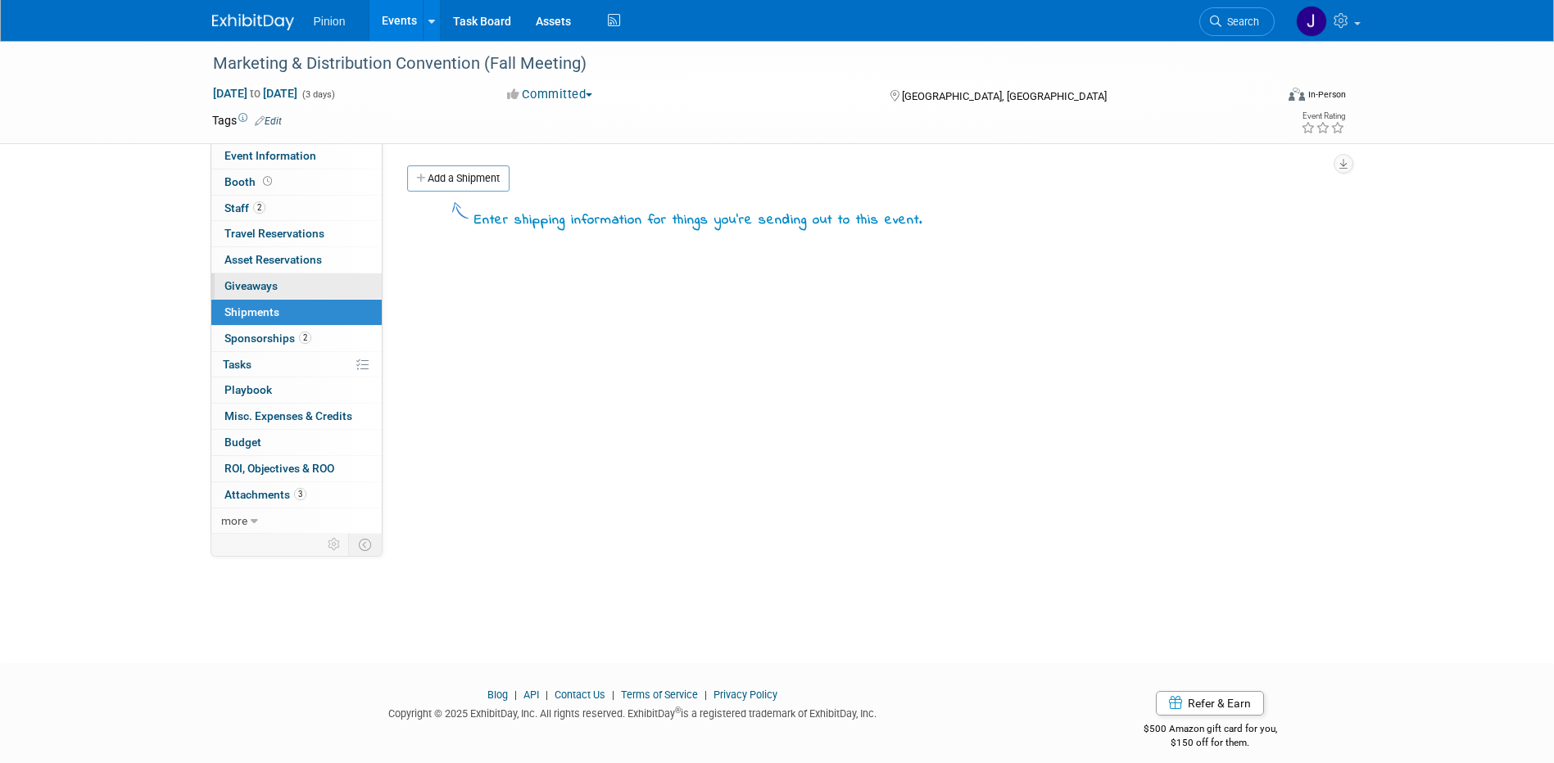
click at [274, 284] on span "Giveaways 0" at bounding box center [250, 285] width 53 height 13
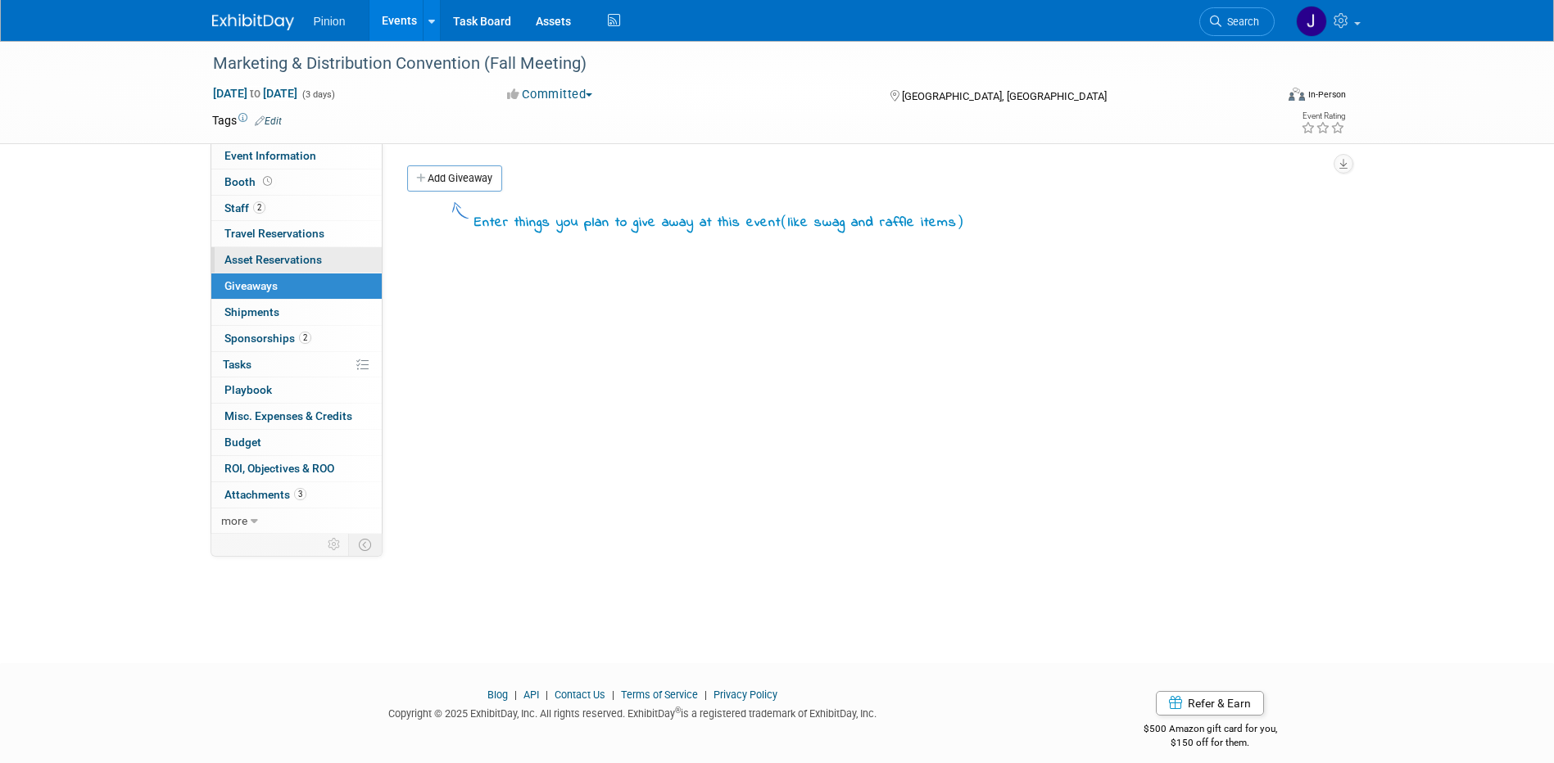
click at [271, 262] on span "Asset Reservations 0" at bounding box center [272, 259] width 97 height 13
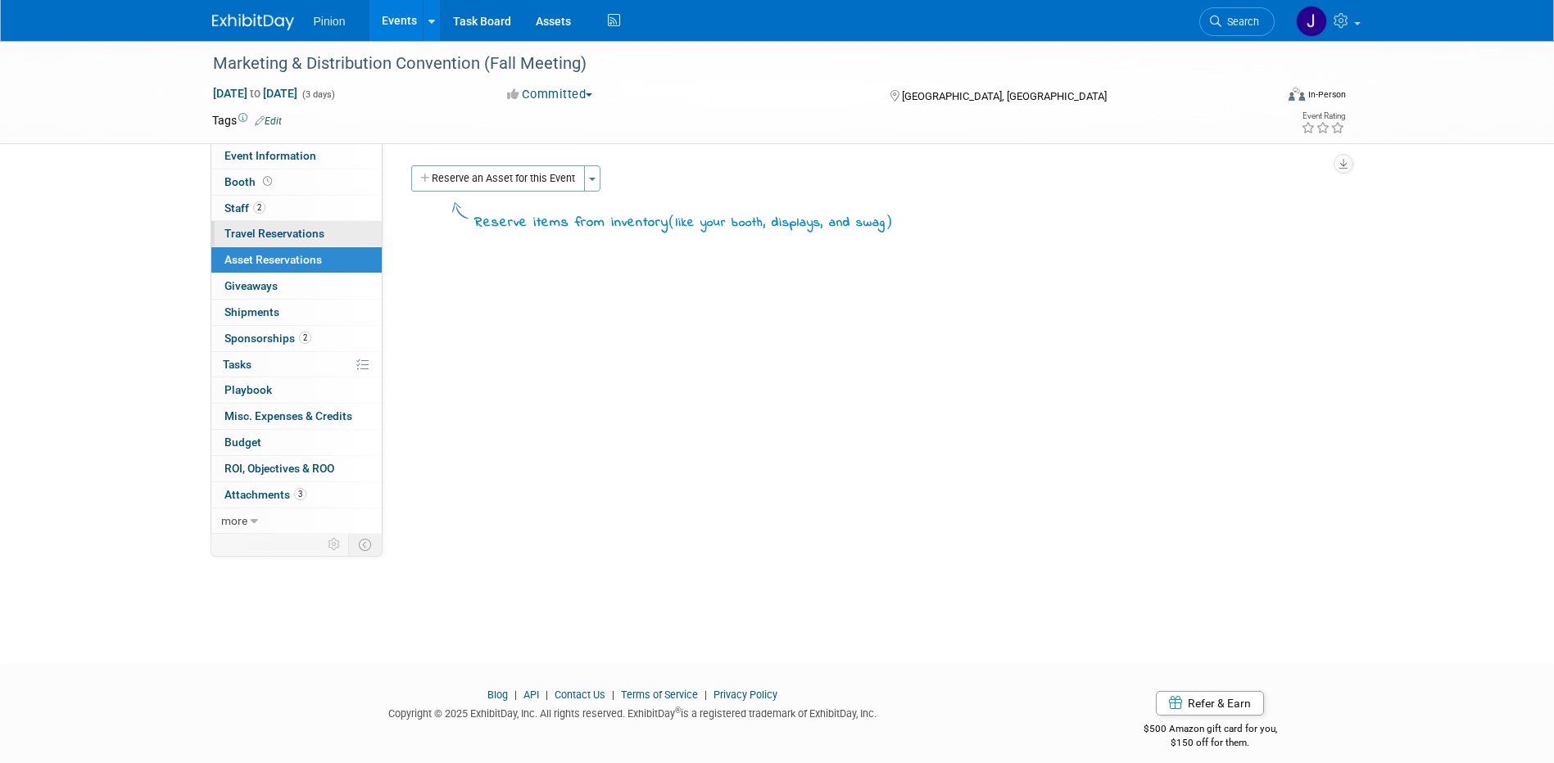
click at [270, 235] on span "Travel Reservations 0" at bounding box center [274, 233] width 100 height 13
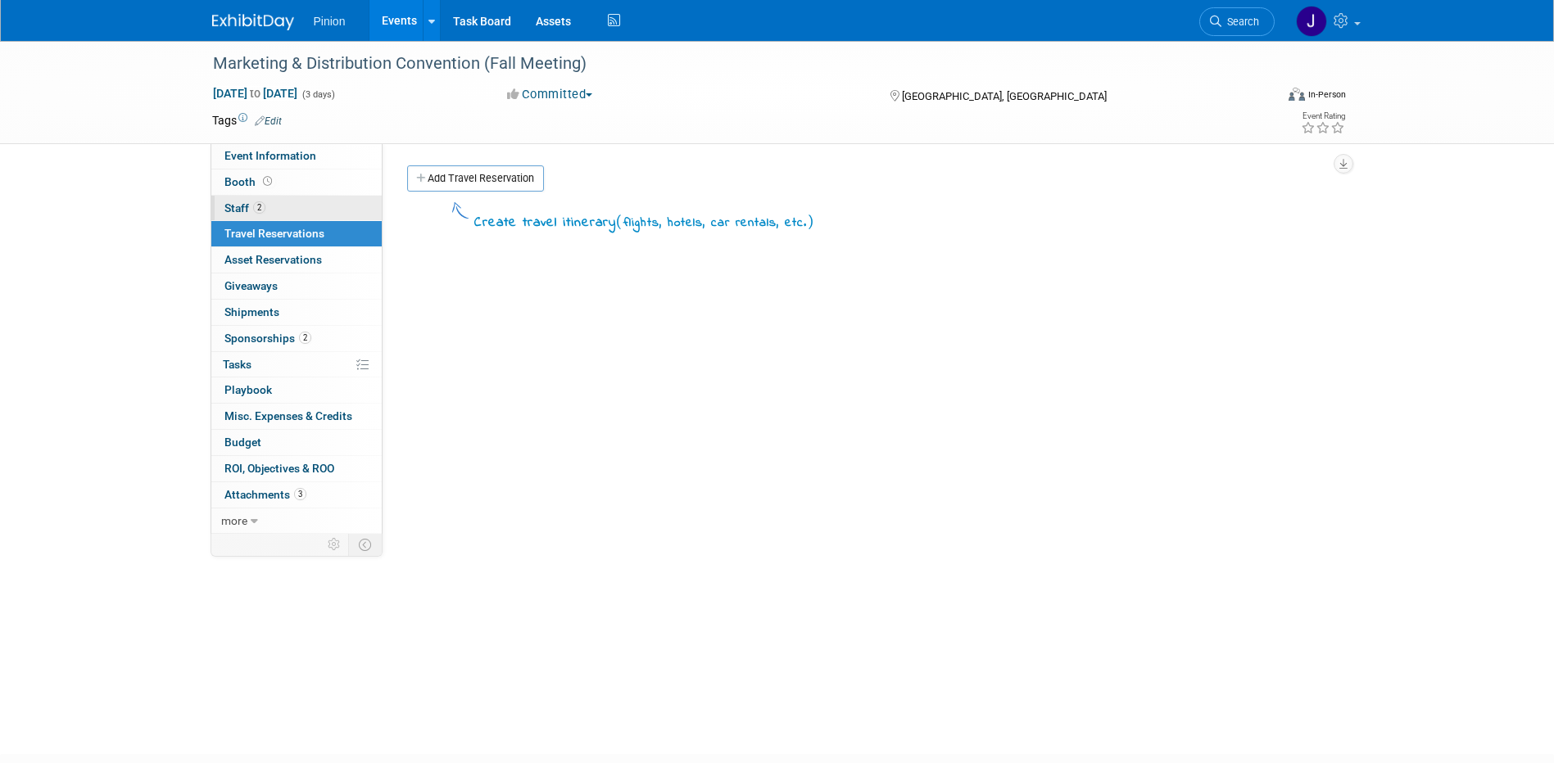
click at [249, 205] on span "Staff 2" at bounding box center [244, 207] width 41 height 13
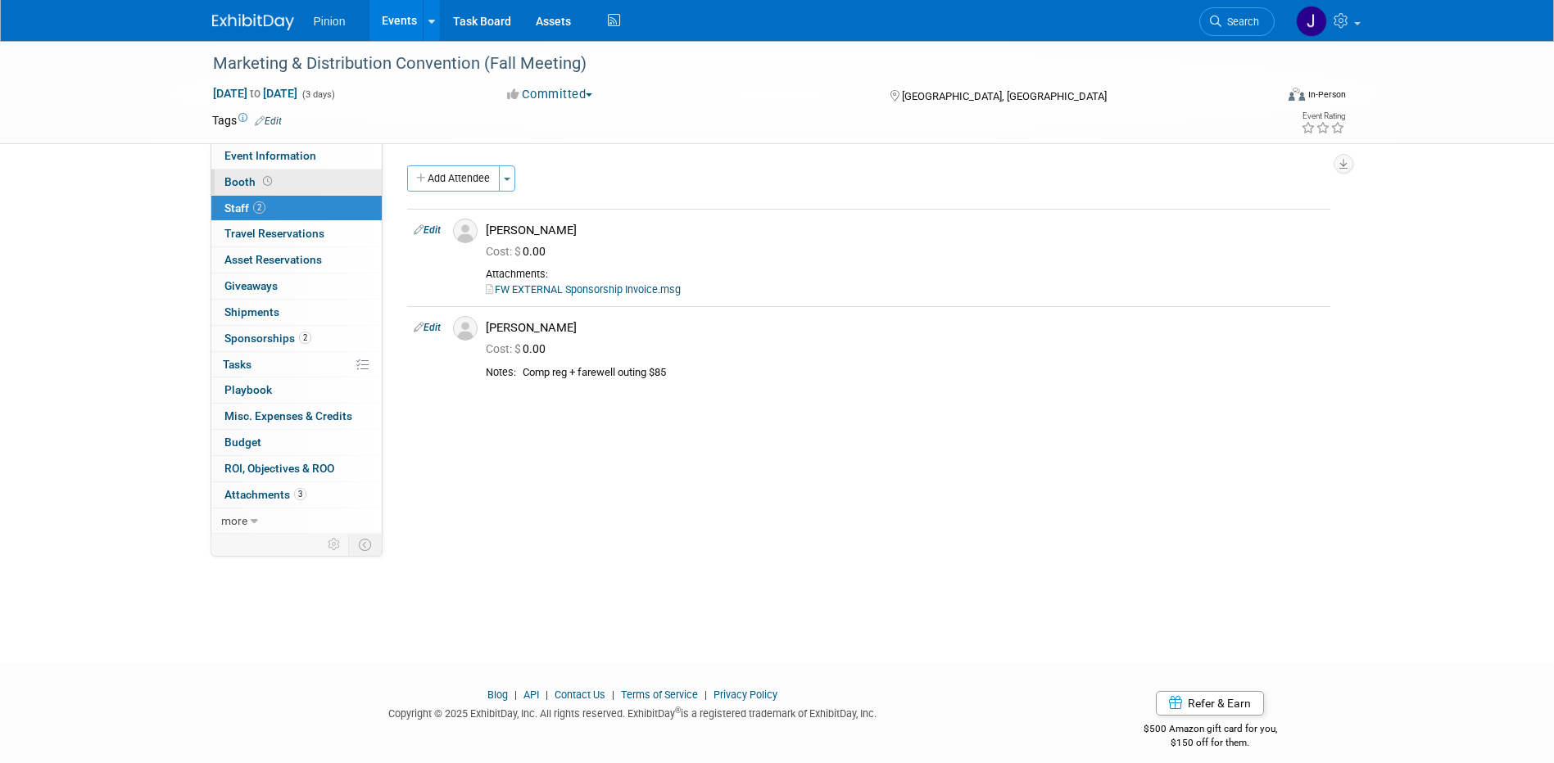
click at [243, 180] on span "Booth" at bounding box center [249, 181] width 51 height 13
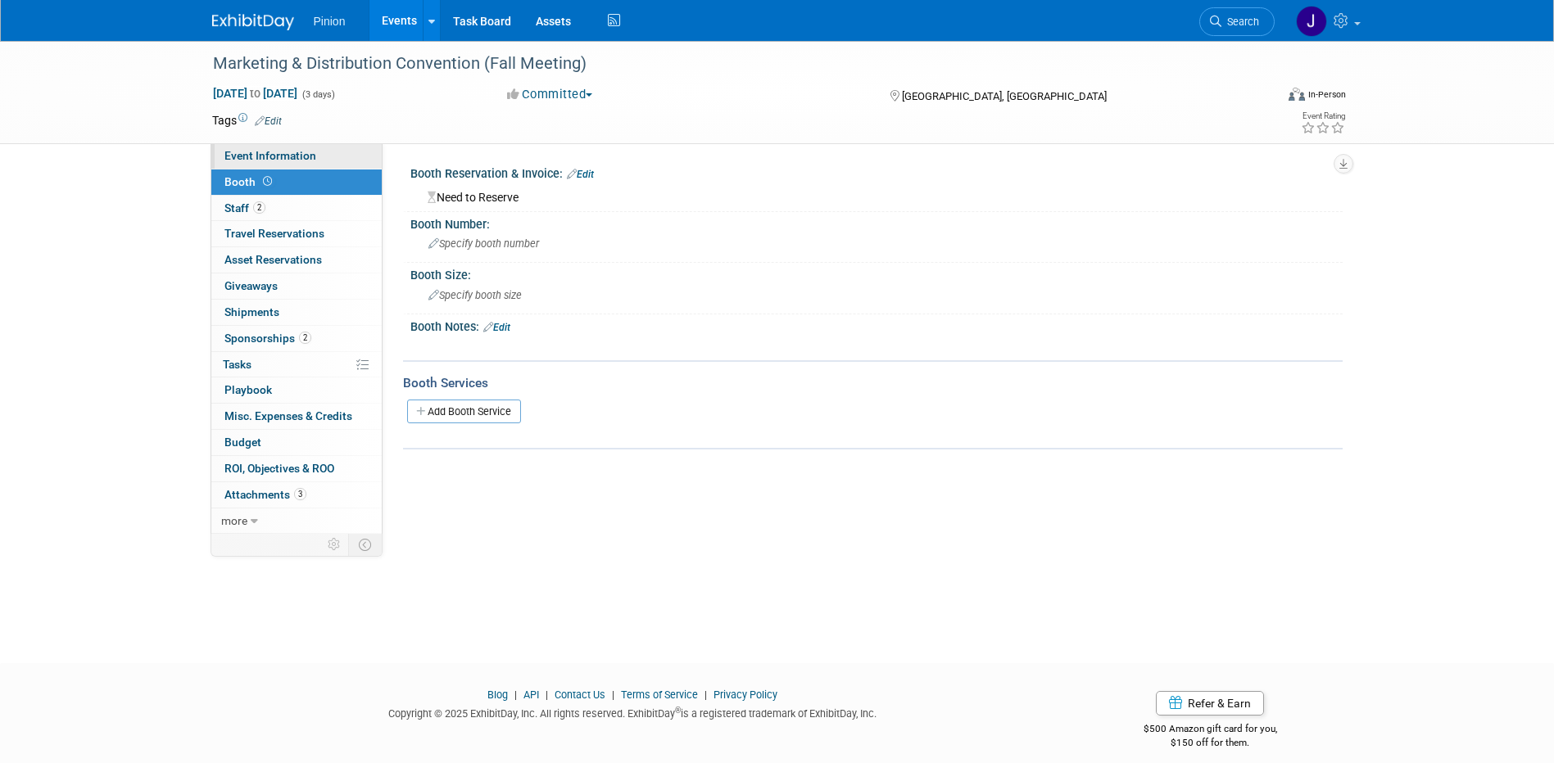
click at [250, 156] on span "Event Information" at bounding box center [270, 155] width 92 height 13
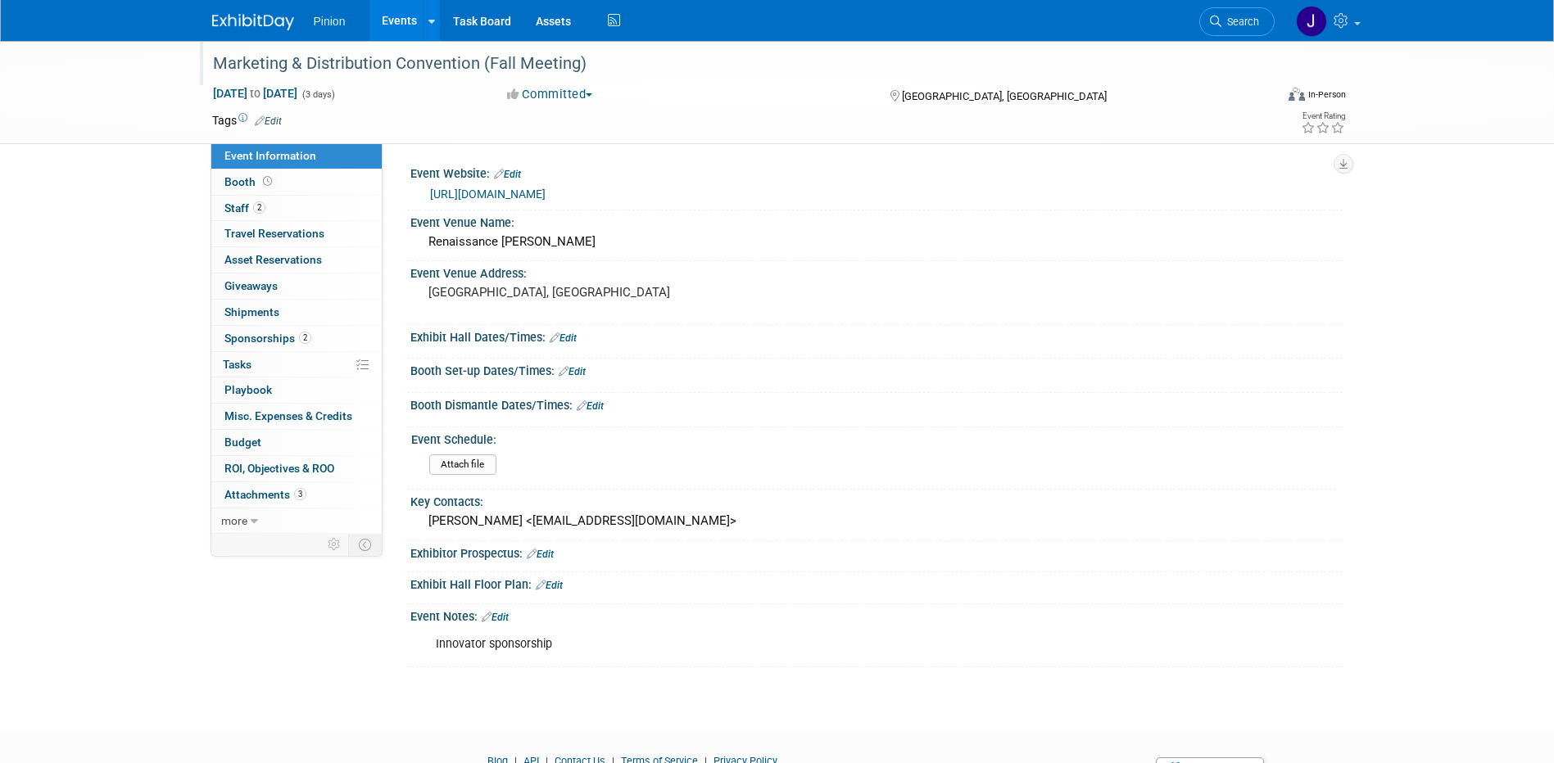
click at [628, 66] on div "Marketing & Distribution Convention (Fall Meeting)" at bounding box center [728, 63] width 1043 height 29
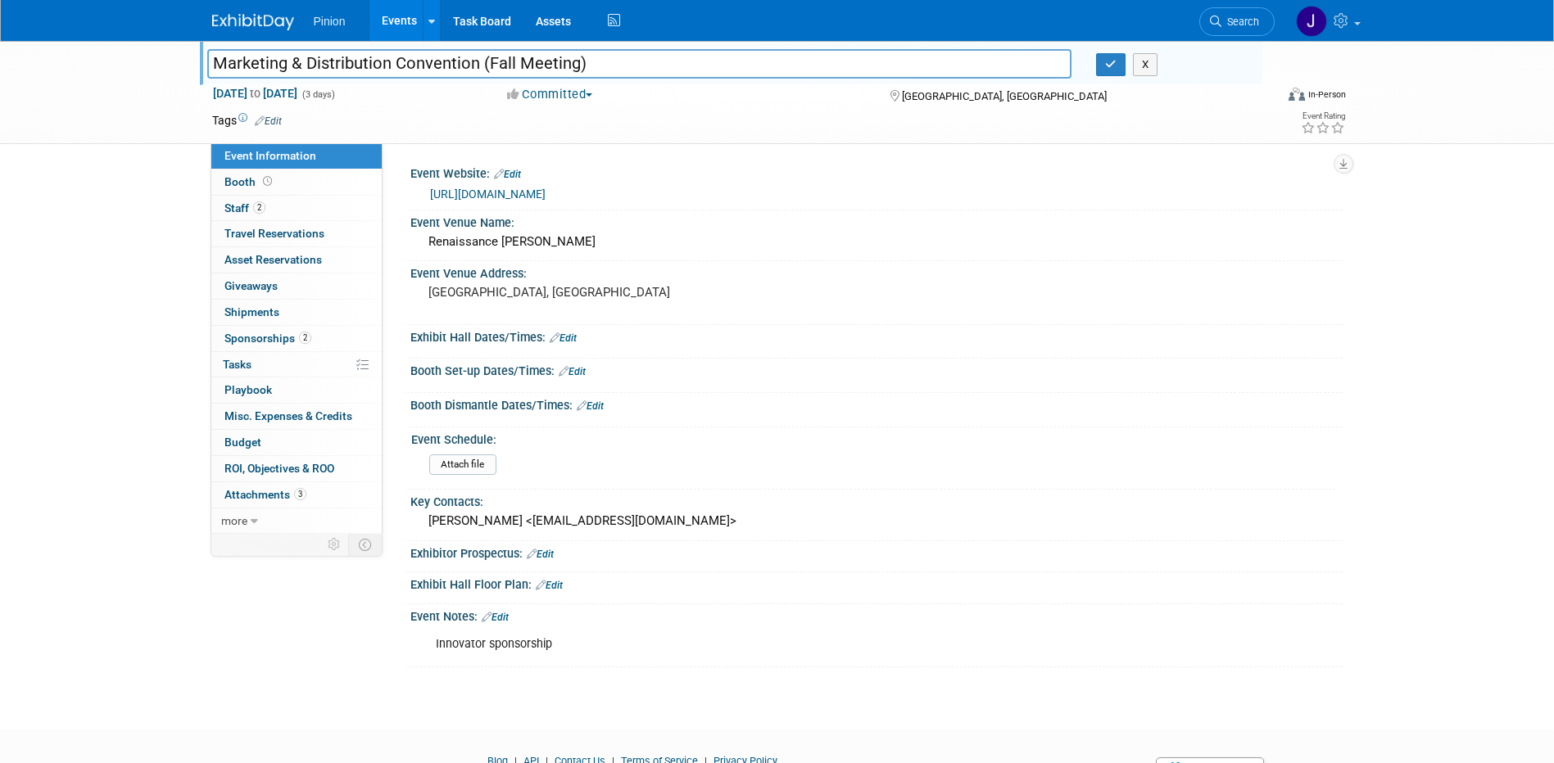
click at [214, 61] on input "Marketing & Distribution Convention (Fall Meeting)" at bounding box center [639, 63] width 865 height 29
type input "FEMA Marketing & Distribution Convention (Fall Meeting)"
click at [1111, 66] on icon "button" at bounding box center [1110, 64] width 11 height 11
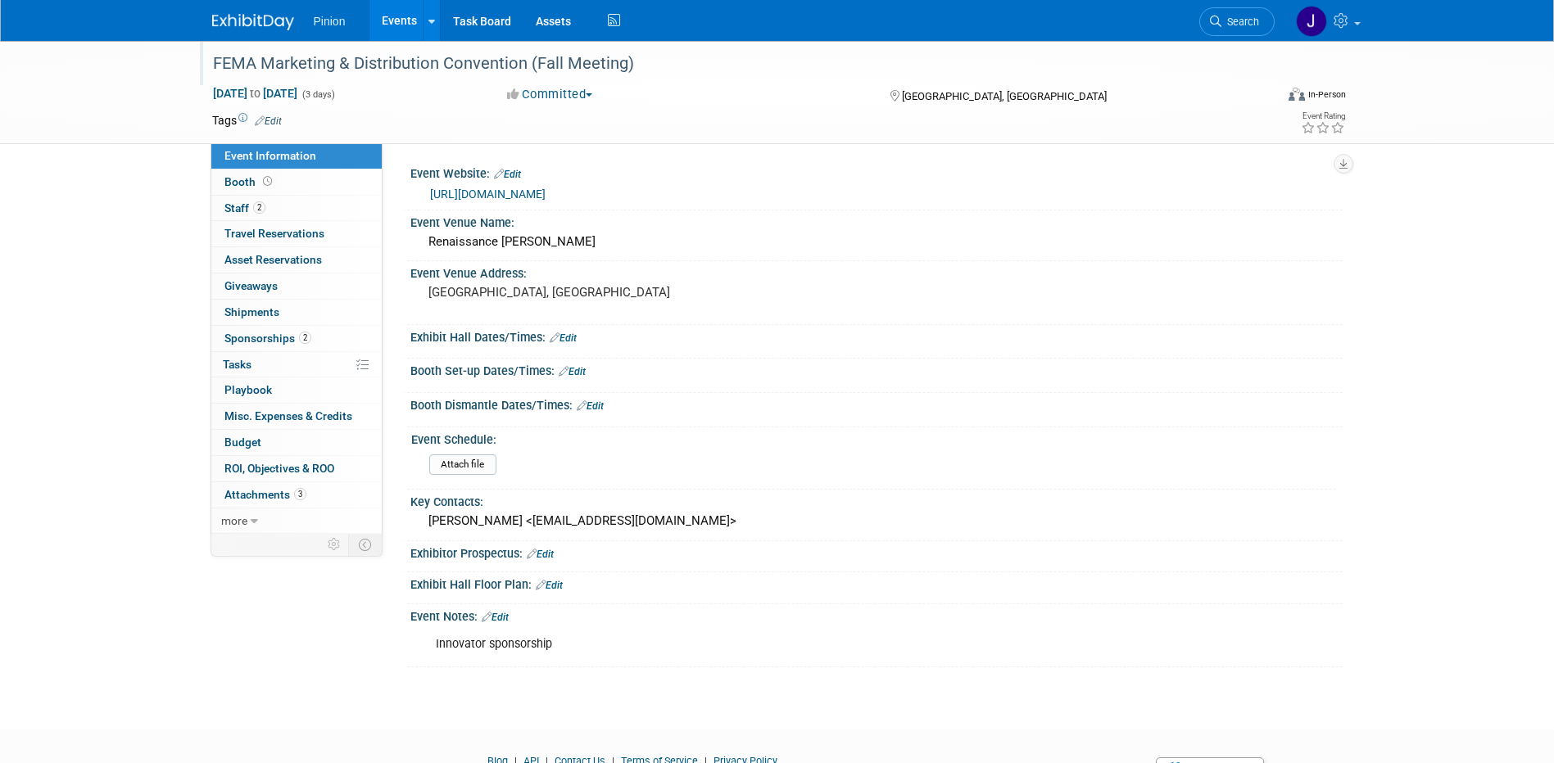
click at [232, 20] on img at bounding box center [253, 22] width 82 height 16
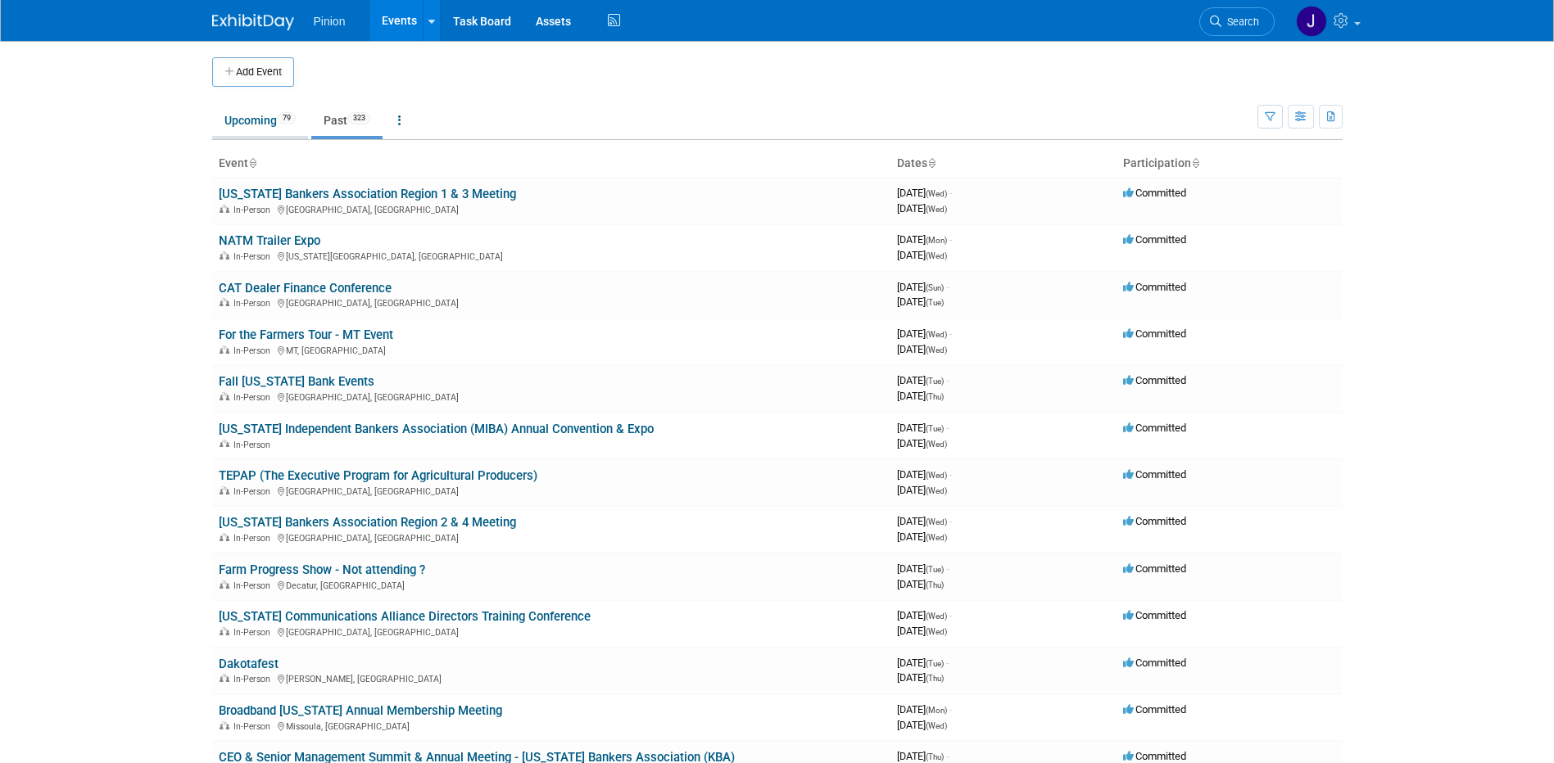
click at [251, 125] on link "Upcoming 79" at bounding box center [260, 120] width 96 height 31
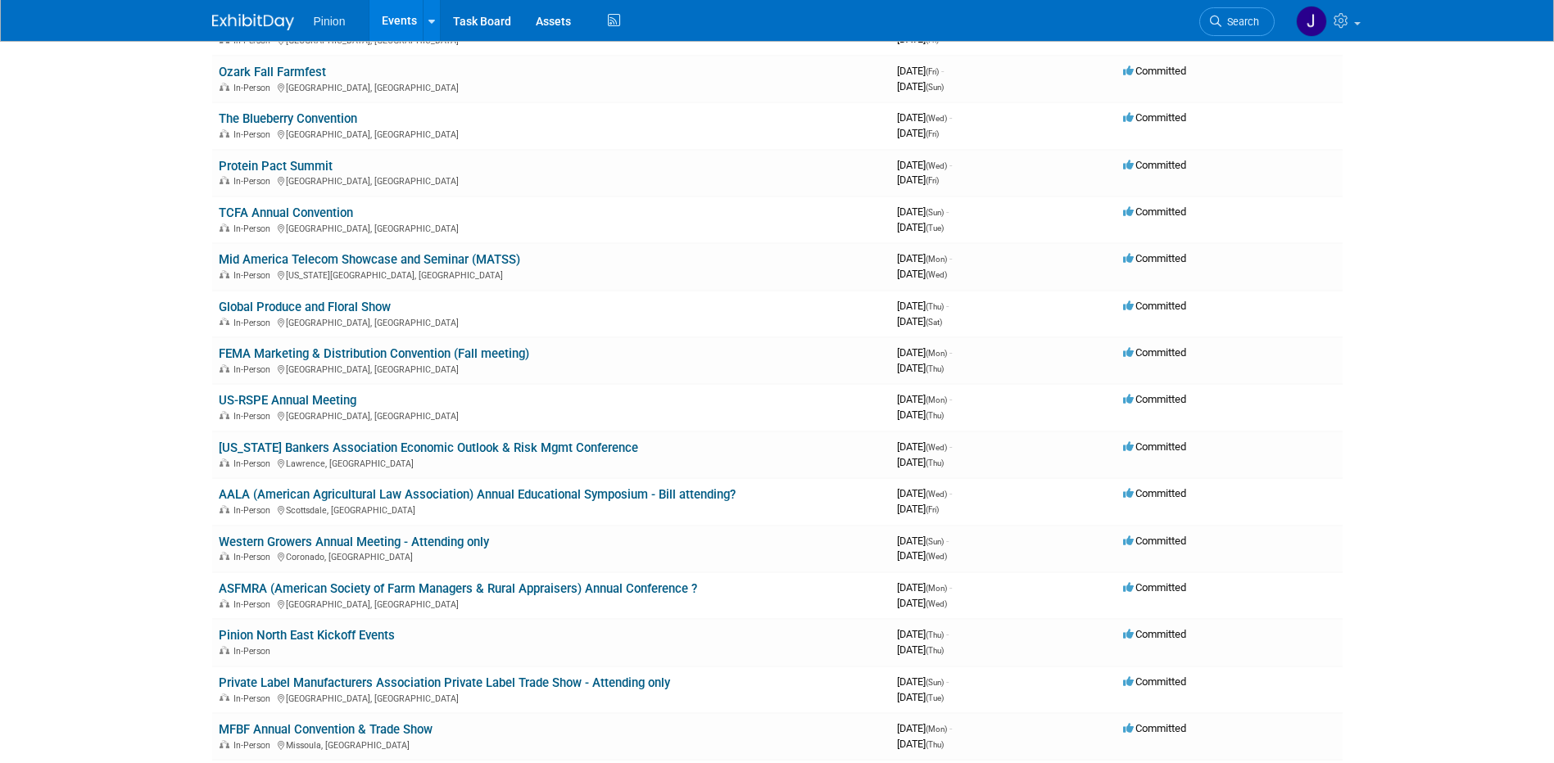
scroll to position [480, 0]
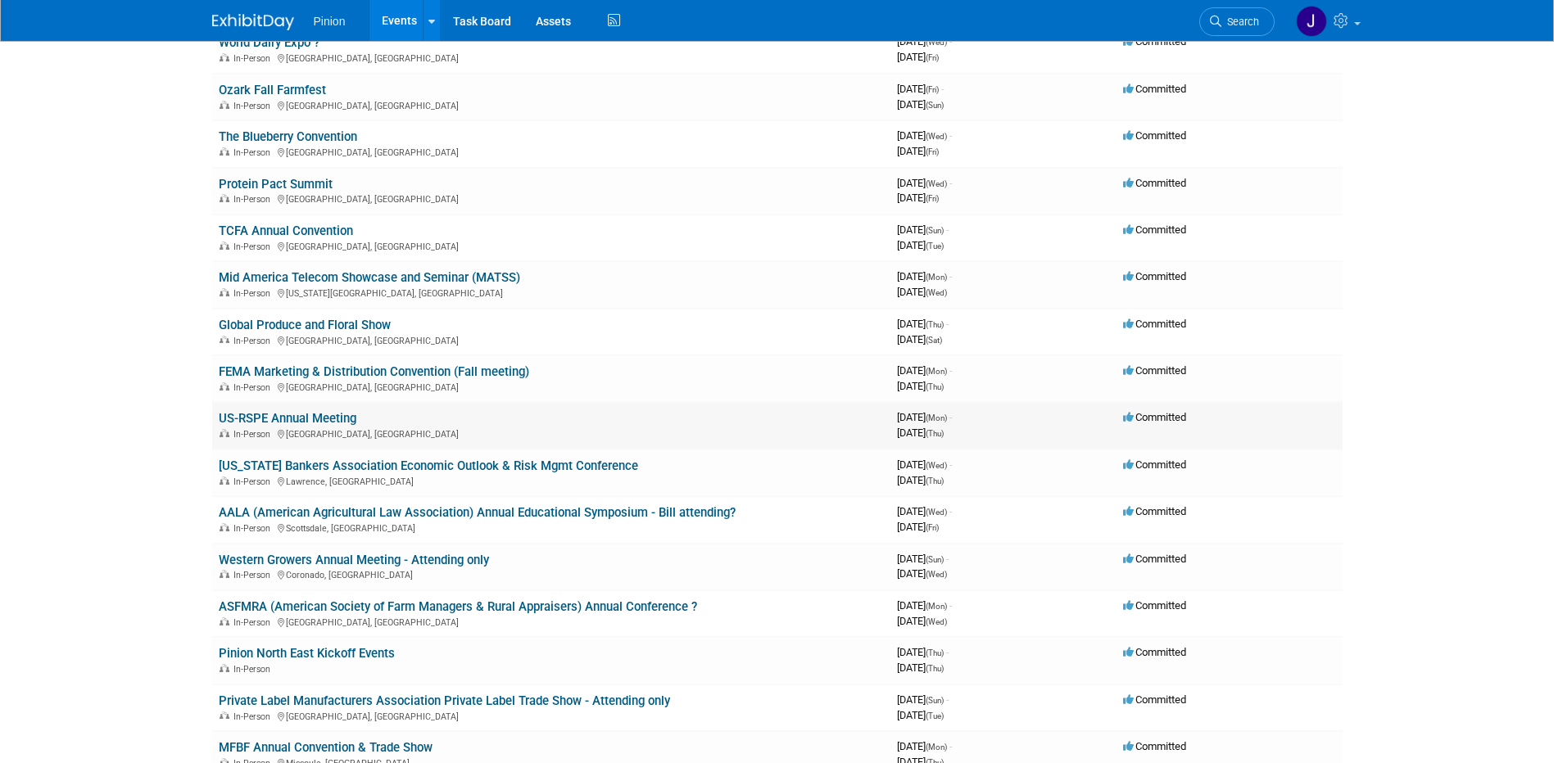
click at [245, 414] on link "US-RSPE Annual Meeting" at bounding box center [288, 418] width 138 height 15
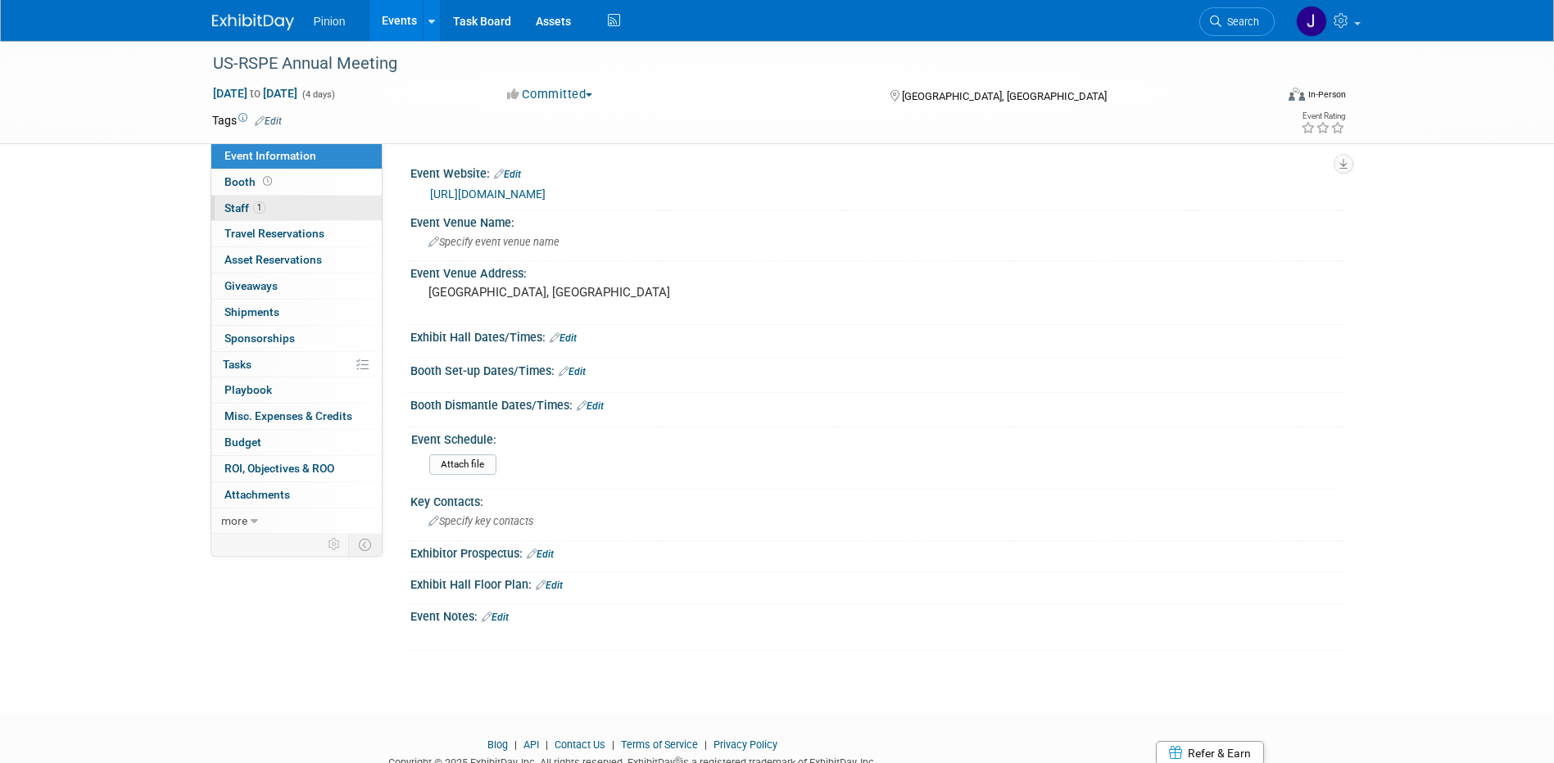
click at [260, 197] on link "1 Staff 1" at bounding box center [296, 208] width 170 height 25
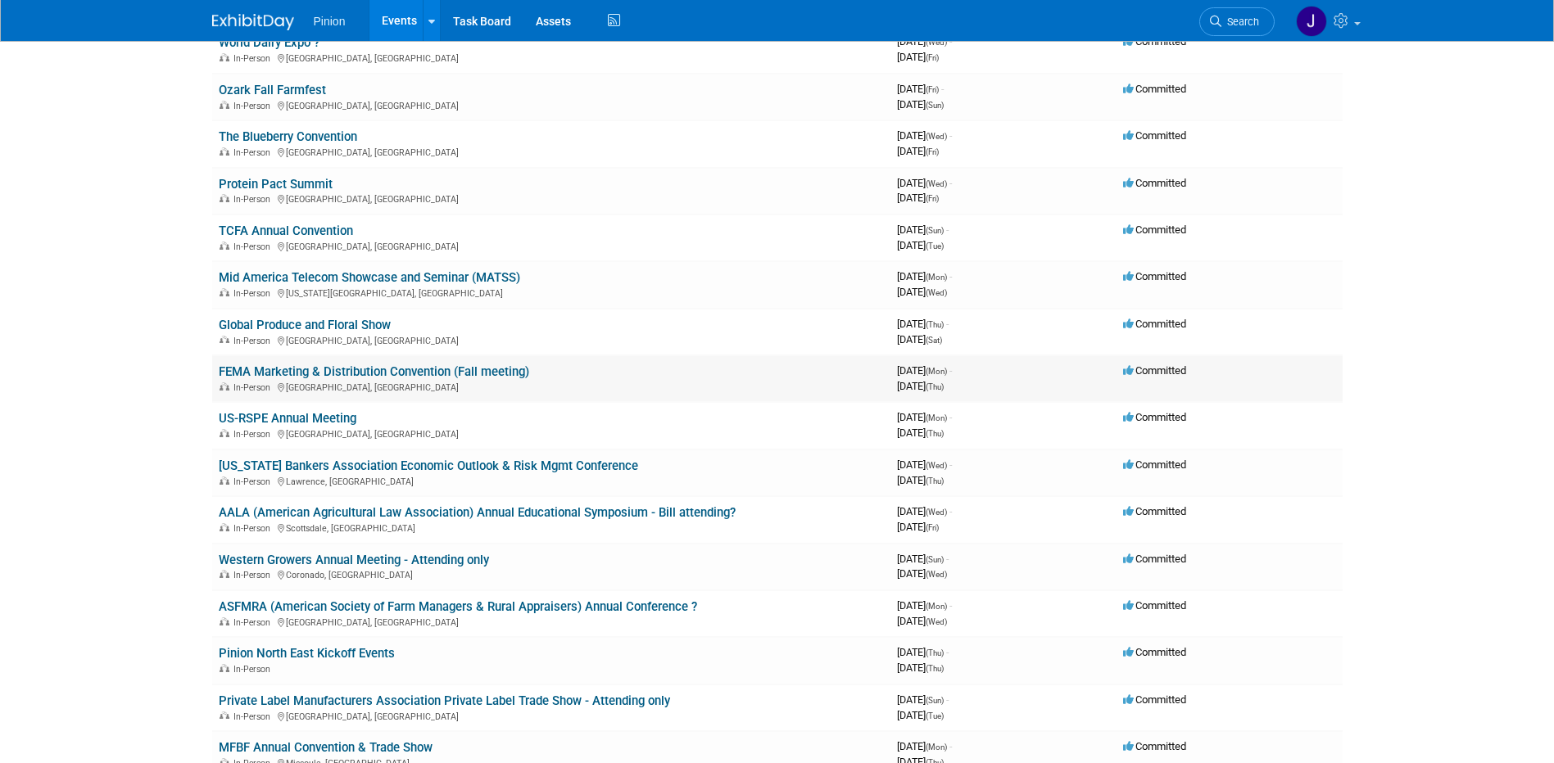
click at [337, 368] on link "FEMA Marketing & Distribution Convention (Fall meeting)" at bounding box center [374, 371] width 310 height 15
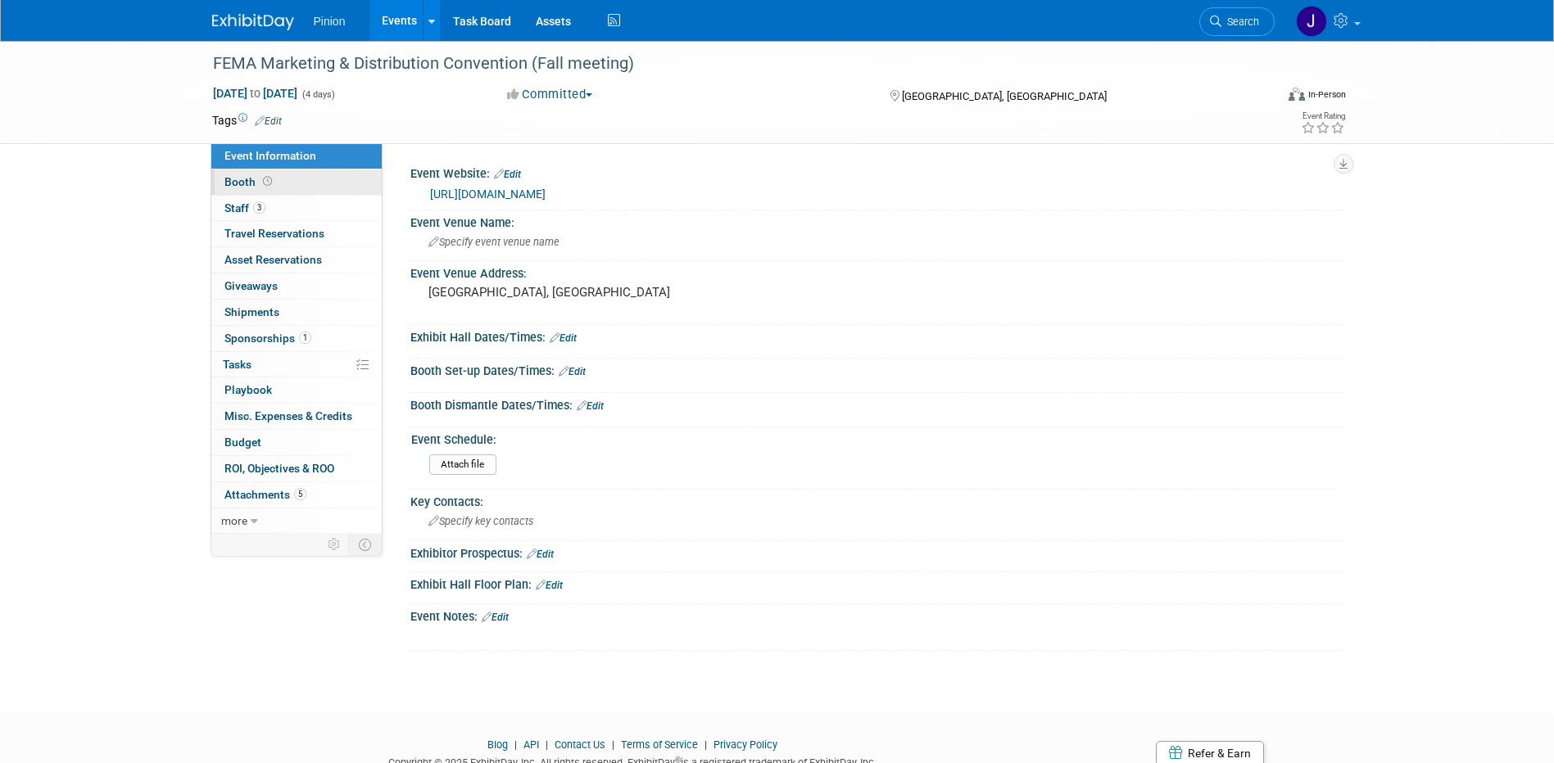
click at [274, 186] on link "Booth" at bounding box center [296, 182] width 170 height 25
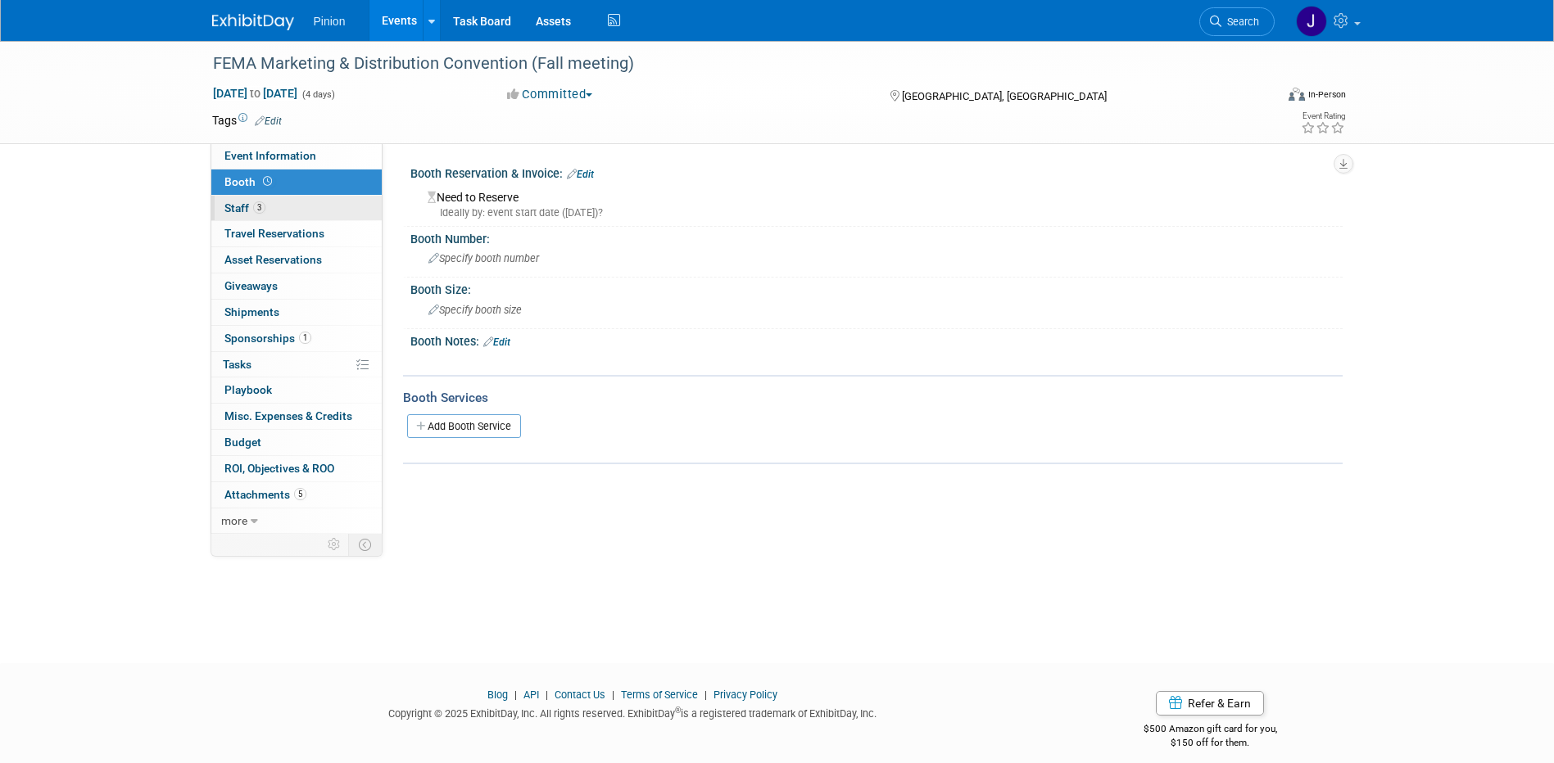
click at [267, 200] on link "3 Staff 3" at bounding box center [296, 208] width 170 height 25
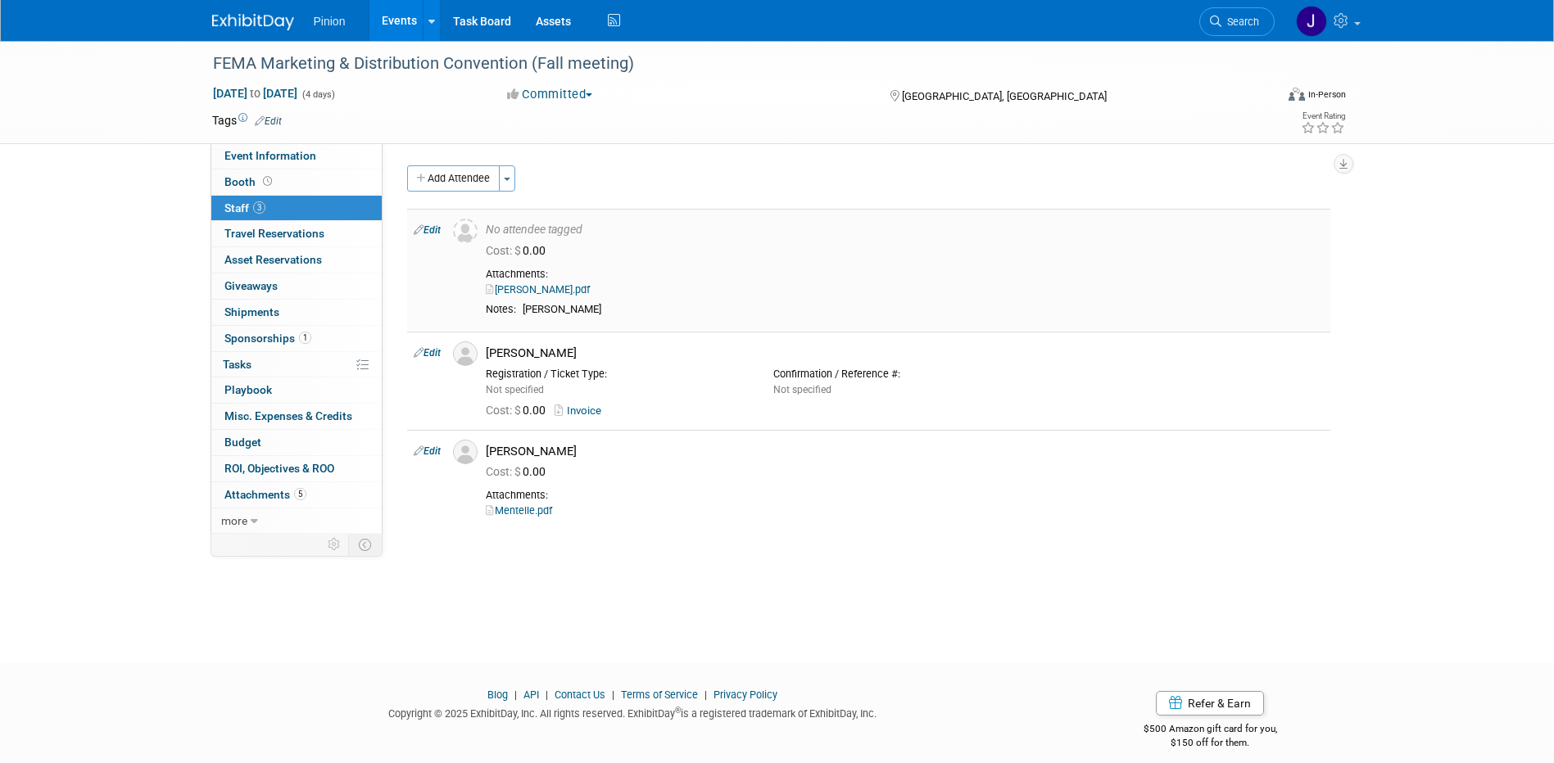
click at [538, 291] on link "[PERSON_NAME].pdf" at bounding box center [538, 289] width 104 height 12
click at [595, 405] on link "Invoice" at bounding box center [580, 411] width 53 height 12
click at [517, 513] on link "Mentelle.pdf" at bounding box center [519, 510] width 66 height 12
click at [275, 234] on span "Travel Reservations 0" at bounding box center [274, 233] width 100 height 13
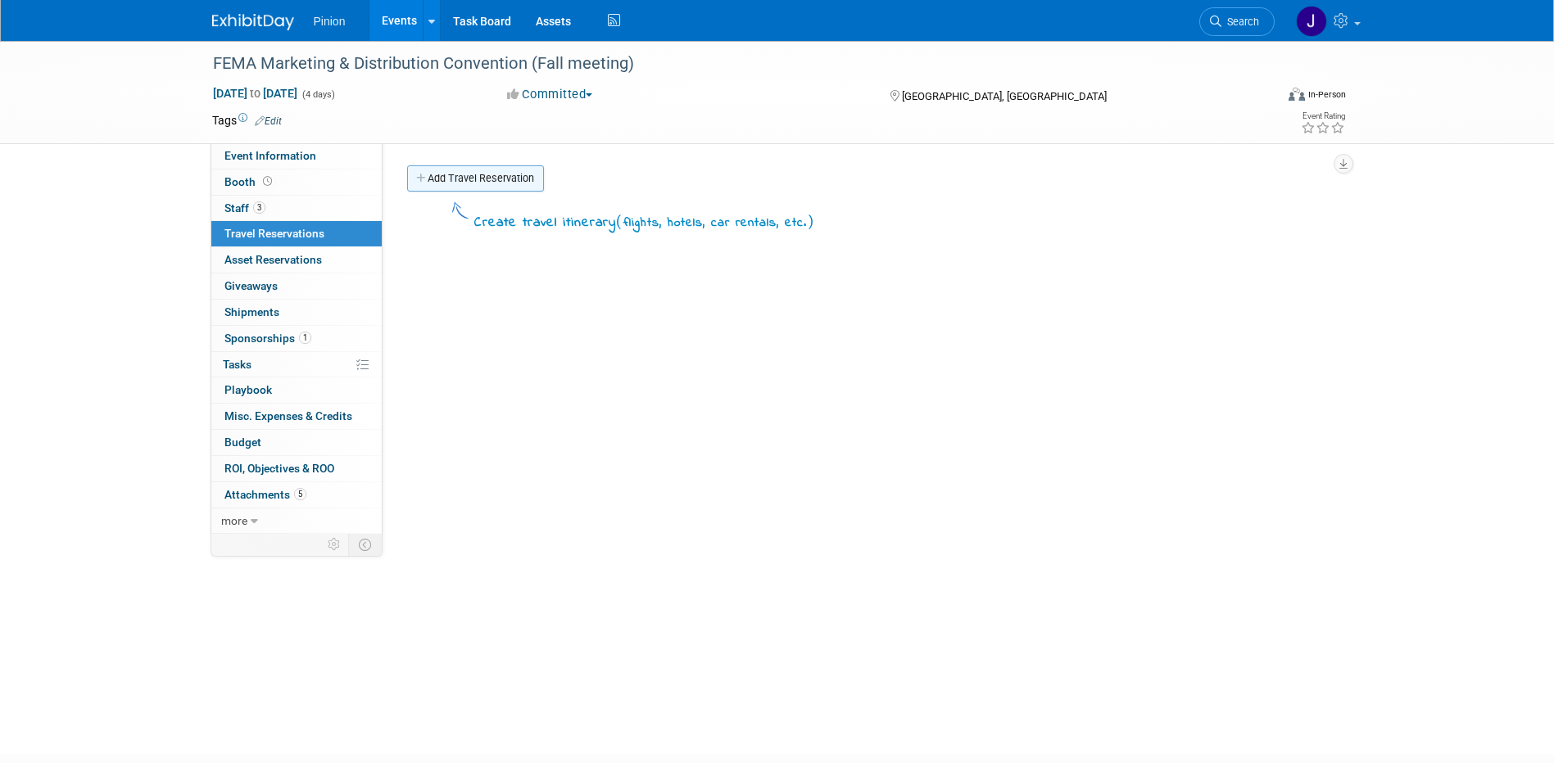
click at [500, 176] on link "Add Travel Reservation" at bounding box center [475, 178] width 137 height 26
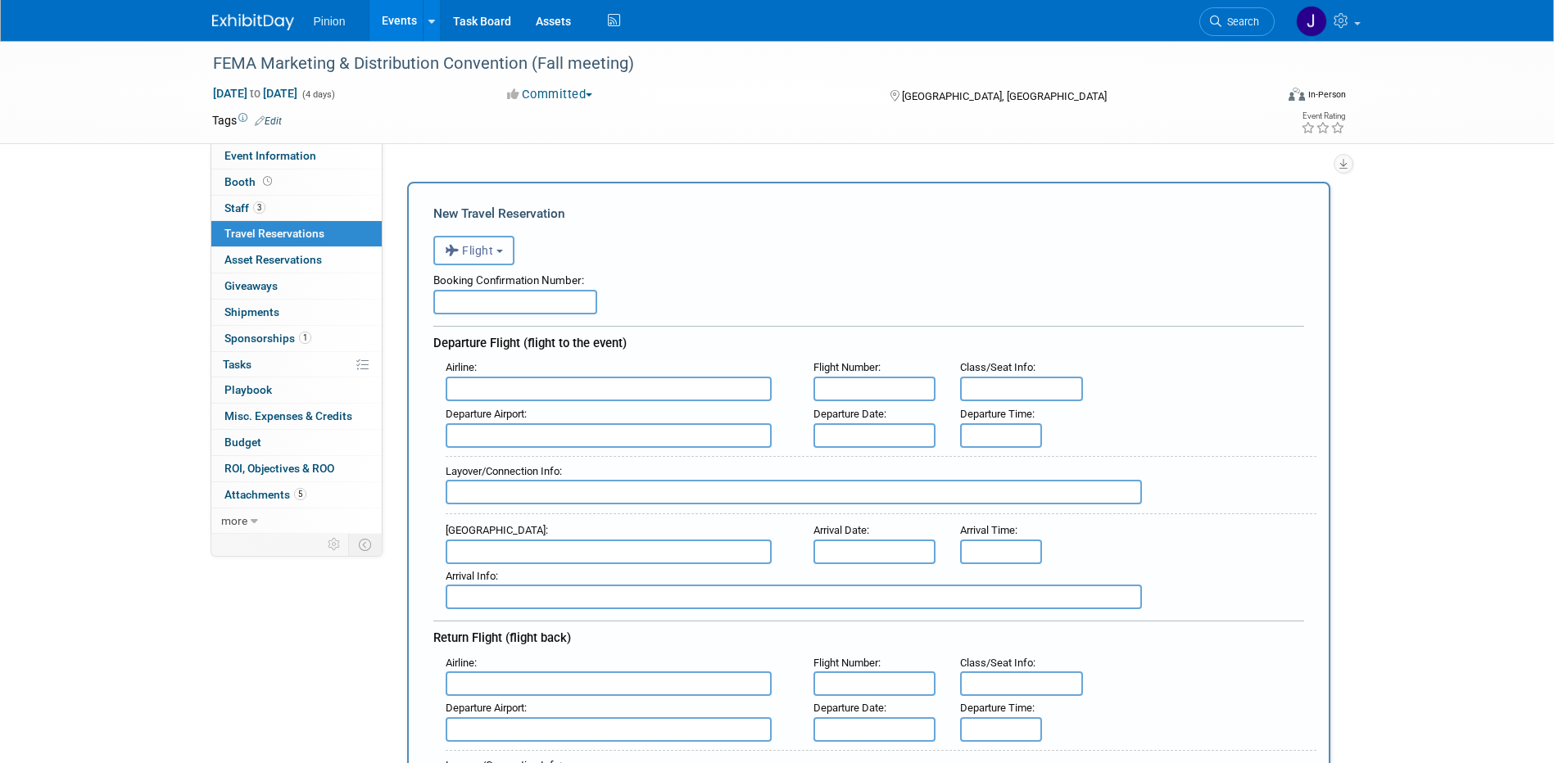
click at [498, 249] on button "Flight" at bounding box center [473, 250] width 81 height 29
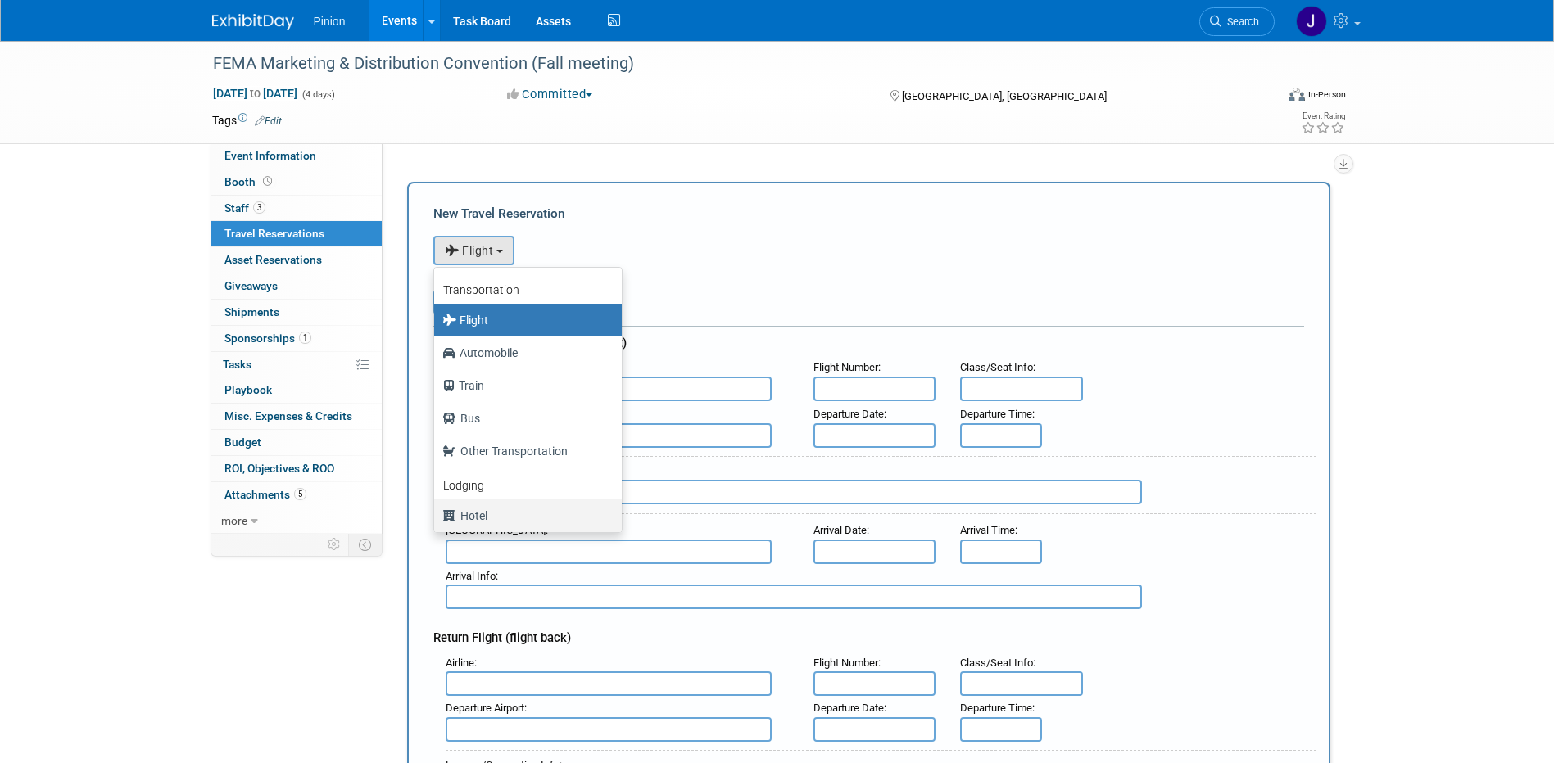
click at [477, 517] on label "Hotel" at bounding box center [523, 516] width 163 height 26
click at [436, 517] on input "Hotel" at bounding box center [431, 514] width 11 height 11
select select "6"
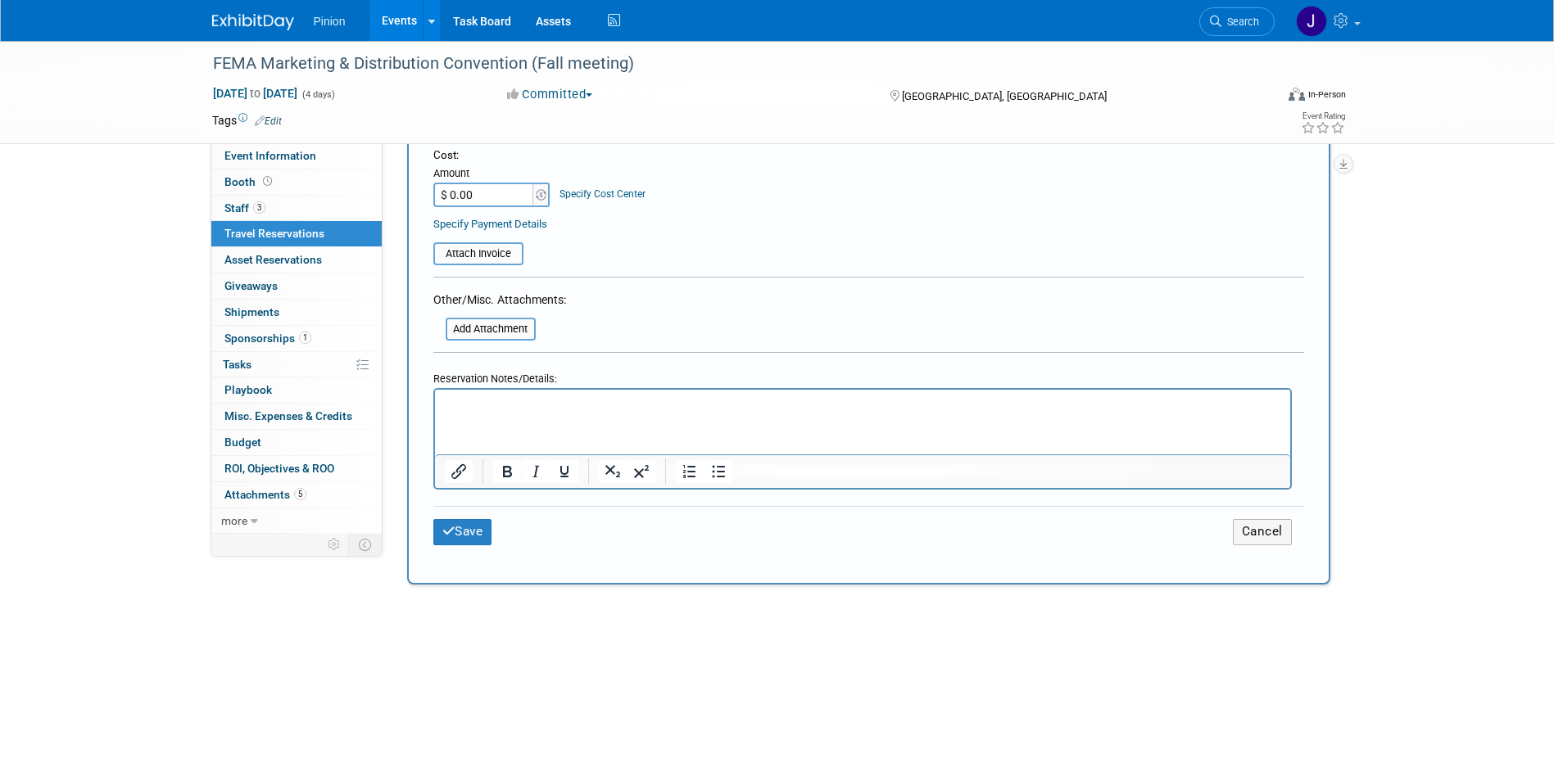
scroll to position [758, 0]
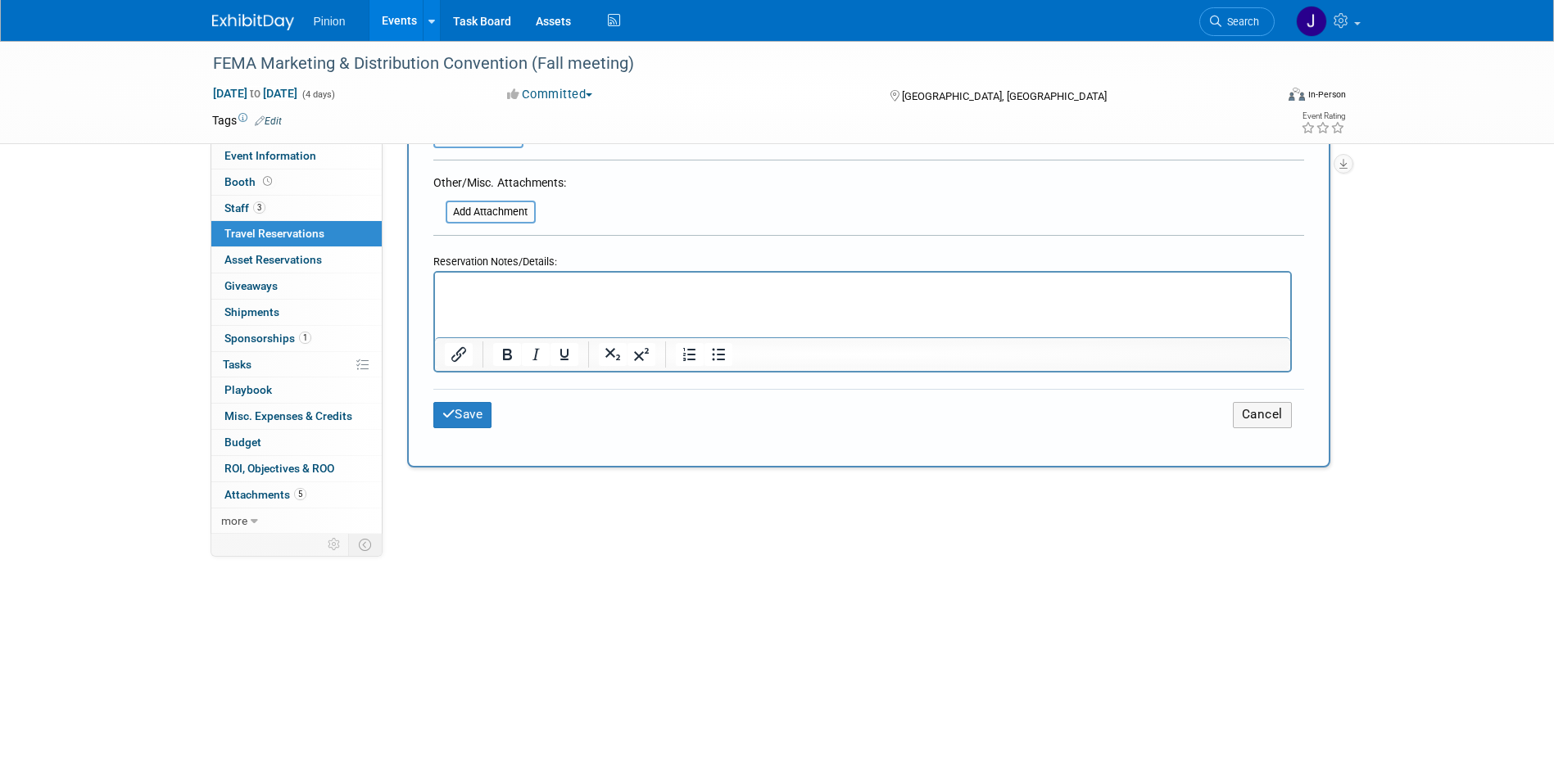
click at [524, 288] on p "Rich Text Area. Press ALT-0 for help." at bounding box center [862, 287] width 836 height 17
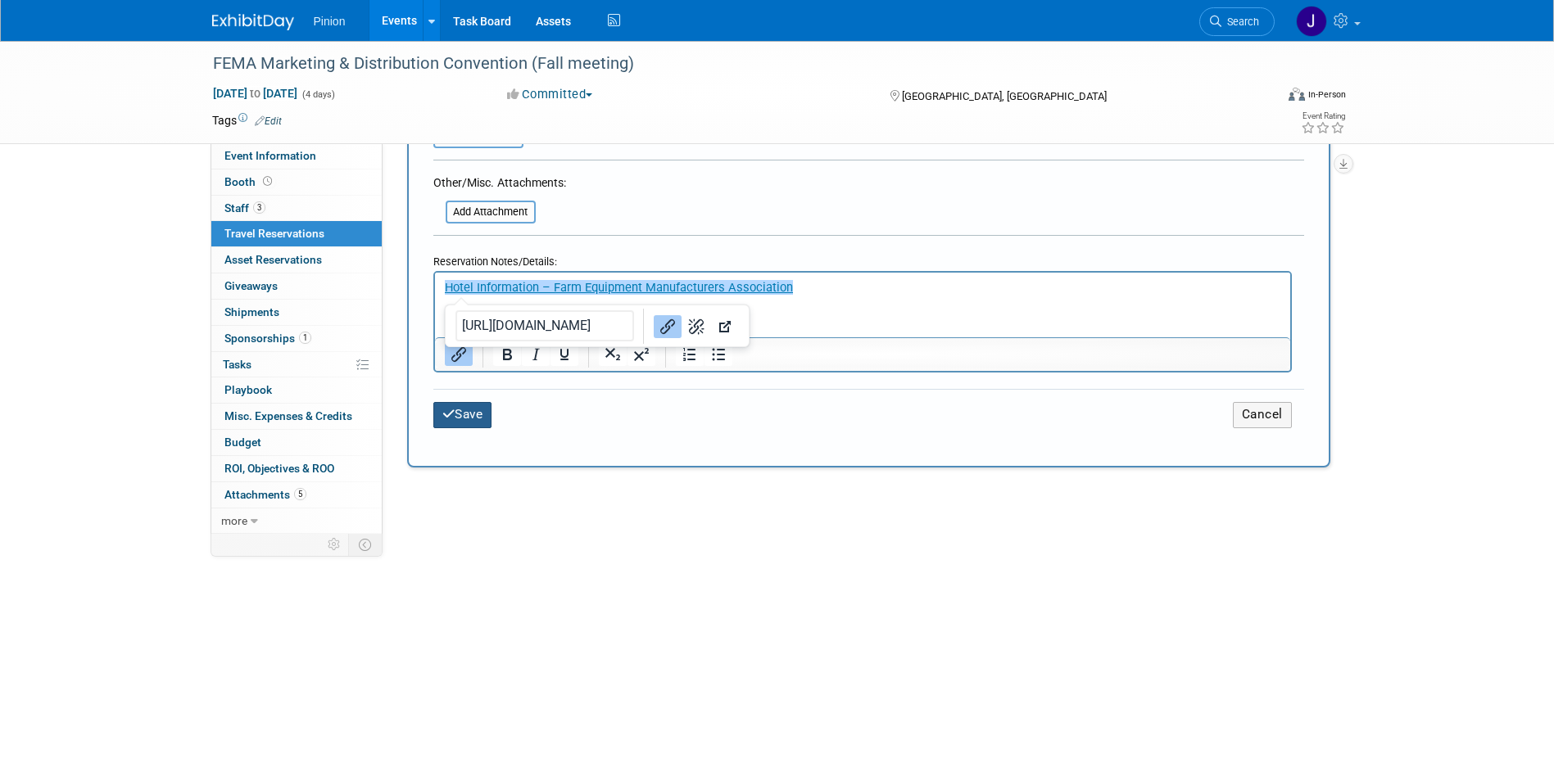
click at [458, 414] on button "Save" at bounding box center [462, 414] width 59 height 25
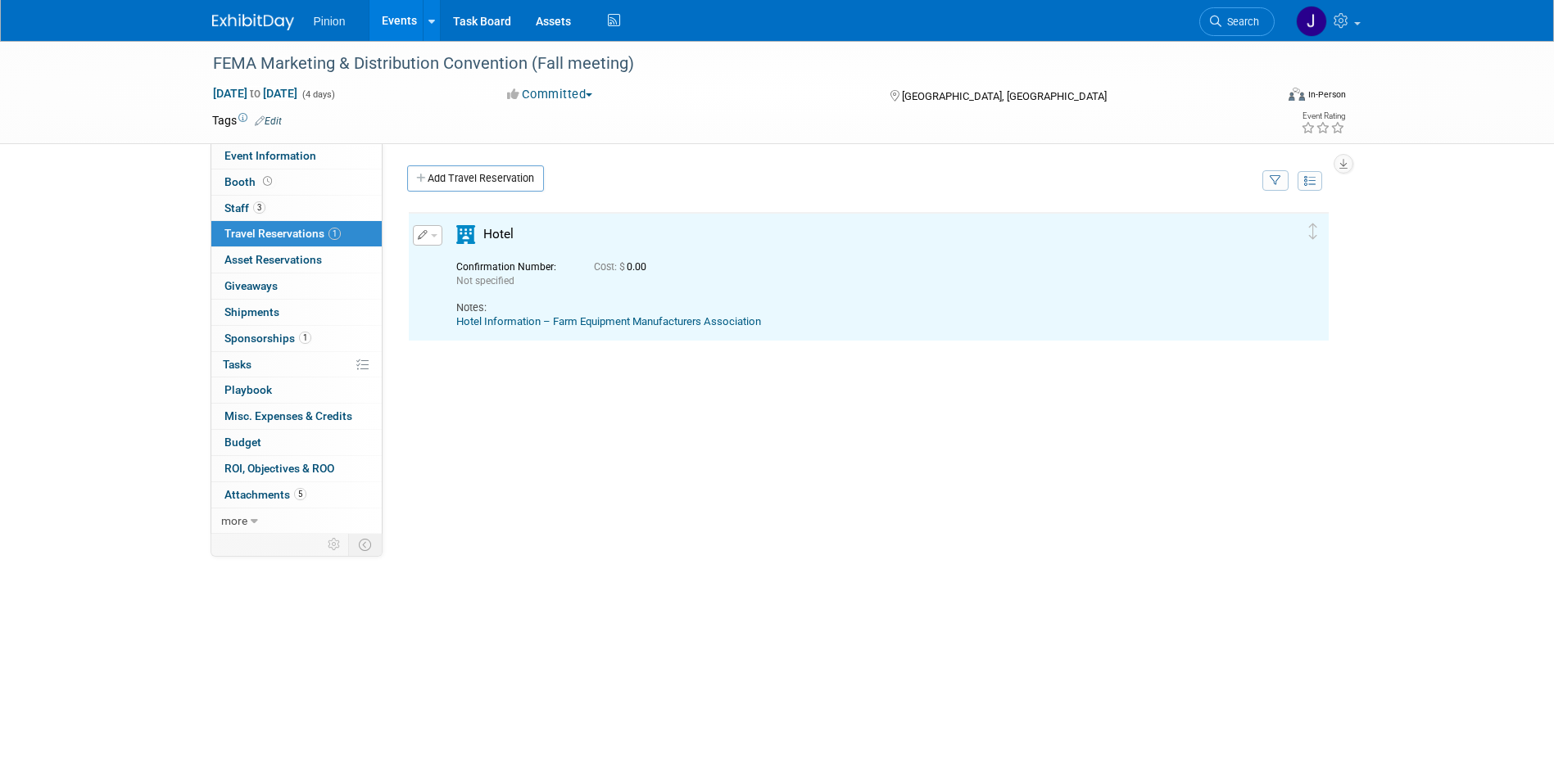
scroll to position [0, 0]
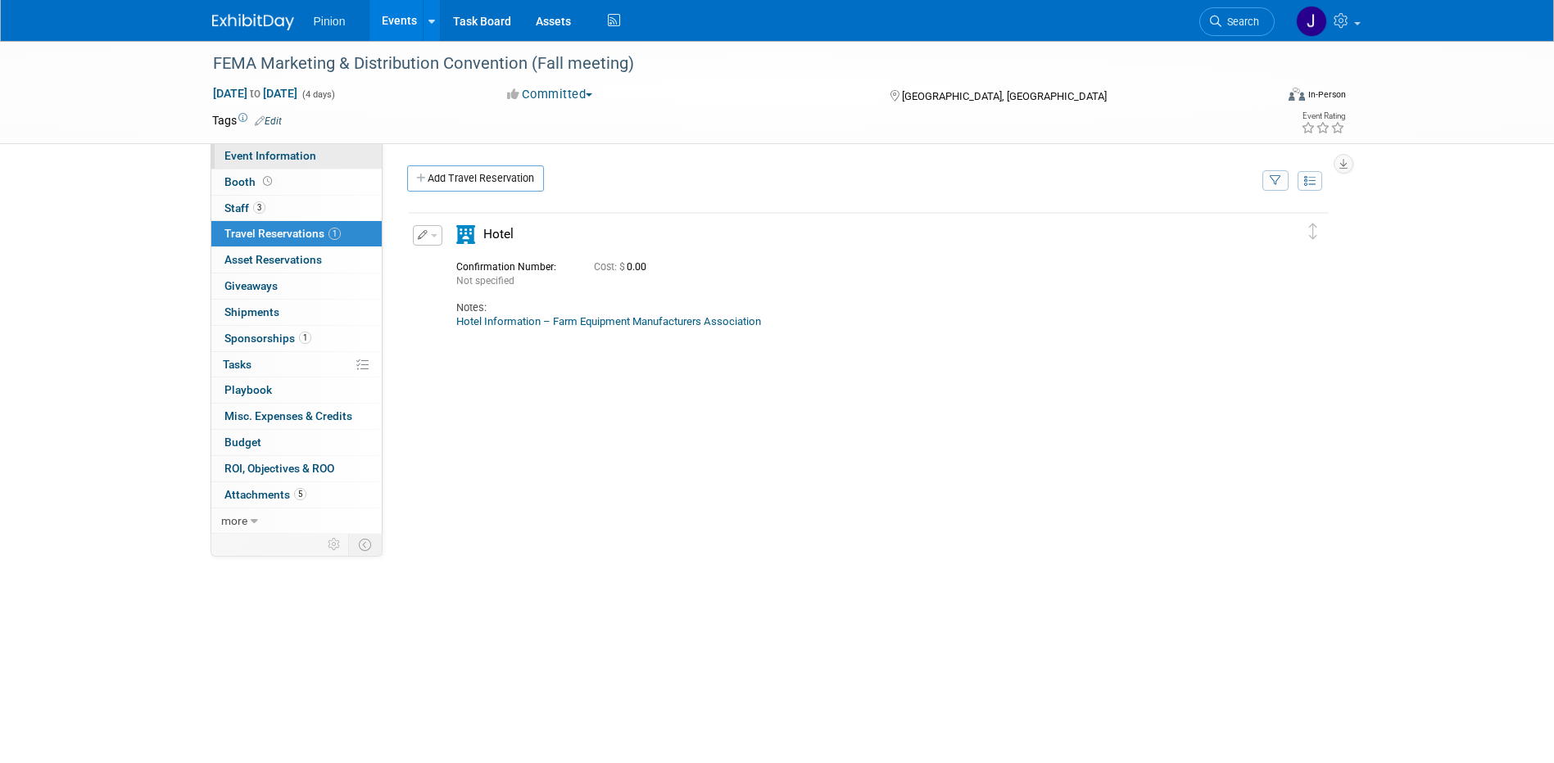
click at [262, 155] on span "Event Information" at bounding box center [270, 155] width 92 height 13
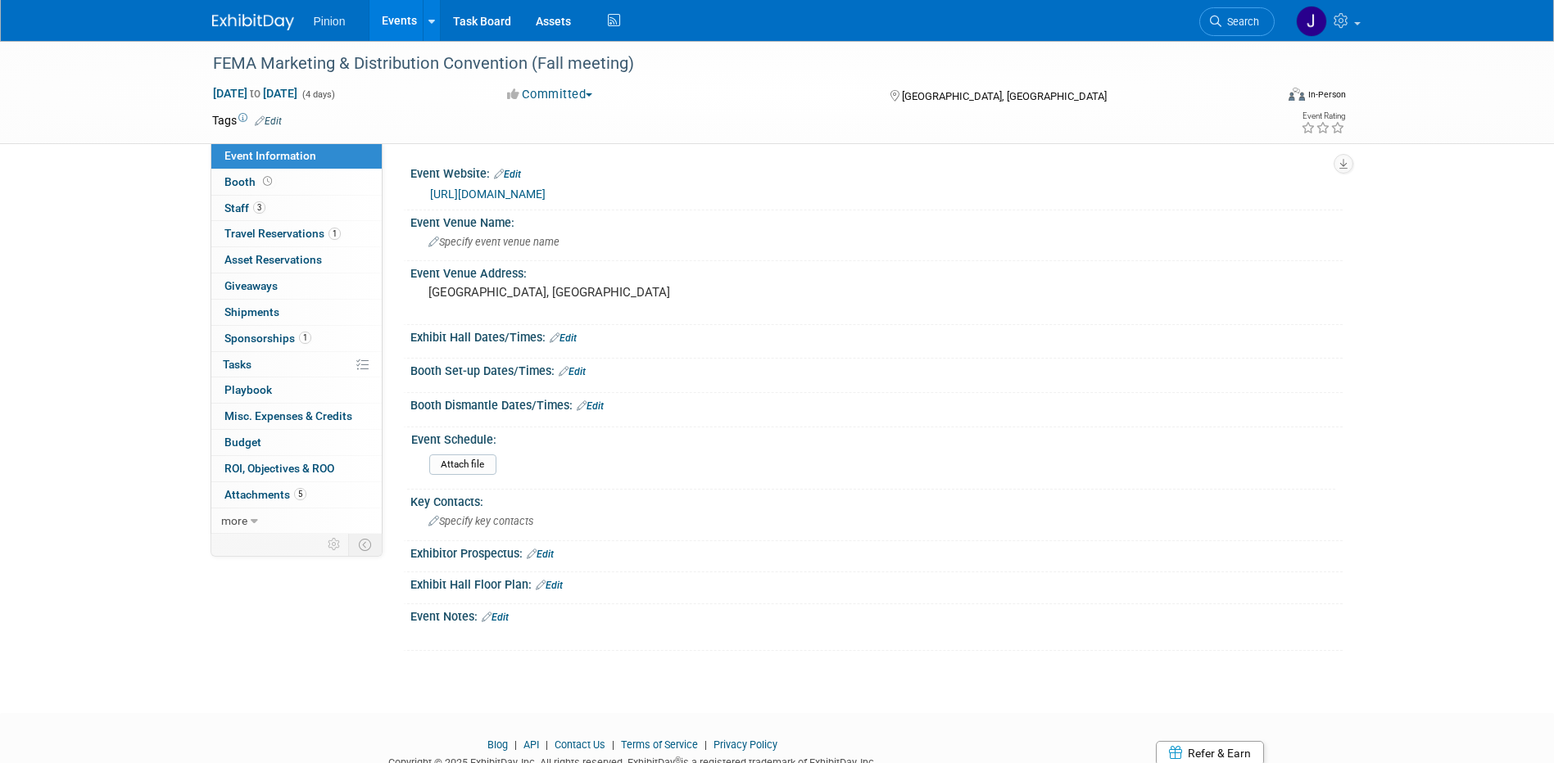
drag, startPoint x: 660, startPoint y: 59, endPoint x: 214, endPoint y: 32, distance: 447.1
click at [214, 32] on body "Pinion Events Add Event Bulk Upload Events Shareable Event Boards Recently View…" at bounding box center [777, 381] width 1554 height 763
copy body "Recently Viewed Events: FEMA Marketing & Distribution Convention (Fall meeting)…"
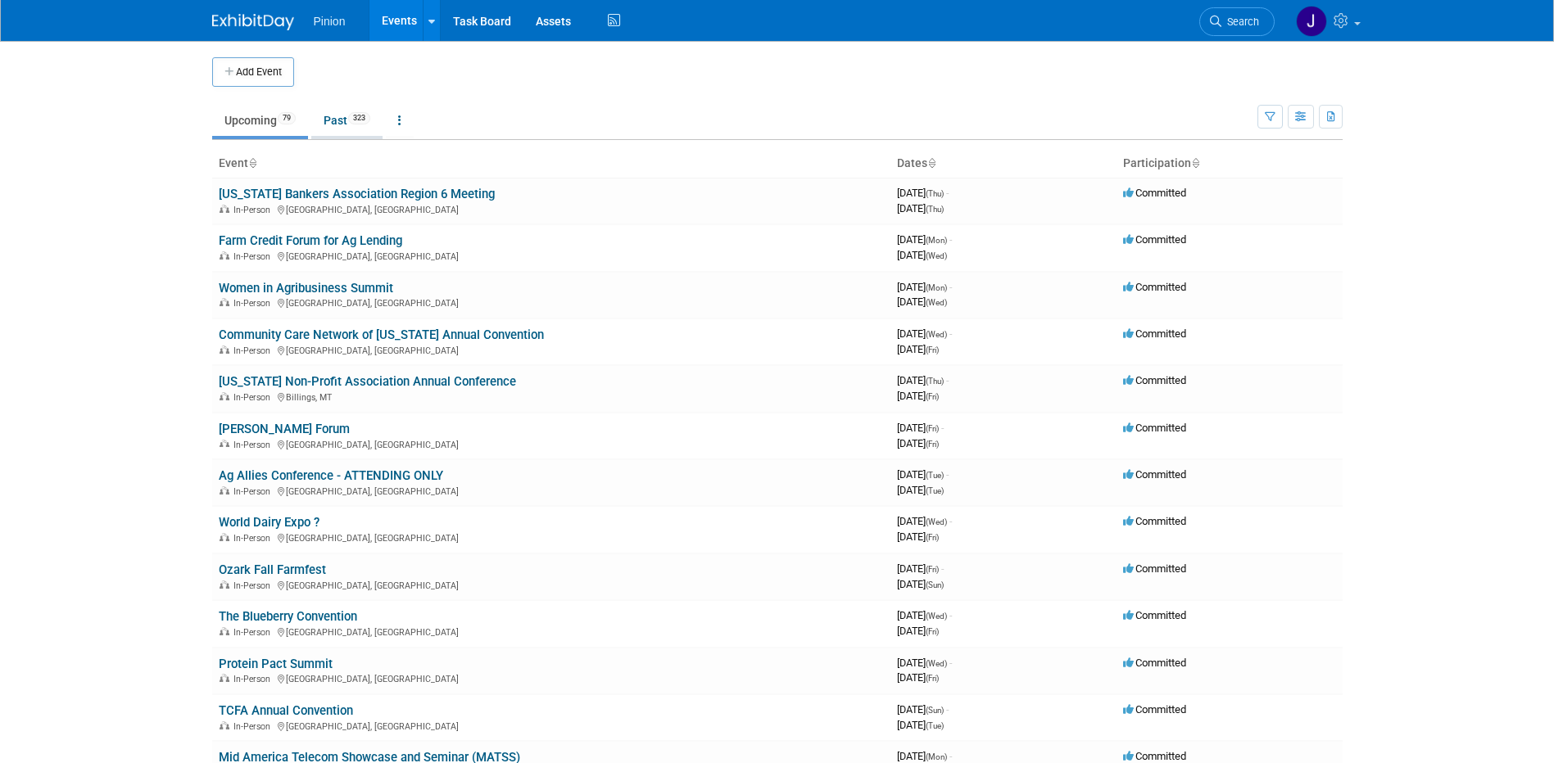
click at [341, 120] on link "Past 323" at bounding box center [346, 120] width 71 height 31
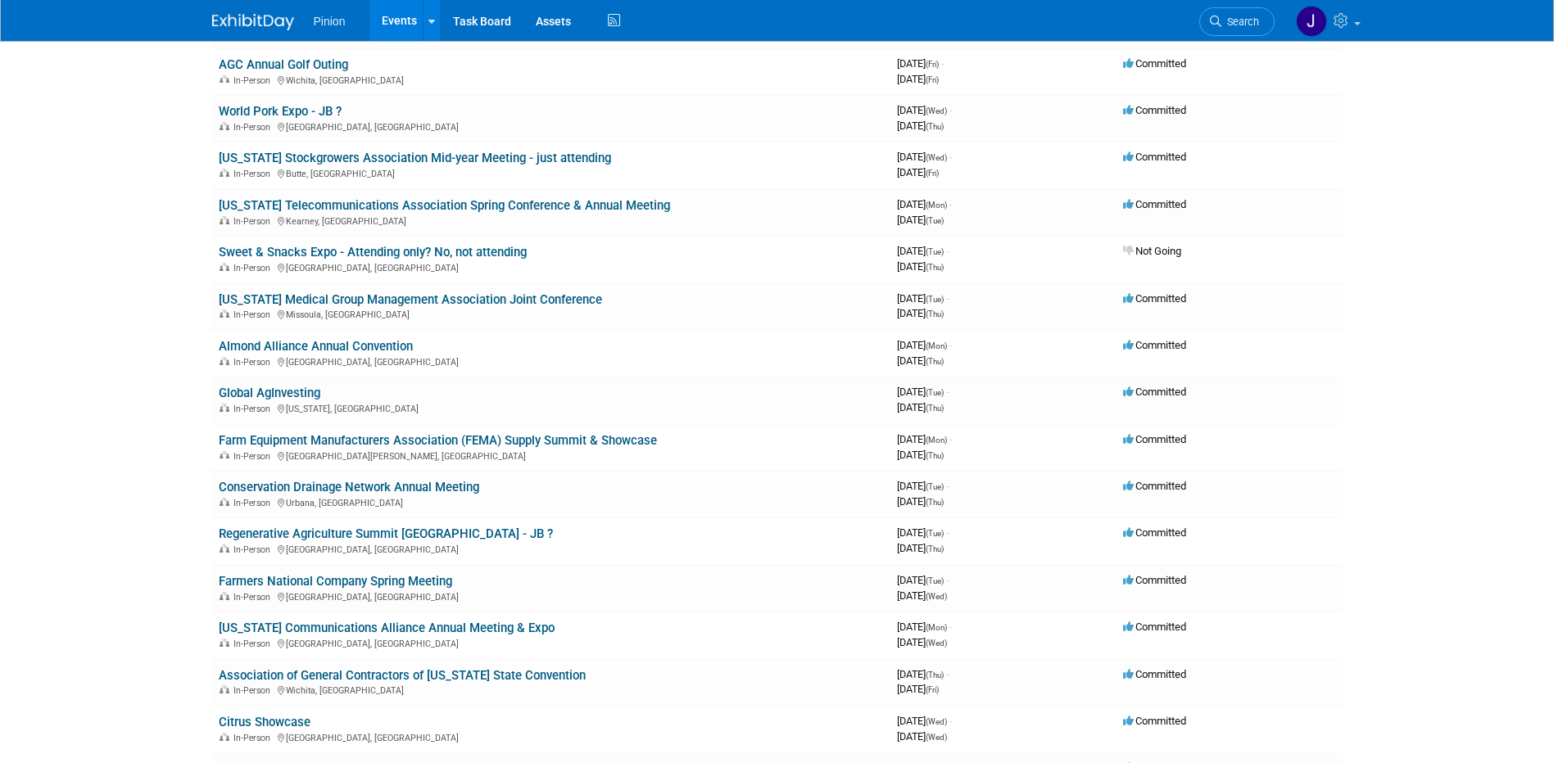
scroll to position [1527, 0]
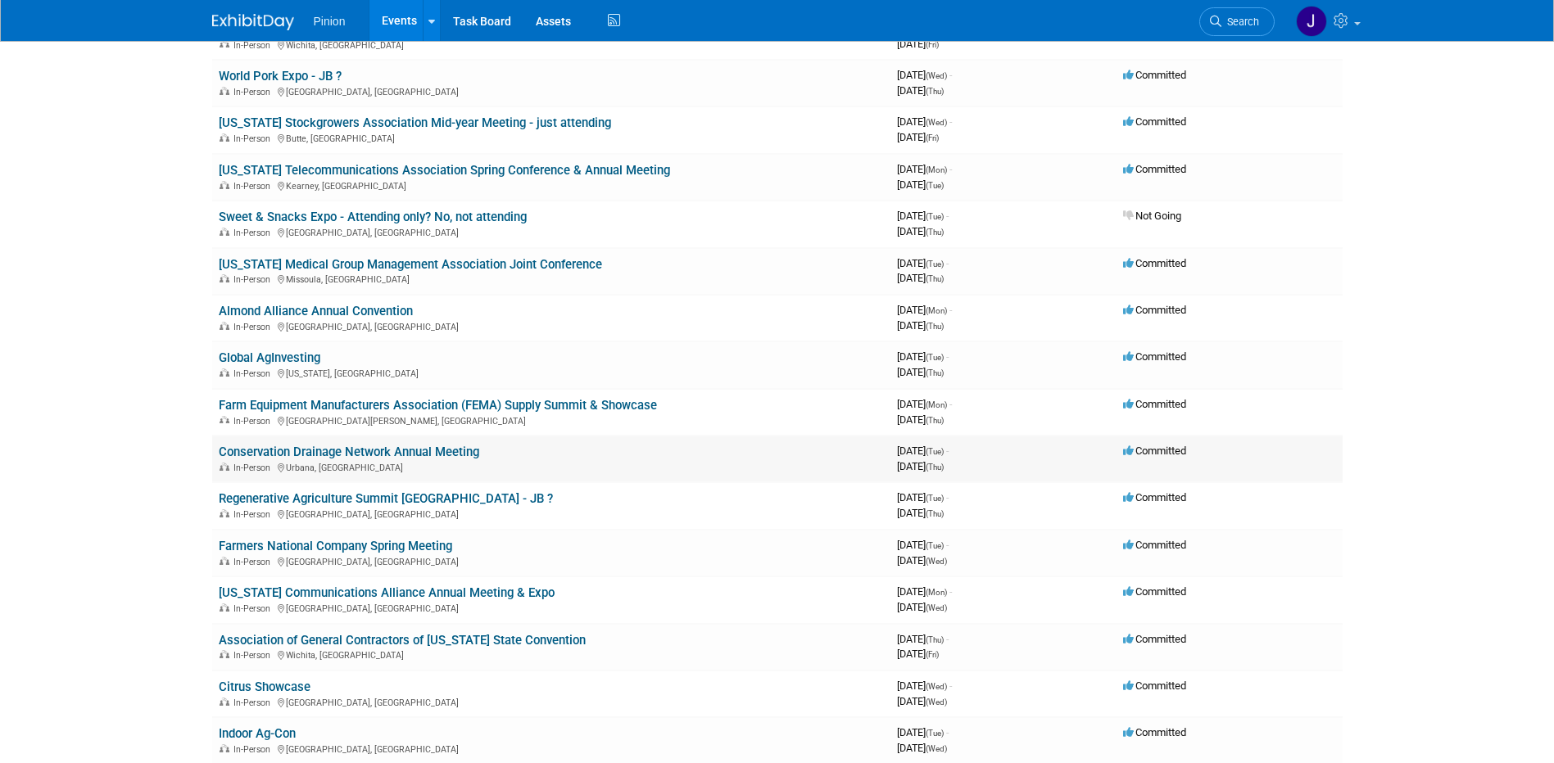
click at [414, 450] on link "Conservation Drainage Network Annual Meeting" at bounding box center [349, 452] width 260 height 15
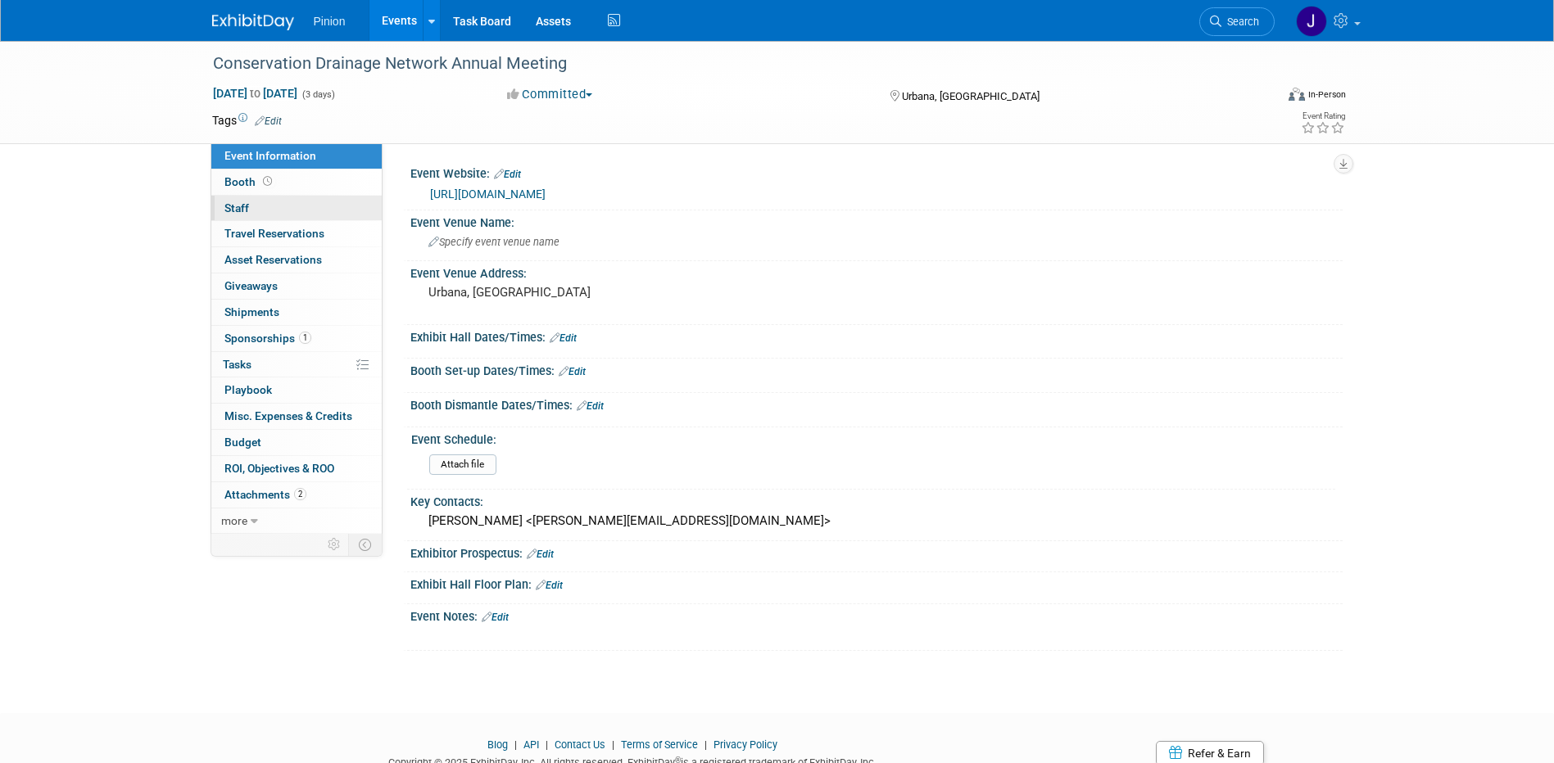
click at [233, 206] on span "Staff 0" at bounding box center [236, 207] width 25 height 13
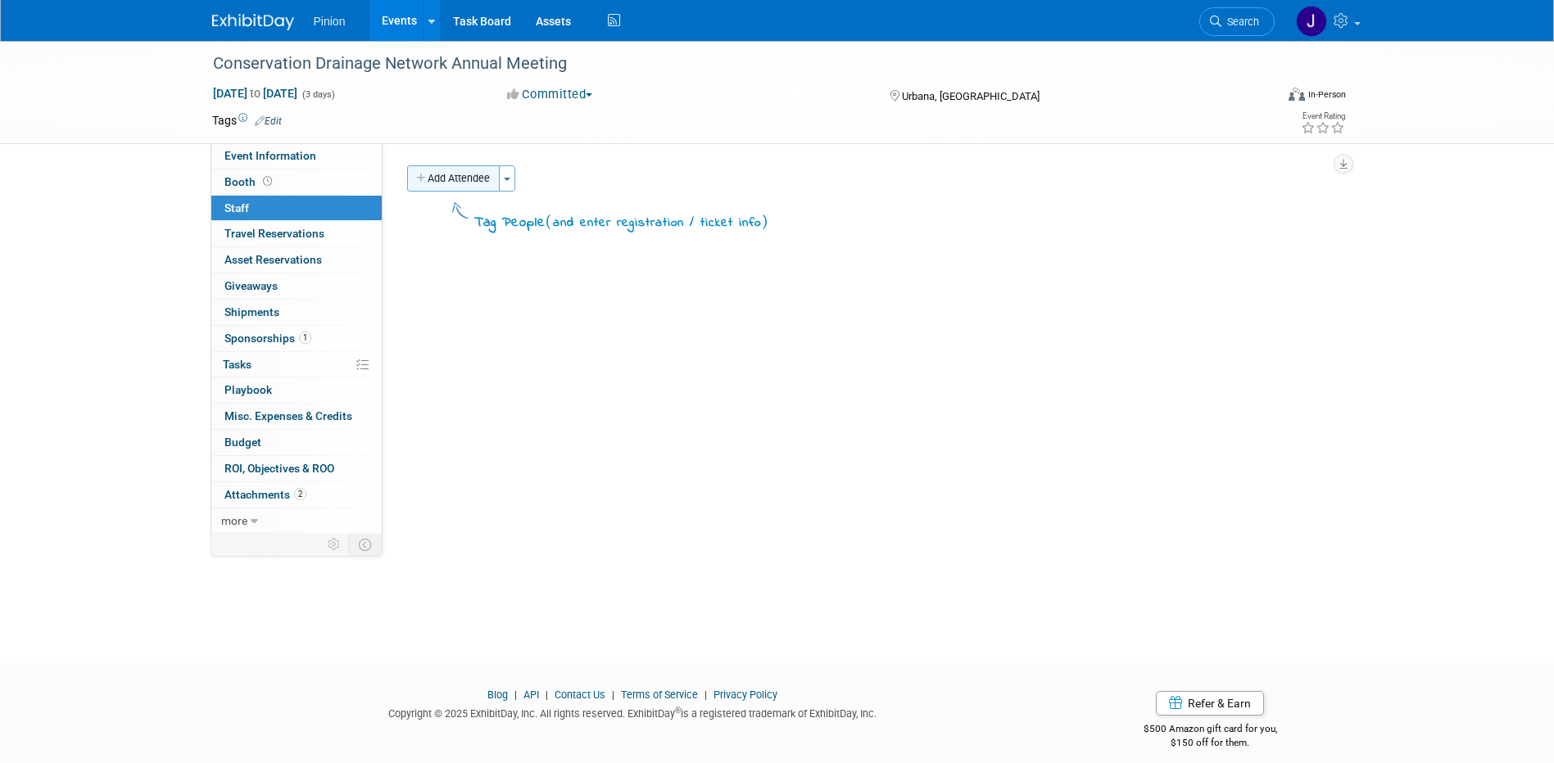
click at [476, 176] on button "Add Attendee" at bounding box center [453, 178] width 93 height 26
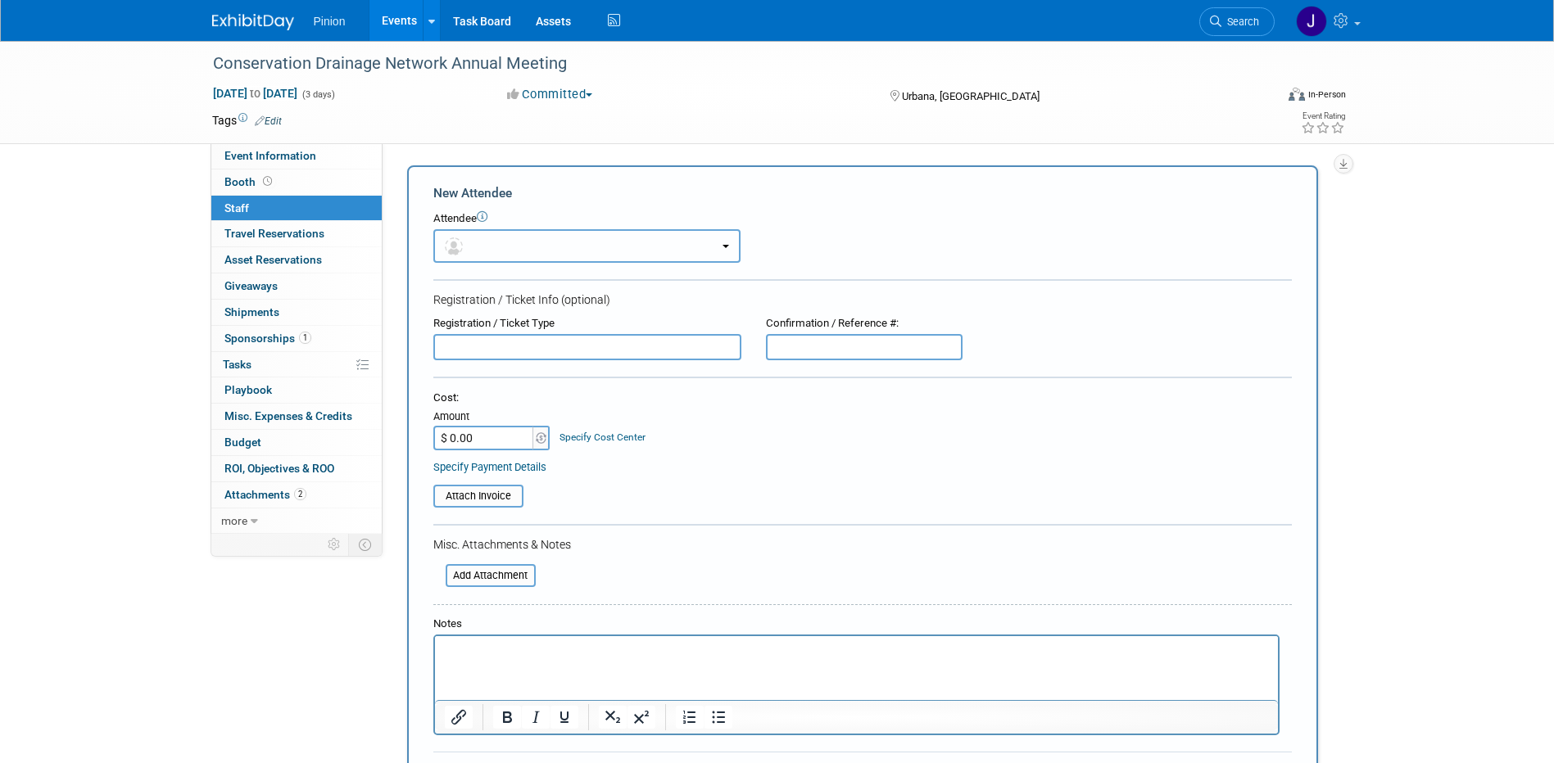
click at [509, 255] on button "button" at bounding box center [586, 246] width 307 height 34
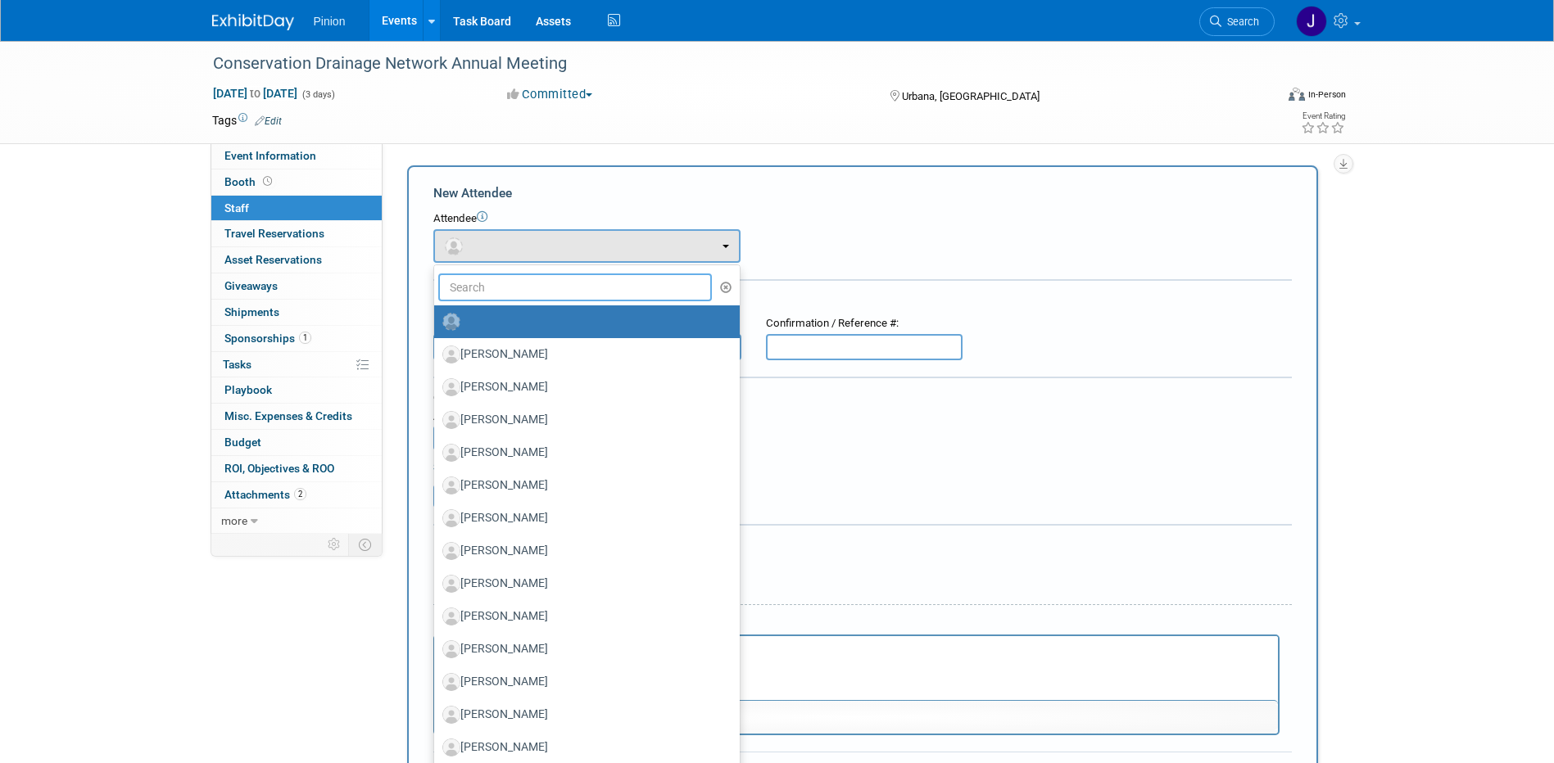
click at [511, 291] on input "text" at bounding box center [575, 288] width 274 height 28
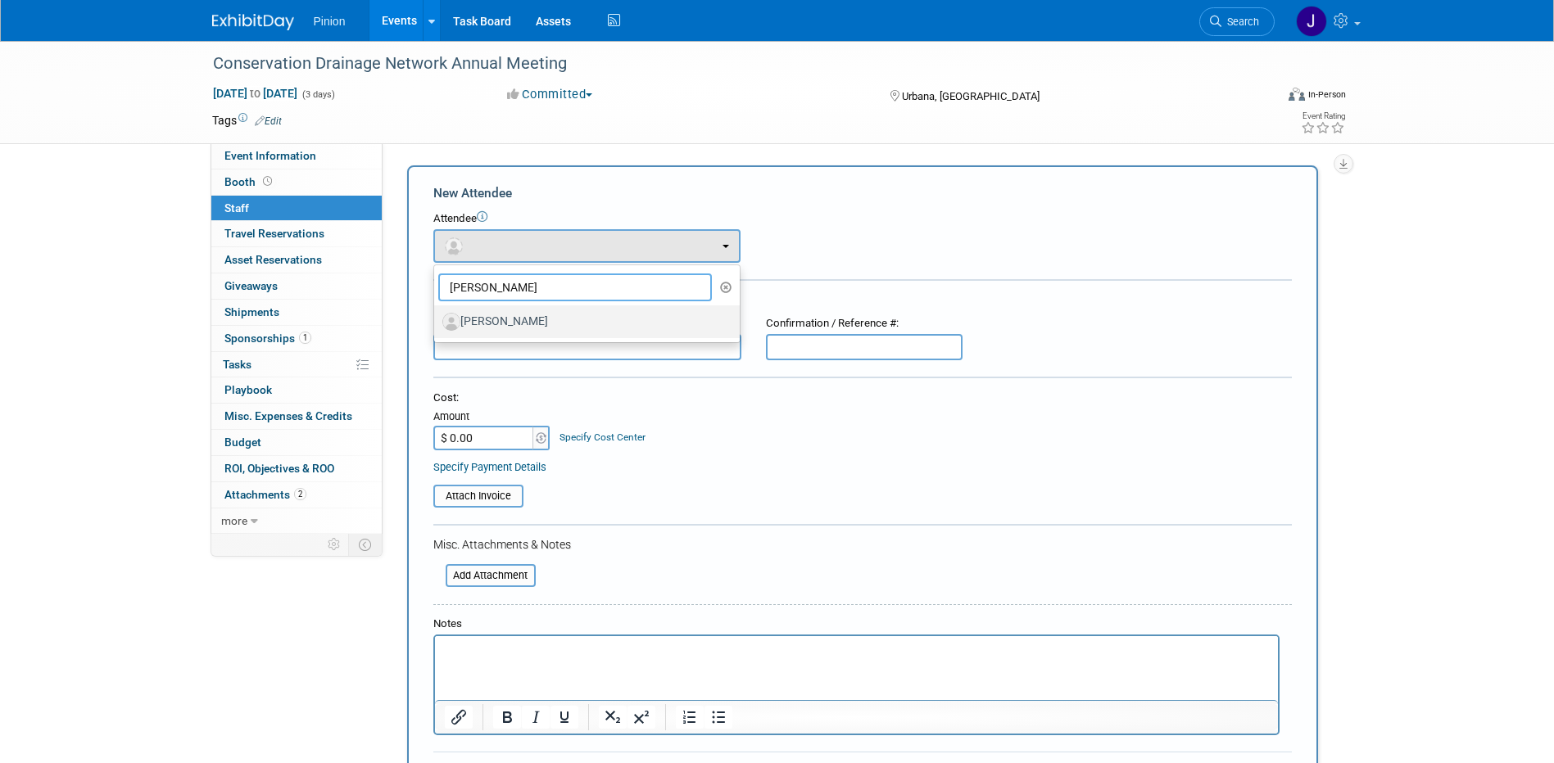
type input "Quint"
click at [533, 323] on label "Quint Shambaugh" at bounding box center [582, 322] width 281 height 26
click at [436, 323] on input "Quint Shambaugh" at bounding box center [431, 319] width 11 height 11
select select "c57b3c31-74dd-405f-8073-a6d78b19360a"
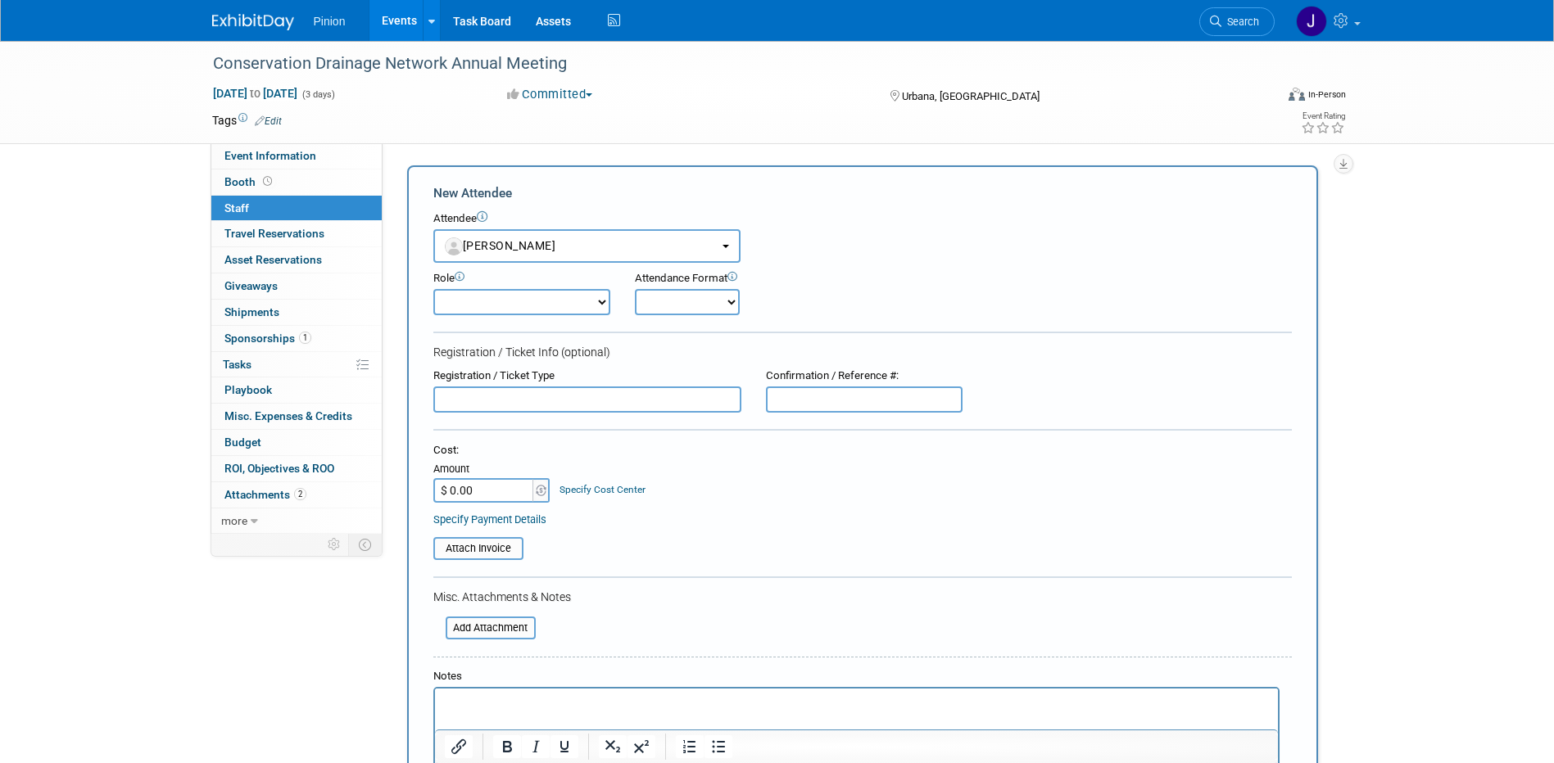
scroll to position [307, 0]
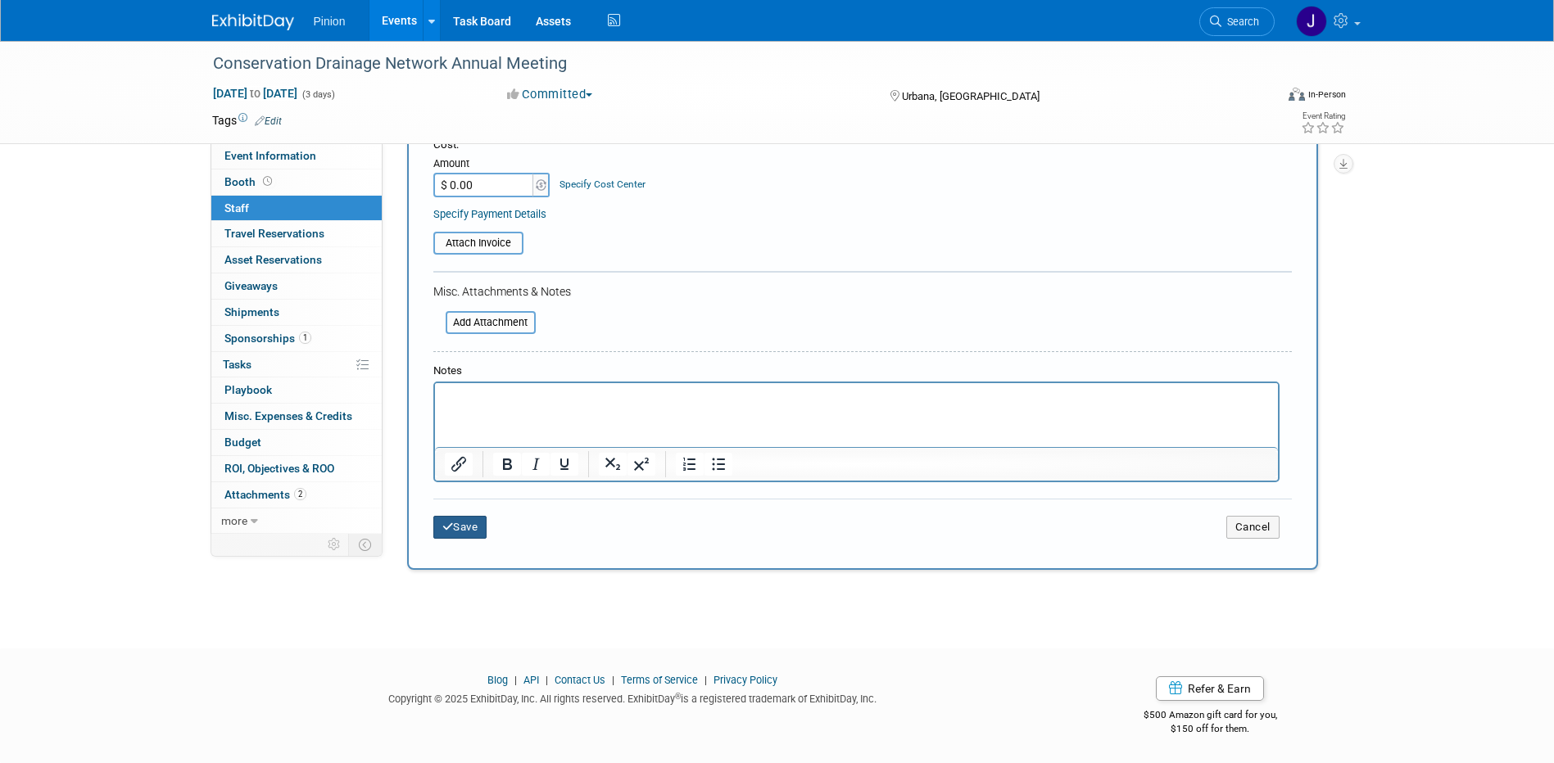
click at [476, 529] on button "Save" at bounding box center [460, 527] width 54 height 23
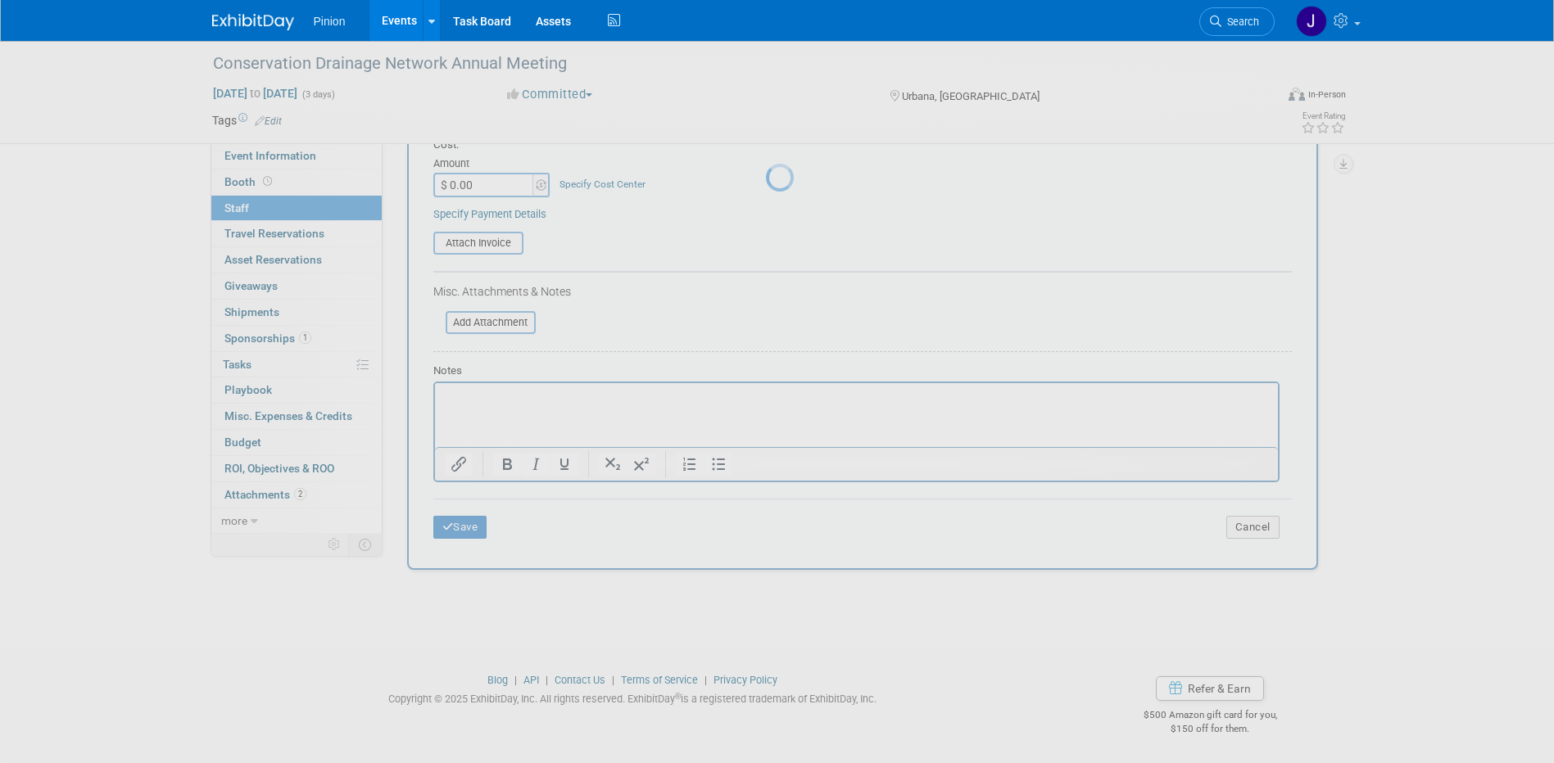
scroll to position [15, 0]
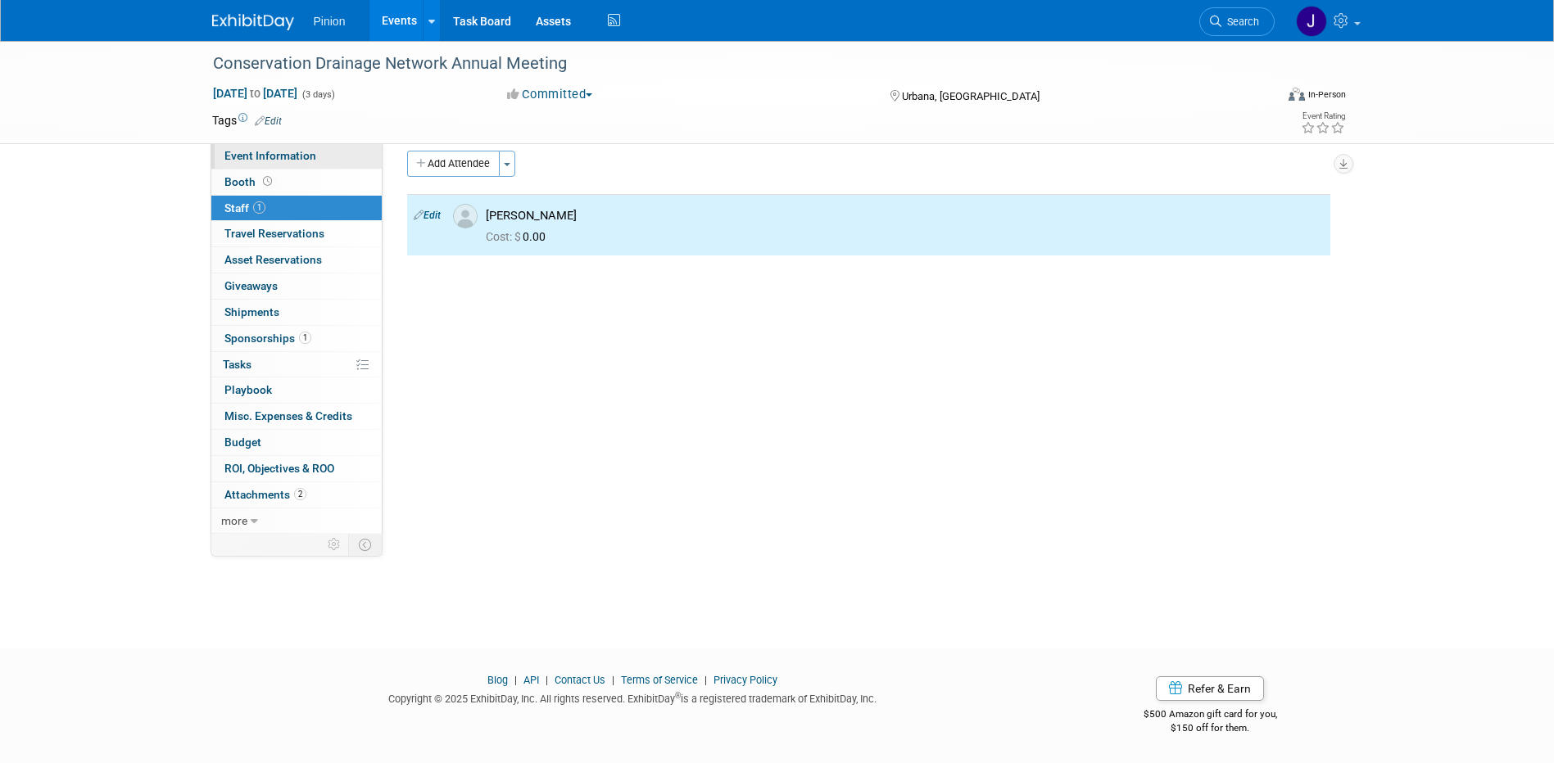
click at [292, 158] on span "Event Information" at bounding box center [270, 155] width 92 height 13
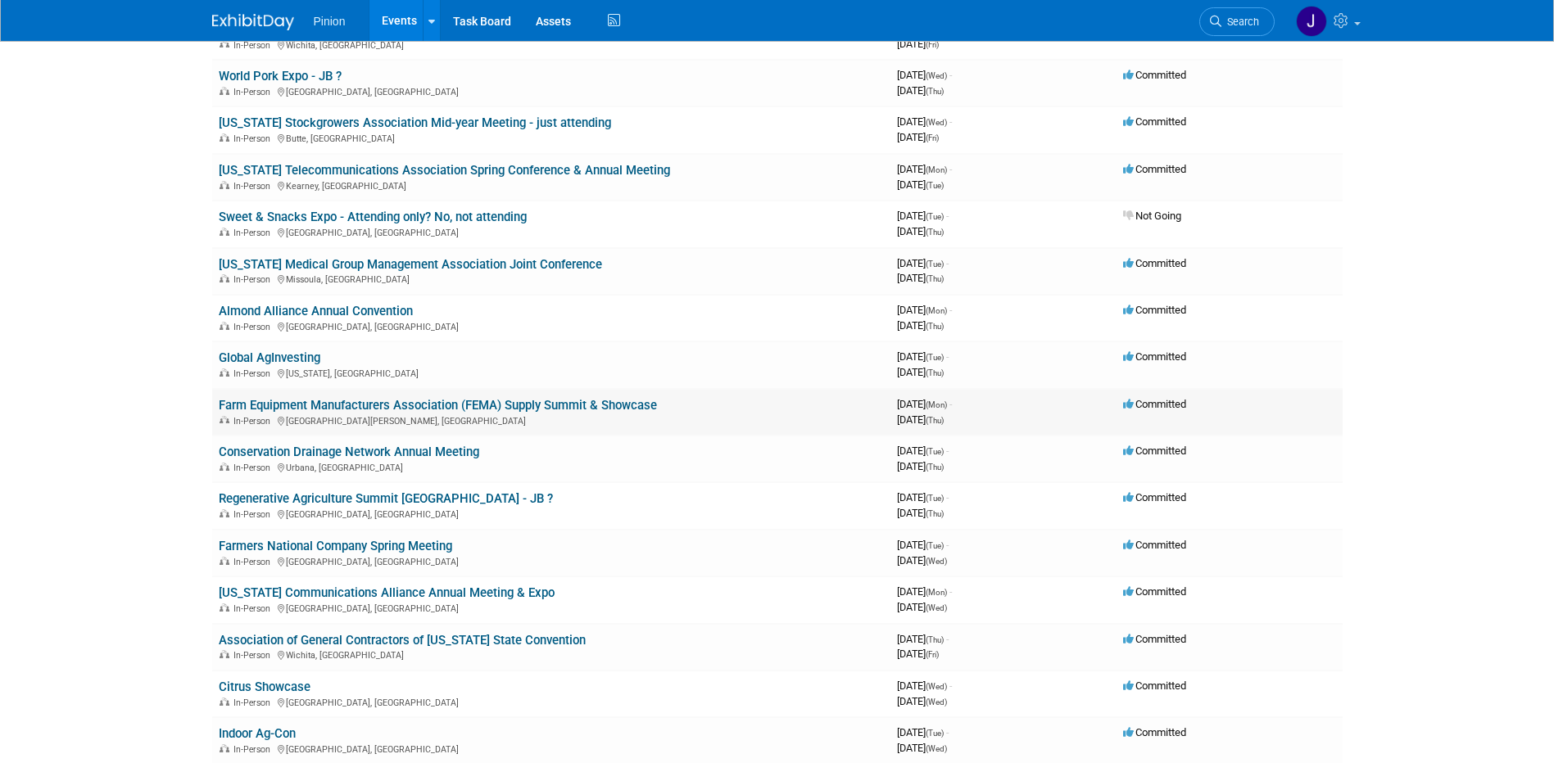
click at [332, 403] on link "Farm Equipment Manufacturers Association (FEMA) Supply Summit & Showcase" at bounding box center [438, 405] width 438 height 15
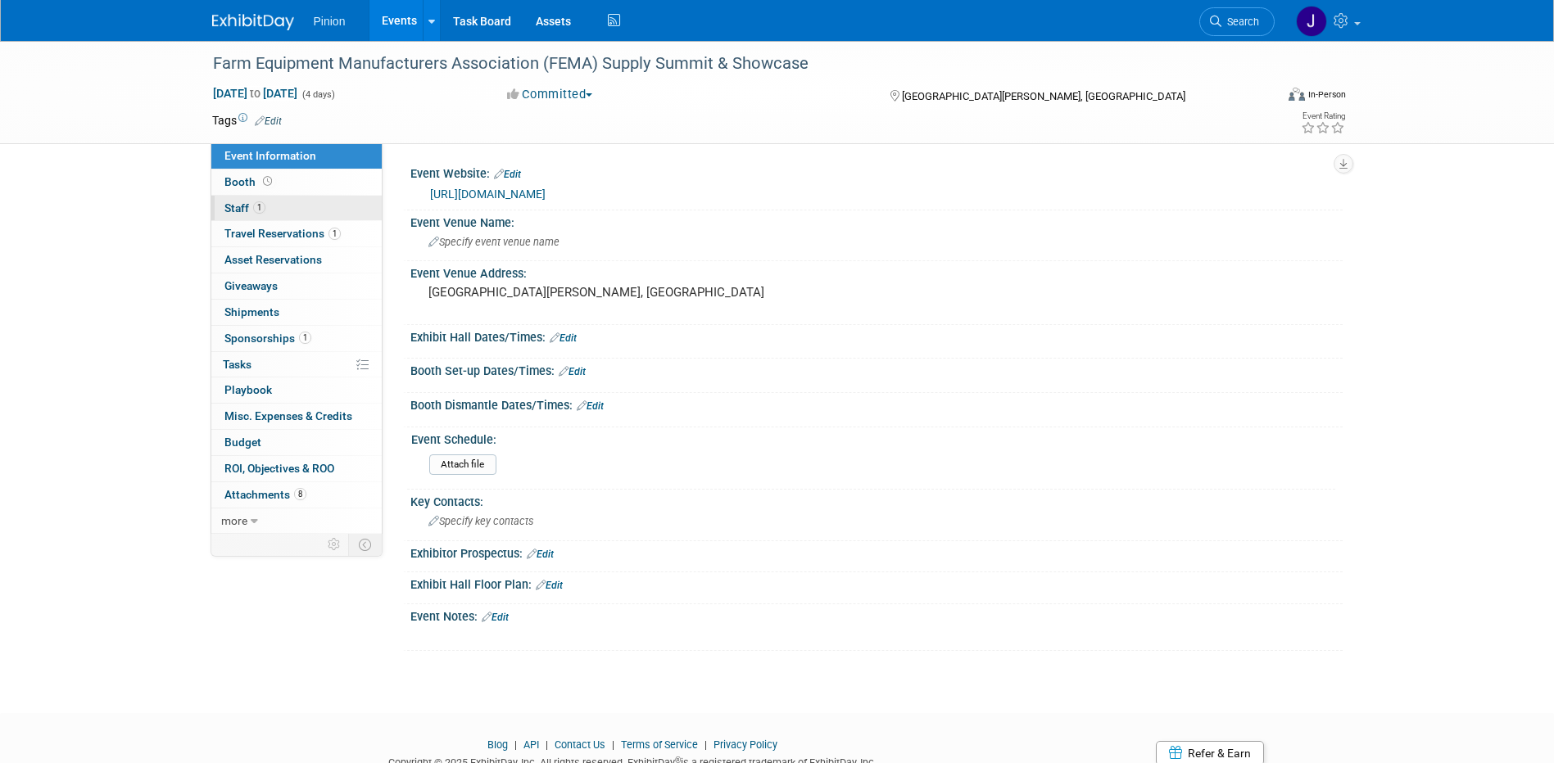
click at [269, 206] on link "1 Staff 1" at bounding box center [296, 208] width 170 height 25
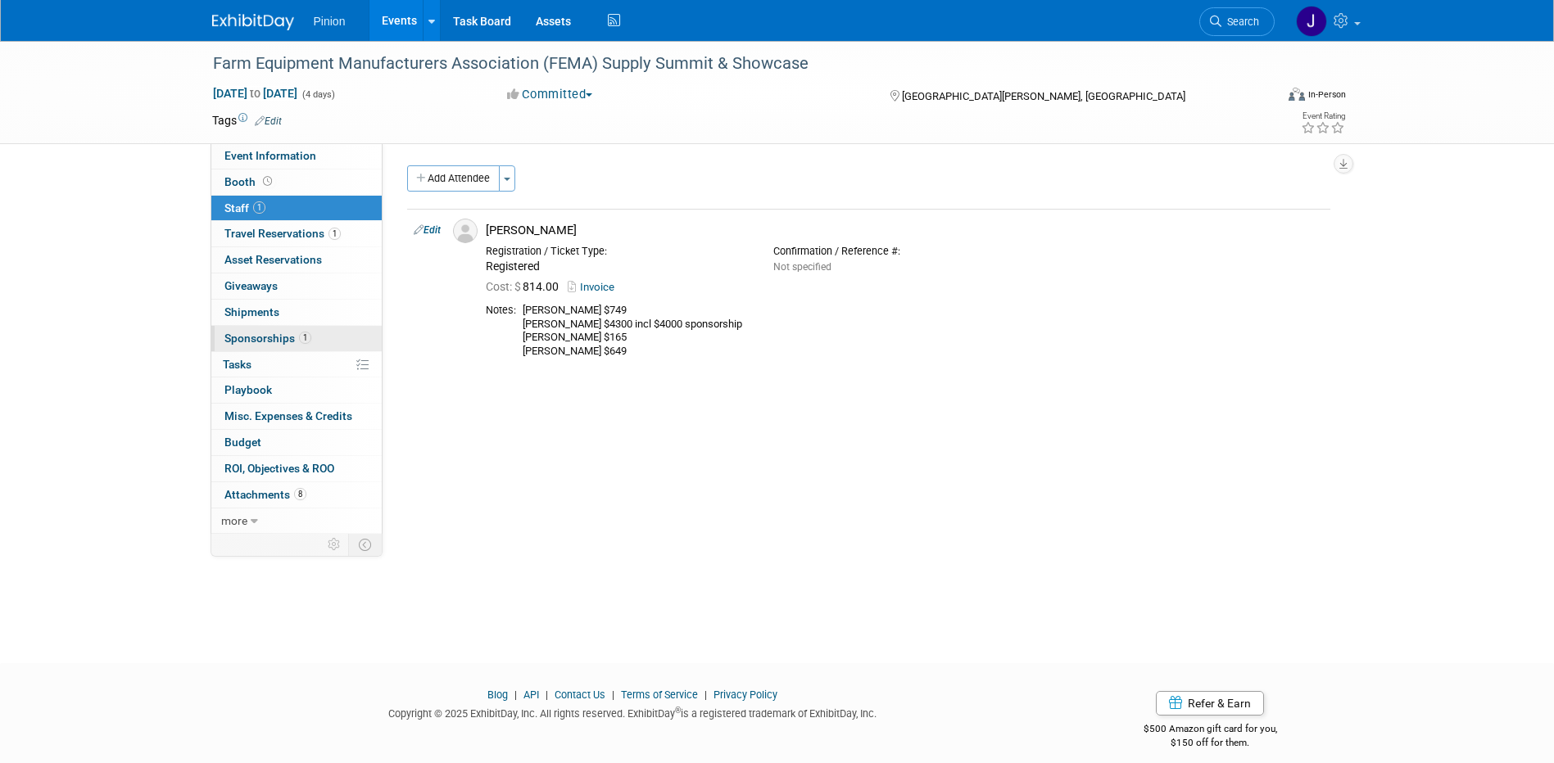
click at [287, 333] on span "Sponsorships 1" at bounding box center [267, 338] width 87 height 13
